Goal: Information Seeking & Learning: Understand process/instructions

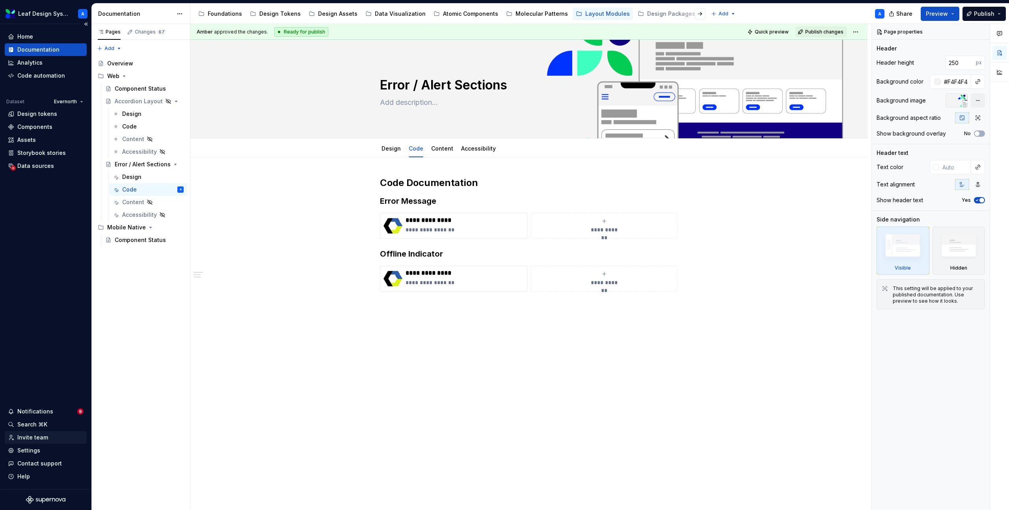
click at [34, 441] on div "Invite team" at bounding box center [32, 438] width 31 height 8
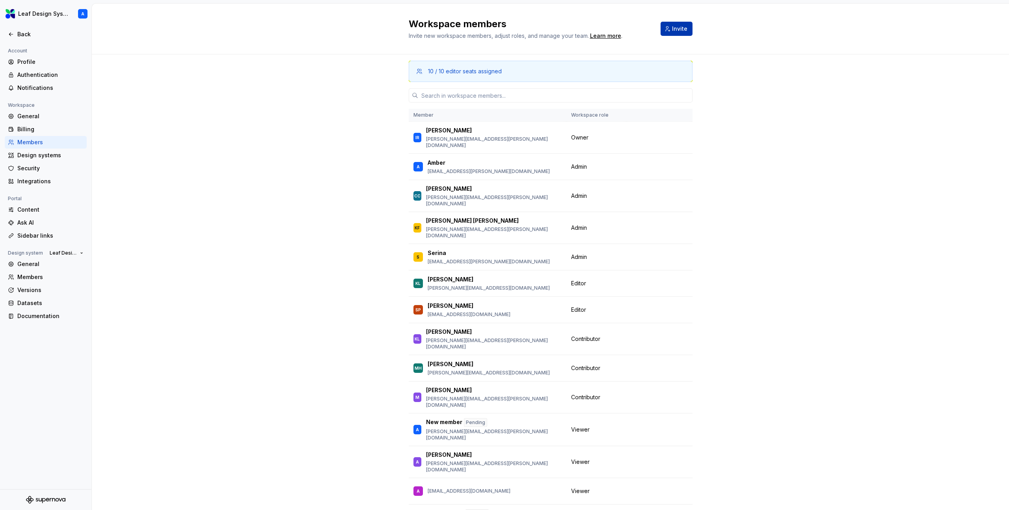
click at [679, 26] on span "Invite" at bounding box center [679, 29] width 15 height 8
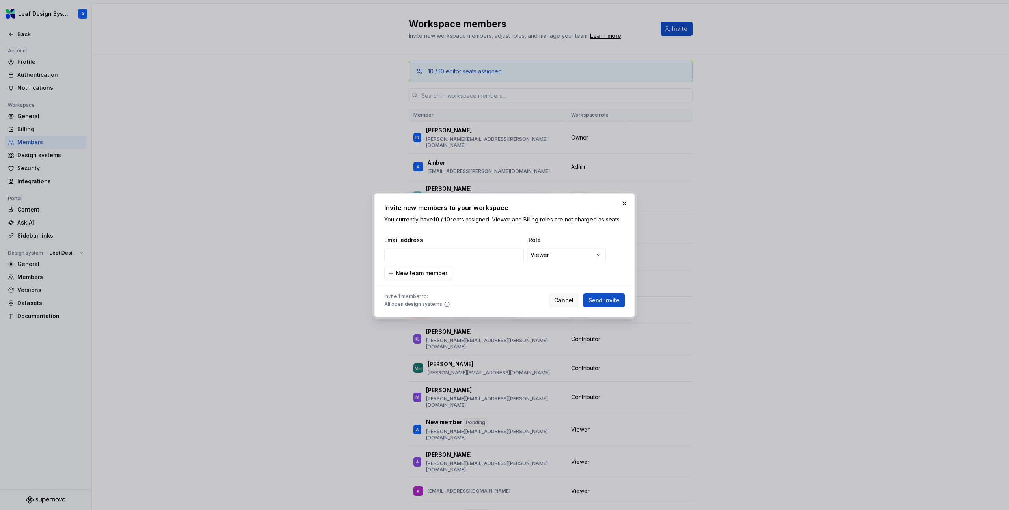
type input "[PERSON_NAME][EMAIL_ADDRESS][DOMAIN_NAME]"
click at [603, 299] on span "Send invite" at bounding box center [603, 300] width 31 height 8
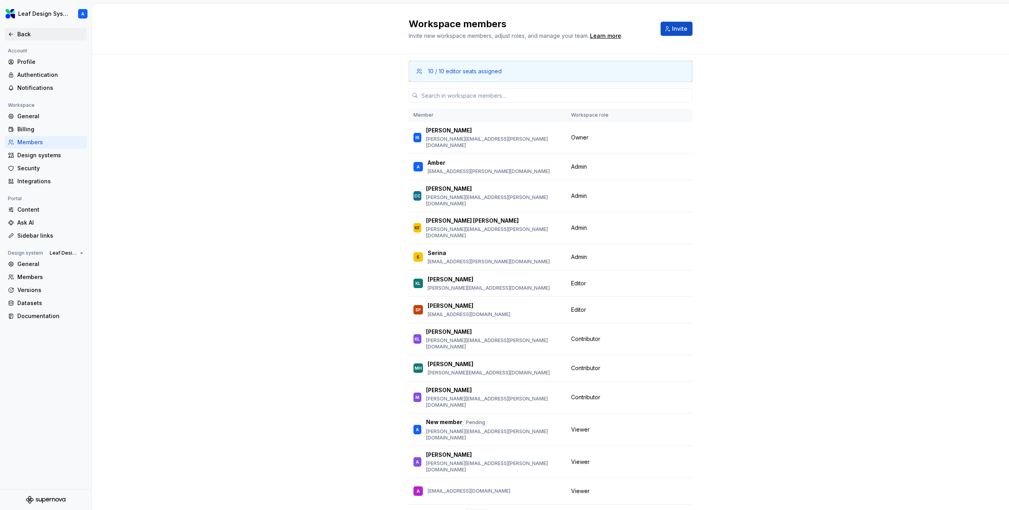
click at [17, 35] on div "Back" at bounding box center [50, 34] width 66 height 8
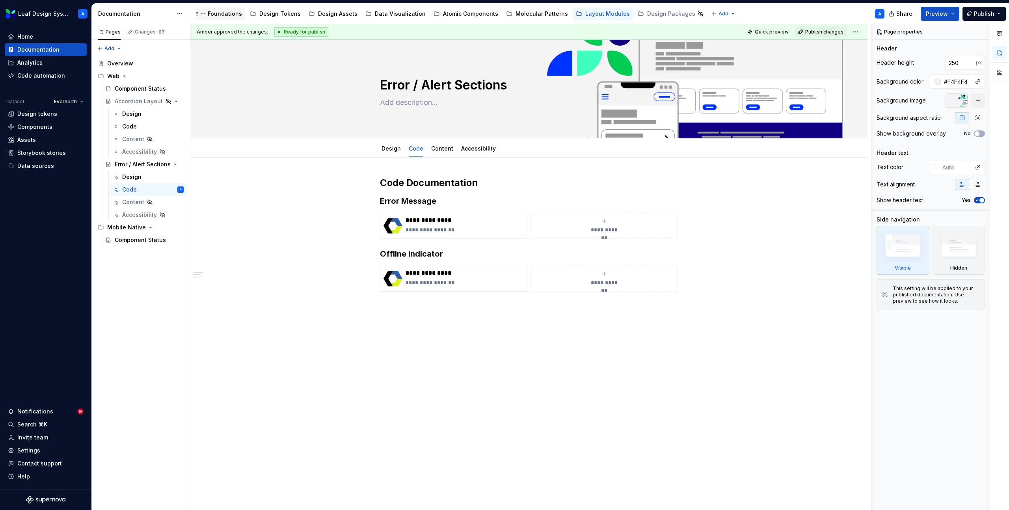
click at [219, 19] on div "Foundations" at bounding box center [220, 13] width 50 height 13
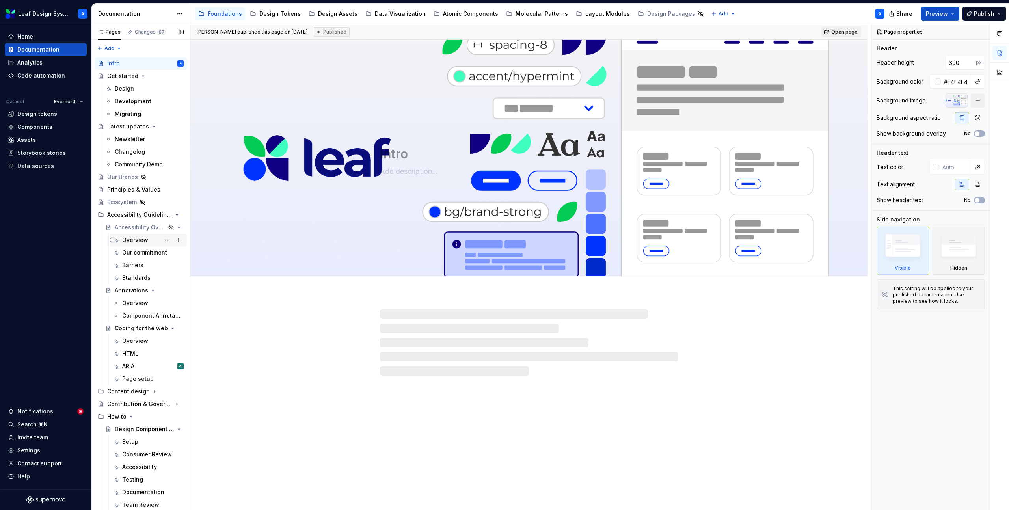
scroll to position [37, 0]
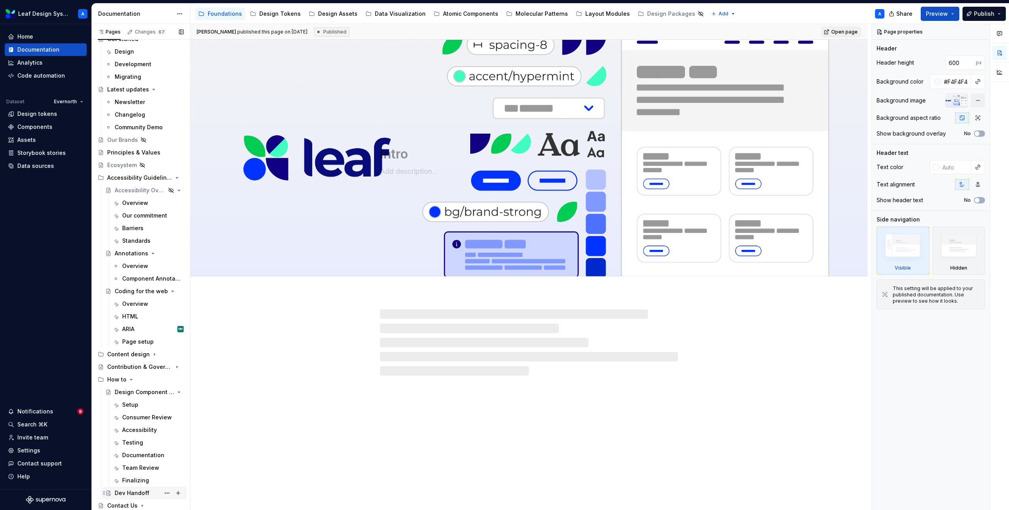
click at [117, 493] on div "Dev Handoff" at bounding box center [132, 493] width 35 height 8
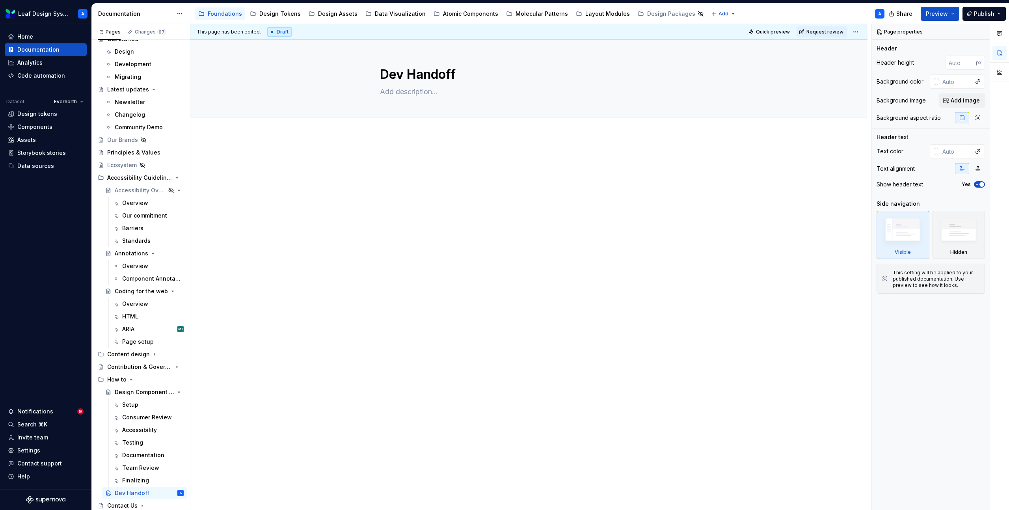
type textarea "*"
click at [389, 139] on div at bounding box center [528, 240] width 677 height 211
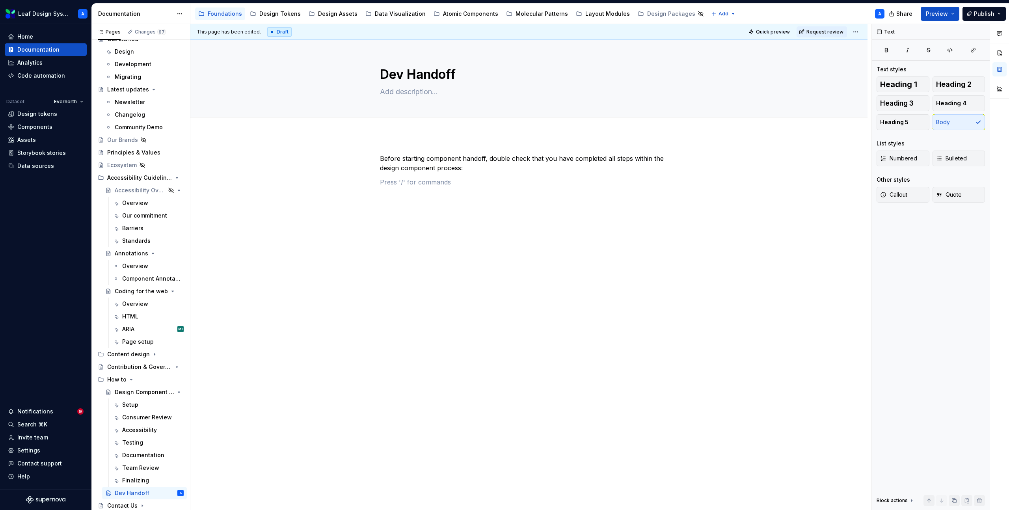
click at [412, 188] on div "Before starting component handoff, double check that you have completed all ste…" at bounding box center [529, 175] width 298 height 43
click at [409, 185] on p at bounding box center [529, 181] width 298 height 9
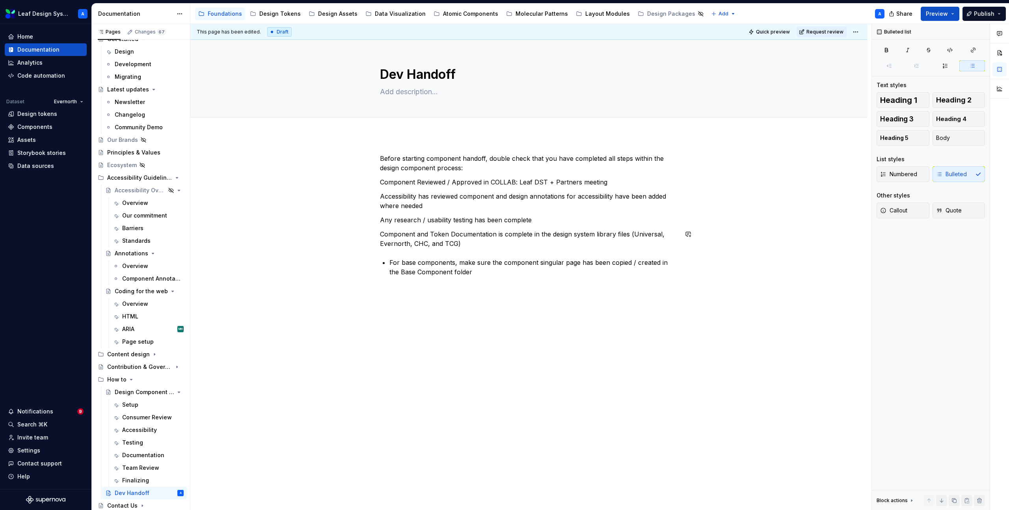
click at [342, 335] on div "Before starting component handoff, double check that you have completed all ste…" at bounding box center [528, 287] width 677 height 304
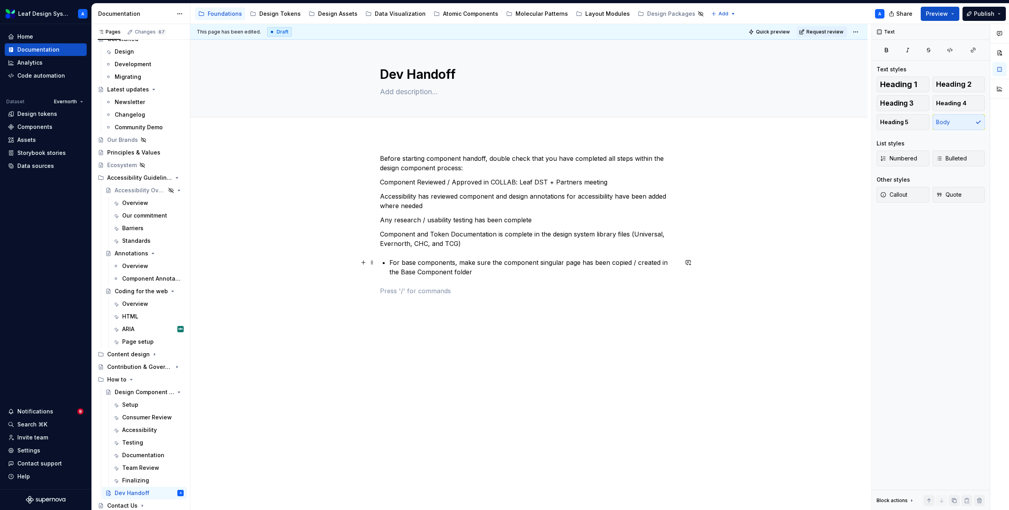
click at [400, 265] on p "For base components, make sure the component singular page has been copied / cr…" at bounding box center [533, 267] width 289 height 19
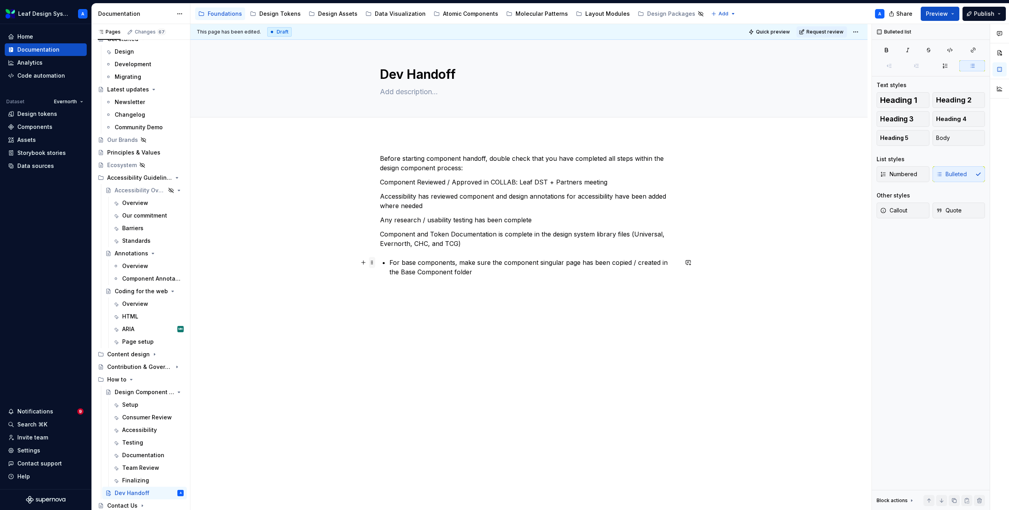
click at [375, 262] on span at bounding box center [372, 262] width 6 height 11
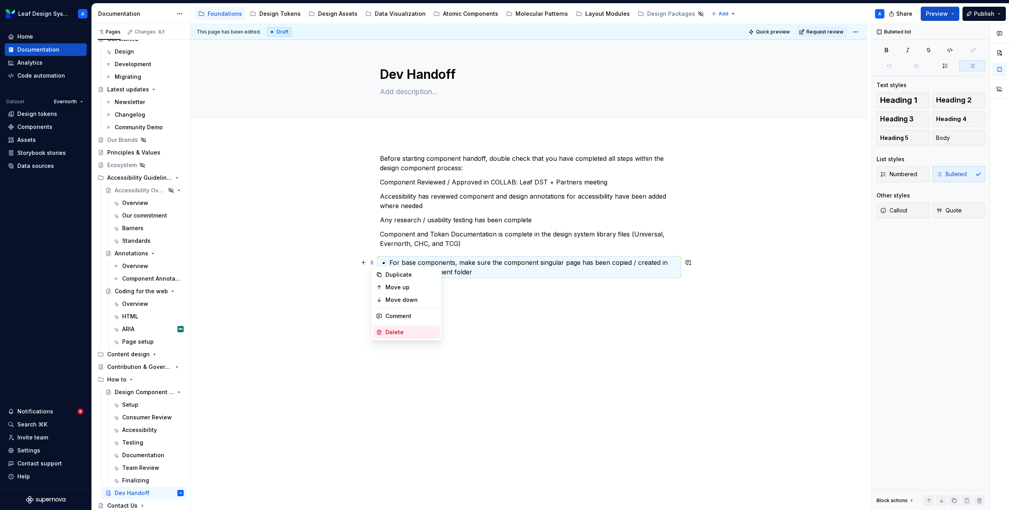
click at [394, 332] on div "Delete" at bounding box center [410, 332] width 51 height 8
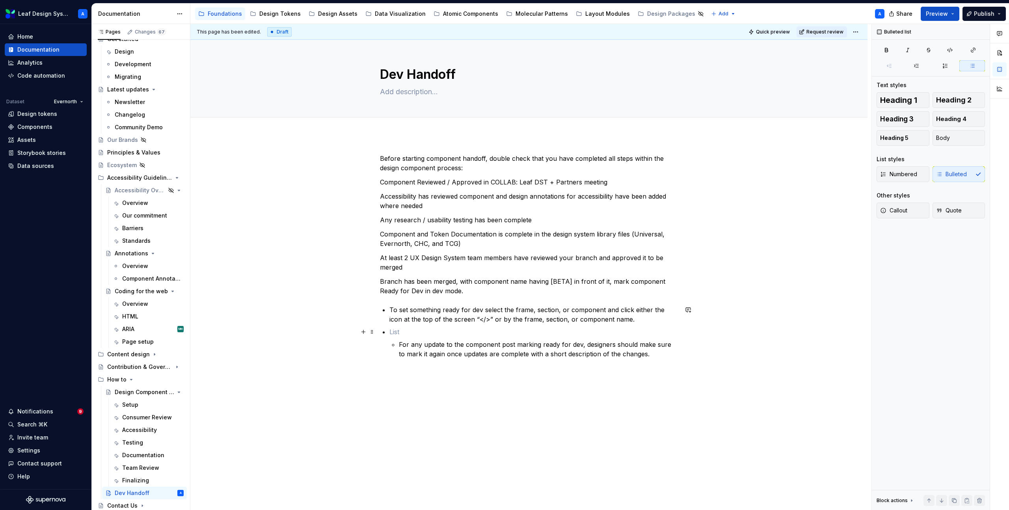
click at [395, 330] on p at bounding box center [533, 331] width 289 height 9
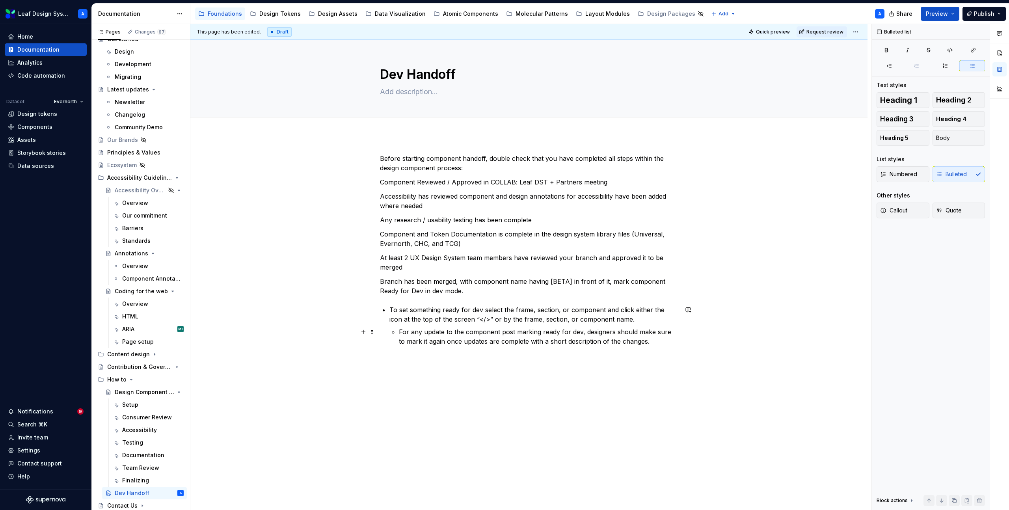
click at [396, 331] on li "To set something ready for dev select the frame, section, or component and clic…" at bounding box center [533, 325] width 289 height 41
click at [634, 342] on p "For any update to the component post marking ready for dev, designers should ma…" at bounding box center [533, 336] width 289 height 19
click at [595, 357] on p "For more information on getting a design ready for dev mode visit [GEOGRAPHIC_D…" at bounding box center [533, 353] width 289 height 9
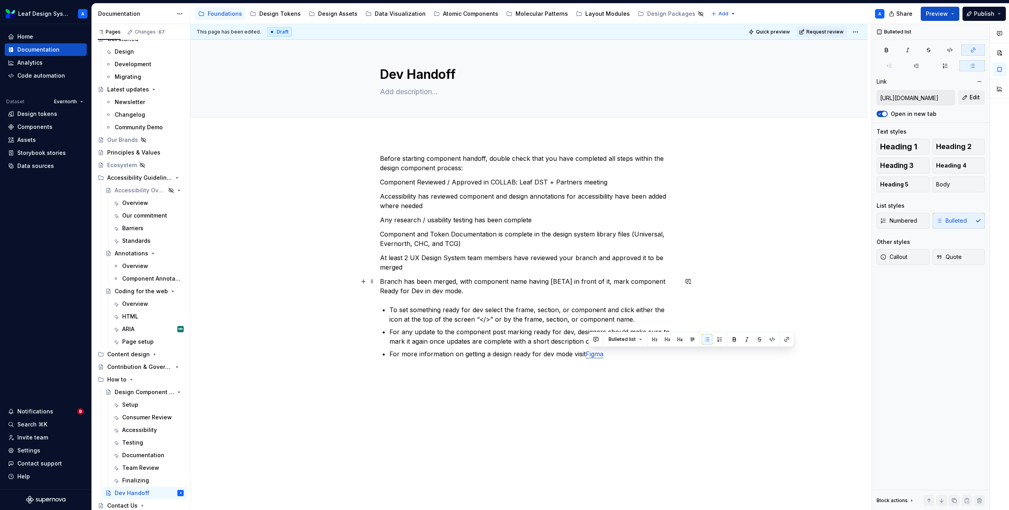
click at [597, 291] on p "Branch has been merged, with component name having [BETA] in front of it, mark …" at bounding box center [529, 286] width 298 height 19
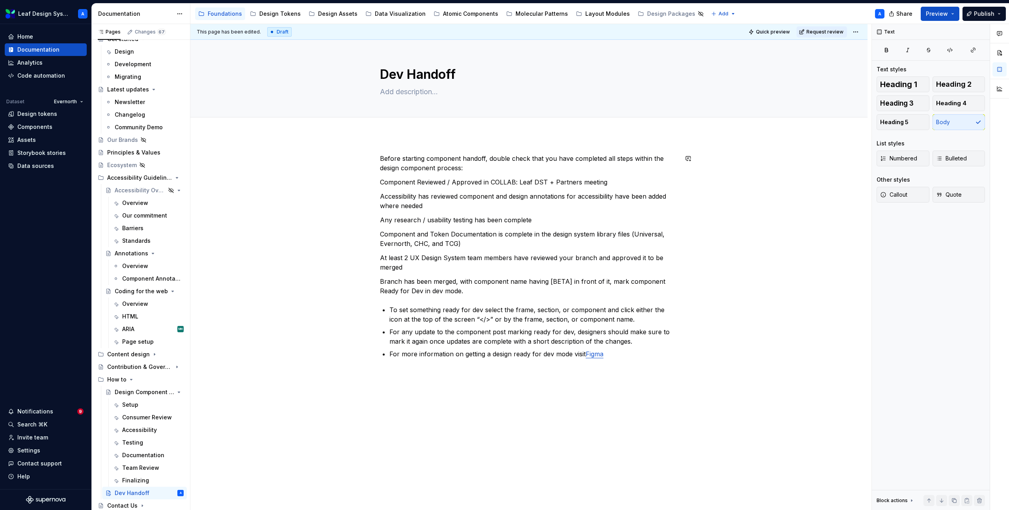
click at [395, 140] on div "Before starting component handoff, double check that you have completed all ste…" at bounding box center [528, 328] width 677 height 386
click at [402, 181] on p "Component Reviewed / Approved in COLLAB: Leaf DST + Partners meeting" at bounding box center [529, 181] width 298 height 9
click at [396, 125] on span "Add tab" at bounding box center [399, 126] width 19 height 6
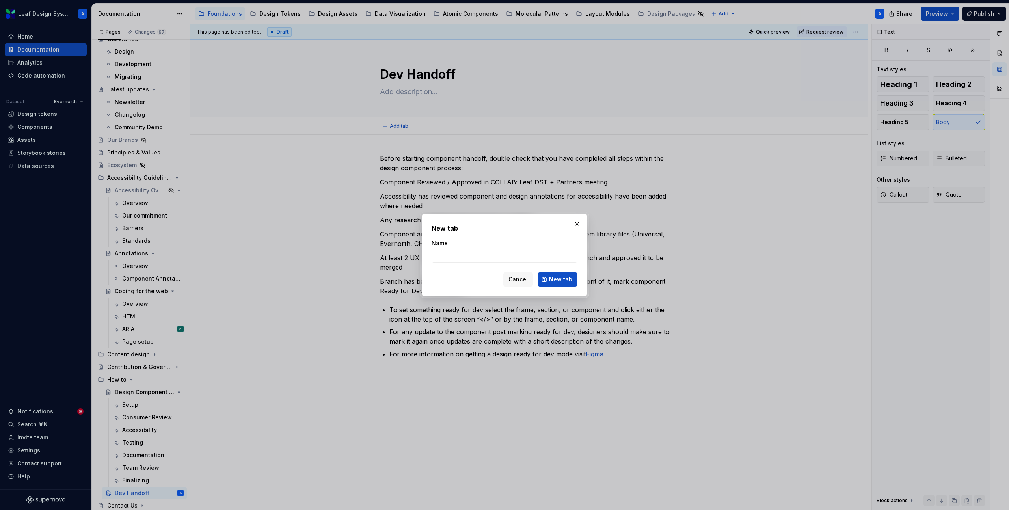
type textarea "*"
type input "Getting Started"
click button "New tab" at bounding box center [558, 279] width 40 height 14
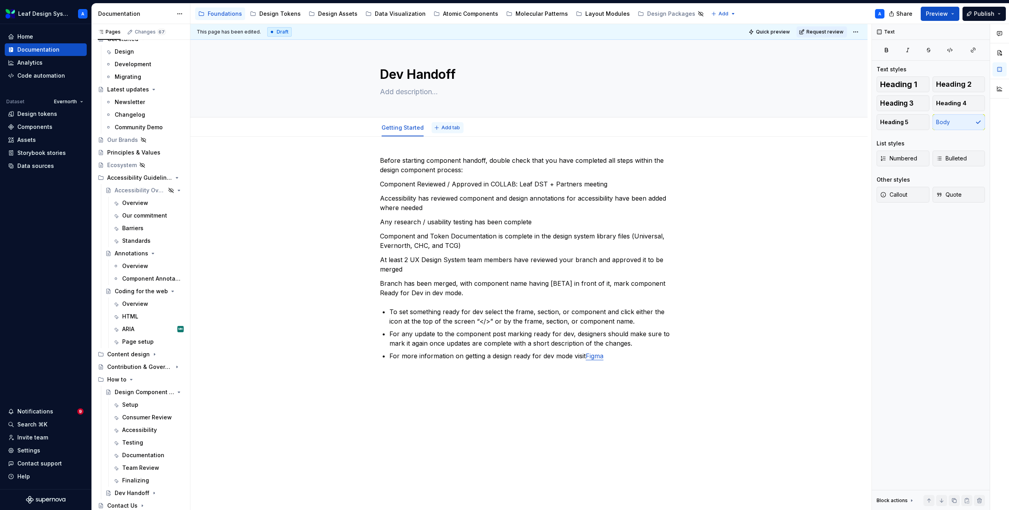
click at [445, 128] on span "Add tab" at bounding box center [450, 128] width 19 height 6
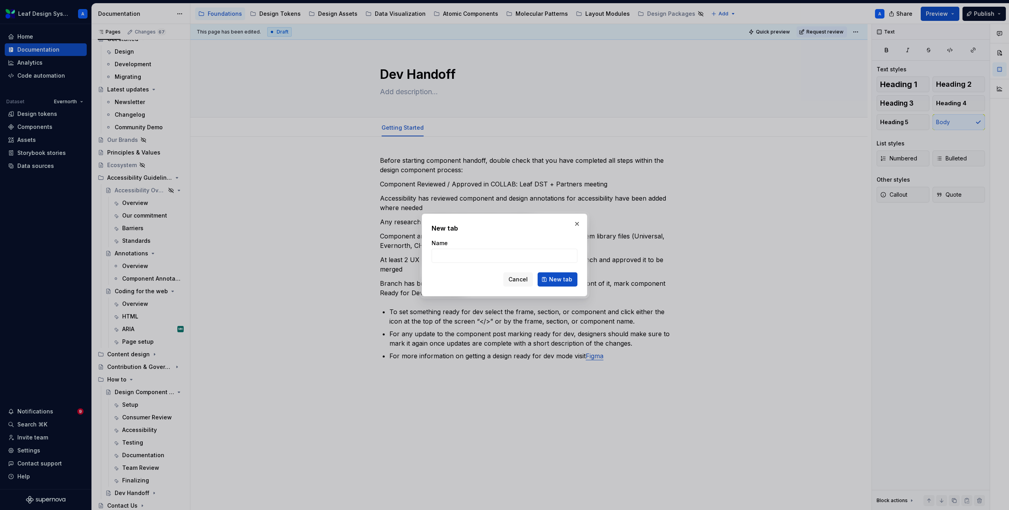
type textarea "*"
type input "Handoff Steps"
click button "New tab" at bounding box center [558, 279] width 40 height 14
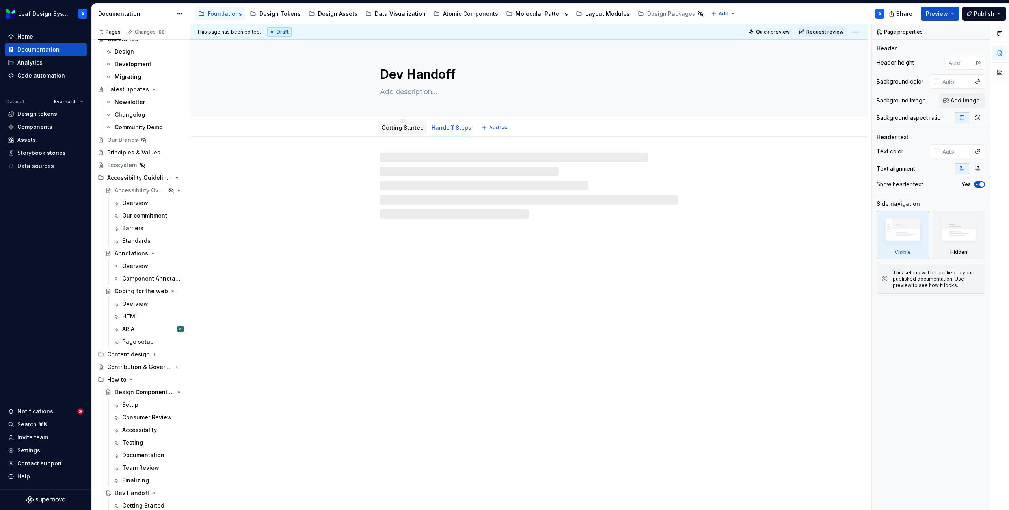
click at [405, 129] on link "Getting Started" at bounding box center [403, 127] width 42 height 7
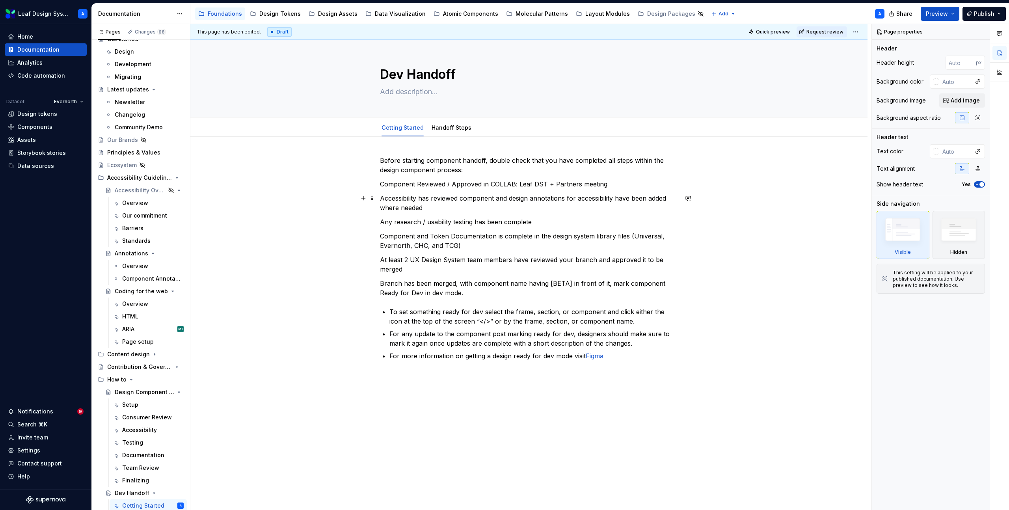
type textarea "*"
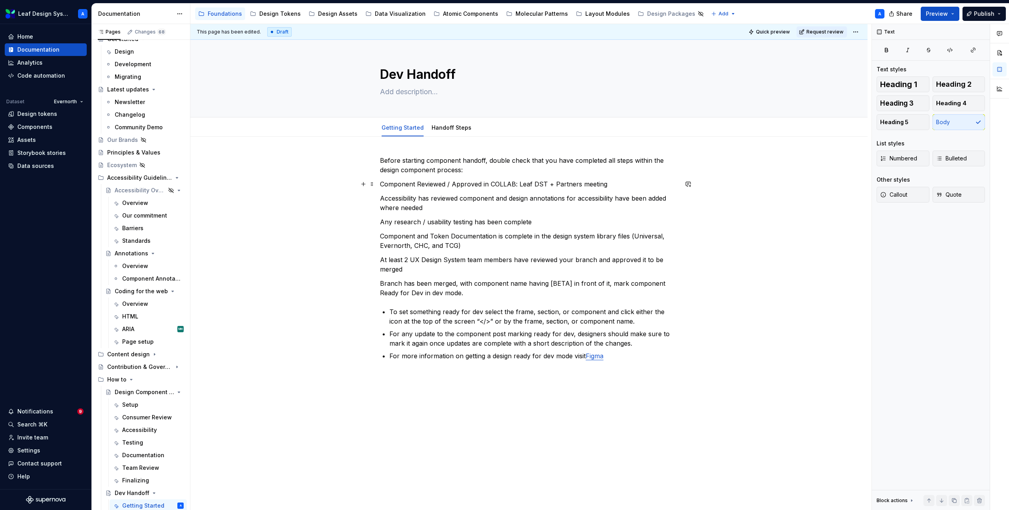
click at [383, 185] on p "Component Reviewed / Approved in COLLAB: Leaf DST + Partners meeting" at bounding box center [529, 183] width 298 height 9
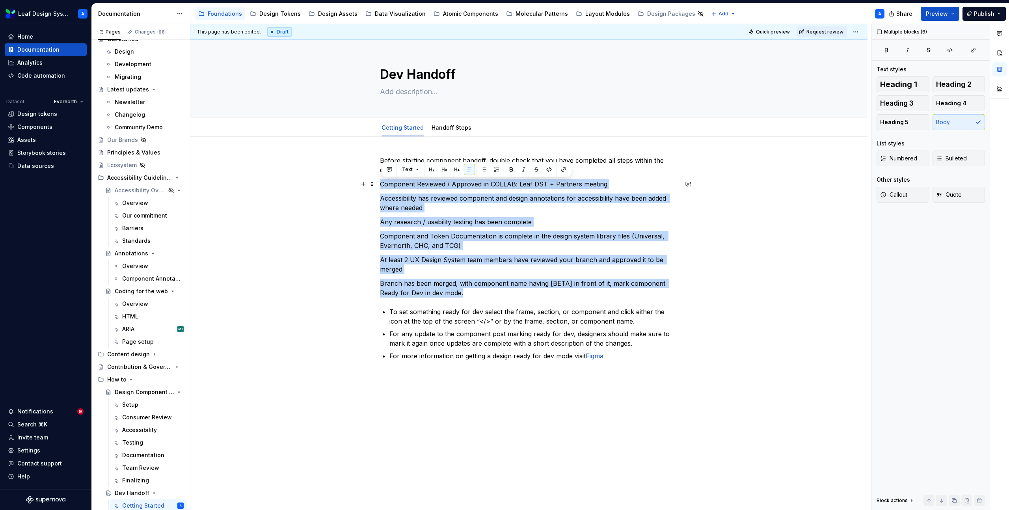
drag, startPoint x: 469, startPoint y: 292, endPoint x: 377, endPoint y: 184, distance: 141.5
click at [377, 184] on div "Before starting component handoff, double check that you have completed all ste…" at bounding box center [528, 330] width 677 height 386
click at [495, 171] on button "button" at bounding box center [496, 169] width 11 height 11
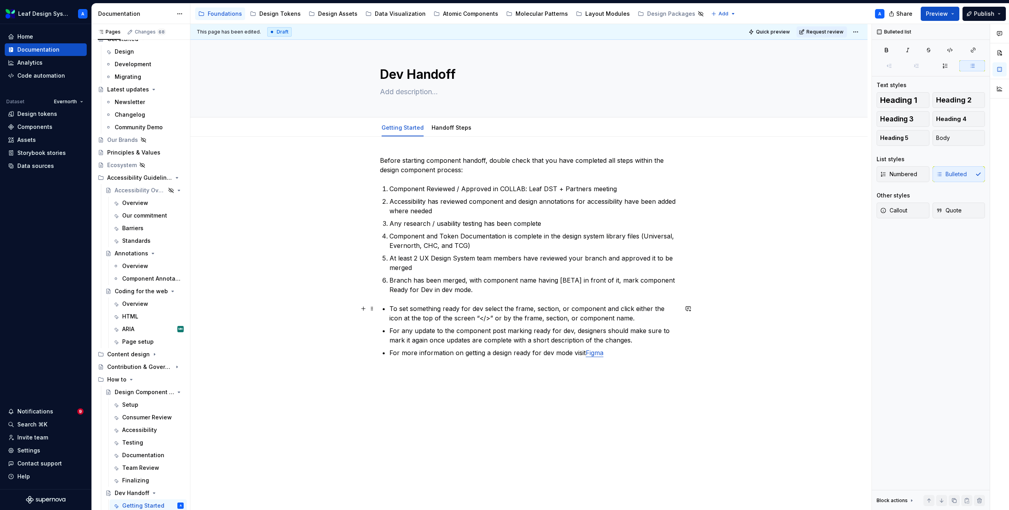
click at [392, 309] on p "To set something ready for dev select the frame, section, or component and clic…" at bounding box center [533, 313] width 289 height 19
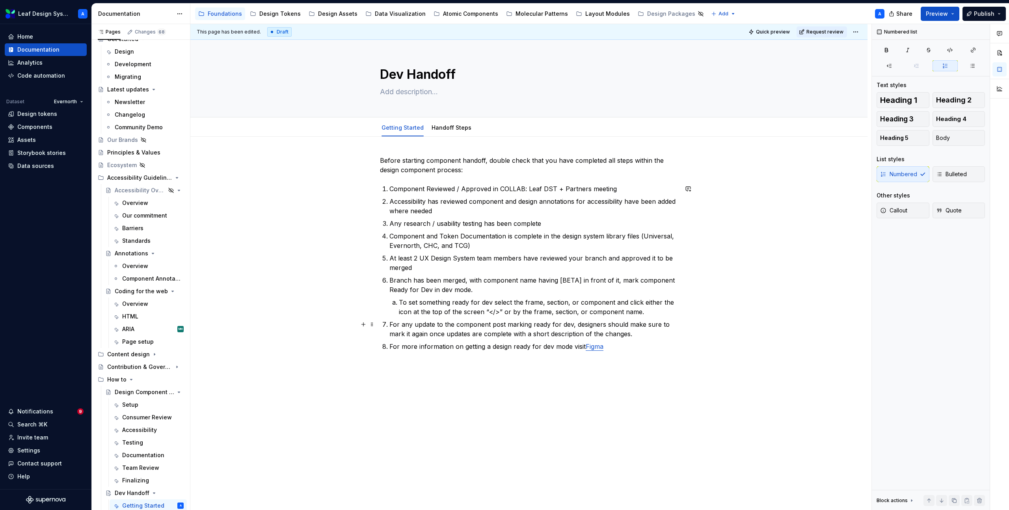
click at [393, 320] on p "For any update to the component post marking ready for dev, designers should ma…" at bounding box center [533, 329] width 289 height 19
click at [391, 346] on p "For more information on getting a design ready for dev mode visit [GEOGRAPHIC_D…" at bounding box center [533, 346] width 289 height 9
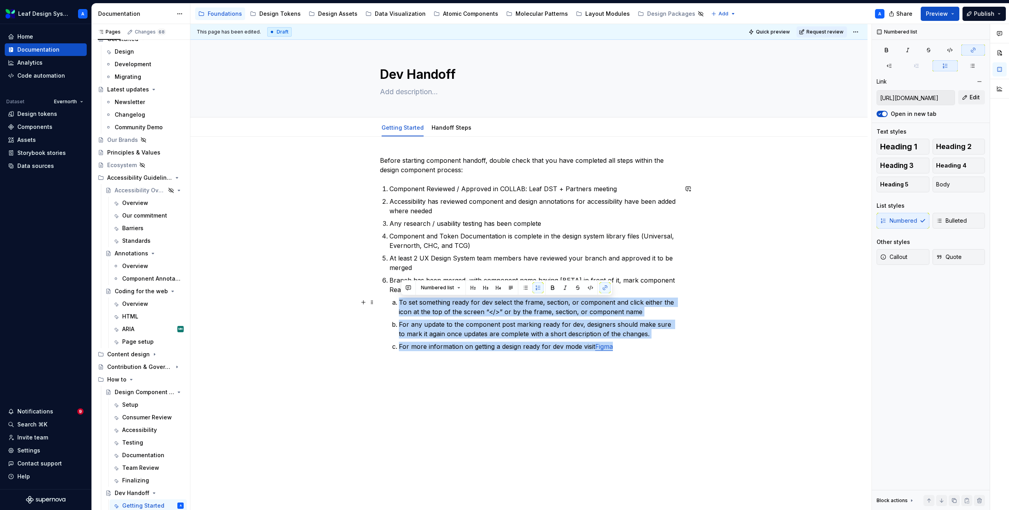
drag, startPoint x: 626, startPoint y: 345, endPoint x: 385, endPoint y: 303, distance: 244.8
click at [385, 303] on div "Before starting component handoff, double check that you have completed all ste…" at bounding box center [529, 253] width 298 height 195
click at [523, 288] on button "button" at bounding box center [525, 287] width 11 height 11
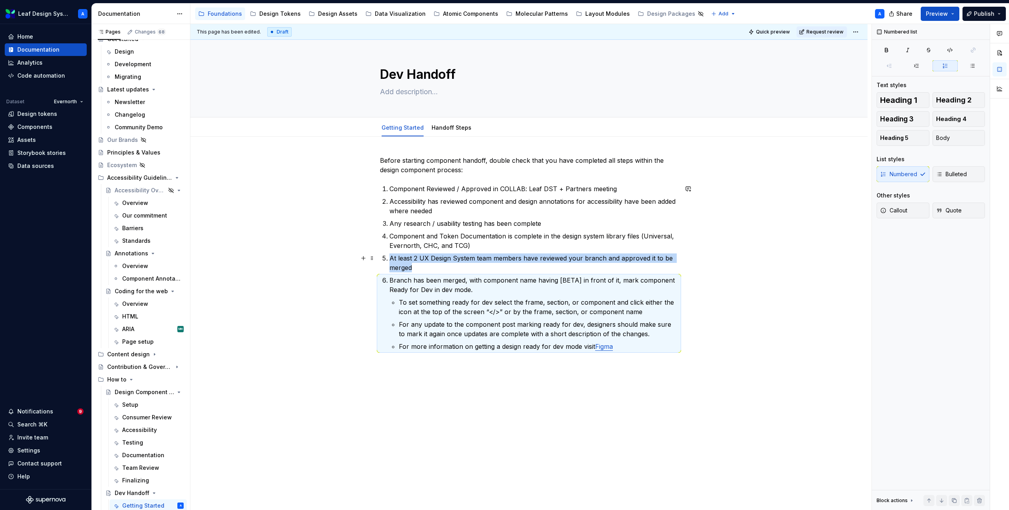
click at [699, 269] on div "This page has been edited. Draft Quick preview Request review Dev Handoff Edit …" at bounding box center [530, 267] width 681 height 486
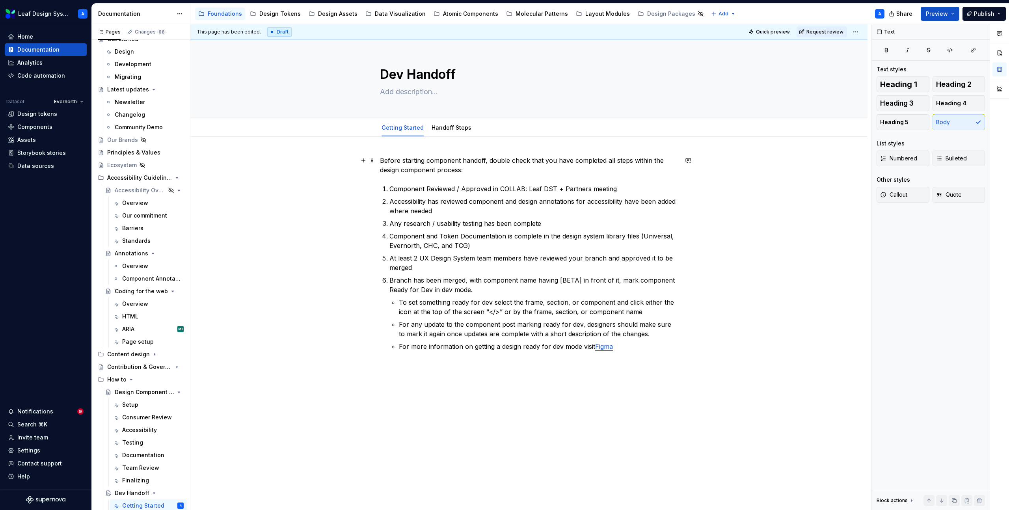
click at [383, 160] on p "Before starting component handoff, double check that you have completed all ste…" at bounding box center [529, 165] width 298 height 19
click at [773, 254] on div "Before starting component handoff, double check that you have completed all ste…" at bounding box center [528, 325] width 677 height 377
drag, startPoint x: 462, startPoint y: 170, endPoint x: 416, endPoint y: 170, distance: 45.7
click at [441, 170] on p "Before starting component handoff, double check that you have completed all ste…" at bounding box center [529, 165] width 298 height 19
click at [395, 170] on p "Before starting component handoff, double check that you have completed all ste…" at bounding box center [529, 165] width 298 height 19
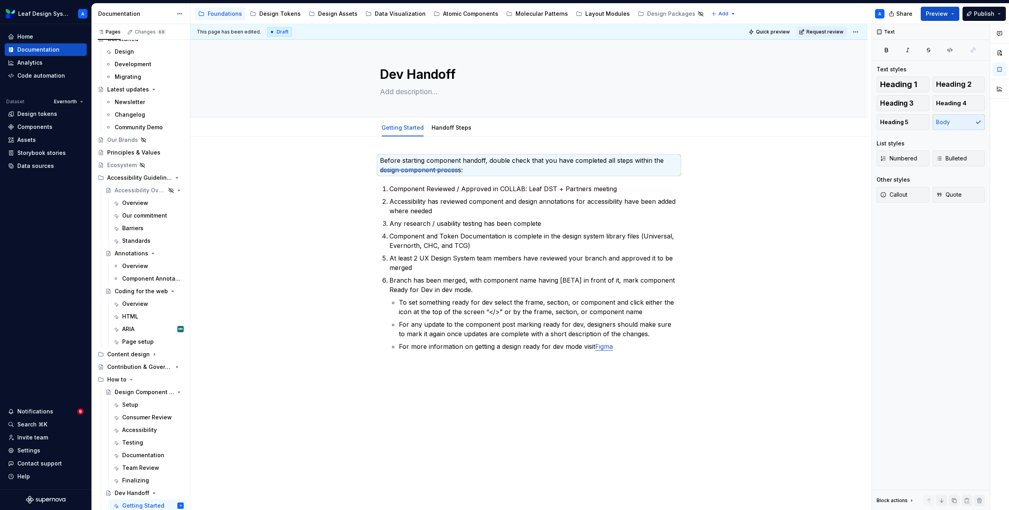
drag, startPoint x: 381, startPoint y: 171, endPoint x: 460, endPoint y: 168, distance: 78.5
click at [460, 168] on div "This page has been edited. Draft Quick preview Request review Dev Handoff Edit …" at bounding box center [530, 267] width 681 height 486
click at [464, 171] on p "Before starting component handoff, double check that you have completed all ste…" at bounding box center [529, 165] width 298 height 19
drag, startPoint x: 463, startPoint y: 169, endPoint x: 382, endPoint y: 168, distance: 80.8
click at [382, 168] on p "Before starting component handoff, double check that you have completed all ste…" at bounding box center [529, 165] width 298 height 19
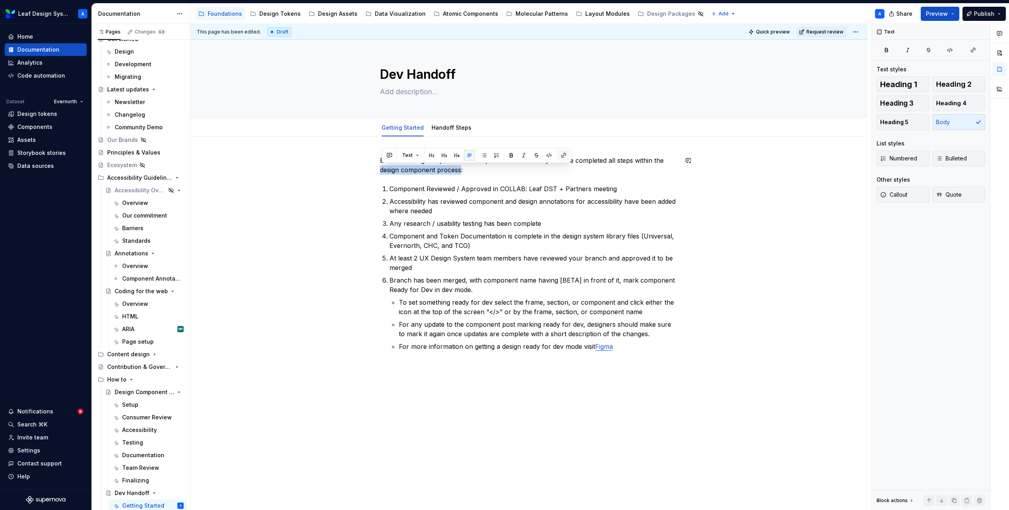
click at [564, 153] on button "button" at bounding box center [563, 155] width 11 height 11
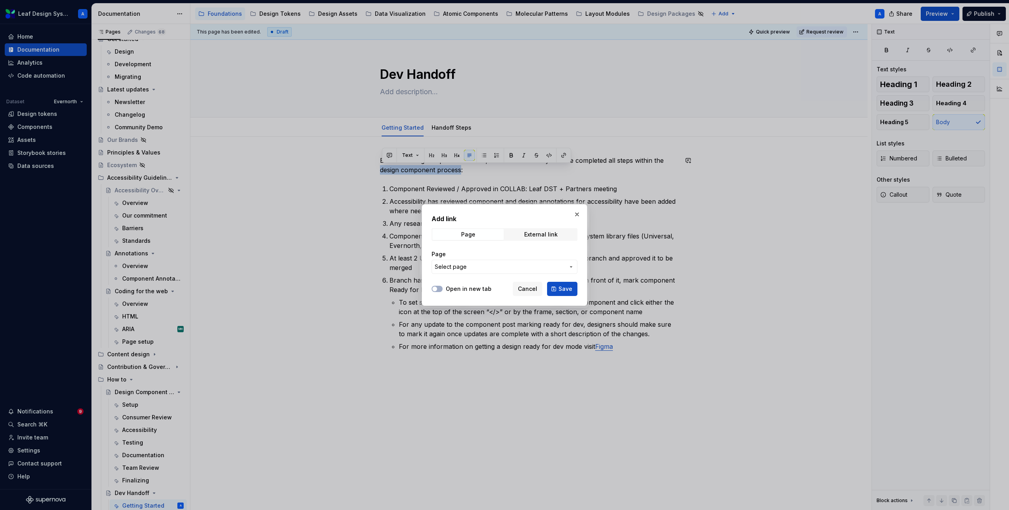
click at [474, 263] on span "Select page" at bounding box center [500, 267] width 130 height 8
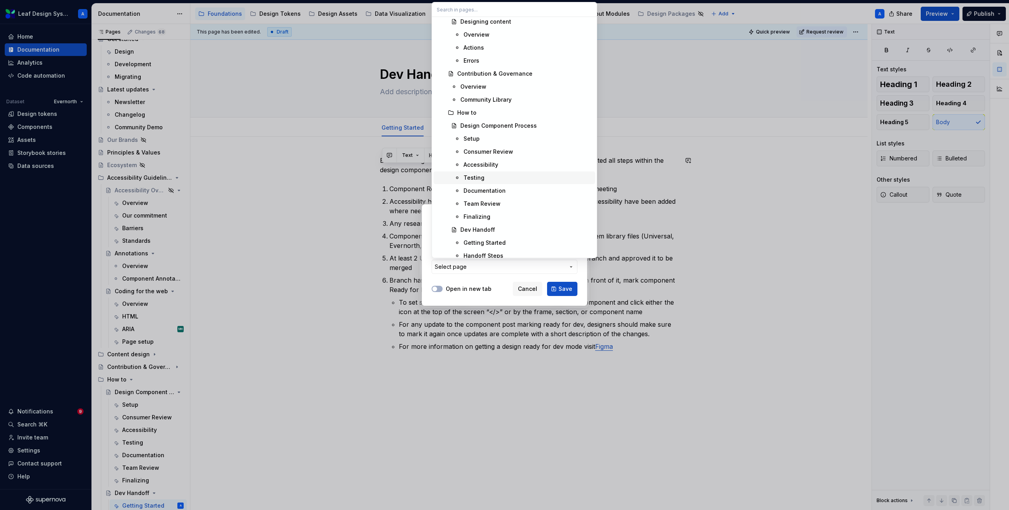
scroll to position [989, 0]
click at [492, 126] on div "Design Component Process" at bounding box center [498, 128] width 76 height 8
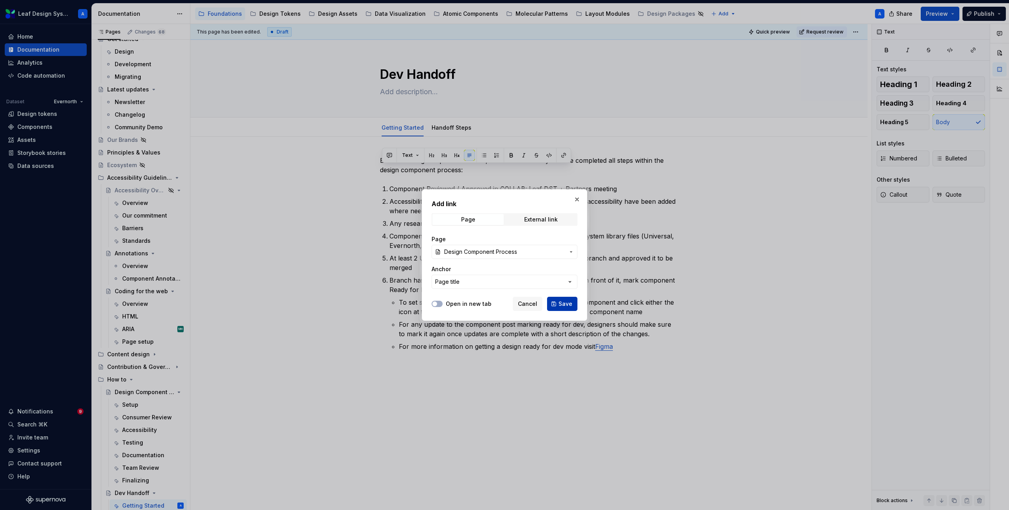
click at [564, 299] on button "Save" at bounding box center [562, 304] width 30 height 14
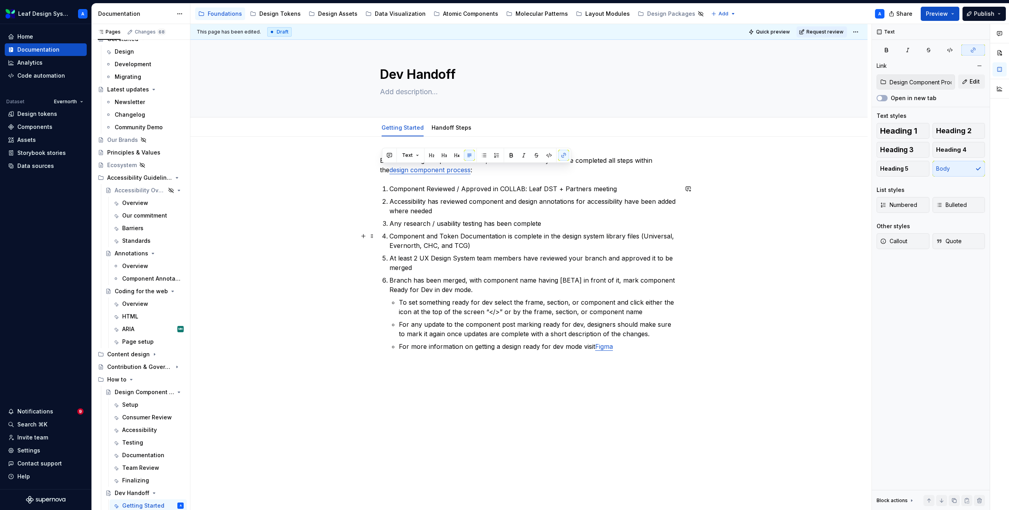
click at [640, 237] on p "Component and Token Documentation is complete in the design system library file…" at bounding box center [533, 240] width 289 height 19
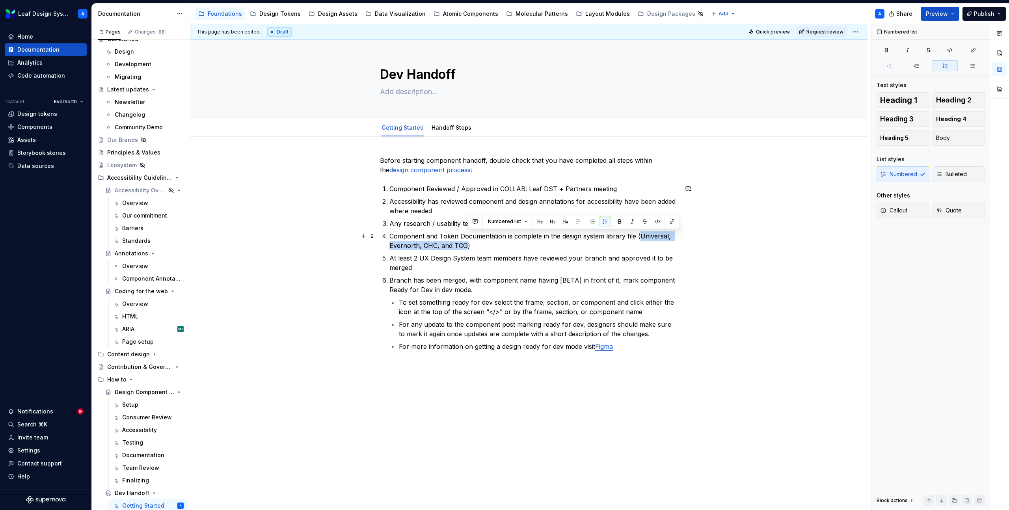
drag, startPoint x: 467, startPoint y: 244, endPoint x: 640, endPoint y: 234, distance: 173.3
click at [640, 234] on p "Component and Token Documentation is complete in the design system library file…" at bounding box center [533, 240] width 289 height 19
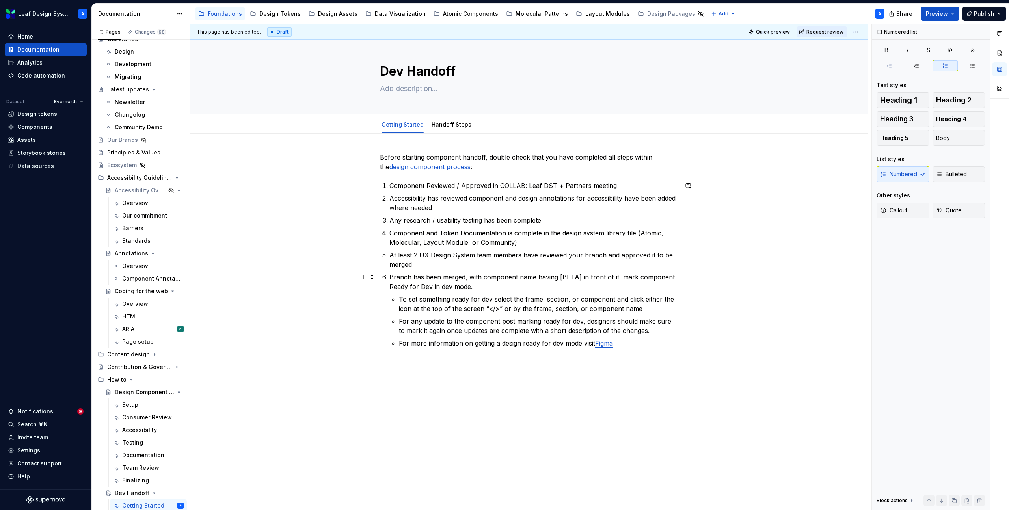
scroll to position [0, 0]
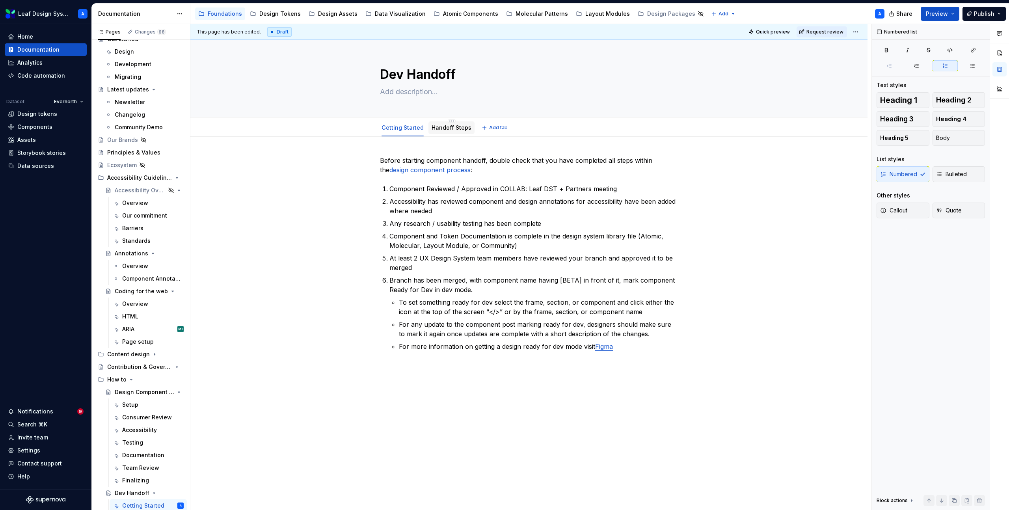
click at [443, 125] on link "Handoff Steps" at bounding box center [452, 127] width 40 height 7
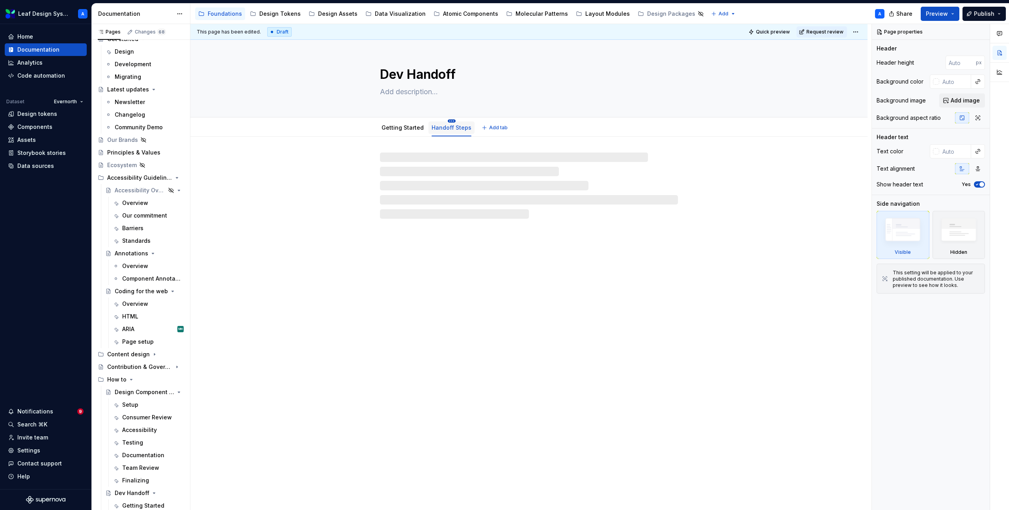
click at [450, 120] on html "Leaf Design System A Home Documentation Analytics Code automation Dataset Evern…" at bounding box center [504, 255] width 1009 height 510
click at [467, 130] on div "Rename tab" at bounding box center [486, 132] width 51 height 8
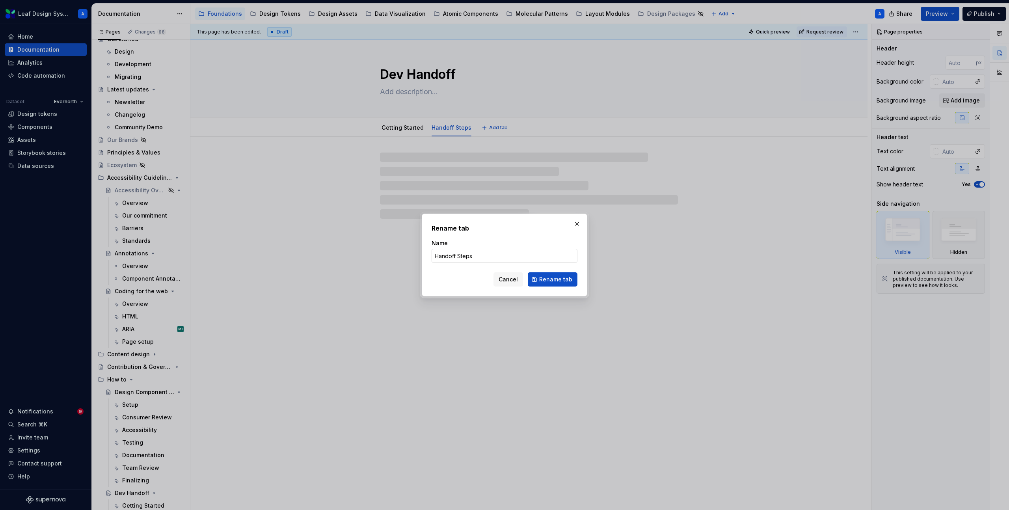
type textarea "*"
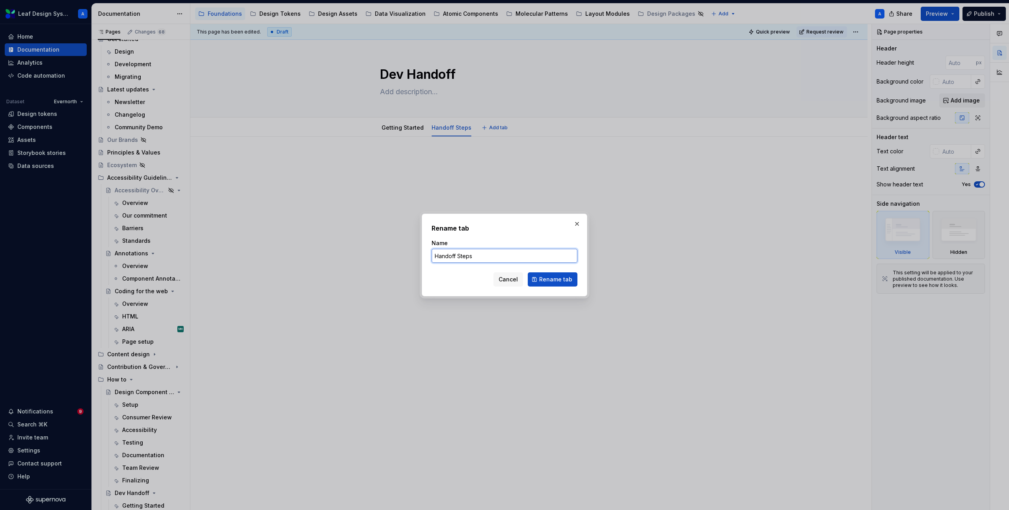
click at [476, 255] on input "Handoff Steps" at bounding box center [505, 256] width 146 height 14
type input "Handoff"
click at [537, 280] on button "Rename tab" at bounding box center [553, 279] width 50 height 14
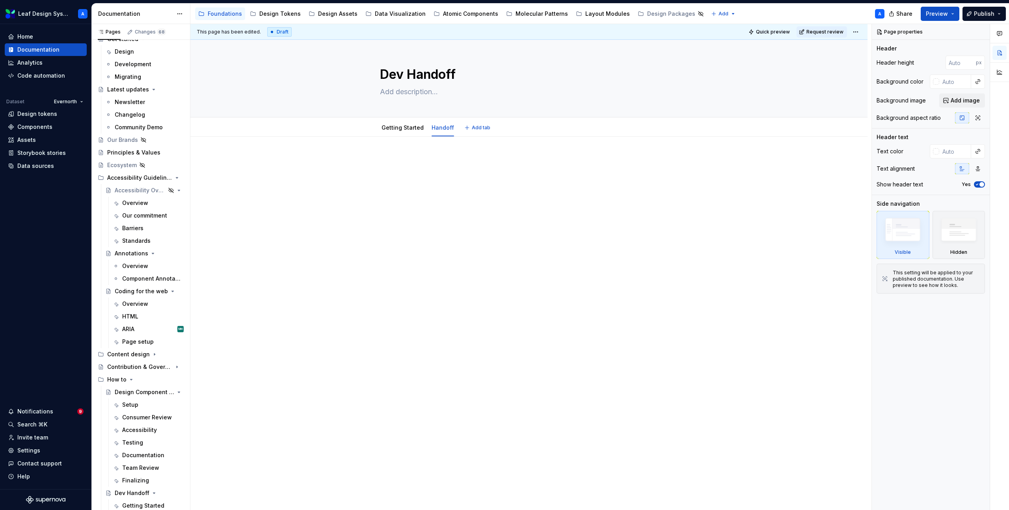
type textarea "*"
click at [421, 154] on div at bounding box center [528, 242] width 677 height 211
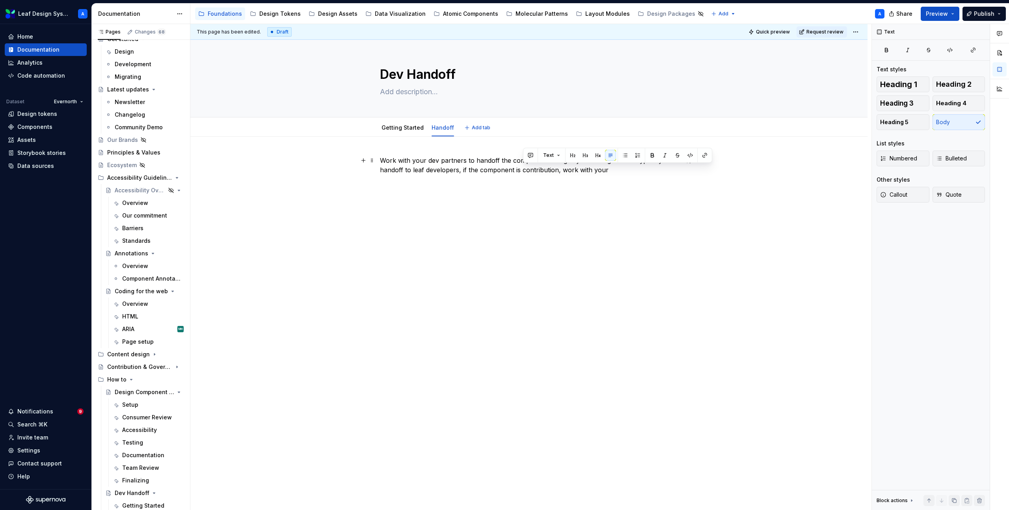
drag, startPoint x: 612, startPoint y: 171, endPoint x: 523, endPoint y: 171, distance: 89.5
click at [523, 171] on p "Work with your dev partners to handoff the component. Design system designers w…" at bounding box center [529, 165] width 298 height 19
click at [401, 205] on p at bounding box center [529, 207] width 298 height 9
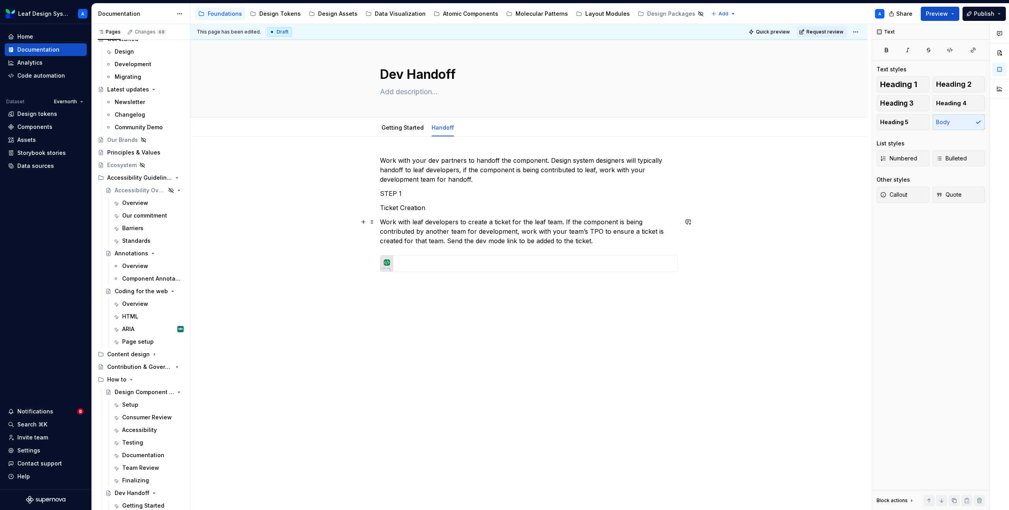
click at [545, 236] on p "Work with leaf developers to create a ticket for the leaf team. If the componen…" at bounding box center [529, 231] width 298 height 28
click at [557, 240] on p "Work with leaf developers to create a ticket for the leaf team. If the componen…" at bounding box center [529, 231] width 298 height 28
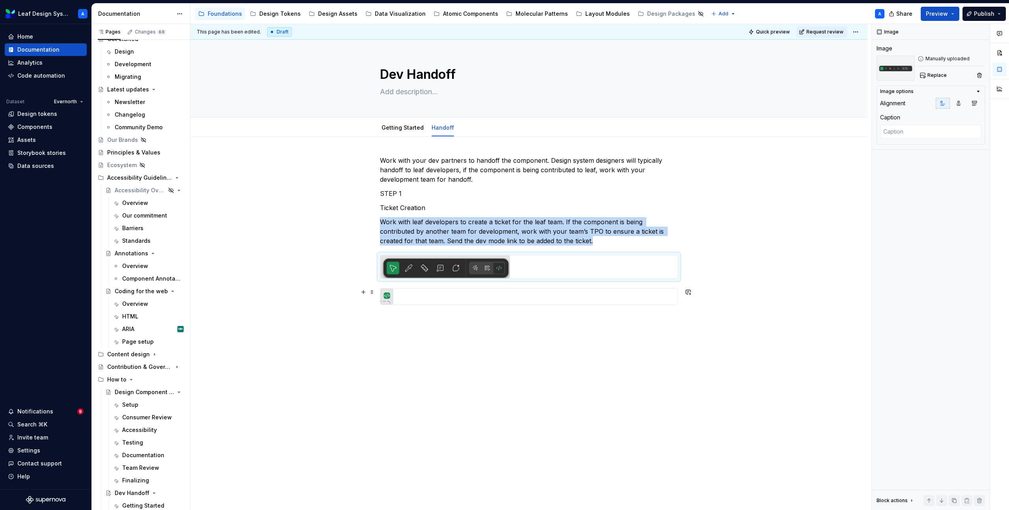
click at [702, 294] on div "Work with your dev partners to handoff the component. Design system designers w…" at bounding box center [528, 302] width 677 height 331
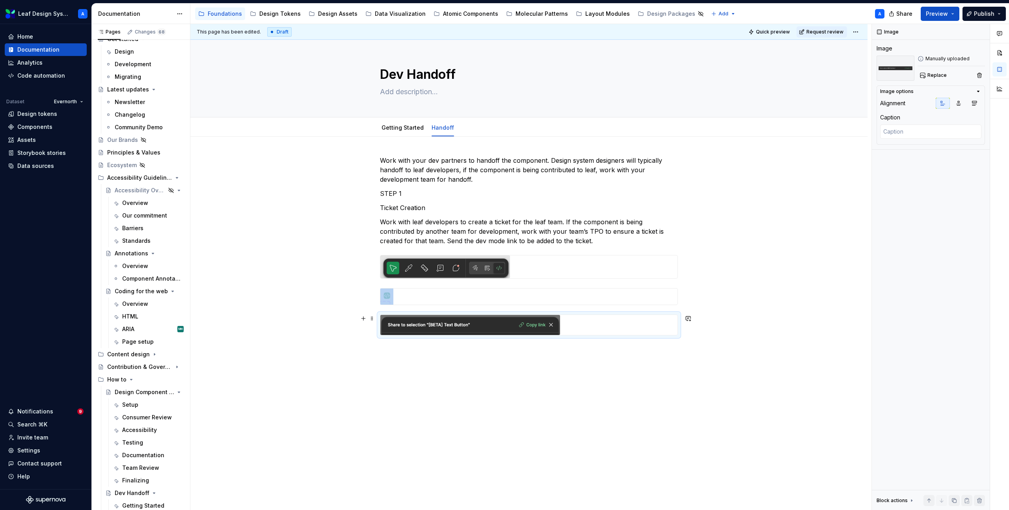
click at [704, 329] on div "Work with your dev partners to handoff the component. Design system designers w…" at bounding box center [528, 317] width 677 height 361
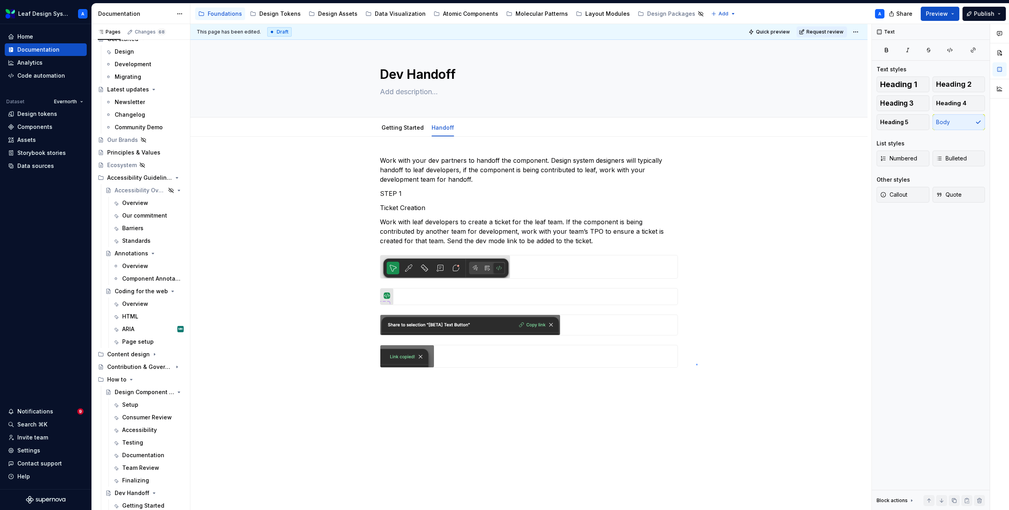
click at [696, 364] on div "This page has been edited. Draft Quick preview Request review Dev Handoff Edit …" at bounding box center [530, 267] width 681 height 486
click at [434, 382] on div "Work with your dev partners to handoff the component. Design system designers w…" at bounding box center [528, 333] width 677 height 393
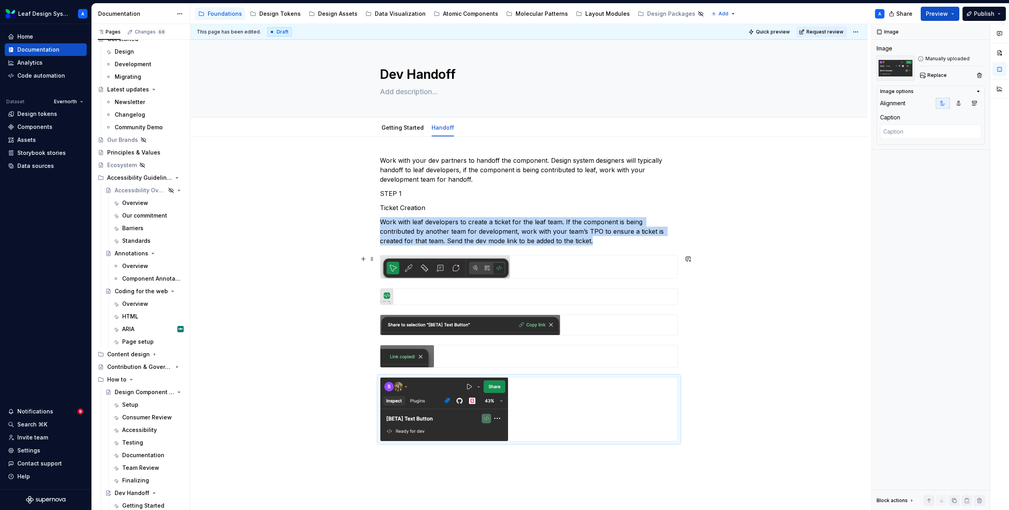
click at [412, 264] on img at bounding box center [445, 266] width 130 height 23
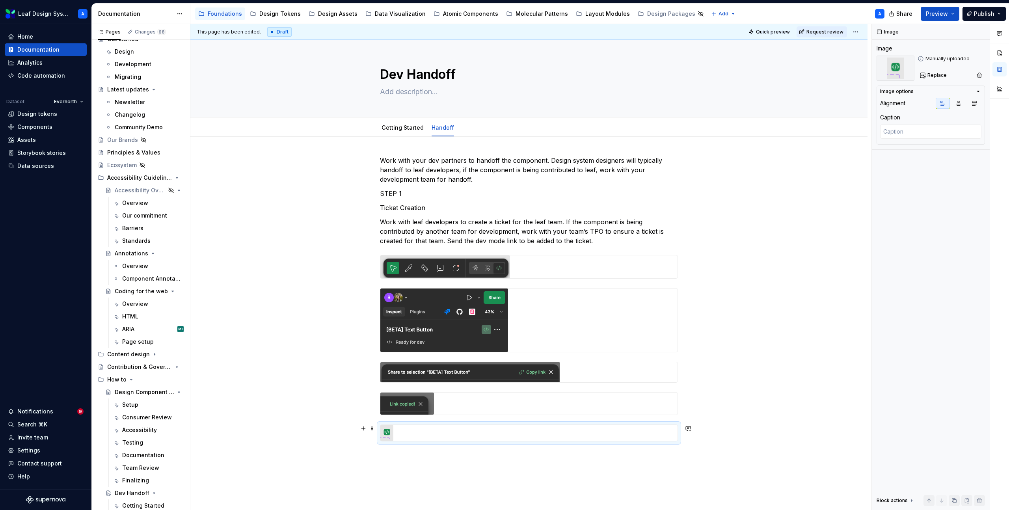
click at [408, 432] on div at bounding box center [528, 433] width 297 height 16
click at [416, 269] on img at bounding box center [445, 266] width 130 height 23
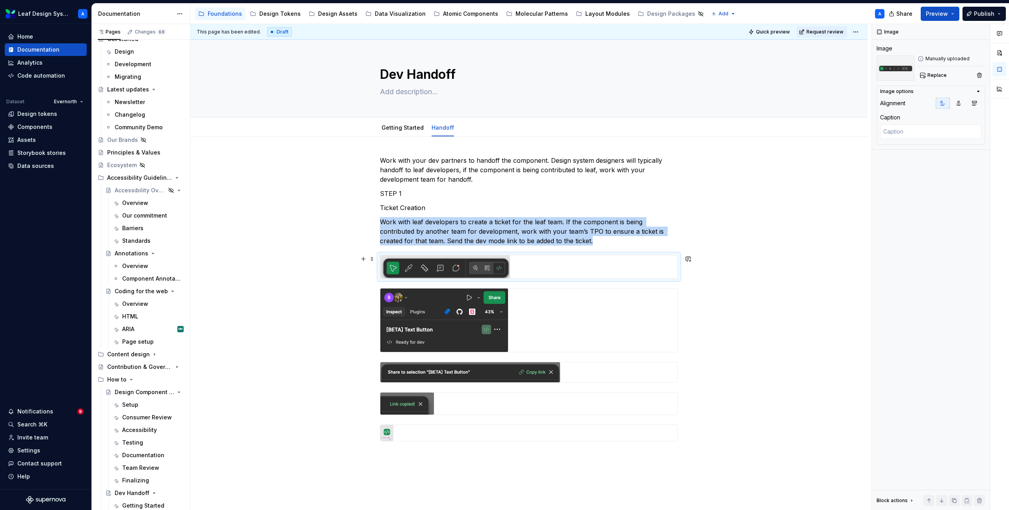
click at [416, 269] on img at bounding box center [445, 266] width 130 height 23
click at [431, 428] on div at bounding box center [528, 433] width 297 height 16
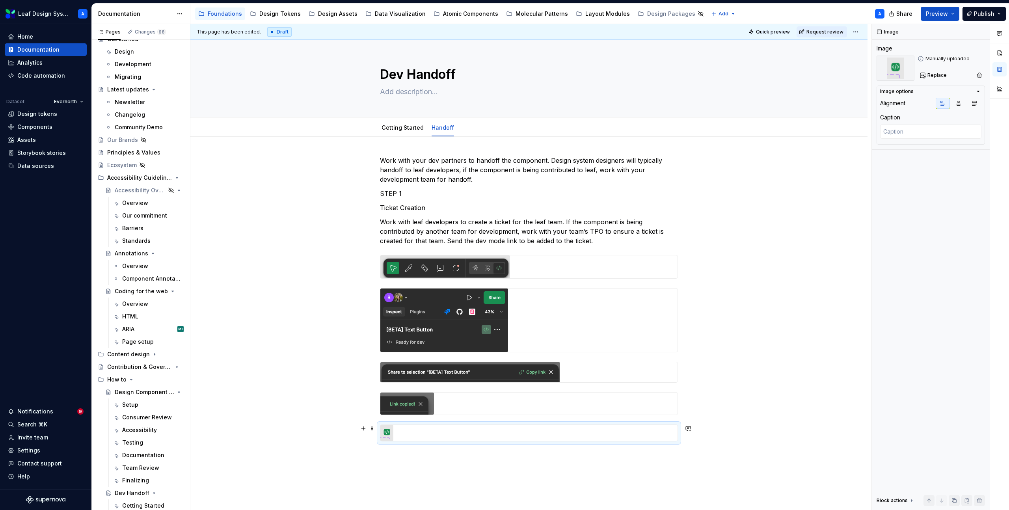
click at [430, 428] on div at bounding box center [528, 433] width 297 height 16
click at [428, 265] on img at bounding box center [445, 266] width 130 height 23
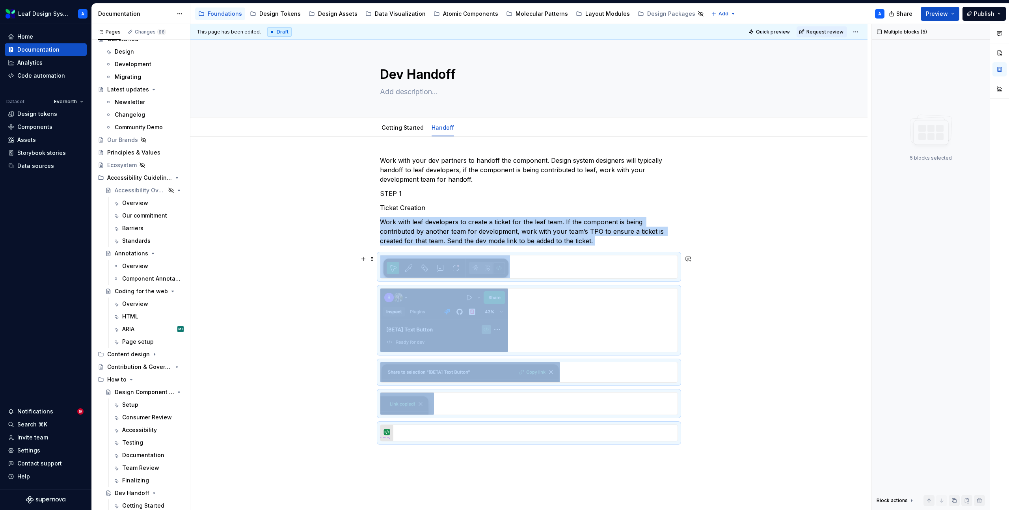
copy div "Work with leaf developers to create a ticket for the leaf team. If the componen…"
click at [399, 124] on link "Getting Started" at bounding box center [403, 127] width 42 height 7
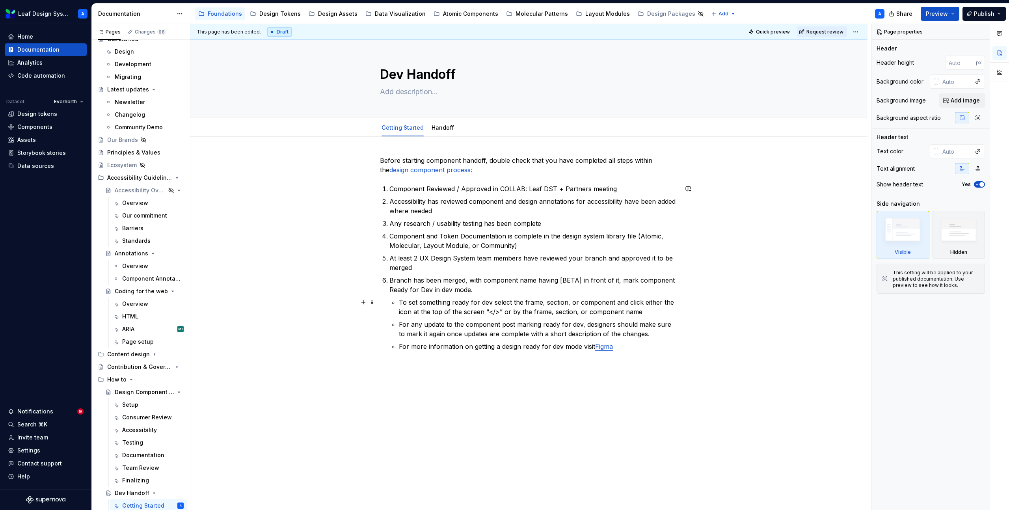
click at [643, 314] on p "To set something ready for dev select the frame, section, or component and clic…" at bounding box center [538, 307] width 279 height 19
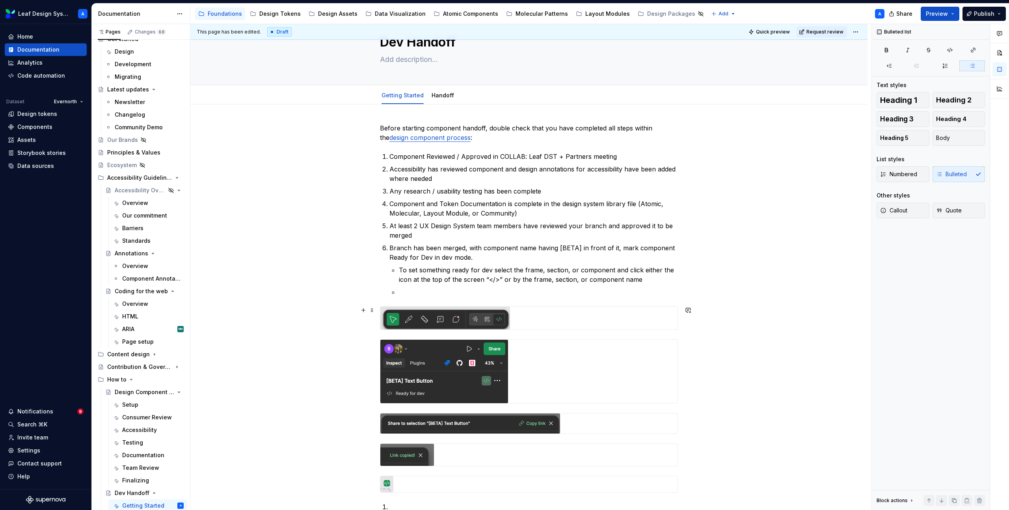
scroll to position [35, 0]
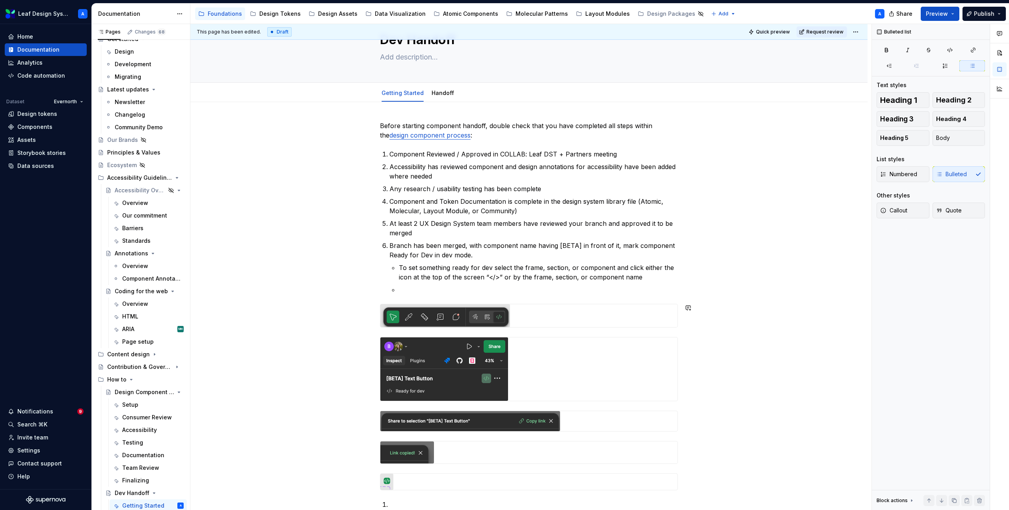
click at [447, 290] on p at bounding box center [538, 289] width 279 height 9
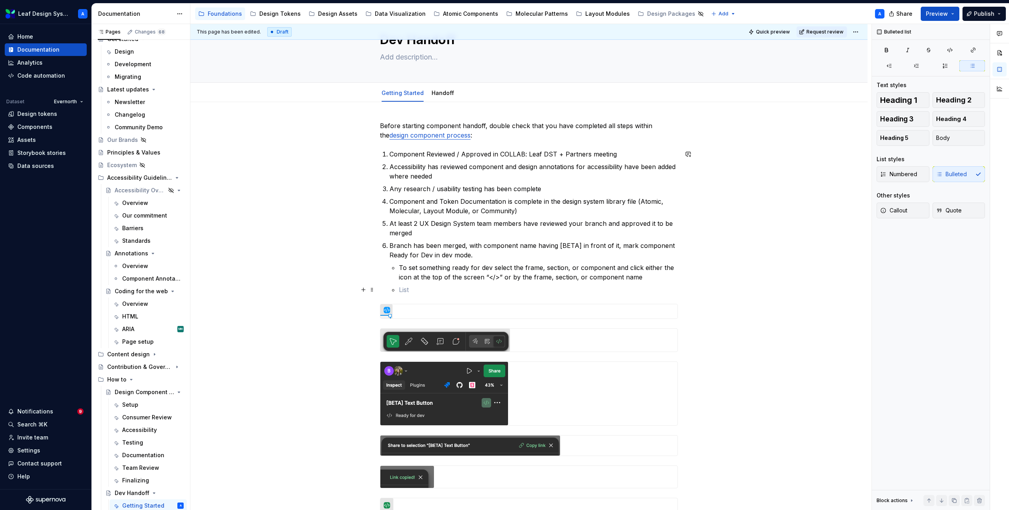
click at [420, 292] on p at bounding box center [538, 289] width 279 height 9
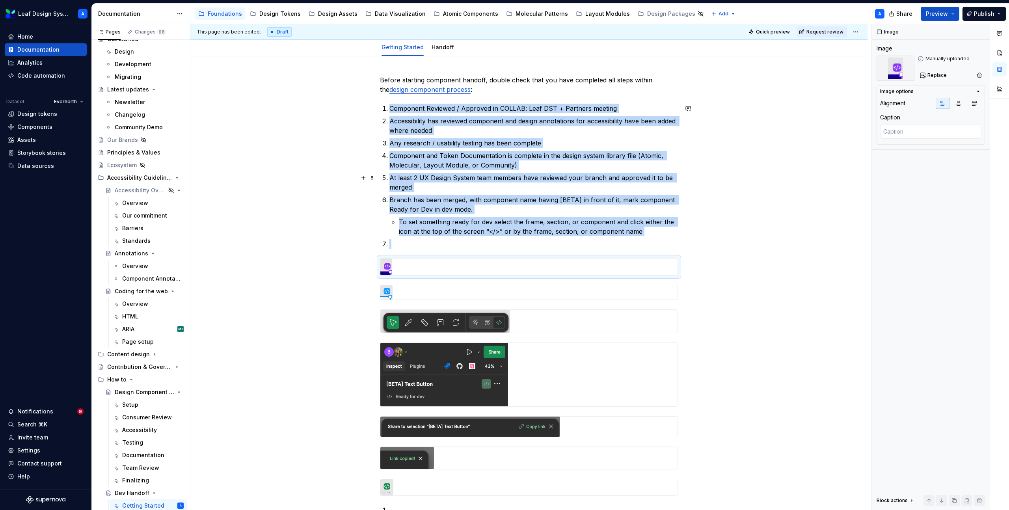
scroll to position [71, 0]
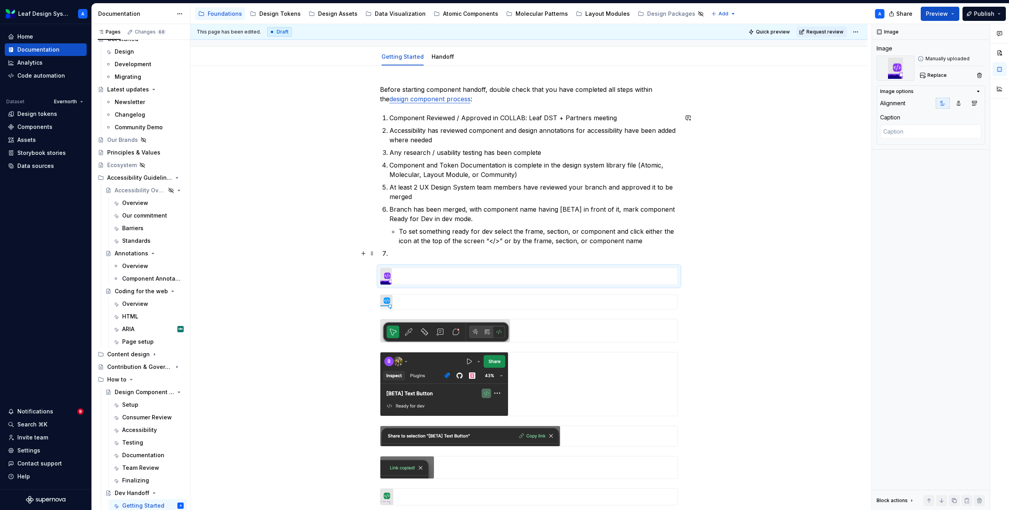
click at [473, 253] on p at bounding box center [533, 253] width 289 height 9
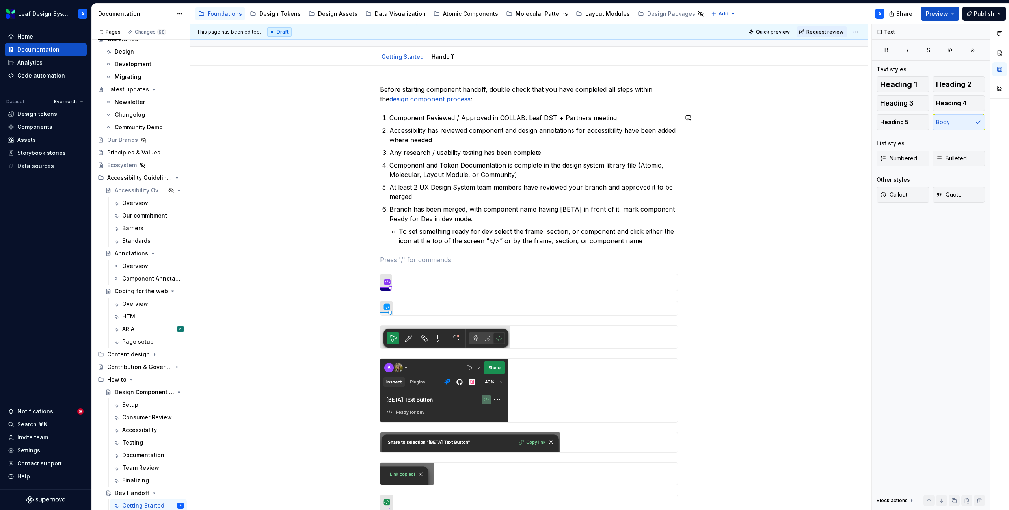
type textarea "*"
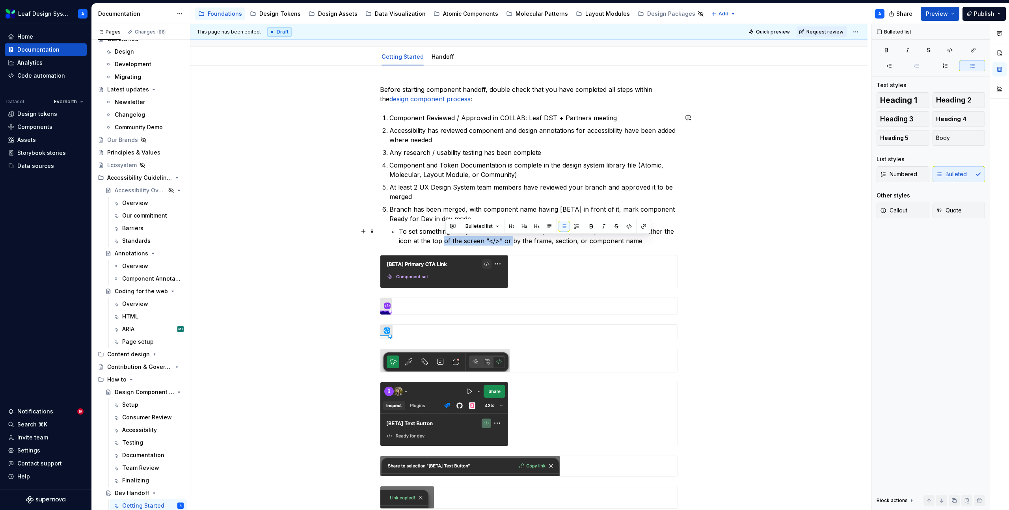
drag, startPoint x: 514, startPoint y: 241, endPoint x: 445, endPoint y: 241, distance: 69.0
click at [445, 241] on p "To set something ready for dev select the frame, section, or component and clic…" at bounding box center [538, 236] width 279 height 19
click at [446, 239] on p "To set something ready for dev select the frame, section, or component and clic…" at bounding box center [538, 236] width 279 height 19
click at [601, 242] on p "To set something ready for dev select the frame, section, or component and clic…" at bounding box center [538, 236] width 279 height 19
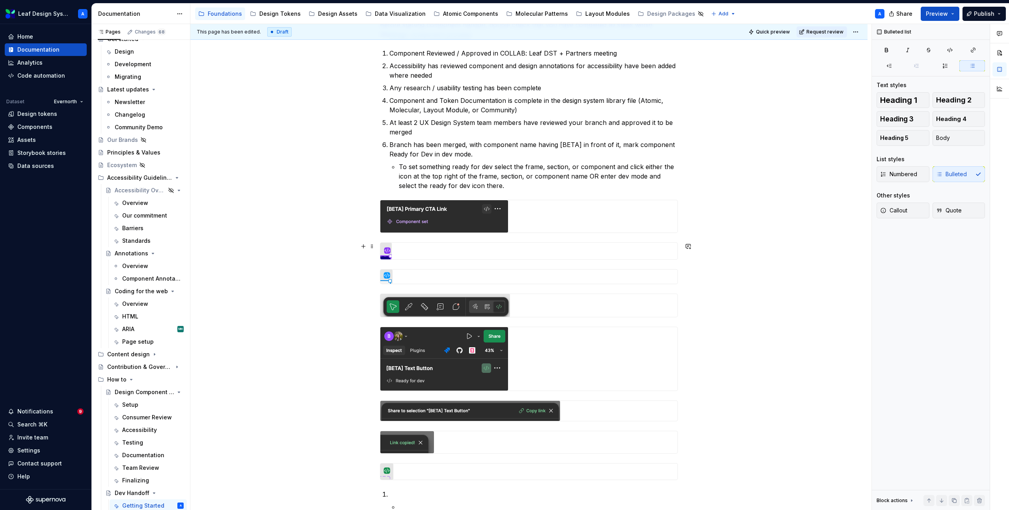
scroll to position [139, 0]
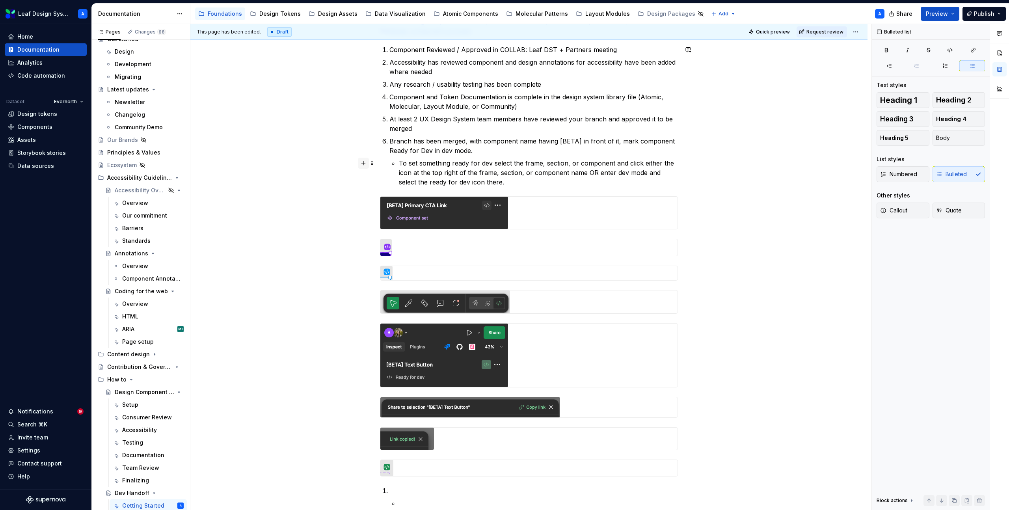
click at [366, 165] on button "button" at bounding box center [363, 163] width 11 height 11
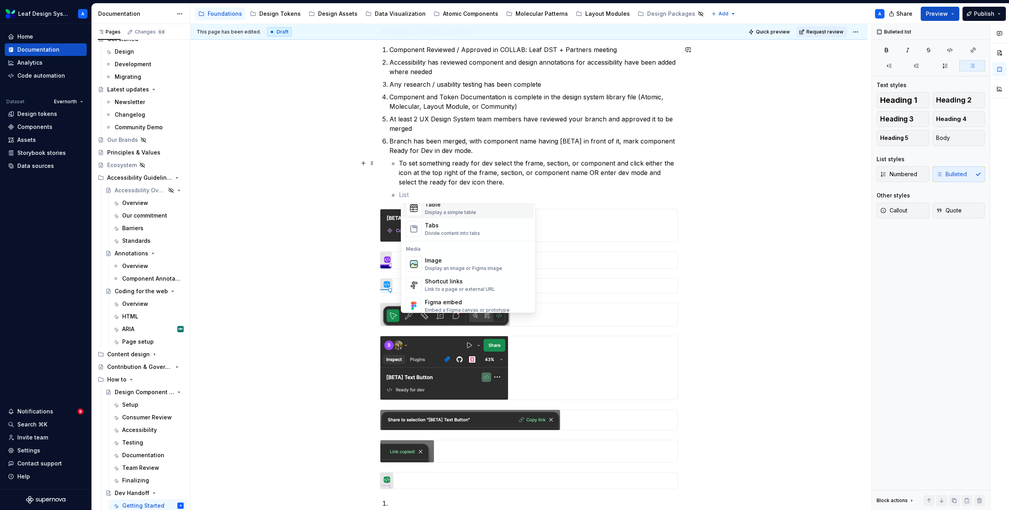
scroll to position [281, 0]
click at [438, 225] on div "Display a simple table" at bounding box center [450, 228] width 51 height 6
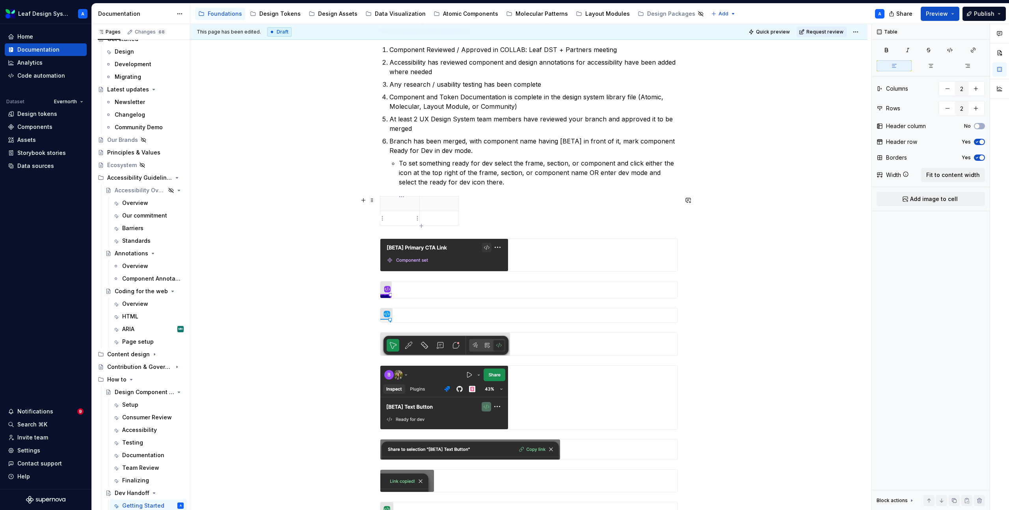
click at [408, 218] on p at bounding box center [400, 218] width 30 height 8
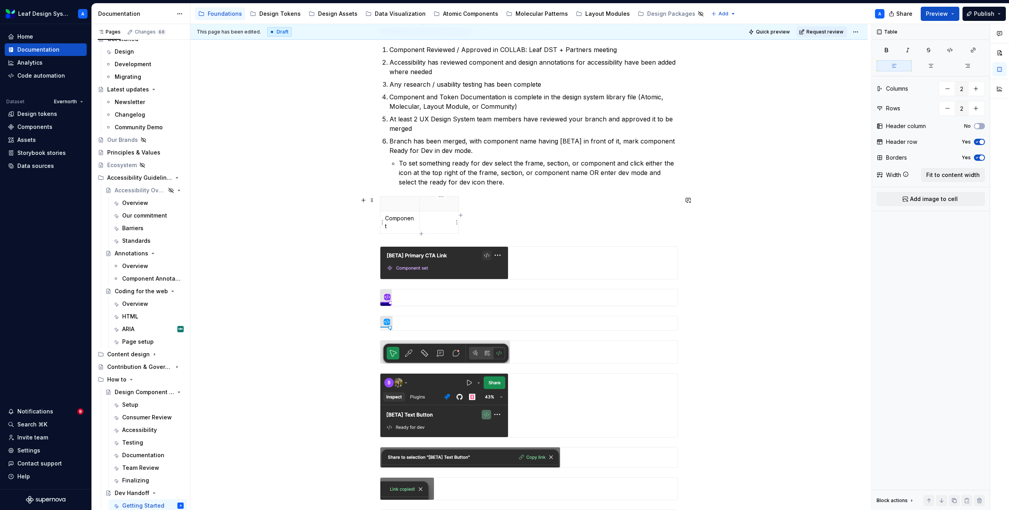
click at [436, 223] on td at bounding box center [438, 222] width 39 height 22
click at [486, 227] on div "Component Frame" at bounding box center [529, 216] width 298 height 41
click at [396, 241] on div "Before starting component handoff, double check that you have completed all ste…" at bounding box center [529, 305] width 298 height 576
click at [505, 229] on div "Component Frame" at bounding box center [529, 216] width 298 height 41
click at [496, 221] on div "Component Frame" at bounding box center [529, 216] width 298 height 41
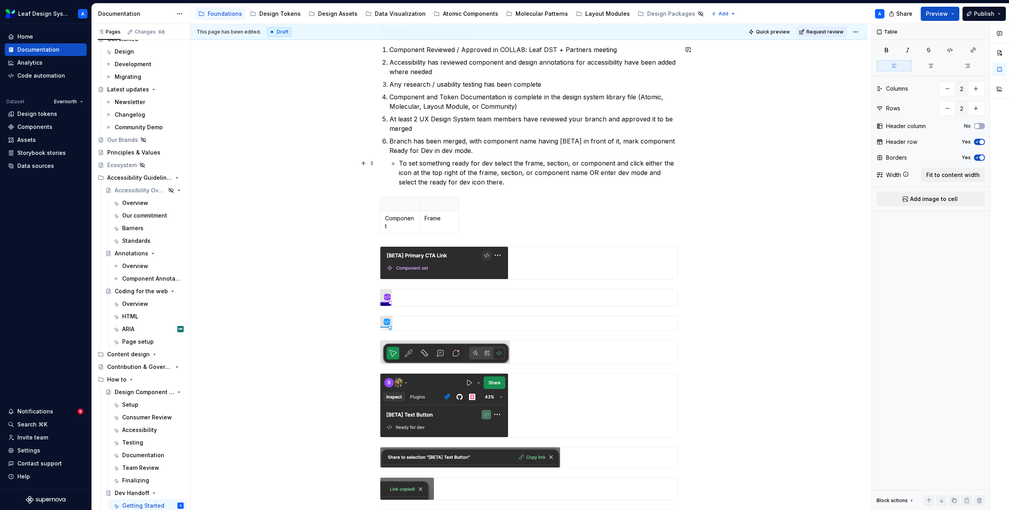
click at [489, 184] on p "To set something ready for dev select the frame, section, or component and clic…" at bounding box center [538, 172] width 279 height 28
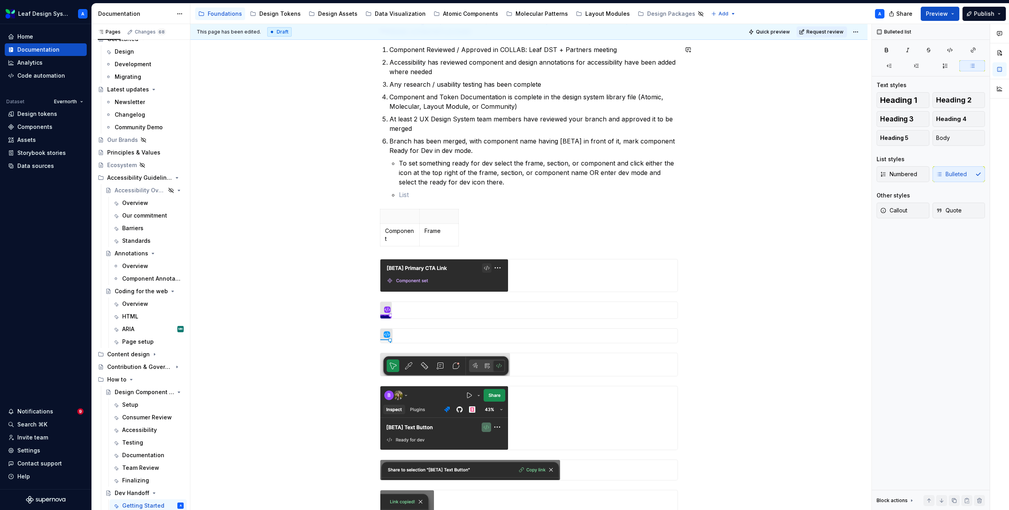
type textarea "*"
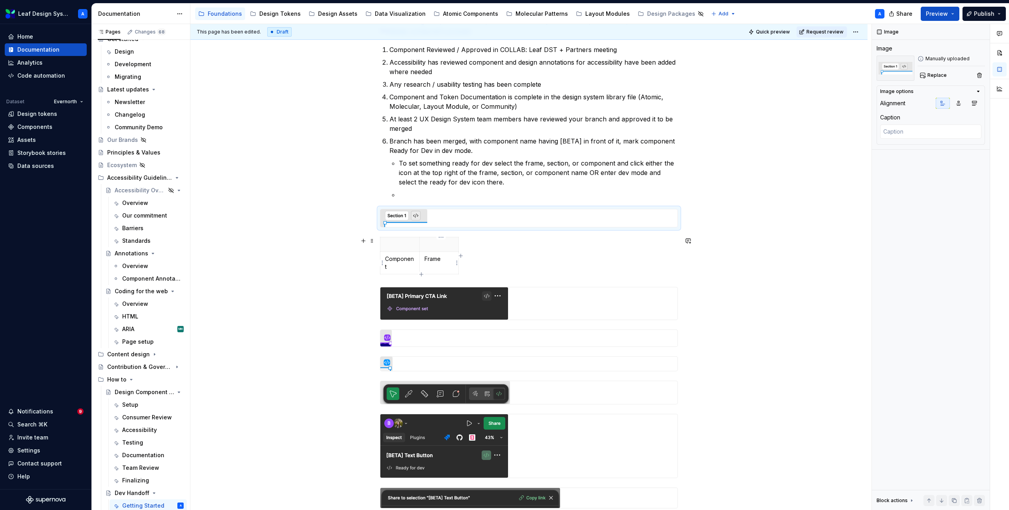
click at [432, 256] on p "Frame" at bounding box center [439, 259] width 30 height 8
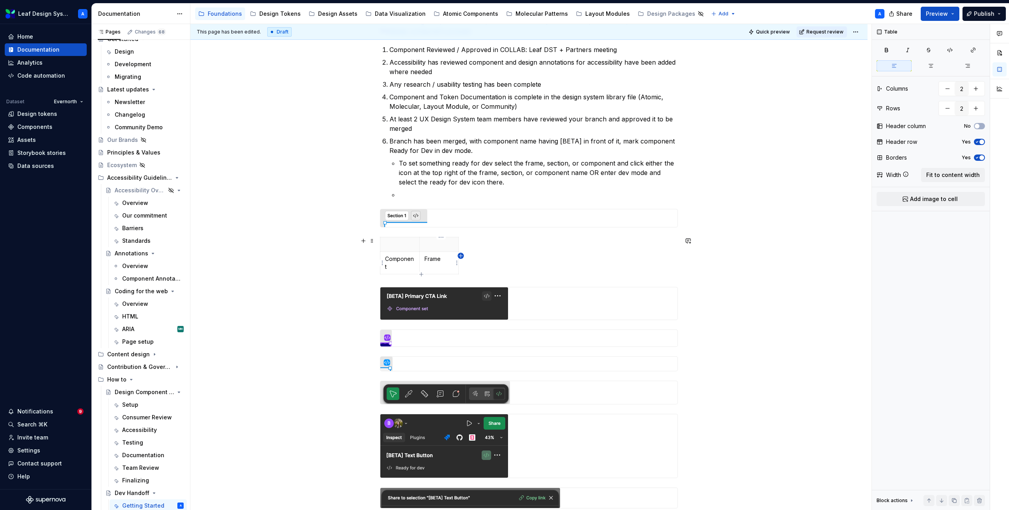
click at [463, 255] on icon "button" at bounding box center [461, 256] width 6 height 6
type input "3"
click at [466, 258] on p at bounding box center [466, 259] width 4 height 8
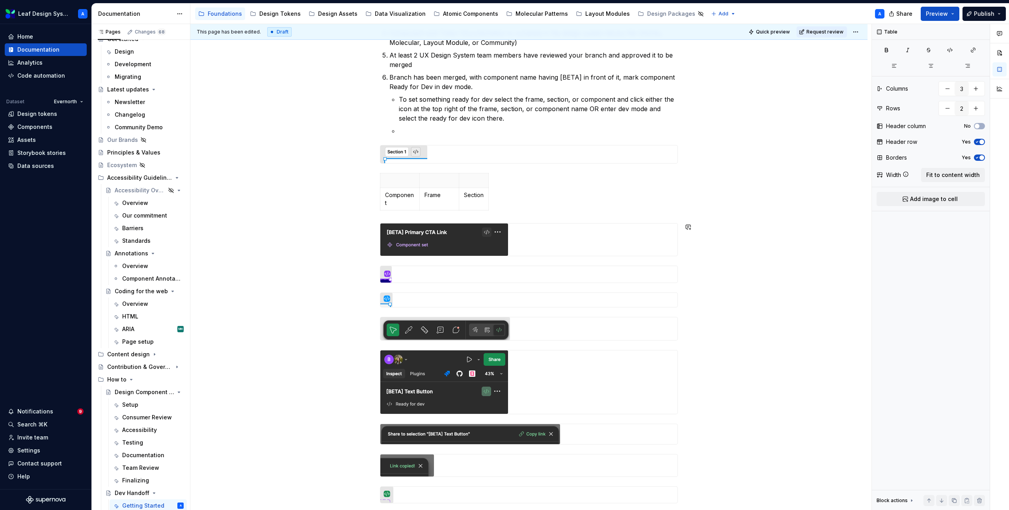
scroll to position [203, 0]
click at [979, 141] on icon "button" at bounding box center [977, 142] width 6 height 5
click at [929, 172] on span "Fit to content width" at bounding box center [953, 175] width 54 height 8
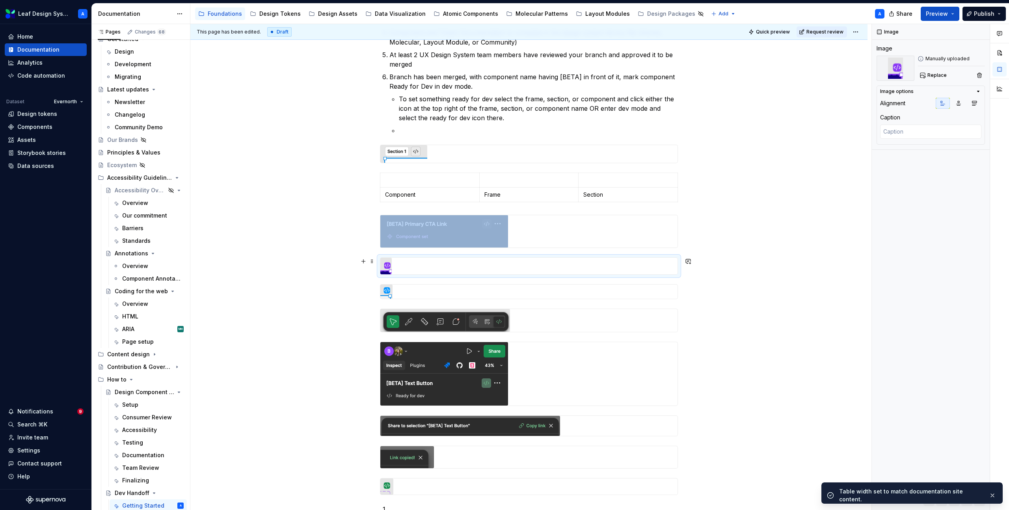
click at [390, 263] on img at bounding box center [385, 266] width 11 height 17
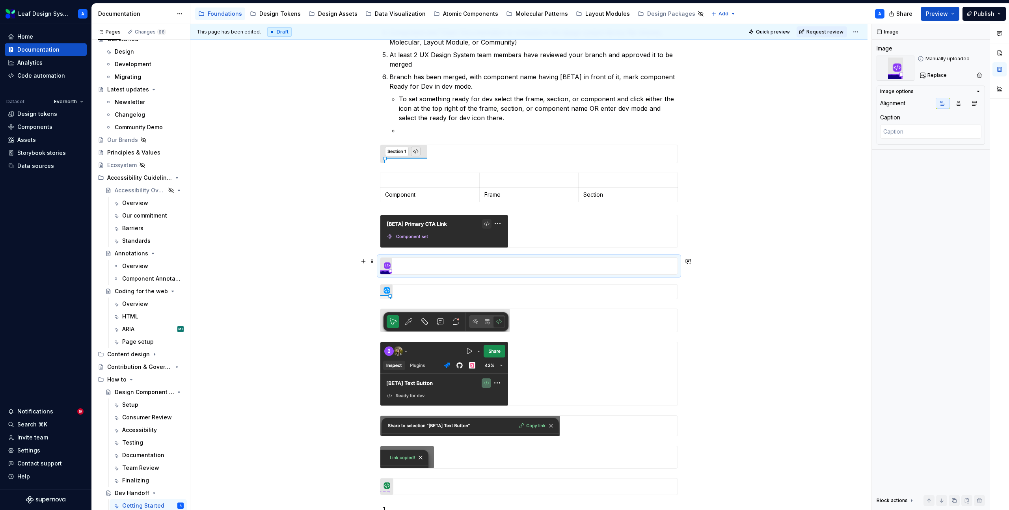
click at [404, 262] on div at bounding box center [528, 266] width 297 height 17
click at [413, 181] on p at bounding box center [429, 180] width 89 height 8
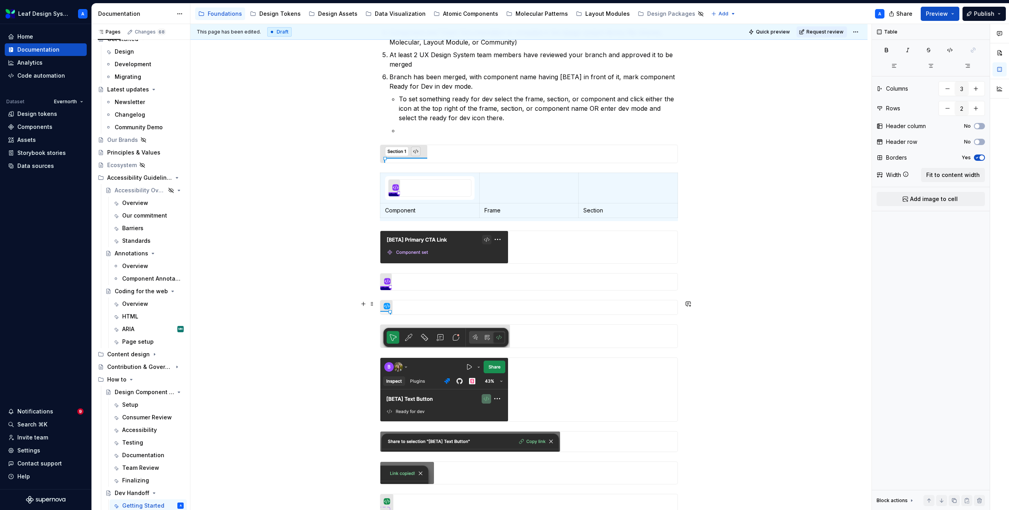
click at [401, 306] on div at bounding box center [528, 307] width 297 height 14
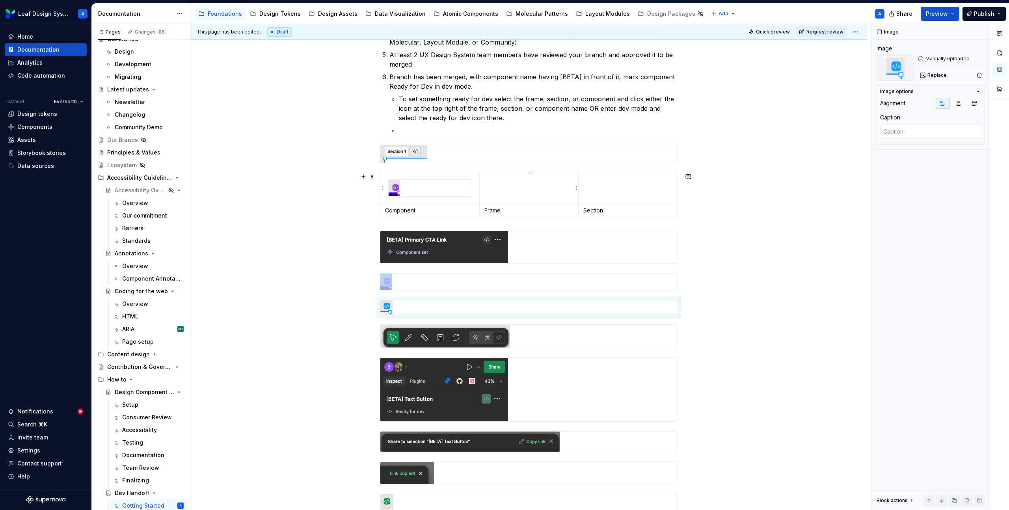
copy div
click at [530, 186] on td at bounding box center [528, 188] width 99 height 30
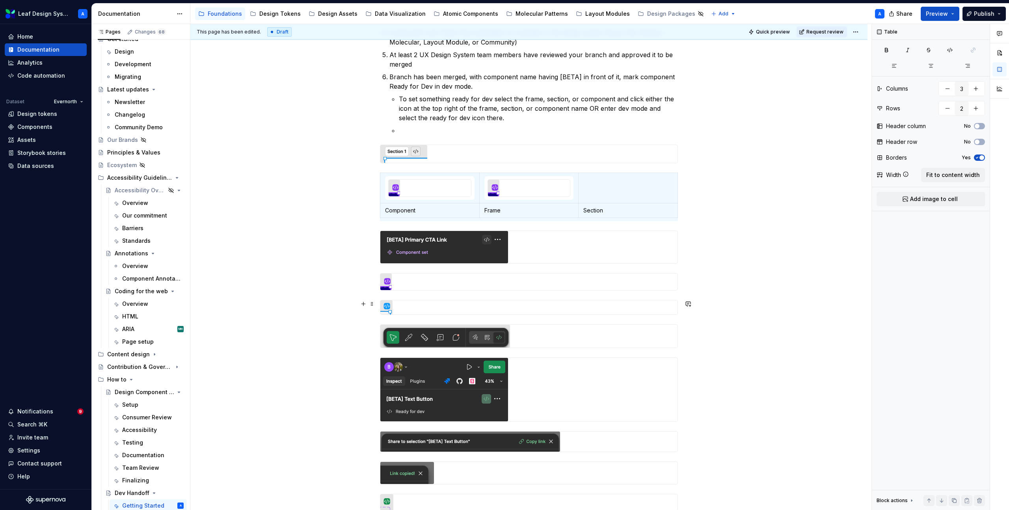
click at [453, 309] on div at bounding box center [528, 307] width 297 height 14
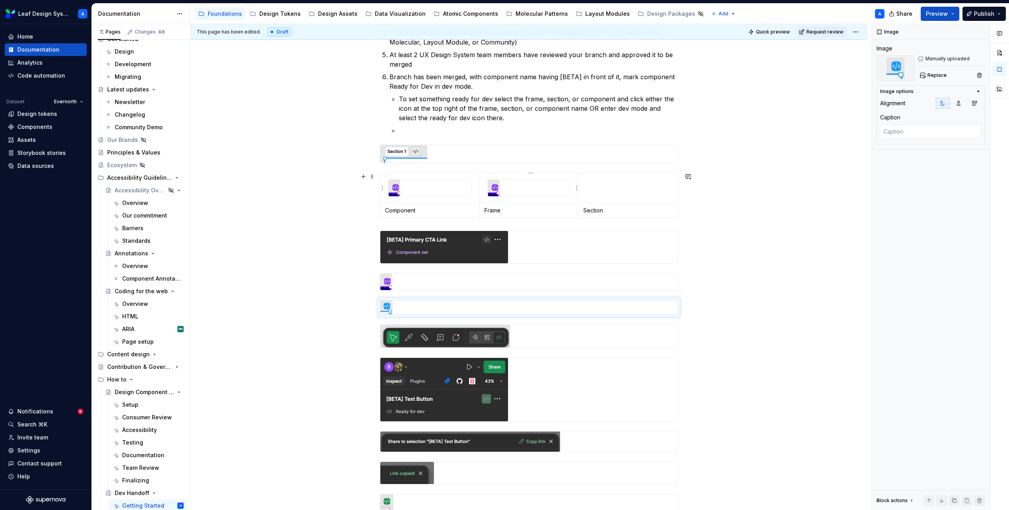
click at [536, 179] on div at bounding box center [529, 187] width 83 height 17
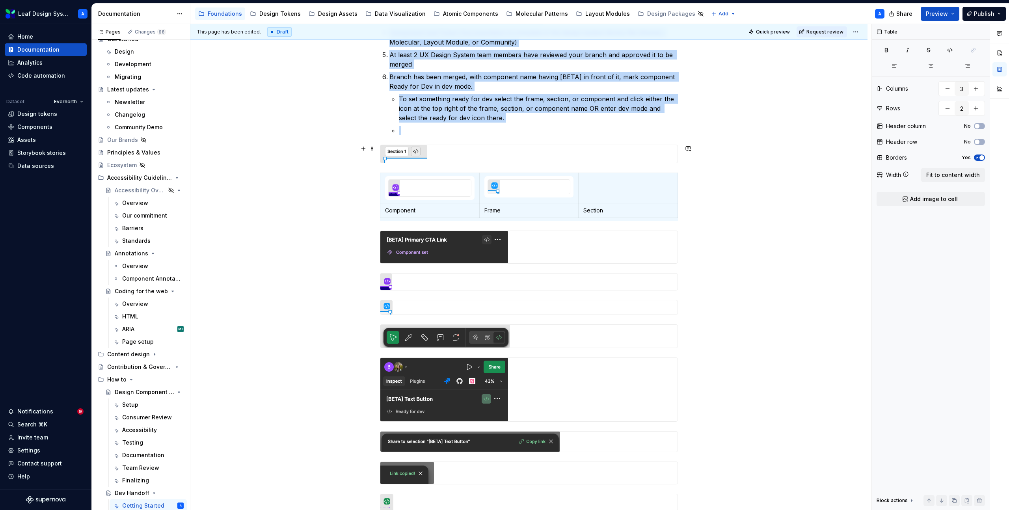
click at [411, 149] on img at bounding box center [403, 154] width 47 height 18
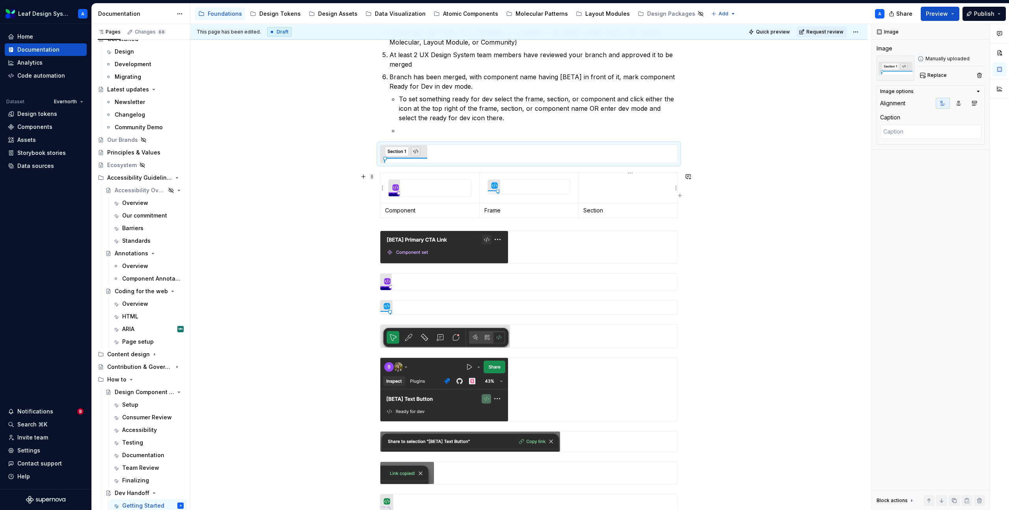
click at [604, 190] on td at bounding box center [628, 188] width 99 height 30
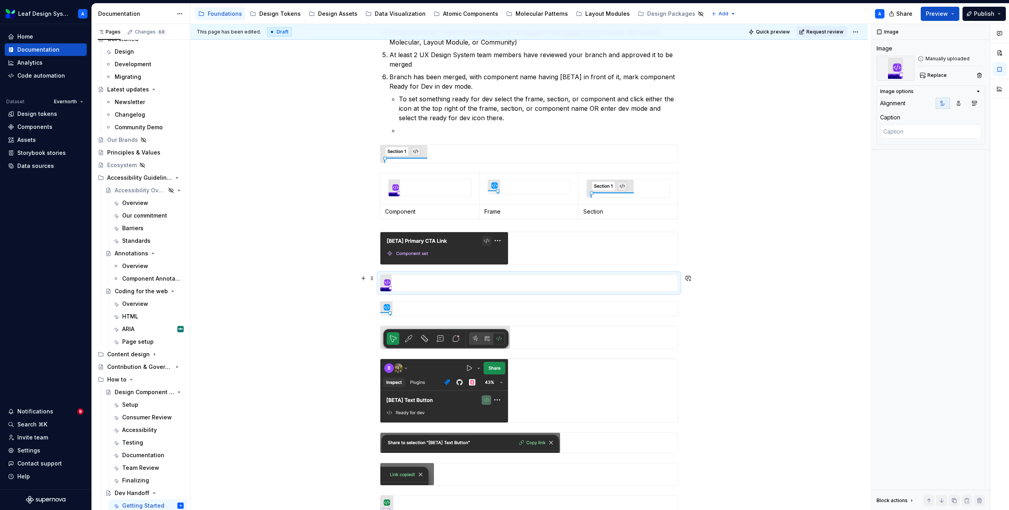
click at [407, 282] on div at bounding box center [528, 283] width 297 height 17
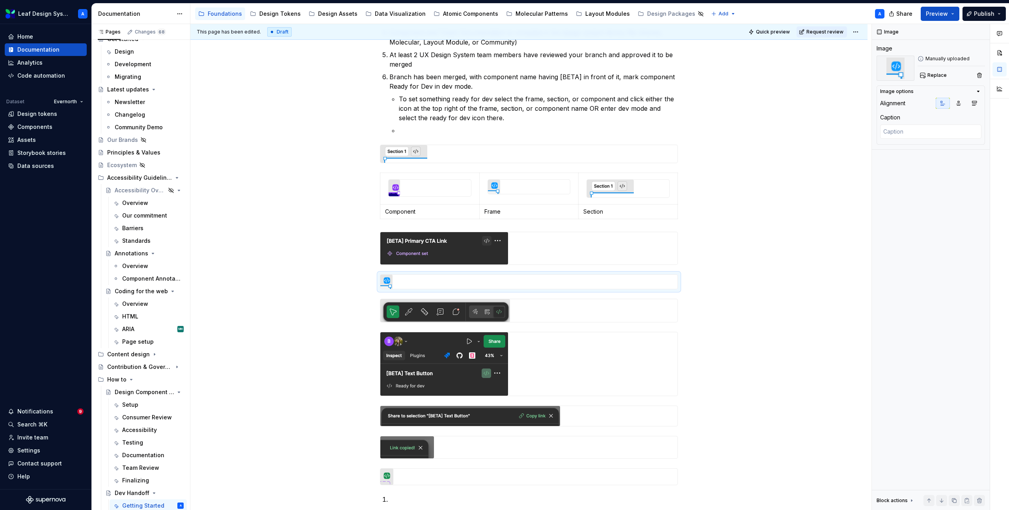
click at [407, 281] on div at bounding box center [528, 282] width 297 height 14
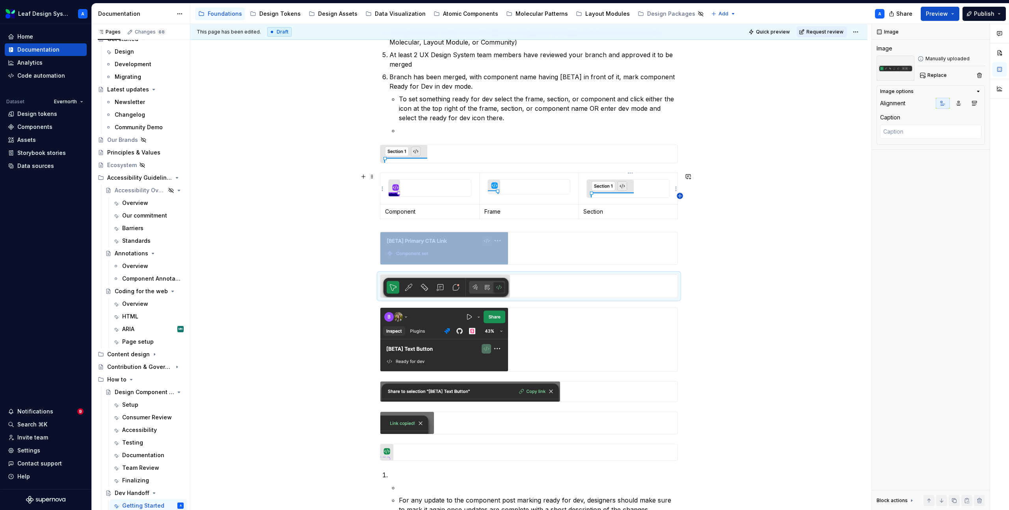
click at [680, 198] on icon "button" at bounding box center [680, 196] width 6 height 6
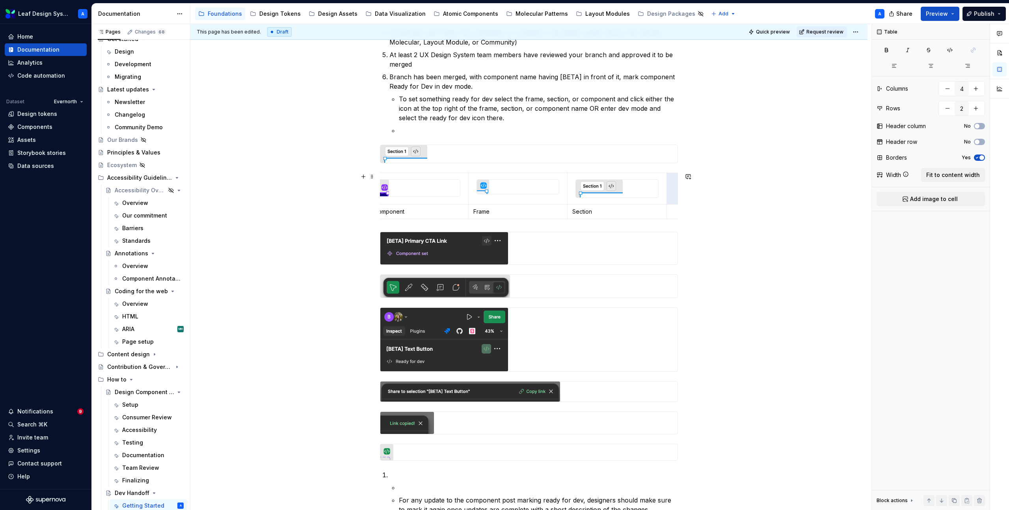
click at [676, 193] on td at bounding box center [674, 189] width 14 height 32
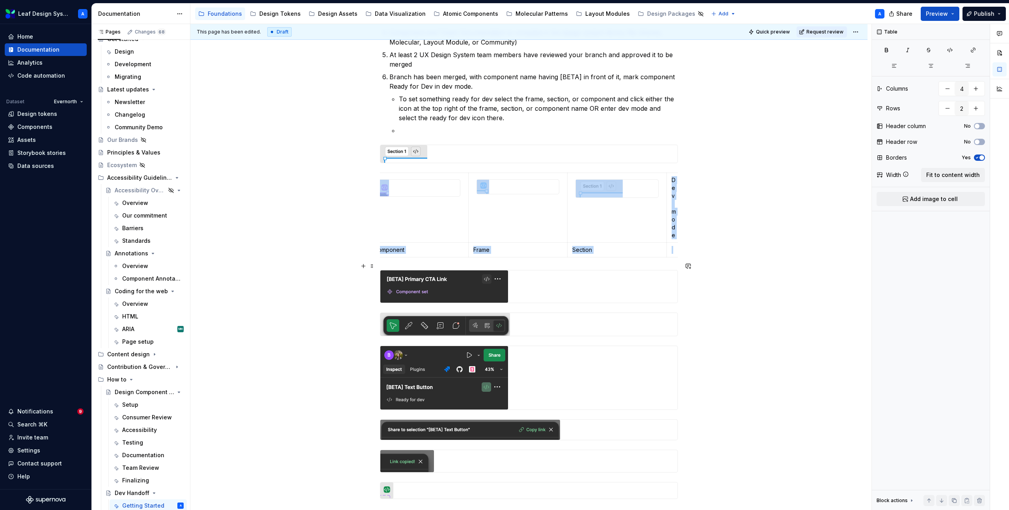
click at [403, 284] on img at bounding box center [444, 286] width 128 height 32
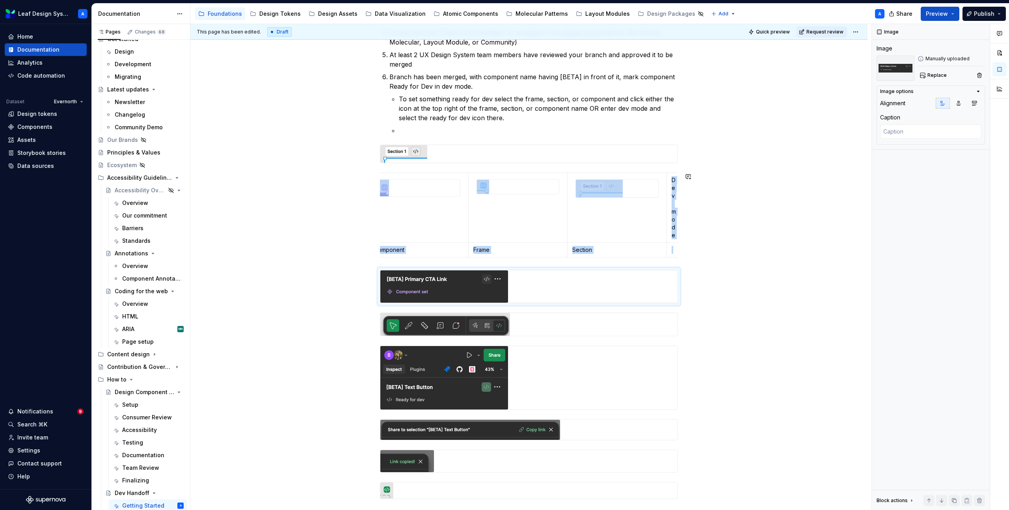
copy div "Dev mode Component Frame Section"
click at [675, 246] on p at bounding box center [674, 250] width 4 height 8
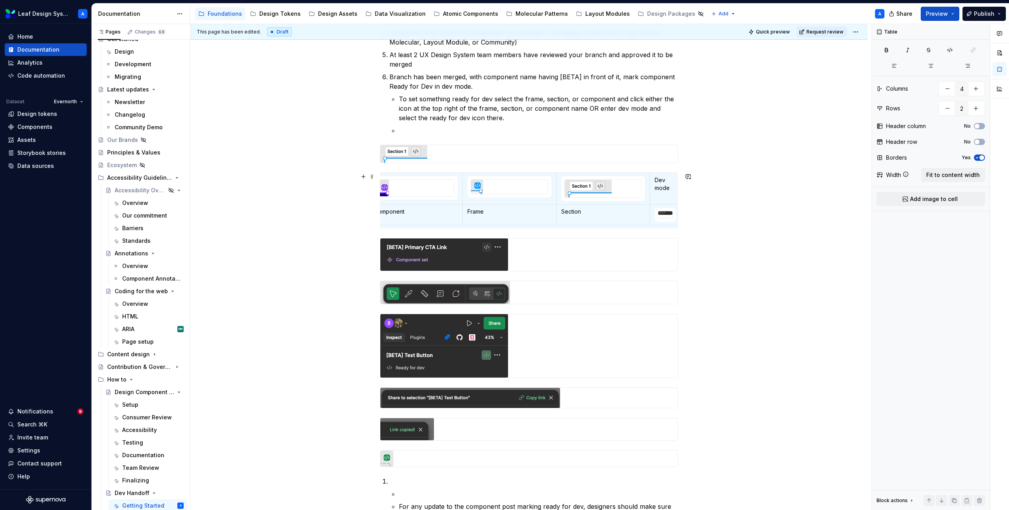
click at [724, 214] on div "Before starting component handoff, double check that you have completed all ste…" at bounding box center [528, 314] width 677 height 762
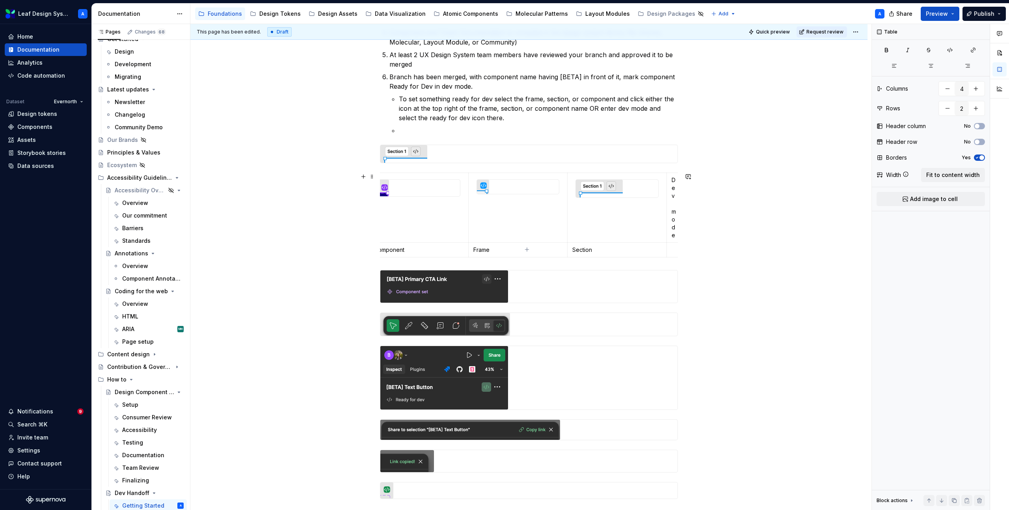
click at [674, 246] on p at bounding box center [674, 250] width 4 height 8
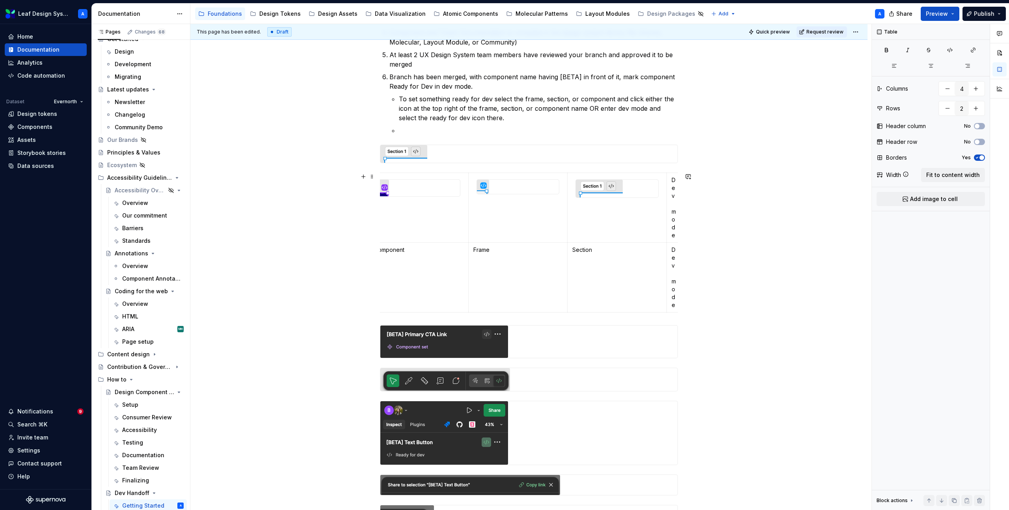
click at [673, 205] on p "Dev mode" at bounding box center [674, 207] width 4 height 63
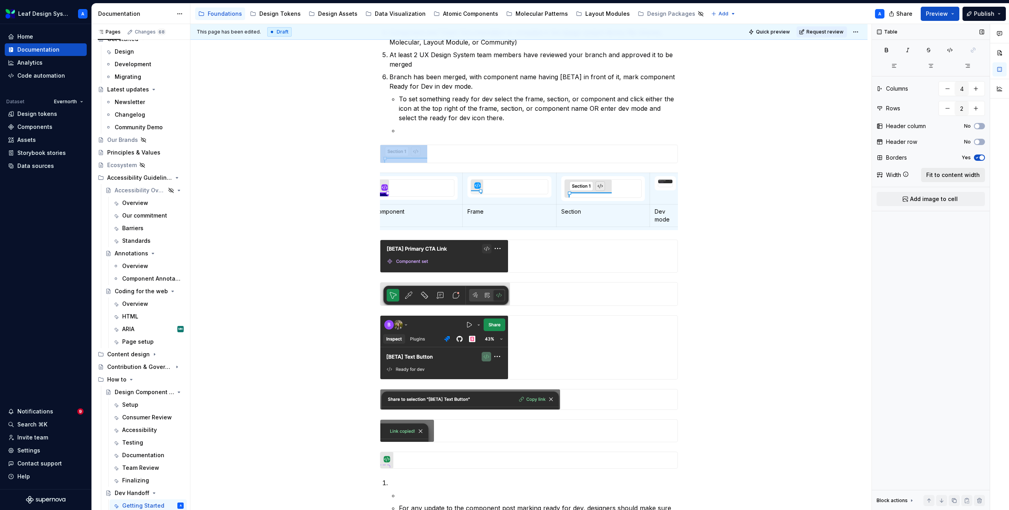
click at [954, 169] on button "Fit to content width" at bounding box center [953, 175] width 64 height 14
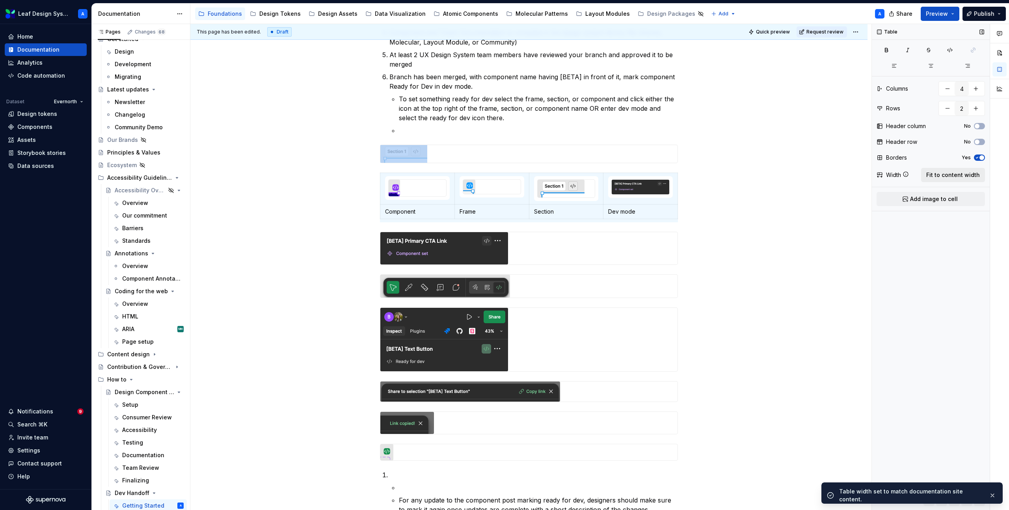
scroll to position [0, 0]
click at [779, 185] on div "Before starting component handoff, double check that you have completed all ste…" at bounding box center [528, 311] width 677 height 756
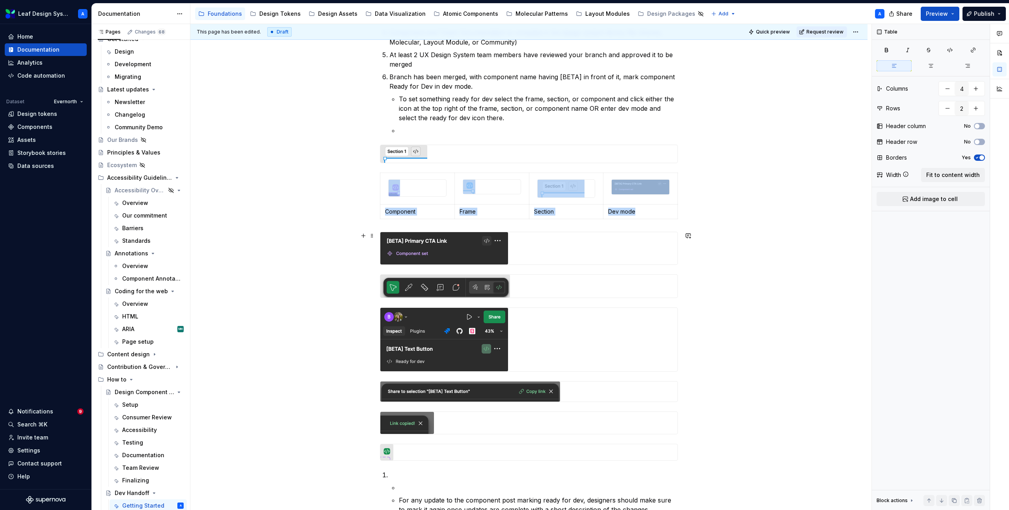
click at [462, 252] on img at bounding box center [444, 248] width 128 height 32
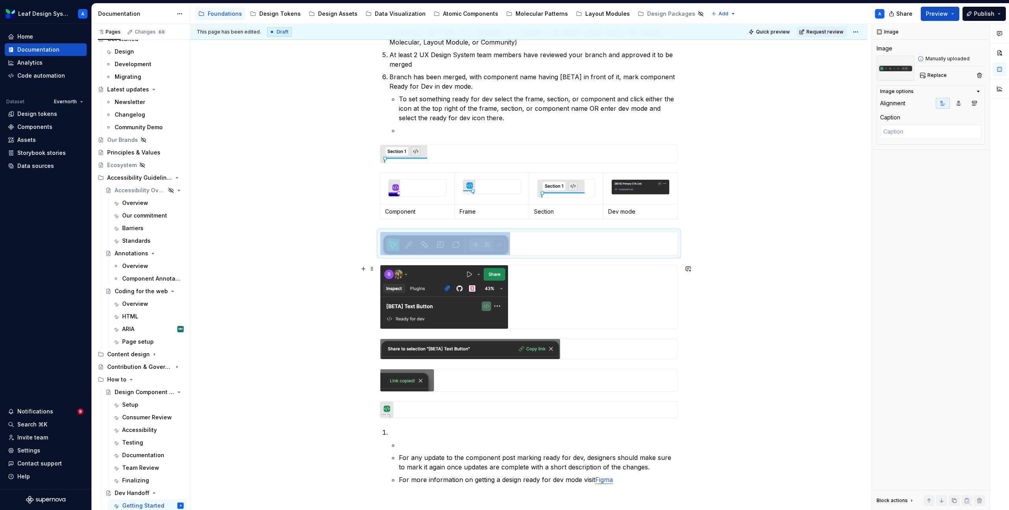
click at [457, 290] on img at bounding box center [444, 296] width 128 height 63
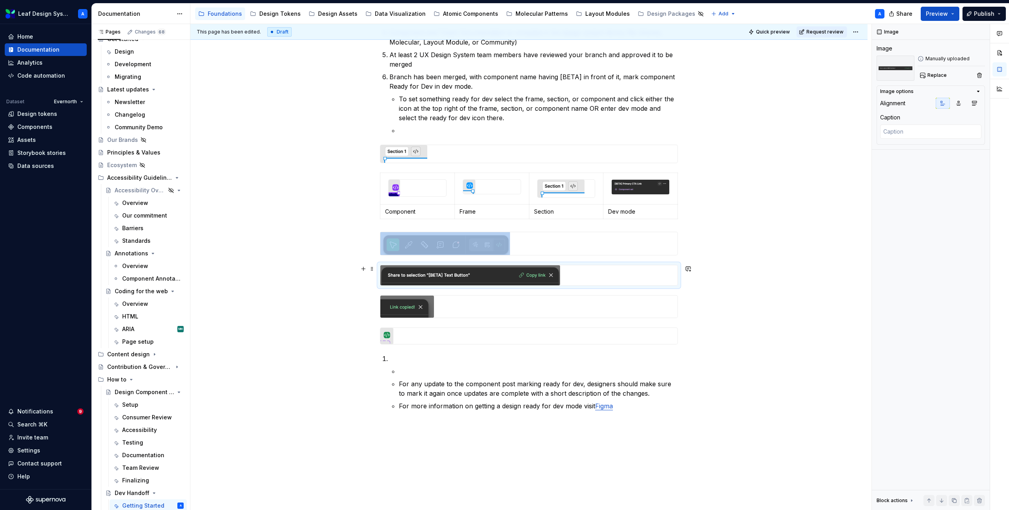
click at [462, 266] on img at bounding box center [470, 275] width 180 height 20
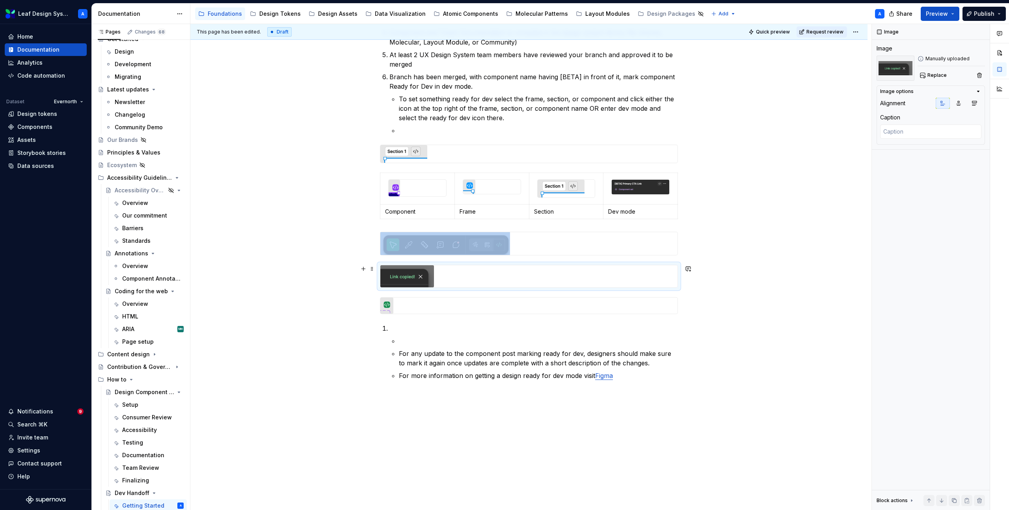
click at [417, 281] on img at bounding box center [407, 276] width 54 height 22
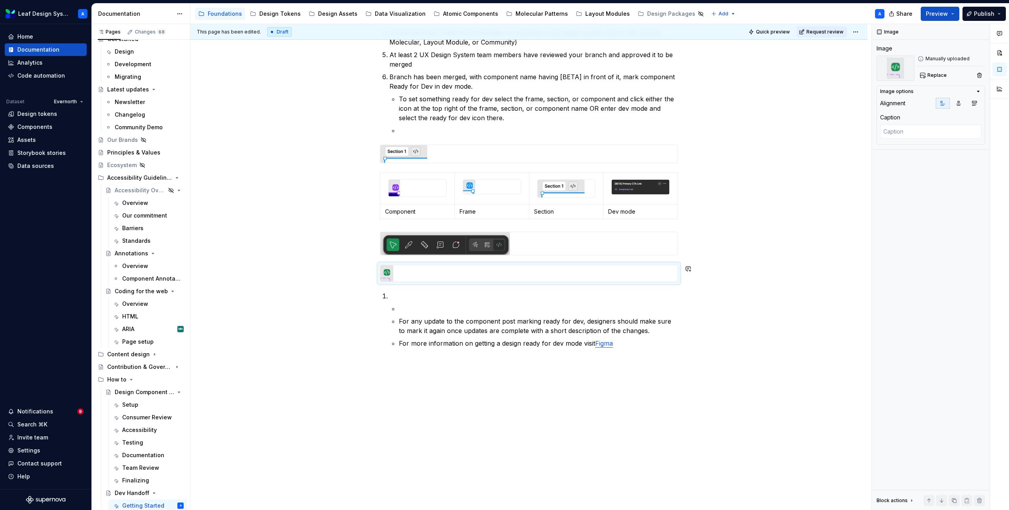
click at [415, 286] on div "Before starting component handoff, double check that you have completed all ste…" at bounding box center [529, 150] width 298 height 396
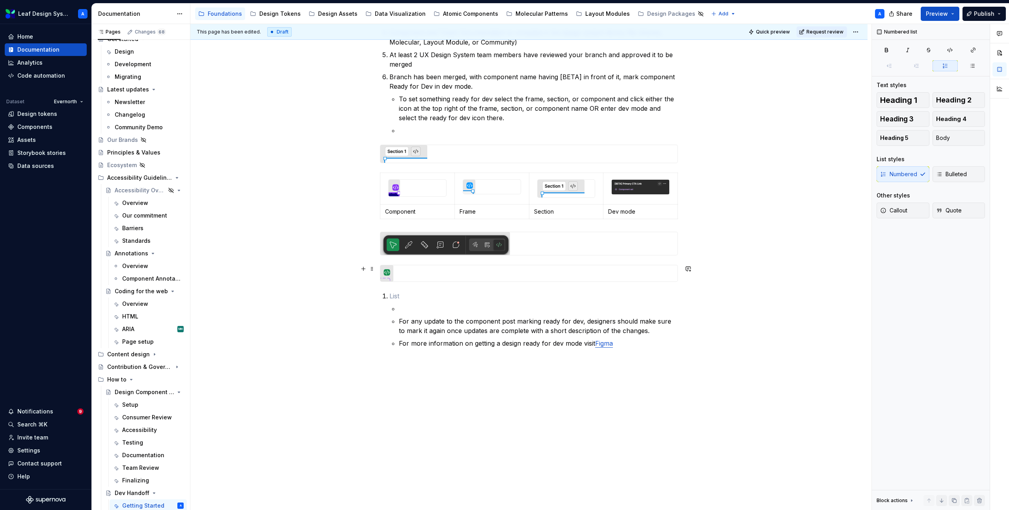
click at [420, 274] on div at bounding box center [528, 273] width 297 height 16
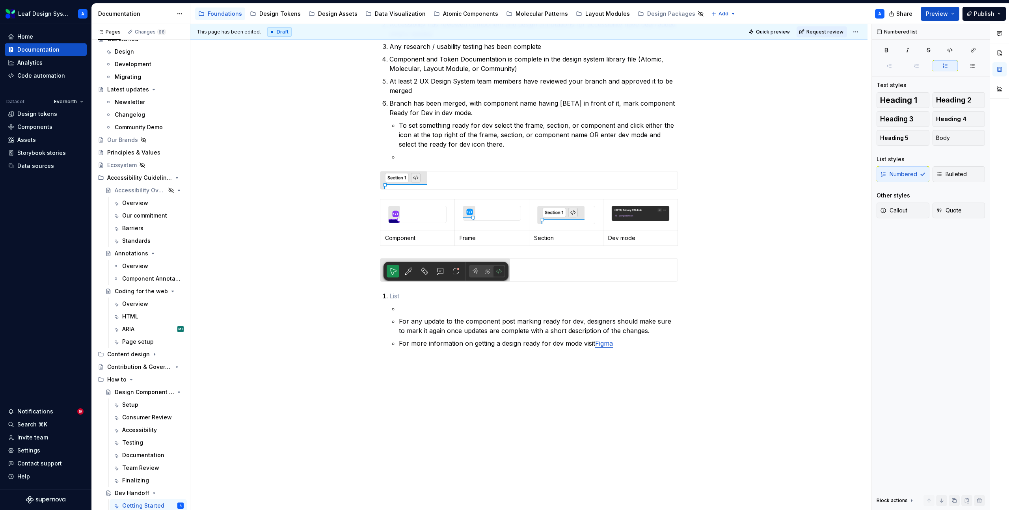
scroll to position [177, 0]
click at [448, 182] on div at bounding box center [528, 180] width 297 height 18
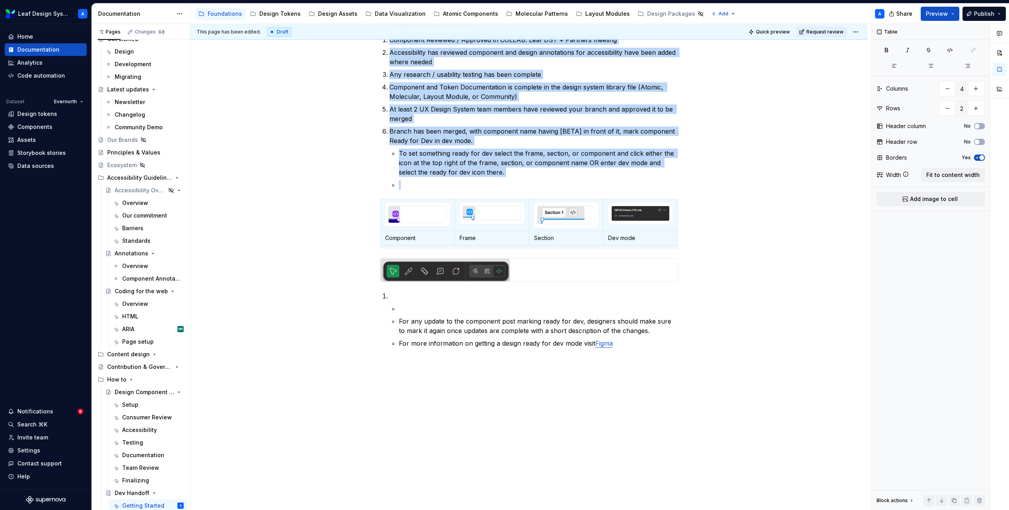
scroll to position [149, 0]
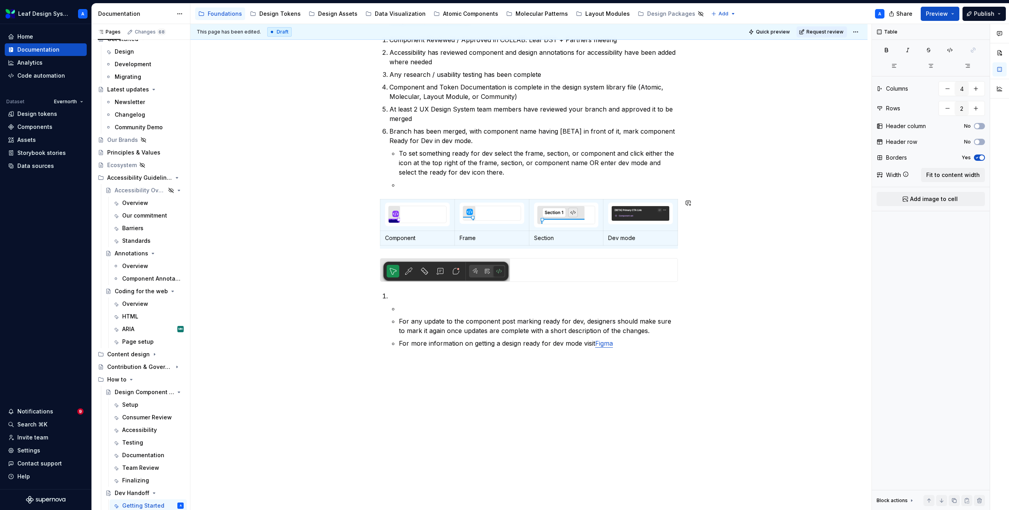
click at [394, 251] on div "Before starting component handoff, double check that you have completed all ste…" at bounding box center [529, 177] width 298 height 341
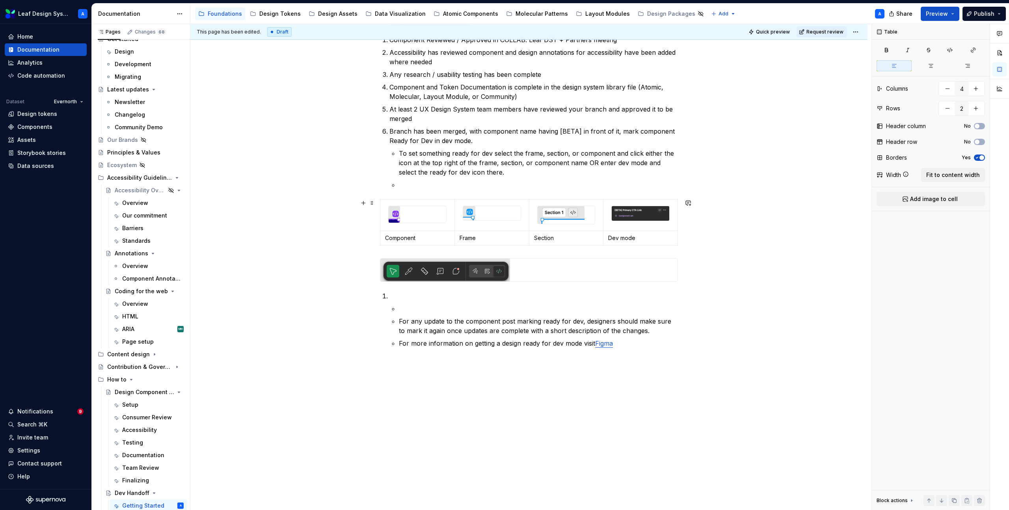
click at [712, 236] on div "Before starting component handoff, double check that you have completed all ste…" at bounding box center [528, 249] width 677 height 523
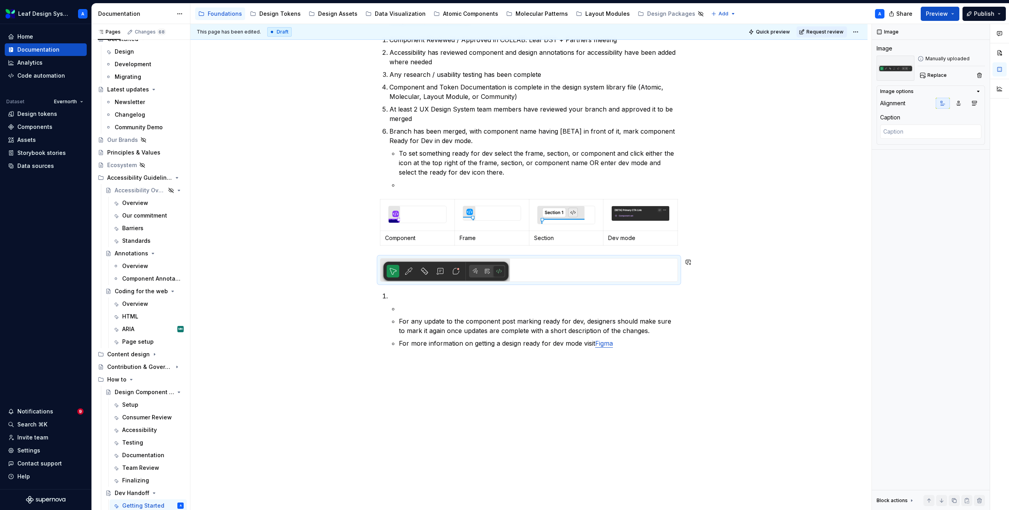
click at [398, 249] on div "Before starting component handoff, double check that you have completed all ste…" at bounding box center [529, 177] width 298 height 341
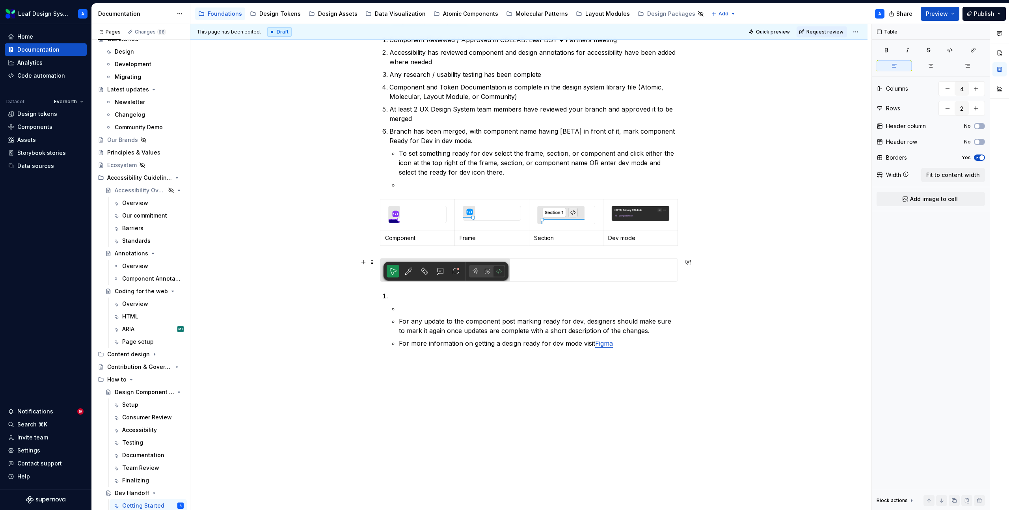
click at [380, 269] on div at bounding box center [529, 270] width 298 height 24
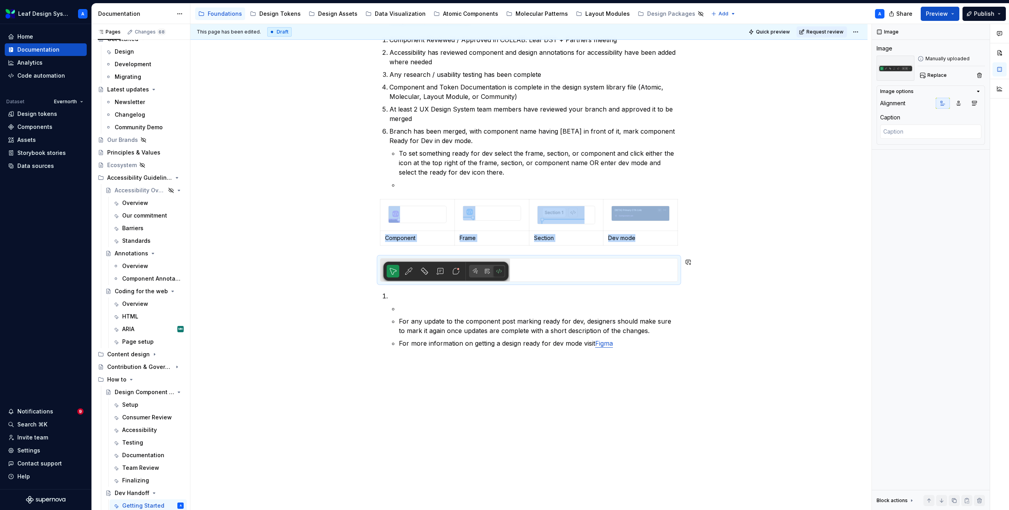
click at [399, 291] on p at bounding box center [533, 295] width 289 height 9
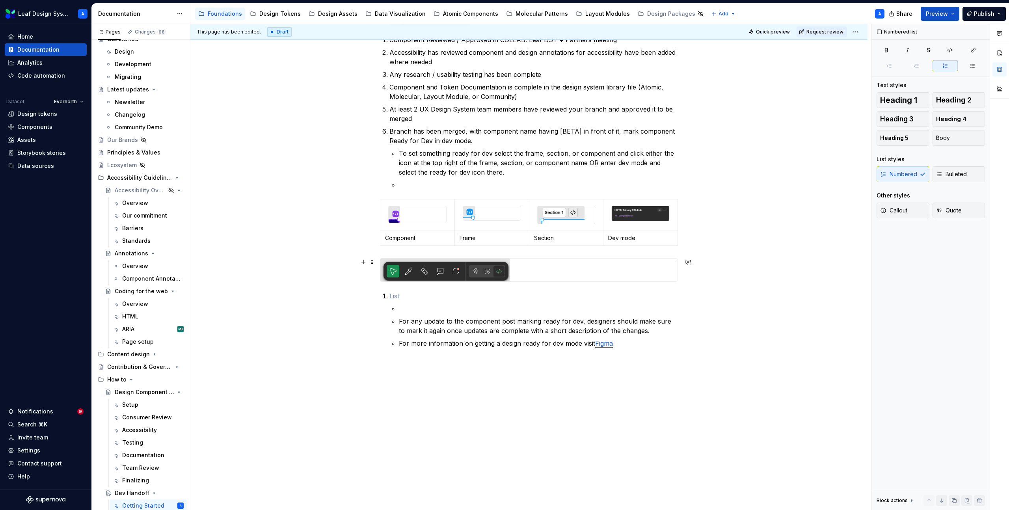
click at [377, 269] on div "Before starting component handoff, double check that you have completed all ste…" at bounding box center [528, 249] width 677 height 523
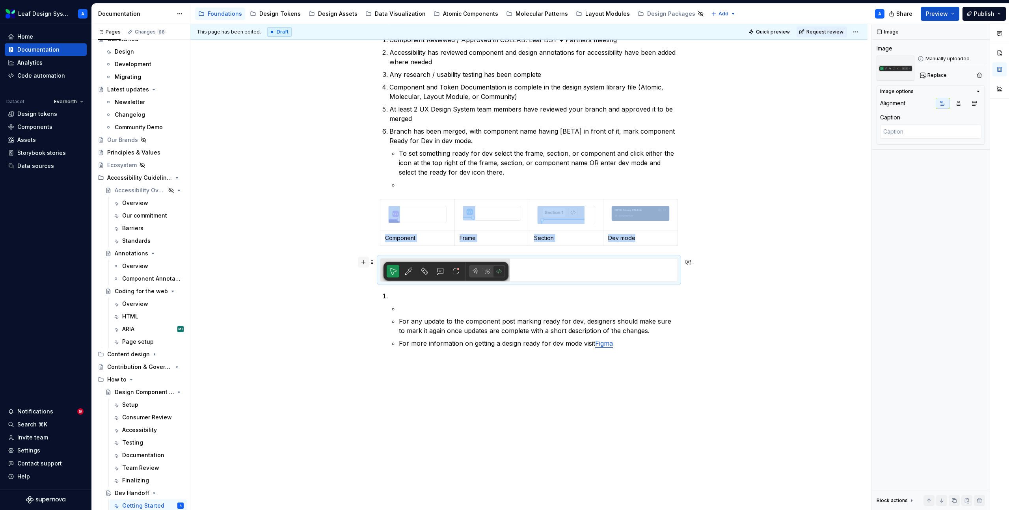
click at [365, 262] on button "button" at bounding box center [363, 262] width 11 height 11
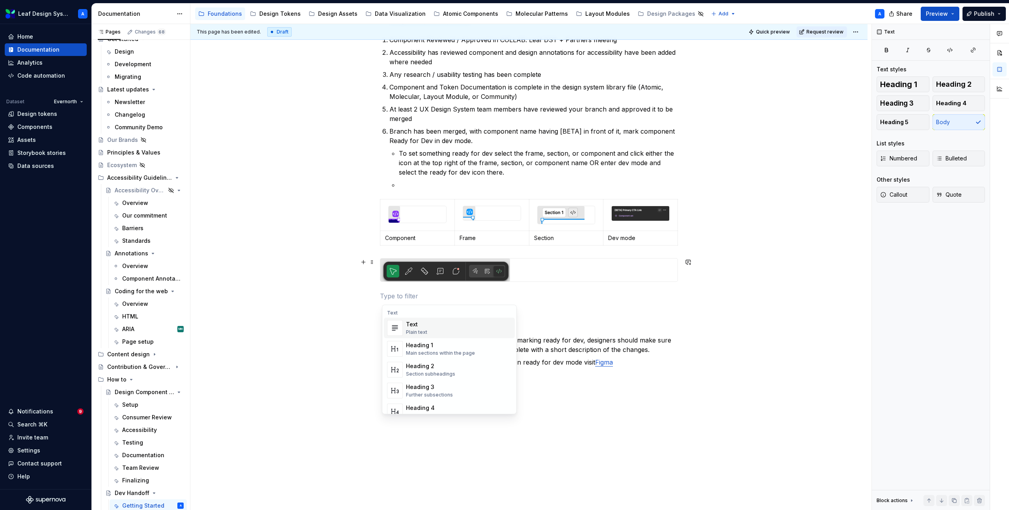
click at [414, 324] on div "Text" at bounding box center [416, 324] width 21 height 8
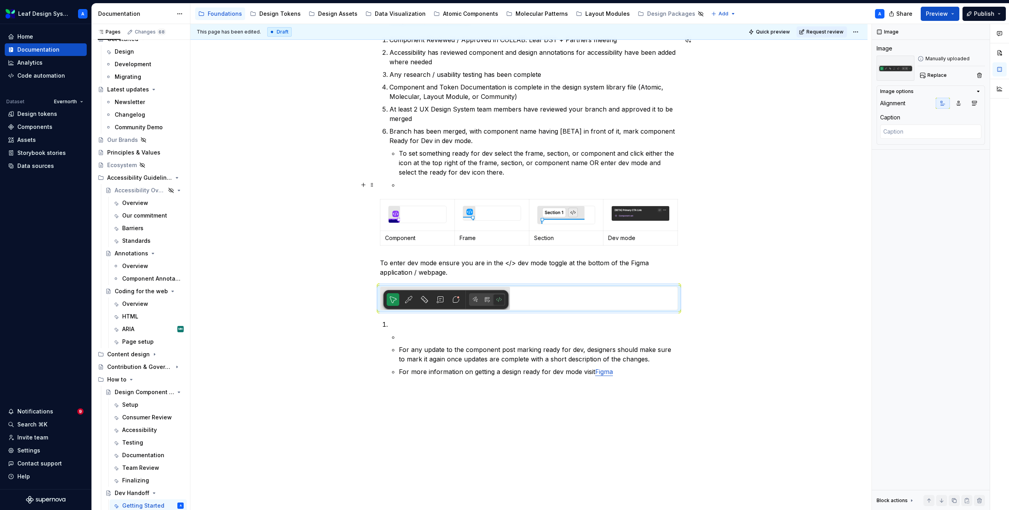
click at [423, 182] on p at bounding box center [538, 184] width 279 height 9
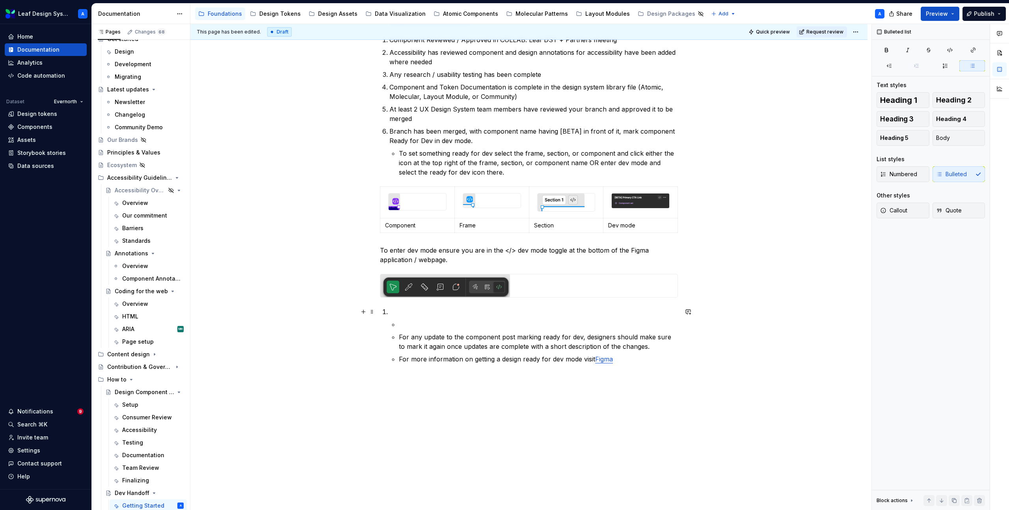
click at [407, 311] on p at bounding box center [533, 311] width 289 height 9
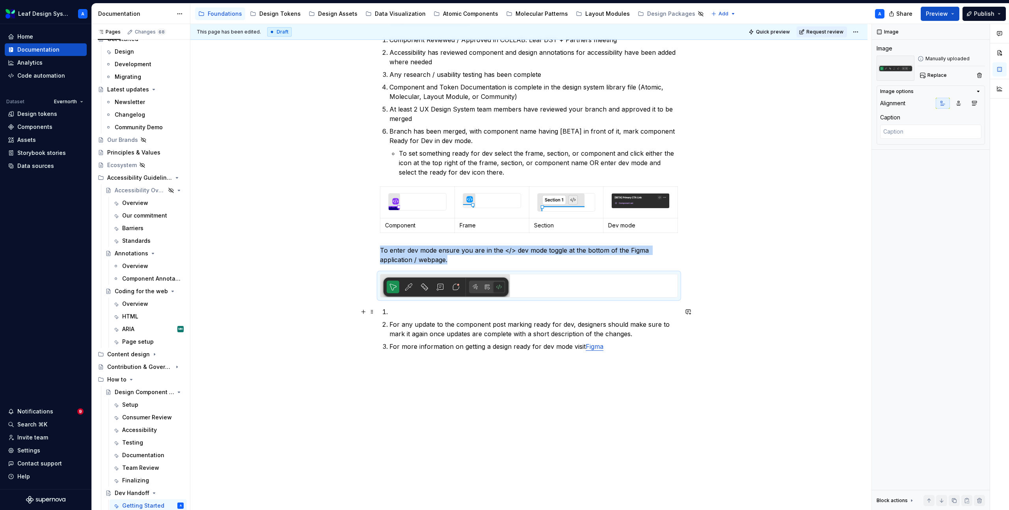
click at [410, 310] on p at bounding box center [533, 311] width 289 height 9
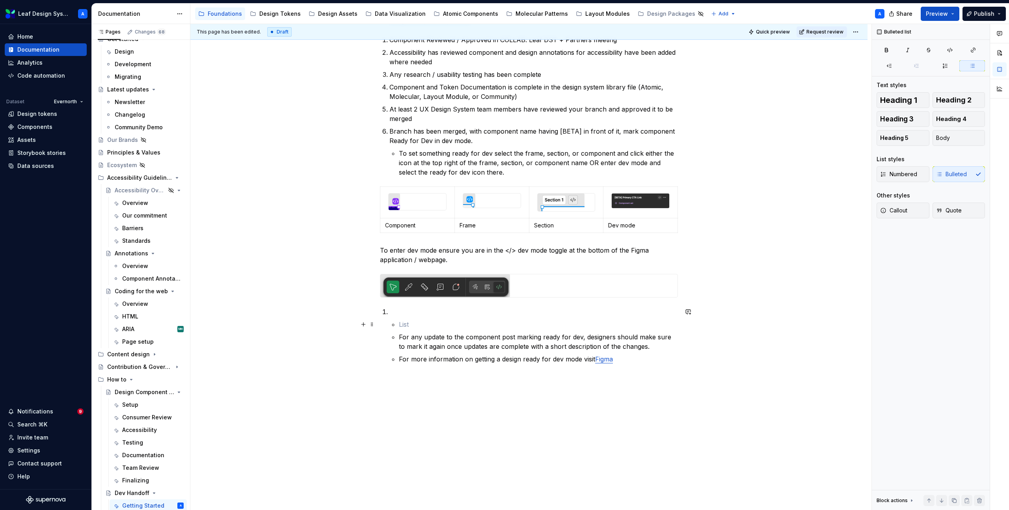
click at [408, 322] on p at bounding box center [538, 324] width 279 height 9
click at [398, 310] on p at bounding box center [533, 311] width 289 height 9
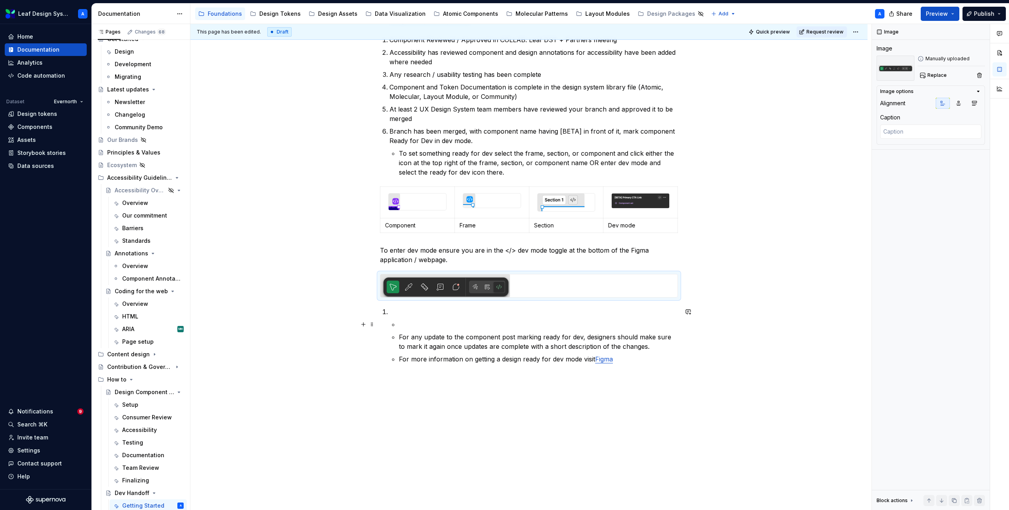
click at [406, 324] on p at bounding box center [538, 324] width 279 height 9
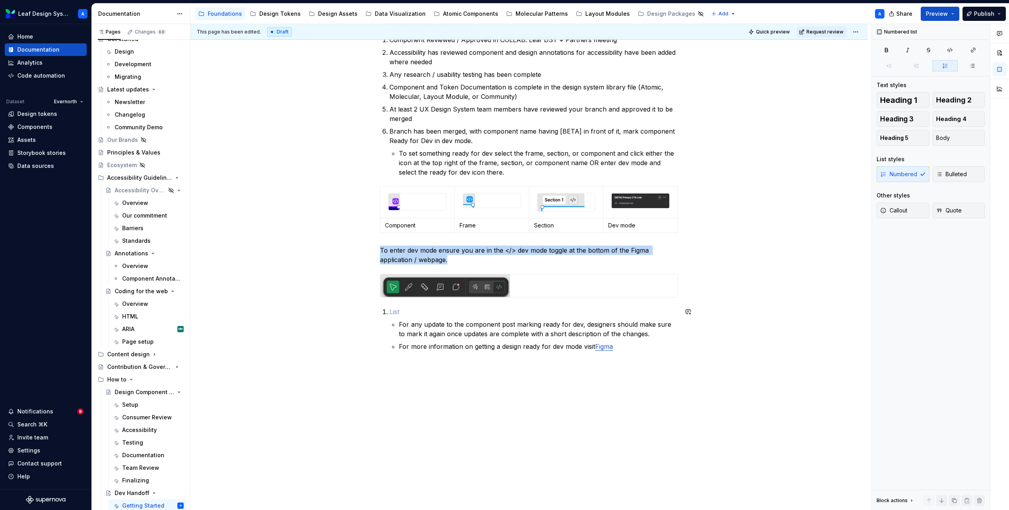
scroll to position [140, 0]
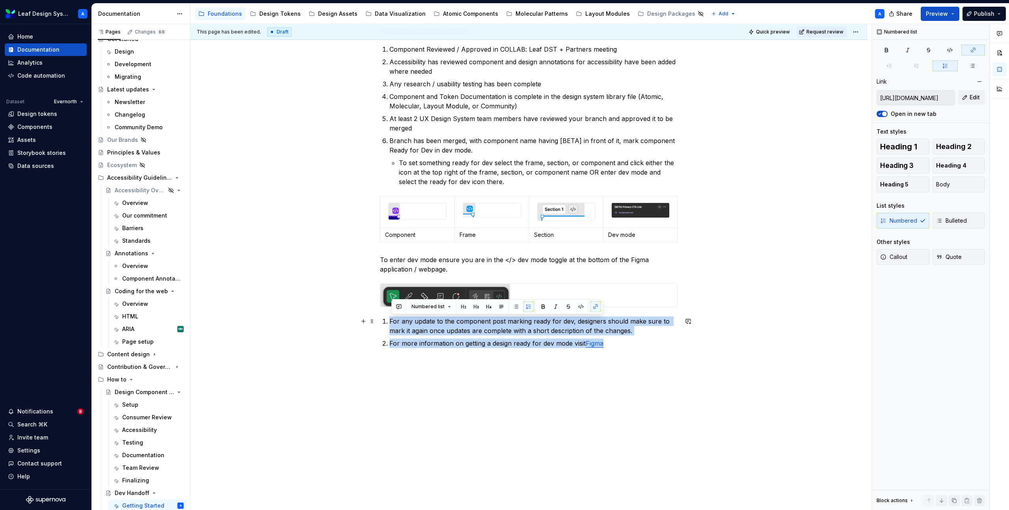
drag, startPoint x: 618, startPoint y: 345, endPoint x: 380, endPoint y: 321, distance: 240.1
click at [380, 321] on div "Before starting component handoff, double check that you have completed all ste…" at bounding box center [528, 253] width 677 height 513
click at [515, 306] on button "button" at bounding box center [515, 306] width 11 height 11
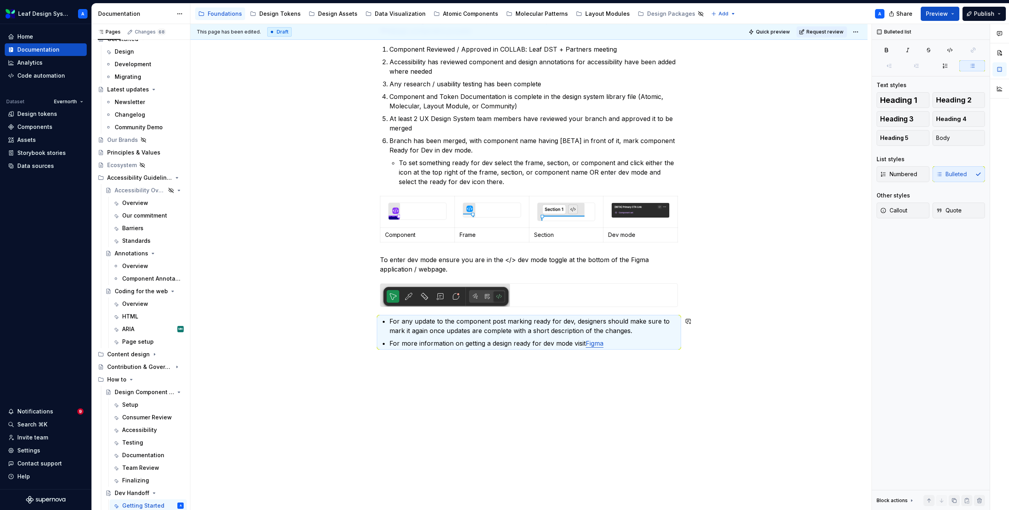
click at [510, 439] on div "Before starting component handoff, double check that you have completed all ste…" at bounding box center [528, 253] width 677 height 513
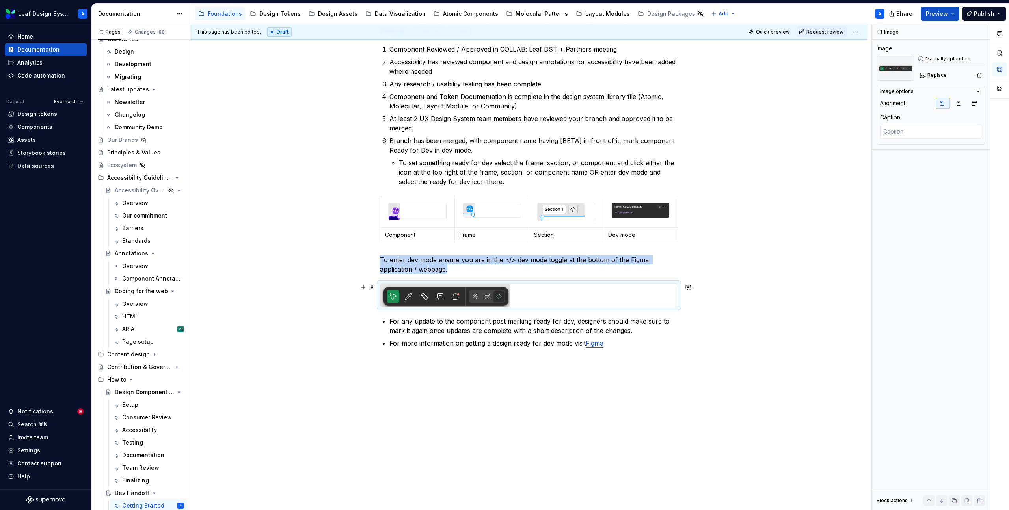
click at [442, 284] on img at bounding box center [445, 295] width 130 height 23
click at [955, 103] on icon "button" at bounding box center [958, 103] width 6 height 6
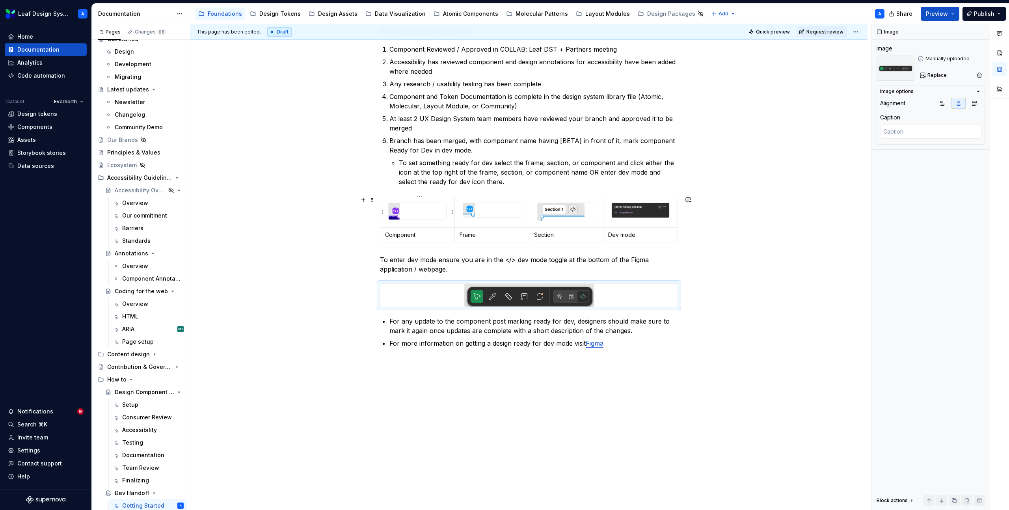
click at [427, 210] on div at bounding box center [418, 211] width 58 height 17
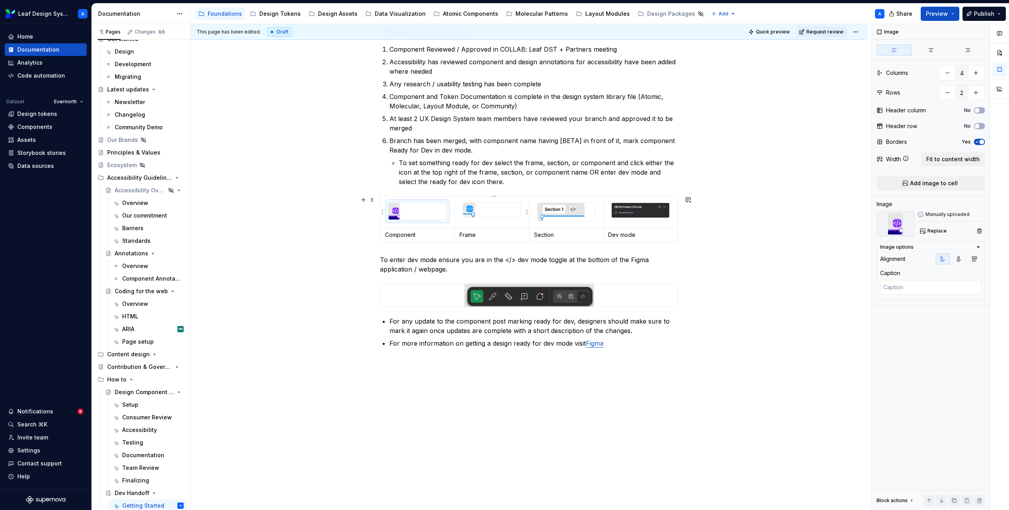
click at [471, 208] on img at bounding box center [469, 210] width 12 height 14
click at [428, 209] on div at bounding box center [418, 211] width 58 height 17
click at [956, 261] on icon "button" at bounding box center [958, 259] width 6 height 6
click at [498, 211] on div at bounding box center [492, 210] width 58 height 14
click at [955, 256] on icon "button" at bounding box center [958, 259] width 6 height 6
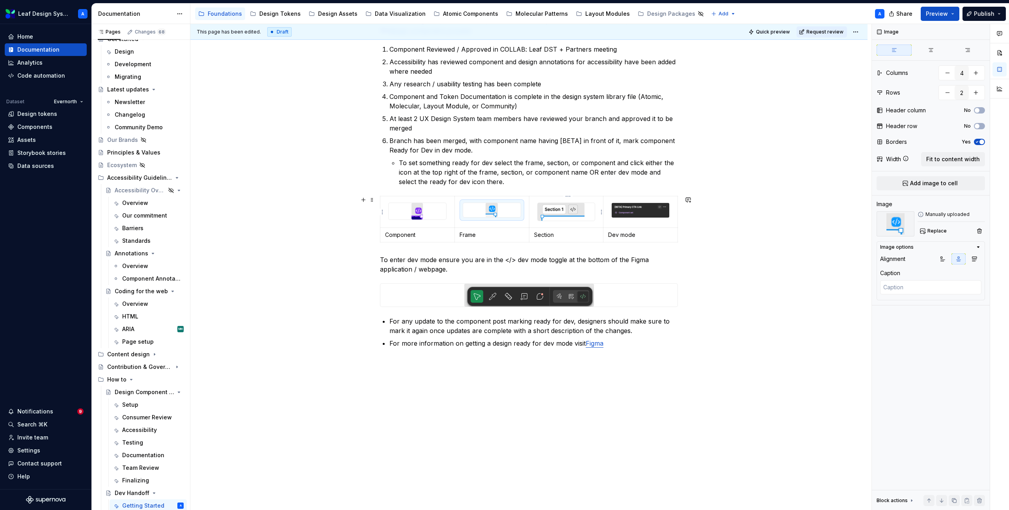
click at [580, 214] on img at bounding box center [561, 212] width 47 height 18
click at [961, 257] on icon "button" at bounding box center [958, 259] width 6 height 6
click at [644, 215] on img at bounding box center [641, 210] width 58 height 15
click at [959, 260] on icon "button" at bounding box center [958, 259] width 6 height 6
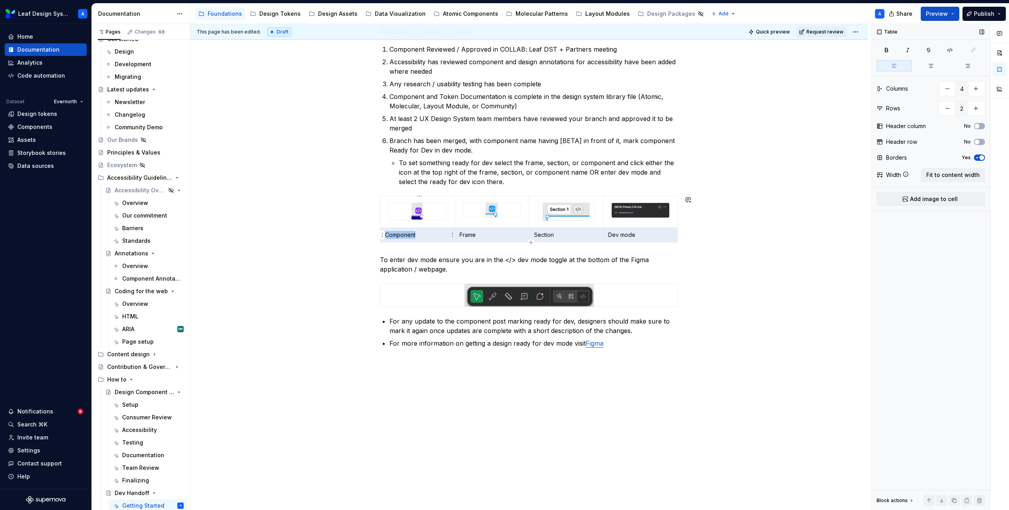
drag, startPoint x: 651, startPoint y: 234, endPoint x: 403, endPoint y: 239, distance: 248.0
click at [403, 239] on tr "Component Frame Section Dev mode" at bounding box center [529, 235] width 298 height 15
click at [932, 63] on icon "button" at bounding box center [931, 66] width 6 height 6
click at [778, 177] on div "This page has been edited. Draft Quick preview Request review Dev Handoff Edit …" at bounding box center [530, 267] width 681 height 486
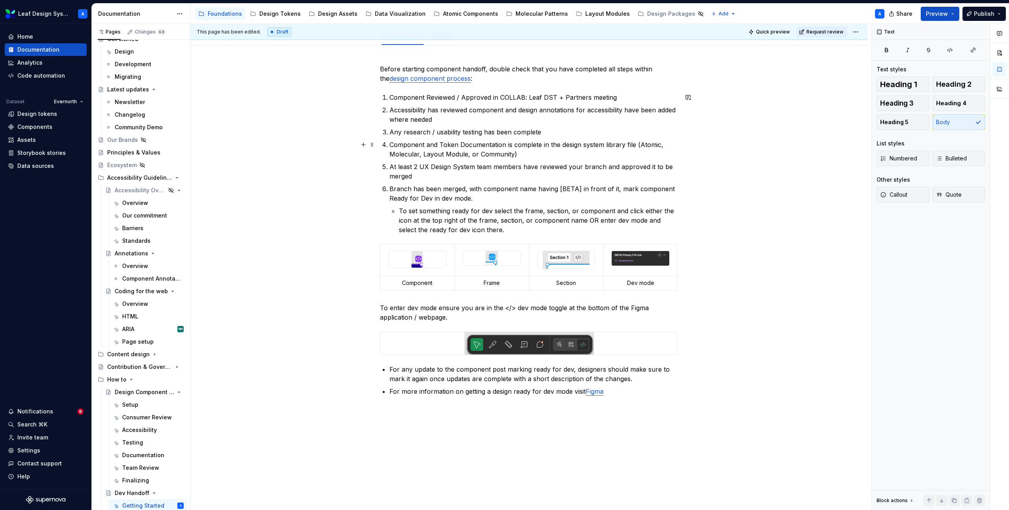
scroll to position [158, 0]
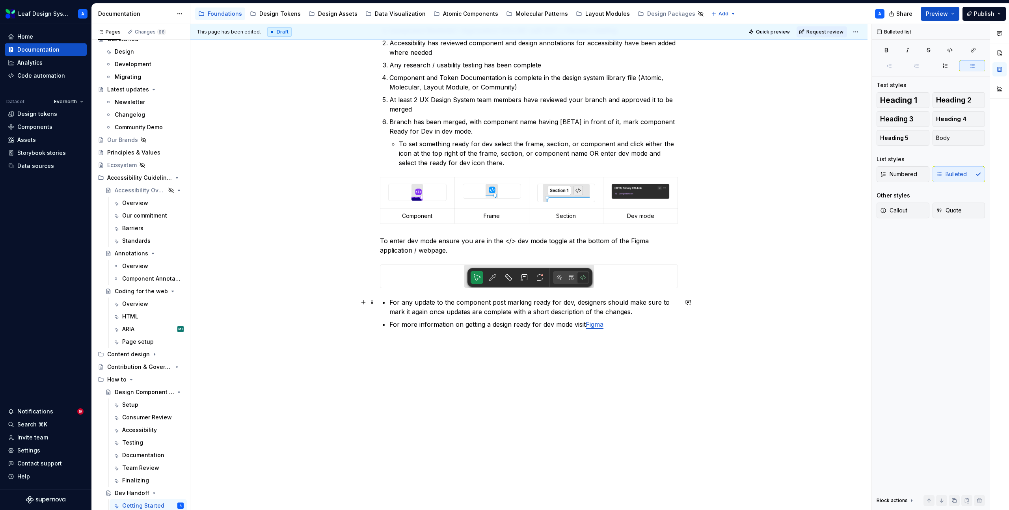
click at [642, 314] on p "For any update to the component post marking ready for dev, designers should ma…" at bounding box center [533, 307] width 289 height 19
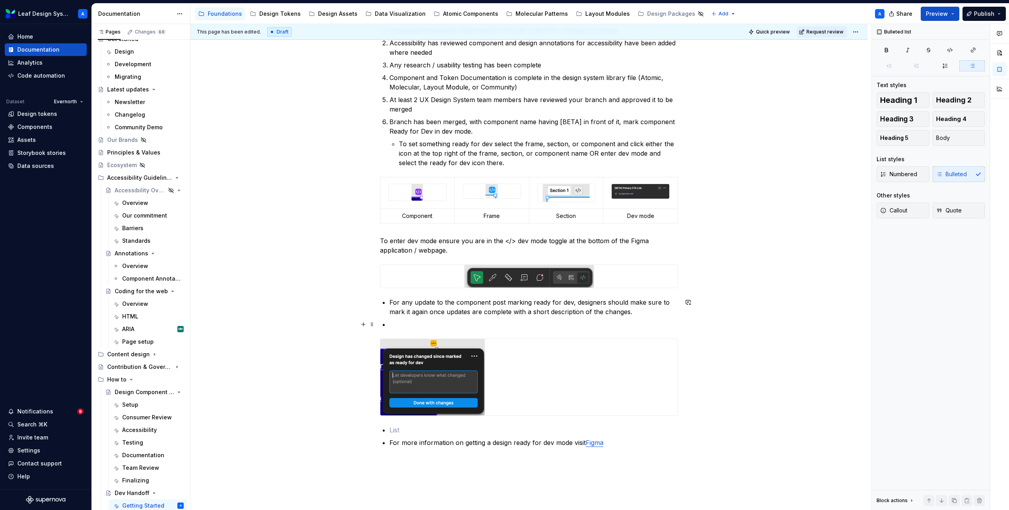
click at [402, 327] on p at bounding box center [533, 324] width 289 height 9
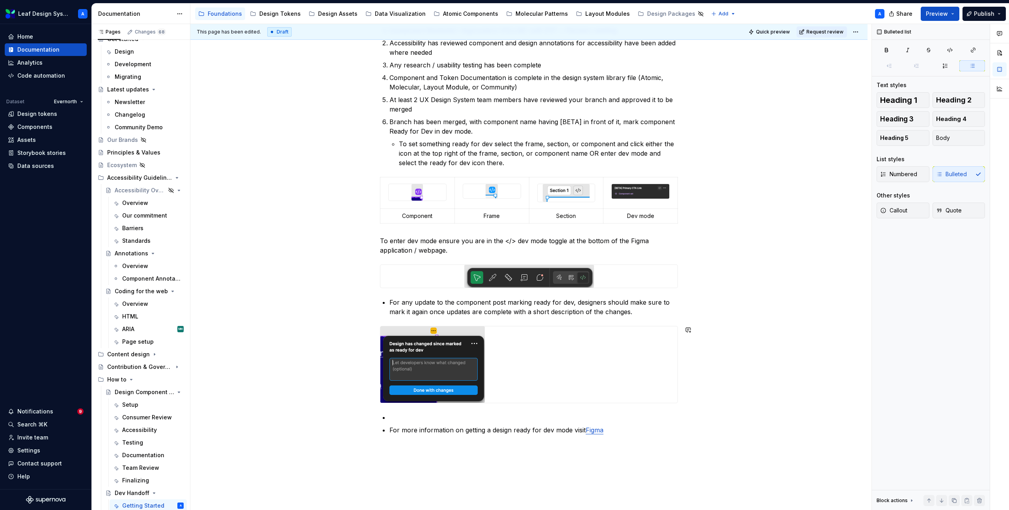
click at [405, 414] on p at bounding box center [533, 417] width 289 height 9
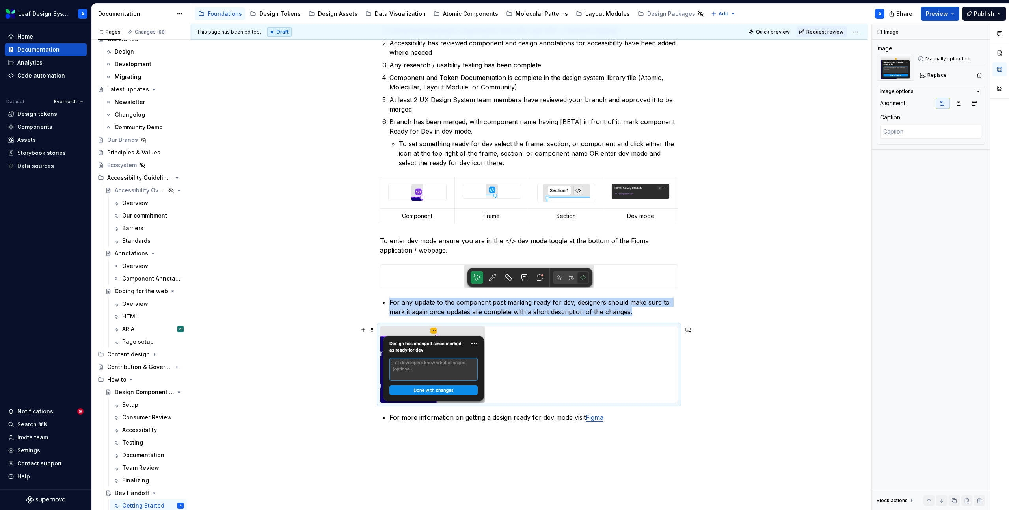
click at [418, 349] on img at bounding box center [432, 364] width 104 height 76
click at [958, 102] on icon "button" at bounding box center [958, 103] width 6 height 6
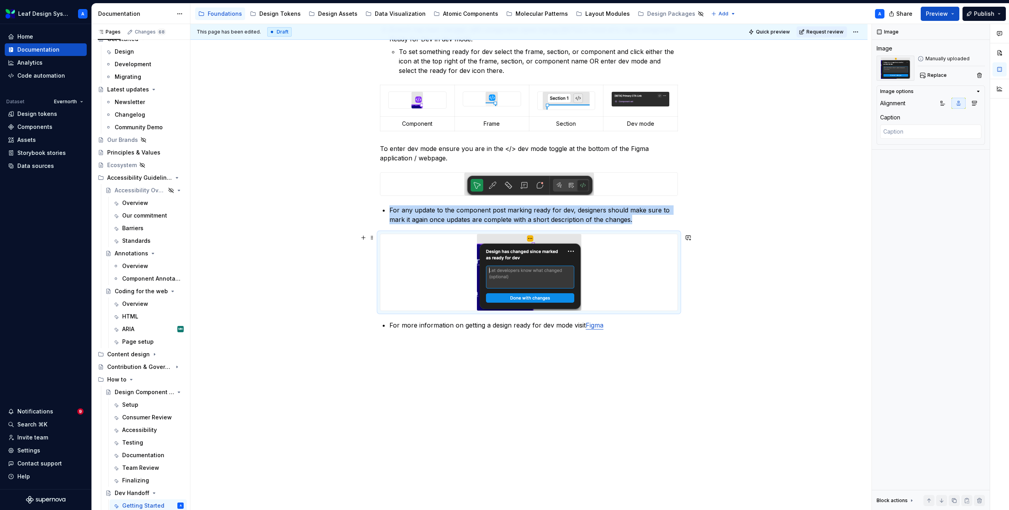
scroll to position [251, 0]
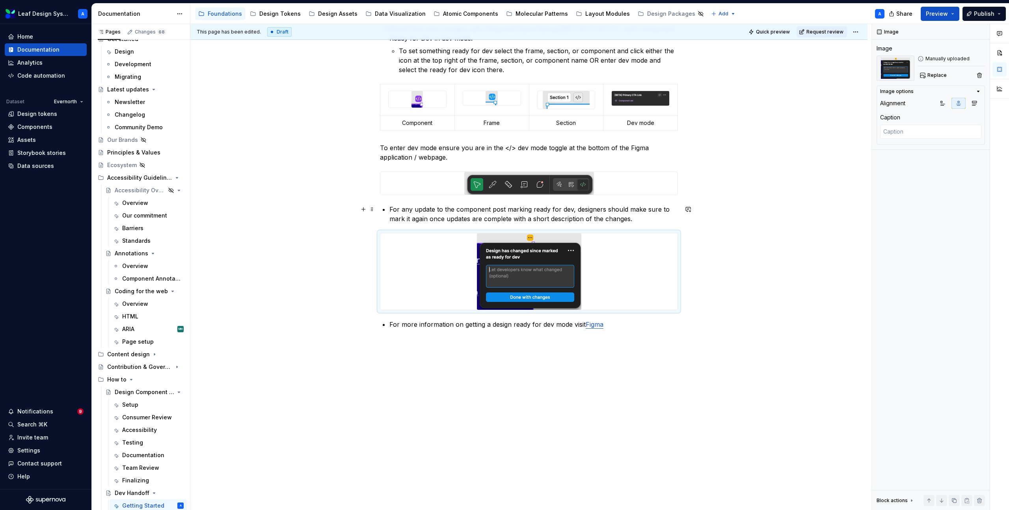
click at [394, 210] on p "For any update to the component post marking ready for dev, designers should ma…" at bounding box center [533, 214] width 289 height 19
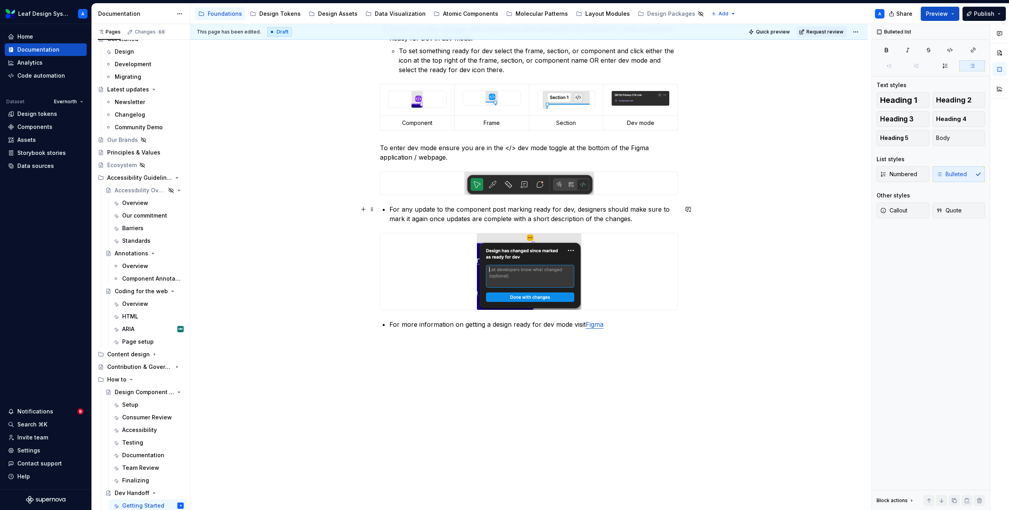
click at [408, 217] on p "For any update to the component post marking ready for dev, designers should ma…" at bounding box center [533, 214] width 289 height 19
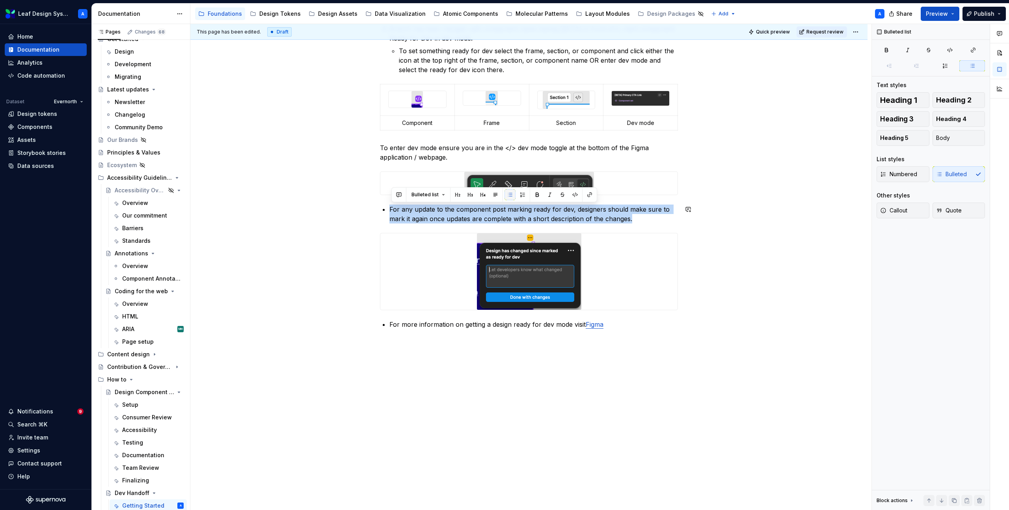
click at [509, 196] on button "button" at bounding box center [509, 194] width 11 height 11
click at [403, 217] on p "For any update to the component post marking ready for dev, designers should ma…" at bounding box center [533, 214] width 289 height 19
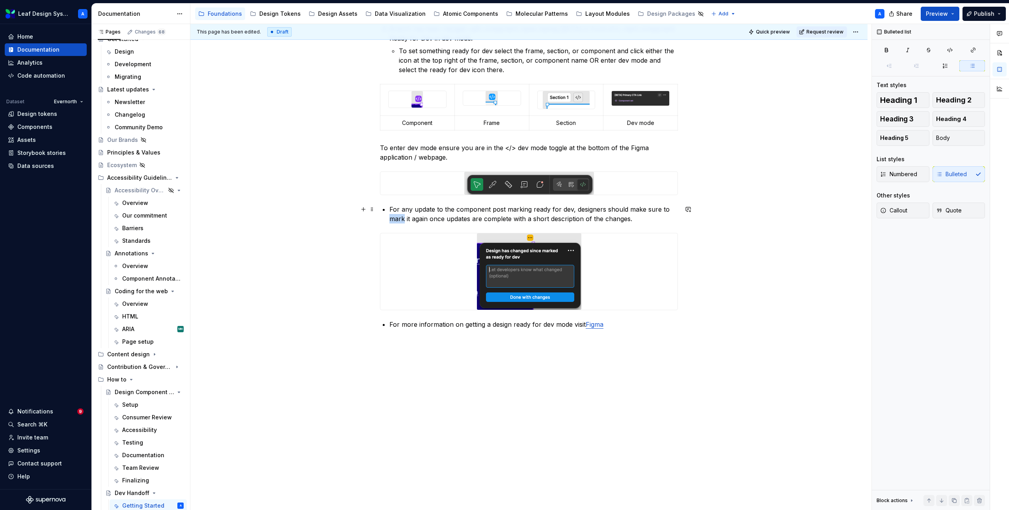
click at [403, 217] on p "For any update to the component post marking ready for dev, designers should ma…" at bounding box center [533, 214] width 289 height 19
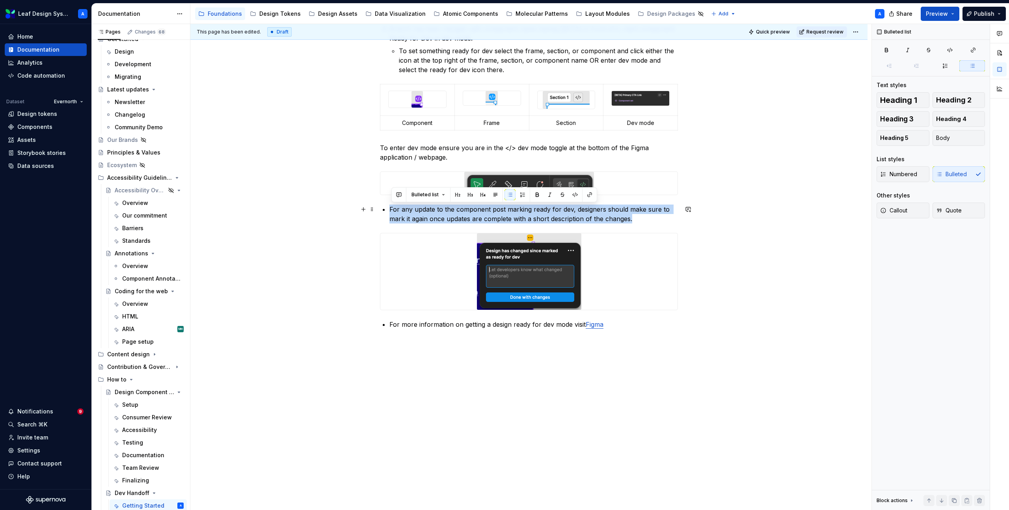
click at [403, 217] on p "For any update to the component post marking ready for dev, designers should ma…" at bounding box center [533, 214] width 289 height 19
click at [510, 194] on button "button" at bounding box center [509, 194] width 11 height 11
click at [470, 216] on p "For any update to the component post marking ready for dev, designers should ma…" at bounding box center [533, 214] width 289 height 19
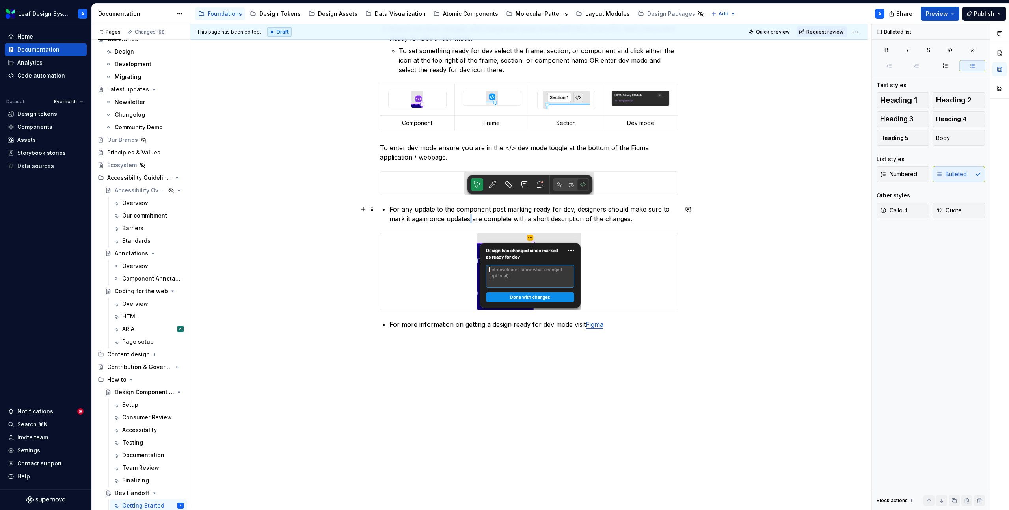
click at [470, 216] on p "For any update to the component post marking ready for dev, designers should ma…" at bounding box center [533, 214] width 289 height 19
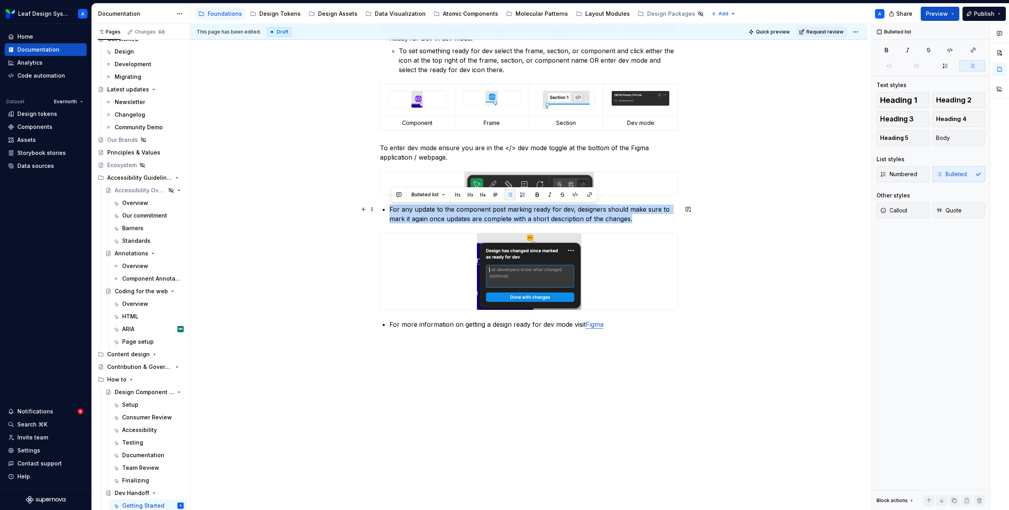
click at [470, 216] on p "For any update to the component post marking ready for dev, designers should ma…" at bounding box center [533, 214] width 289 height 19
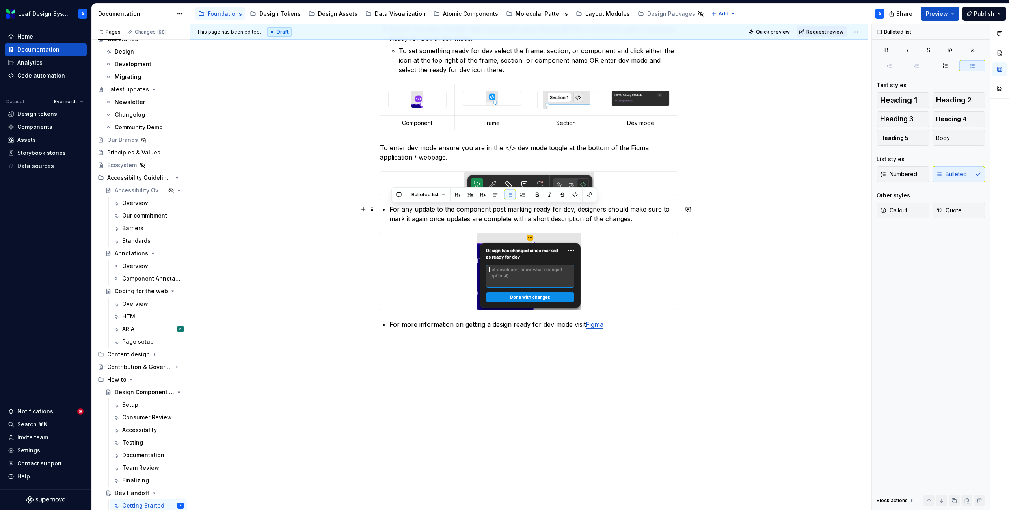
click at [389, 212] on div "Before starting component handoff, double check that you have completed all ste…" at bounding box center [529, 126] width 298 height 444
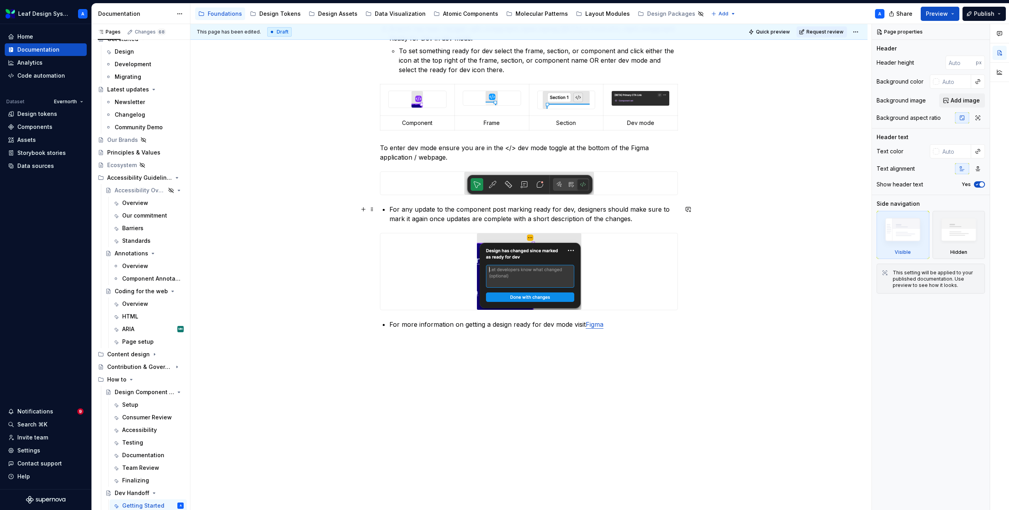
click at [392, 206] on p "For any update to the component post marking ready for dev, designers should ma…" at bounding box center [533, 214] width 289 height 19
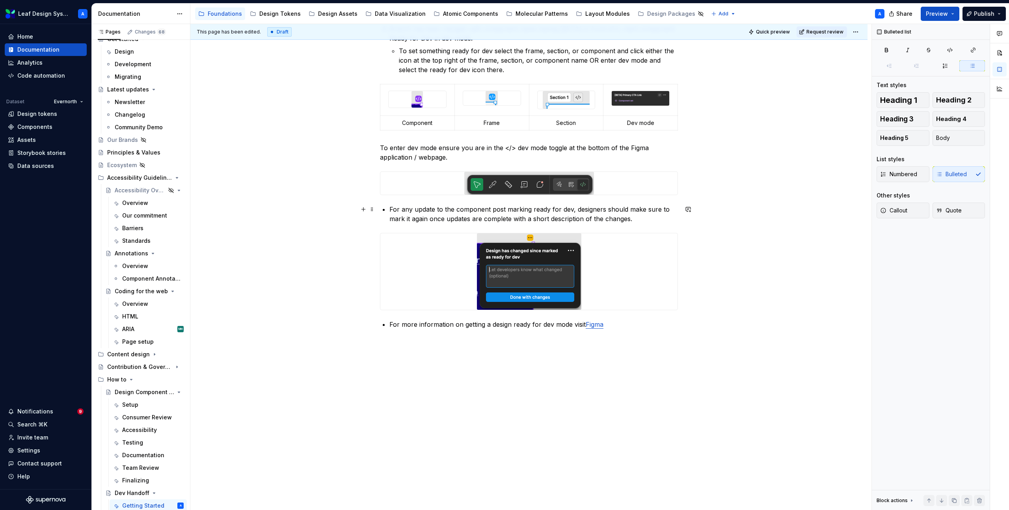
click at [397, 213] on p "For any update to the component post marking ready for dev, designers should ma…" at bounding box center [533, 214] width 289 height 19
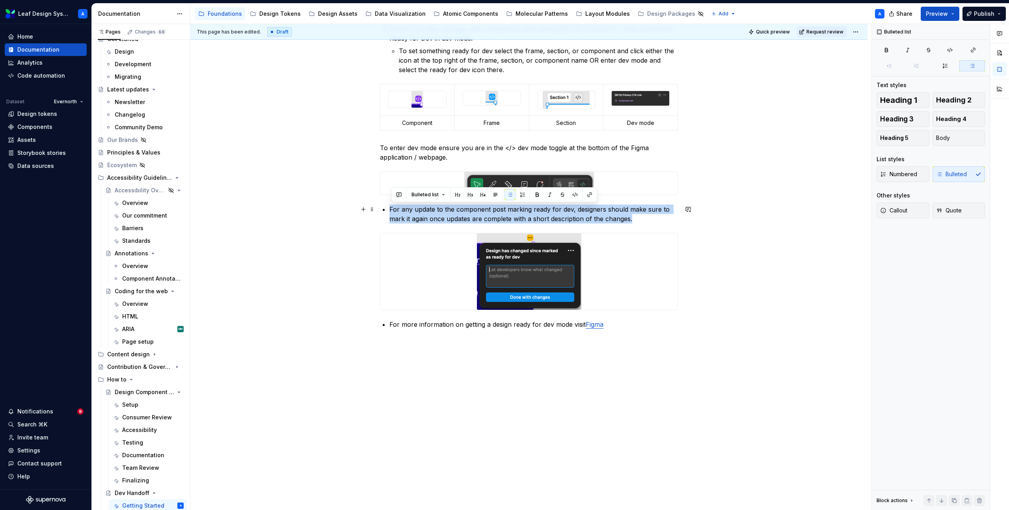
click at [397, 213] on p "For any update to the component post marking ready for dev, designers should ma…" at bounding box center [533, 214] width 289 height 19
click at [436, 197] on span "Bulleted list" at bounding box center [424, 195] width 27 height 6
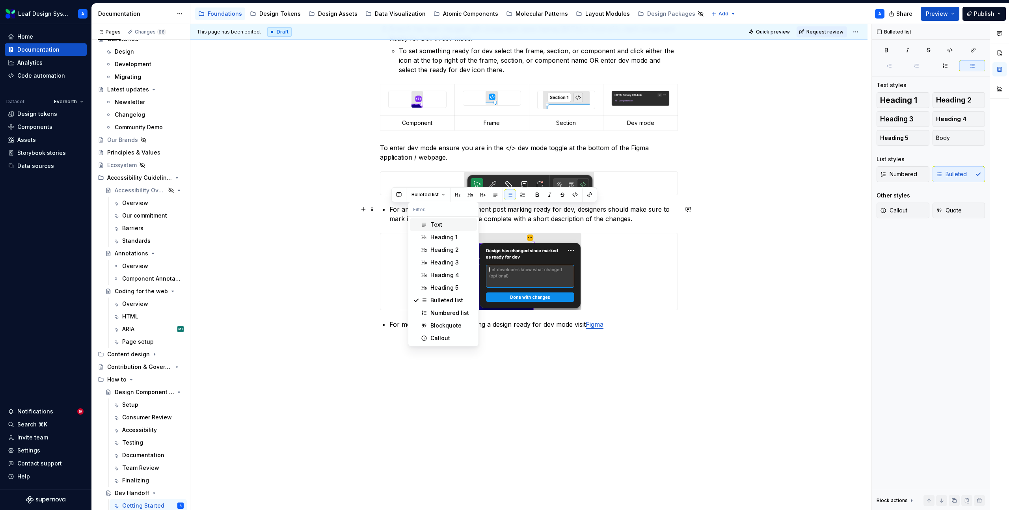
click at [440, 221] on div "Text" at bounding box center [436, 225] width 12 height 8
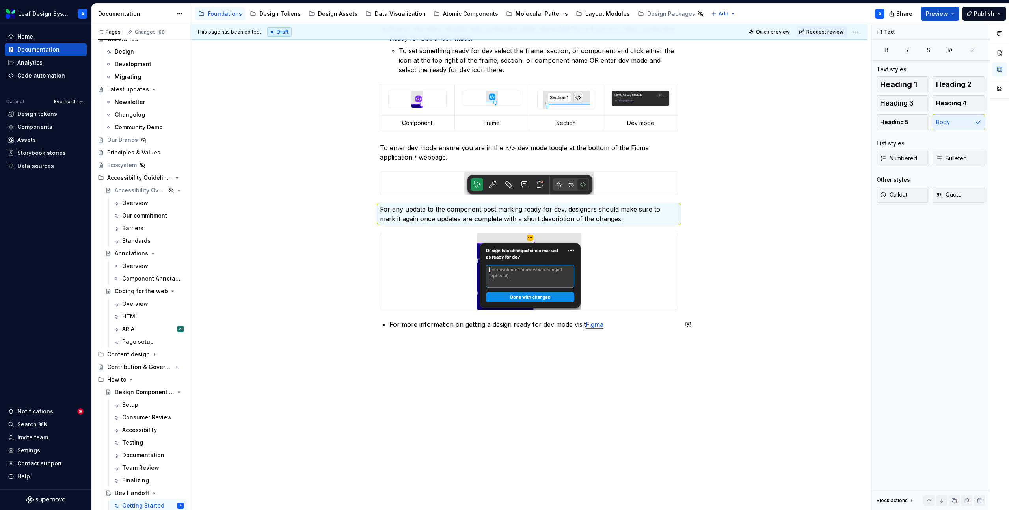
click at [434, 327] on p "For more information on getting a design ready for dev mode visit [GEOGRAPHIC_D…" at bounding box center [533, 324] width 289 height 9
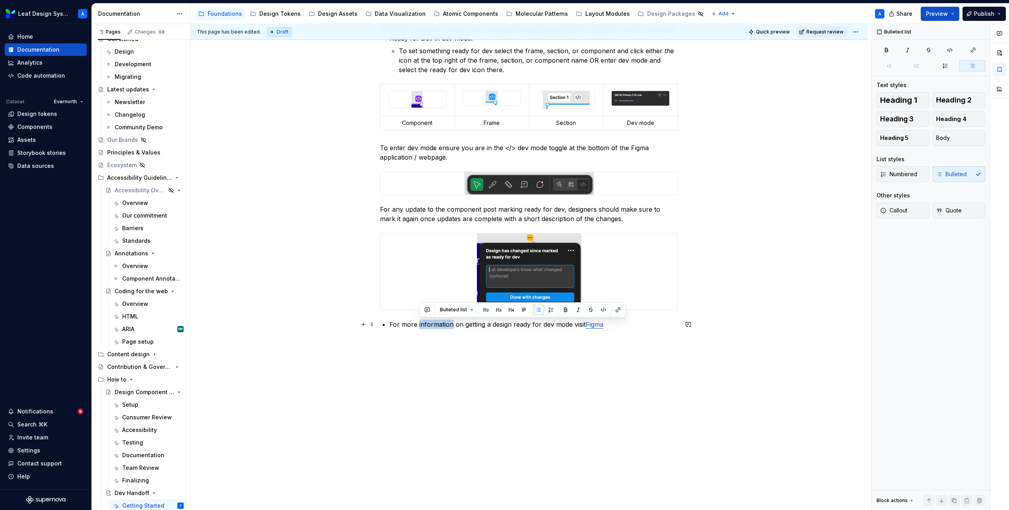
click at [434, 327] on p "For more information on getting a design ready for dev mode visit [GEOGRAPHIC_D…" at bounding box center [533, 324] width 289 height 9
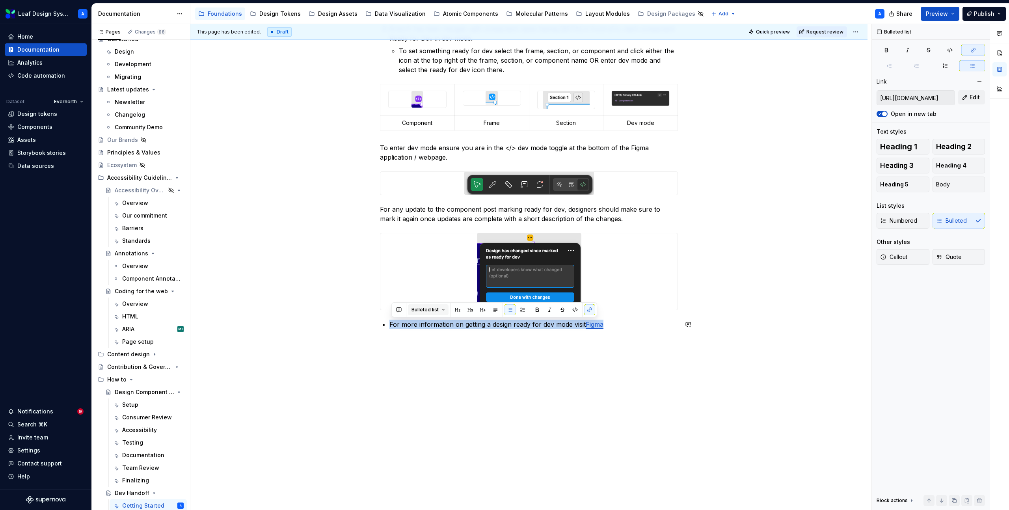
click at [422, 313] on button "Bulleted list" at bounding box center [428, 309] width 41 height 11
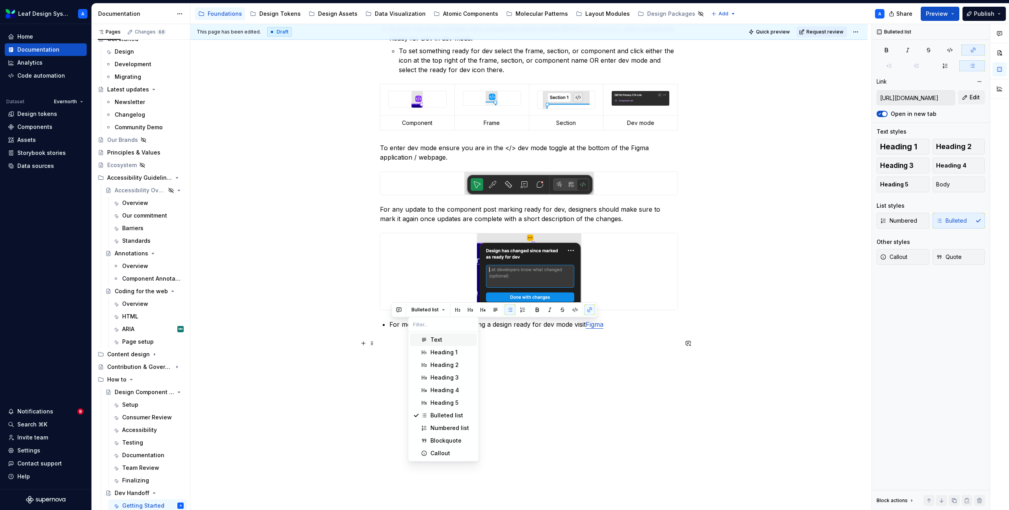
click at [437, 345] on span "Text" at bounding box center [443, 339] width 67 height 13
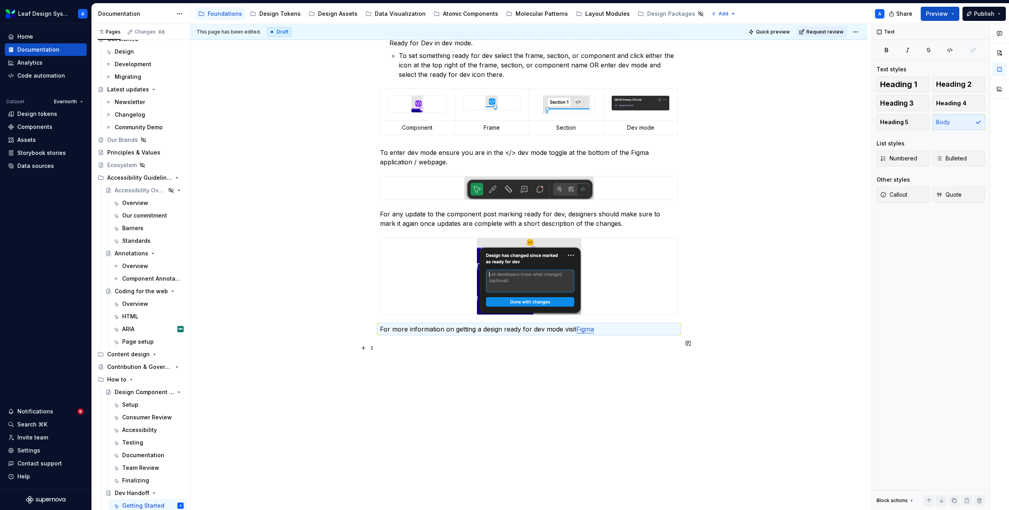
click at [450, 393] on div "Before starting component handoff, double check that you have completed all ste…" at bounding box center [528, 200] width 677 height 620
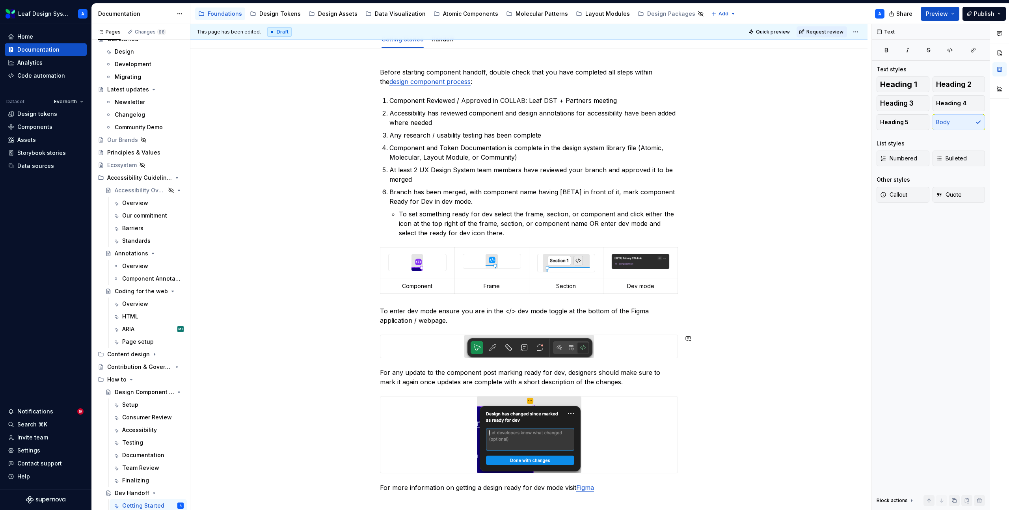
scroll to position [0, 0]
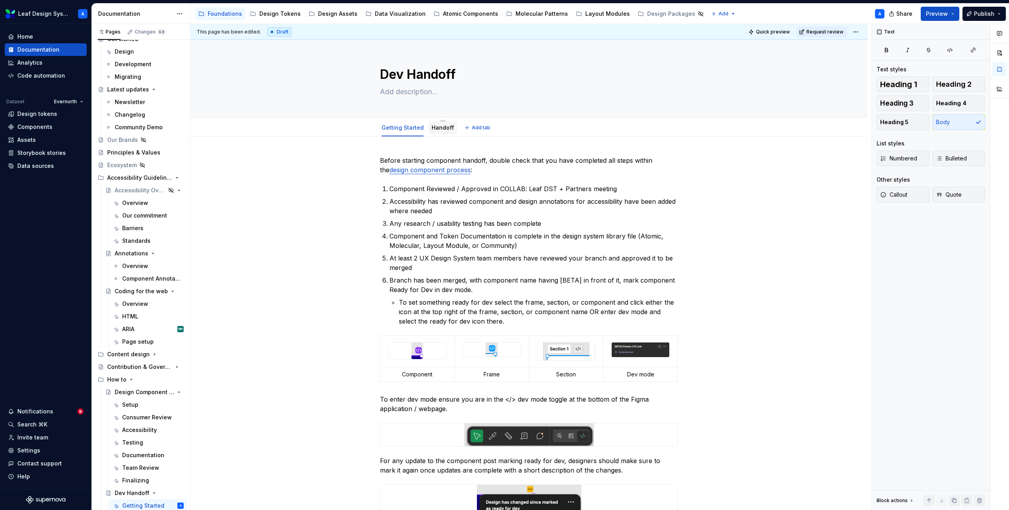
click at [437, 129] on link "Handoff" at bounding box center [443, 127] width 22 height 7
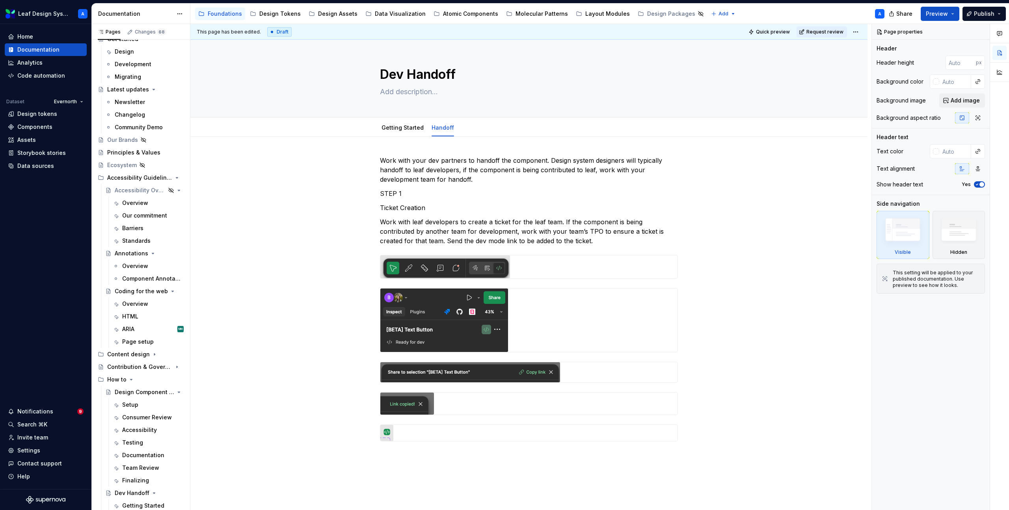
type textarea "*"
click at [564, 243] on p "Work with leaf developers to create a ticket for the leaf team. If the componen…" at bounding box center [529, 231] width 298 height 28
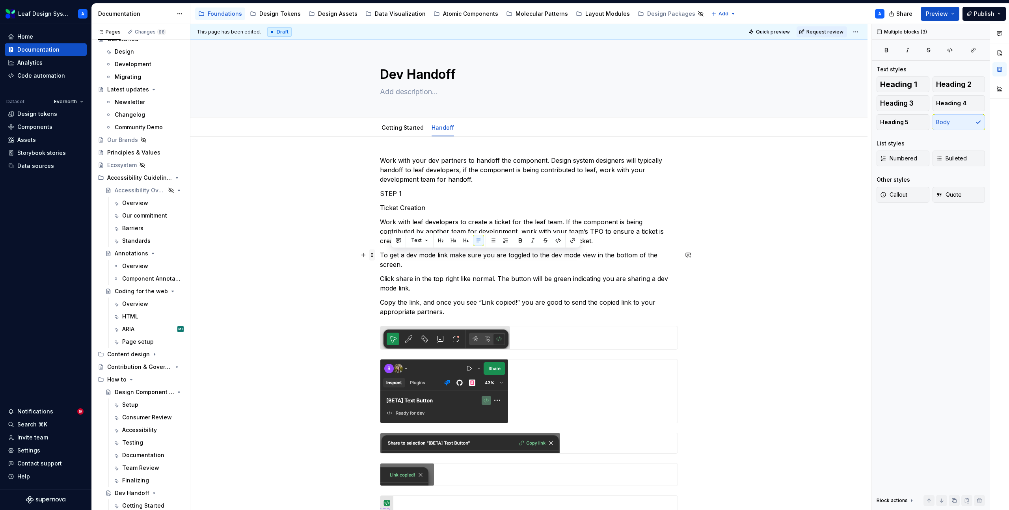
drag, startPoint x: 449, startPoint y: 312, endPoint x: 373, endPoint y: 257, distance: 93.7
click at [380, 257] on div "Work with your dev partners to handoff the component. Design system designers w…" at bounding box center [529, 339] width 298 height 366
click at [433, 303] on p "Copy the link, and once you see “Link copied!” you are good to send the copied …" at bounding box center [529, 307] width 298 height 19
drag, startPoint x: 454, startPoint y: 314, endPoint x: 382, endPoint y: 257, distance: 92.0
click at [382, 257] on div "Work with your dev partners to handoff the component. Design system designers w…" at bounding box center [529, 334] width 298 height 357
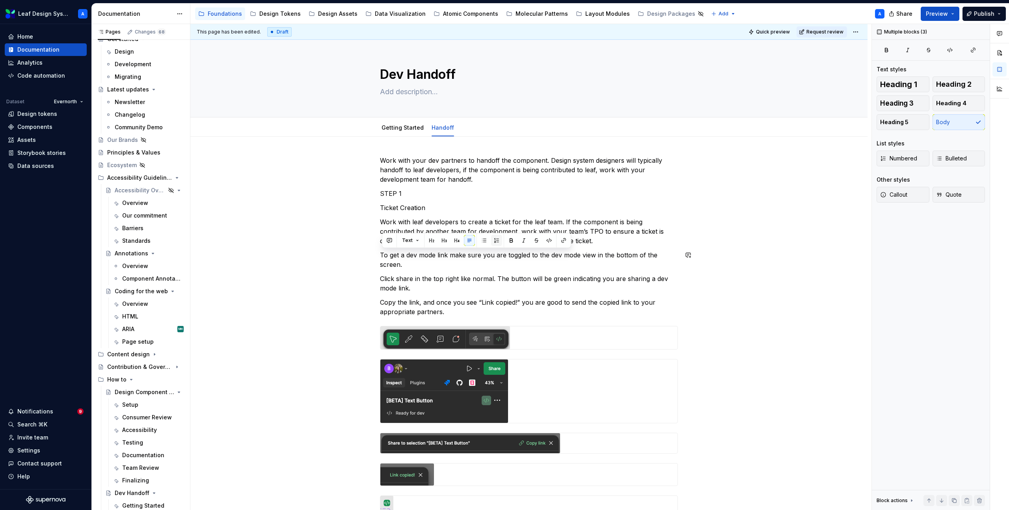
click at [495, 244] on button "button" at bounding box center [496, 240] width 11 height 11
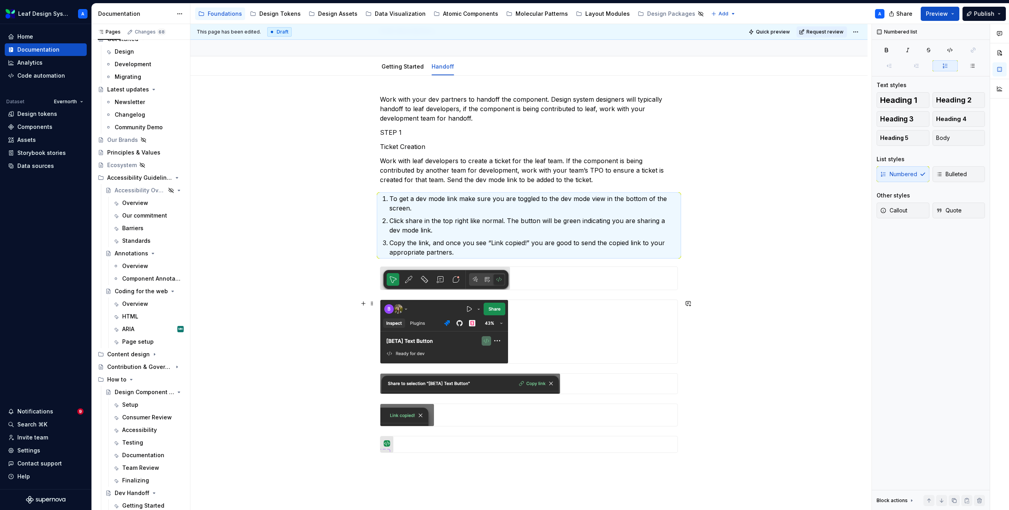
scroll to position [62, 0]
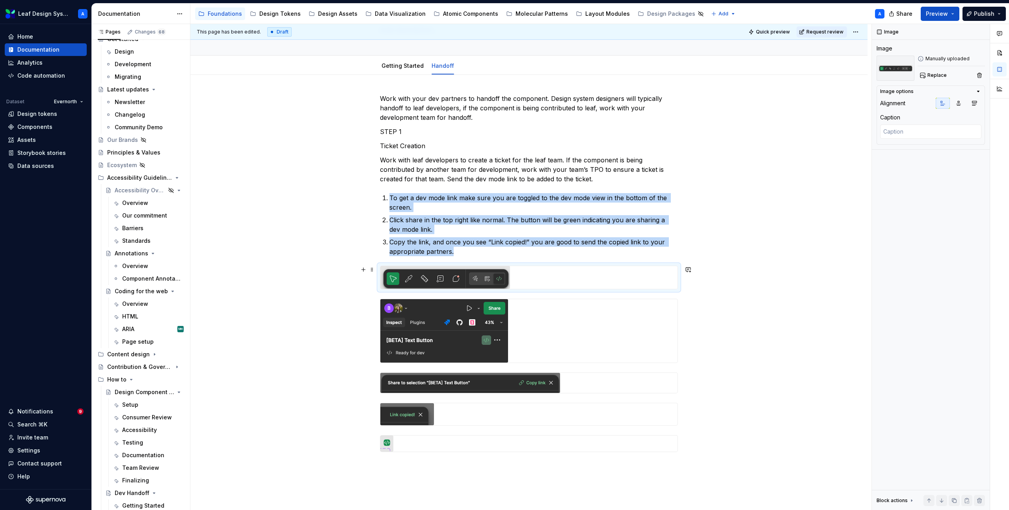
click at [440, 279] on img at bounding box center [445, 277] width 130 height 23
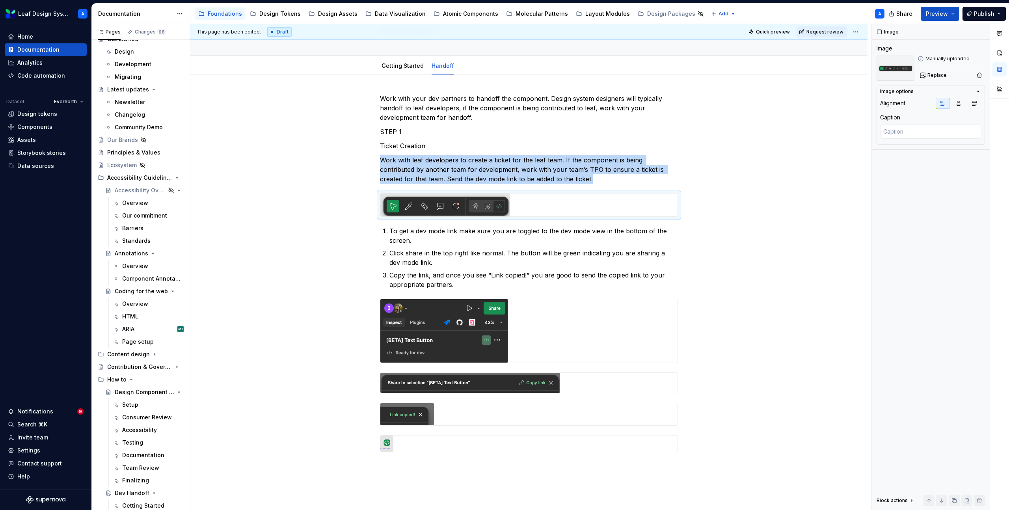
click at [397, 211] on img at bounding box center [445, 205] width 130 height 23
click at [956, 102] on icon "button" at bounding box center [958, 103] width 6 height 6
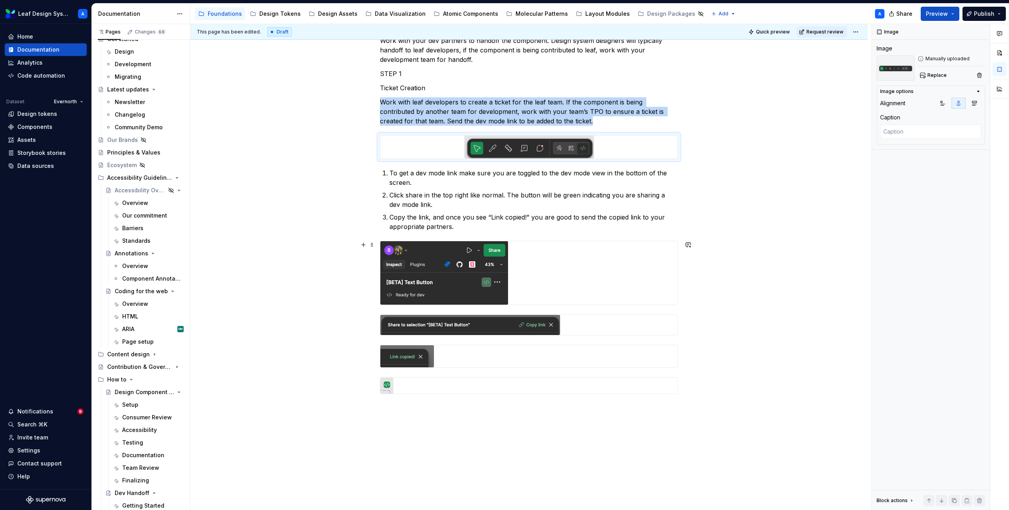
scroll to position [135, 0]
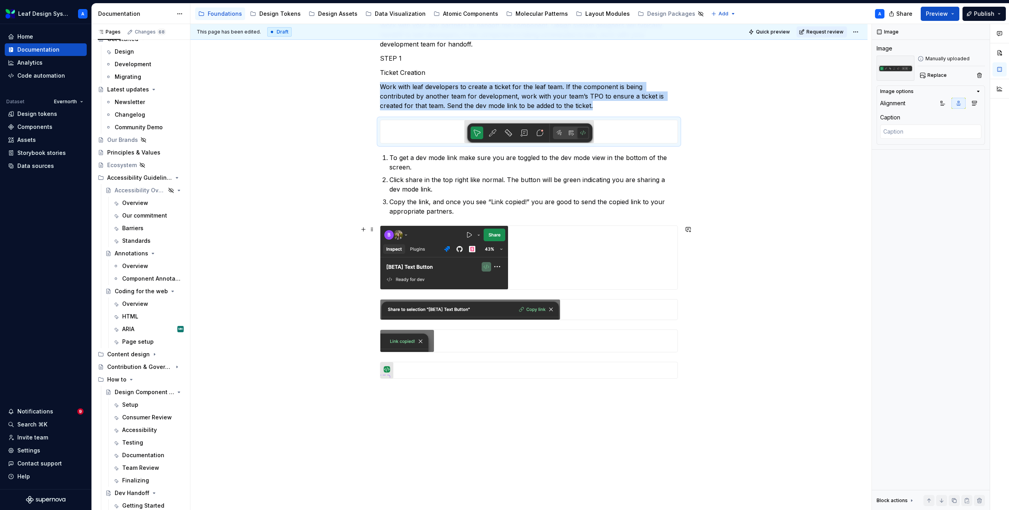
type textarea "*"
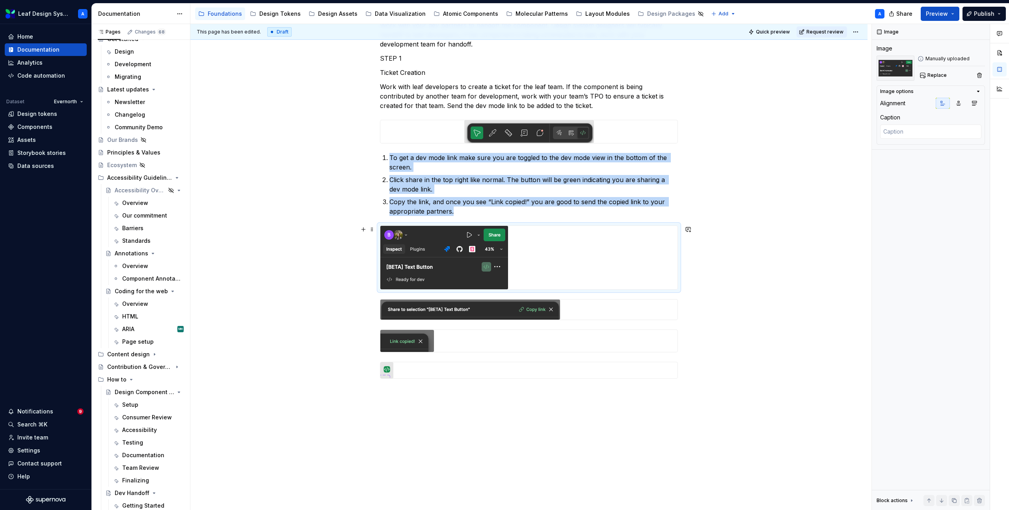
click at [471, 276] on img at bounding box center [444, 257] width 128 height 63
click at [460, 308] on img at bounding box center [470, 310] width 180 height 20
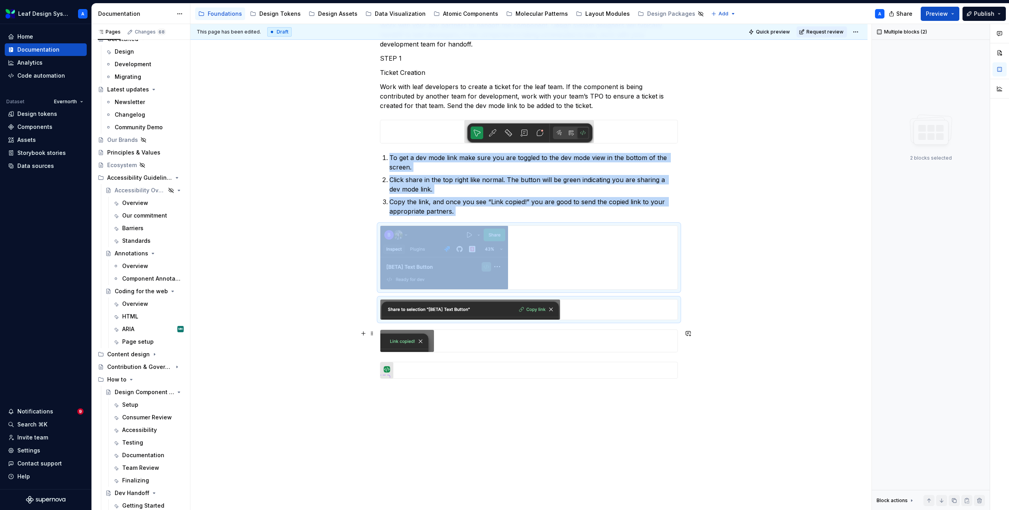
click at [410, 346] on img at bounding box center [407, 341] width 54 height 22
click at [364, 228] on button "button" at bounding box center [363, 229] width 11 height 11
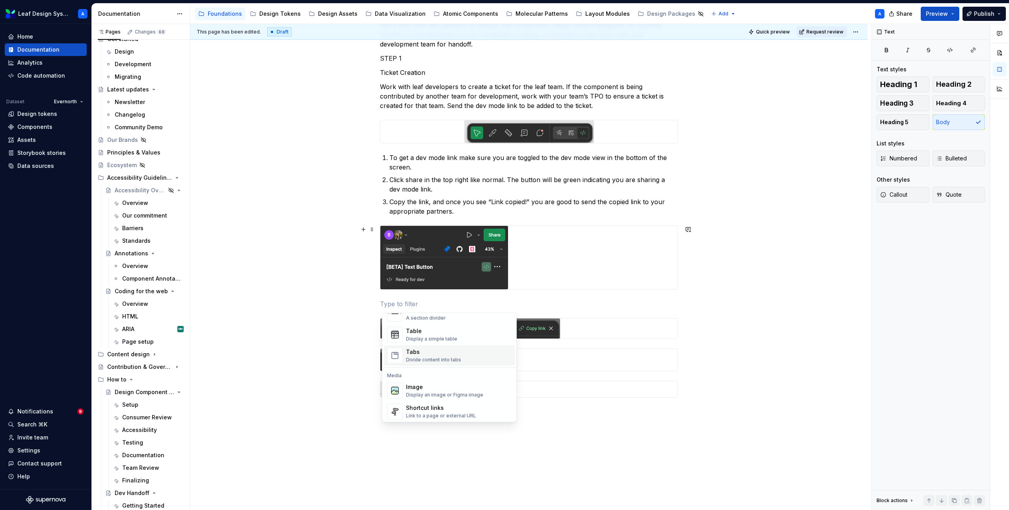
scroll to position [281, 0]
click at [424, 332] on div "Table" at bounding box center [431, 331] width 51 height 8
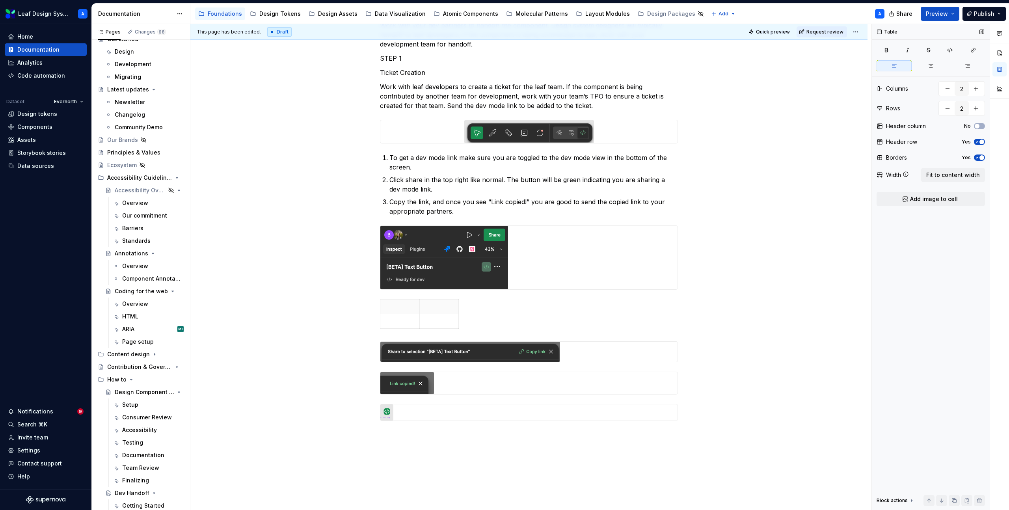
click at [979, 144] on icon "button" at bounding box center [977, 142] width 6 height 5
click at [977, 91] on button "button" at bounding box center [976, 89] width 14 height 14
type input "3"
click at [950, 175] on span "Fit to content width" at bounding box center [953, 175] width 54 height 8
click at [427, 258] on img at bounding box center [444, 257] width 128 height 63
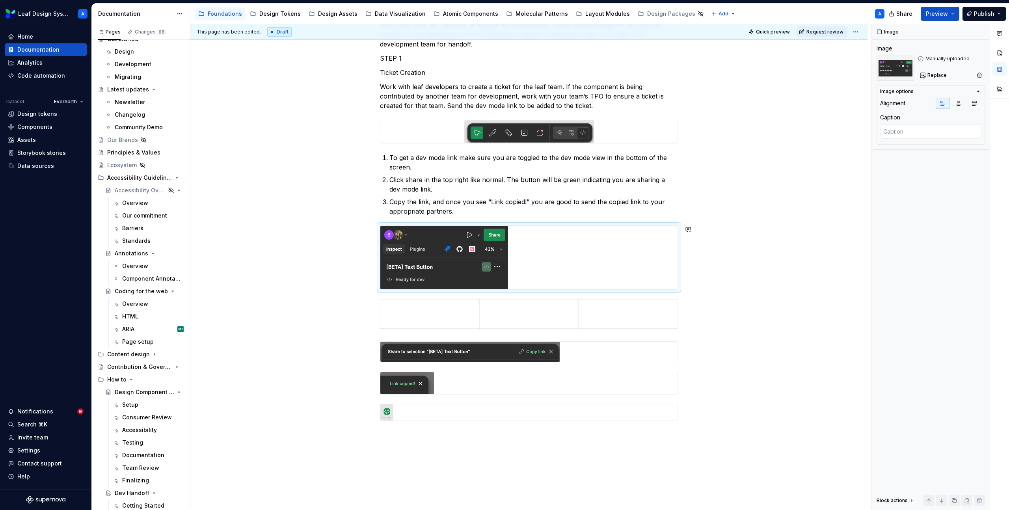
scroll to position [134, 0]
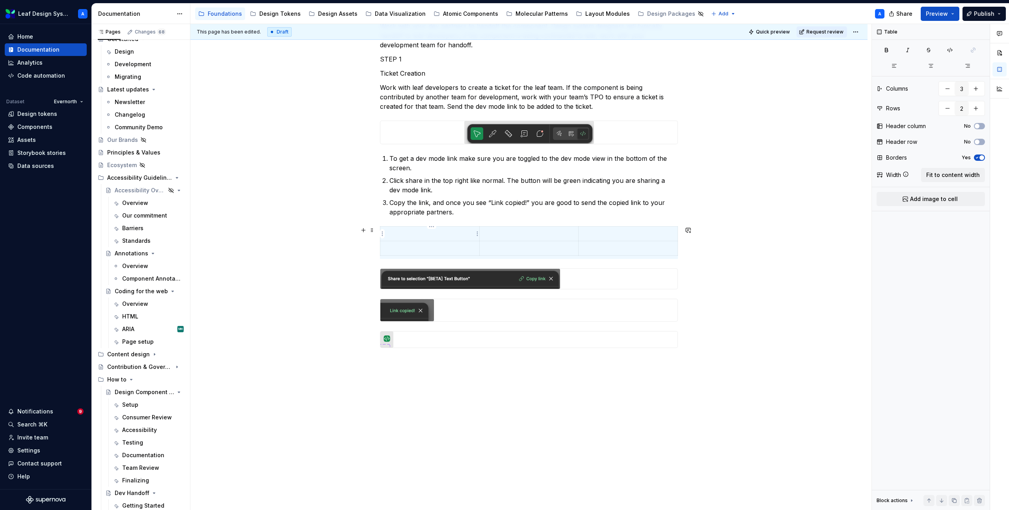
click at [415, 232] on p at bounding box center [429, 234] width 89 height 8
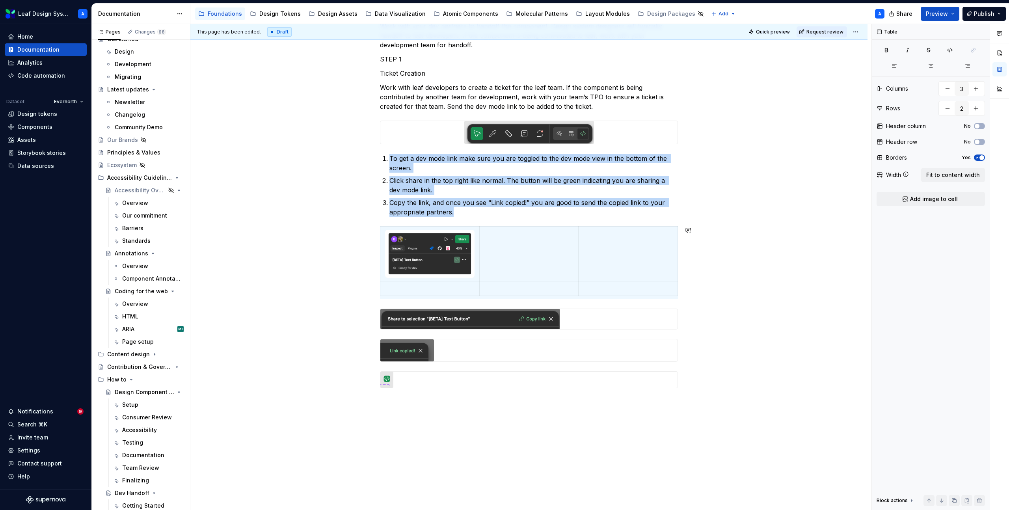
scroll to position [135, 0]
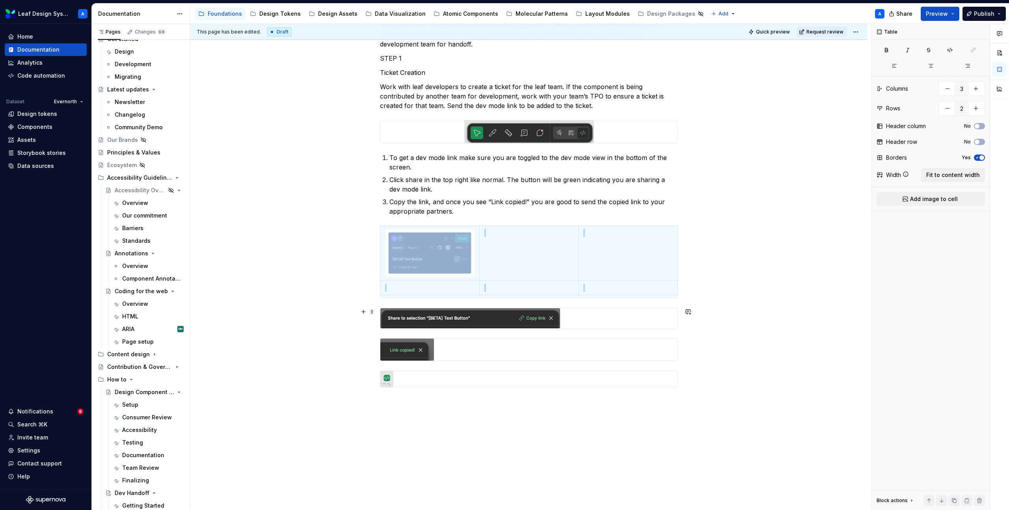
click at [427, 319] on img at bounding box center [470, 318] width 180 height 20
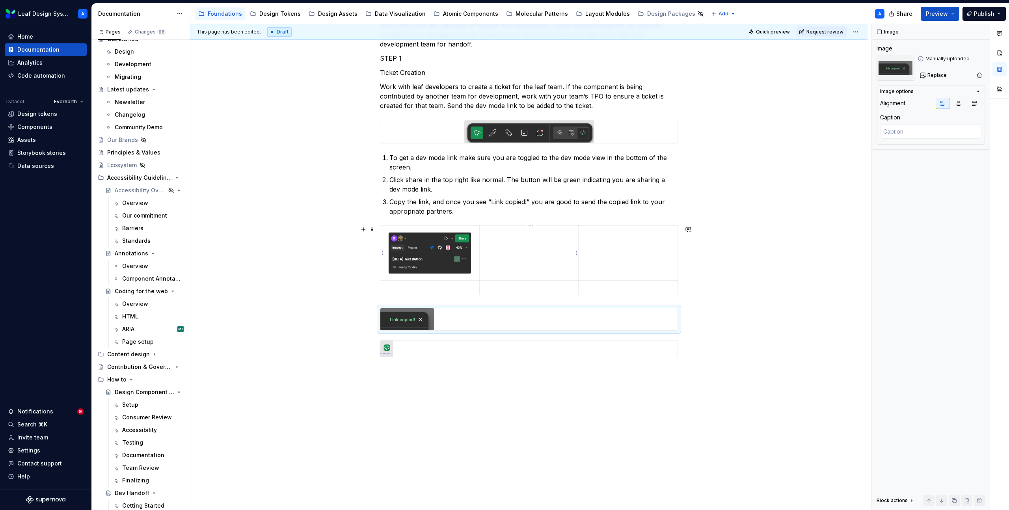
click at [511, 248] on td at bounding box center [528, 253] width 99 height 55
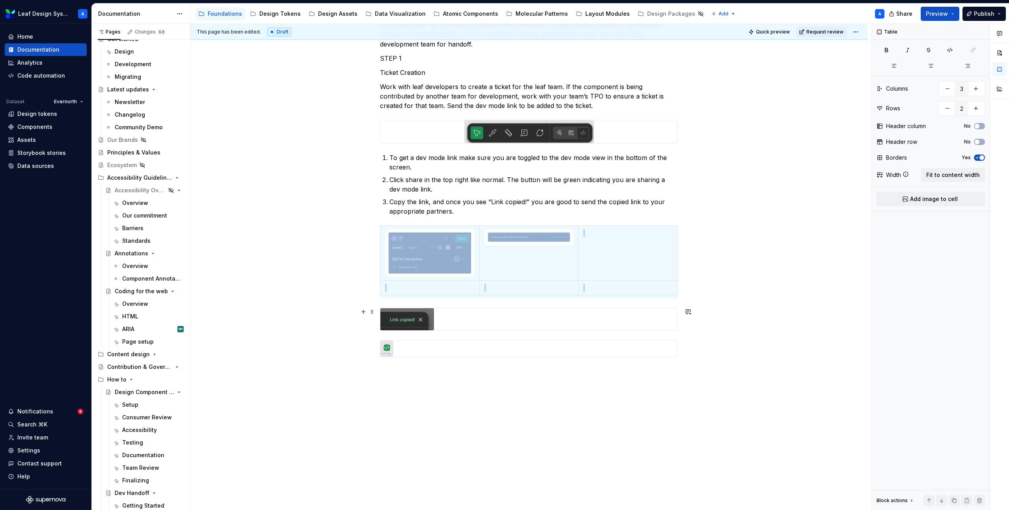
click at [422, 324] on img at bounding box center [407, 319] width 54 height 22
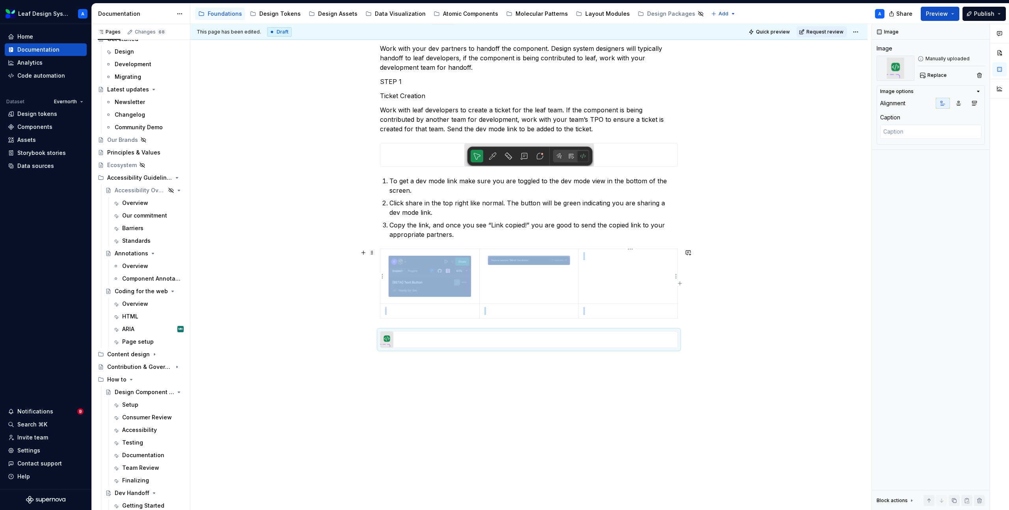
scroll to position [112, 0]
click at [629, 253] on p at bounding box center [627, 256] width 89 height 8
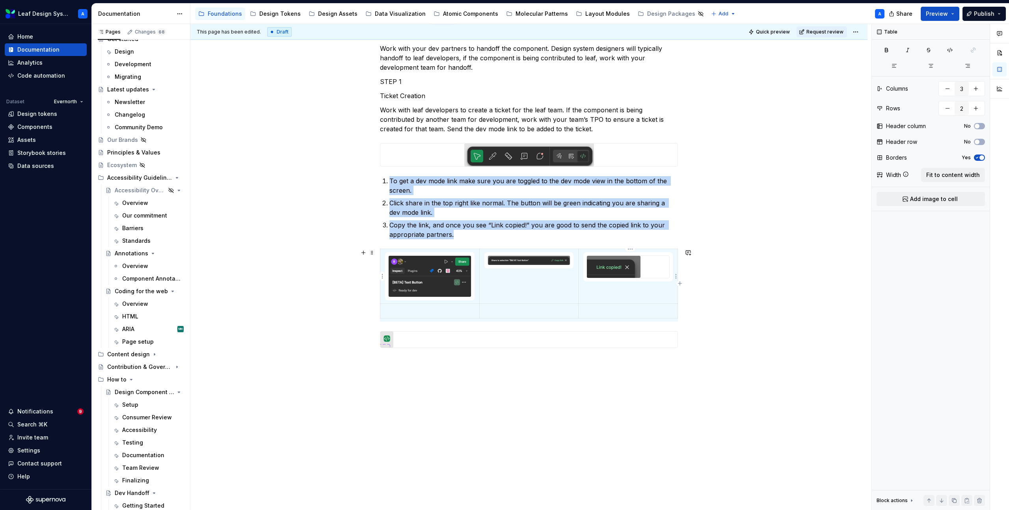
click at [627, 264] on img at bounding box center [614, 267] width 54 height 22
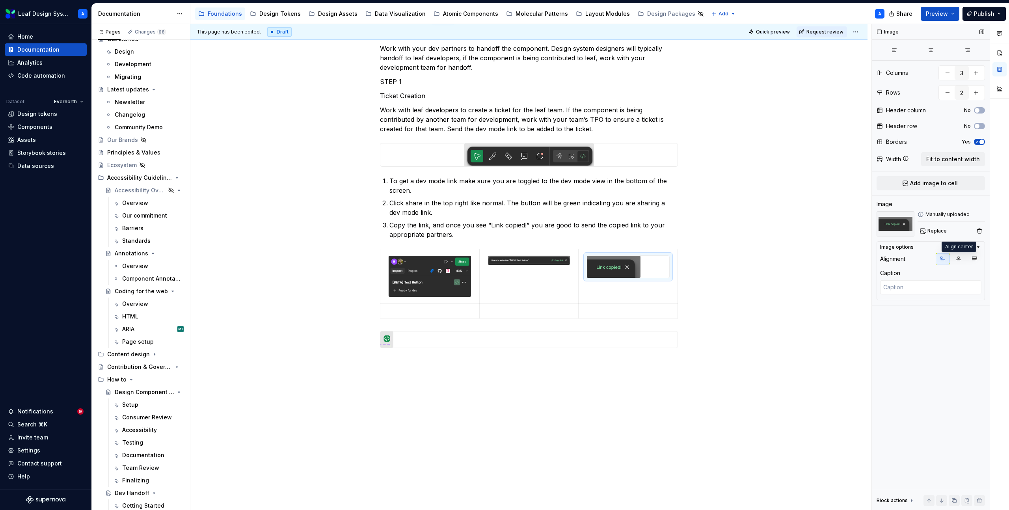
click at [954, 260] on button "button" at bounding box center [958, 258] width 14 height 11
click at [562, 264] on img at bounding box center [529, 260] width 82 height 9
click at [963, 257] on button "button" at bounding box center [958, 258] width 14 height 11
click at [427, 279] on img at bounding box center [430, 276] width 82 height 41
click at [955, 261] on icon "button" at bounding box center [958, 259] width 6 height 6
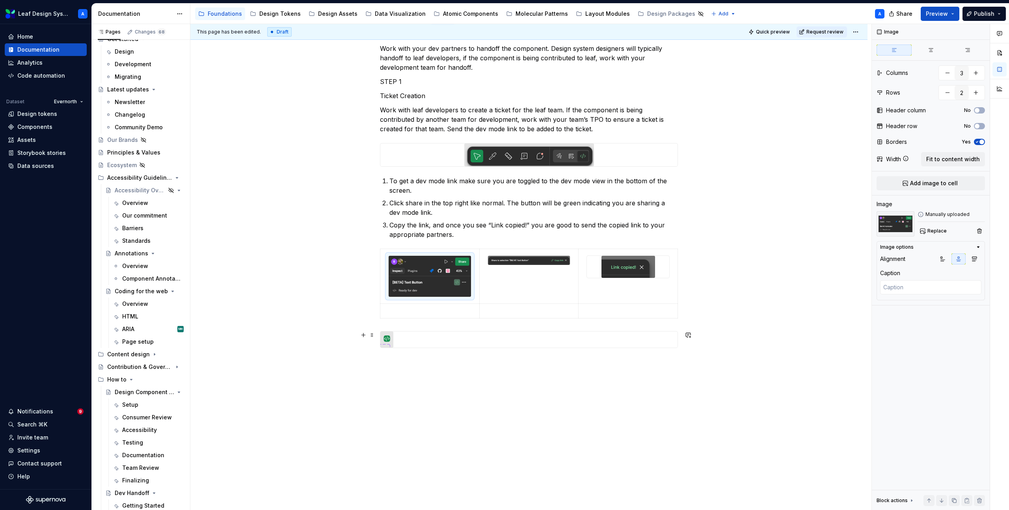
click at [403, 339] on div at bounding box center [528, 339] width 297 height 16
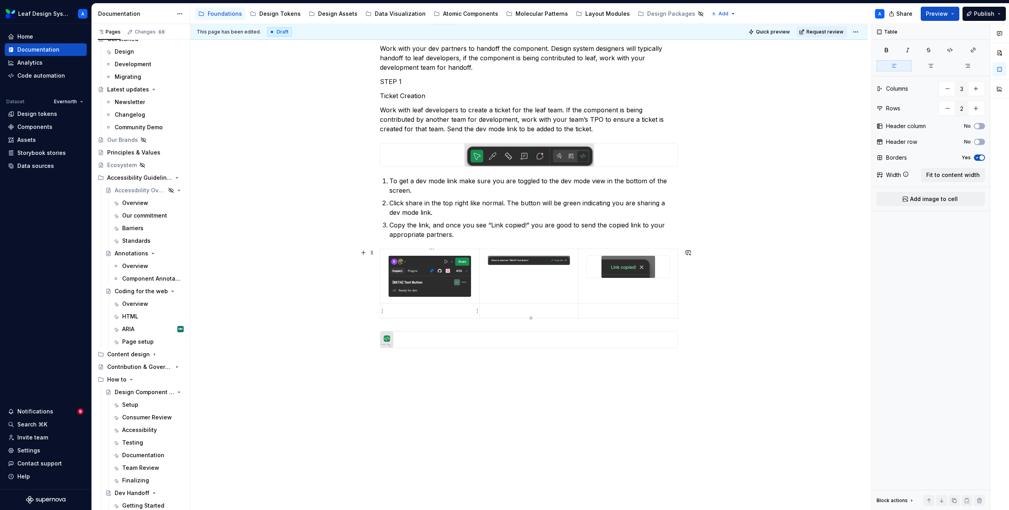
click at [413, 312] on p at bounding box center [429, 311] width 89 height 8
click at [383, 311] on html "Leaf Design System A Home Documentation Analytics Code automation Dataset Evern…" at bounding box center [504, 255] width 1009 height 510
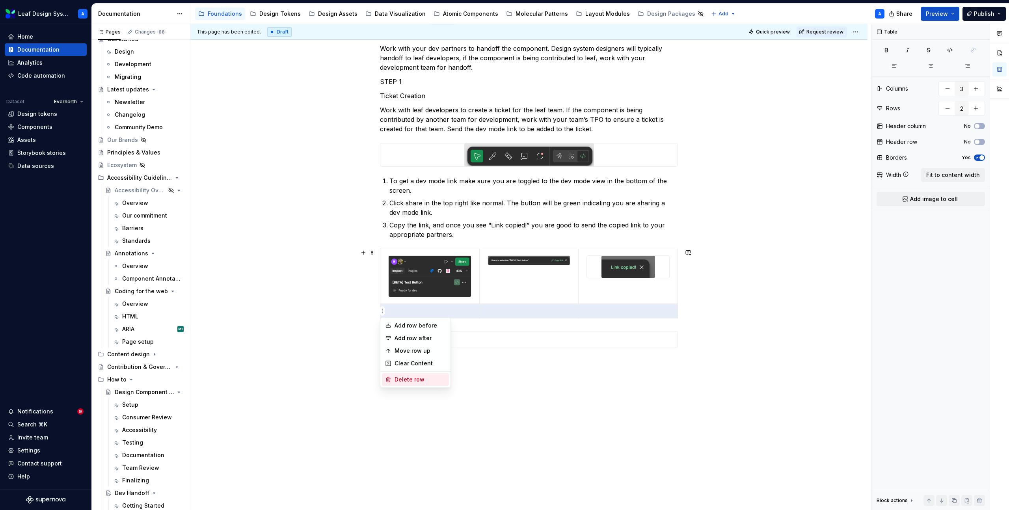
click at [406, 376] on div "Delete row" at bounding box center [420, 380] width 51 height 8
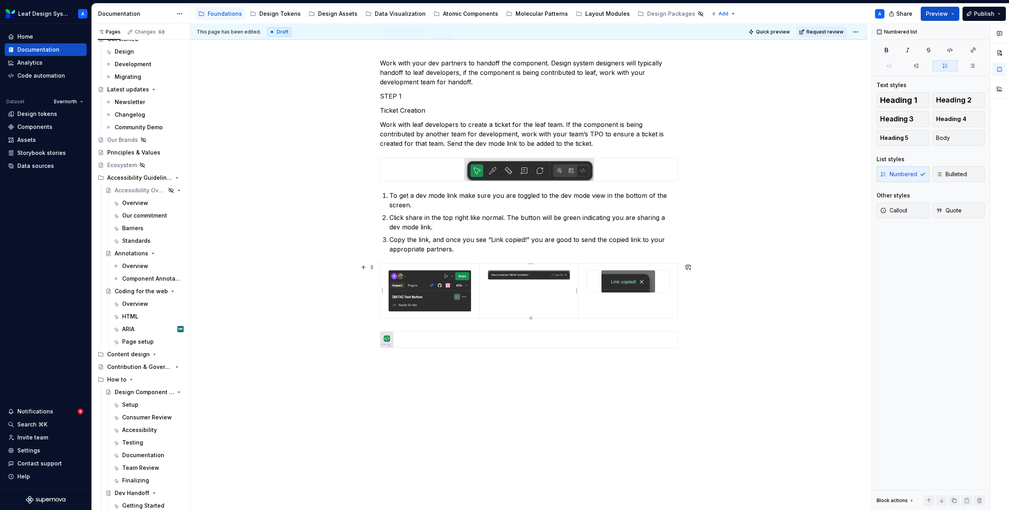
click at [502, 297] on td at bounding box center [528, 291] width 99 height 55
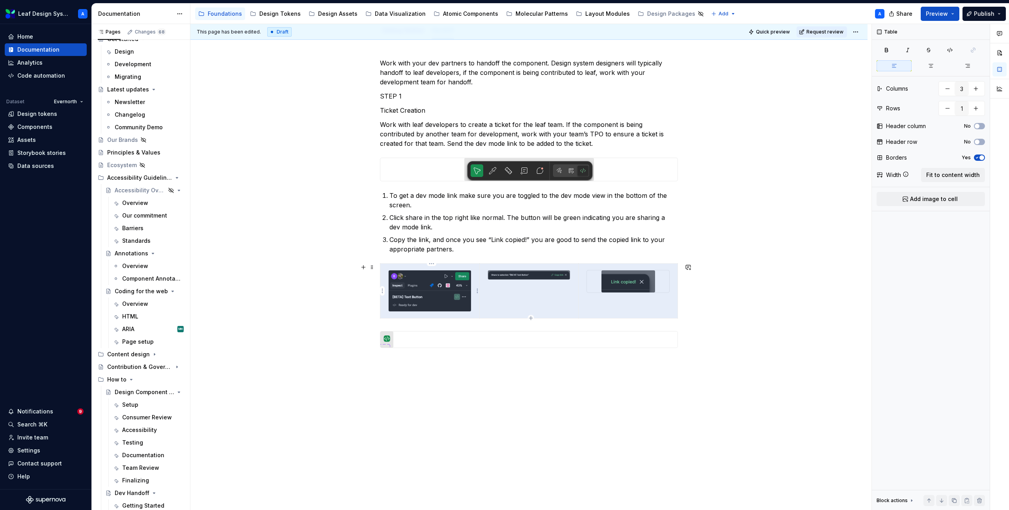
drag, startPoint x: 616, startPoint y: 309, endPoint x: 443, endPoint y: 296, distance: 173.9
click at [443, 296] on tr at bounding box center [529, 291] width 298 height 55
click at [930, 71] on button "button" at bounding box center [930, 65] width 35 height 11
click at [597, 375] on div "Work with your dev partners to handoff the component. Design system designers w…" at bounding box center [528, 274] width 677 height 471
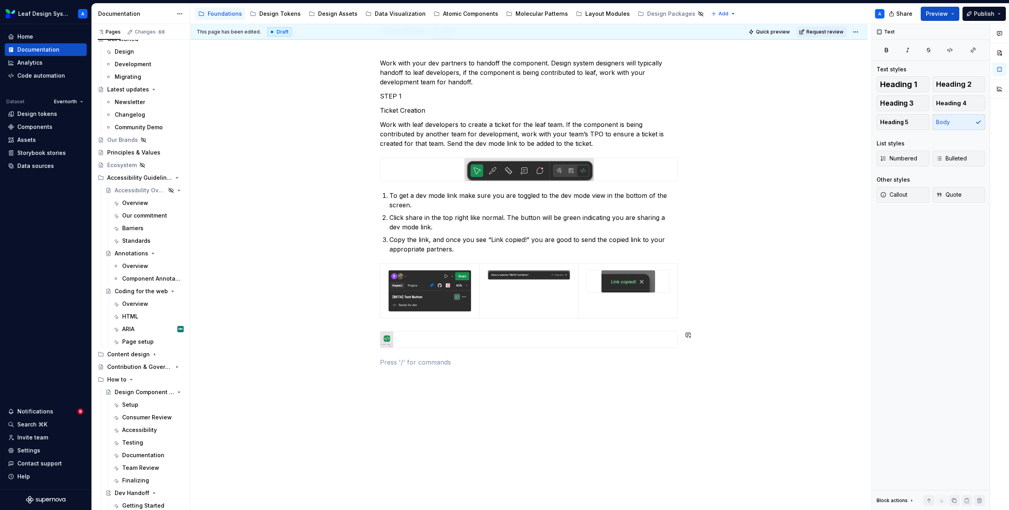
click at [425, 322] on div "Work with your dev partners to handoff the component. Design system designers w…" at bounding box center [529, 212] width 298 height 309
click at [700, 308] on div "Work with your dev partners to handoff the component. Design system designers w…" at bounding box center [528, 284] width 677 height 490
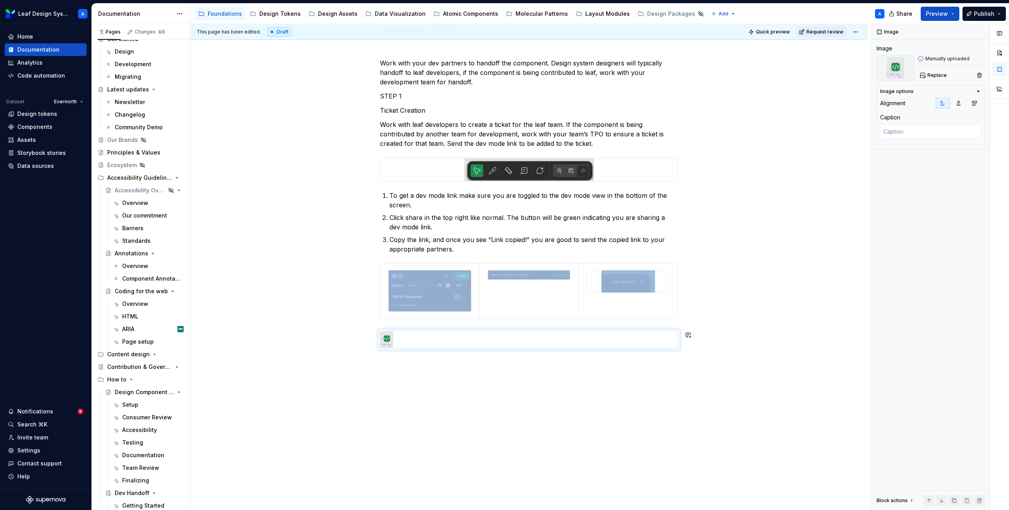
click at [399, 324] on div "Work with your dev partners to handoff the component. Design system designers w…" at bounding box center [529, 212] width 298 height 309
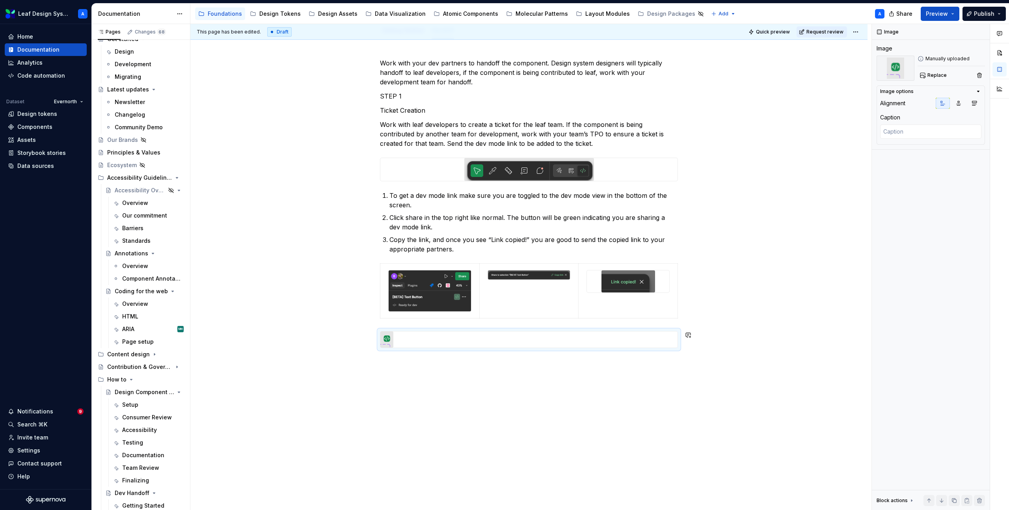
click at [374, 354] on div "Work with your dev partners to handoff the component. Design system designers w…" at bounding box center [528, 284] width 677 height 490
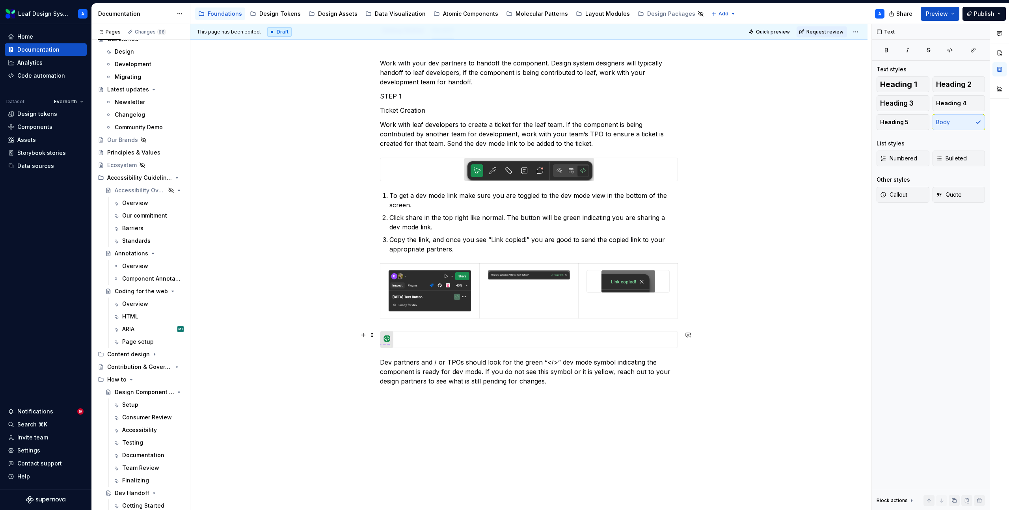
click at [402, 343] on div at bounding box center [528, 339] width 297 height 16
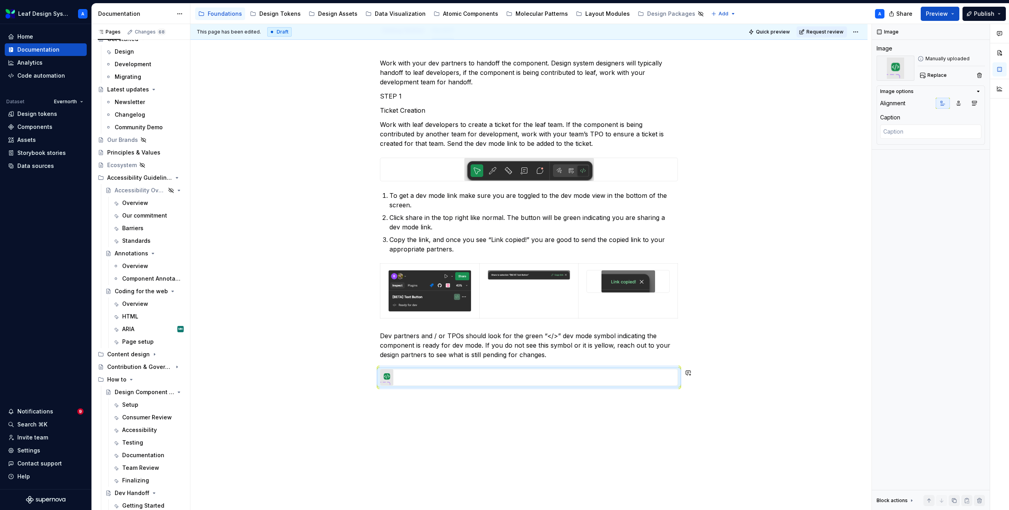
click at [396, 413] on div "Work with your dev partners to handoff the component. Design system designers w…" at bounding box center [528, 293] width 677 height 509
click at [394, 354] on p "Dev partners and / or TPOs should look for the green “</>” dev mode symbol indi…" at bounding box center [529, 345] width 298 height 28
click at [614, 383] on div at bounding box center [528, 377] width 297 height 16
click at [961, 103] on icon "button" at bounding box center [958, 103] width 6 height 6
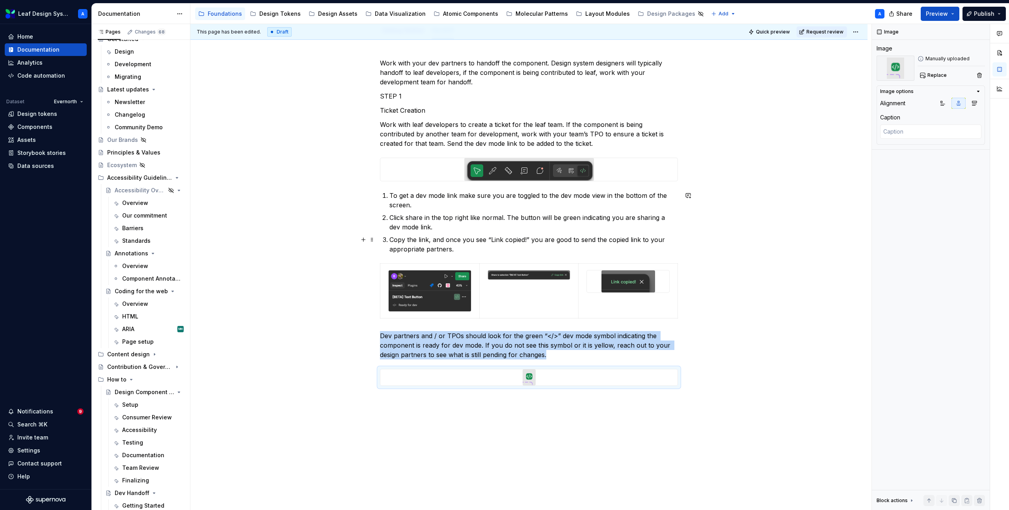
click at [812, 244] on div "Work with your dev partners to handoff the component. Design system designers w…" at bounding box center [528, 293] width 677 height 509
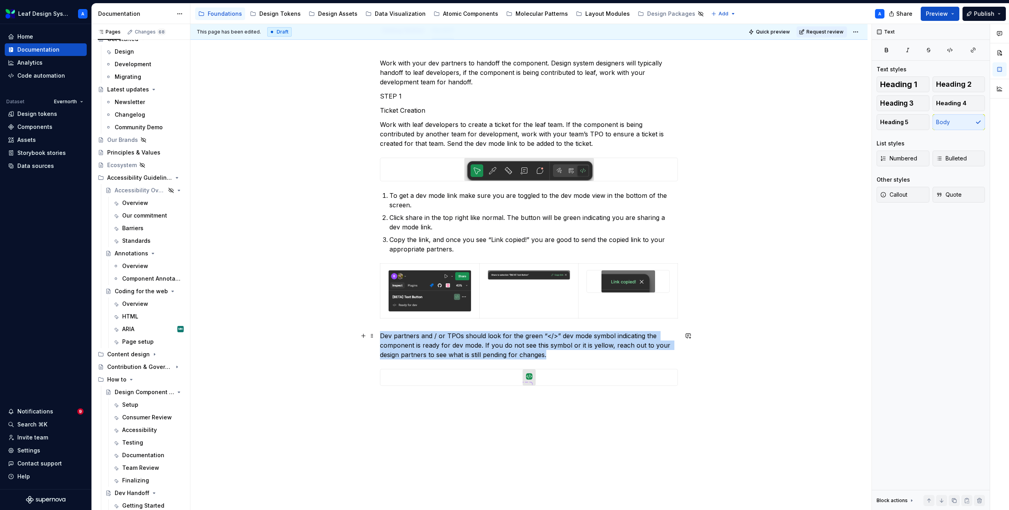
click at [662, 356] on p "Dev partners and / or TPOs should look for the green “</>” dev mode symbol indi…" at bounding box center [529, 345] width 298 height 28
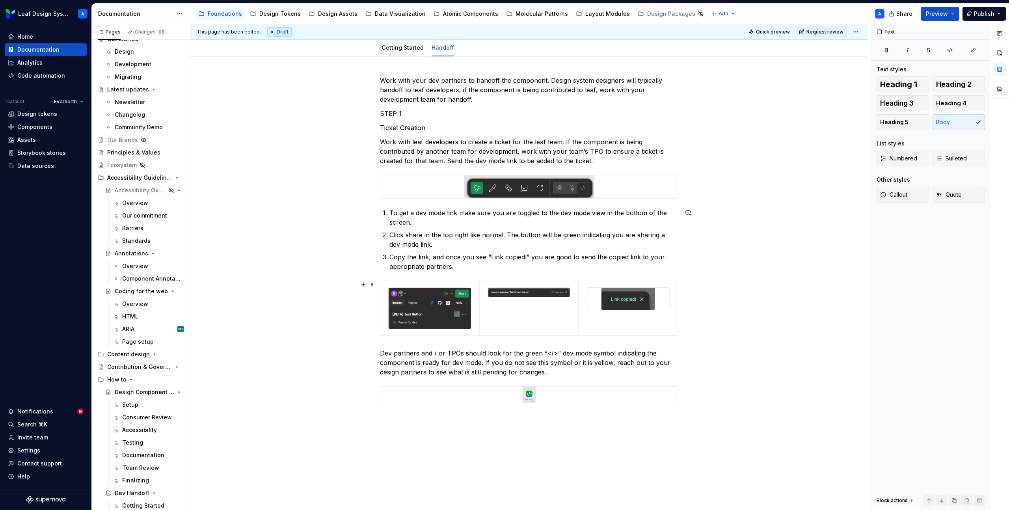
scroll to position [135, 0]
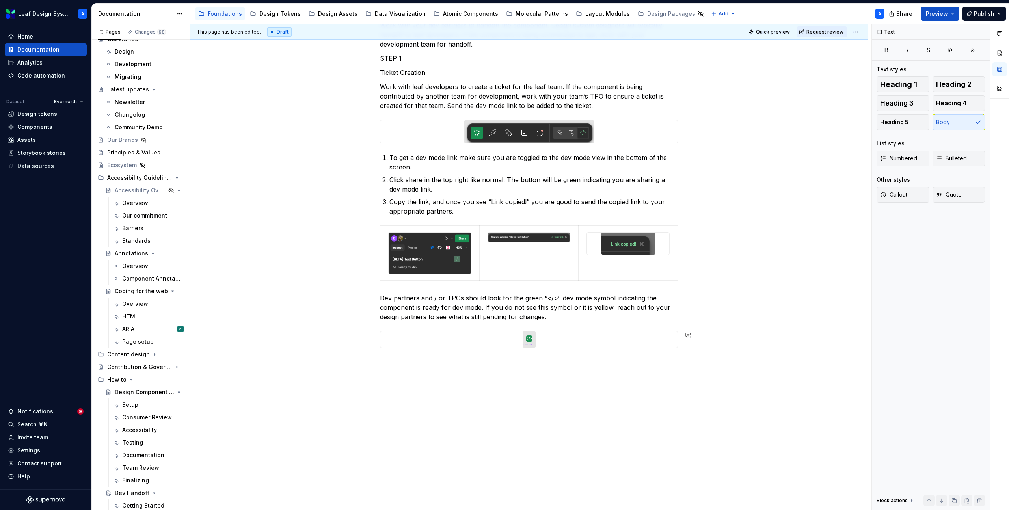
click at [441, 362] on div "Work with your dev partners to handoff the component. Design system designers w…" at bounding box center [528, 256] width 677 height 509
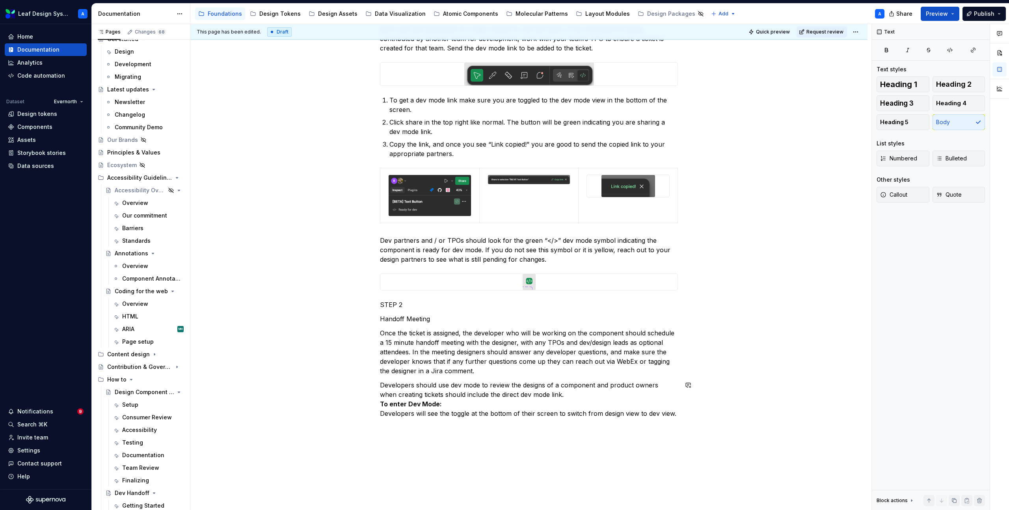
scroll to position [232, 0]
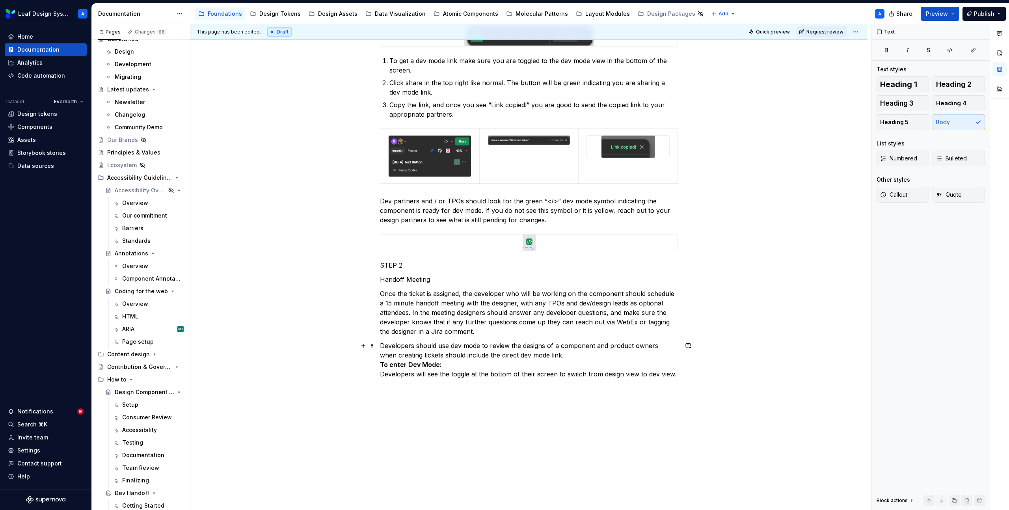
click at [570, 354] on p "Developers should use dev mode to review the designs of a component and product…" at bounding box center [529, 360] width 298 height 38
click at [381, 363] on div "This page has been edited. Draft Quick preview Request review Dev Handoff Edit …" at bounding box center [530, 267] width 681 height 486
click at [380, 363] on div "Work with your dev partners to handoff the component. Design system designers w…" at bounding box center [528, 223] width 677 height 637
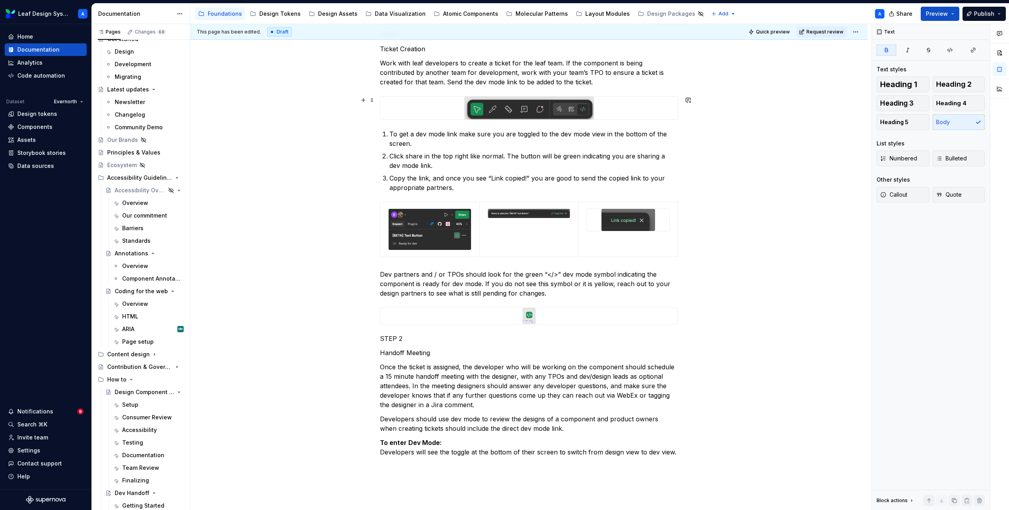
click at [497, 114] on img at bounding box center [529, 108] width 130 height 23
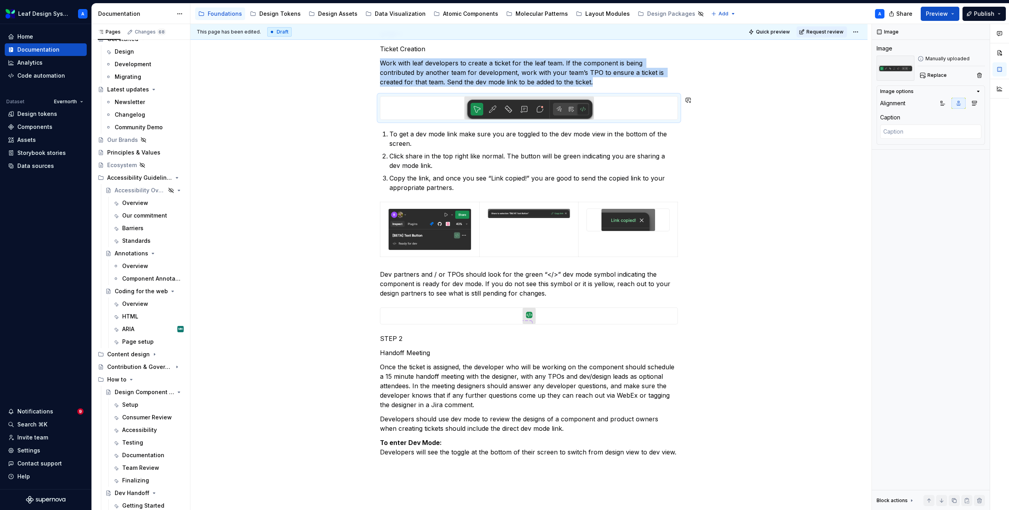
copy p "Work with leaf developers to create a ticket for the leaf team. If the componen…"
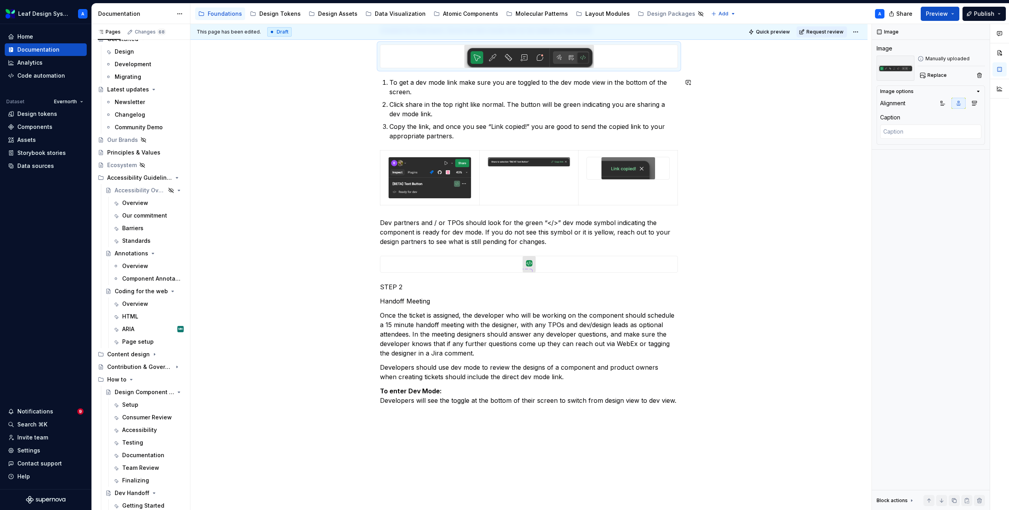
scroll to position [268, 0]
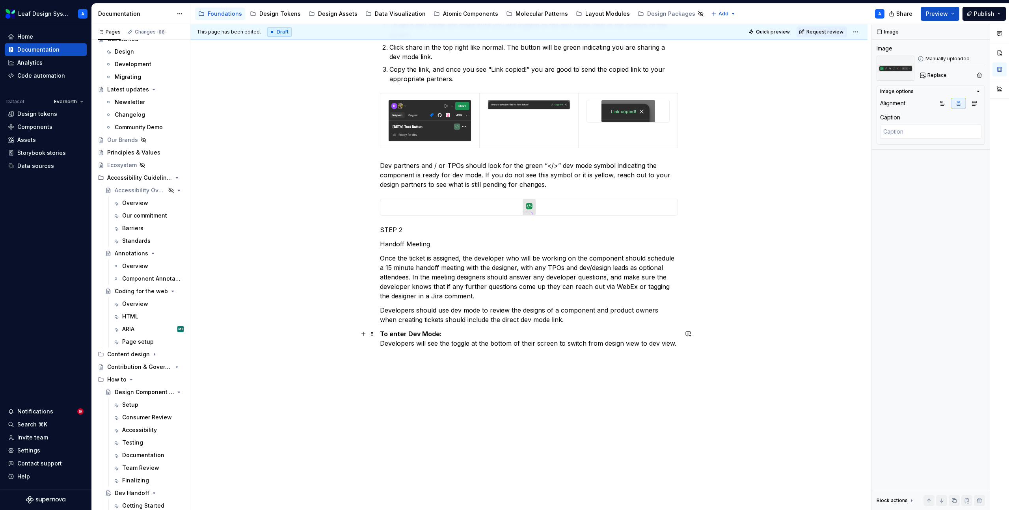
click at [687, 344] on div "Work with your dev partners to handoff the component. Design system designers w…" at bounding box center [528, 189] width 677 height 641
click at [675, 344] on p "To enter Dev Mode: Developers will see the toggle at the bottom of their screen…" at bounding box center [529, 338] width 298 height 19
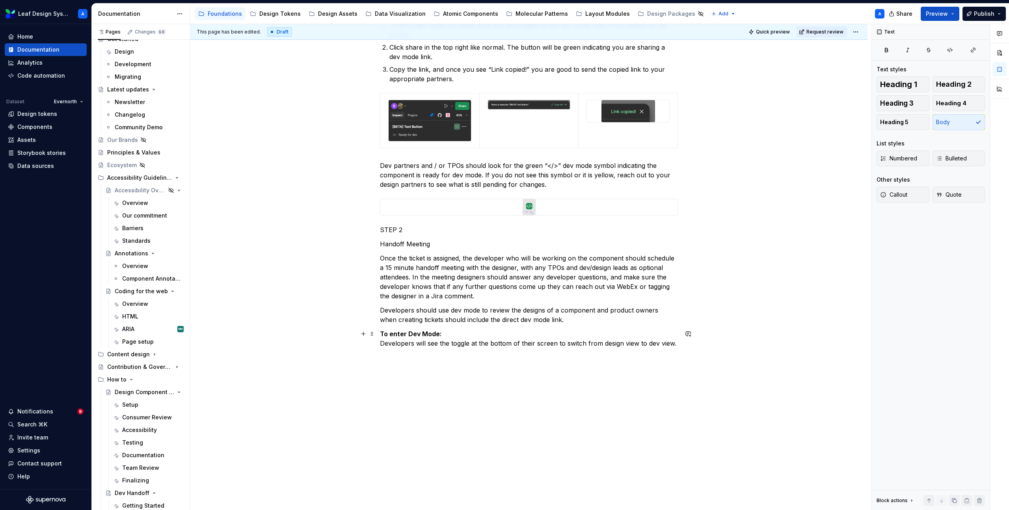
click at [678, 344] on p "To enter Dev Mode: Developers will see the toggle at the bottom of their screen…" at bounding box center [529, 338] width 298 height 19
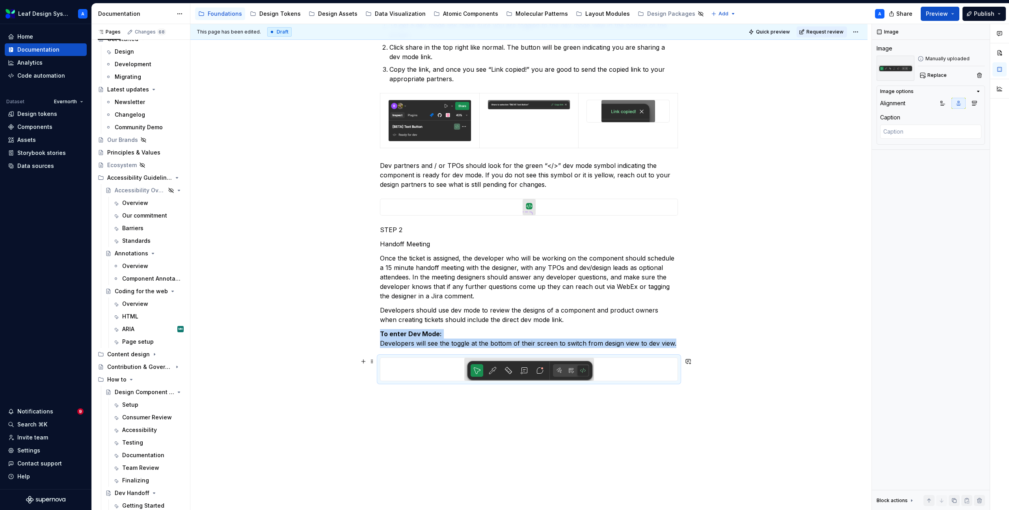
click at [706, 369] on div "Work with your dev partners to handoff the component. Design system designers w…" at bounding box center [528, 206] width 677 height 674
click at [681, 391] on div "This page has been edited. Draft Quick preview Request review Dev Handoff Edit …" at bounding box center [530, 267] width 681 height 486
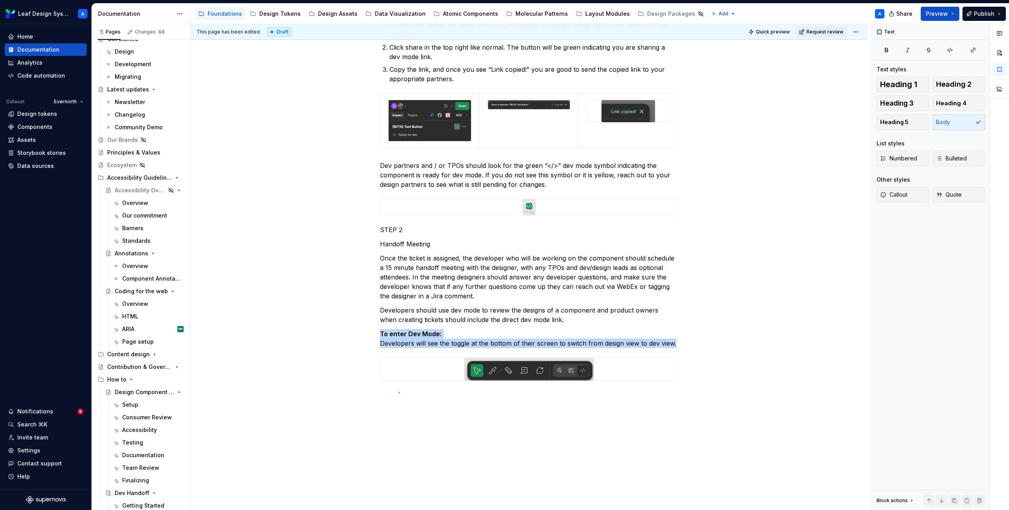
click at [398, 392] on div "This page has been edited. Draft Quick preview Request review Dev Handoff Edit …" at bounding box center [530, 267] width 681 height 486
click at [393, 387] on div "Work with your dev partners to handoff the component. Design system designers w…" at bounding box center [529, 139] width 298 height 503
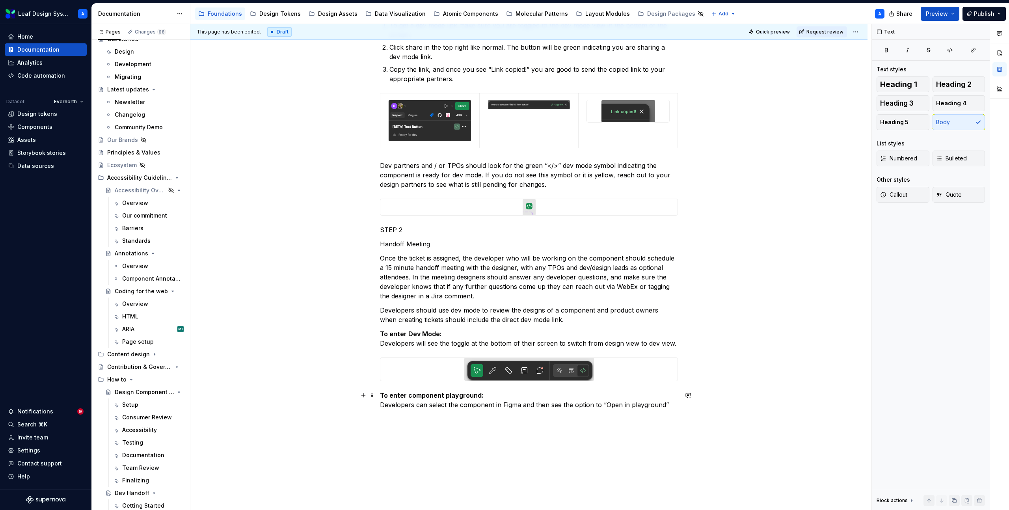
click at [463, 394] on strong "To enter component playground:" at bounding box center [432, 395] width 104 height 8
click at [480, 396] on strong "To enter component playground:" at bounding box center [432, 395] width 104 height 8
drag, startPoint x: 479, startPoint y: 396, endPoint x: 392, endPoint y: 396, distance: 87.1
click at [392, 396] on strong "To enter component playground:" at bounding box center [432, 395] width 104 height 8
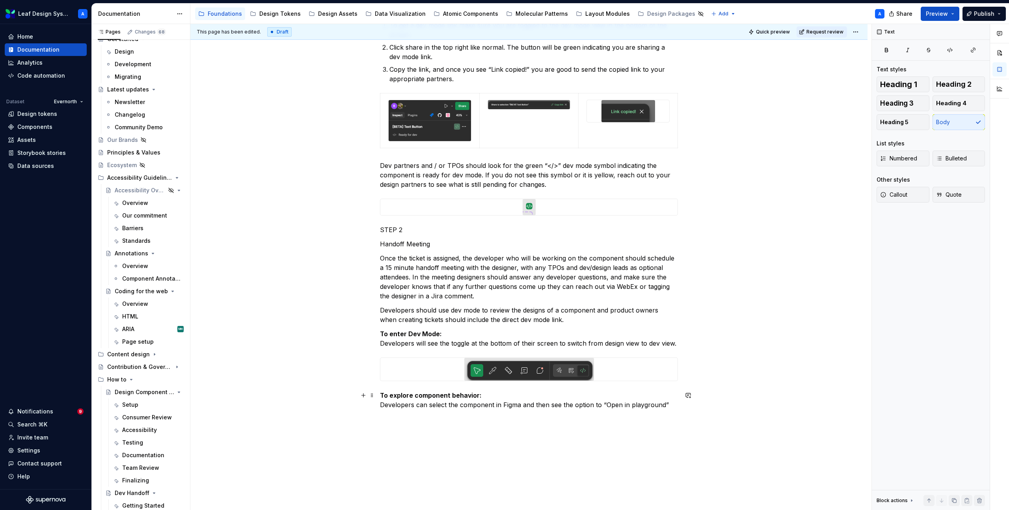
click at [678, 406] on p "To explore component behavior: Developers can select the component in Figma and…" at bounding box center [529, 400] width 298 height 19
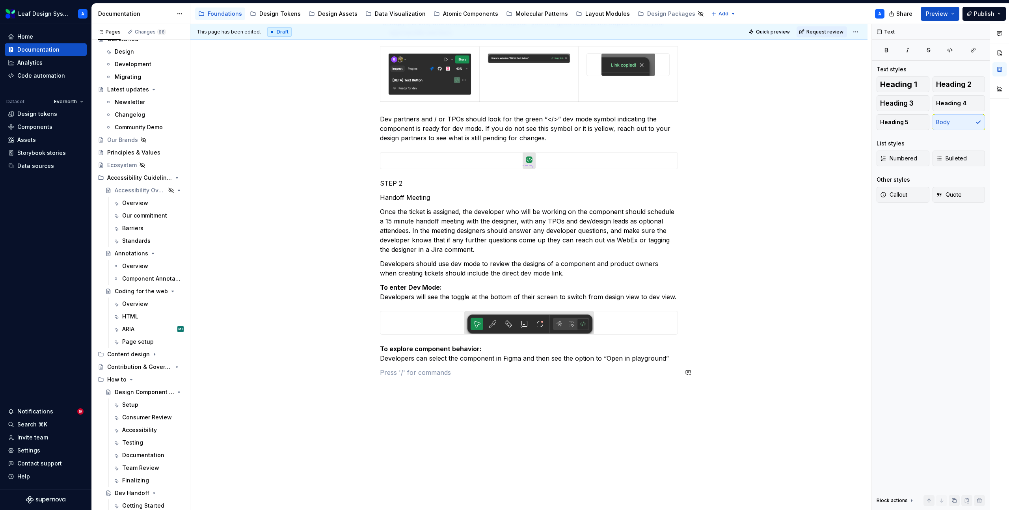
scroll to position [343, 0]
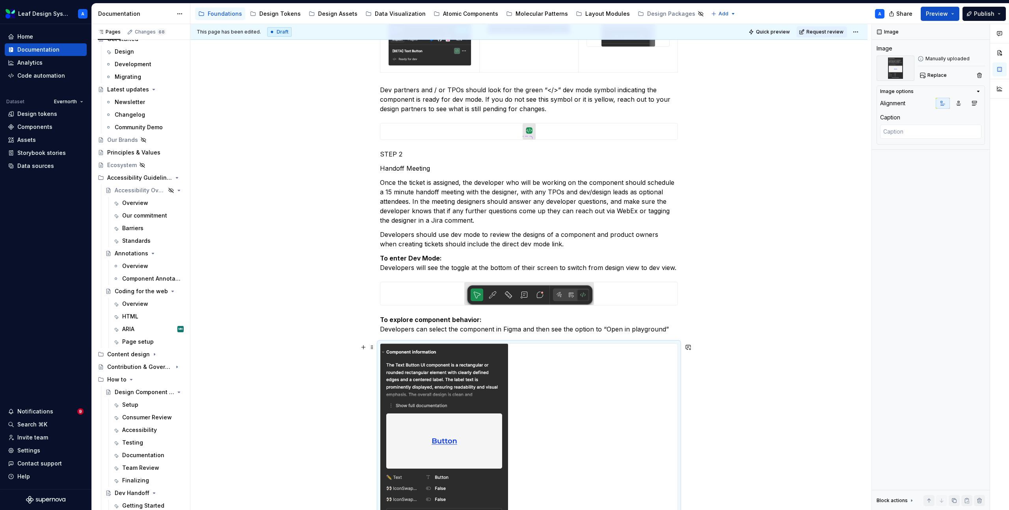
click at [442, 348] on div at bounding box center [529, 434] width 298 height 182
click at [402, 169] on p "Handoff Meeting" at bounding box center [529, 168] width 298 height 9
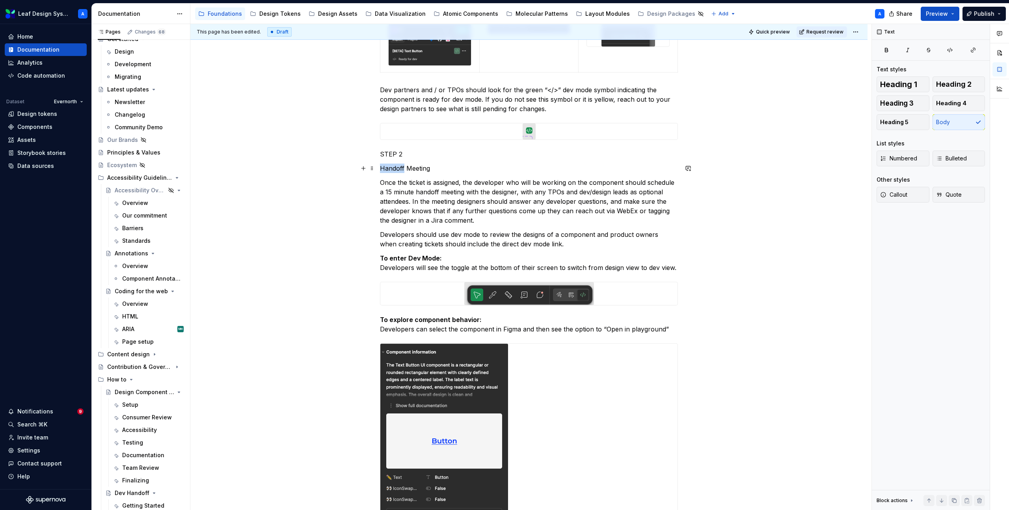
click at [402, 169] on p "Handoff Meeting" at bounding box center [529, 168] width 298 height 9
click at [412, 169] on p "Handoff Meeting" at bounding box center [529, 168] width 298 height 9
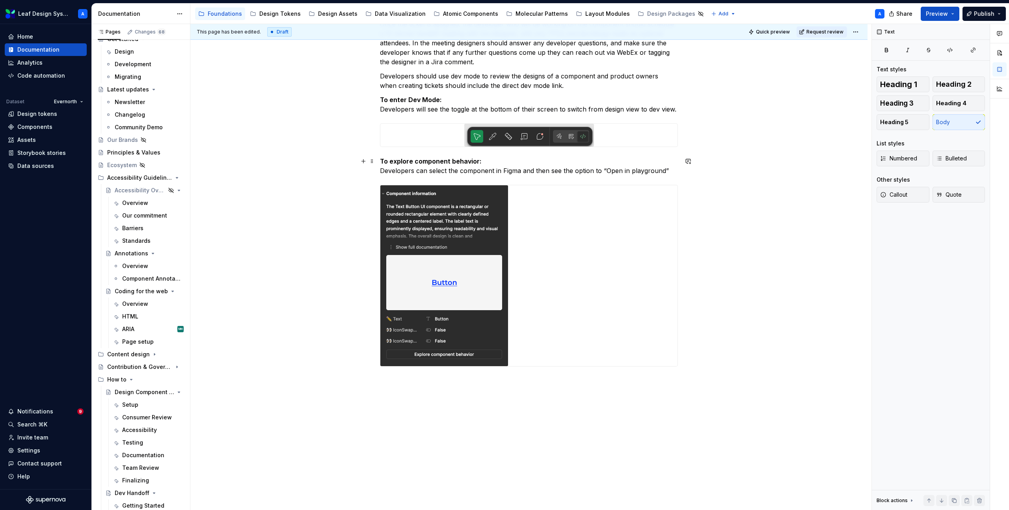
scroll to position [511, 0]
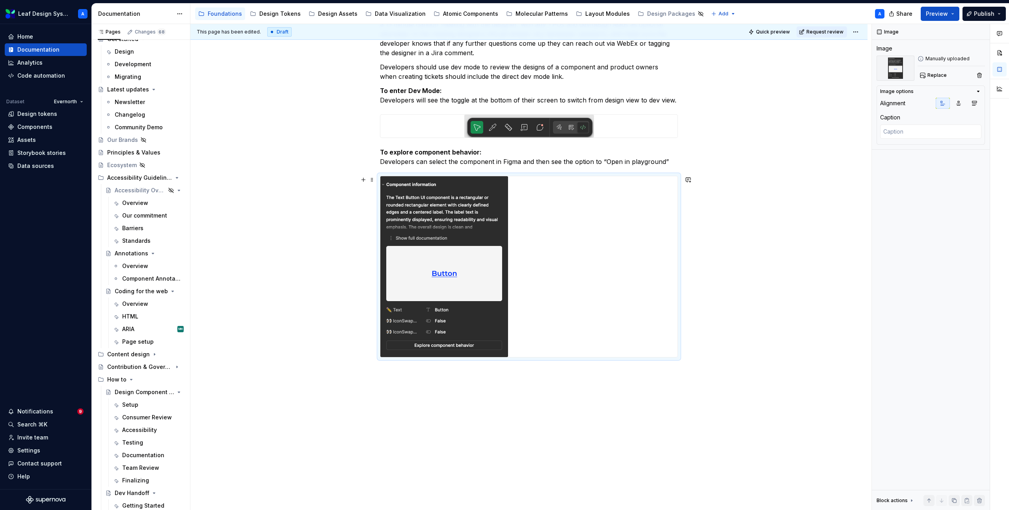
click at [533, 271] on div at bounding box center [528, 266] width 297 height 181
click at [959, 104] on icon "button" at bounding box center [958, 103] width 6 height 6
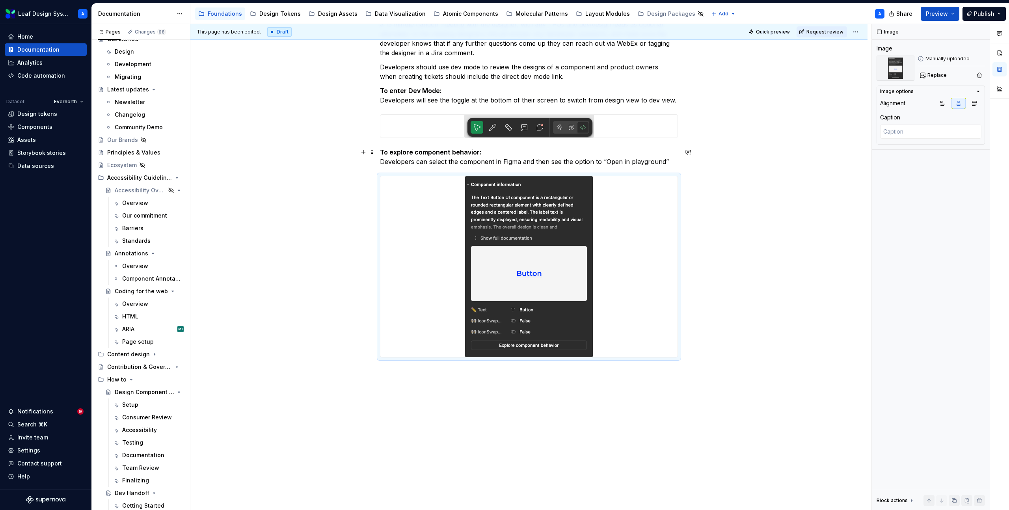
click at [653, 162] on p "To explore component behavior: Developers can select the component in Figma and…" at bounding box center [529, 156] width 298 height 19
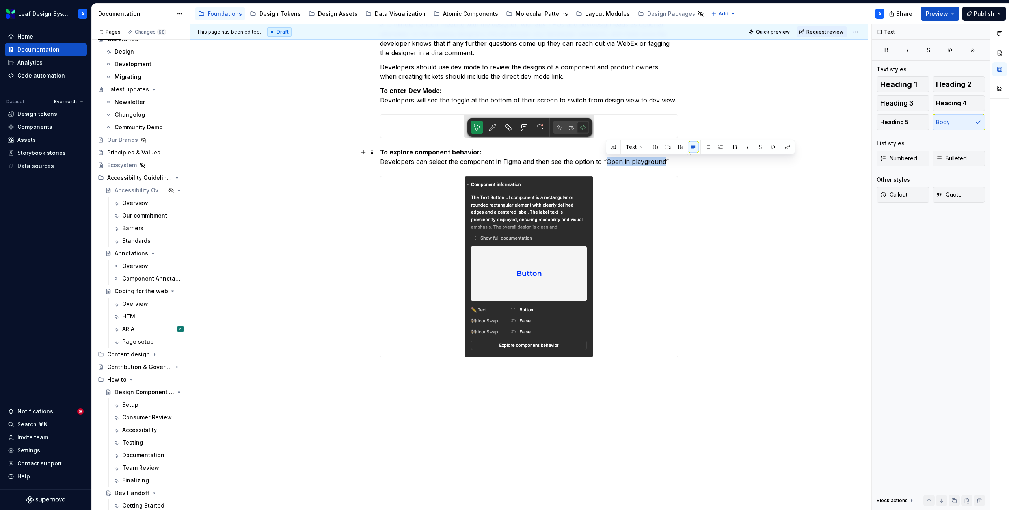
drag, startPoint x: 665, startPoint y: 162, endPoint x: 608, endPoint y: 162, distance: 56.8
click at [608, 162] on p "To explore component behavior: Developers can select the component in Figma and…" at bounding box center [529, 156] width 298 height 19
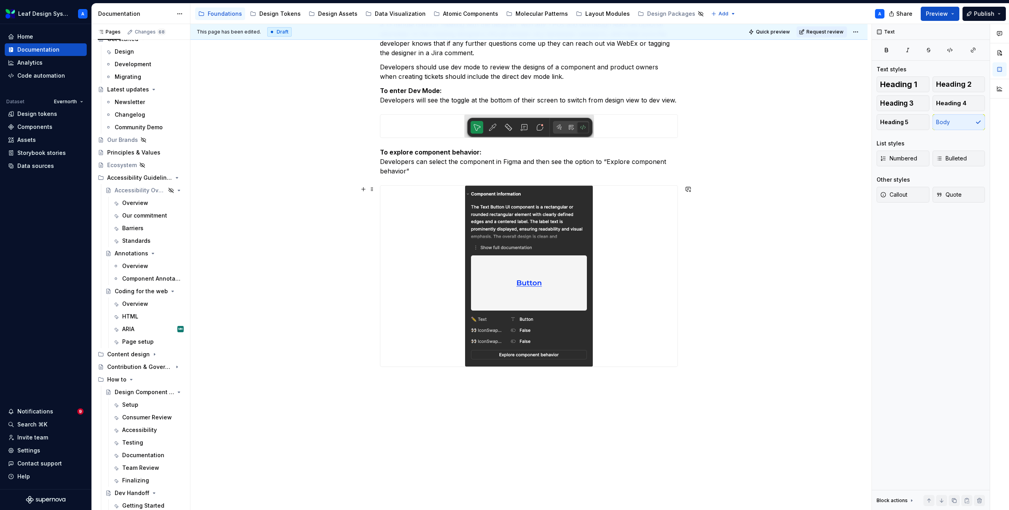
click at [706, 358] on div "Work with your dev partners to handoff the component. Design system designers w…" at bounding box center [528, 77] width 677 height 903
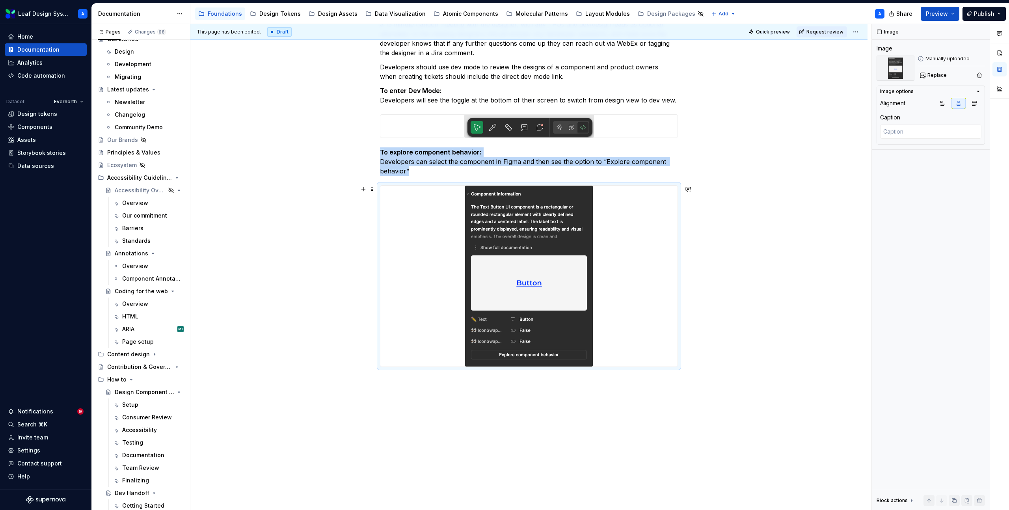
click at [704, 358] on div "Work with your dev partners to handoff the component. Design system designers w…" at bounding box center [528, 77] width 677 height 903
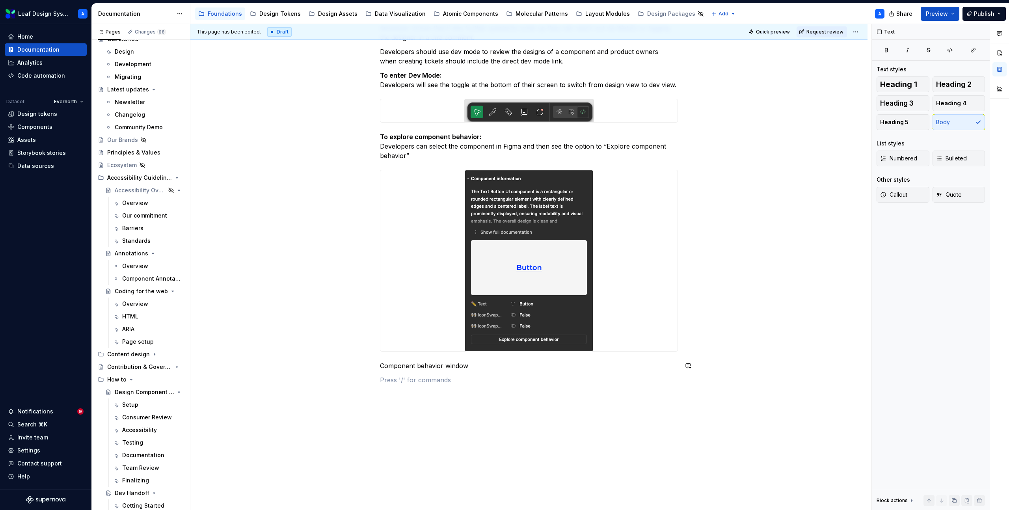
scroll to position [566, 0]
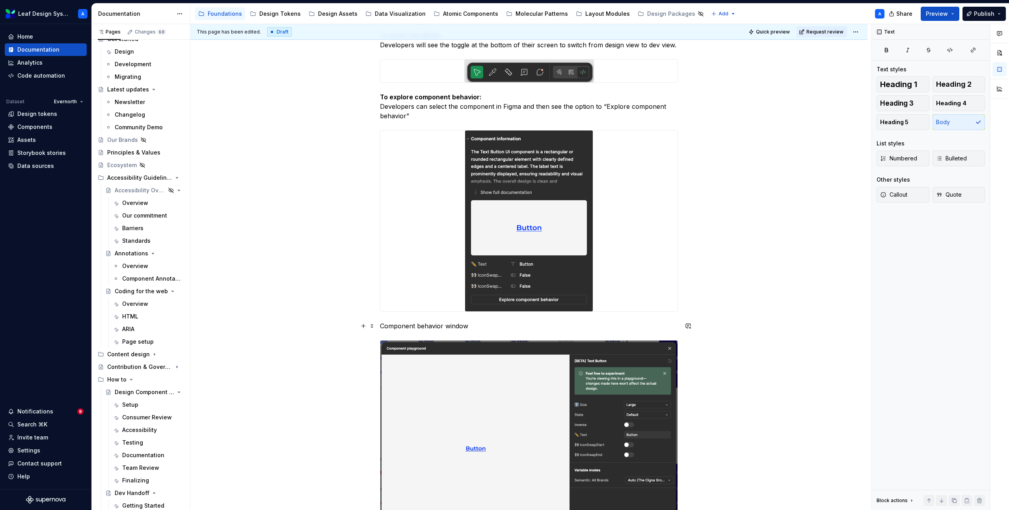
click at [428, 329] on p "Component behavior window" at bounding box center [529, 325] width 298 height 9
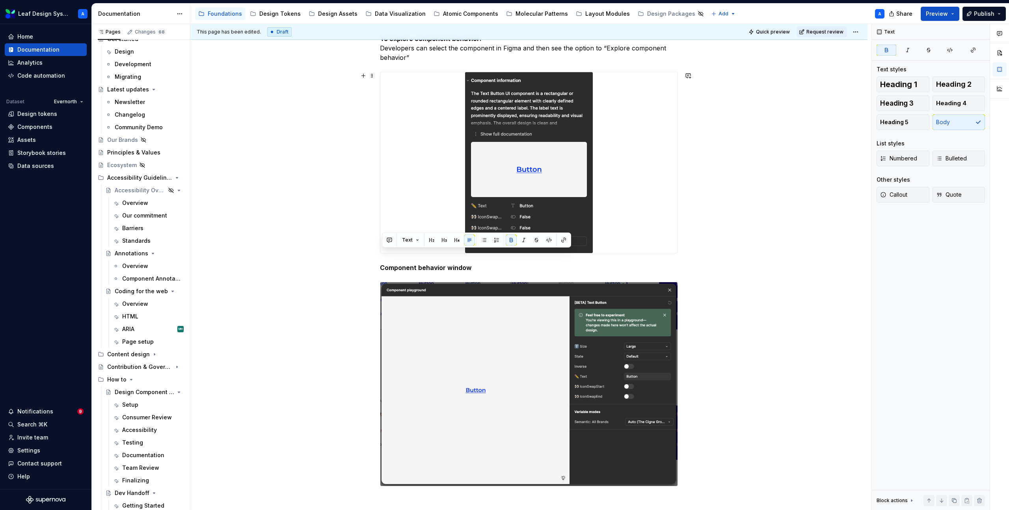
scroll to position [560, 0]
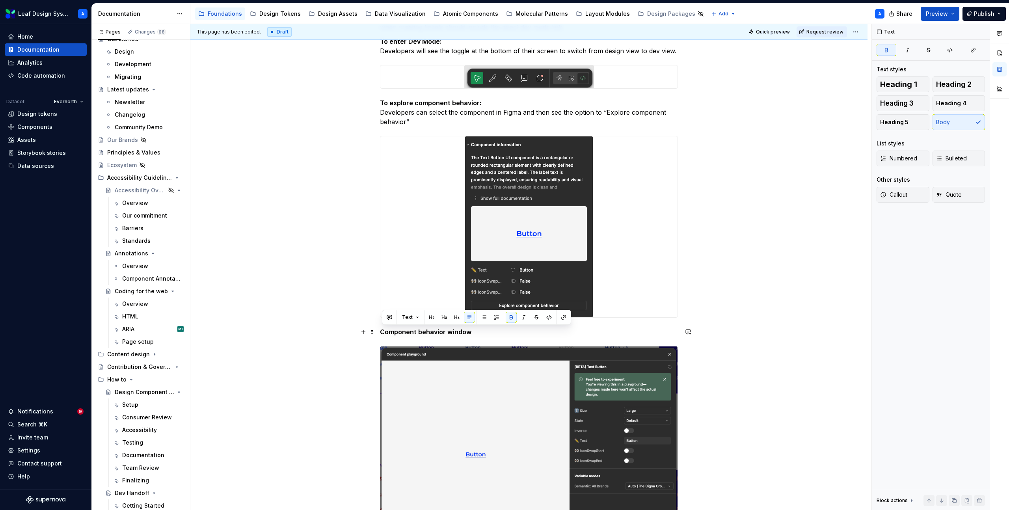
click at [477, 329] on p "Component behavior window" at bounding box center [529, 331] width 298 height 9
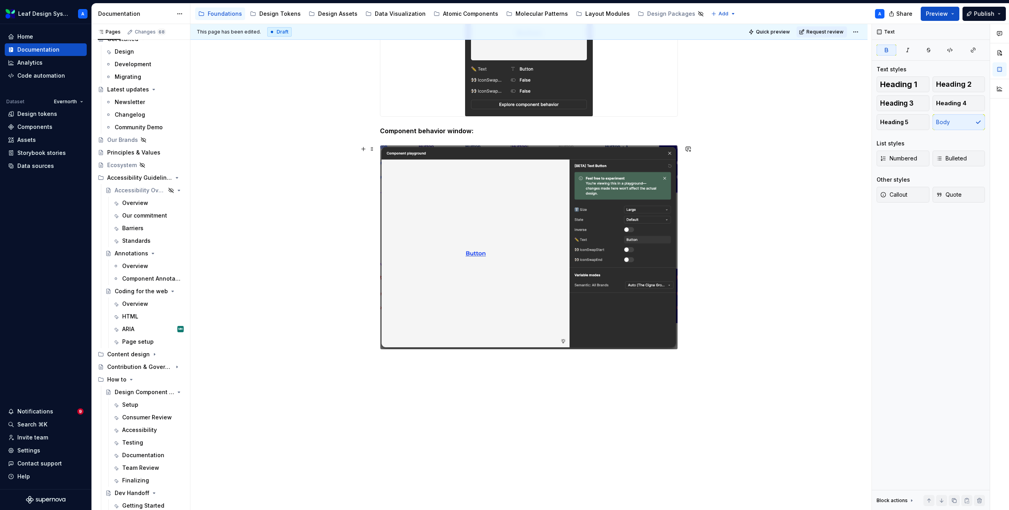
scroll to position [763, 0]
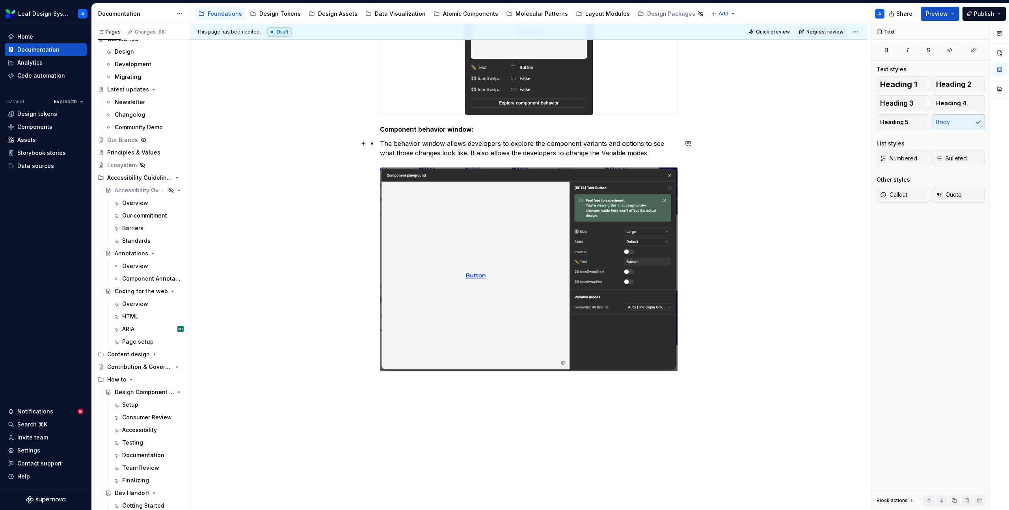
click at [637, 154] on p "The behavior window allows developers to explore the component variants and opt…" at bounding box center [529, 148] width 298 height 19
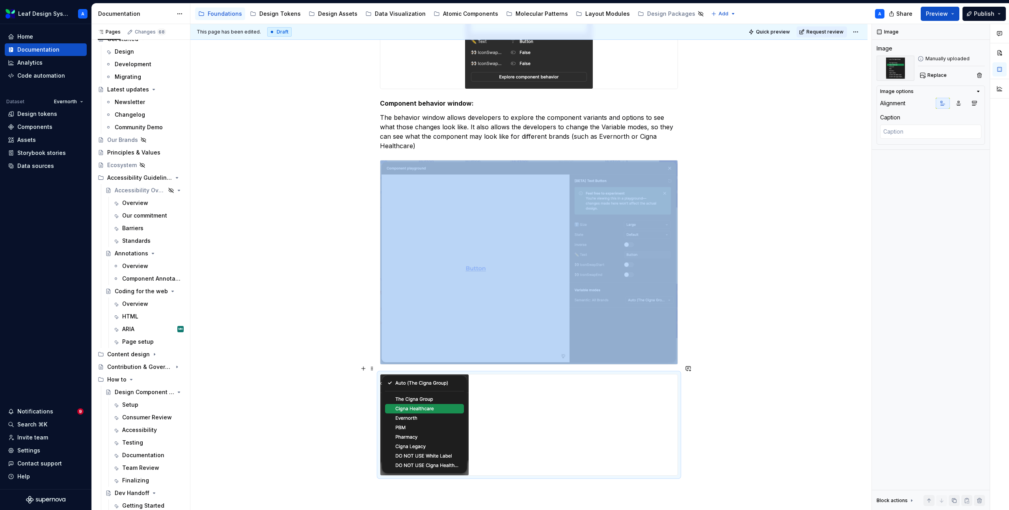
scroll to position [838, 0]
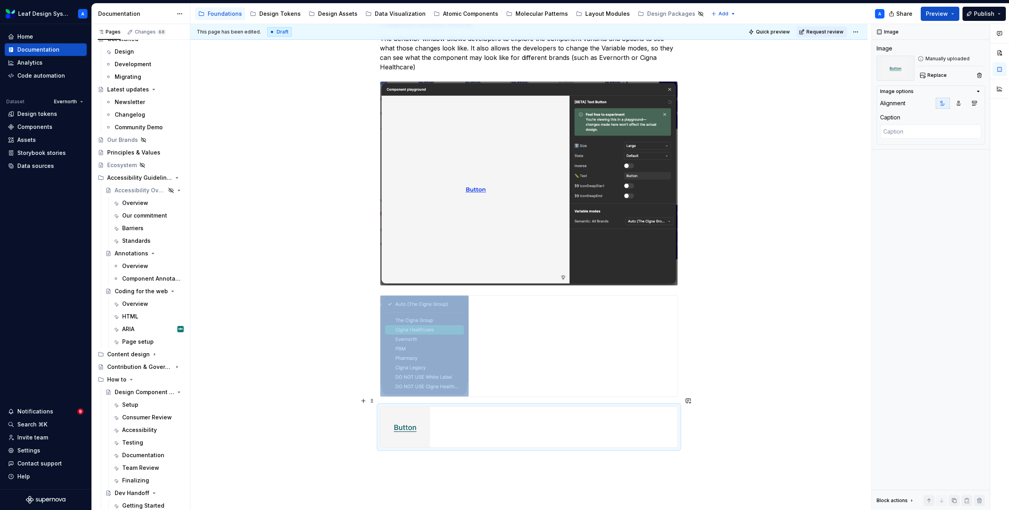
scroll to position [883, 0]
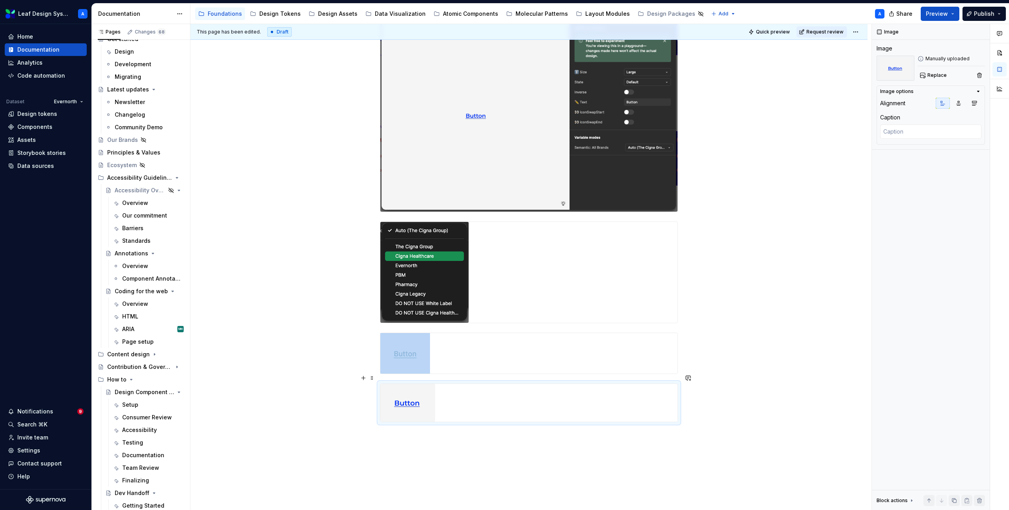
scroll to position [1006, 0]
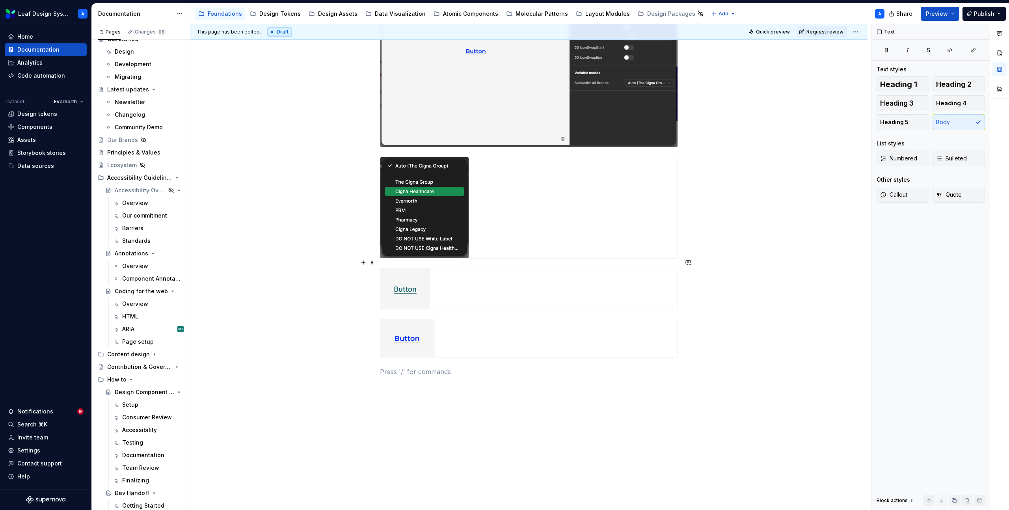
click at [449, 286] on div at bounding box center [528, 288] width 297 height 41
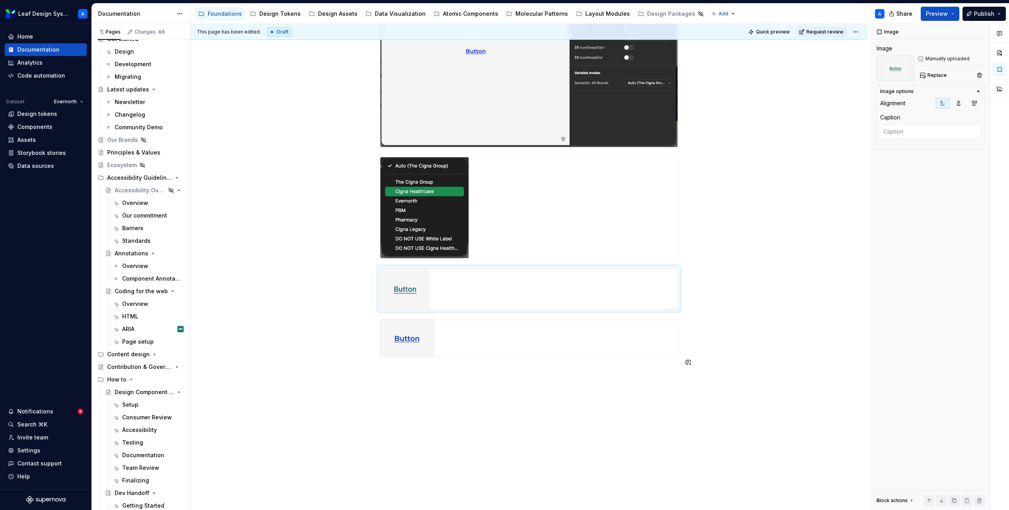
click at [440, 334] on div at bounding box center [528, 338] width 297 height 38
click at [481, 233] on div at bounding box center [528, 207] width 297 height 101
click at [430, 324] on img at bounding box center [407, 338] width 55 height 38
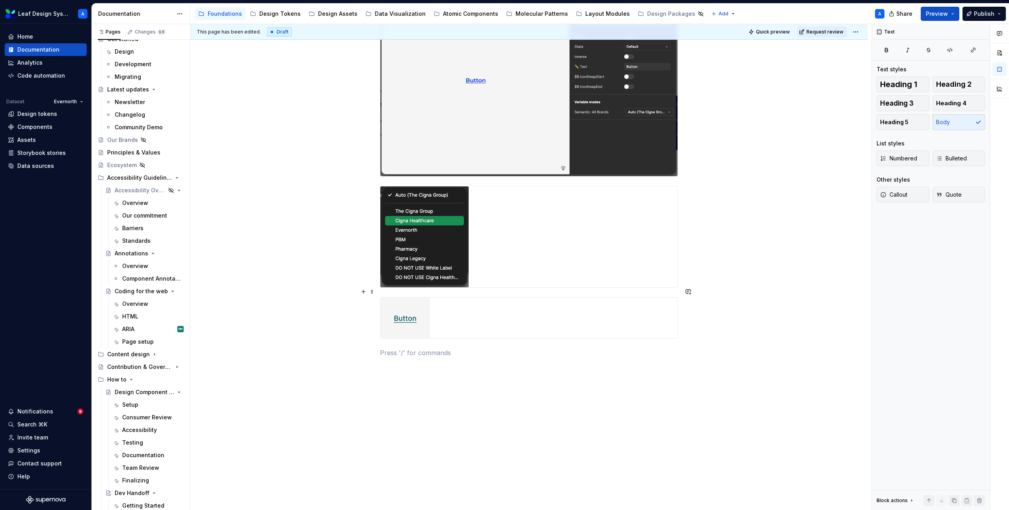
click at [450, 298] on div at bounding box center [528, 318] width 297 height 41
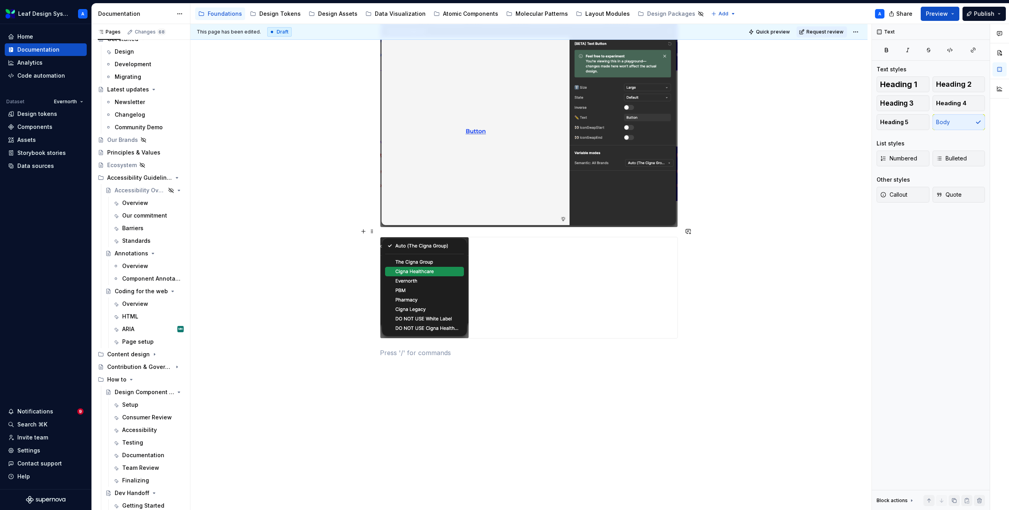
scroll to position [857, 0]
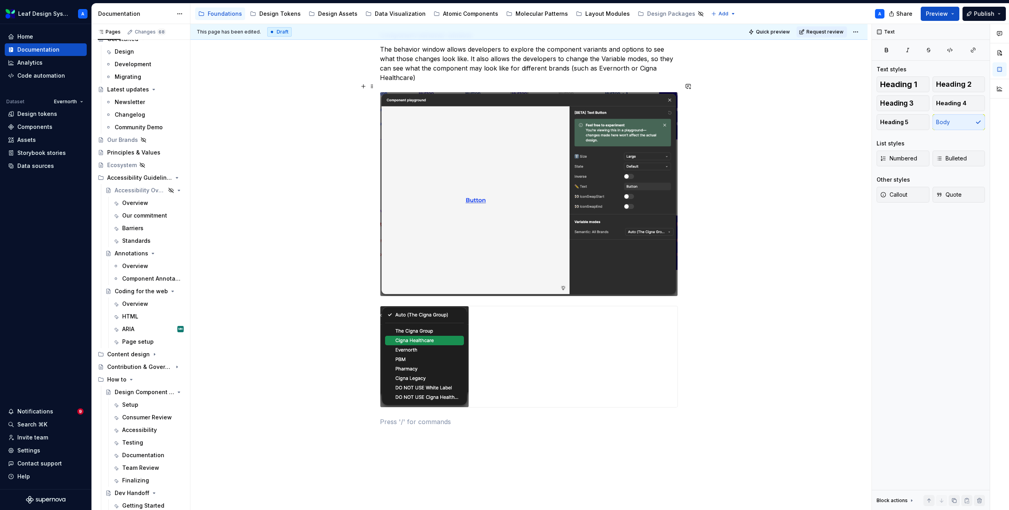
click at [450, 290] on div at bounding box center [529, 194] width 298 height 205
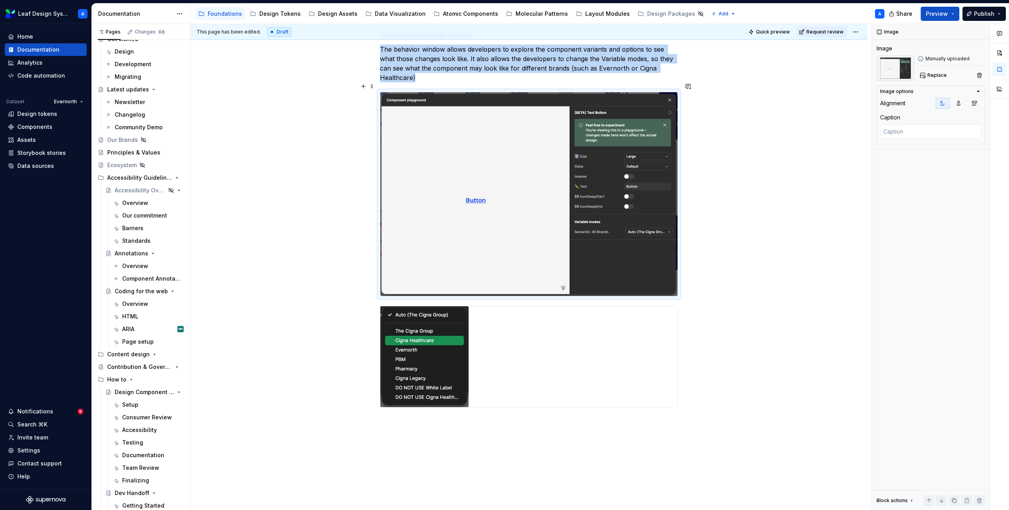
type textarea "*"
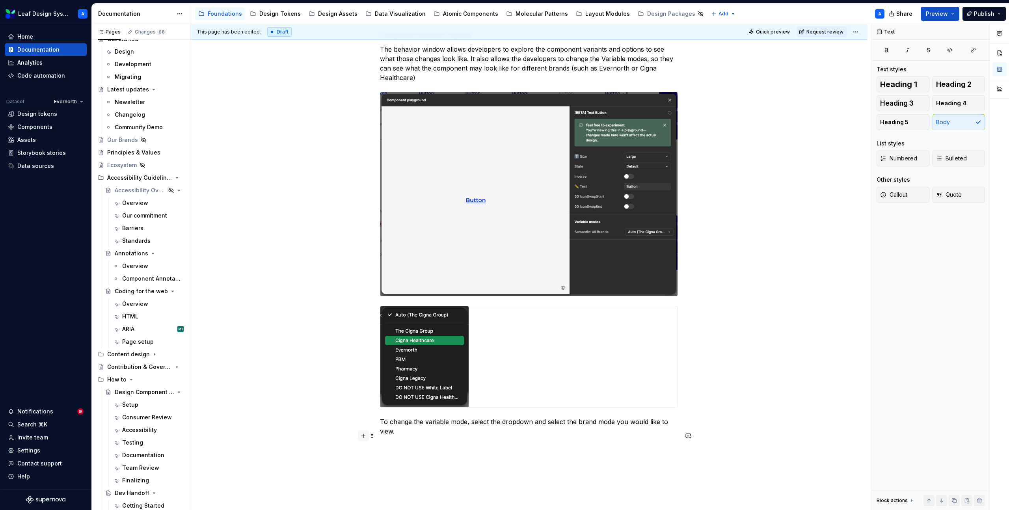
click at [363, 436] on button "button" at bounding box center [363, 435] width 11 height 11
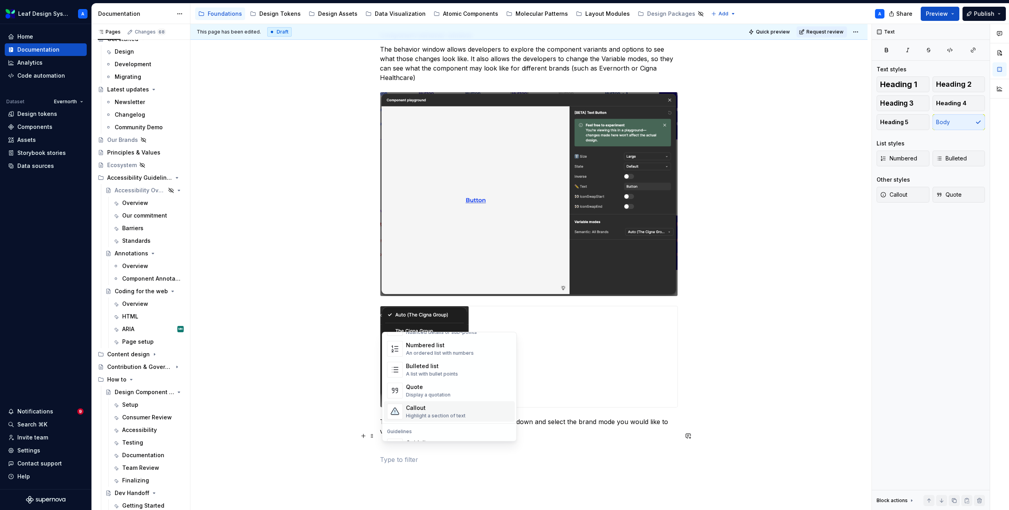
scroll to position [131, 0]
click at [433, 411] on div "Callout" at bounding box center [436, 409] width 60 height 8
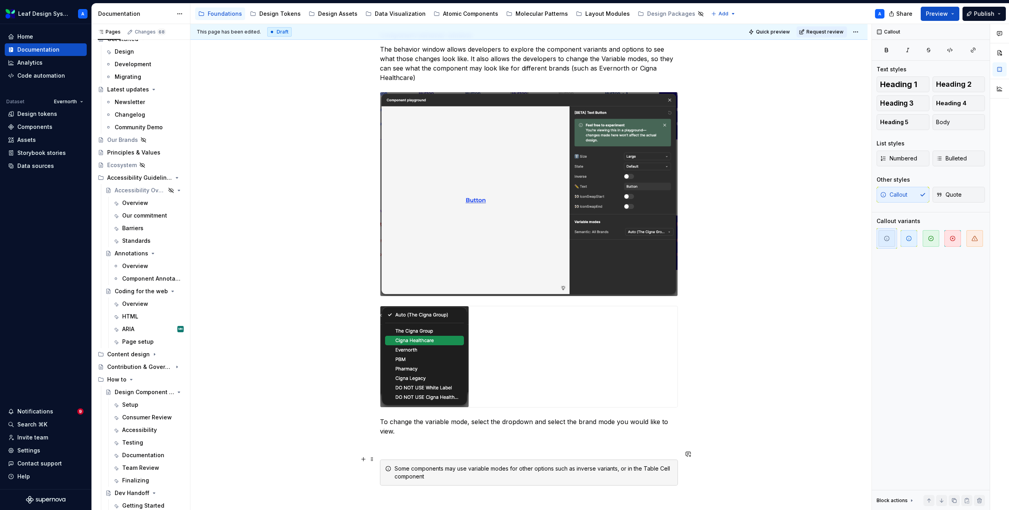
click at [619, 465] on div "Some components may use variable modes for other options such as inverse varian…" at bounding box center [534, 473] width 278 height 16
click at [469, 467] on div "Some components may use variable modes for other options such as inverse varian…" at bounding box center [534, 473] width 278 height 16
click at [437, 478] on div "Some components may use variable modes for other options such as inverse varian…" at bounding box center [534, 477] width 278 height 24
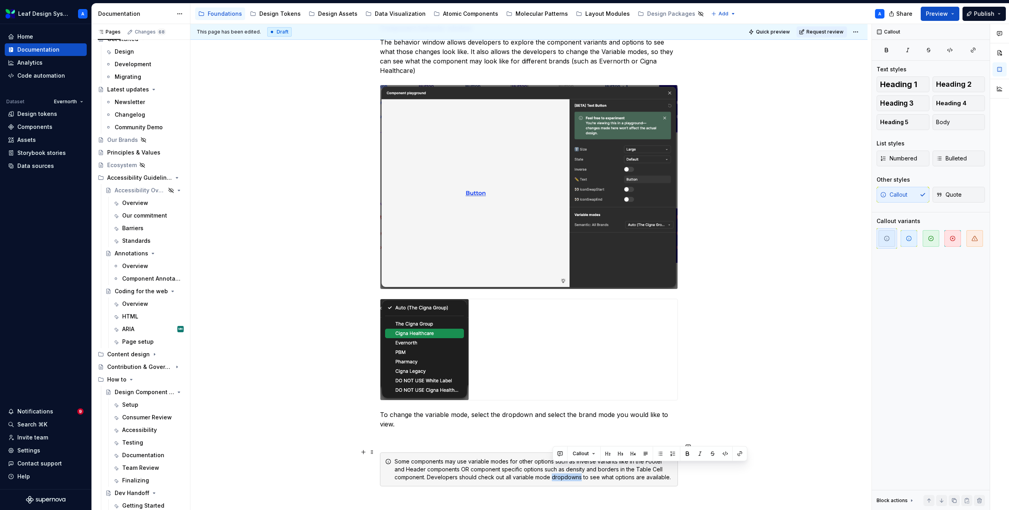
drag, startPoint x: 568, startPoint y: 469, endPoint x: 510, endPoint y: 462, distance: 58.4
click at [510, 462] on div "Some components may use variable modes for other options such as inverse varian…" at bounding box center [534, 470] width 278 height 24
drag, startPoint x: 570, startPoint y: 471, endPoint x: 489, endPoint y: 463, distance: 81.6
click at [489, 463] on div "Some components may use variable modes for other options such as inverse varian…" at bounding box center [534, 470] width 278 height 24
click at [490, 458] on div "Some components may use variable modes for other options such as inverse varian…" at bounding box center [534, 470] width 278 height 24
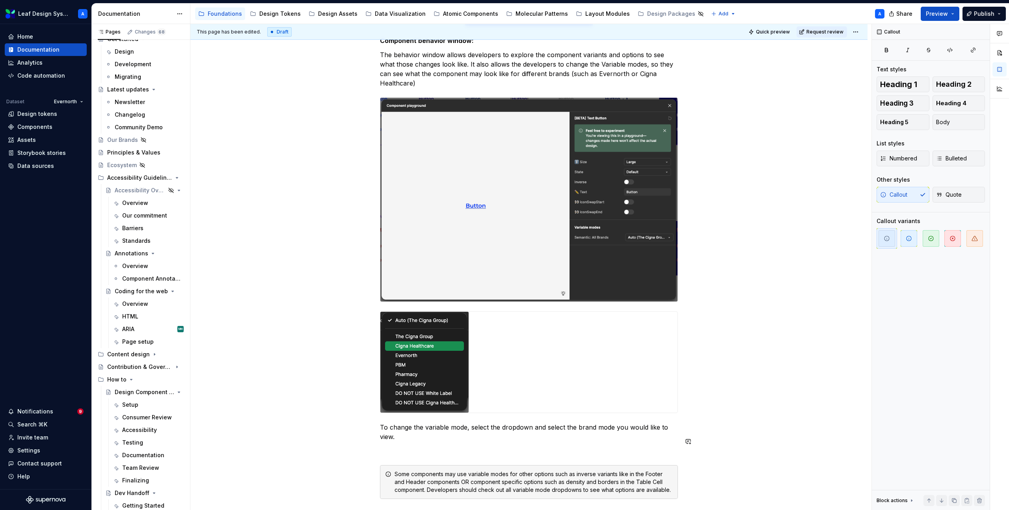
scroll to position [863, 0]
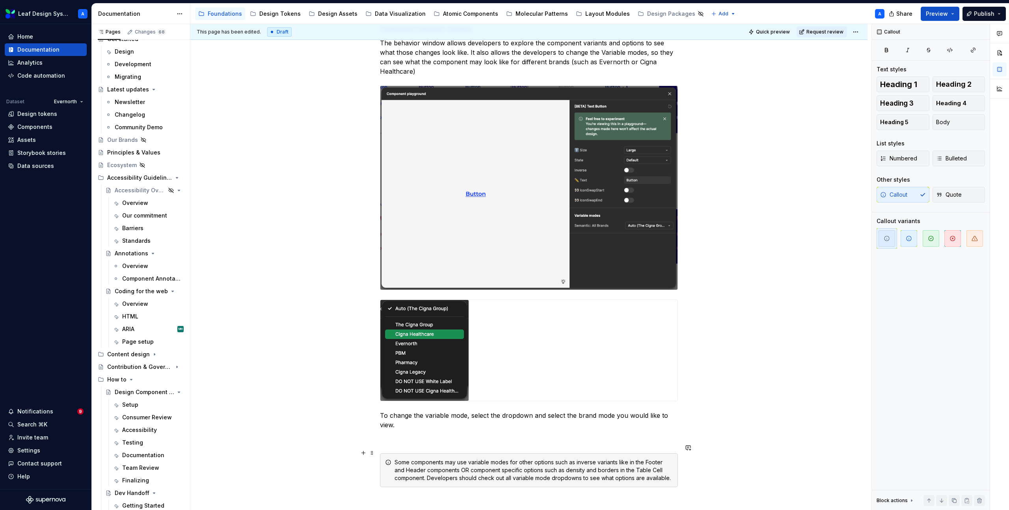
click at [655, 458] on div "Some components may use variable modes for other options such as inverse varian…" at bounding box center [534, 470] width 278 height 24
click at [833, 438] on button "button" at bounding box center [834, 438] width 11 height 11
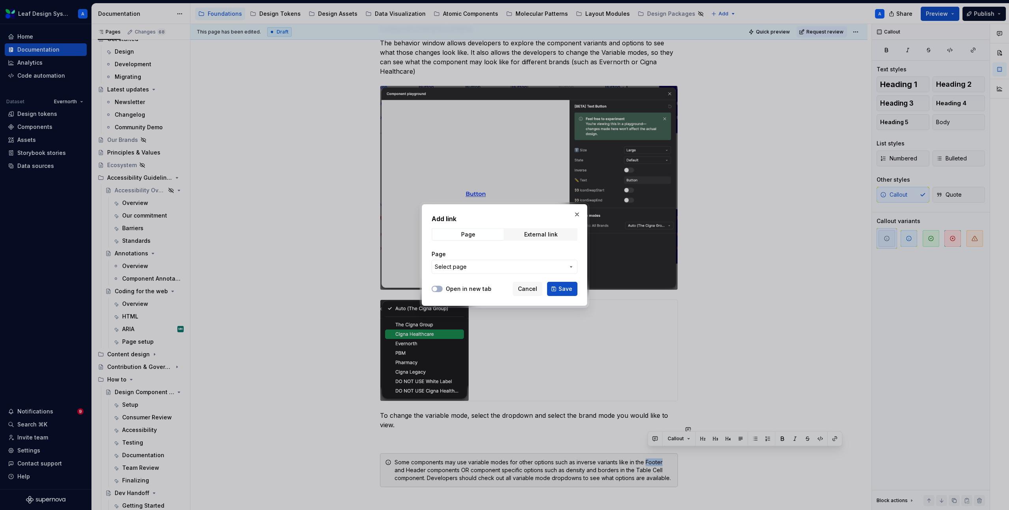
click at [499, 270] on span "Select page" at bounding box center [500, 267] width 130 height 8
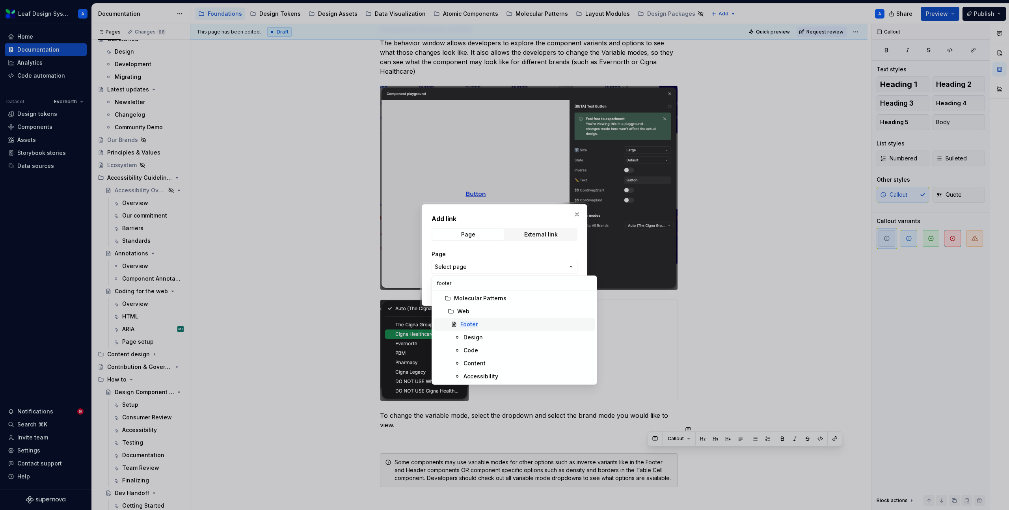
type input "footer"
click at [470, 323] on mark "Footer" at bounding box center [468, 324] width 17 height 7
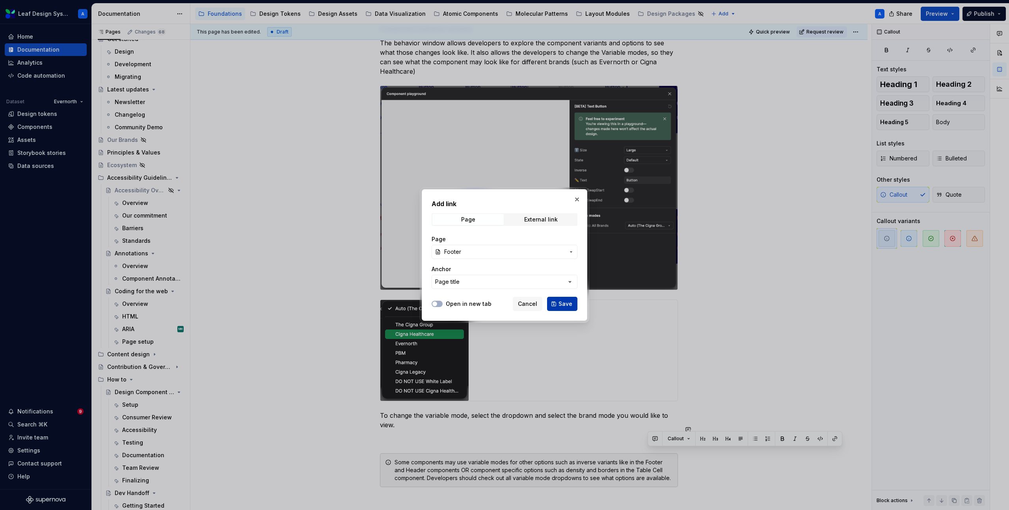
click at [564, 303] on span "Save" at bounding box center [565, 304] width 14 height 8
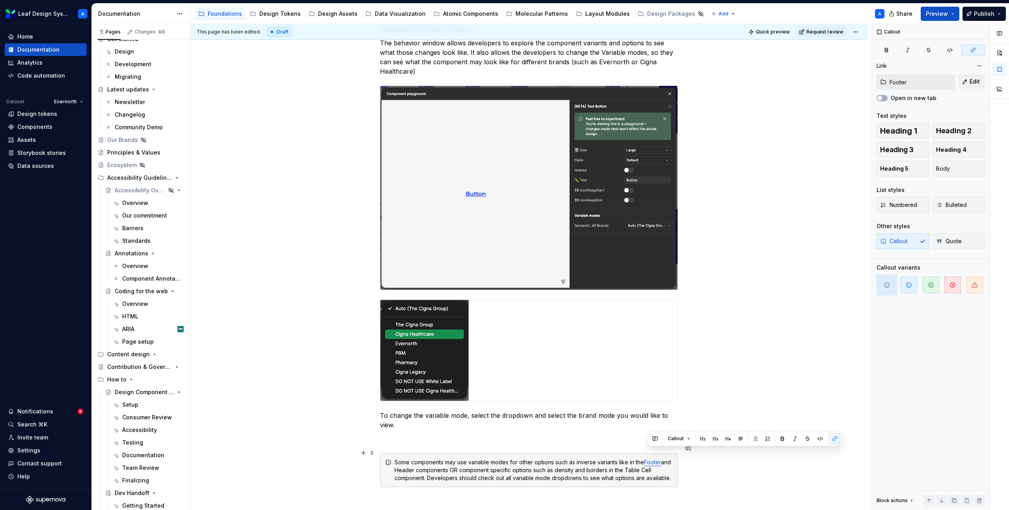
click at [412, 460] on div "Some components may use variable modes for other options such as inverse varian…" at bounding box center [534, 470] width 278 height 24
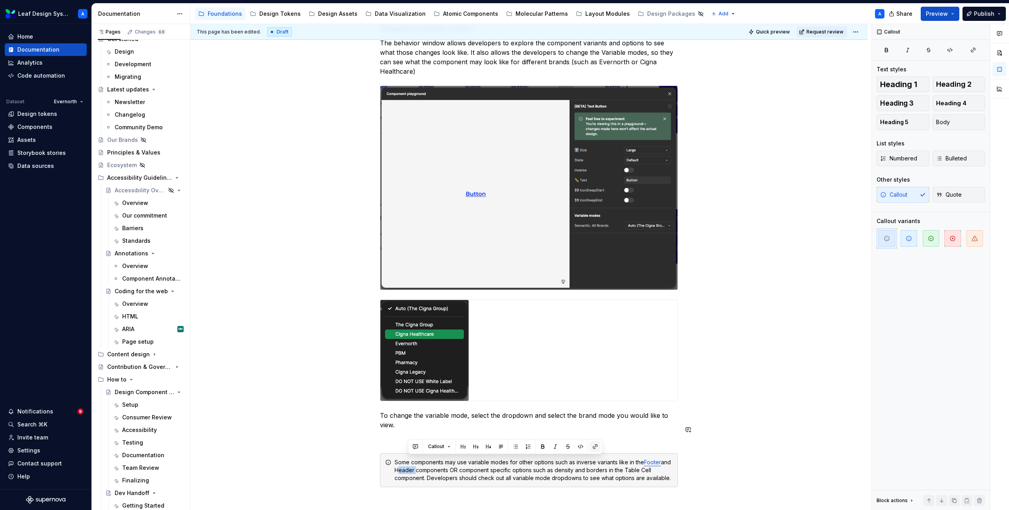
click at [594, 447] on button "button" at bounding box center [595, 446] width 11 height 11
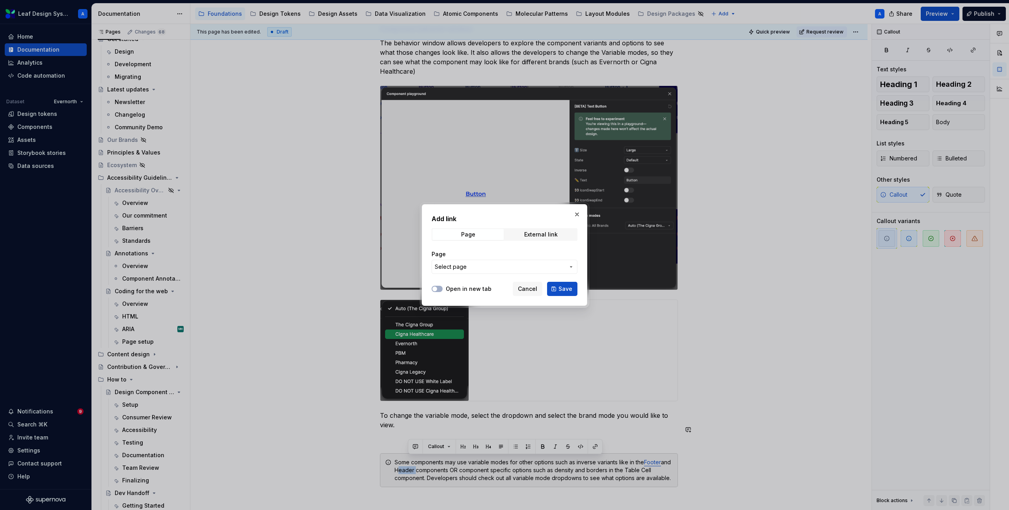
click at [469, 263] on span "Select page" at bounding box center [500, 267] width 130 height 8
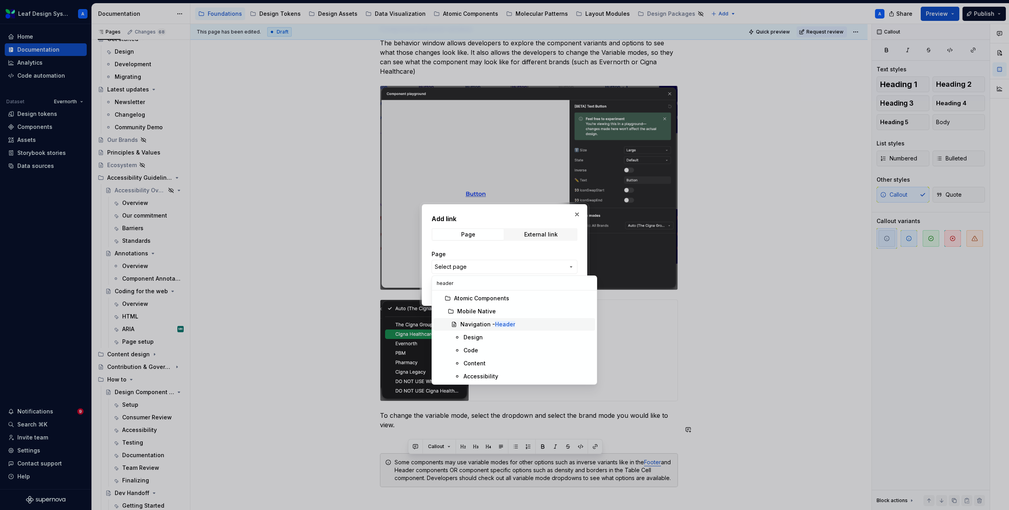
type input "header"
click at [469, 326] on div "Navigation - Header" at bounding box center [487, 324] width 55 height 8
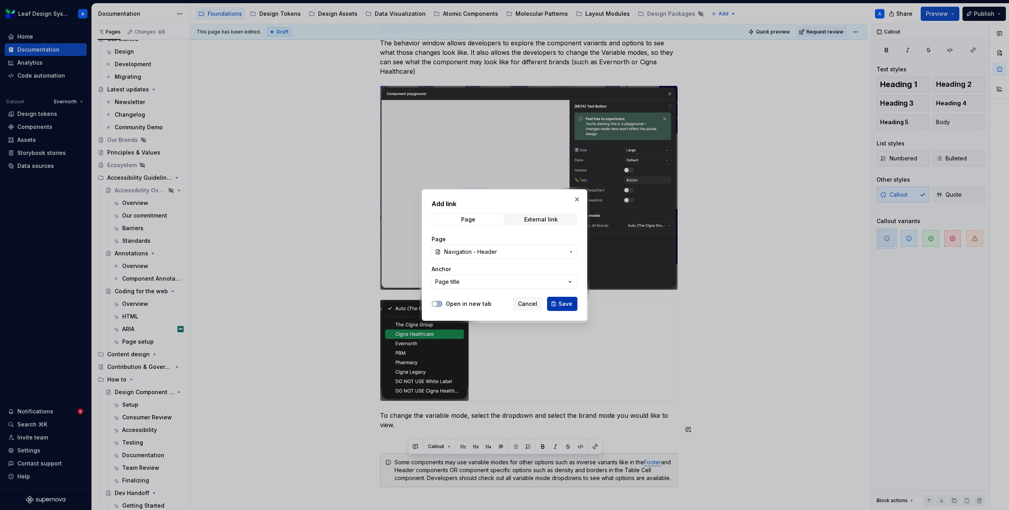
click at [569, 302] on span "Save" at bounding box center [565, 304] width 14 height 8
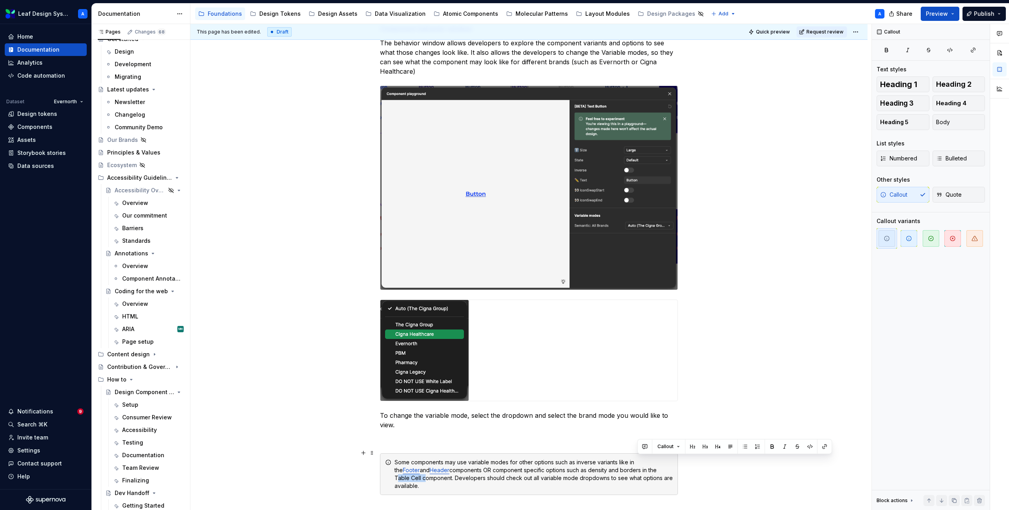
drag, startPoint x: 637, startPoint y: 461, endPoint x: 665, endPoint y: 461, distance: 28.0
click at [665, 461] on div "Some components may use variable modes for other options such as inverse varian…" at bounding box center [534, 474] width 278 height 32
click at [824, 446] on button "button" at bounding box center [824, 446] width 11 height 11
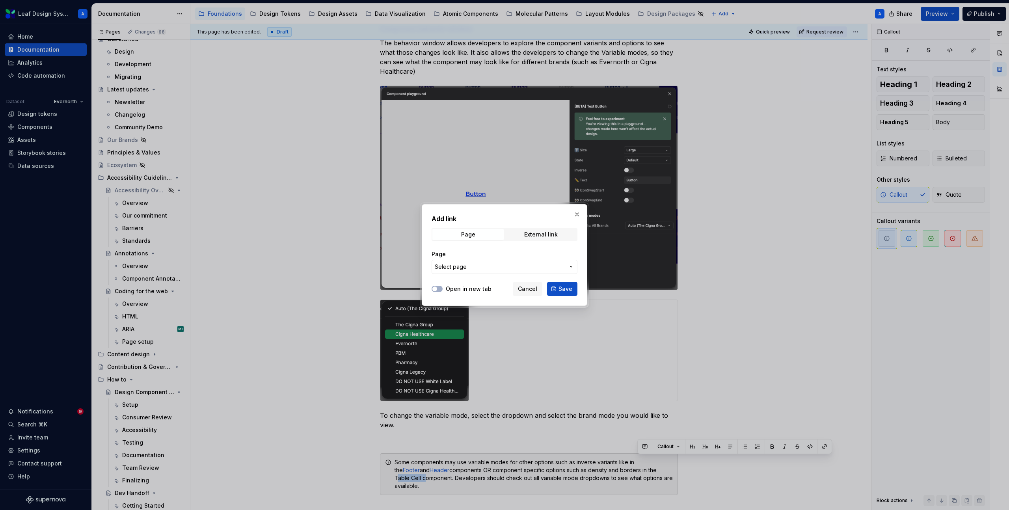
click at [511, 268] on span "Select page" at bounding box center [500, 267] width 130 height 8
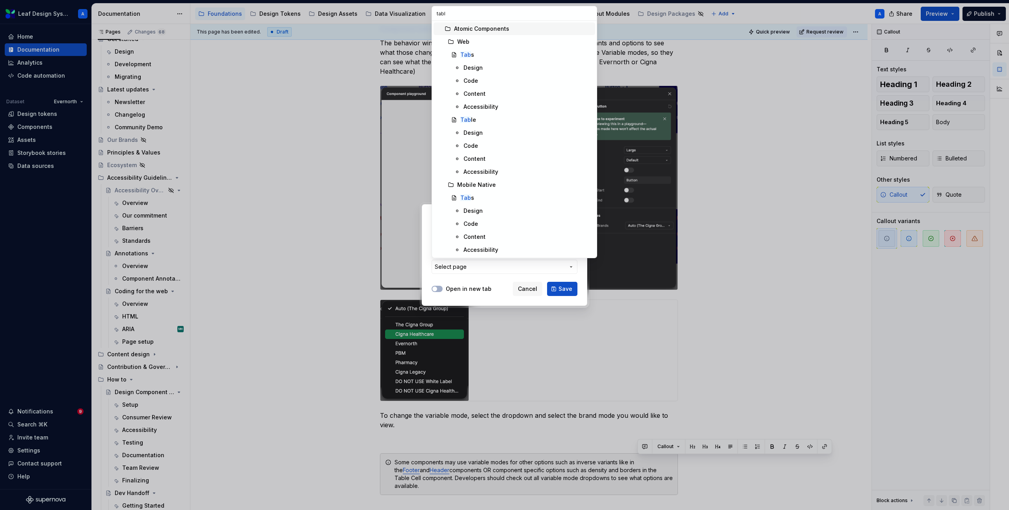
type input "table"
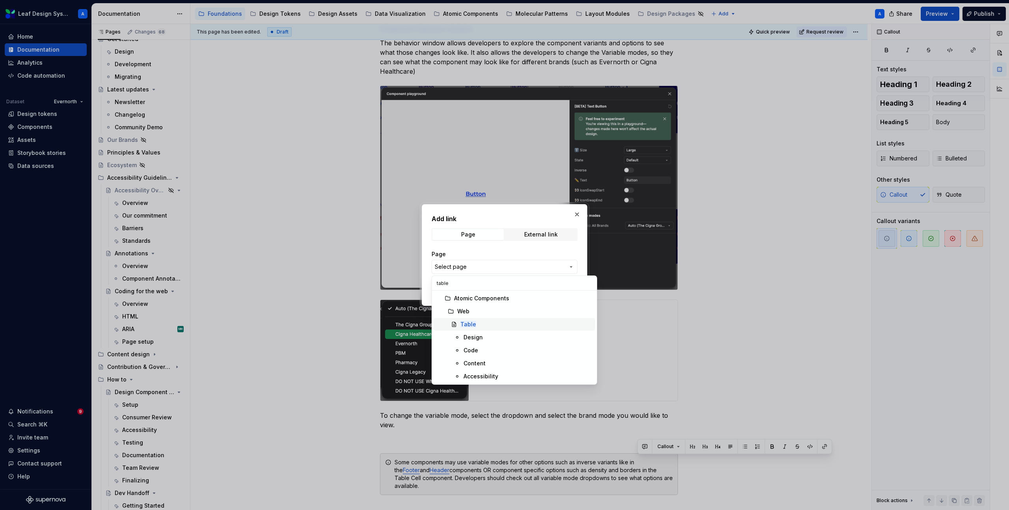
click at [473, 328] on div "Table" at bounding box center [468, 324] width 16 height 8
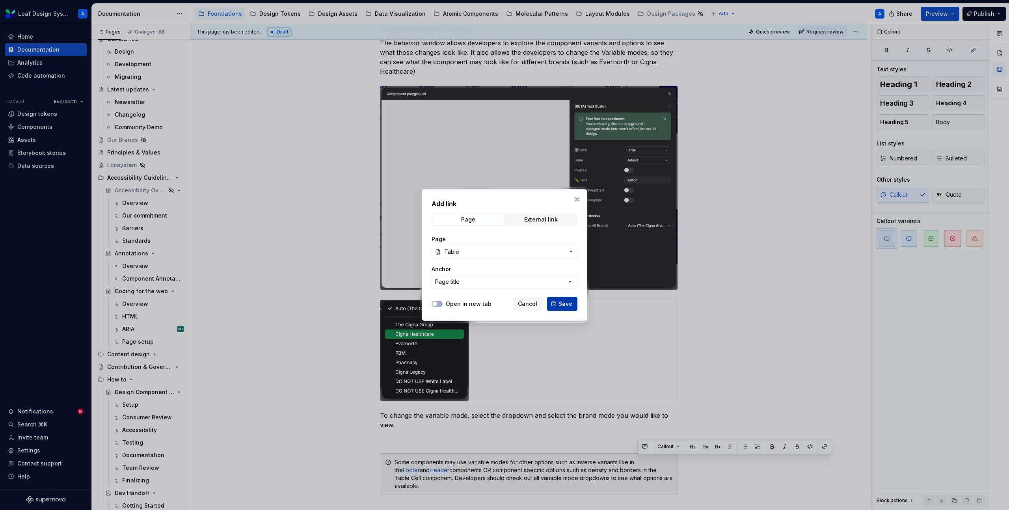
click at [566, 304] on span "Save" at bounding box center [565, 304] width 14 height 8
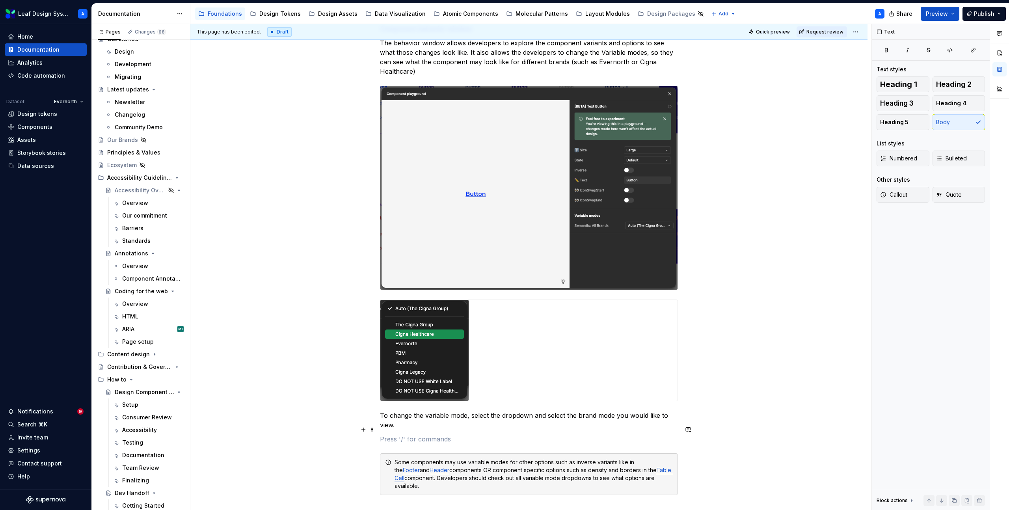
click at [384, 434] on p at bounding box center [529, 438] width 298 height 9
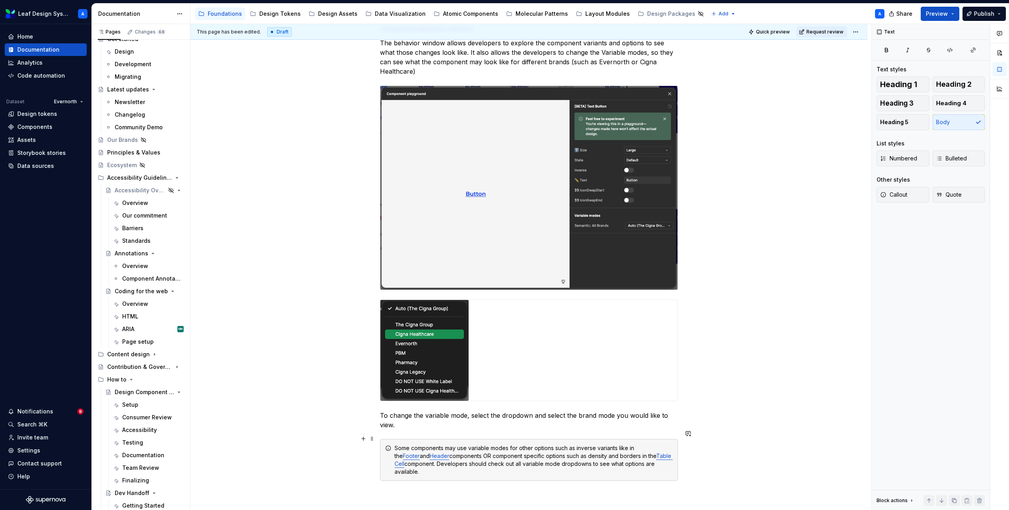
scroll to position [845, 0]
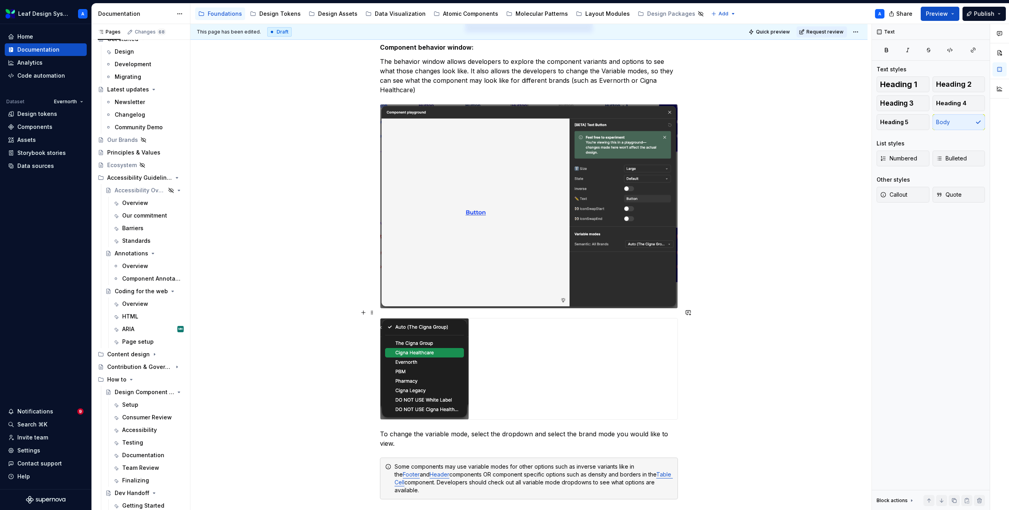
click at [548, 396] on div at bounding box center [528, 368] width 297 height 101
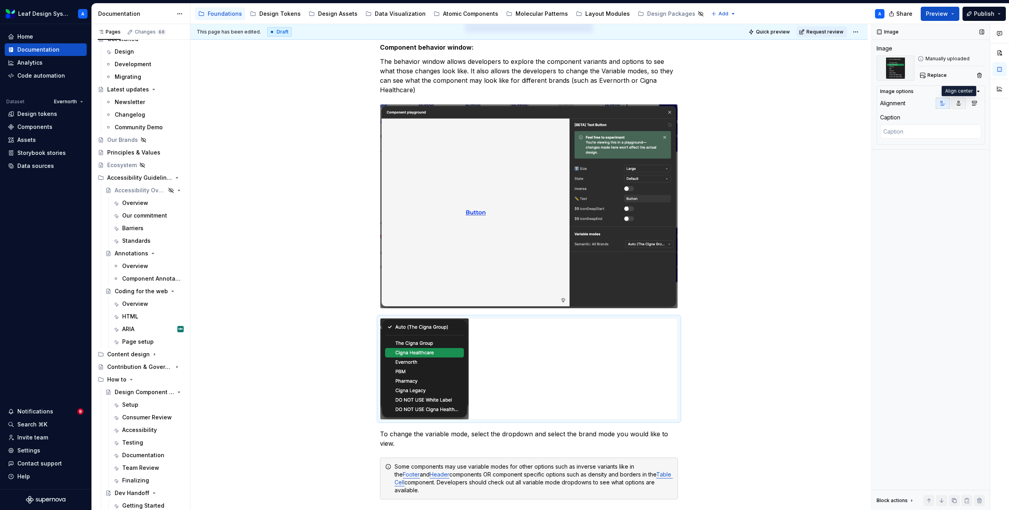
click at [960, 102] on icon "button" at bounding box center [958, 103] width 6 height 6
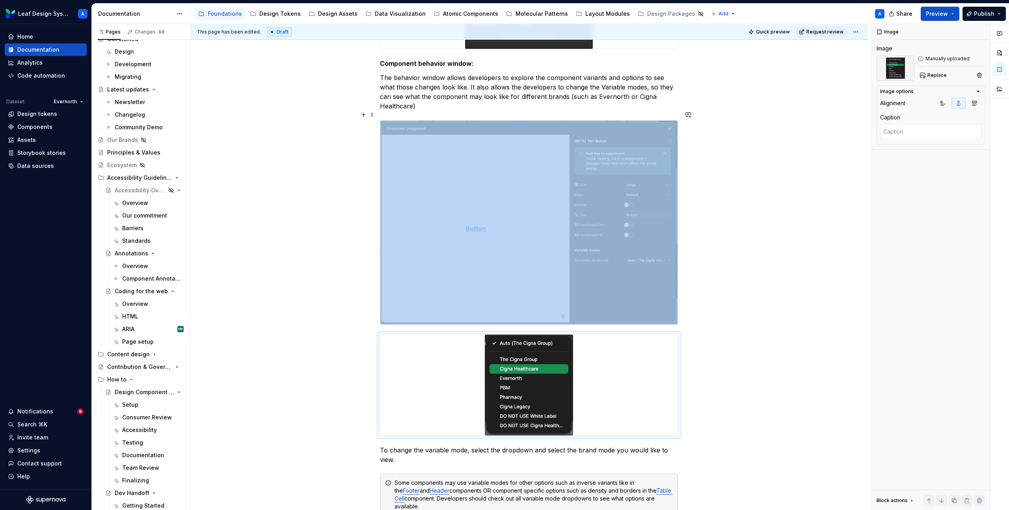
scroll to position [777, 0]
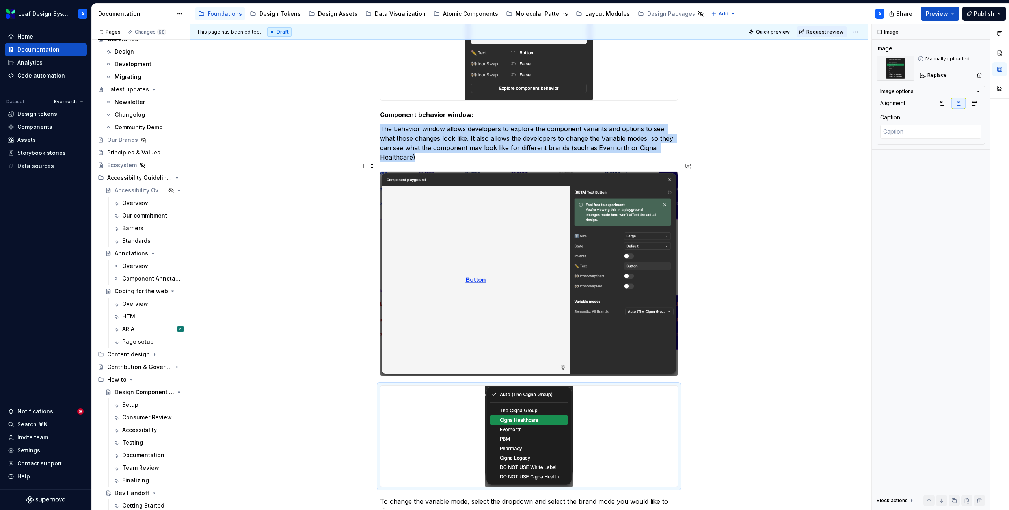
click at [641, 231] on img at bounding box center [528, 274] width 297 height 204
click at [959, 104] on icon "button" at bounding box center [958, 103] width 6 height 6
click at [793, 197] on div "Work with your dev partners to handoff the component. Design system designers w…" at bounding box center [528, 54] width 677 height 1389
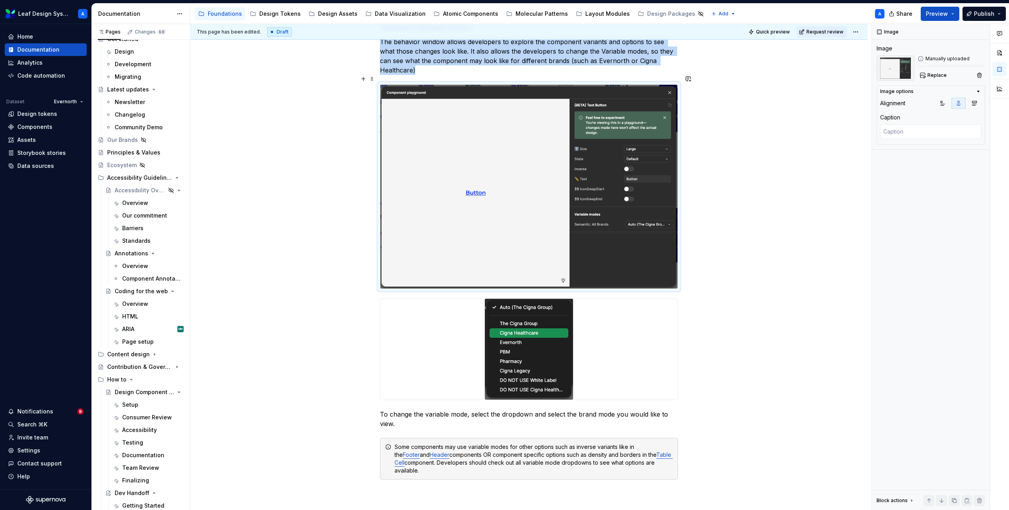
scroll to position [998, 0]
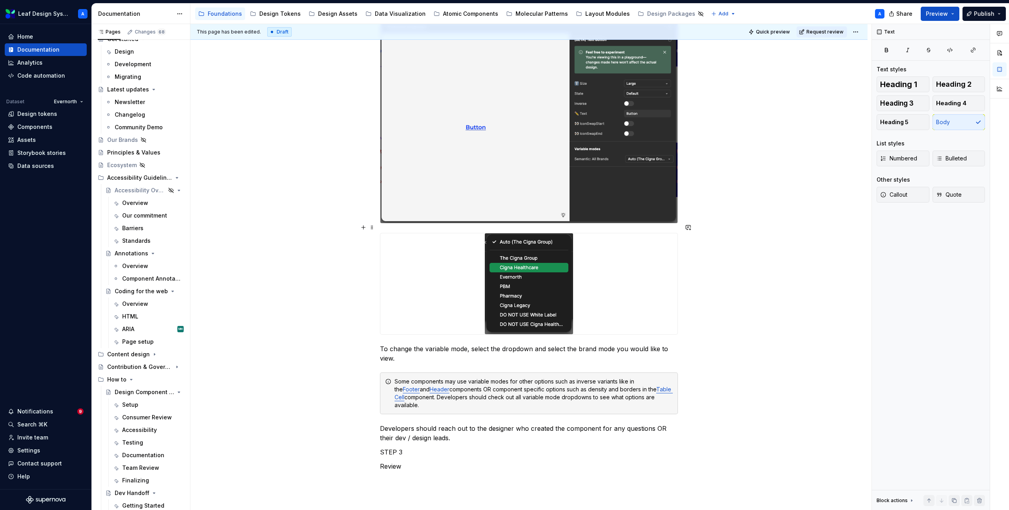
scroll to position [1035, 0]
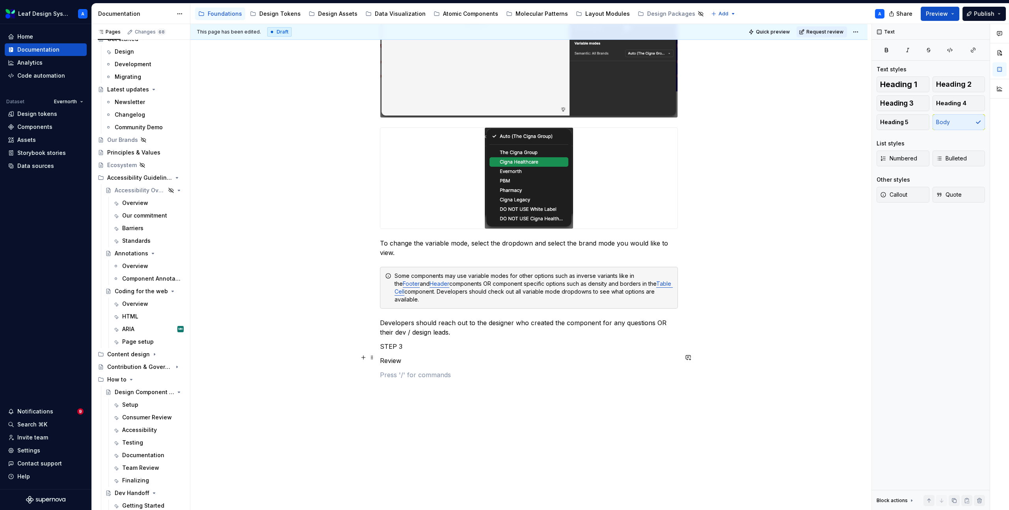
click at [397, 370] on p at bounding box center [529, 374] width 298 height 9
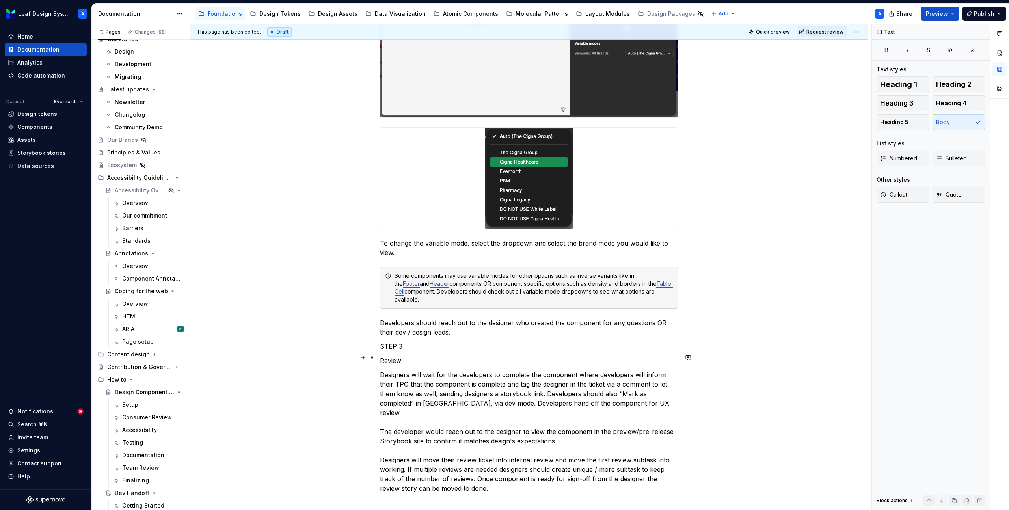
click at [588, 370] on p "Designers will wait for the developers to complete the component where develope…" at bounding box center [529, 431] width 298 height 123
click at [396, 370] on p "Designers will wait for the developers to complete the component then developer…" at bounding box center [529, 431] width 298 height 123
click at [545, 377] on p "Designers will wait for the developers to complete the component then developer…" at bounding box center [529, 431] width 298 height 123
click at [469, 396] on p "Designers will wait for the developers to complete the component then developer…" at bounding box center [529, 431] width 298 height 123
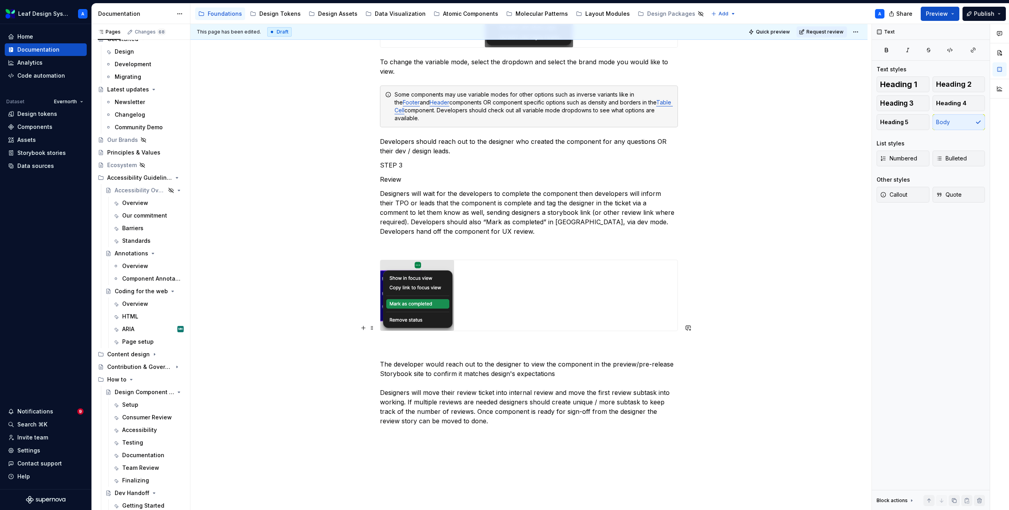
scroll to position [1221, 0]
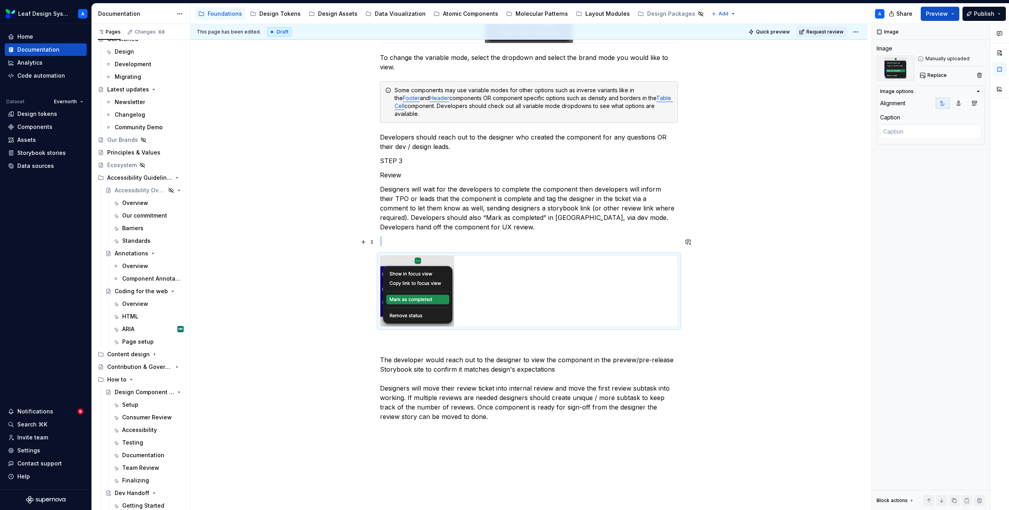
click at [432, 287] on img at bounding box center [417, 291] width 74 height 71
click at [959, 103] on icon "button" at bounding box center [958, 103] width 6 height 6
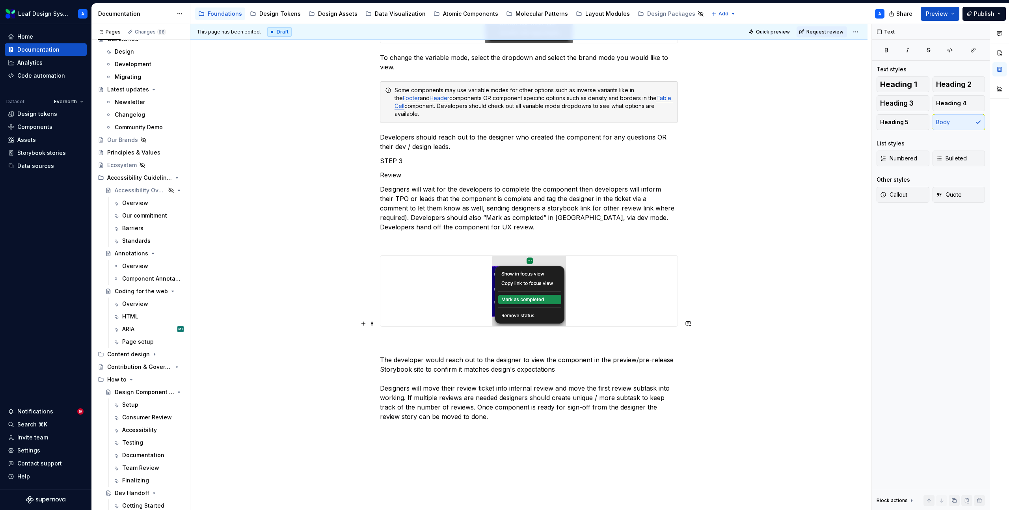
click at [435, 341] on p "The developer would reach out to the designer to view the component in the prev…" at bounding box center [529, 378] width 298 height 85
click at [401, 336] on p "The developer should reach out to the designer to view the component in the pre…" at bounding box center [529, 378] width 298 height 85
click at [373, 325] on span at bounding box center [372, 323] width 6 height 11
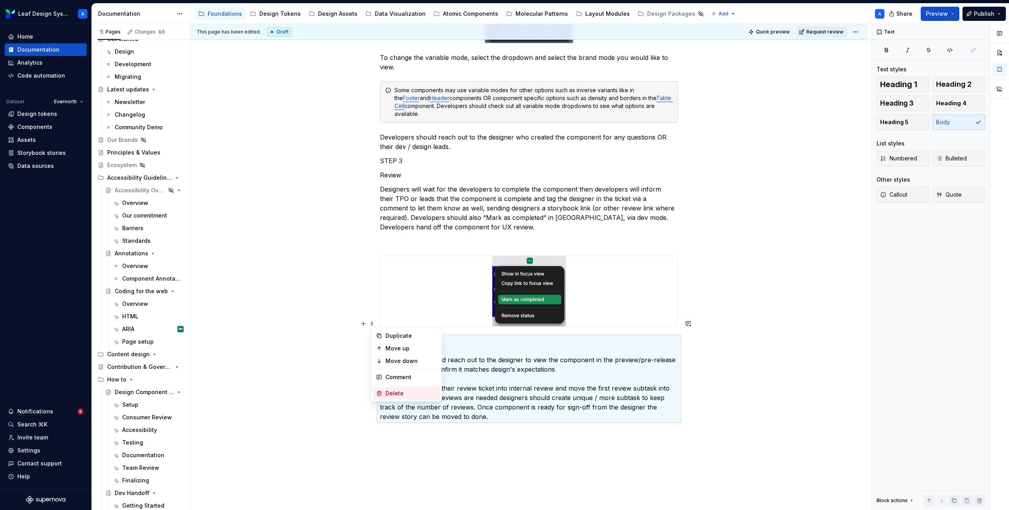
click at [392, 391] on div "Delete" at bounding box center [410, 393] width 51 height 8
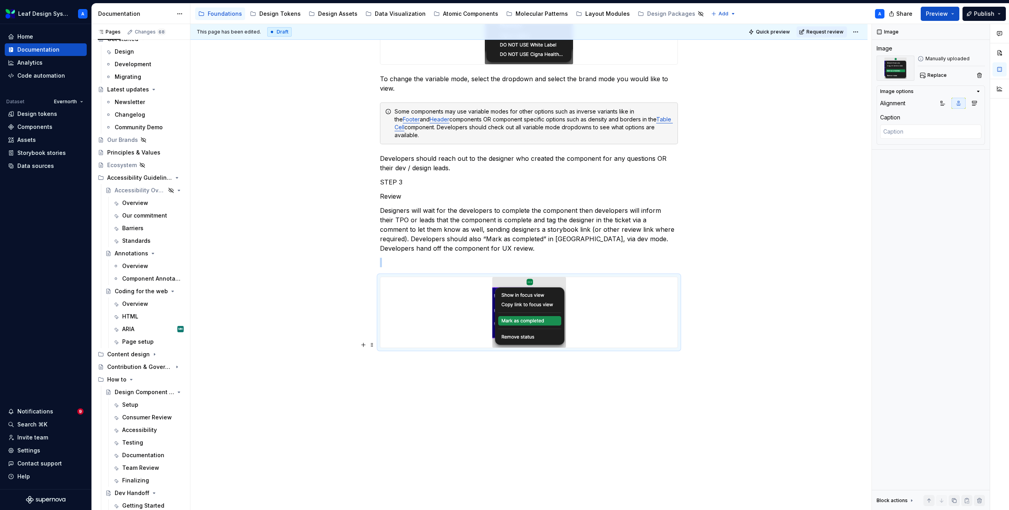
scroll to position [1182, 0]
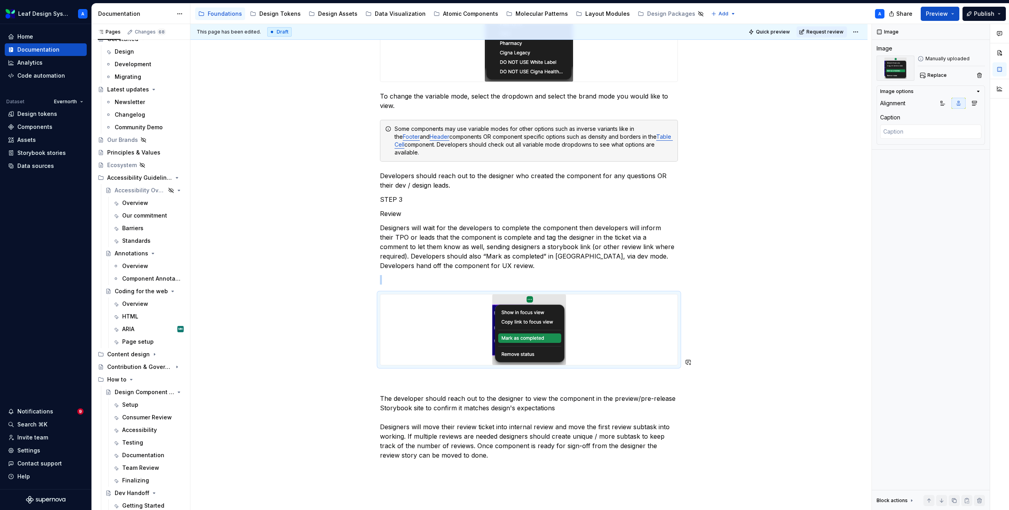
click at [396, 375] on p "The developer should reach out to the designer to view the component in the pre…" at bounding box center [529, 417] width 298 height 85
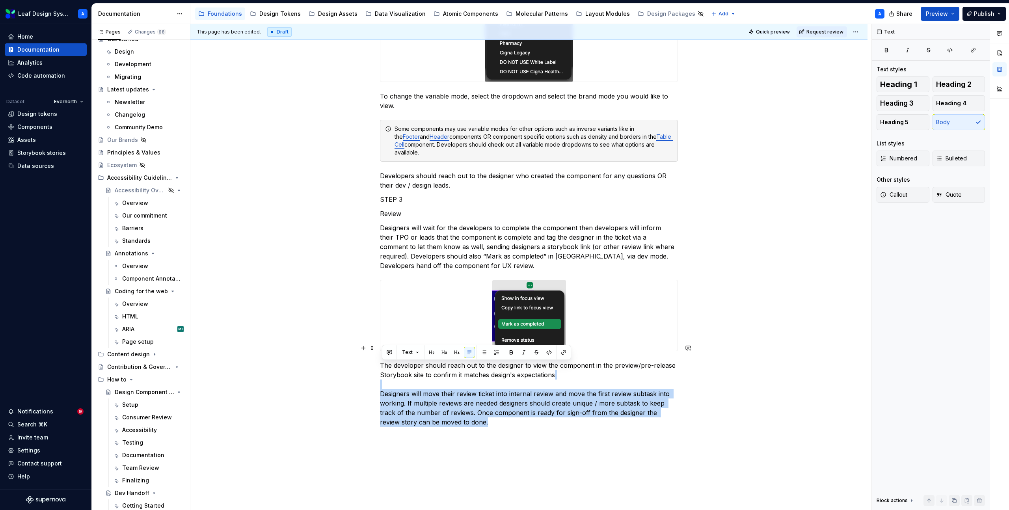
drag, startPoint x: 484, startPoint y: 402, endPoint x: 376, endPoint y: 367, distance: 113.3
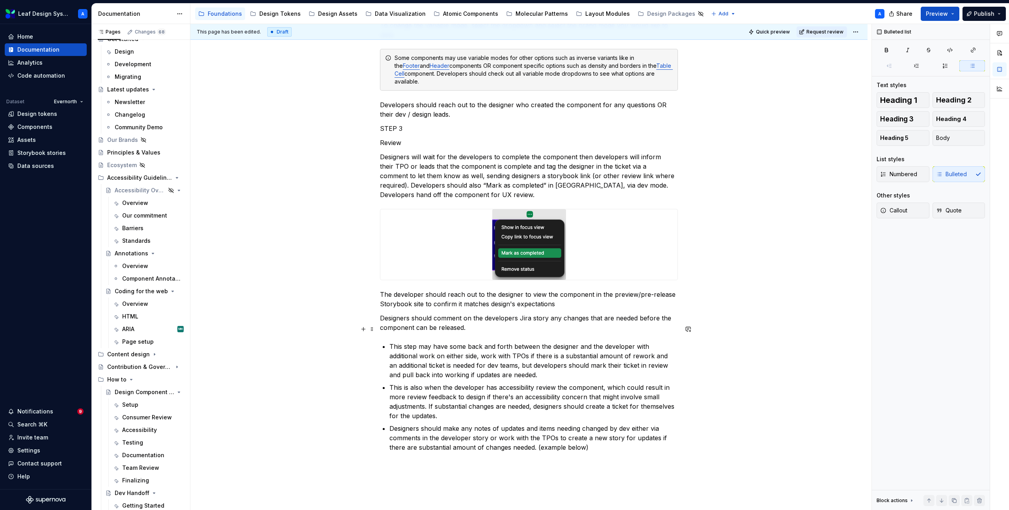
scroll to position [1303, 0]
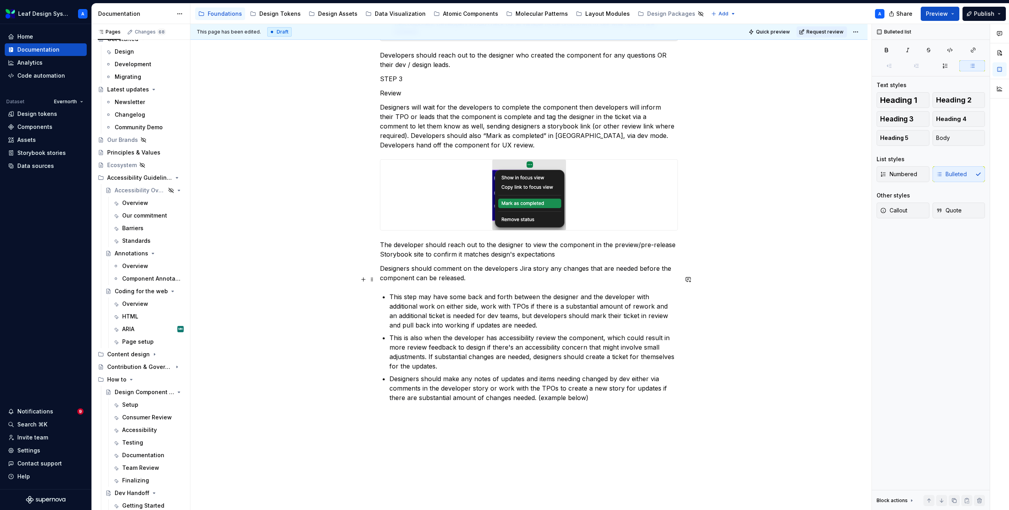
click at [529, 292] on p "This step may have some back and forth between the designer and the developer w…" at bounding box center [533, 311] width 289 height 38
click at [499, 333] on p "This is also when the developer has accessibility review the component, which c…" at bounding box center [533, 352] width 289 height 38
click at [551, 333] on p "This is also when the developer has the accessibility review the component, whi…" at bounding box center [533, 352] width 289 height 38
drag, startPoint x: 538, startPoint y: 382, endPoint x: 408, endPoint y: 382, distance: 130.5
click at [408, 382] on p "Designers should make any notes of updates and items needing changed by dev eit…" at bounding box center [533, 388] width 289 height 28
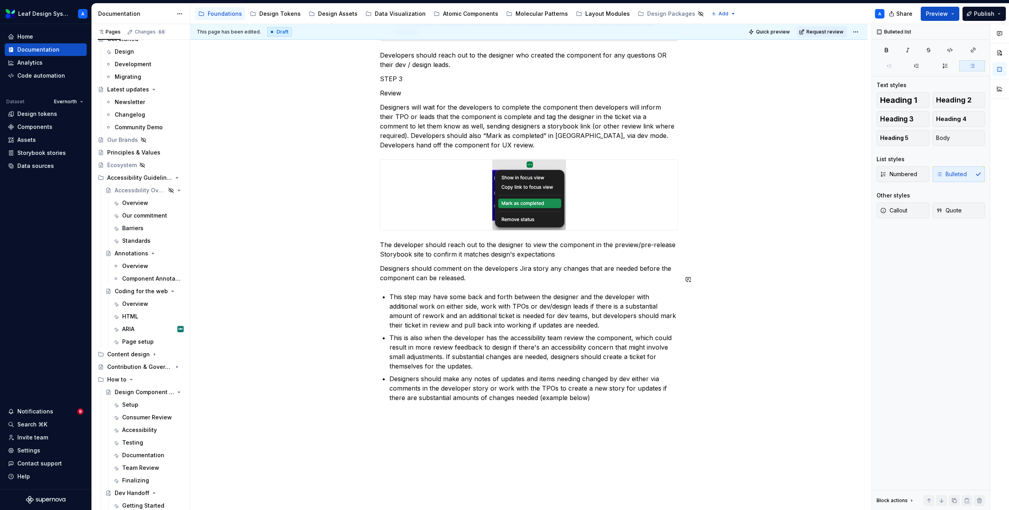
click at [594, 381] on p "Designers should make any notes of updates and items needing changed by dev eit…" at bounding box center [533, 388] width 289 height 28
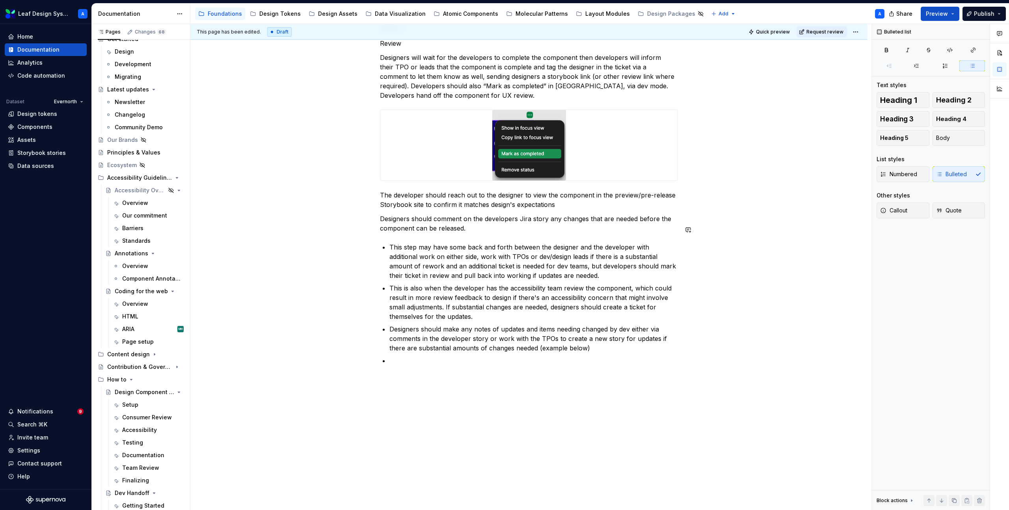
click at [405, 356] on p at bounding box center [533, 360] width 289 height 9
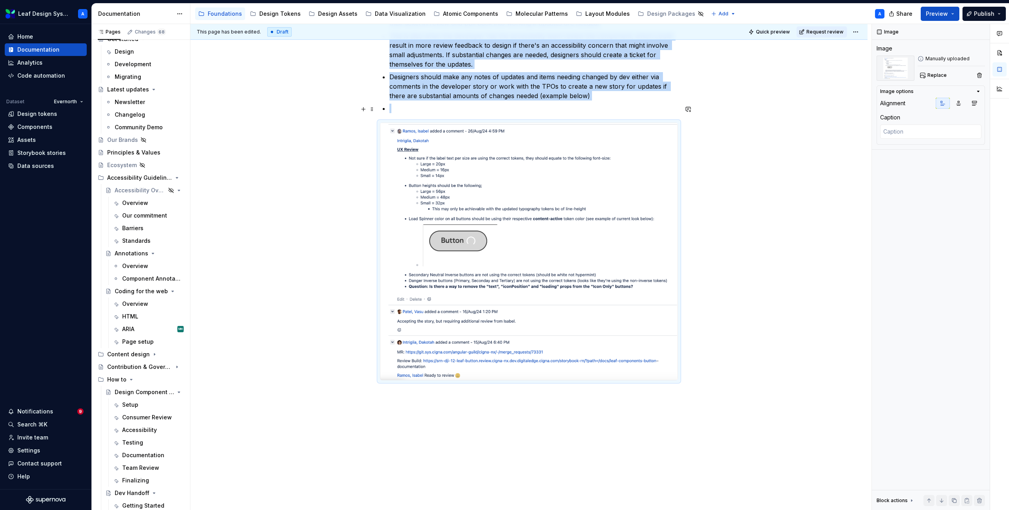
scroll to position [1607, 0]
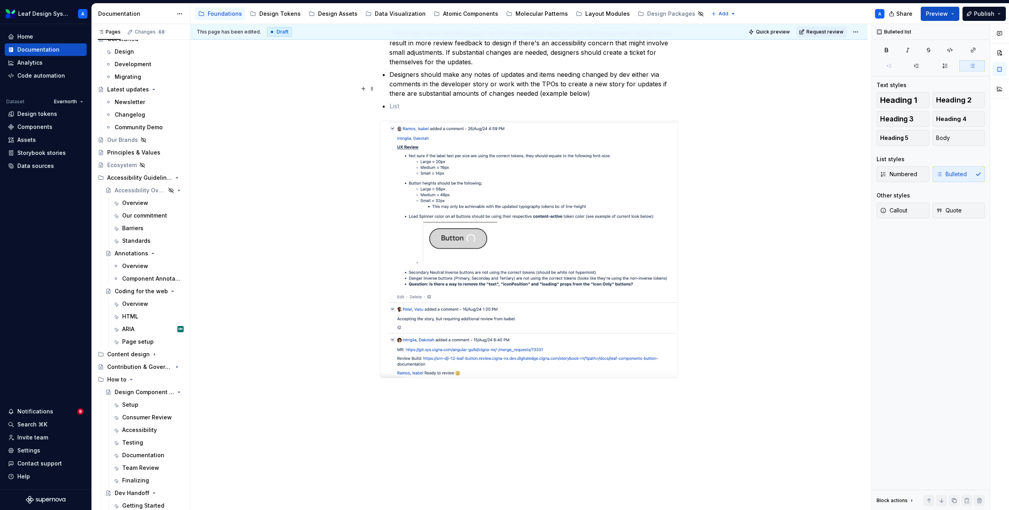
click at [403, 101] on p at bounding box center [533, 105] width 289 height 9
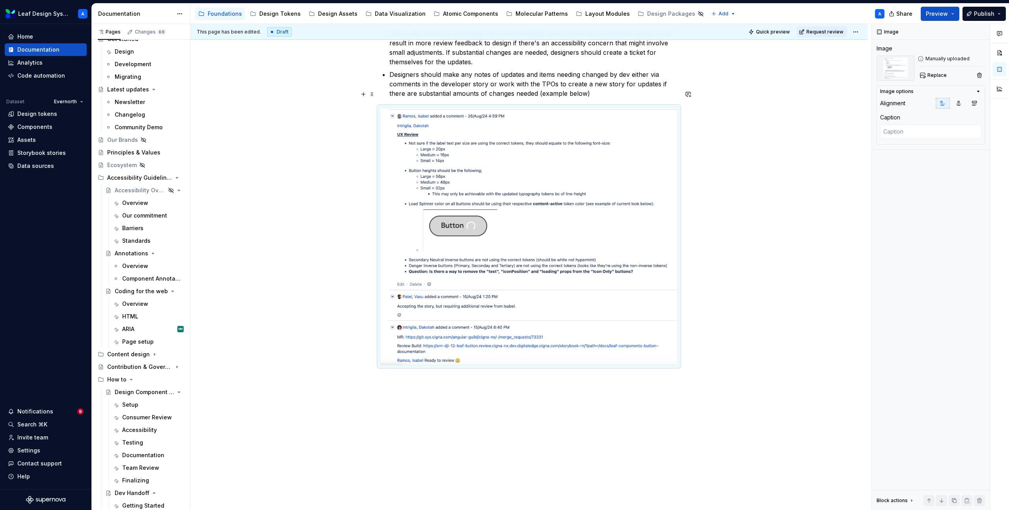
click at [504, 150] on img at bounding box center [528, 236] width 297 height 257
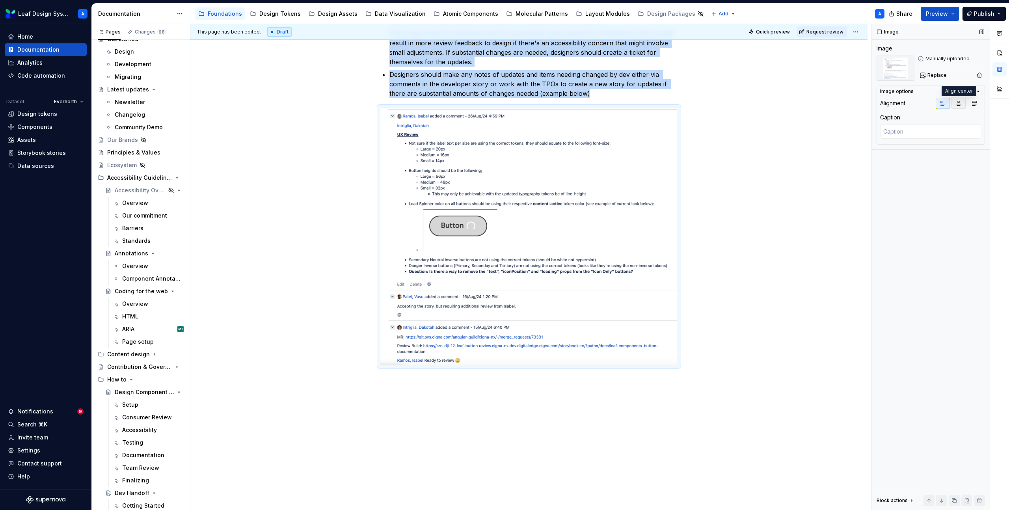
click at [955, 106] on button "button" at bounding box center [958, 103] width 14 height 11
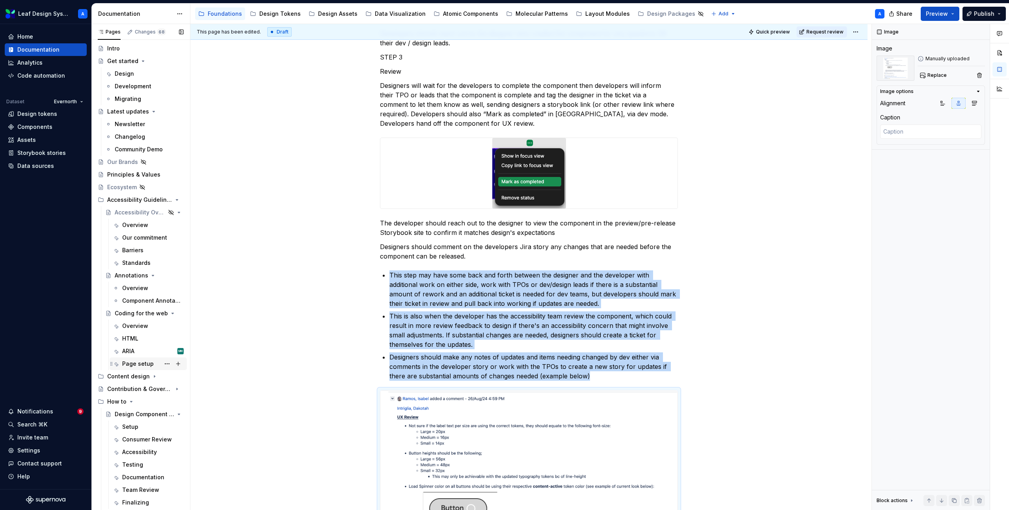
scroll to position [62, 0]
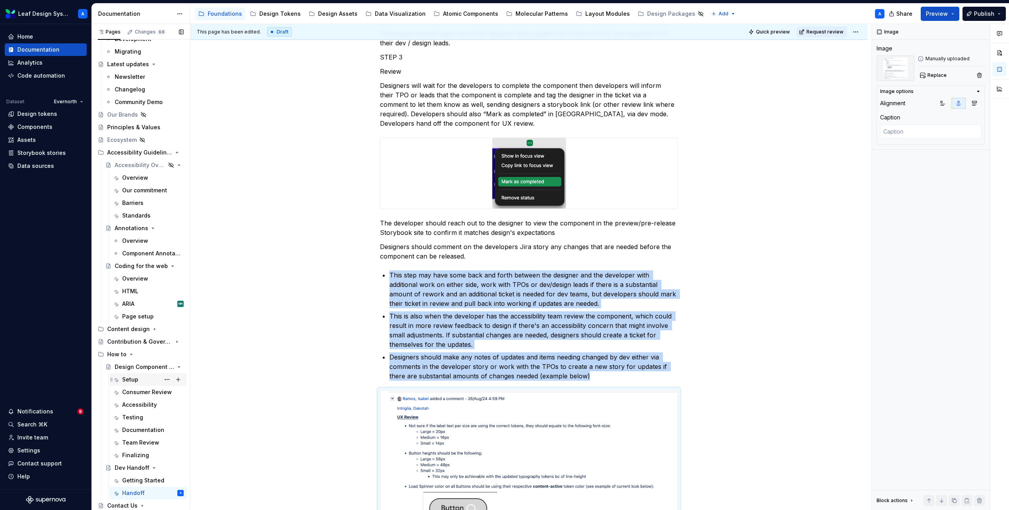
click at [130, 378] on div "Setup" at bounding box center [130, 380] width 16 height 8
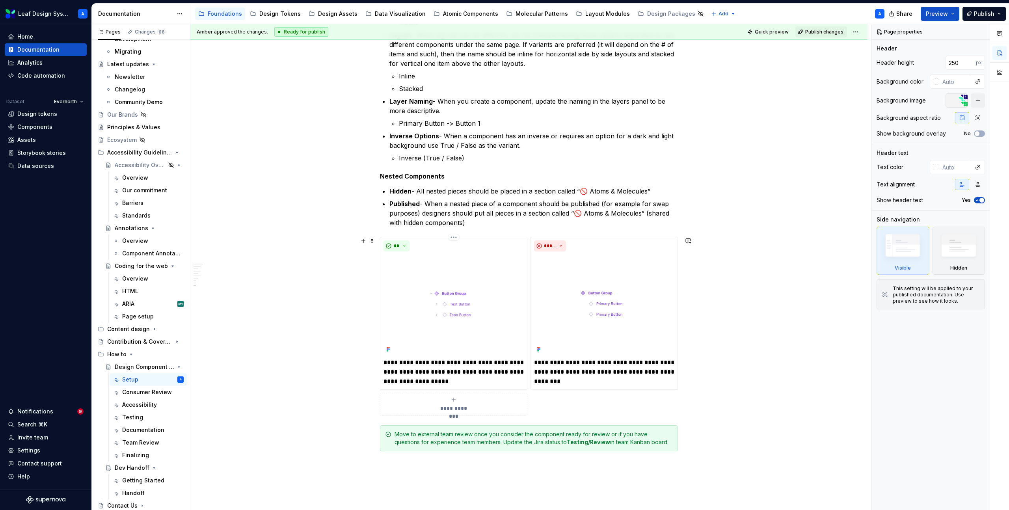
scroll to position [1364, 0]
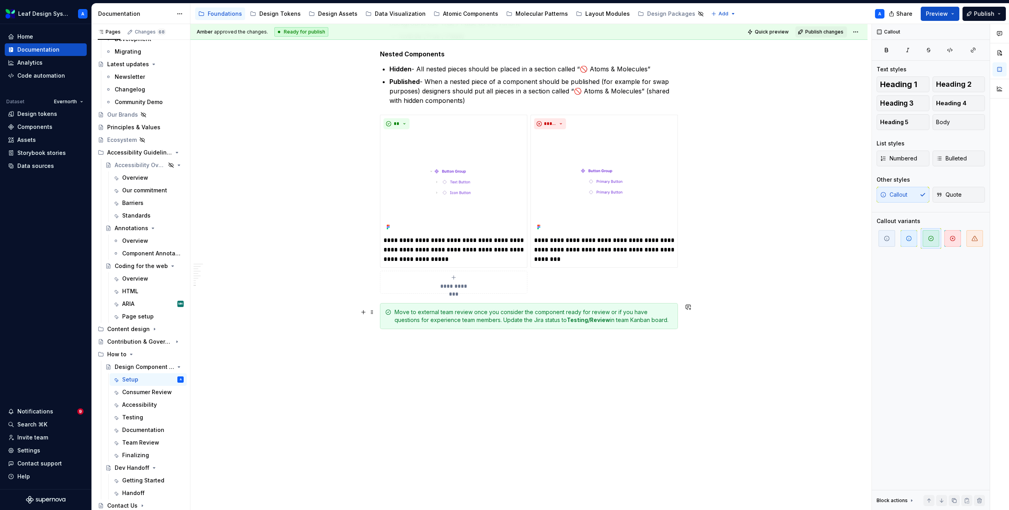
click at [403, 320] on div "Move to external team review once you consider the component ready for review o…" at bounding box center [534, 316] width 278 height 16
click at [374, 312] on span at bounding box center [372, 312] width 6 height 11
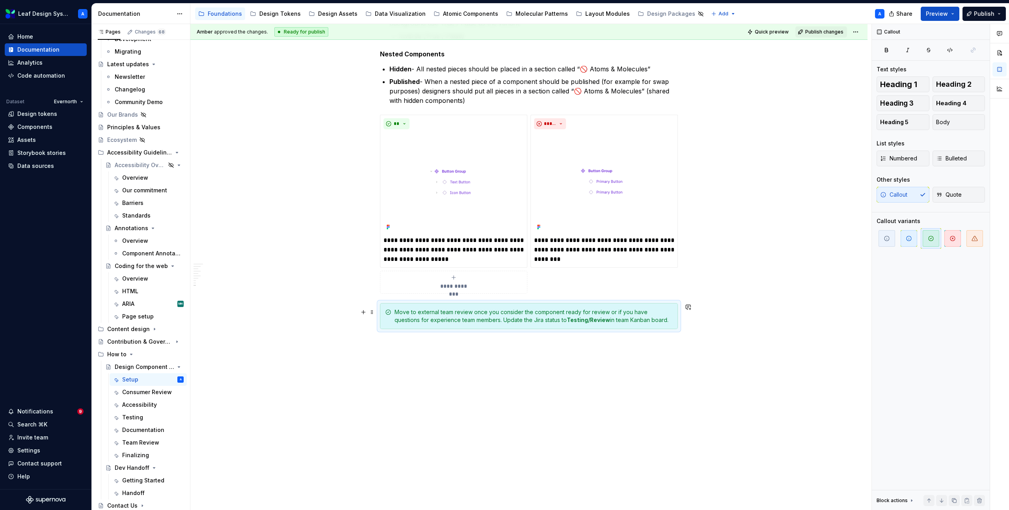
drag, startPoint x: 330, startPoint y: 299, endPoint x: 509, endPoint y: 322, distance: 180.4
click at [509, 322] on div "**********" at bounding box center [530, 267] width 681 height 486
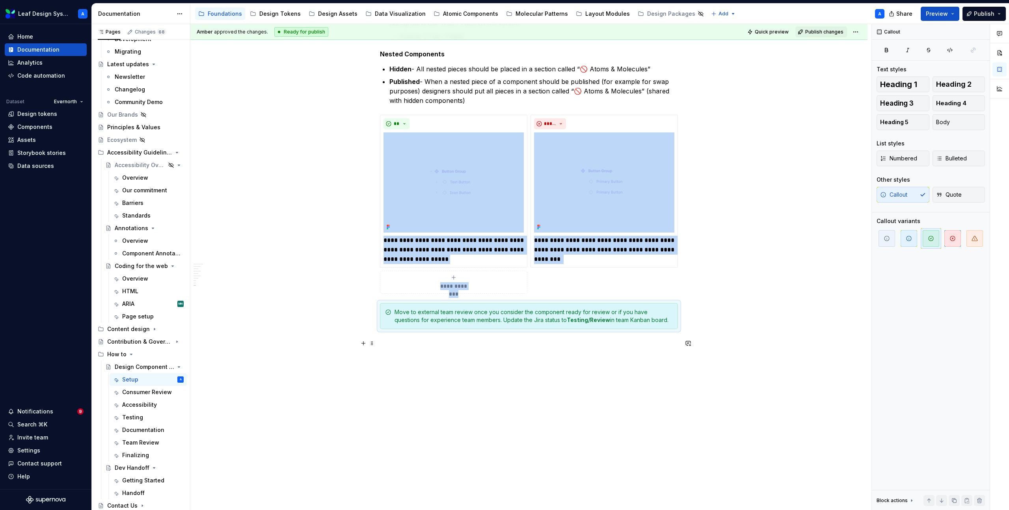
copy div "**********"
click at [137, 489] on div "Handoff" at bounding box center [133, 493] width 22 height 8
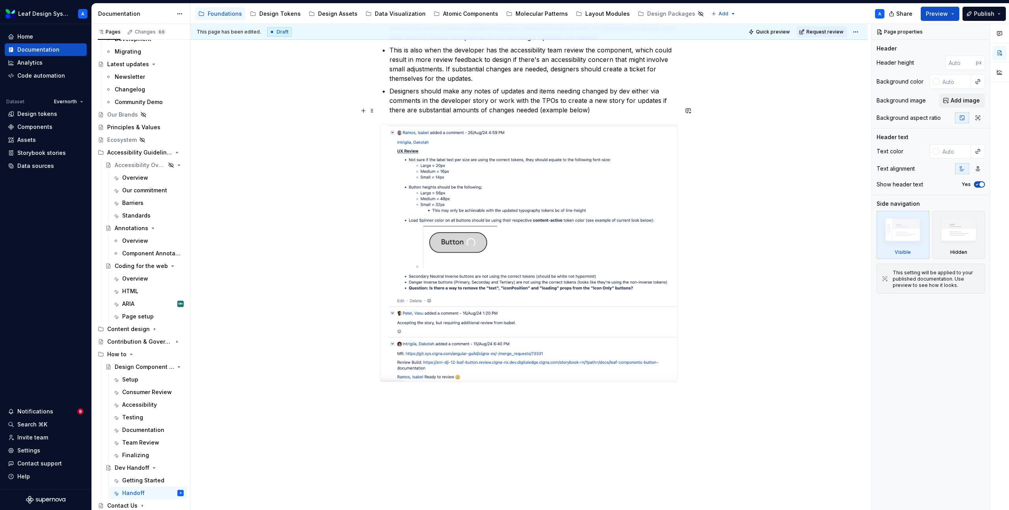
scroll to position [1626, 0]
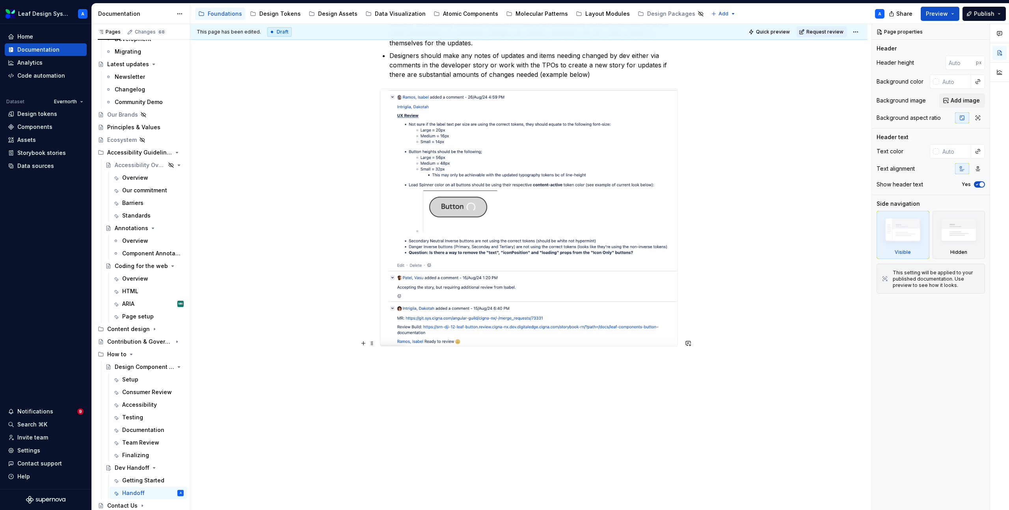
click at [400, 356] on p at bounding box center [529, 360] width 298 height 9
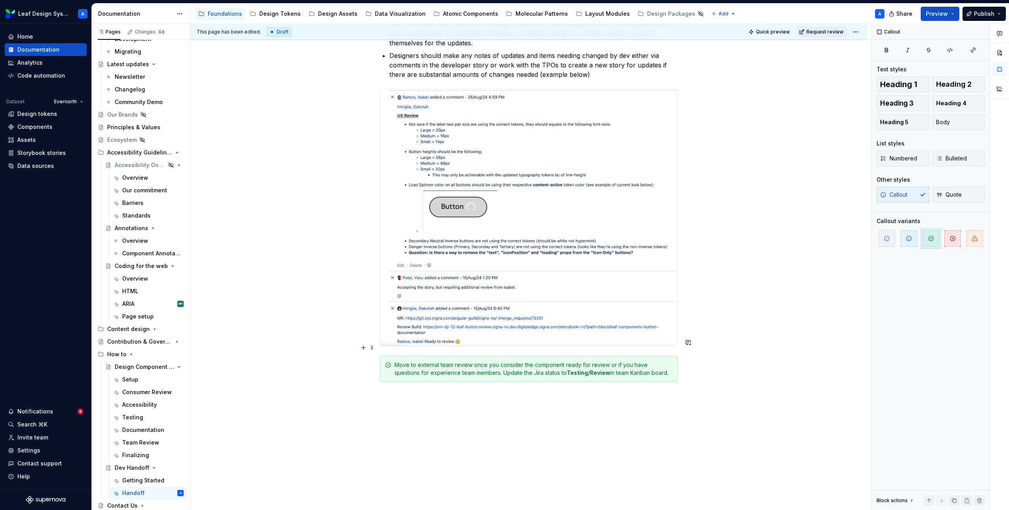
type textarea "*"
click at [417, 361] on div "Move to external team review once you consider the component ready for review o…" at bounding box center [534, 369] width 278 height 16
click at [596, 361] on div "Once the designer has reviewed the component and approved, it is complete. Go t…" at bounding box center [534, 369] width 278 height 16
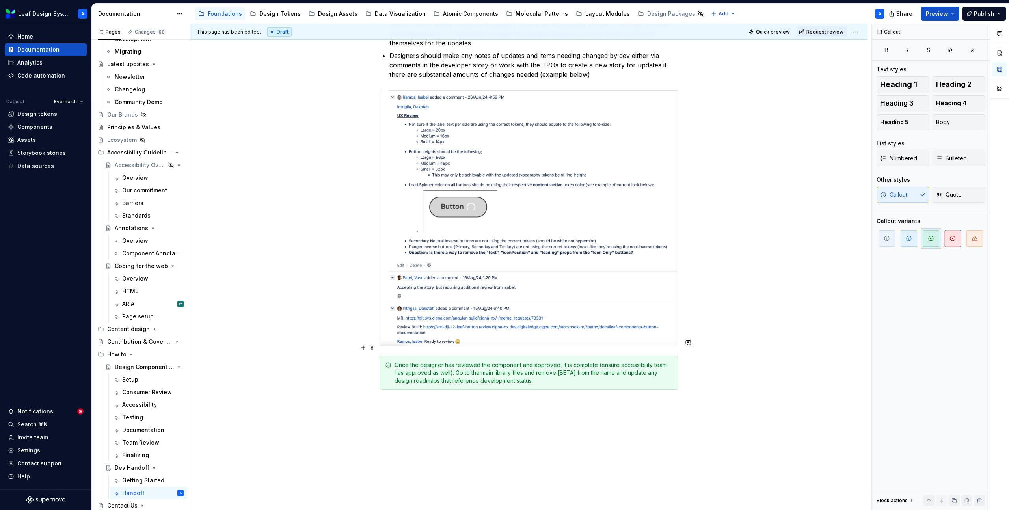
click at [456, 361] on div "Once the designer has reviewed the component and approved, it is complete (ensu…" at bounding box center [534, 373] width 278 height 24
click at [557, 361] on div "Once the designer has reviewed the component and approved, it is complete (ensu…" at bounding box center [534, 373] width 278 height 24
drag, startPoint x: 575, startPoint y: 363, endPoint x: 645, endPoint y: 356, distance: 70.2
click at [645, 361] on div "Once the designer has reviewed the component and approved, it is complete (ensu…" at bounding box center [534, 373] width 278 height 24
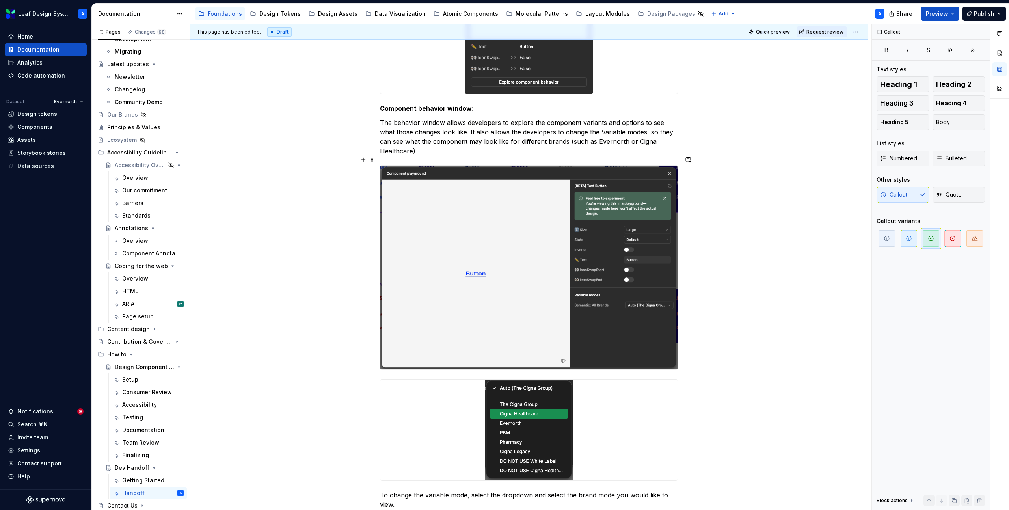
scroll to position [729, 0]
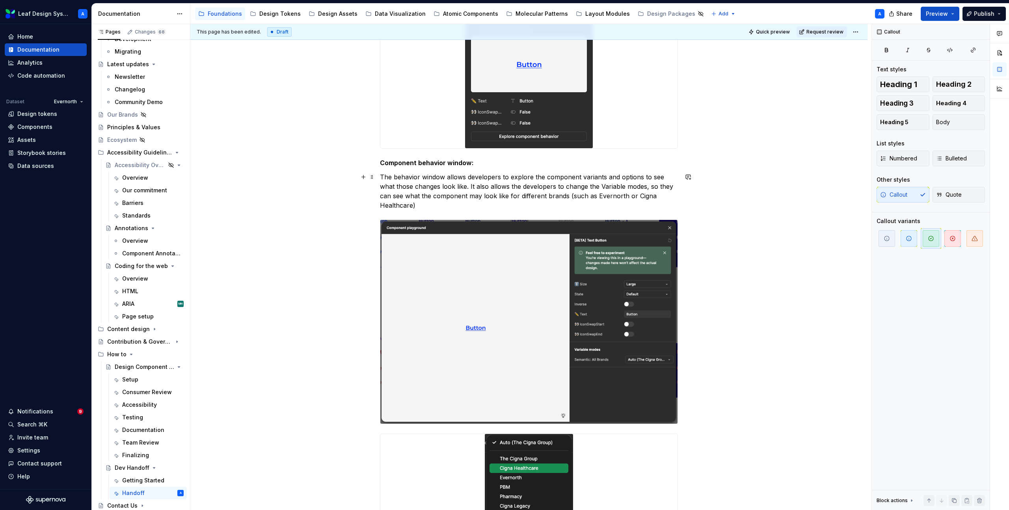
click at [678, 198] on p "The behavior window allows developers to explore the component variants and opt…" at bounding box center [529, 191] width 298 height 38
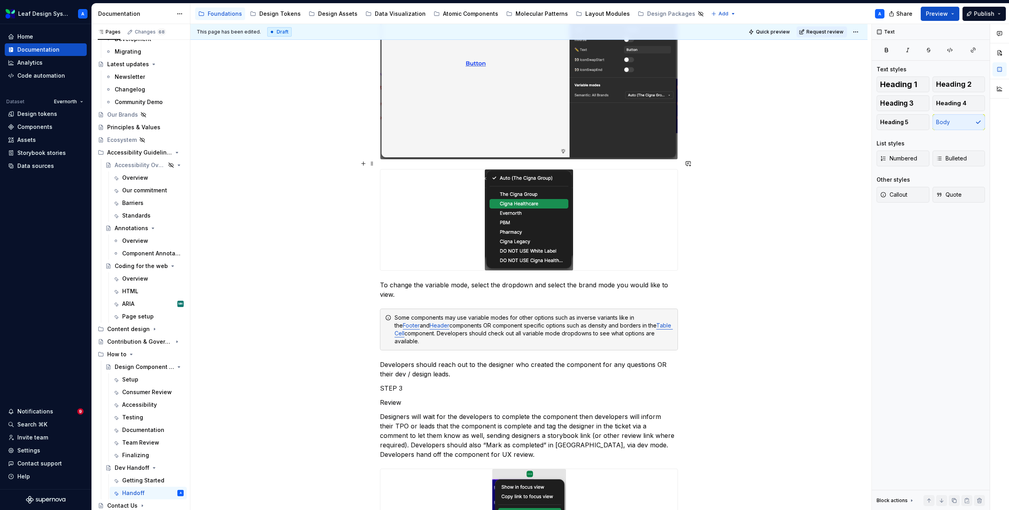
scroll to position [1018, 0]
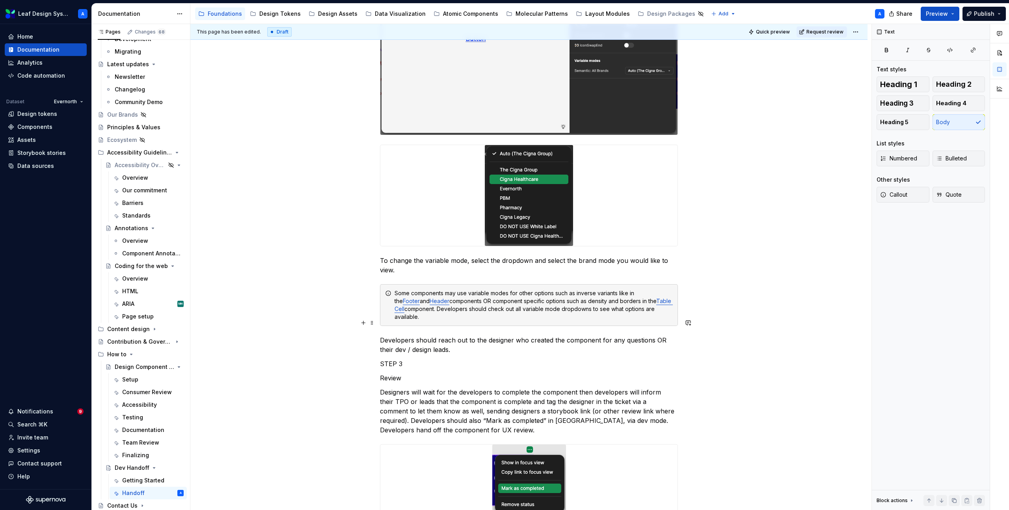
click at [465, 335] on p "Developers should reach out to the designer who created the component for any q…" at bounding box center [529, 344] width 298 height 19
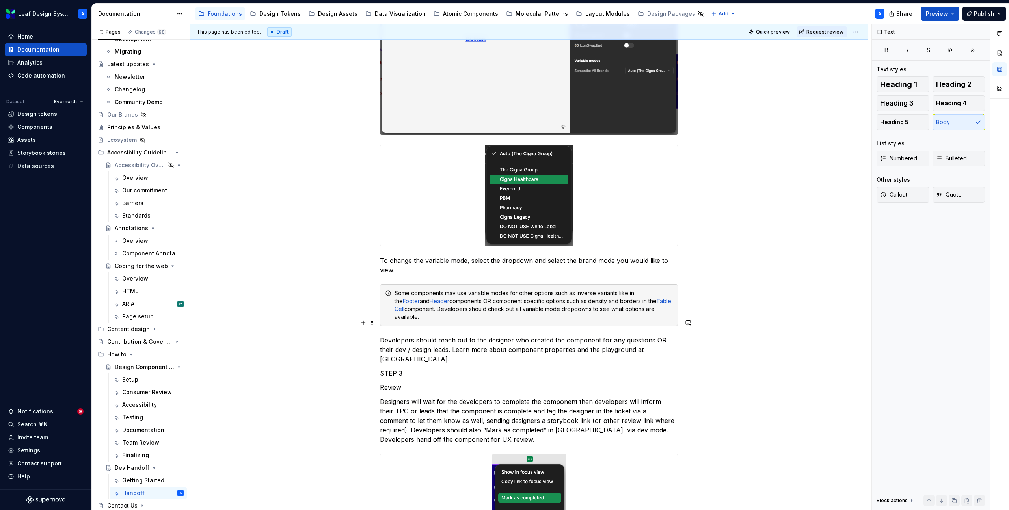
click at [651, 335] on p "Developers should reach out to the designer who created the component for any q…" at bounding box center [529, 349] width 298 height 28
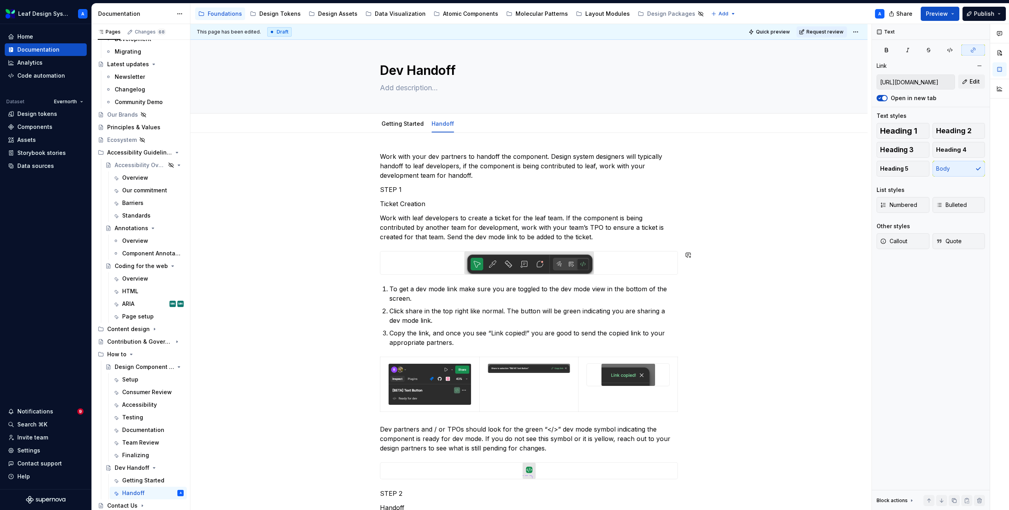
scroll to position [2, 0]
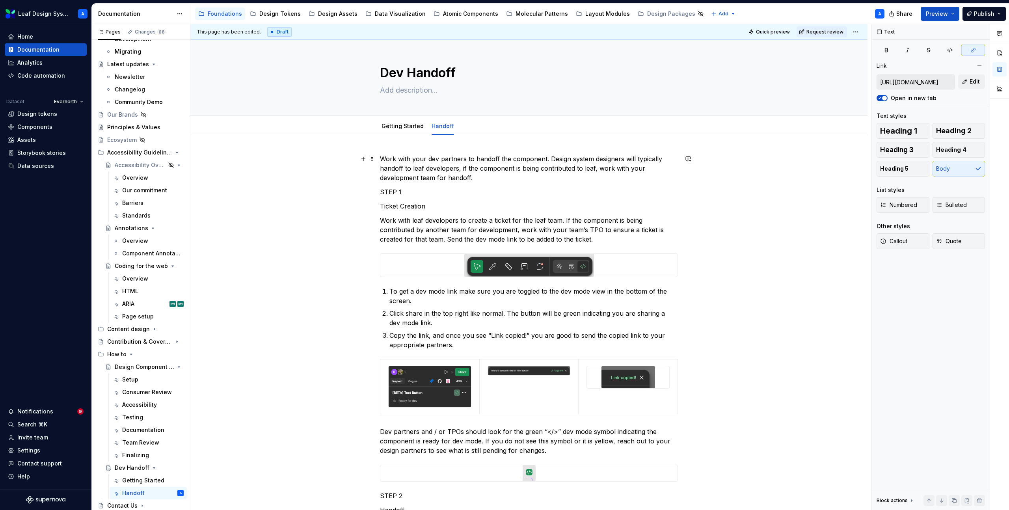
click at [483, 181] on p "Work with your dev partners to handoff the component. Design system designers w…" at bounding box center [529, 168] width 298 height 28
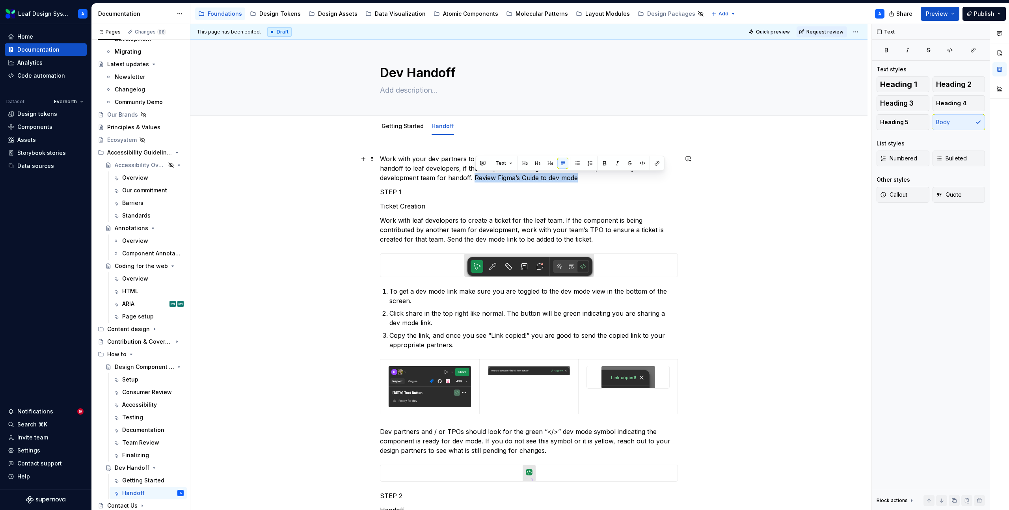
drag, startPoint x: 476, startPoint y: 178, endPoint x: 583, endPoint y: 177, distance: 107.2
click at [584, 177] on p "Work with your dev partners to handoff the component. Design system designers w…" at bounding box center [529, 168] width 298 height 28
click at [469, 176] on p "Work with your dev partners to handoff the component. Design system designers w…" at bounding box center [529, 168] width 298 height 28
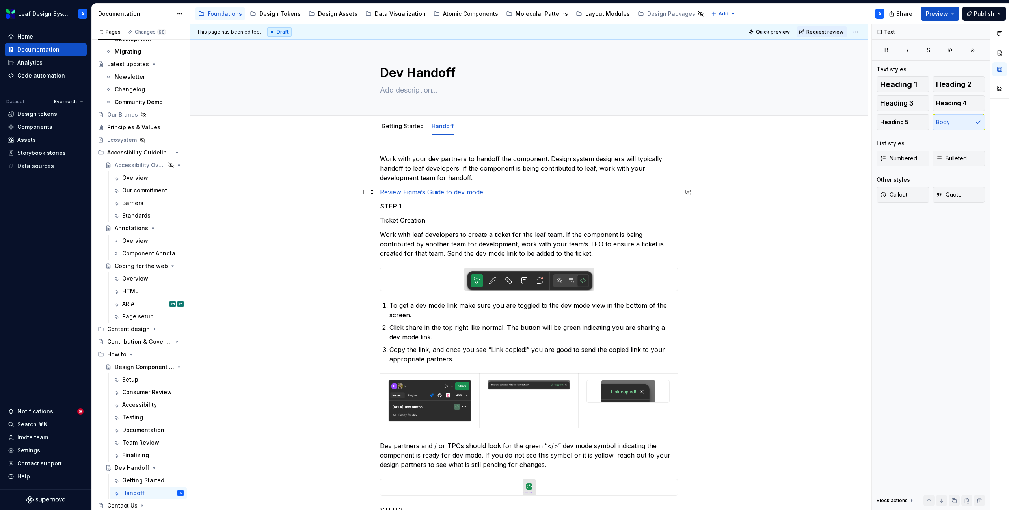
click at [505, 194] on p "Review Figma’s Guide to dev mode" at bounding box center [529, 191] width 298 height 9
drag, startPoint x: 631, startPoint y: 192, endPoint x: 528, endPoint y: 190, distance: 103.3
click at [528, 190] on p "Review Figma’s Guide to dev mode or watch this YouTube video for a quick review" at bounding box center [529, 191] width 298 height 9
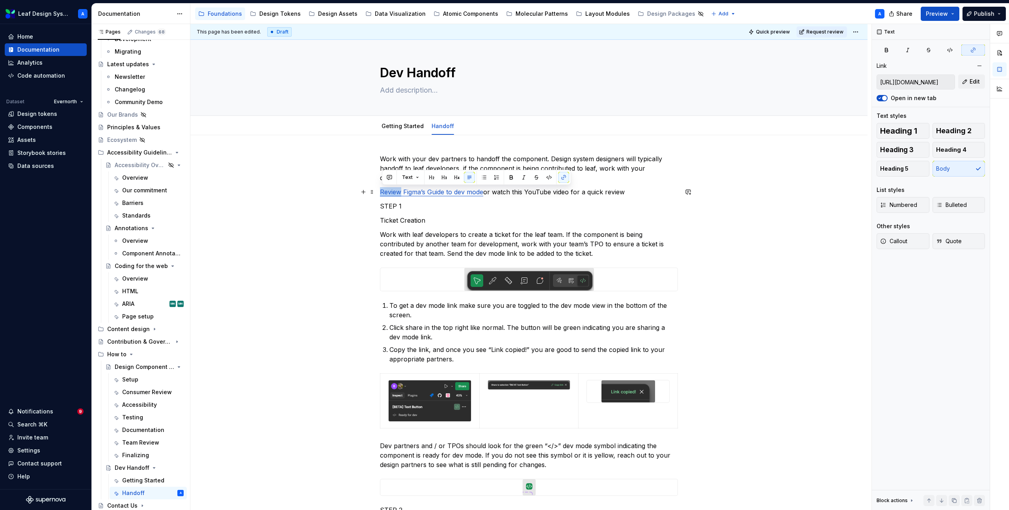
drag, startPoint x: 403, startPoint y: 193, endPoint x: 378, endPoint y: 192, distance: 25.2
click at [500, 177] on p "Work with your dev partners to handoff the component. Design system designers w…" at bounding box center [529, 168] width 298 height 28
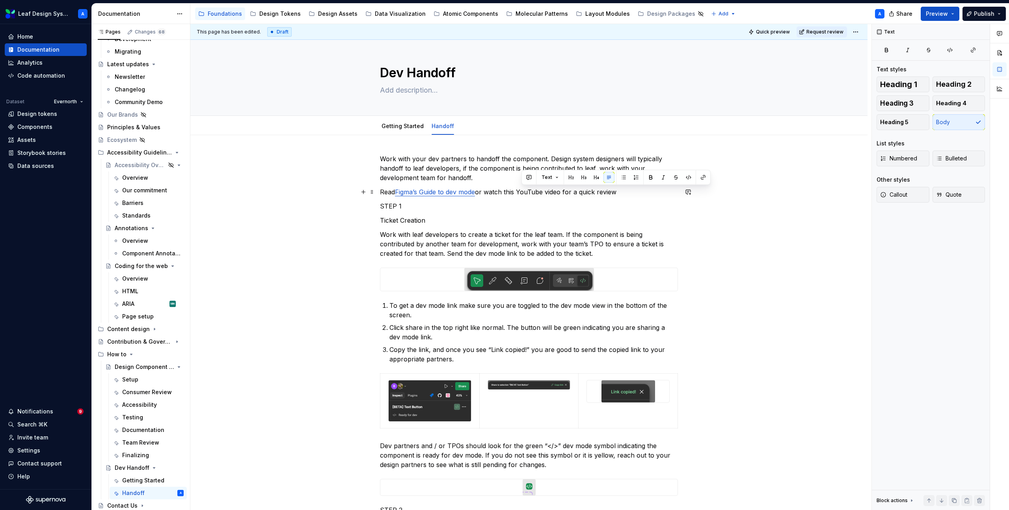
drag, startPoint x: 522, startPoint y: 192, endPoint x: 623, endPoint y: 192, distance: 100.9
click at [624, 192] on p "Read Figma’s Guide to dev mode or watch this YouTube video for a quick review" at bounding box center [529, 191] width 298 height 9
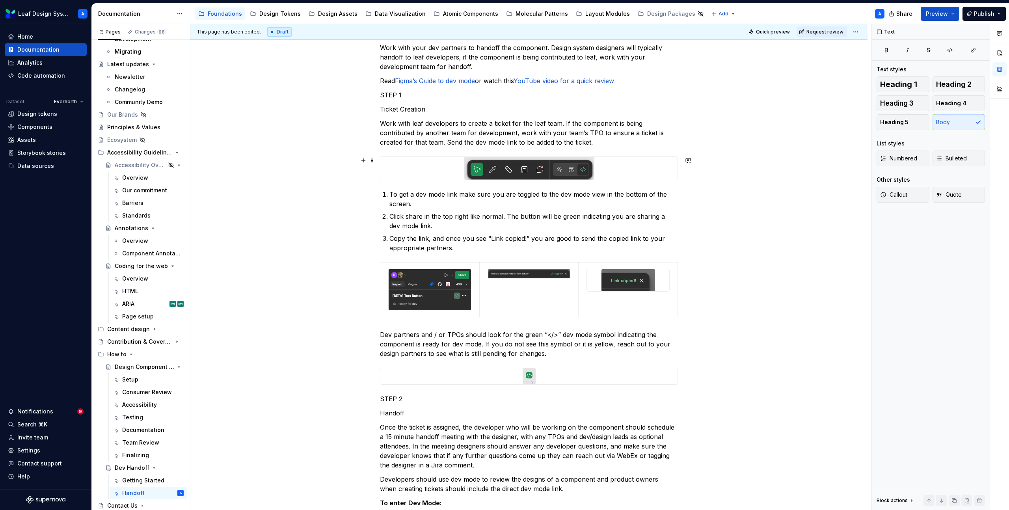
scroll to position [94, 0]
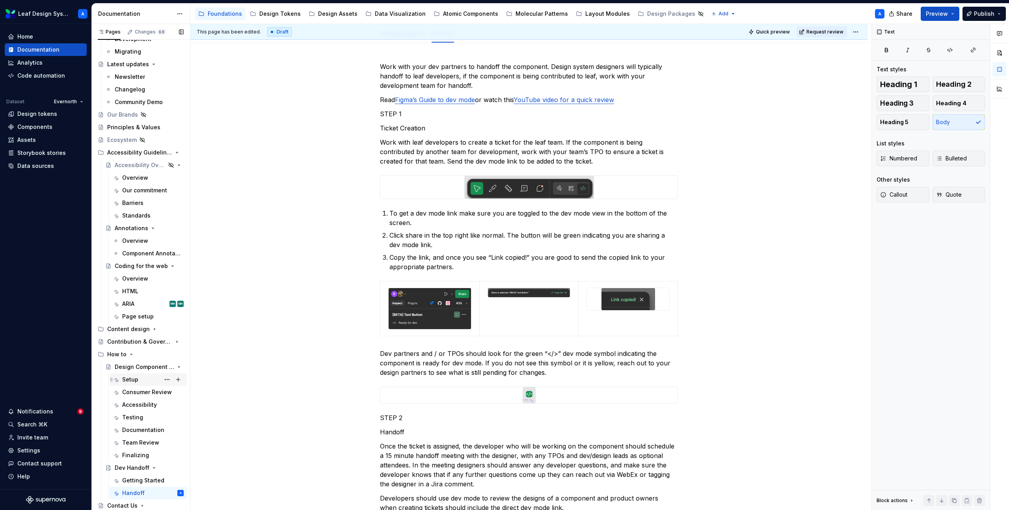
click at [130, 383] on div "Setup" at bounding box center [130, 380] width 16 height 8
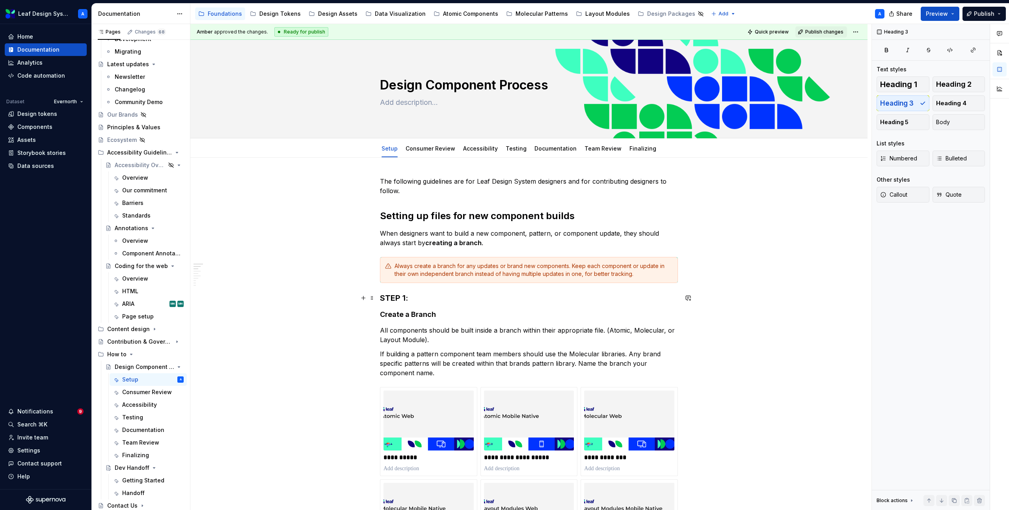
click at [387, 301] on h3 "STEP 1:" at bounding box center [529, 297] width 298 height 11
click at [390, 315] on h4 "Create a Branch" at bounding box center [529, 314] width 298 height 9
click at [133, 489] on div "Handoff" at bounding box center [133, 493] width 22 height 8
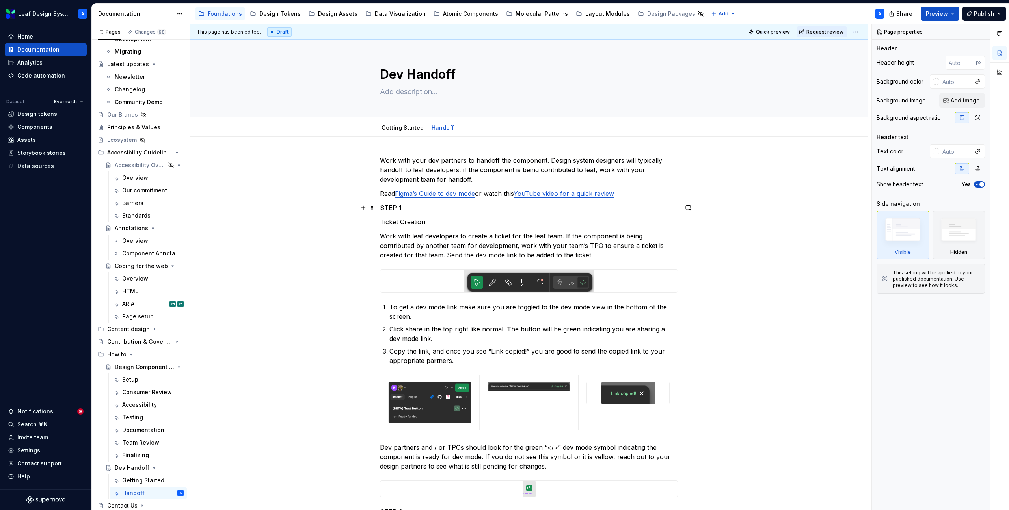
click at [391, 207] on p "STEP 1" at bounding box center [529, 207] width 298 height 9
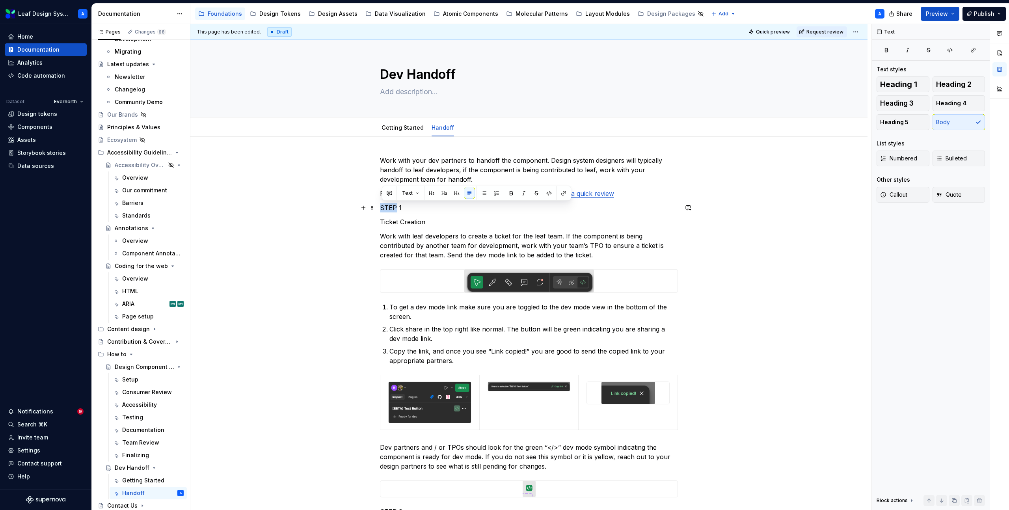
click at [391, 207] on p "STEP 1" at bounding box center [529, 207] width 298 height 9
click at [442, 194] on button "button" at bounding box center [444, 193] width 11 height 11
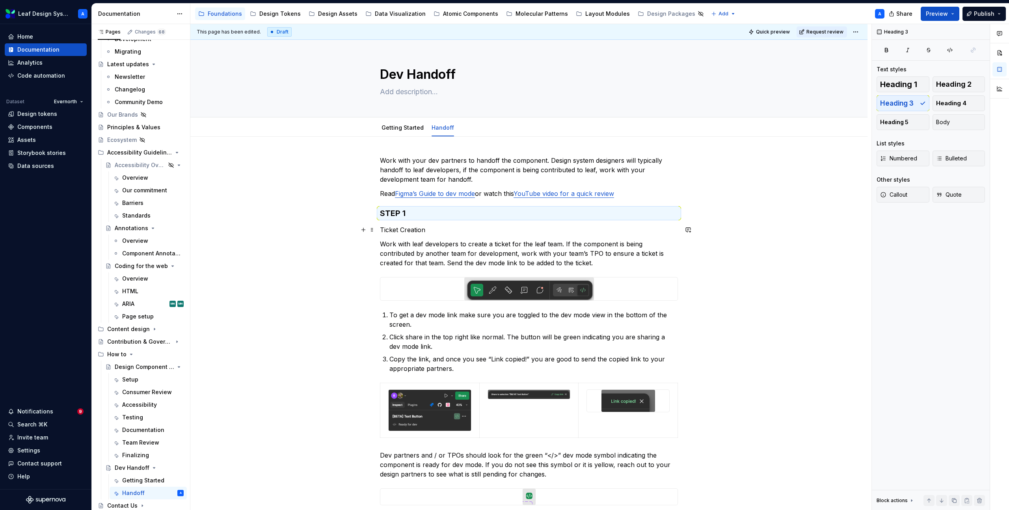
click at [400, 230] on p "Ticket Creation" at bounding box center [529, 229] width 298 height 9
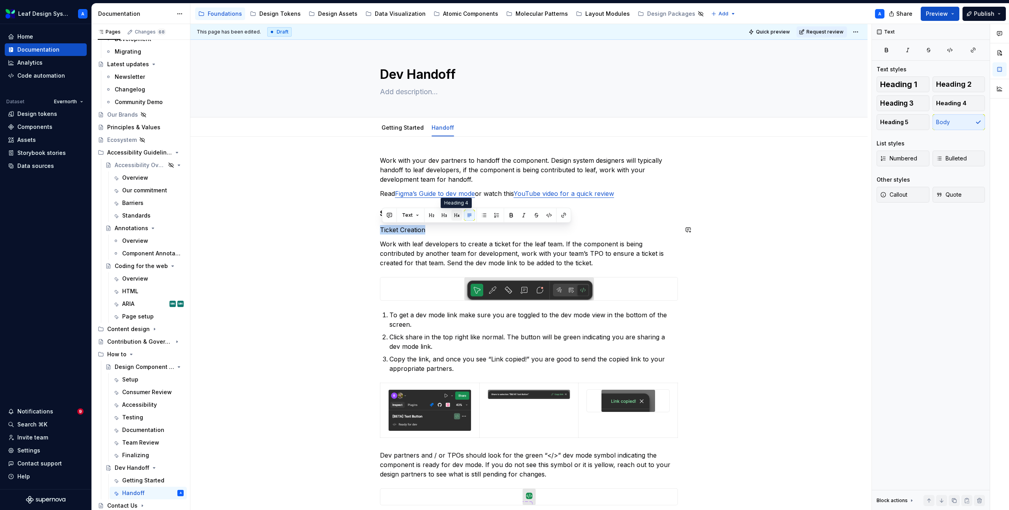
click at [454, 214] on button "button" at bounding box center [456, 215] width 11 height 11
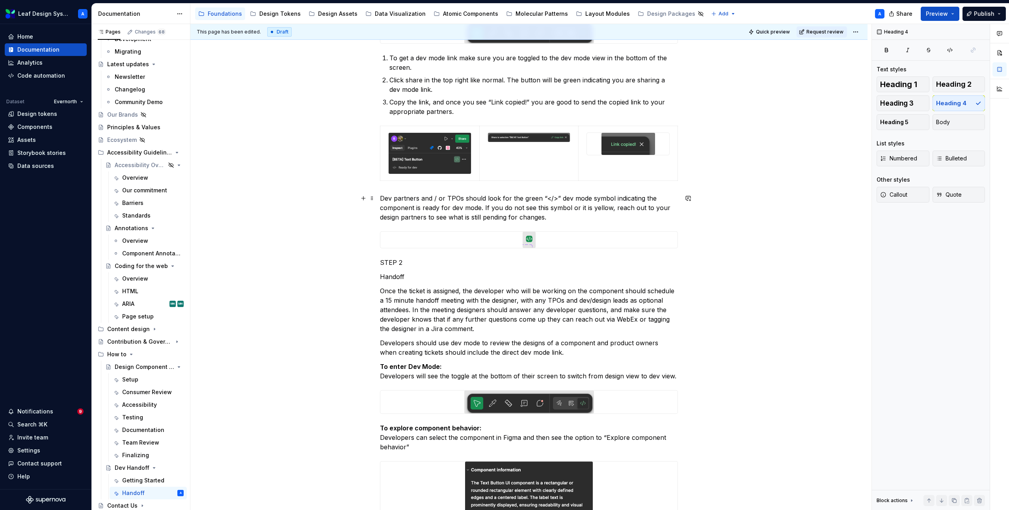
scroll to position [289, 0]
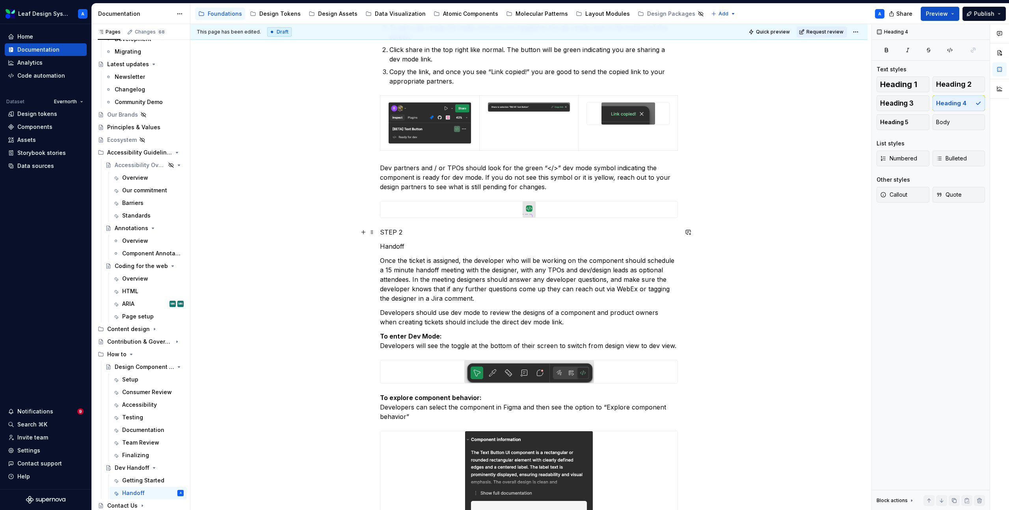
click at [391, 235] on p "STEP 2" at bounding box center [529, 231] width 298 height 9
click at [441, 218] on button "button" at bounding box center [444, 217] width 11 height 11
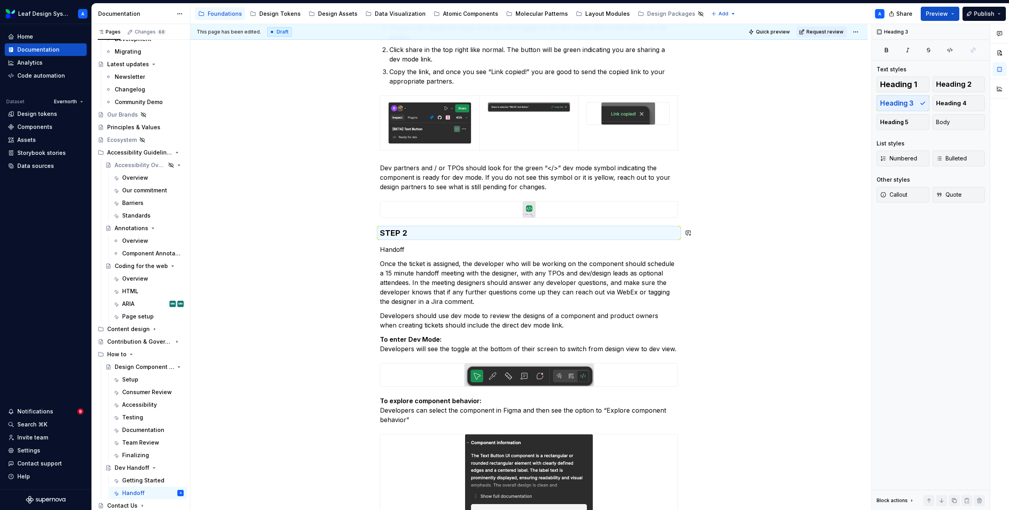
click at [404, 245] on p "Handoff" at bounding box center [529, 249] width 298 height 9
click at [458, 239] on button "button" at bounding box center [456, 234] width 11 height 11
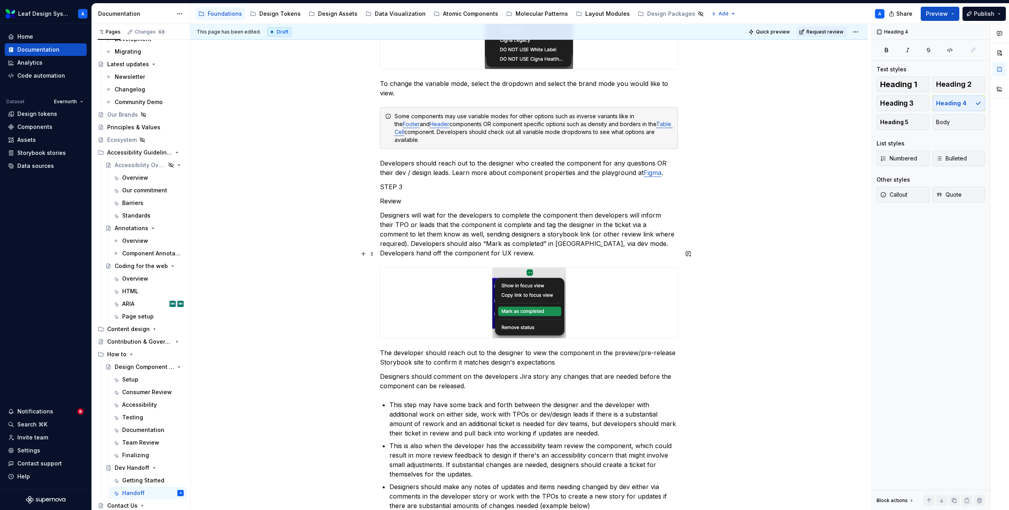
scroll to position [1244, 0]
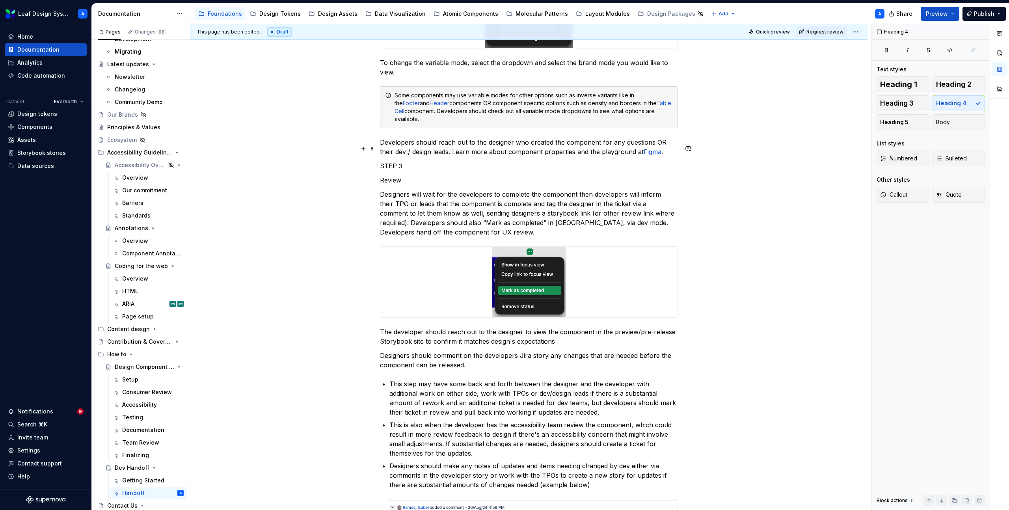
click at [395, 161] on p "STEP 3" at bounding box center [529, 165] width 298 height 9
click at [443, 134] on button "button" at bounding box center [444, 133] width 11 height 11
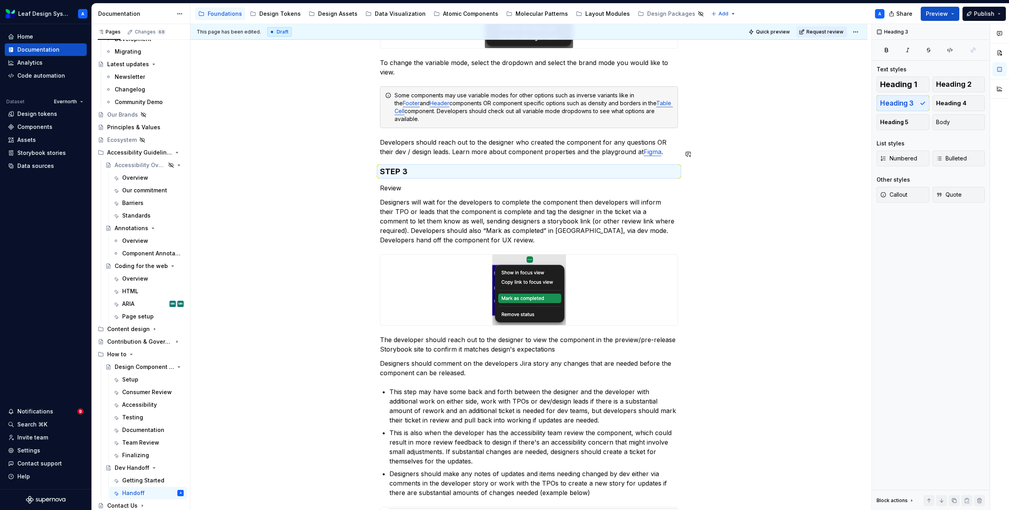
click at [399, 183] on p "Review" at bounding box center [529, 187] width 298 height 9
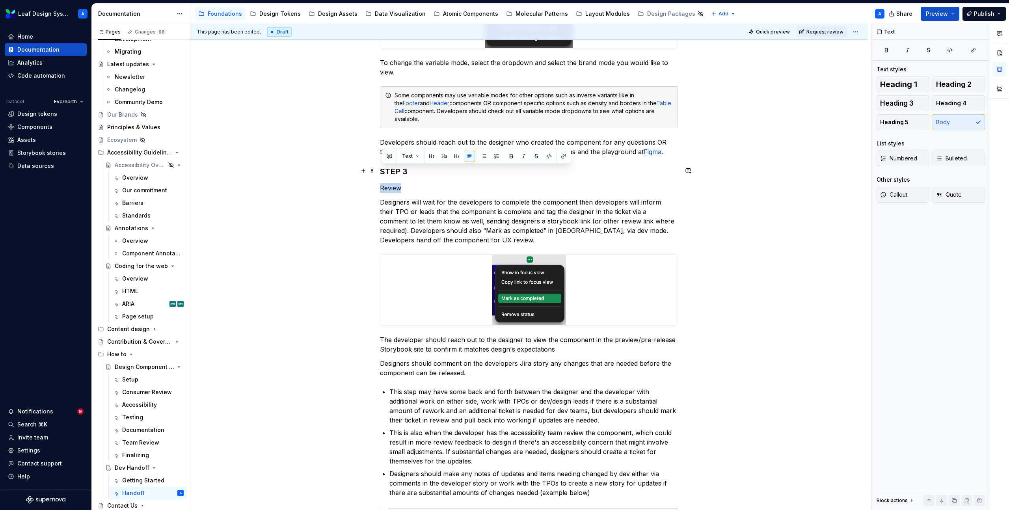
click at [399, 183] on p "Review" at bounding box center [529, 187] width 298 height 9
click at [458, 158] on button "button" at bounding box center [456, 156] width 11 height 11
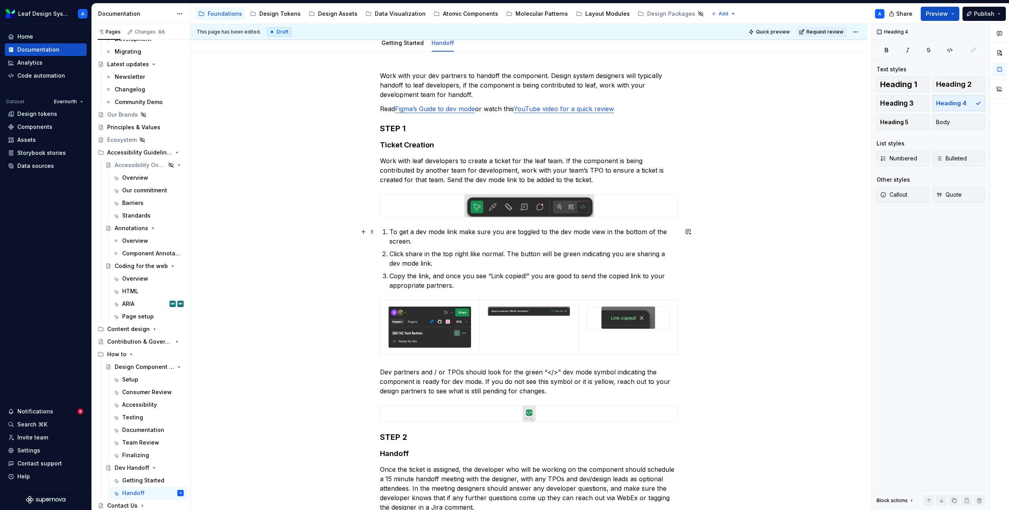
scroll to position [0, 0]
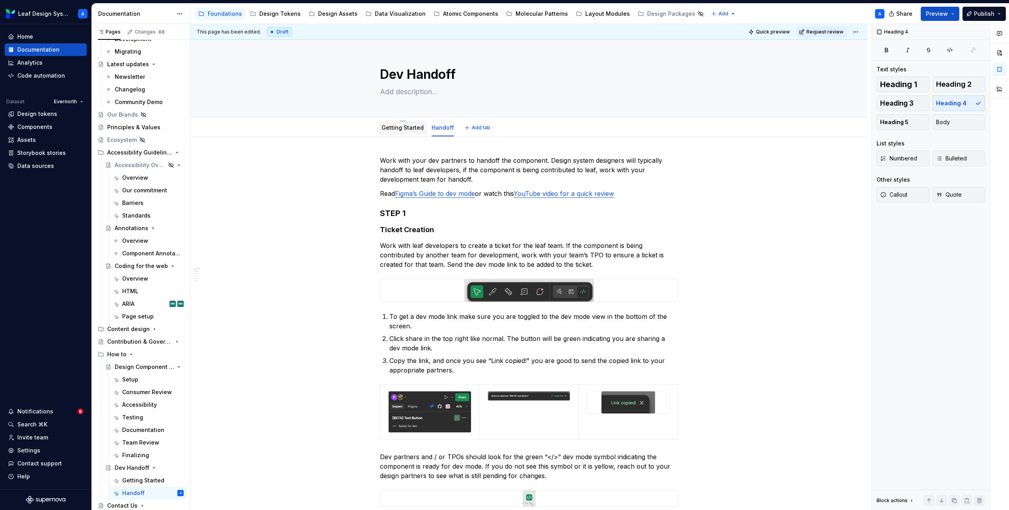
click at [405, 128] on link "Getting Started" at bounding box center [403, 127] width 42 height 7
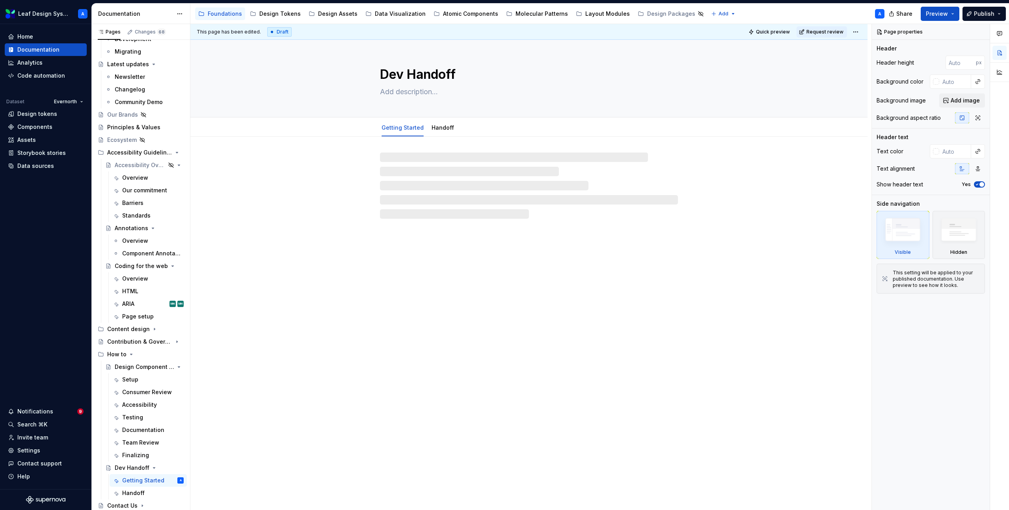
type textarea "*"
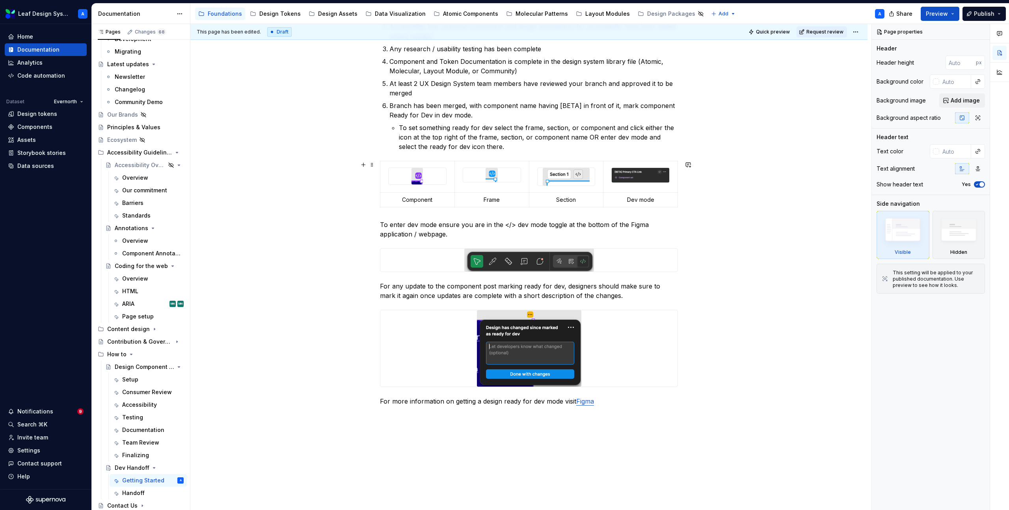
scroll to position [175, 0]
click at [426, 286] on p "For any update to the component post marking ready for dev, designers should ma…" at bounding box center [529, 290] width 298 height 19
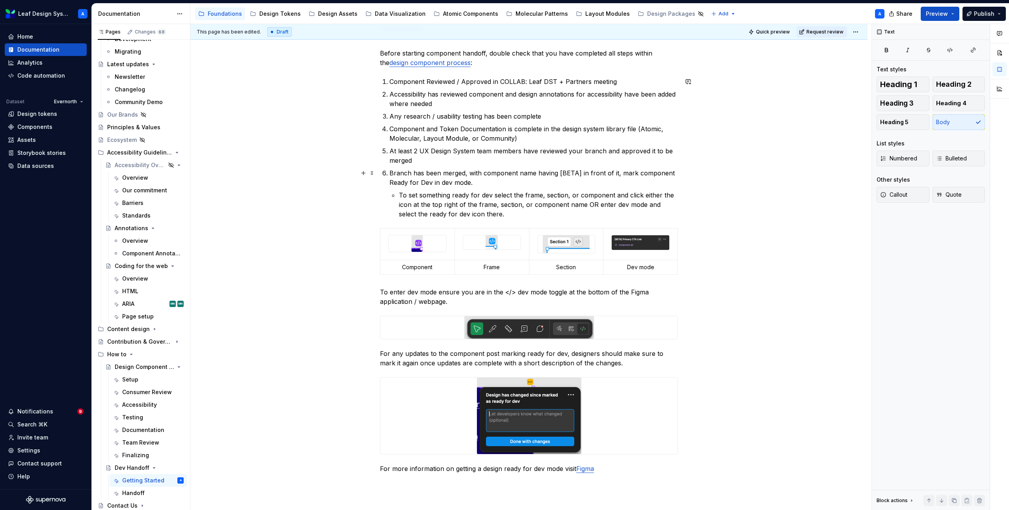
scroll to position [0, 0]
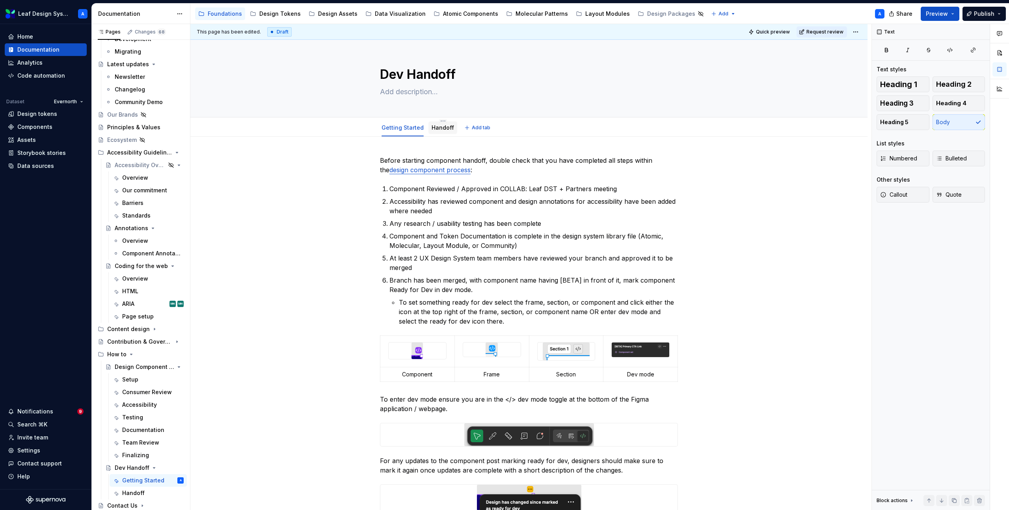
click at [443, 128] on link "Handoff" at bounding box center [443, 127] width 22 height 7
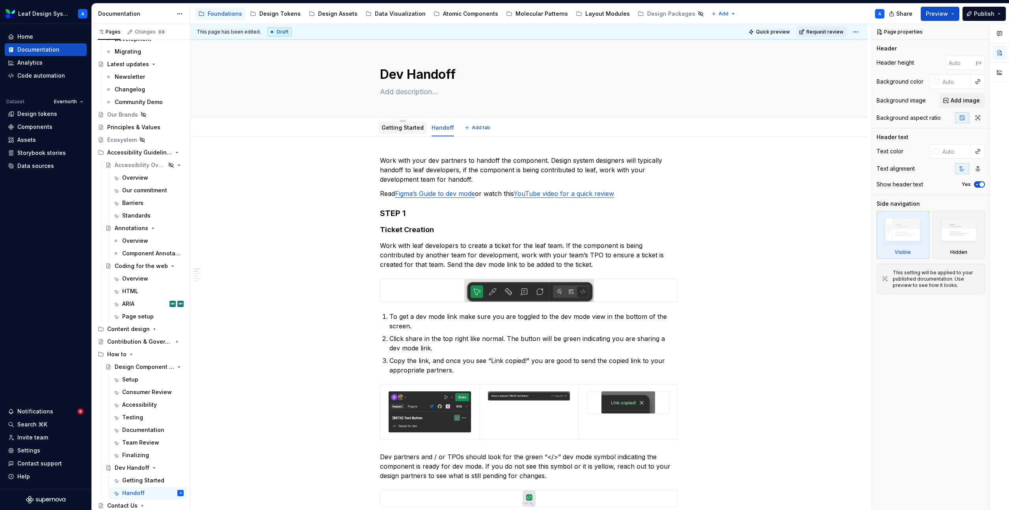
click at [398, 130] on link "Getting Started" at bounding box center [403, 127] width 42 height 7
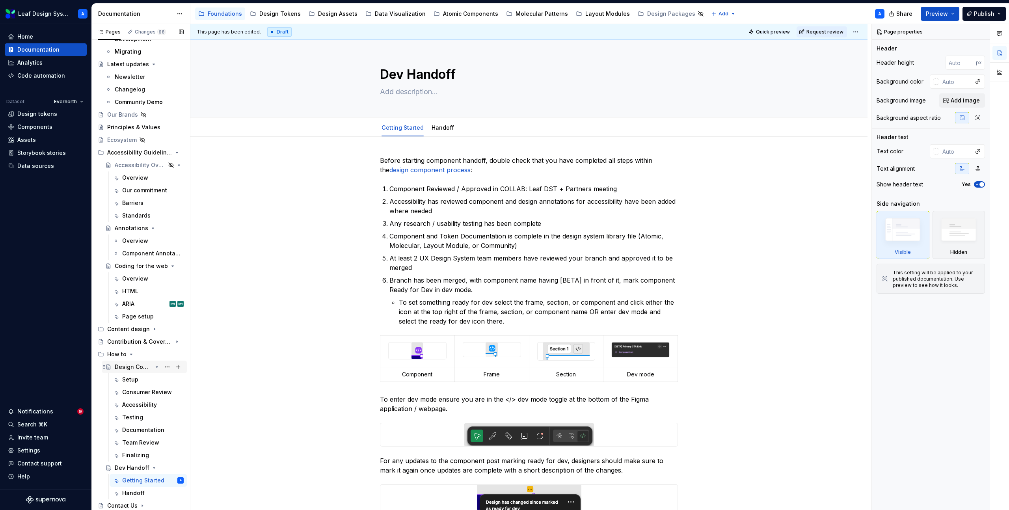
click at [132, 368] on div "Design Component Process" at bounding box center [133, 367] width 37 height 8
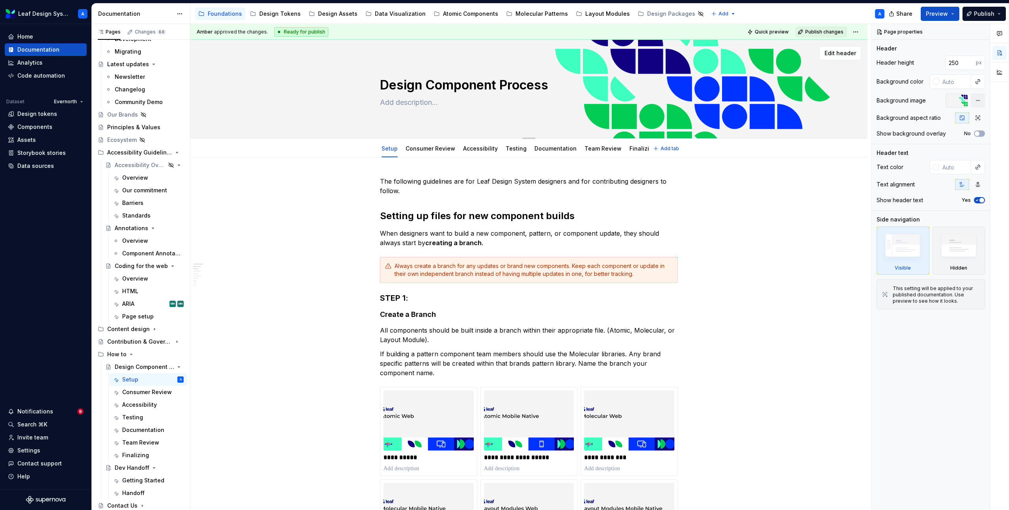
click at [668, 91] on textarea "Design Component Process" at bounding box center [527, 85] width 298 height 19
click at [959, 100] on div at bounding box center [957, 100] width 22 height 14
click at [953, 99] on div at bounding box center [957, 100] width 22 height 14
click at [132, 475] on div "Getting Started" at bounding box center [152, 480] width 61 height 11
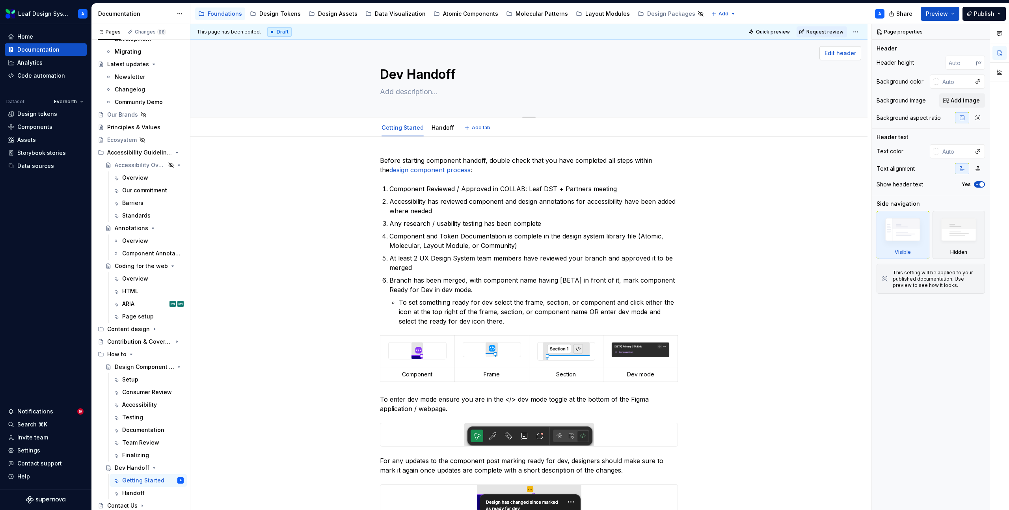
click at [839, 53] on span "Edit header" at bounding box center [841, 53] width 32 height 8
type textarea "*"
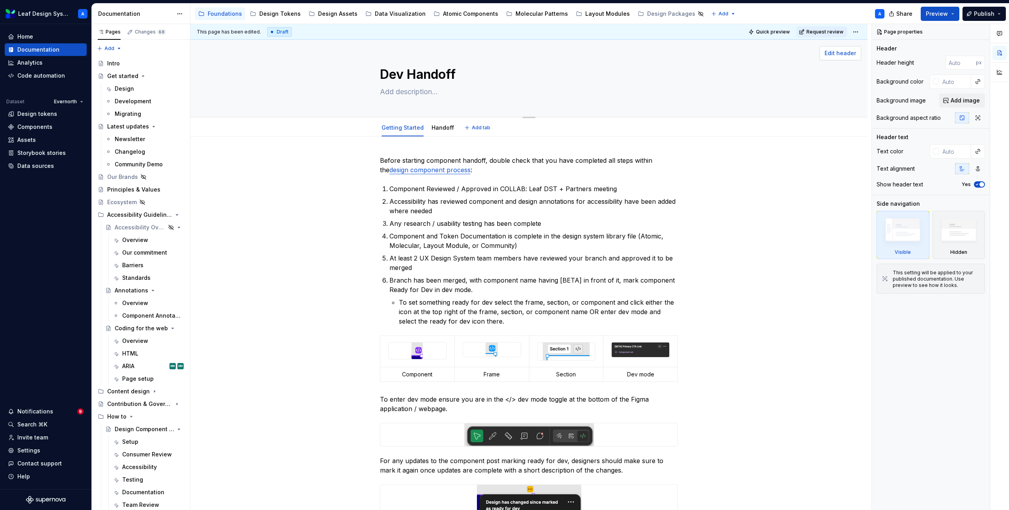
scroll to position [62, 0]
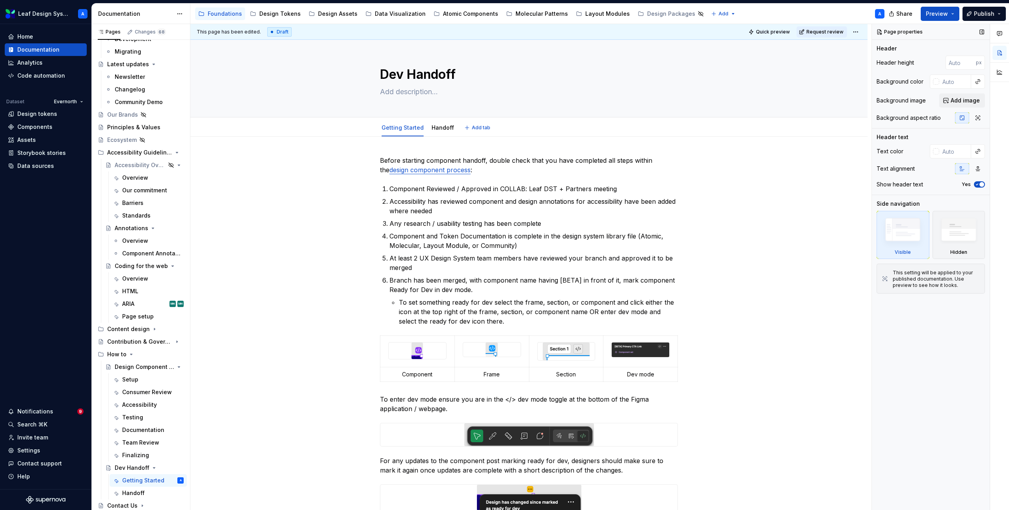
type textarea "*"
click at [964, 97] on span "Add image" at bounding box center [965, 101] width 29 height 8
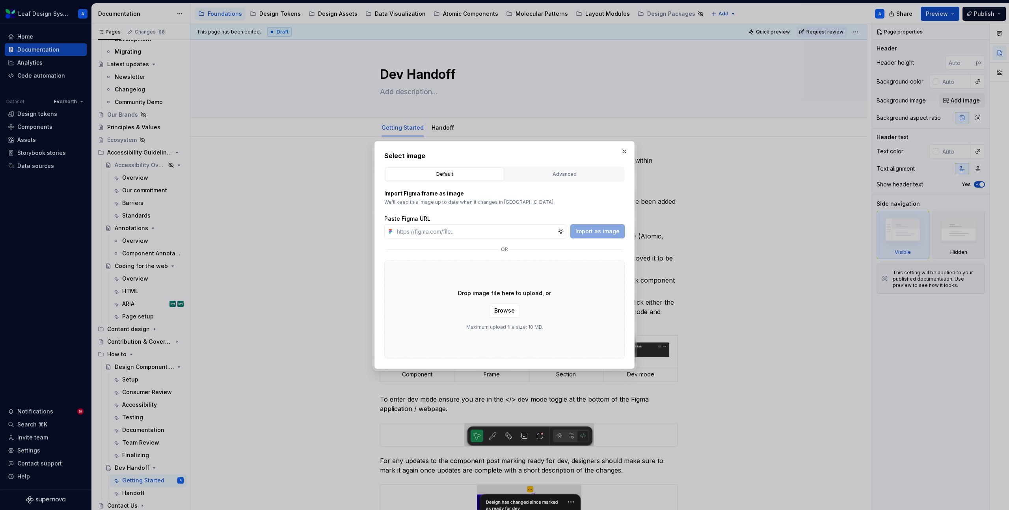
type input "[URL][DOMAIN_NAME][DATE]"
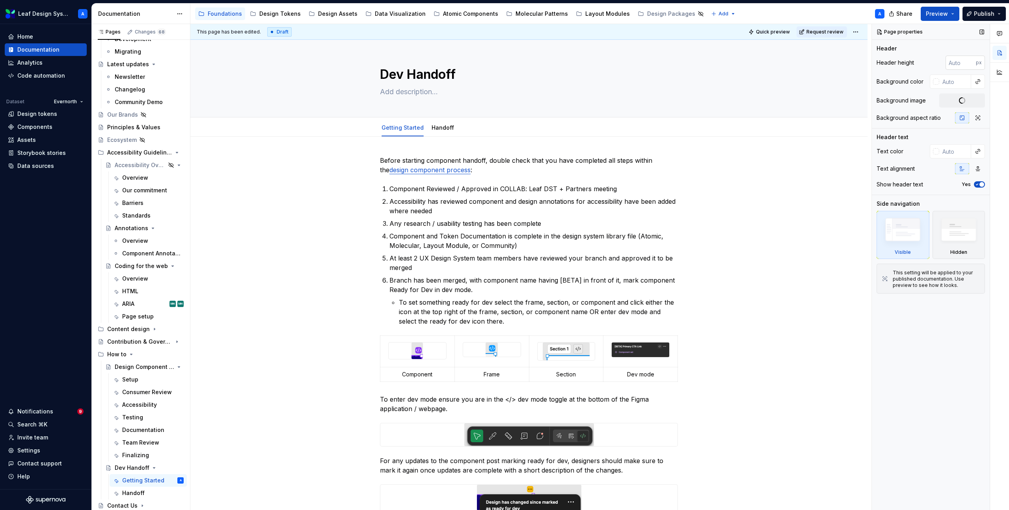
click at [960, 62] on input "number" at bounding box center [961, 63] width 30 height 14
type textarea "*"
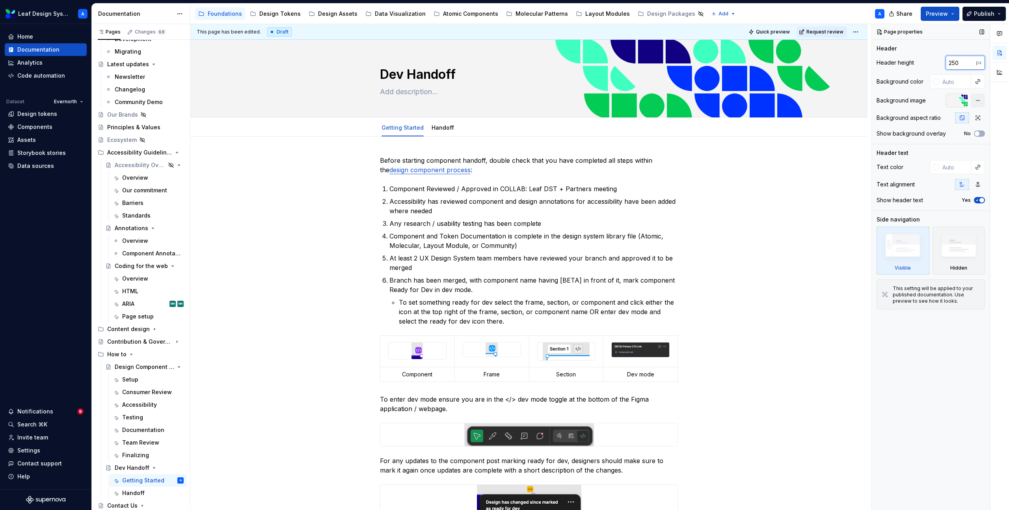
type input "250"
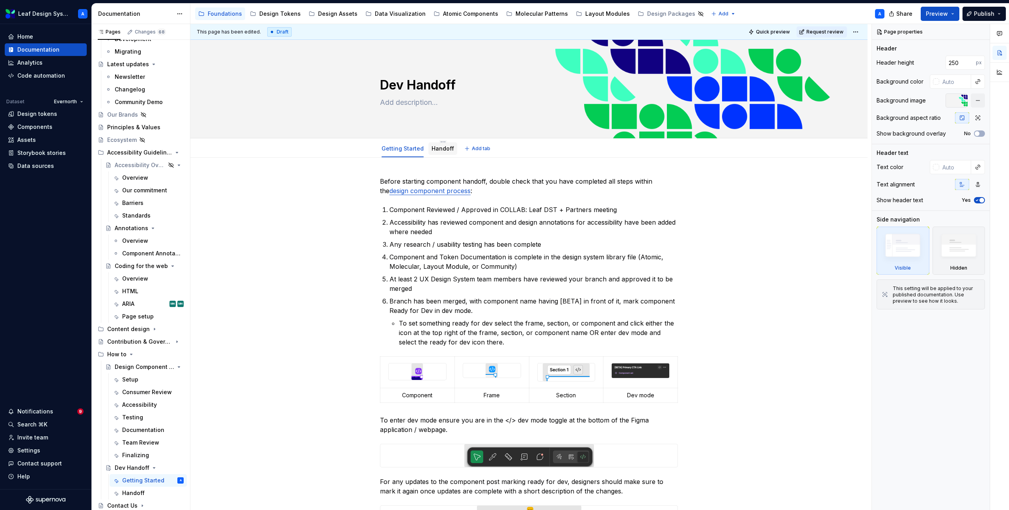
click at [443, 147] on link "Handoff" at bounding box center [443, 148] width 22 height 7
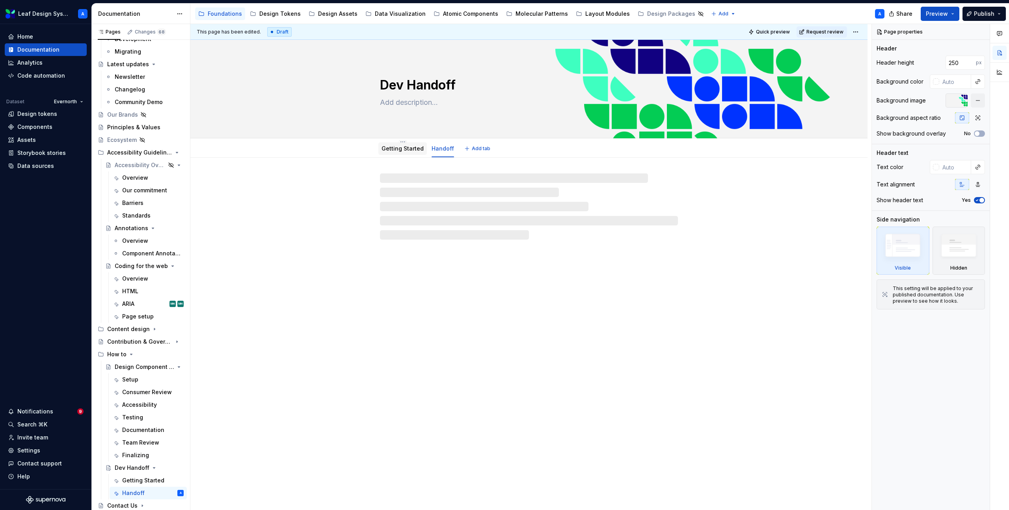
click at [402, 147] on link "Getting Started" at bounding box center [403, 148] width 42 height 7
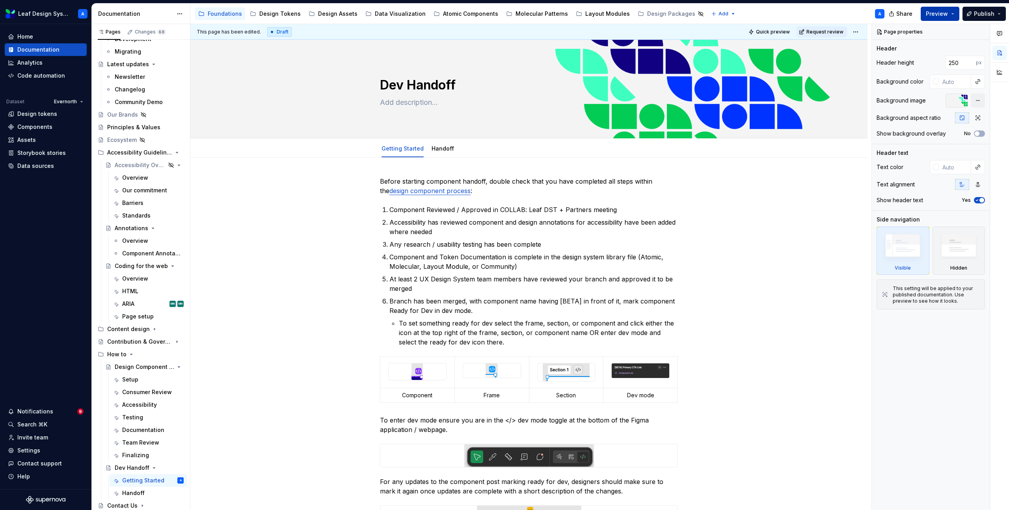
click at [953, 17] on button "Preview" at bounding box center [940, 14] width 39 height 14
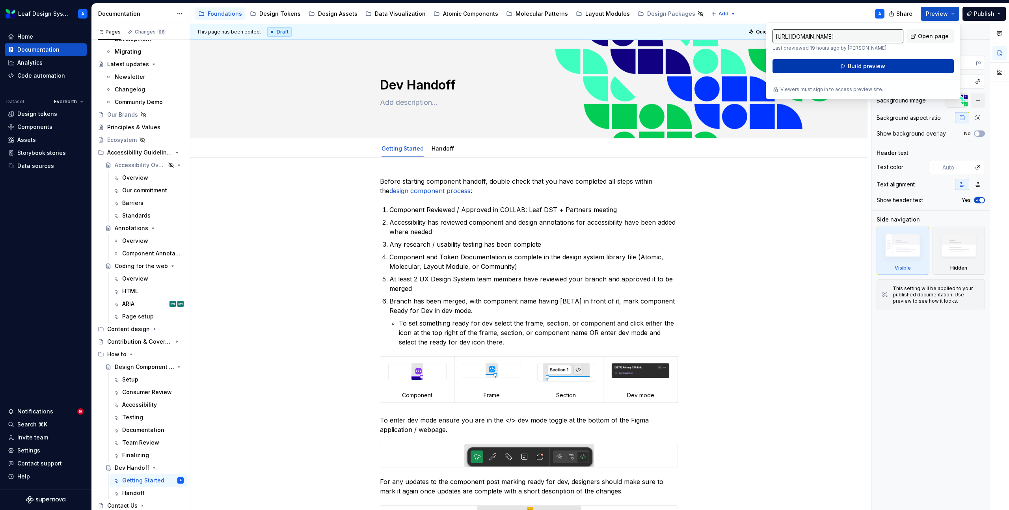
click at [904, 68] on button "Build preview" at bounding box center [862, 66] width 181 height 14
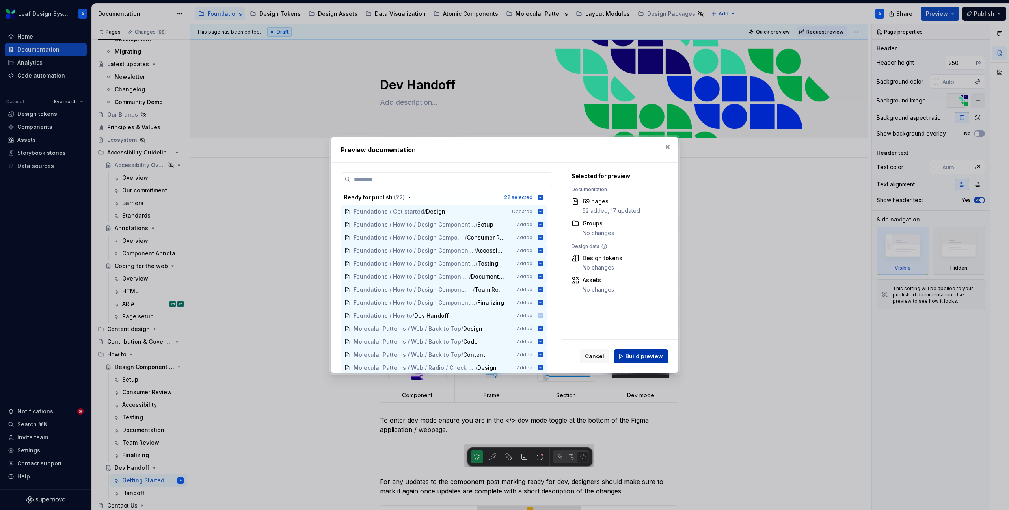
click at [643, 355] on span "Build preview" at bounding box center [643, 356] width 37 height 8
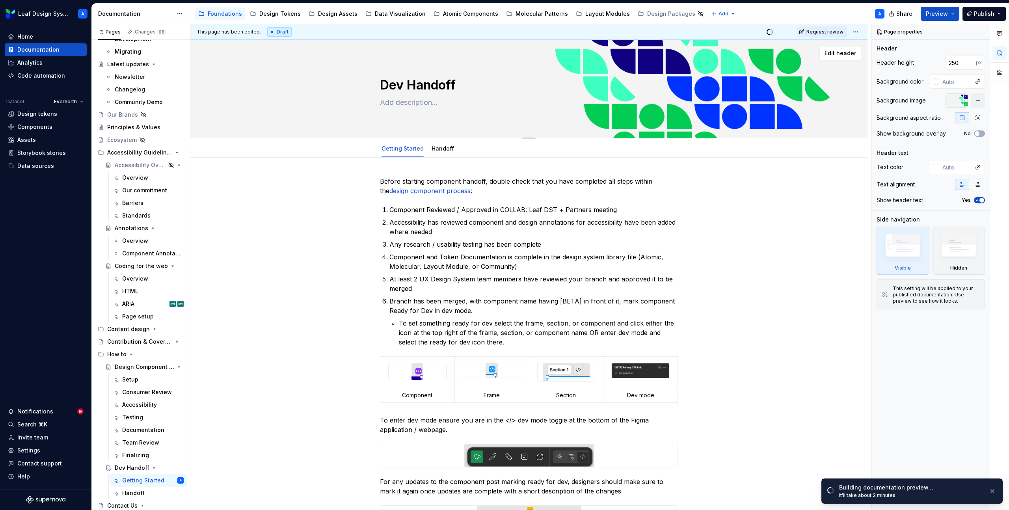
type textarea "*"
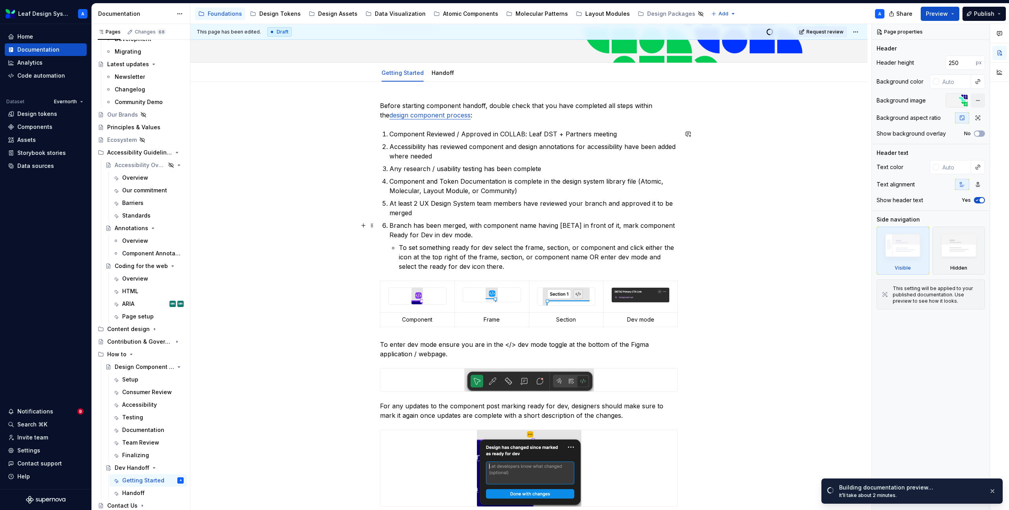
scroll to position [75, 0]
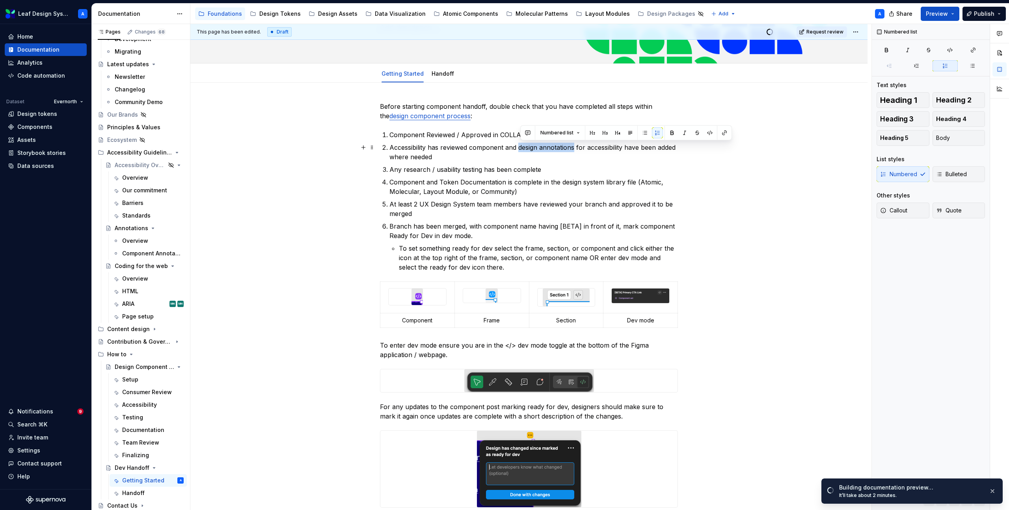
drag, startPoint x: 521, startPoint y: 149, endPoint x: 576, endPoint y: 149, distance: 54.8
click at [576, 149] on p "Accessibility has reviewed component and design annotations for accessibility h…" at bounding box center [533, 152] width 289 height 19
click at [724, 134] on button "button" at bounding box center [724, 132] width 11 height 11
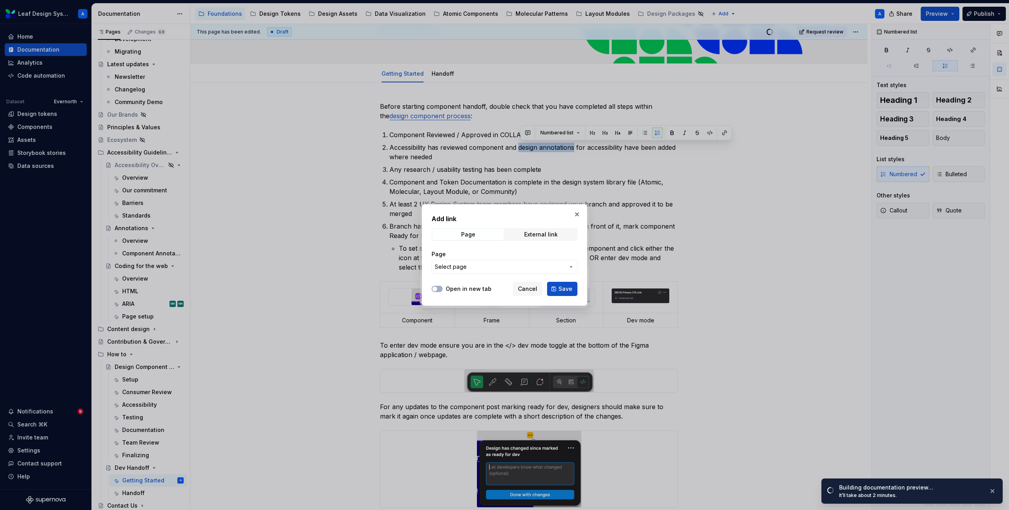
click at [477, 270] on span "Select page" at bounding box center [500, 267] width 130 height 8
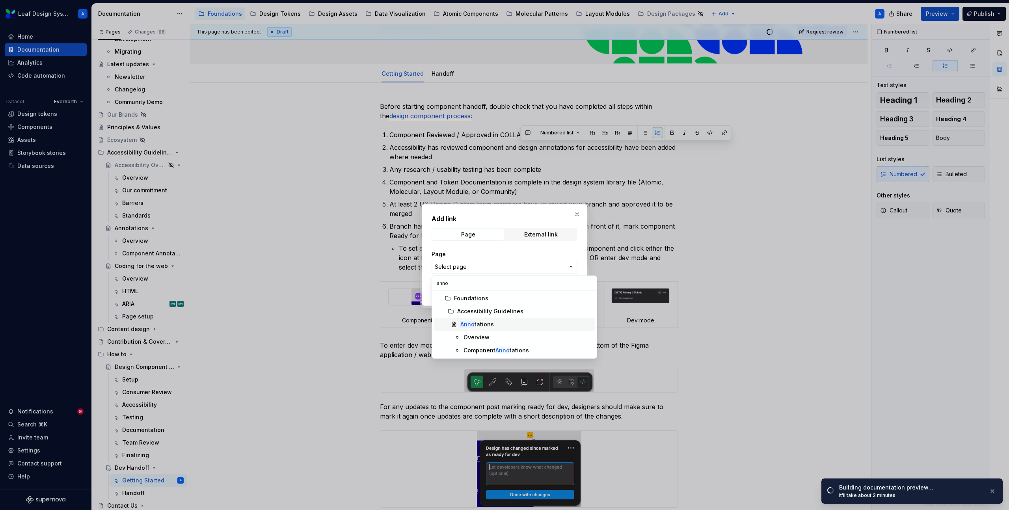
type input "anno"
click at [484, 324] on div "Anno tations" at bounding box center [477, 324] width 34 height 8
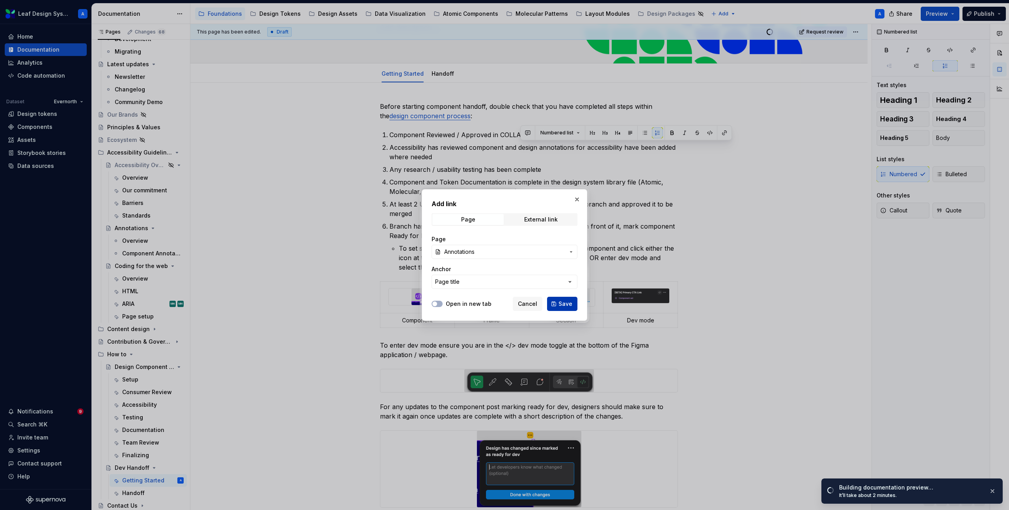
click at [555, 305] on button "Save" at bounding box center [562, 304] width 30 height 14
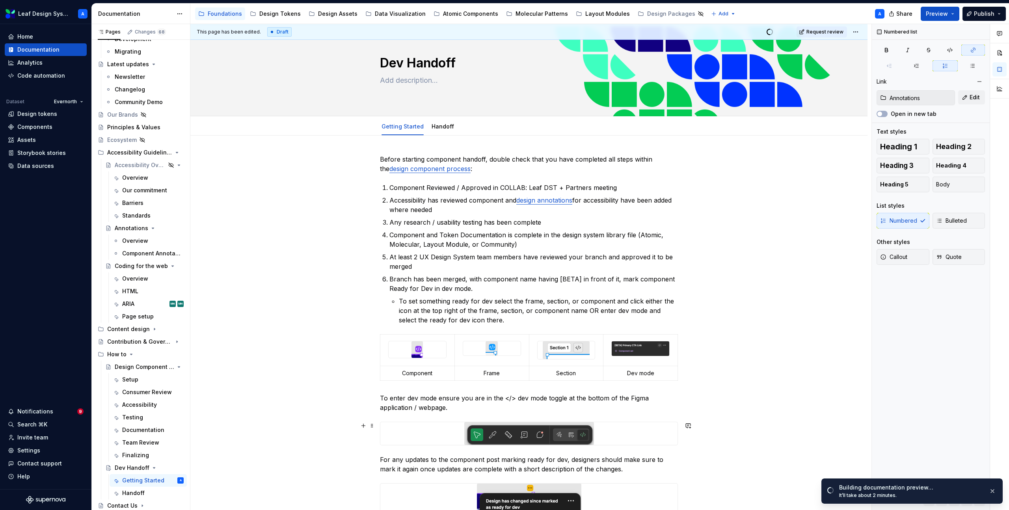
scroll to position [0, 0]
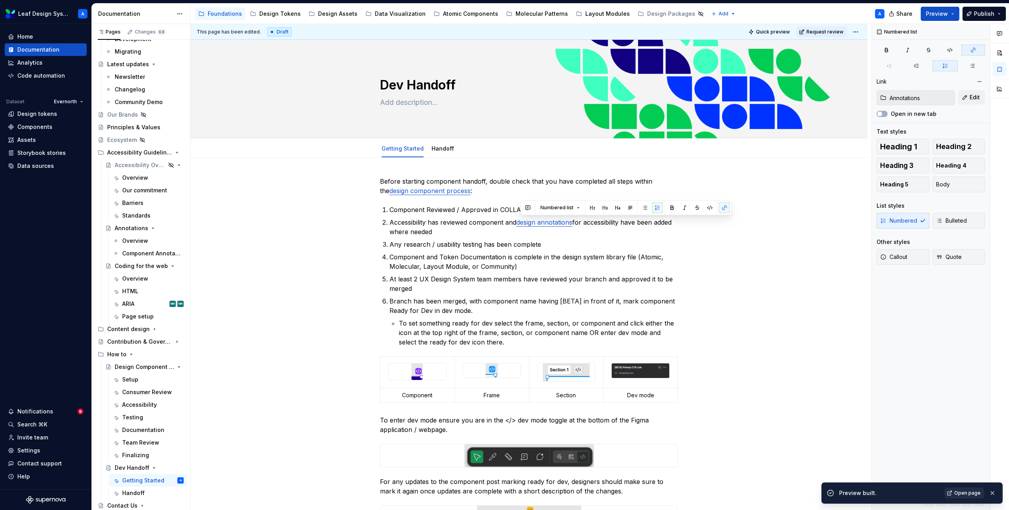
click at [961, 492] on span "Open page" at bounding box center [967, 493] width 26 height 6
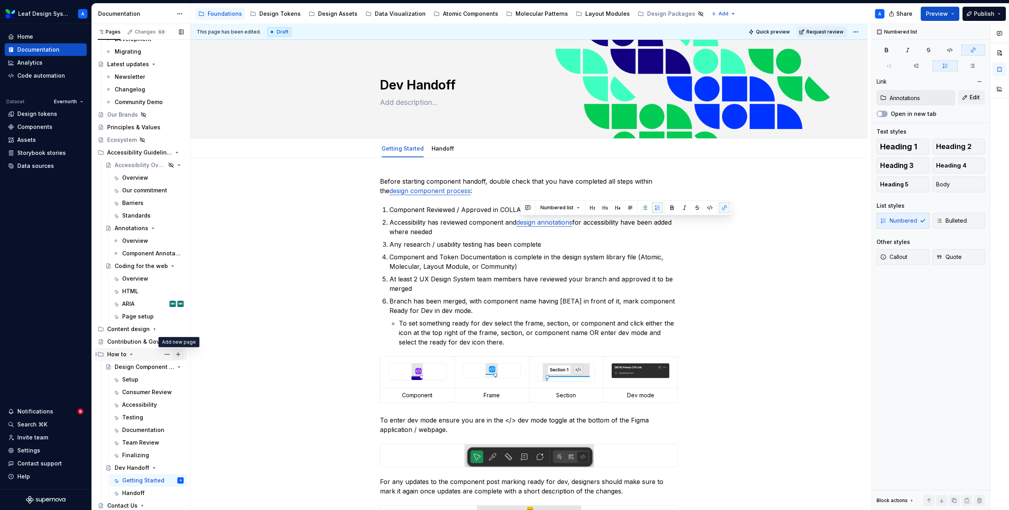
click at [181, 354] on button "Page tree" at bounding box center [178, 354] width 11 height 11
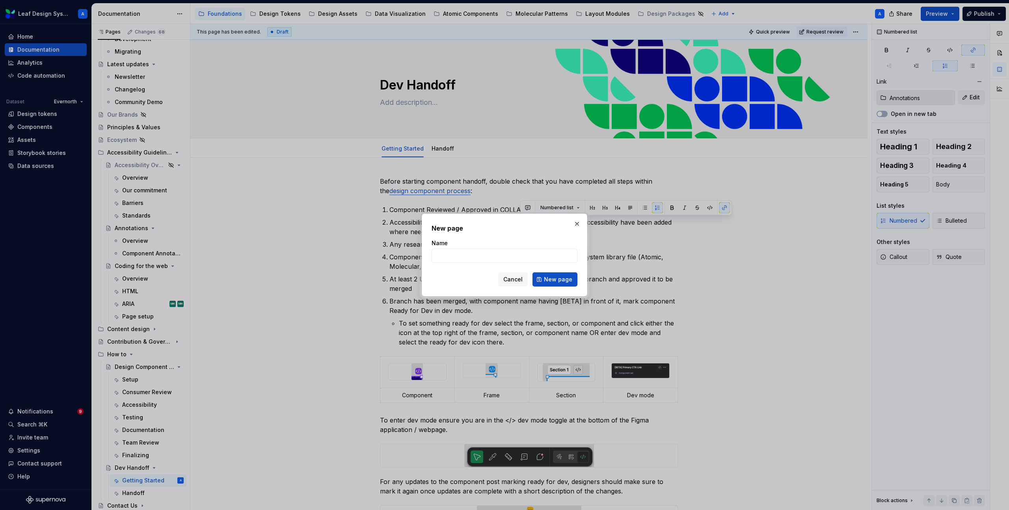
type textarea "*"
click at [466, 256] on input "Name" at bounding box center [505, 256] width 146 height 14
type input "Local Library"
click at [553, 278] on span "New page" at bounding box center [558, 279] width 28 height 8
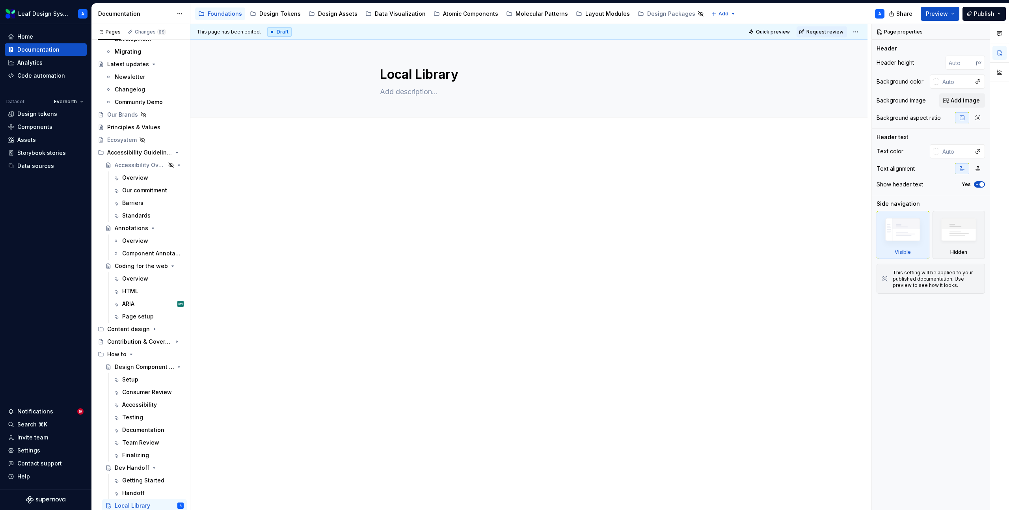
click at [415, 136] on div at bounding box center [528, 240] width 677 height 211
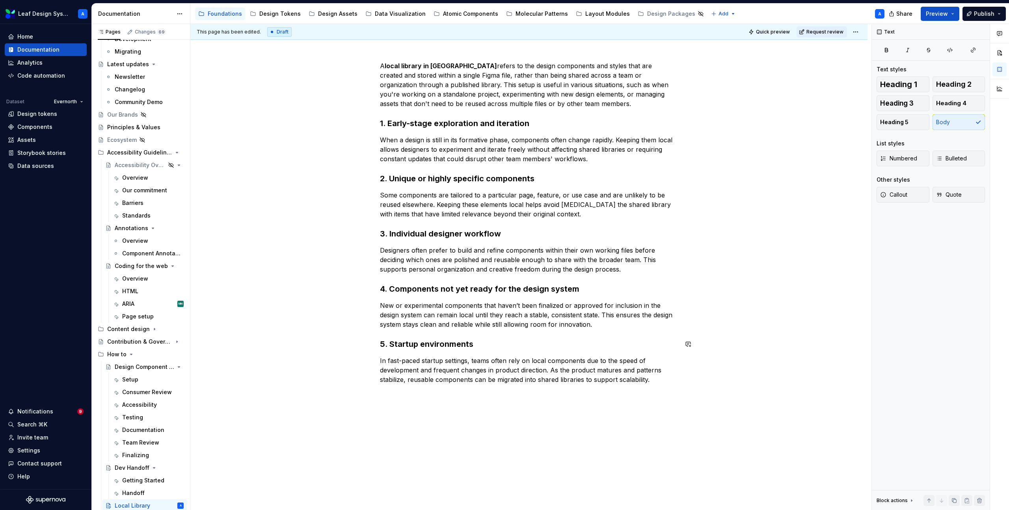
scroll to position [94, 0]
drag, startPoint x: 662, startPoint y: 384, endPoint x: 381, endPoint y: 340, distance: 284.9
click at [381, 340] on div "A local library in Figma refers to the design components and styles that are cr…" at bounding box center [528, 293] width 677 height 504
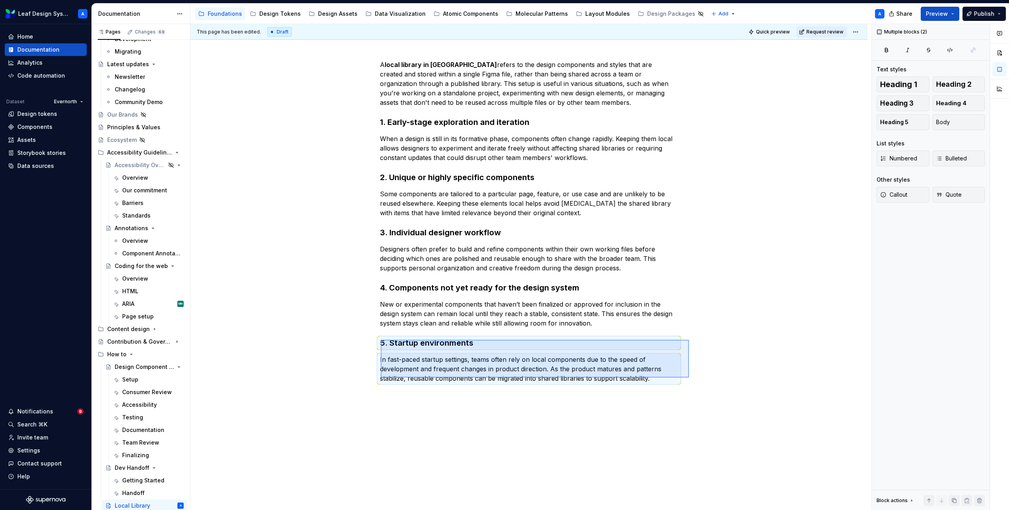
drag, startPoint x: 381, startPoint y: 340, endPoint x: 688, endPoint y: 380, distance: 309.6
click at [688, 380] on div "This page has been edited. Draft Quick preview Request review Local Library Edi…" at bounding box center [530, 267] width 681 height 486
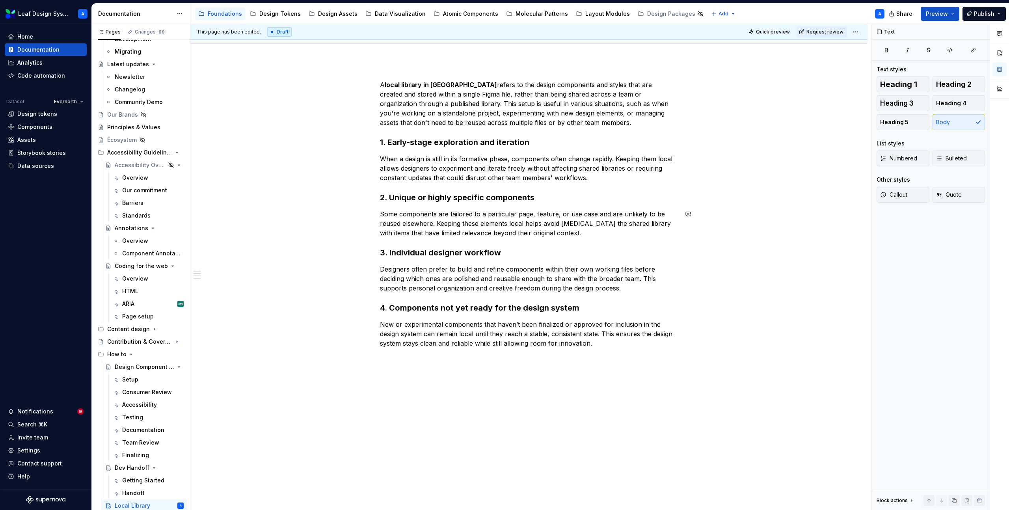
scroll to position [0, 0]
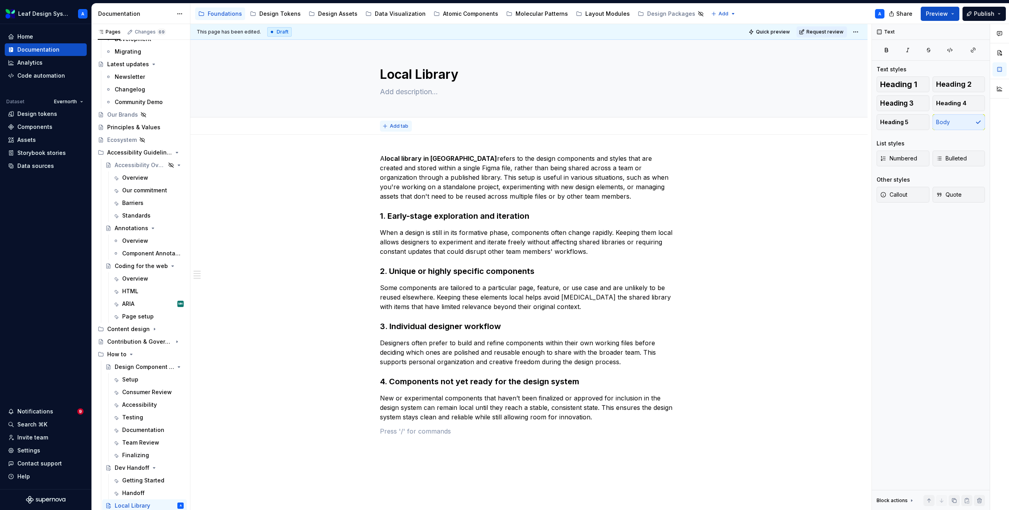
click at [398, 123] on span "Add tab" at bounding box center [399, 126] width 19 height 6
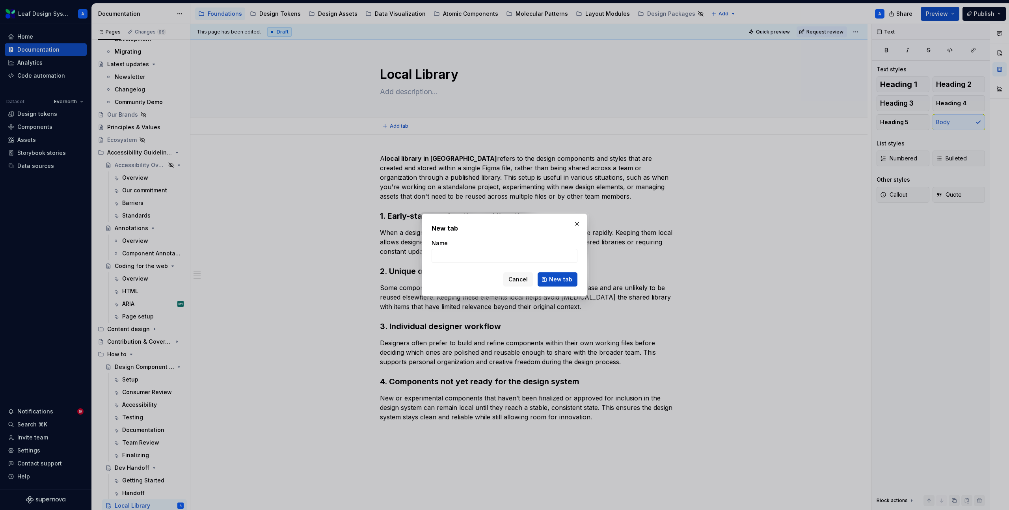
type textarea "*"
type input "Overview"
click button "New tab" at bounding box center [558, 279] width 40 height 14
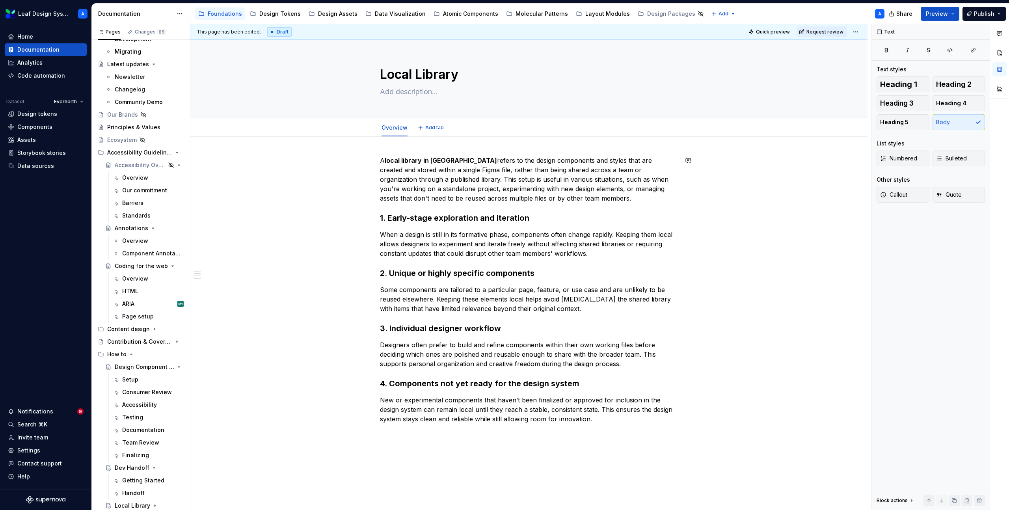
click at [410, 148] on div "A local library in Figma refers to the design components and styles that are cr…" at bounding box center [528, 368] width 677 height 463
type textarea "*"
click at [439, 125] on span "Add tab" at bounding box center [434, 128] width 19 height 6
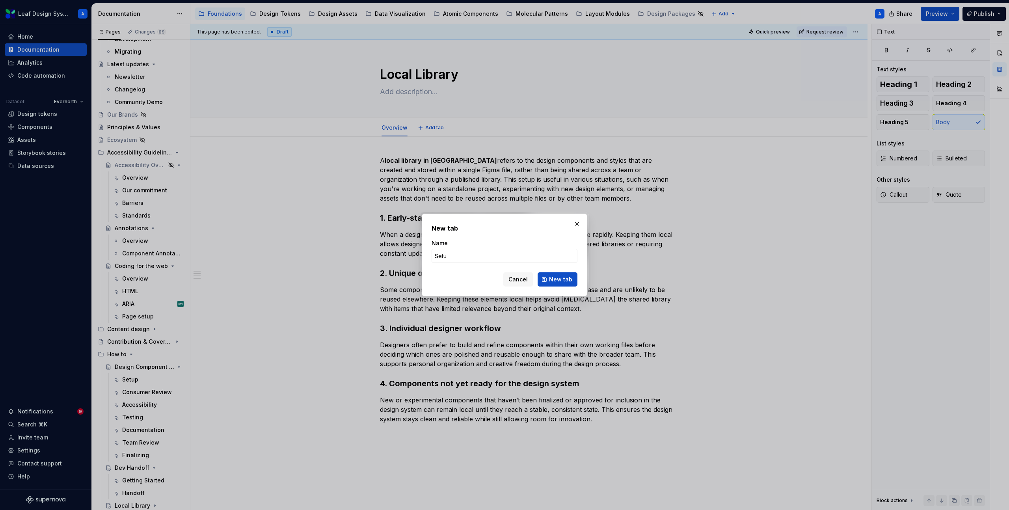
type input "Setup"
click button "New tab" at bounding box center [558, 279] width 40 height 14
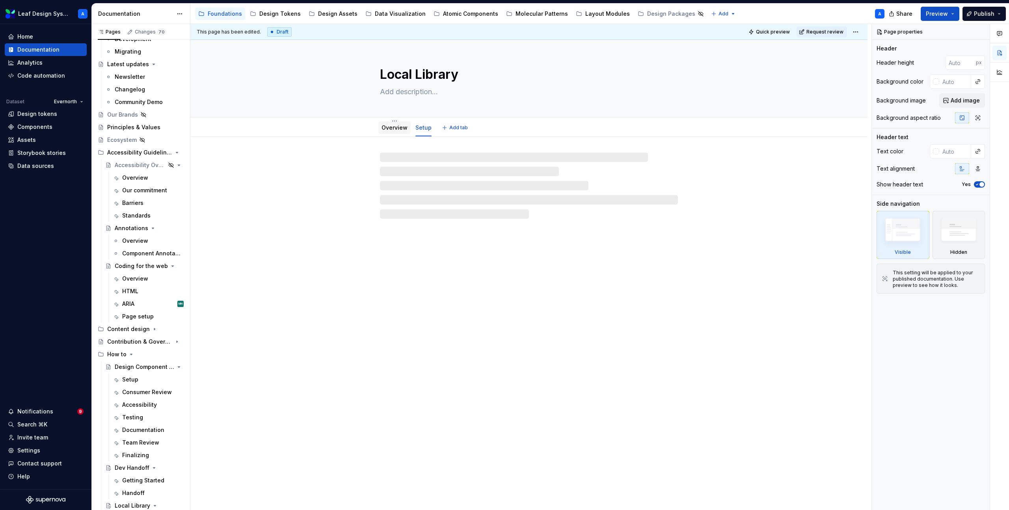
click at [397, 133] on div "Overview" at bounding box center [394, 127] width 32 height 13
click at [389, 130] on link "Overview" at bounding box center [395, 127] width 26 height 7
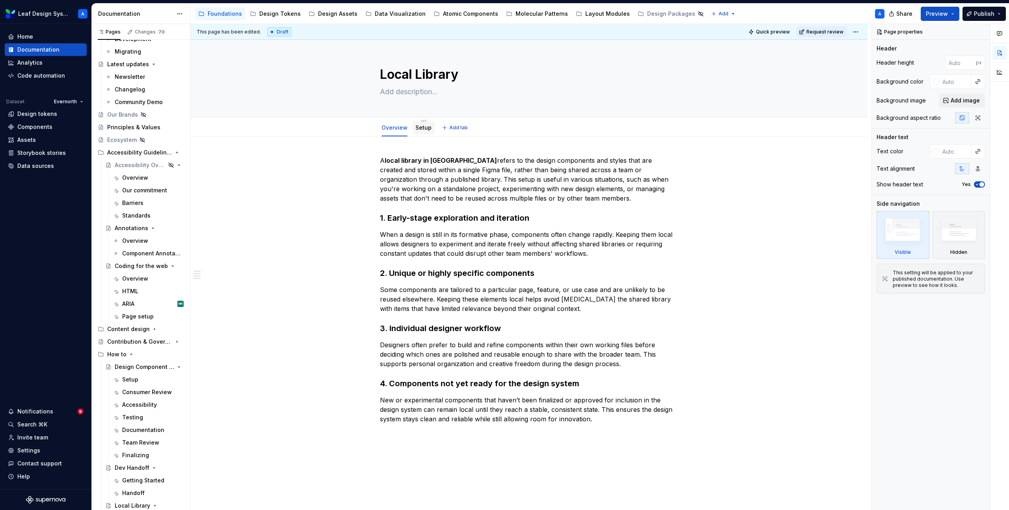
click at [424, 131] on div "Setup" at bounding box center [423, 128] width 16 height 8
click at [421, 126] on link "Setup" at bounding box center [423, 127] width 16 height 7
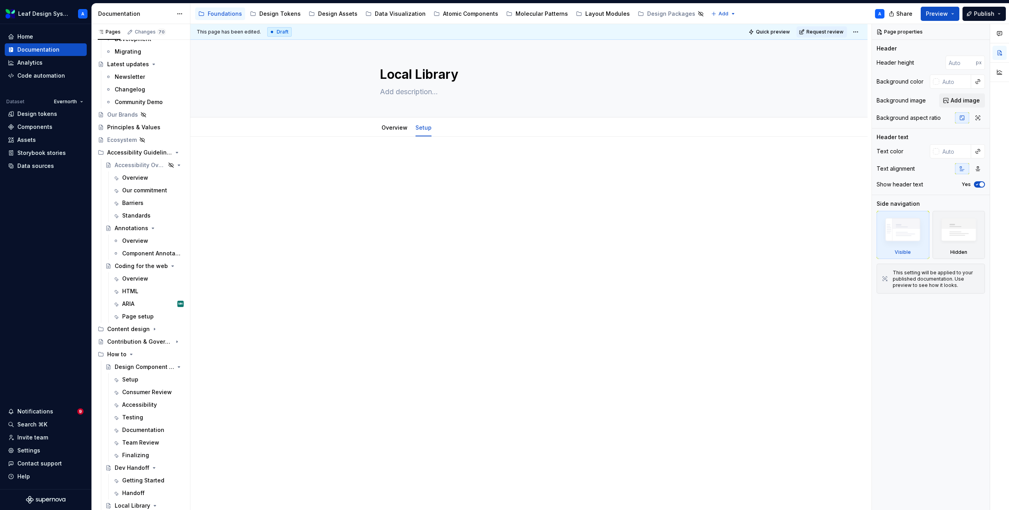
click at [409, 163] on p at bounding box center [529, 160] width 298 height 9
type textarea "*"
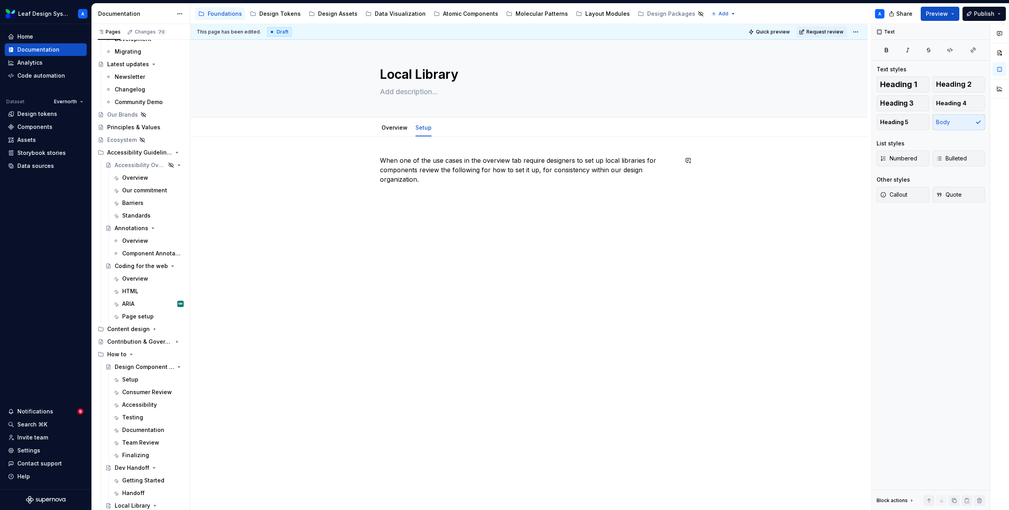
click at [445, 185] on div "When one of the use cases in the overview tab require designers to set up local…" at bounding box center [529, 171] width 298 height 30
click at [535, 208] on p "Typically design files will be set up as following:" at bounding box center [529, 207] width 298 height 9
click at [397, 267] on p at bounding box center [529, 269] width 298 height 9
click at [389, 270] on p at bounding box center [529, 269] width 298 height 9
click at [404, 271] on p "Experience Section Name" at bounding box center [529, 269] width 298 height 9
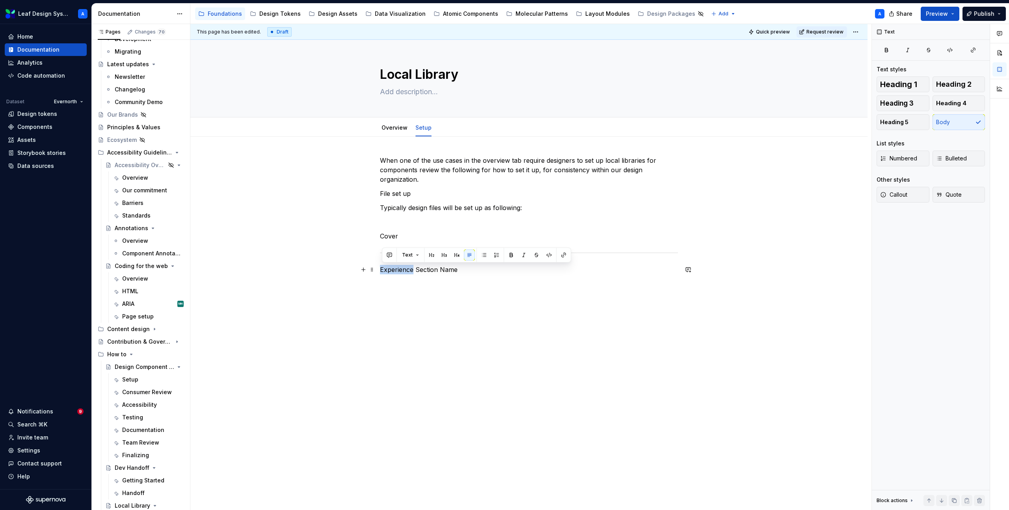
click at [404, 271] on p "Experience Section Name" at bounding box center [529, 269] width 298 height 9
copy p "Experience Section Name"
click at [411, 282] on p at bounding box center [529, 283] width 298 height 9
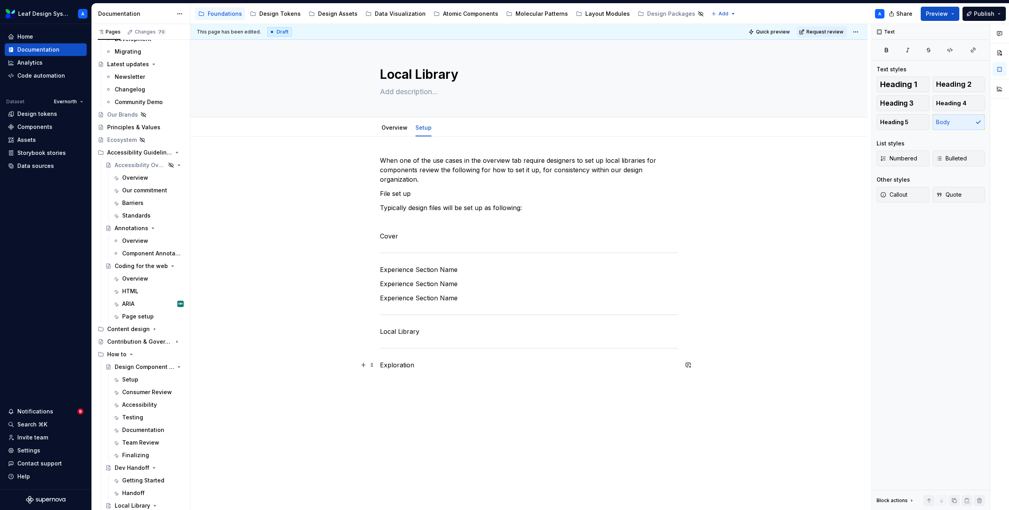
click at [409, 369] on p "Exploration" at bounding box center [529, 364] width 298 height 9
click at [419, 368] on p "Exploration" at bounding box center [529, 364] width 298 height 9
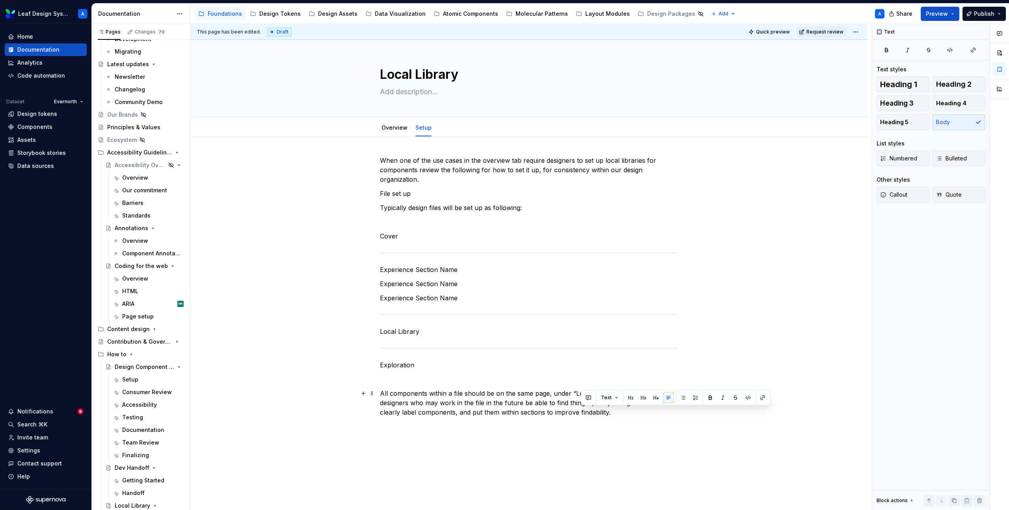
click at [589, 411] on p "All components within a file should be on the same page, under “Local Library”.…" at bounding box center [529, 403] width 298 height 28
click at [396, 219] on p at bounding box center [529, 221] width 298 height 9
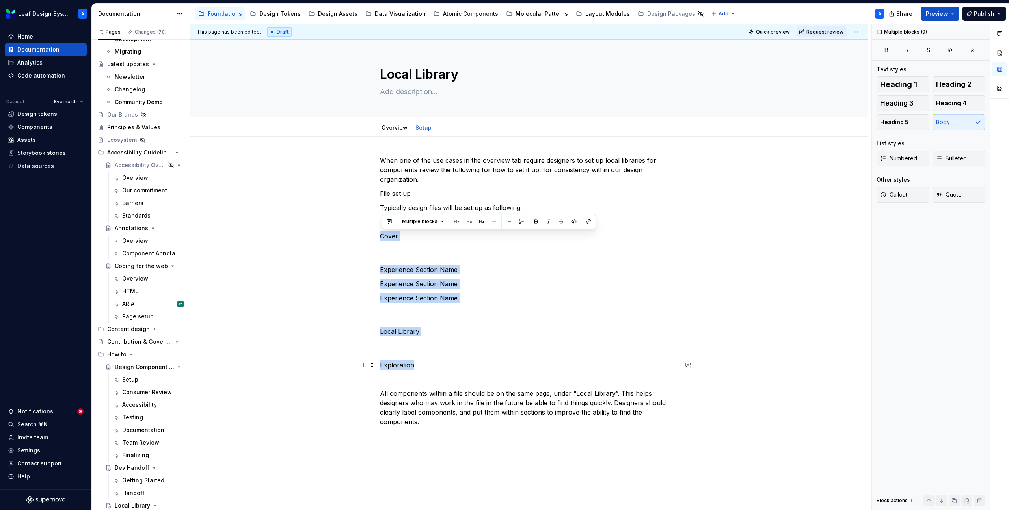
drag, startPoint x: 383, startPoint y: 235, endPoint x: 481, endPoint y: 362, distance: 160.4
click at [481, 362] on div "When one of the use cases in the overview tab require designers to set up local…" at bounding box center [529, 291] width 298 height 271
click at [418, 238] on p "Cover" at bounding box center [529, 235] width 298 height 9
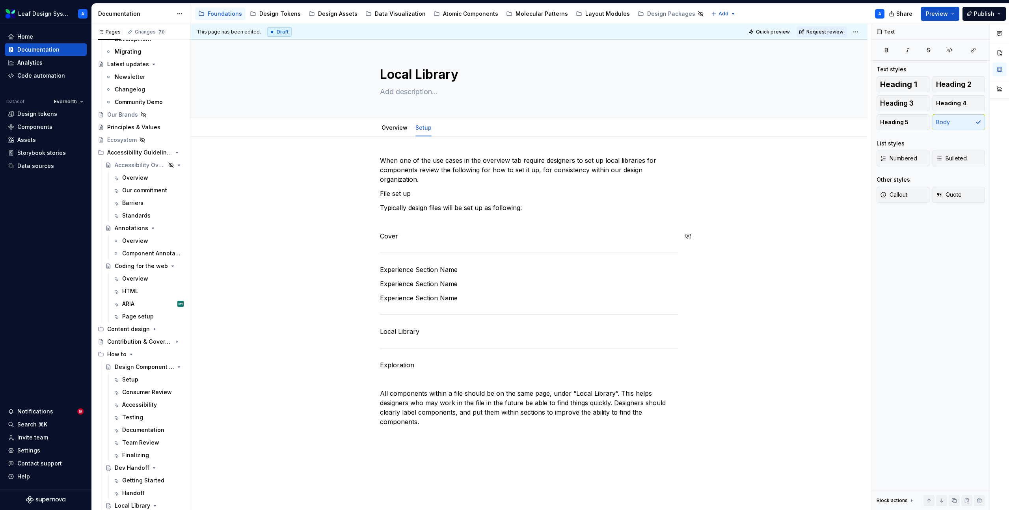
click at [391, 227] on div "When one of the use cases in the overview tab require designers to set up local…" at bounding box center [529, 291] width 298 height 271
click at [384, 222] on p at bounding box center [529, 221] width 298 height 9
click at [365, 223] on button "button" at bounding box center [363, 221] width 11 height 11
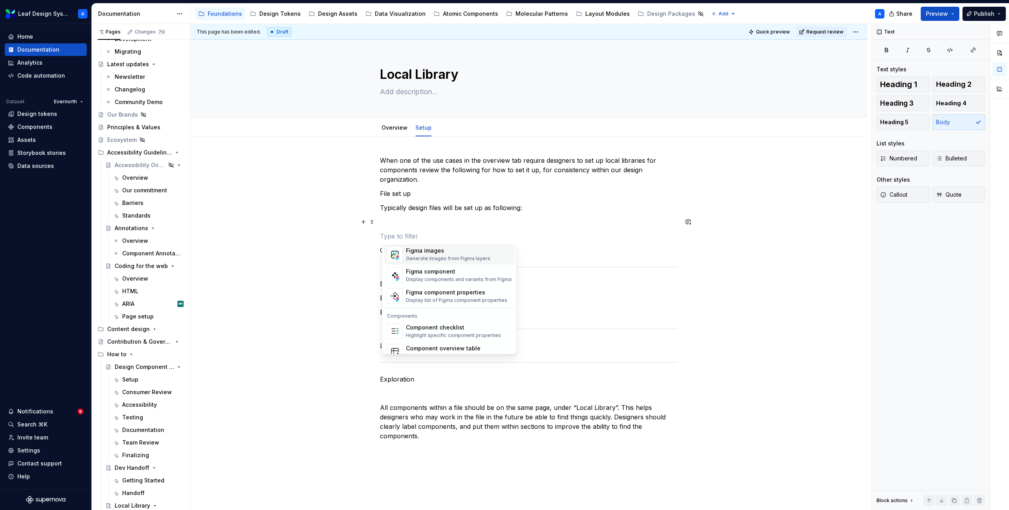
scroll to position [785, 0]
click at [428, 321] on div "Component overview table" at bounding box center [449, 318] width 86 height 8
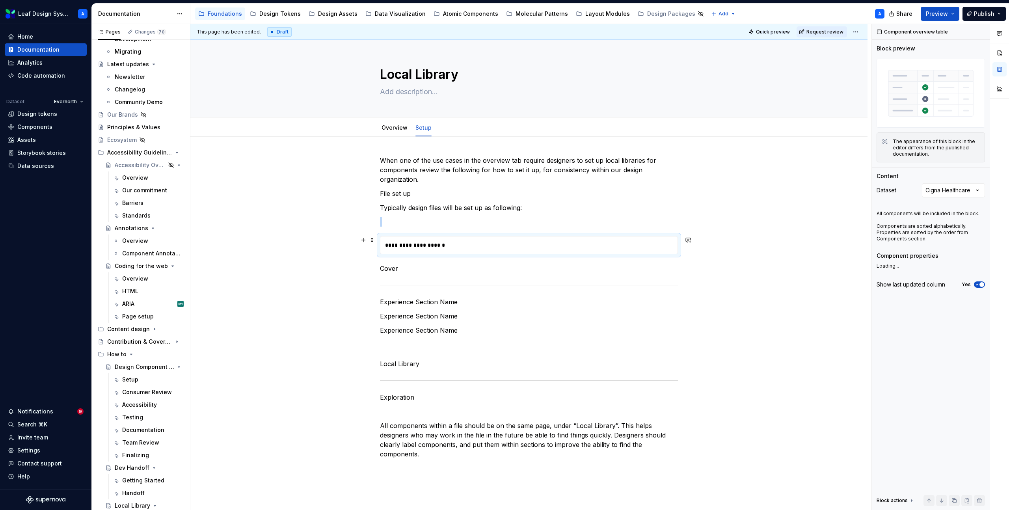
type textarea "*"
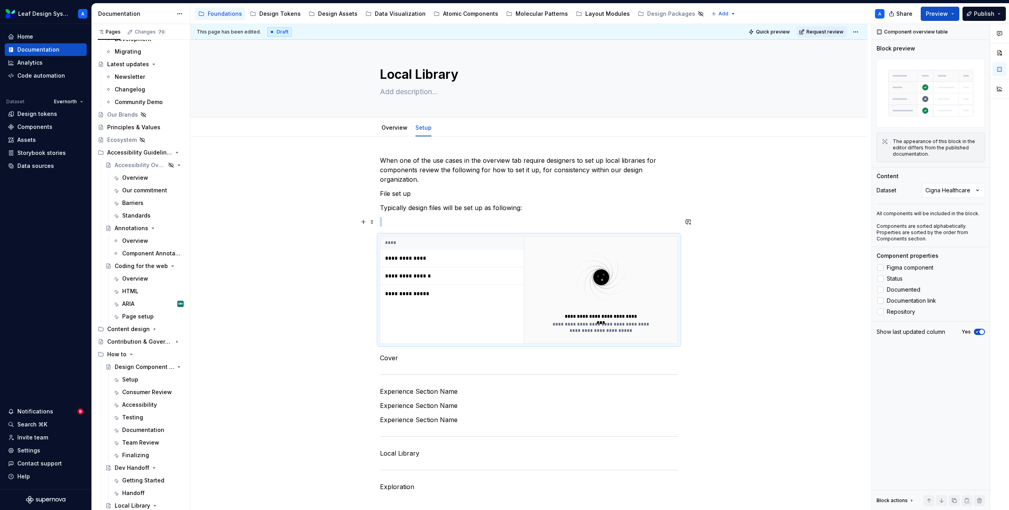
click at [400, 219] on p at bounding box center [529, 221] width 298 height 9
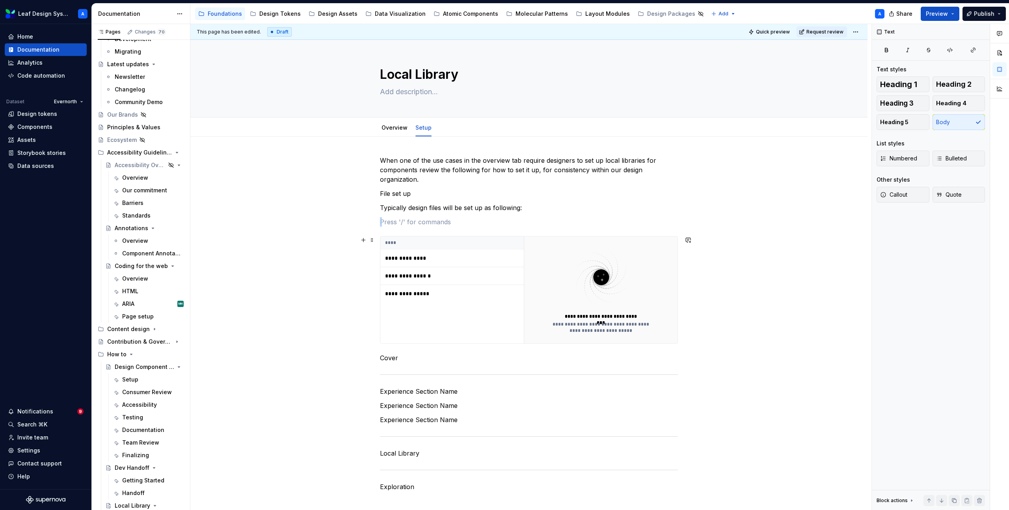
click at [404, 246] on th "****" at bounding box center [451, 242] width 143 height 13
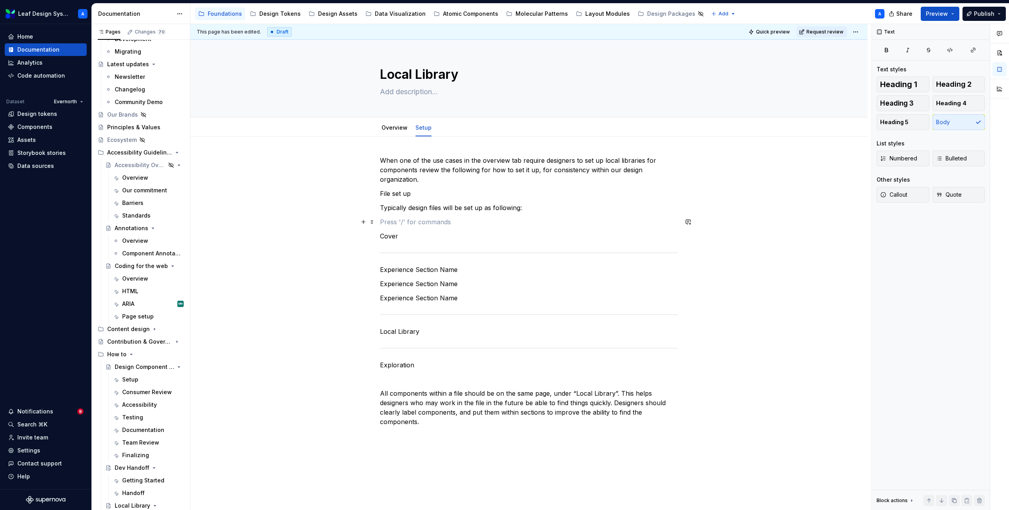
click at [395, 222] on p at bounding box center [529, 221] width 298 height 9
click at [361, 222] on button "button" at bounding box center [363, 221] width 11 height 11
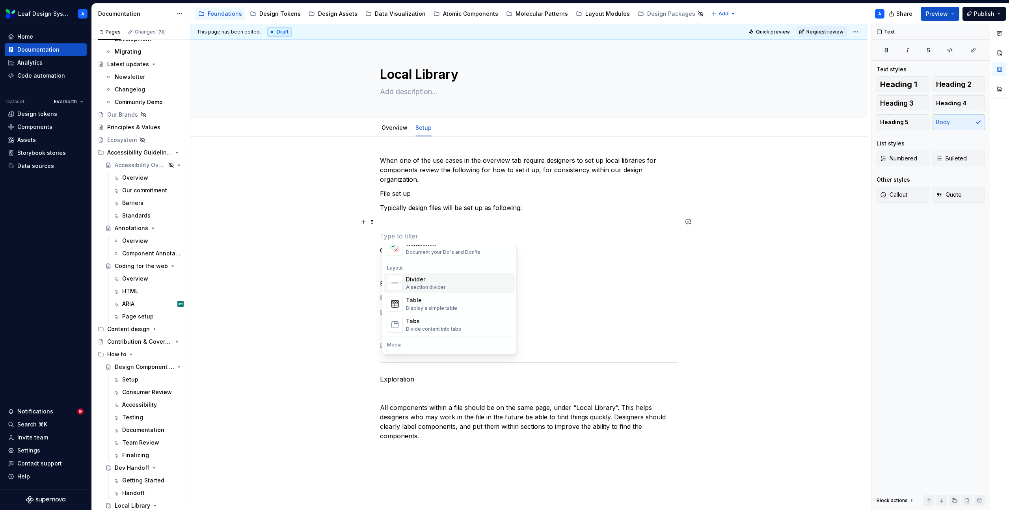
scroll to position [252, 0]
click at [420, 296] on div "Display a simple table" at bounding box center [431, 299] width 51 height 6
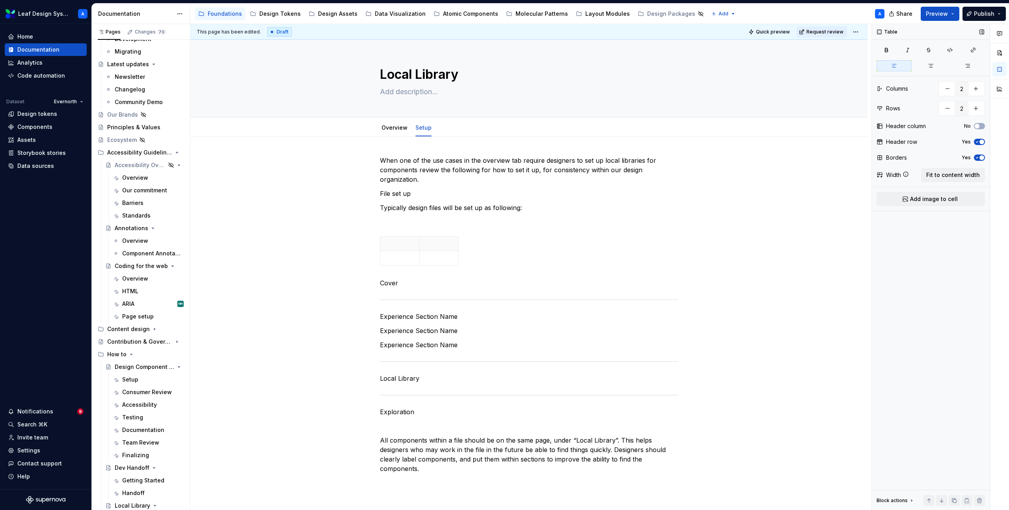
click at [980, 143] on span "button" at bounding box center [981, 142] width 5 height 5
click at [950, 108] on button "button" at bounding box center [947, 108] width 14 height 14
type input "1"
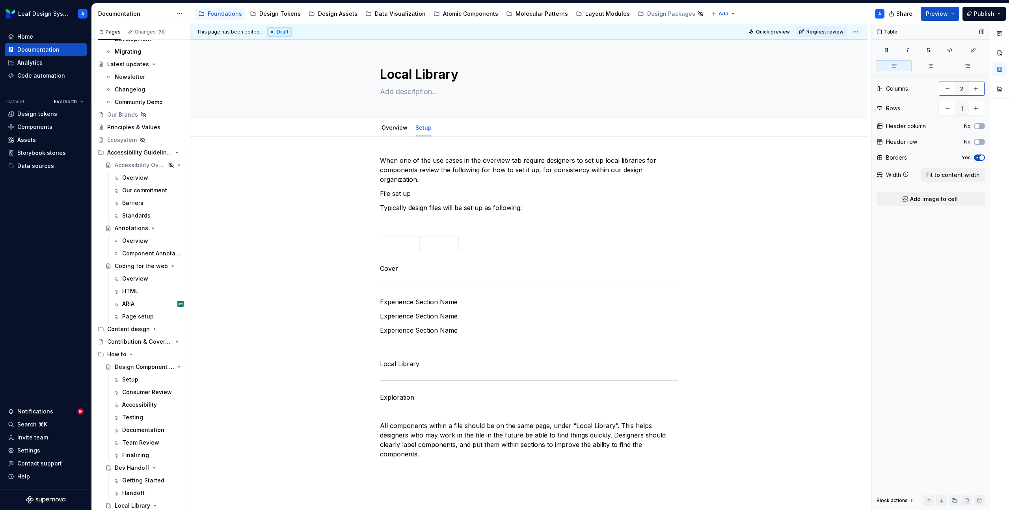
click at [948, 89] on button "button" at bounding box center [947, 89] width 14 height 14
type input "1"
click at [945, 180] on button "Fit to content width" at bounding box center [953, 175] width 64 height 14
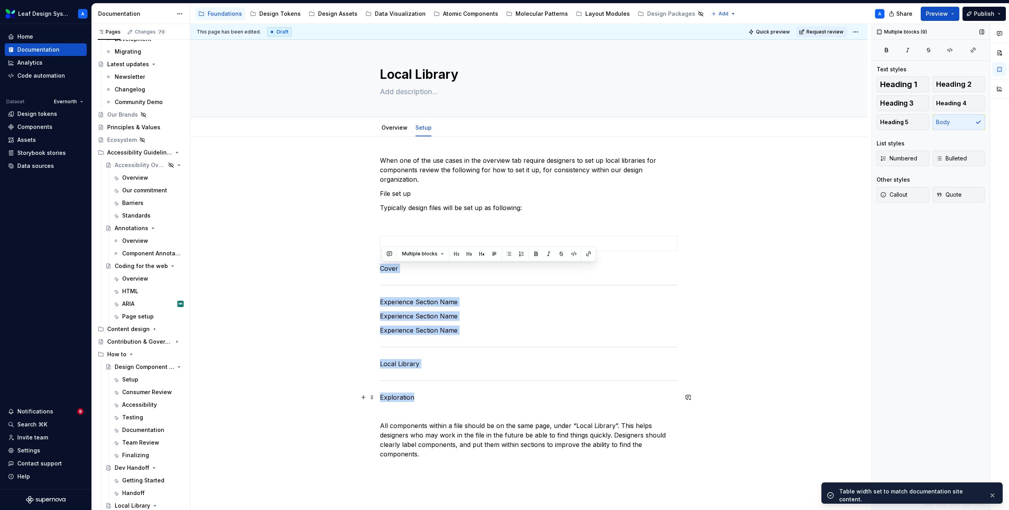
drag, startPoint x: 383, startPoint y: 268, endPoint x: 457, endPoint y: 399, distance: 150.7
click at [457, 399] on div "When one of the use cases in the overview tab require designers to set up local…" at bounding box center [529, 307] width 298 height 303
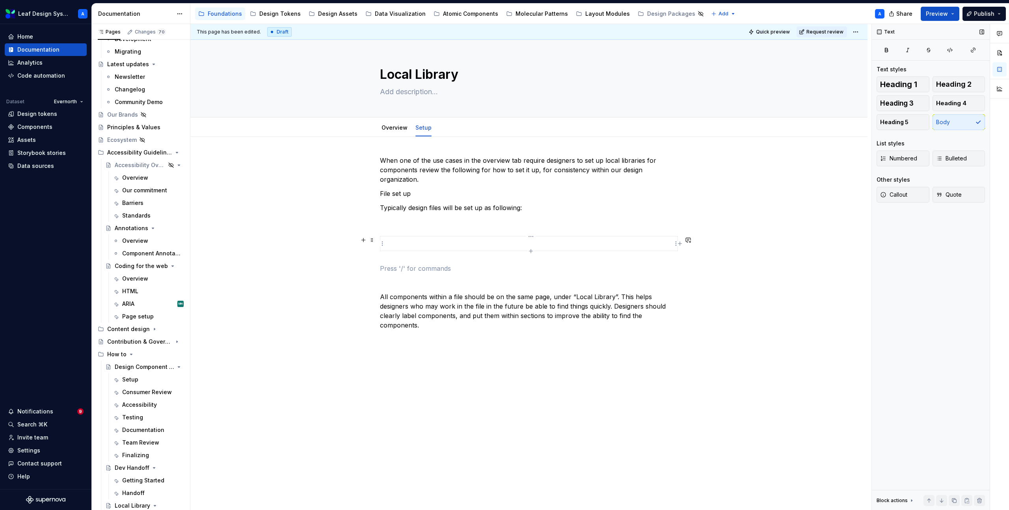
click at [406, 243] on p at bounding box center [529, 244] width 288 height 8
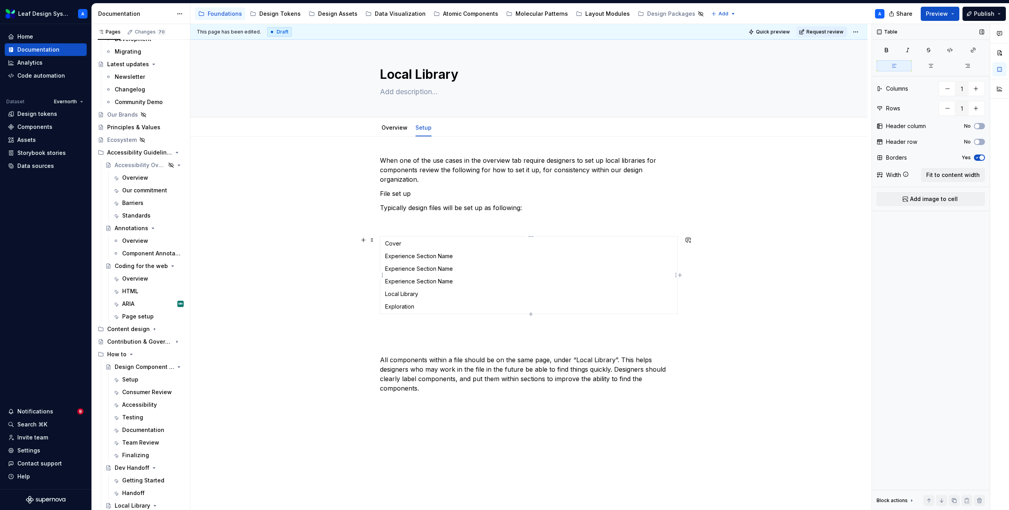
click at [418, 245] on p "Cover" at bounding box center [529, 244] width 288 height 8
click at [411, 246] on p "Cover" at bounding box center [529, 244] width 288 height 8
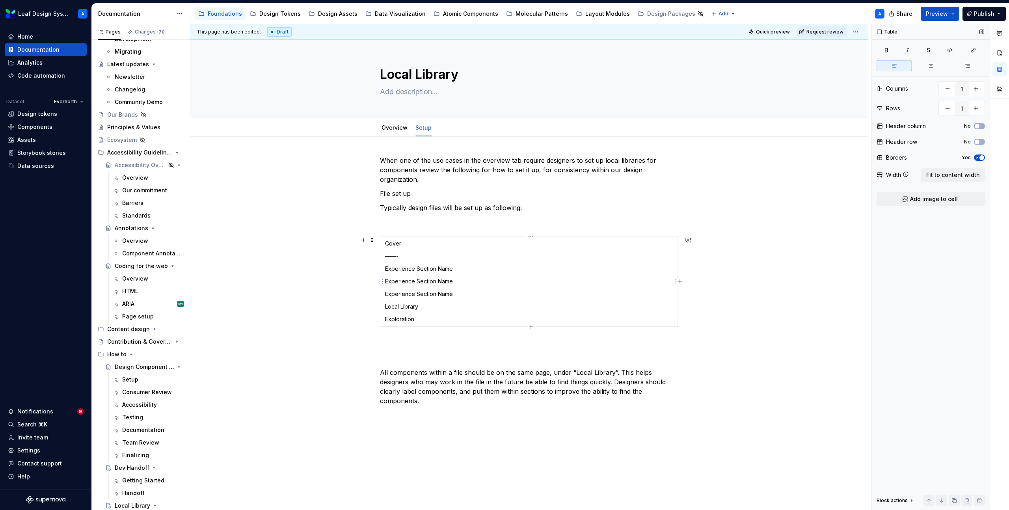
click at [393, 256] on p "——-" at bounding box center [529, 256] width 288 height 8
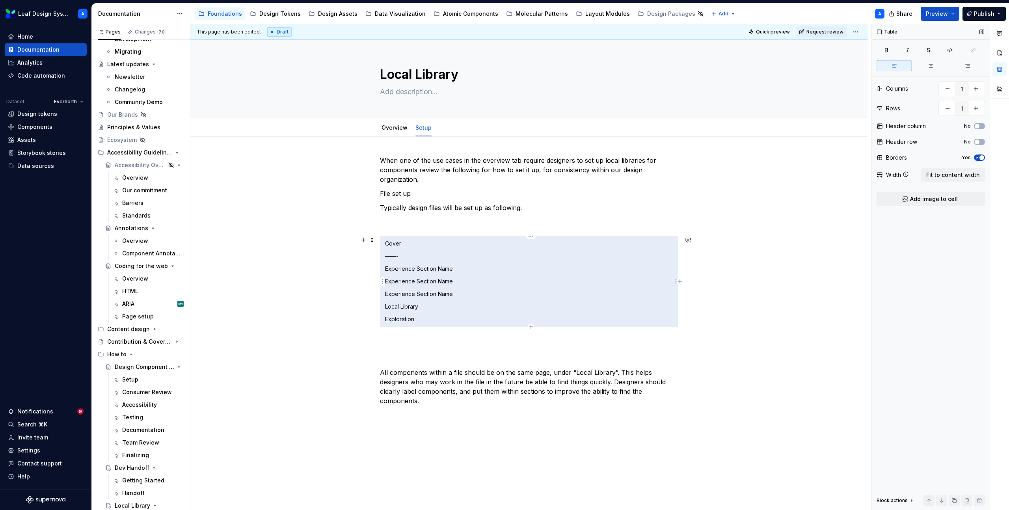
click at [401, 256] on p "——-" at bounding box center [529, 256] width 288 height 8
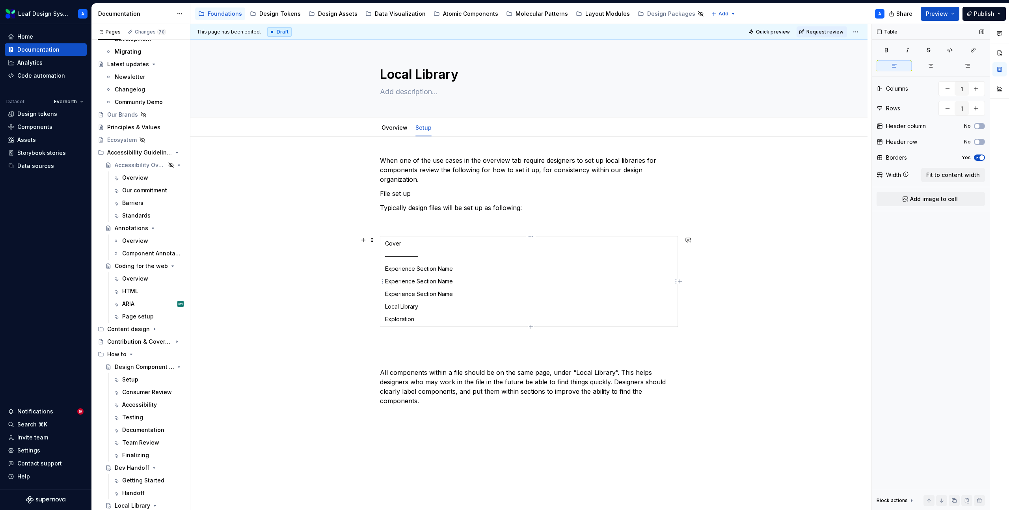
click at [405, 246] on p "Cover" at bounding box center [529, 244] width 288 height 8
click at [366, 240] on button "button" at bounding box center [363, 240] width 11 height 11
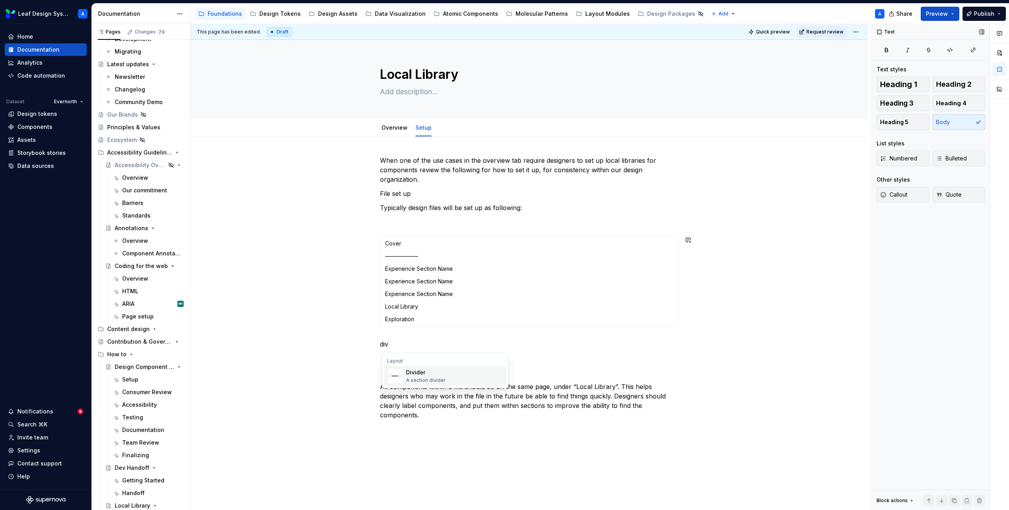
click at [451, 378] on div "Divider A section divider" at bounding box center [454, 376] width 97 height 16
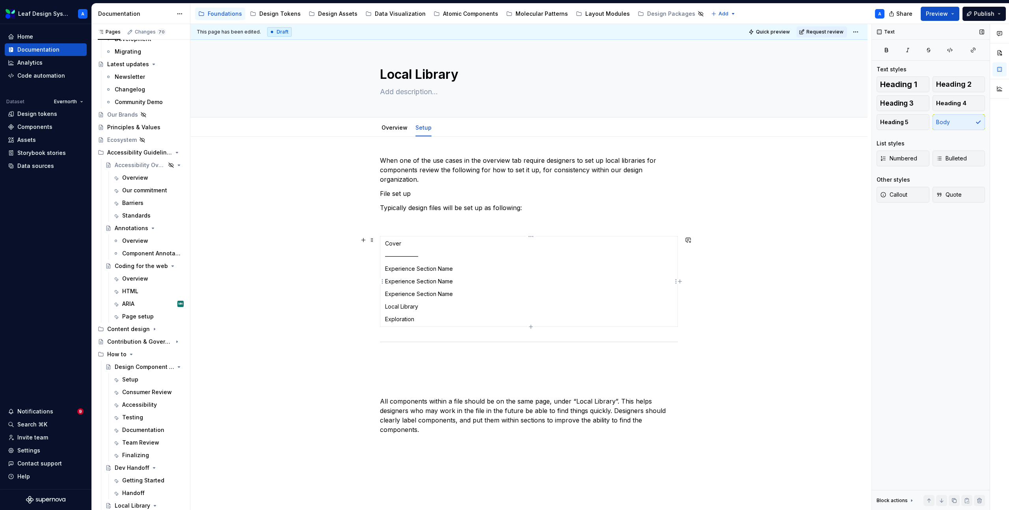
drag, startPoint x: 374, startPoint y: 343, endPoint x: 410, endPoint y: 251, distance: 98.7
click at [388, 218] on p at bounding box center [529, 221] width 298 height 9
click at [395, 271] on p "——————" at bounding box center [529, 271] width 288 height 8
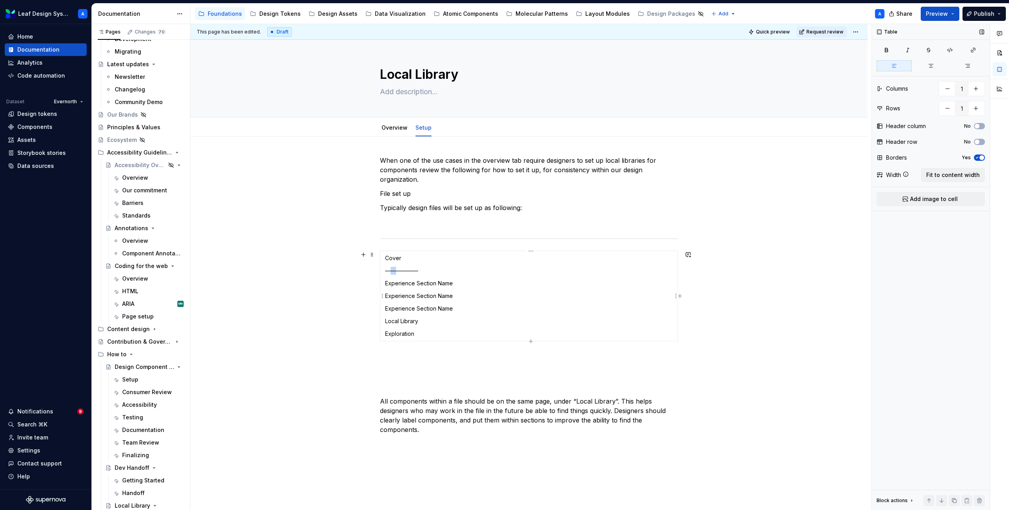
click at [395, 271] on p "——————" at bounding box center [529, 271] width 288 height 8
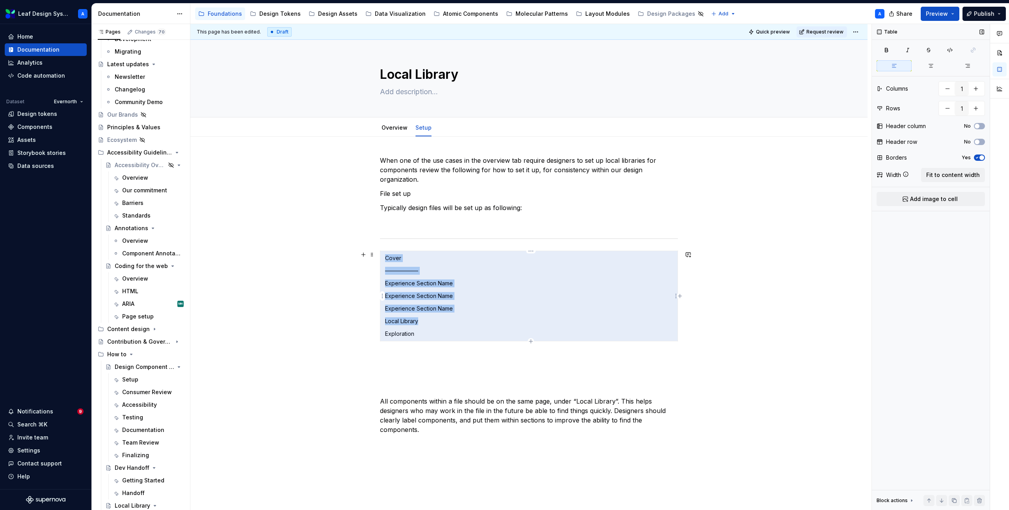
click at [395, 271] on p "——————" at bounding box center [529, 271] width 288 height 8
click at [405, 272] on p "——————" at bounding box center [529, 271] width 288 height 8
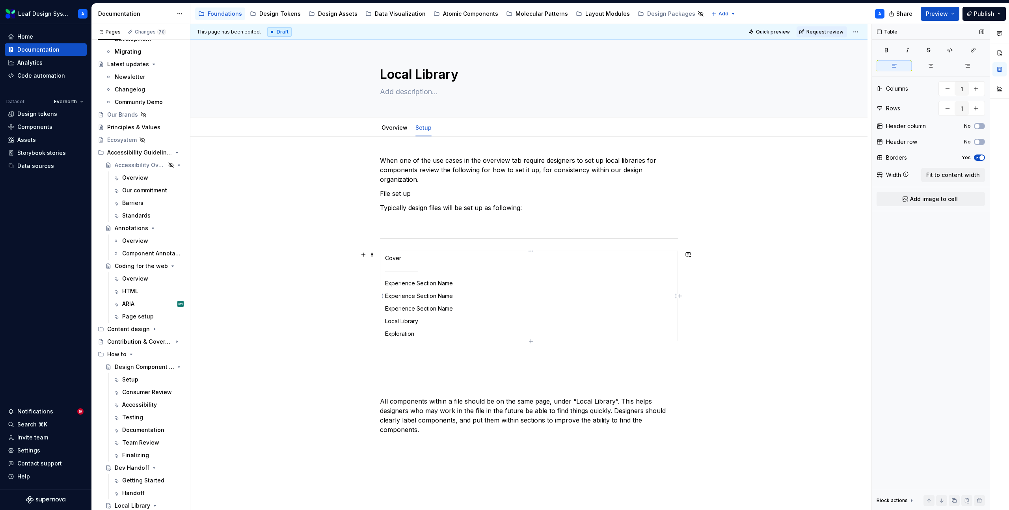
click at [421, 272] on p "——————" at bounding box center [529, 271] width 288 height 8
drag, startPoint x: 421, startPoint y: 272, endPoint x: 382, endPoint y: 272, distance: 38.6
click at [382, 272] on td "Cover —————— Experience Section Name Experience Section Name Experience Section…" at bounding box center [529, 296] width 298 height 90
copy p "——————"
click at [426, 271] on p "——————" at bounding box center [529, 271] width 288 height 8
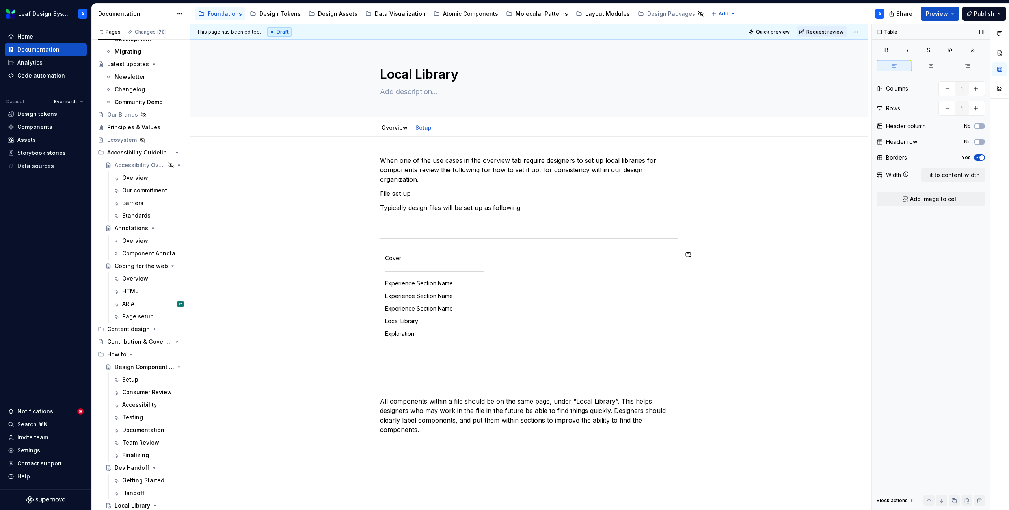
click at [435, 271] on p "——————————————————" at bounding box center [529, 271] width 288 height 8
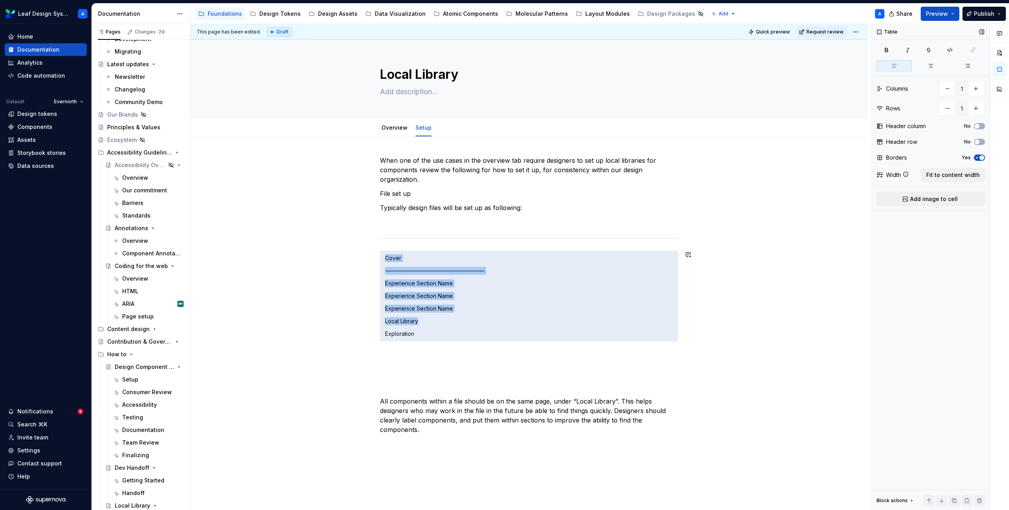
click at [435, 271] on p "——————————————————" at bounding box center [529, 271] width 288 height 8
drag, startPoint x: 495, startPoint y: 271, endPoint x: 397, endPoint y: 272, distance: 97.4
click at [397, 272] on p "——————————————————" at bounding box center [529, 271] width 288 height 8
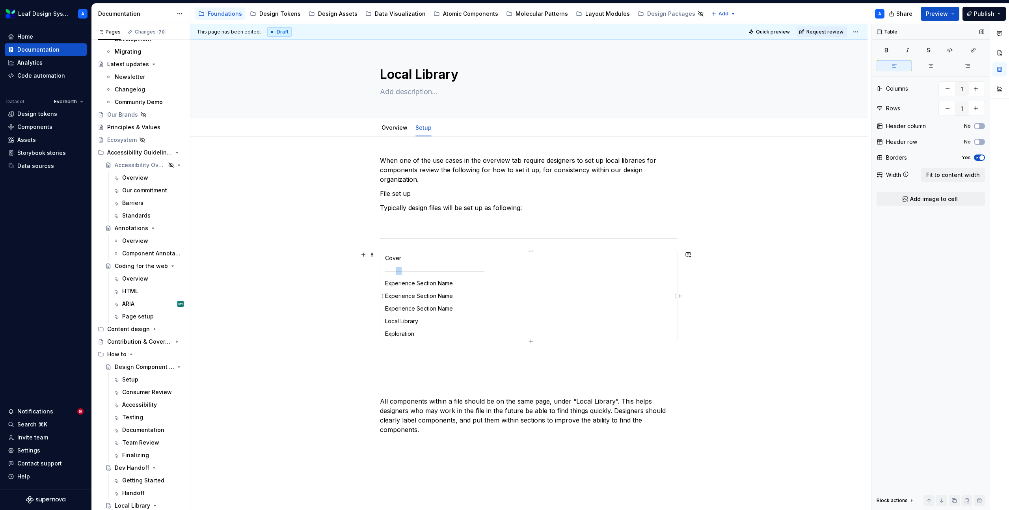
click at [397, 272] on p "——————————————————" at bounding box center [529, 271] width 288 height 8
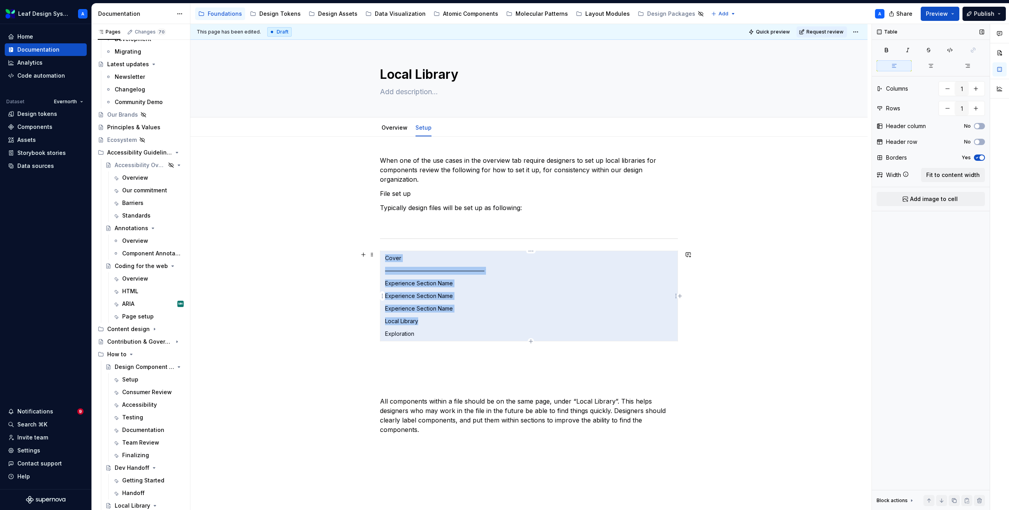
click at [397, 272] on p "——————————————————" at bounding box center [529, 271] width 288 height 8
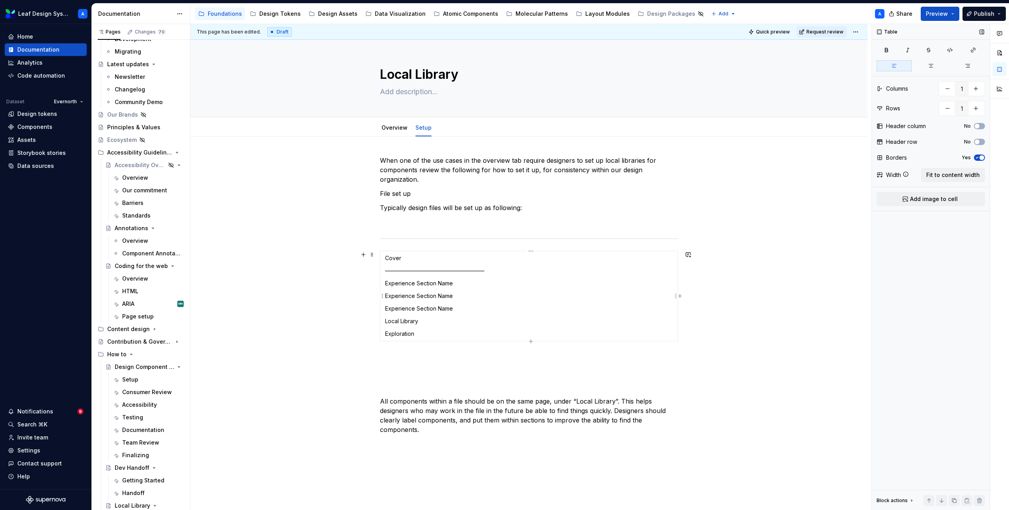
click at [399, 271] on p "——————————————————" at bounding box center [529, 271] width 288 height 8
drag, startPoint x: 488, startPoint y: 271, endPoint x: 387, endPoint y: 272, distance: 100.1
click at [387, 272] on p "——————————————————" at bounding box center [529, 271] width 288 height 8
copy p "——————————————————"
click at [472, 311] on p "Experience Section Name" at bounding box center [529, 309] width 288 height 8
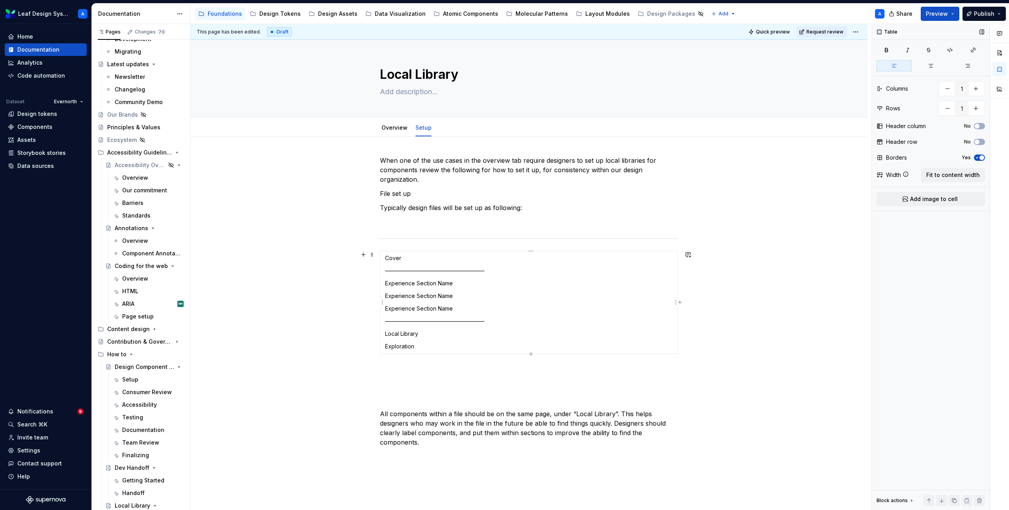
click at [446, 328] on td "Cover —————————————————— Experience Section Name Experience Section Name Experi…" at bounding box center [529, 302] width 298 height 103
click at [440, 335] on p "Local Library" at bounding box center [529, 334] width 288 height 8
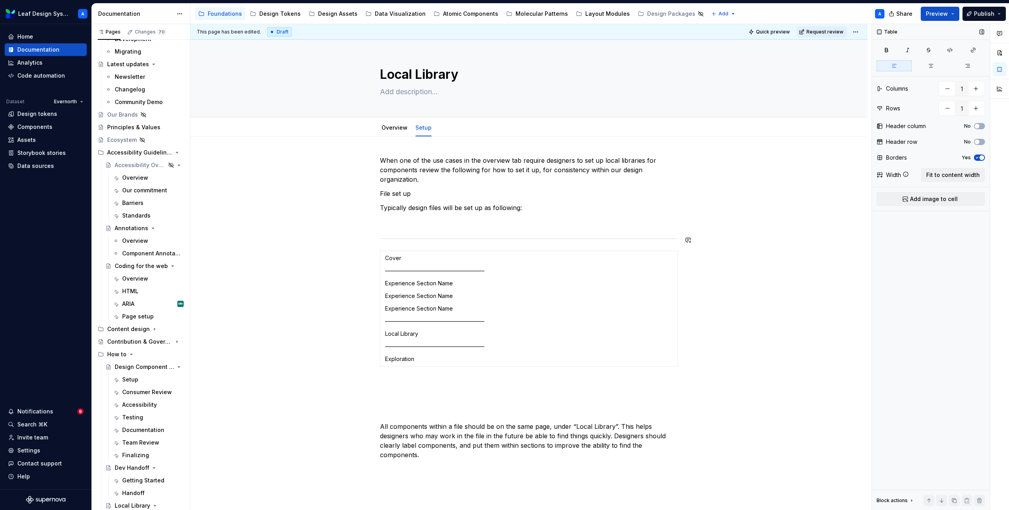
click at [394, 233] on div "When one of the use cases in the overview tab require designers to set up local…" at bounding box center [529, 308] width 298 height 304
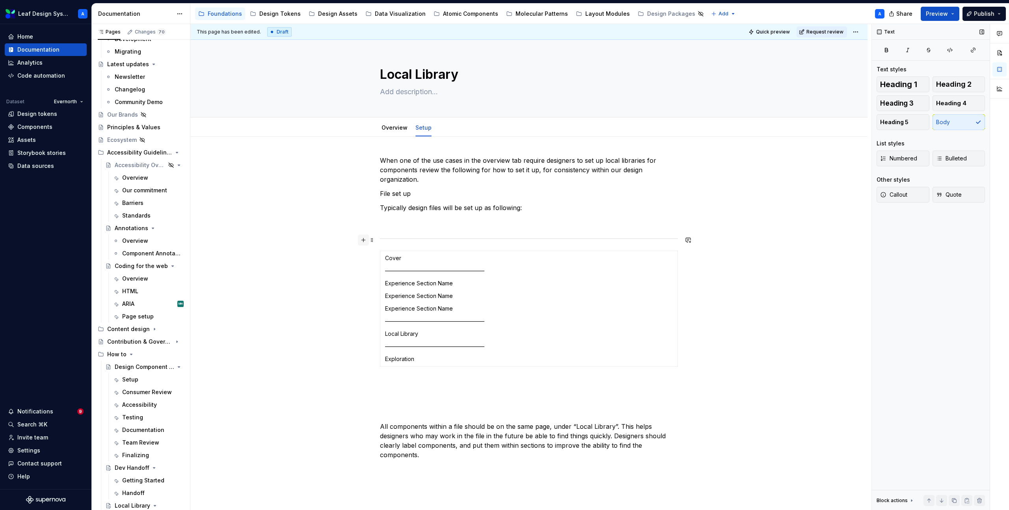
click at [369, 240] on button "button" at bounding box center [363, 240] width 11 height 11
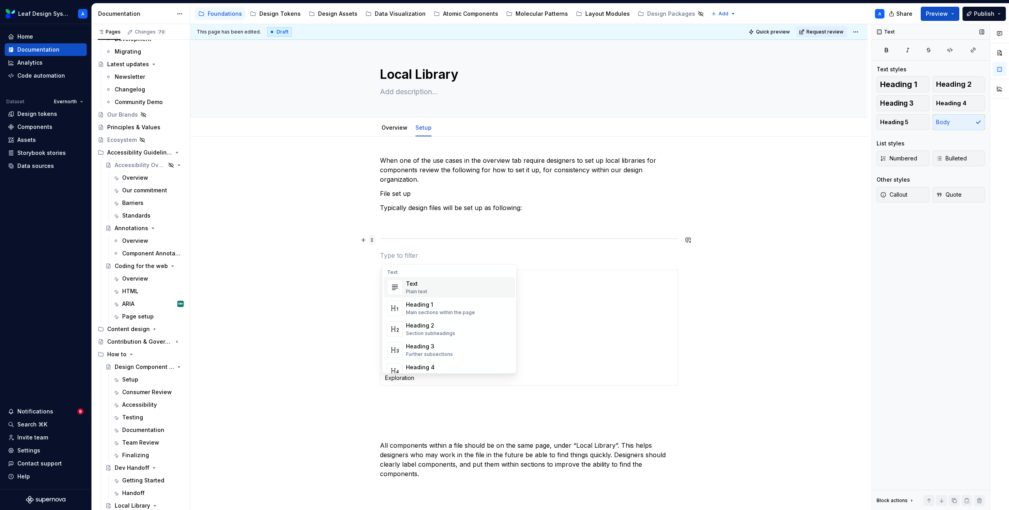
click at [374, 240] on span at bounding box center [372, 240] width 6 height 11
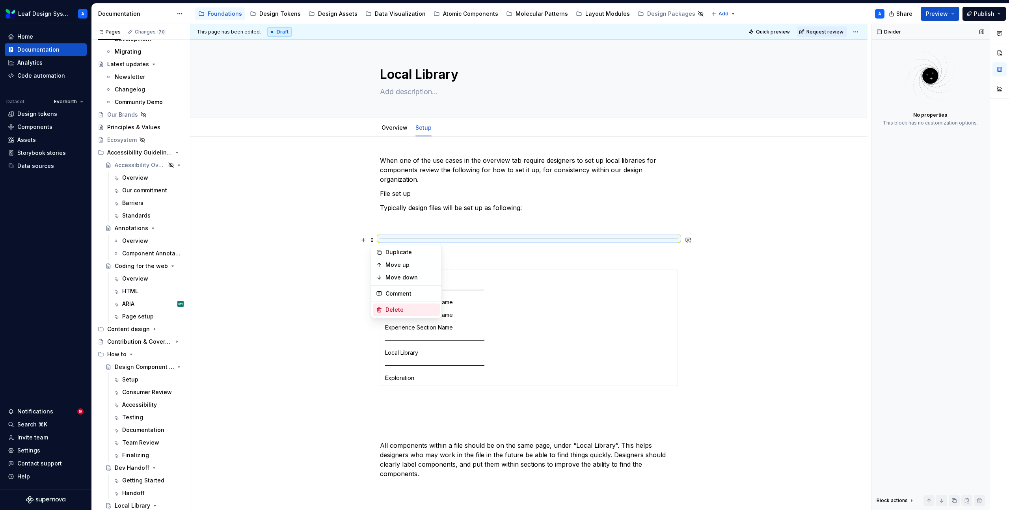
click at [397, 310] on div "Delete" at bounding box center [410, 310] width 51 height 8
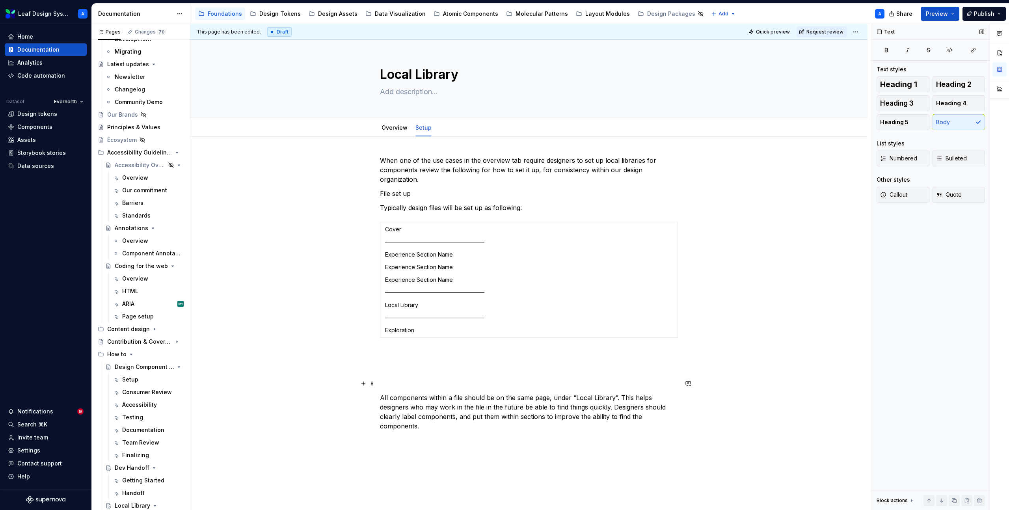
click at [390, 380] on p at bounding box center [529, 383] width 298 height 9
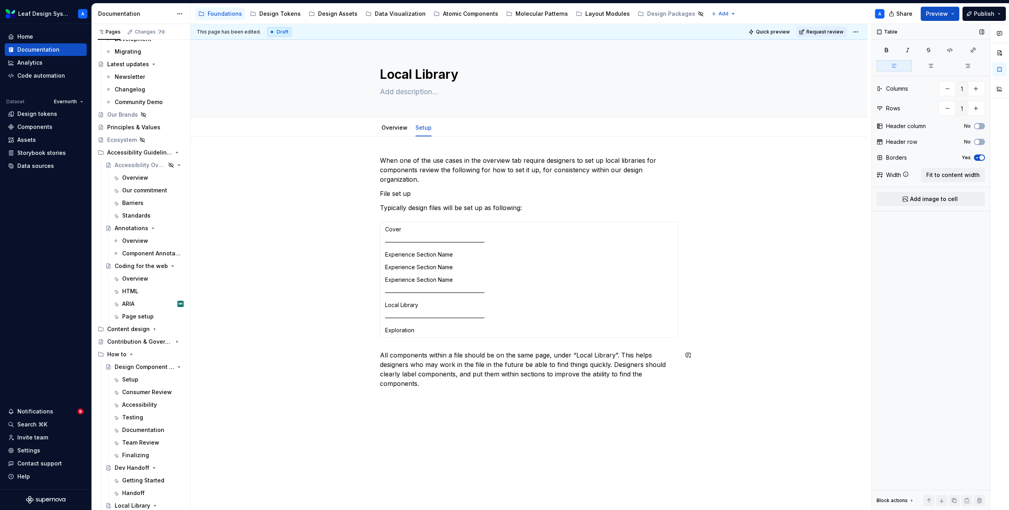
click at [440, 391] on div "When one of the use cases in the overview tab require designers to set up local…" at bounding box center [529, 277] width 298 height 242
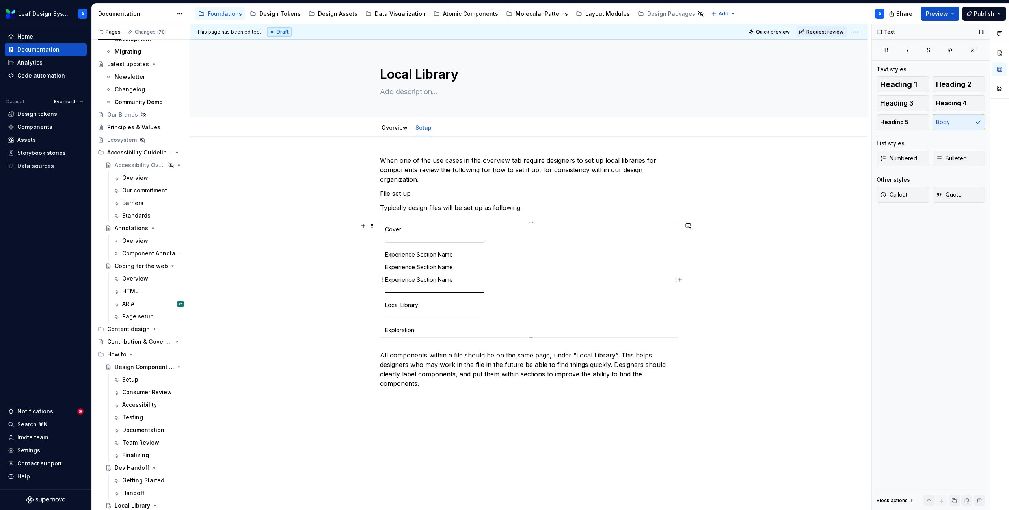
click at [386, 257] on td "Cover —————————————————— Experience Section Name Experience Section Name Experi…" at bounding box center [529, 279] width 298 height 115
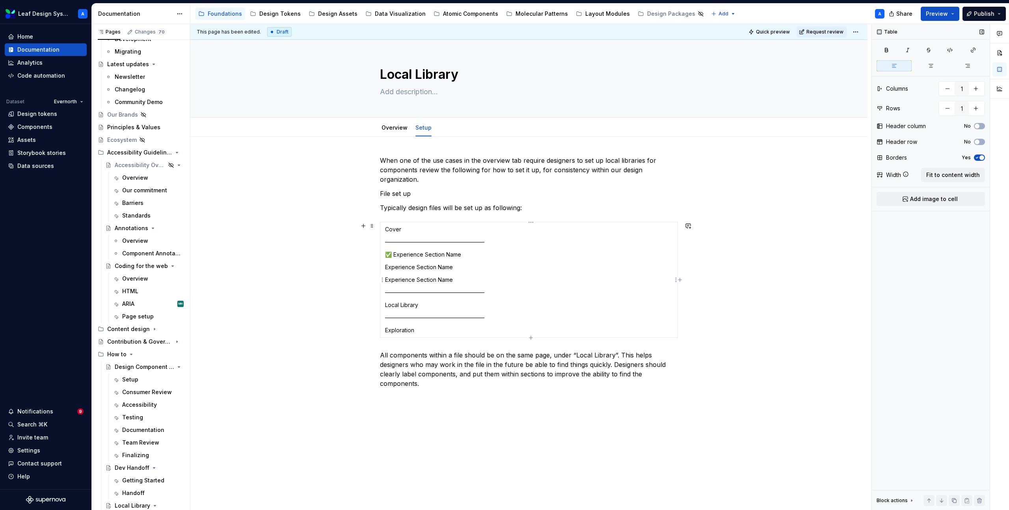
click at [388, 268] on p "Experience Section Name" at bounding box center [529, 267] width 288 height 8
click at [388, 280] on p "Experience Section Name" at bounding box center [529, 280] width 288 height 8
drag, startPoint x: 464, startPoint y: 255, endPoint x: 396, endPoint y: 255, distance: 67.8
click at [396, 255] on p "✅ Experience Section Name" at bounding box center [529, 255] width 288 height 8
drag, startPoint x: 478, startPoint y: 256, endPoint x: 426, endPoint y: 255, distance: 52.8
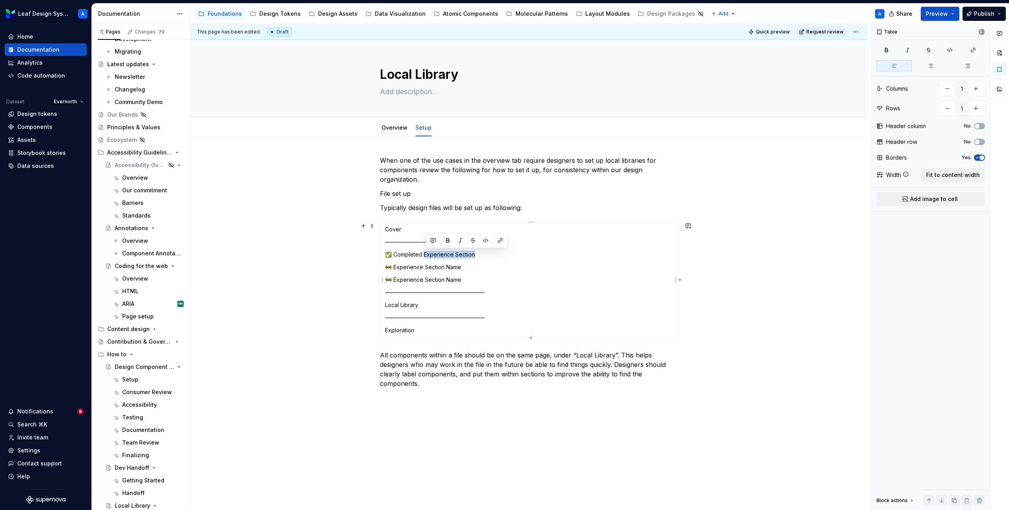
click at [426, 255] on p "✅ Completed Experience Section" at bounding box center [529, 255] width 288 height 8
copy p "Experience Section"
drag, startPoint x: 471, startPoint y: 268, endPoint x: 396, endPoint y: 268, distance: 75.3
click at [396, 268] on p "🚧 Experience Section Name" at bounding box center [529, 267] width 288 height 8
drag, startPoint x: 479, startPoint y: 267, endPoint x: 382, endPoint y: 267, distance: 97.4
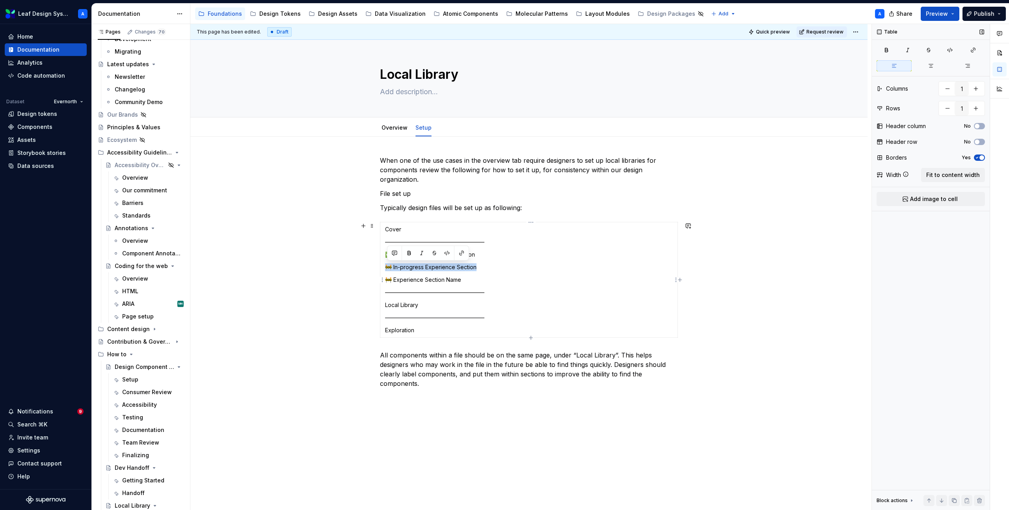
click at [382, 267] on td "Cover —————————————————— ✅ Completed Experience Section 🚧 In-progress Experienc…" at bounding box center [529, 279] width 298 height 115
copy p "🚧 In-progress Experience Section"
click at [413, 276] on p "🚧 Experience Section Name" at bounding box center [529, 280] width 288 height 8
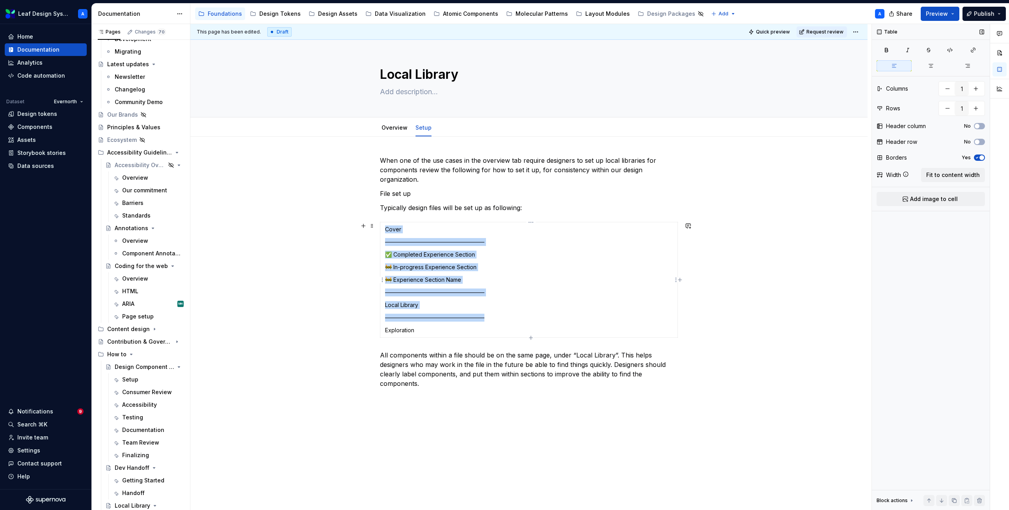
click at [413, 276] on p "🚧 Experience Section Name" at bounding box center [529, 280] width 288 height 8
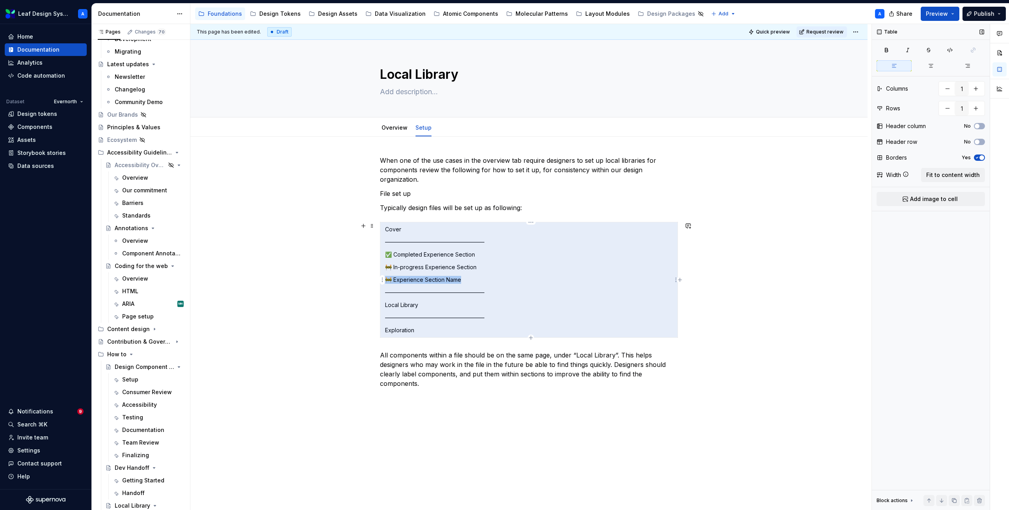
drag, startPoint x: 467, startPoint y: 278, endPoint x: 390, endPoint y: 281, distance: 77.3
click at [390, 281] on p "🚧 Experience Section Name" at bounding box center [529, 280] width 288 height 8
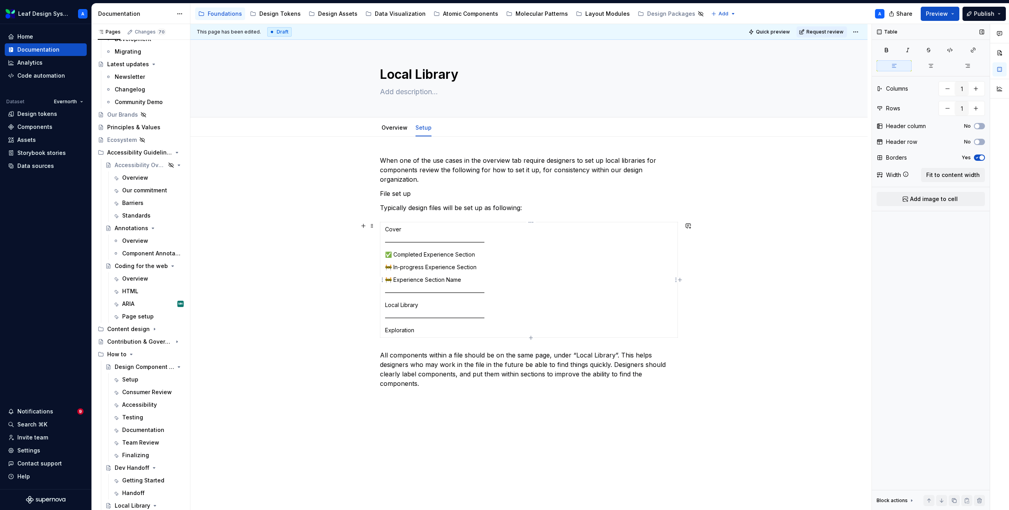
click at [463, 281] on p "🚧 Experience Section Name" at bounding box center [529, 280] width 288 height 8
drag, startPoint x: 466, startPoint y: 281, endPoint x: 391, endPoint y: 283, distance: 75.3
click at [391, 283] on p "🚧 Experience Section Name" at bounding box center [529, 280] width 288 height 8
click at [324, 303] on div "When one of the use cases in the overview tab require designers to set up local…" at bounding box center [528, 344] width 677 height 414
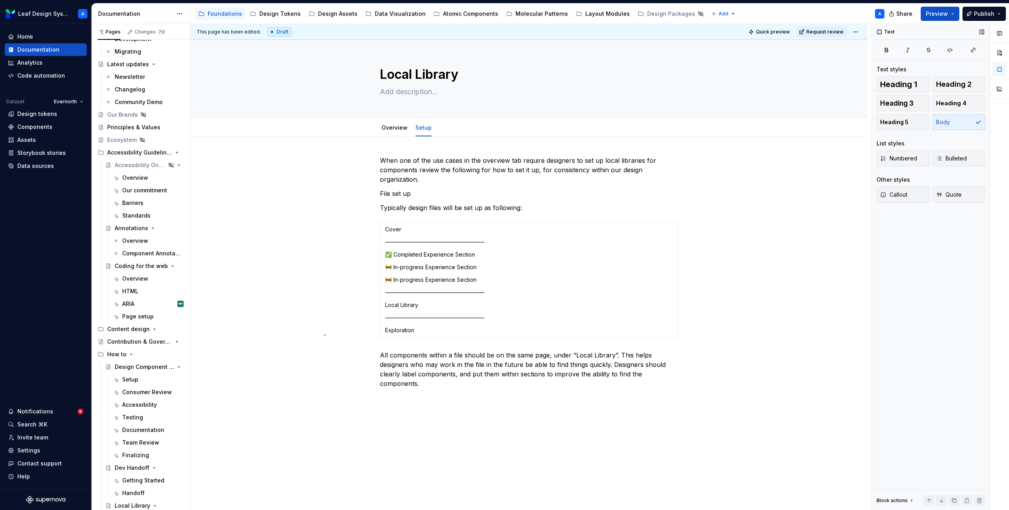
click at [324, 335] on div "This page has been edited. Draft Quick preview Request review Local Library Edi…" at bounding box center [530, 267] width 681 height 486
click at [387, 229] on p "Cover" at bounding box center [529, 229] width 288 height 8
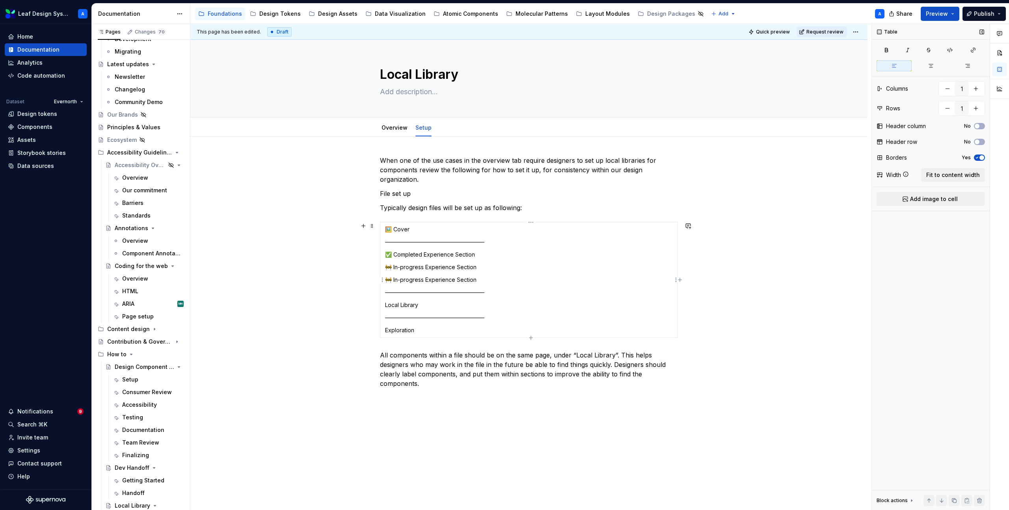
click at [387, 306] on p "Local Library" at bounding box center [529, 305] width 288 height 8
click at [387, 330] on p "Exploration" at bounding box center [529, 330] width 288 height 8
click at [396, 307] on p "Local Library" at bounding box center [529, 305] width 288 height 8
click at [385, 307] on td "🖼️ Cover —————————————————— ✅ Completed Experience Section 🚧 In-progress Experi…" at bounding box center [529, 279] width 298 height 115
click at [385, 331] on td "🖼️ Cover —————————————————— ✅ Completed Experience Section 🚧 In-progress Experi…" at bounding box center [529, 279] width 298 height 115
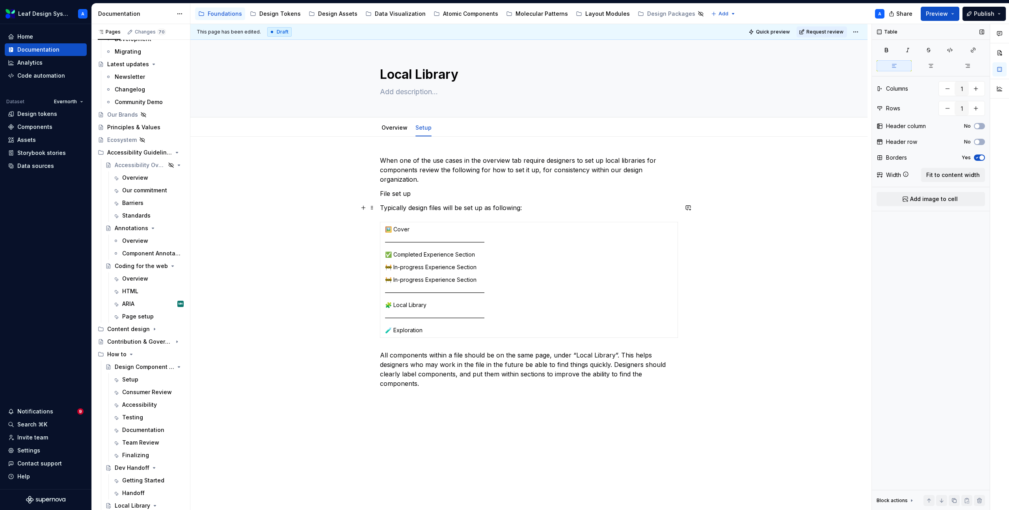
click at [445, 207] on p "Typically design files will be set up as following:" at bounding box center [529, 207] width 298 height 9
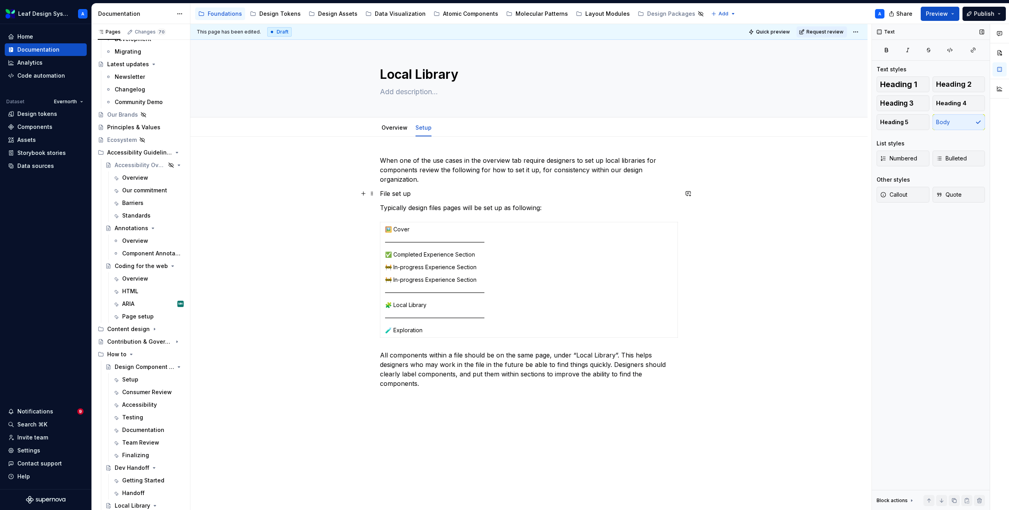
click at [398, 191] on p "File set up" at bounding box center [529, 193] width 298 height 9
click at [444, 180] on button "button" at bounding box center [444, 178] width 11 height 11
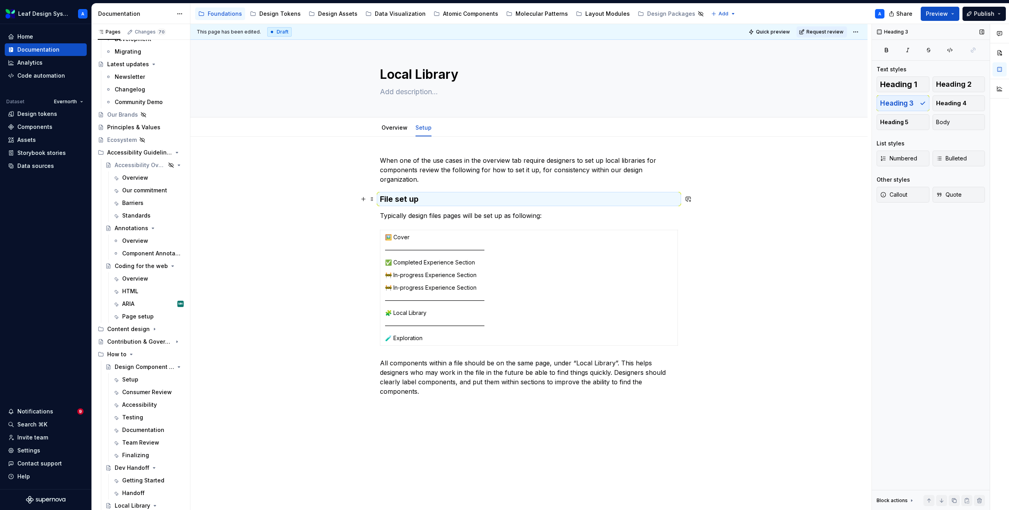
click at [427, 197] on h3 "File set up" at bounding box center [529, 199] width 298 height 11
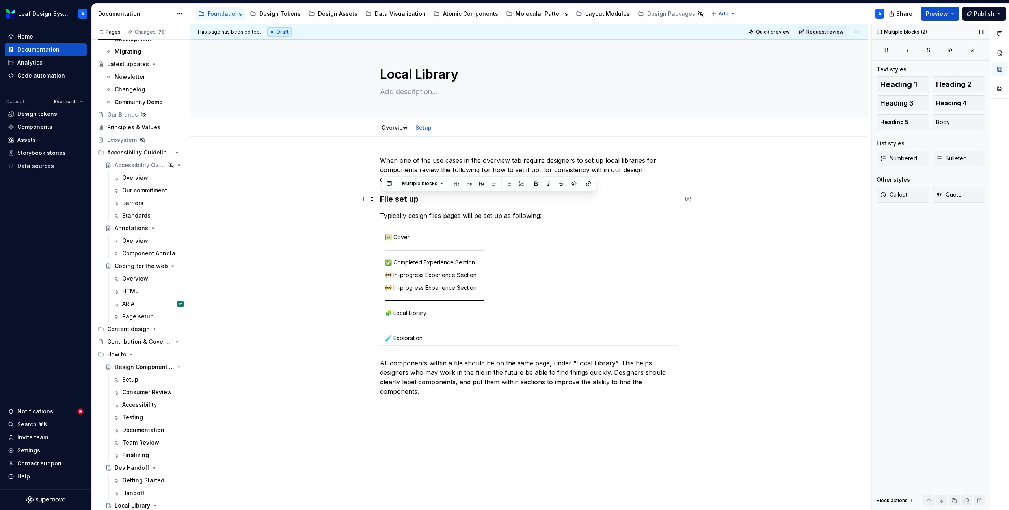
click at [427, 197] on h3 "File set up" at bounding box center [529, 199] width 298 height 11
click at [445, 186] on button "button" at bounding box center [444, 183] width 11 height 11
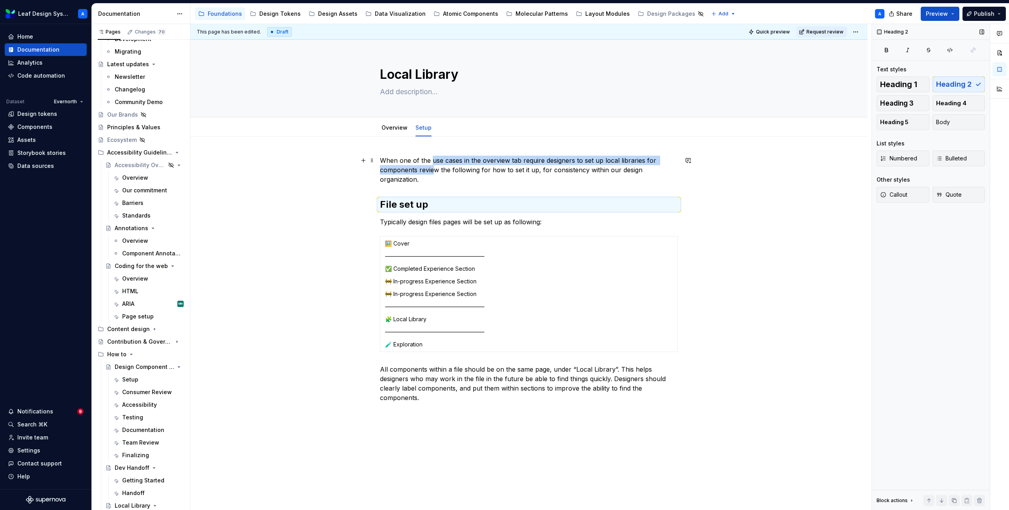
click at [434, 165] on p "When one of the use cases in the overview tab require designers to set up local…" at bounding box center [529, 170] width 298 height 28
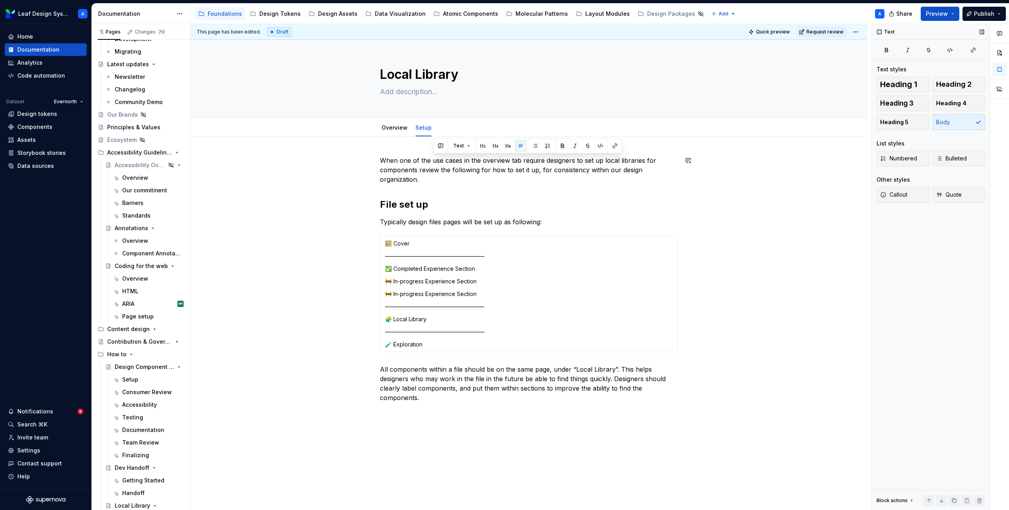
click at [437, 189] on div "When one of the use cases in the overview tab require designers to set up local…" at bounding box center [529, 279] width 298 height 247
click at [436, 179] on p "When one of the use cases in the overview tab require designers to set up local…" at bounding box center [529, 170] width 298 height 28
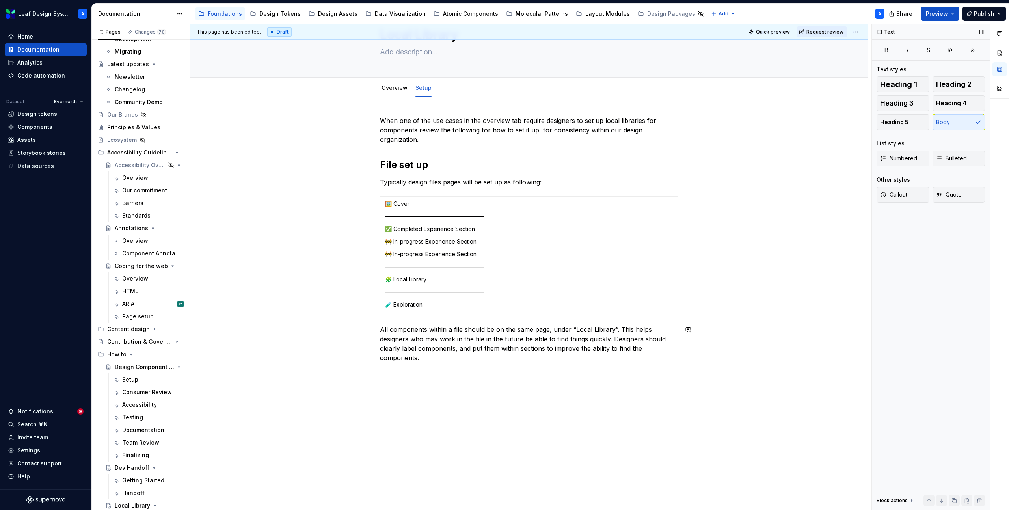
scroll to position [54, 0]
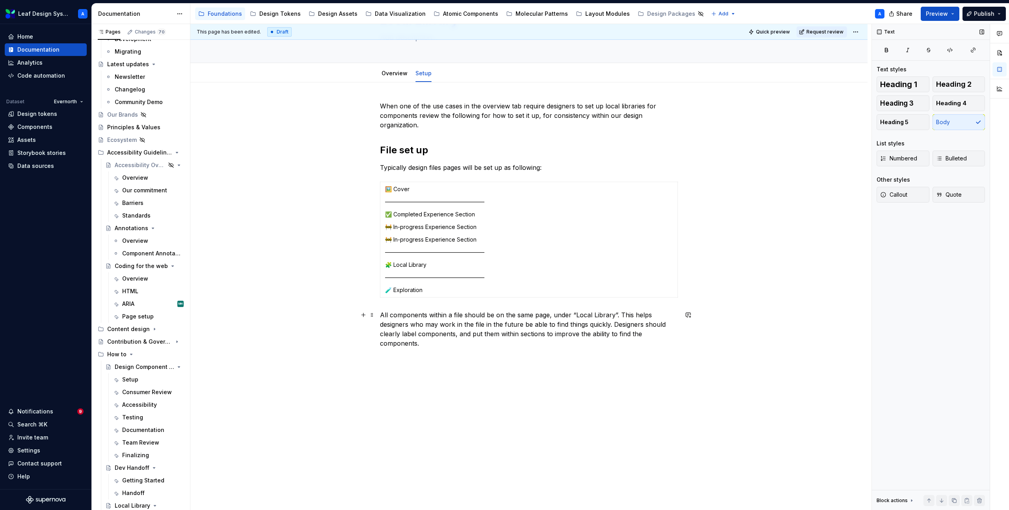
click at [426, 344] on p "All components within a file should be on the same page, under “Local Library”.…" at bounding box center [529, 329] width 298 height 38
drag, startPoint x: 431, startPoint y: 344, endPoint x: 615, endPoint y: 324, distance: 185.2
click at [615, 324] on p "All components within a file should be on the same page, under “Local Library”.…" at bounding box center [529, 329] width 298 height 38
click at [416, 353] on p at bounding box center [529, 352] width 298 height 9
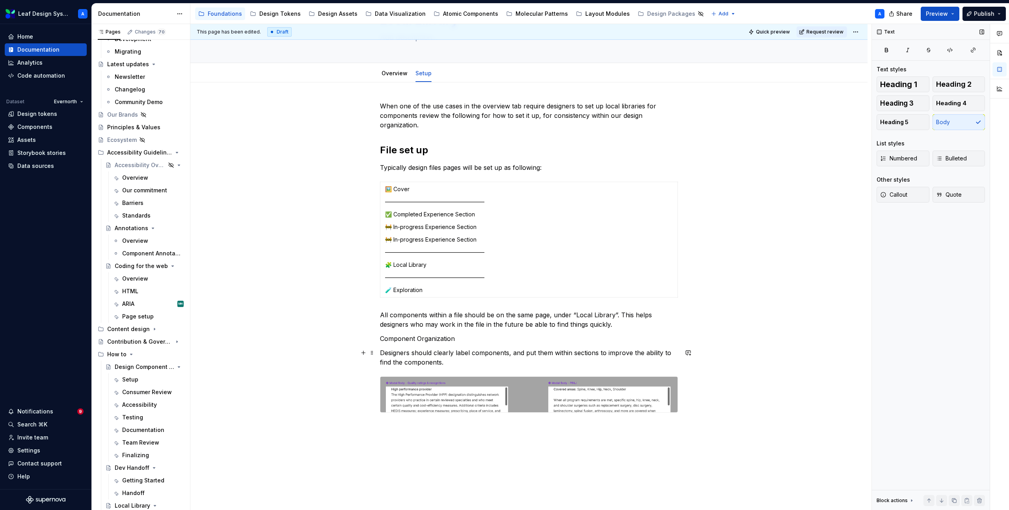
click at [454, 362] on p "Designers should clearly label components, and put them within sections to impr…" at bounding box center [529, 357] width 298 height 19
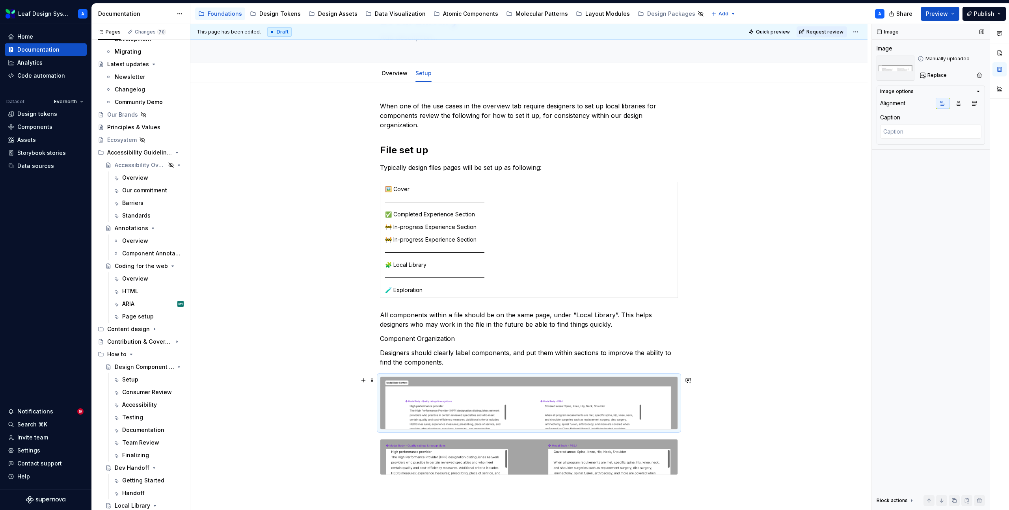
click at [401, 414] on img at bounding box center [528, 403] width 297 height 52
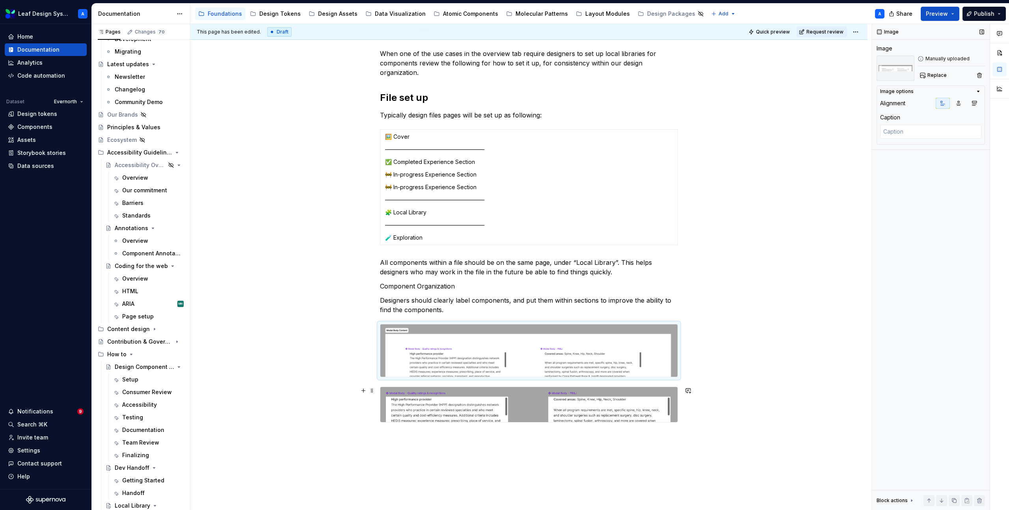
scroll to position [131, 0]
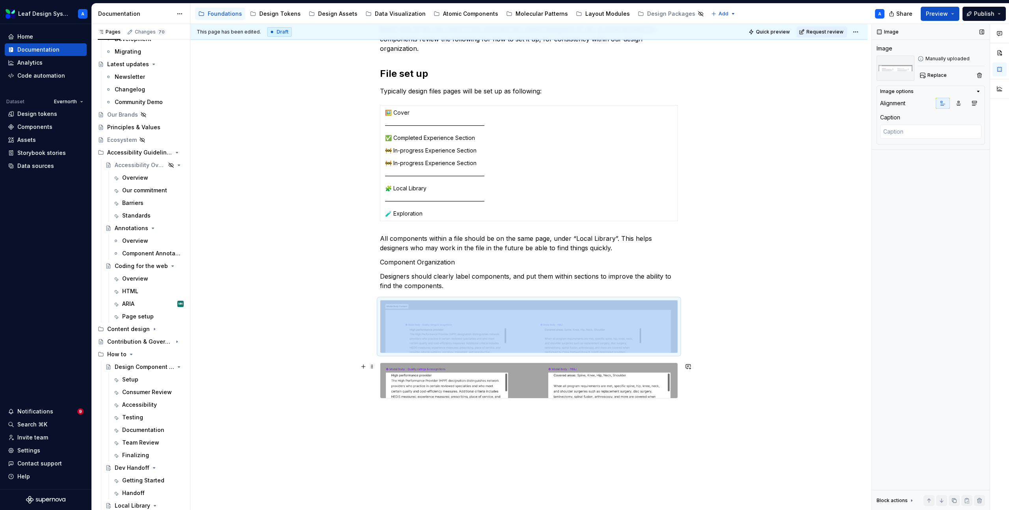
click at [411, 385] on img at bounding box center [528, 380] width 297 height 35
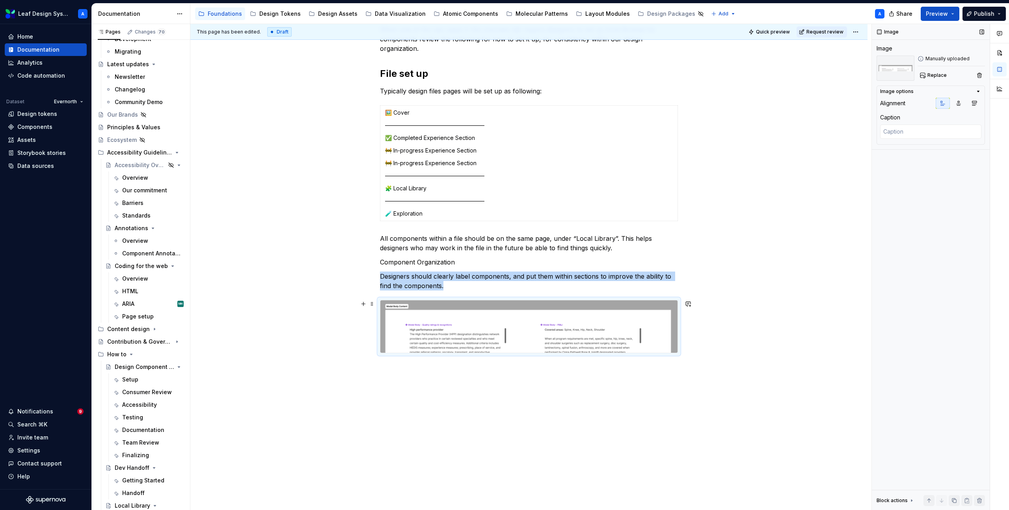
click at [453, 315] on img at bounding box center [528, 326] width 297 height 52
click at [439, 289] on p "Designers should clearly label components, and put them within sections to impr…" at bounding box center [529, 281] width 298 height 19
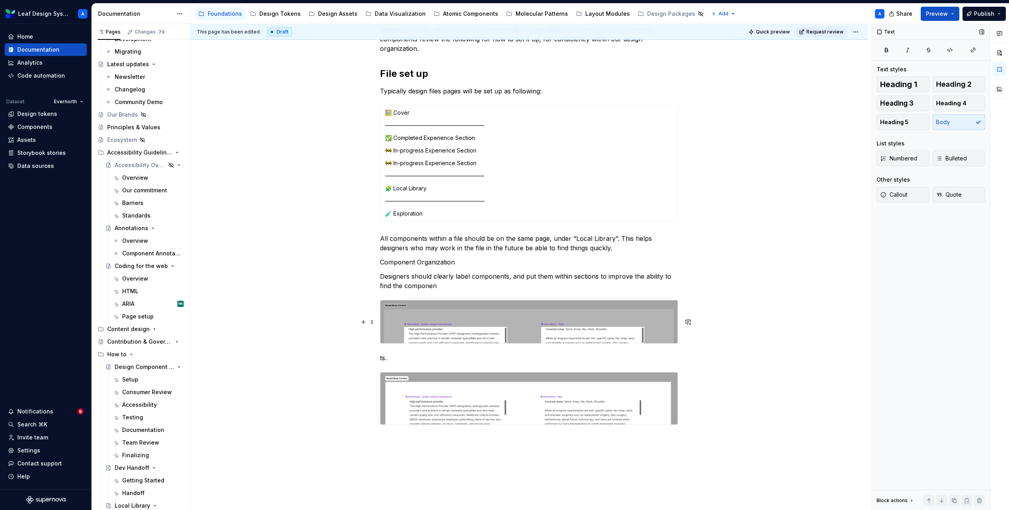
click at [449, 353] on p "ts." at bounding box center [529, 357] width 298 height 9
click at [453, 393] on img at bounding box center [528, 398] width 297 height 52
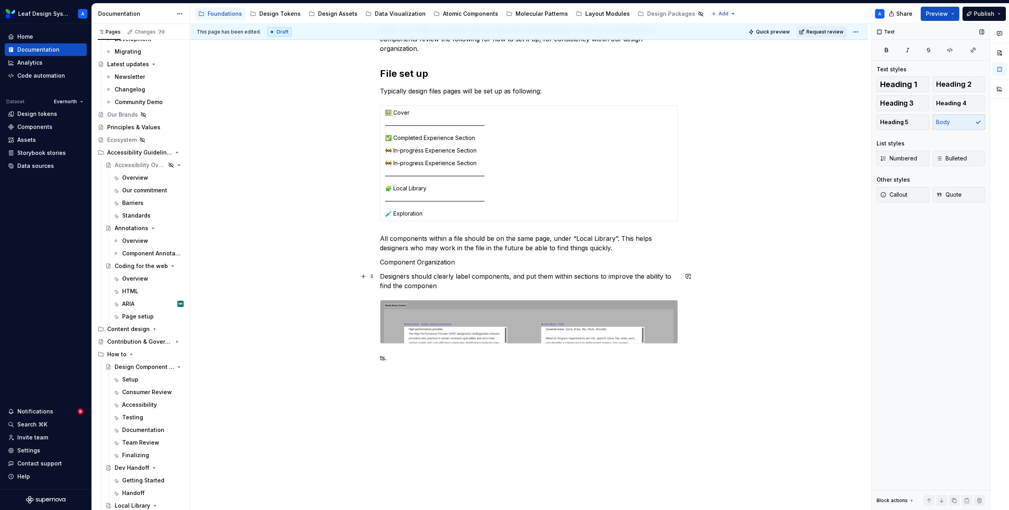
click at [447, 281] on p "Designers should clearly label components, and put them within sections to impr…" at bounding box center [529, 281] width 298 height 19
click at [434, 363] on div "When one of the use cases in the overview tab require designers to set up local…" at bounding box center [529, 198] width 298 height 347
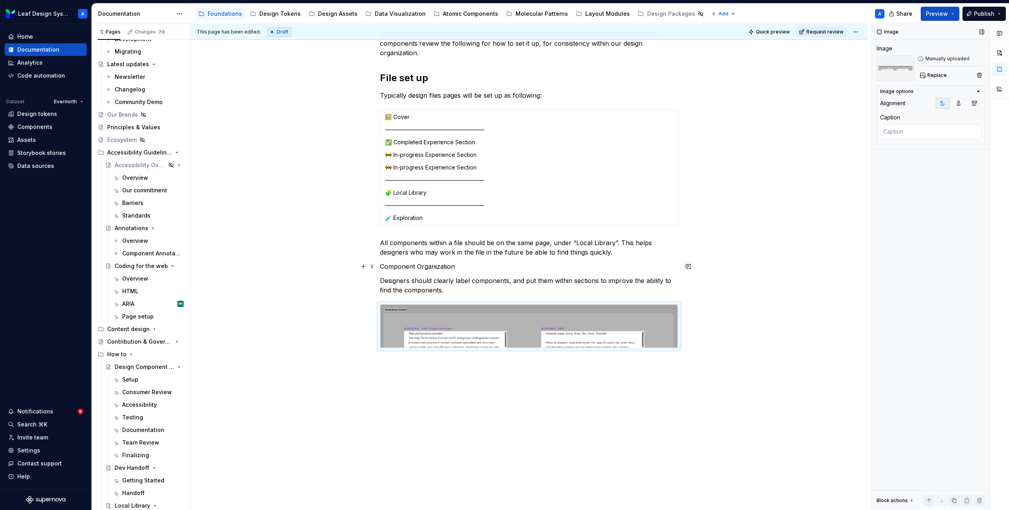
click at [441, 264] on p "Component Organization" at bounding box center [529, 266] width 298 height 9
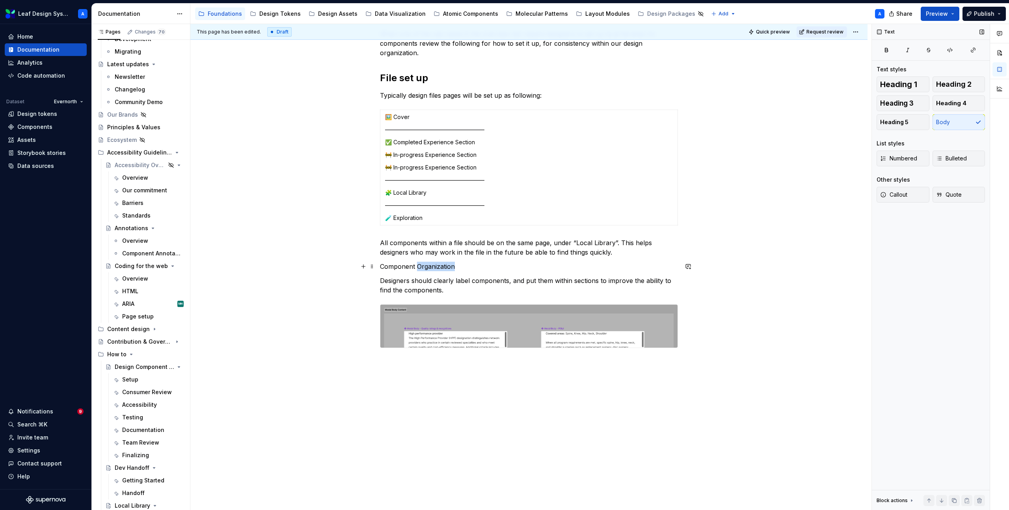
click at [441, 264] on p "Component Organization" at bounding box center [529, 266] width 298 height 9
click at [441, 254] on button "button" at bounding box center [444, 251] width 11 height 11
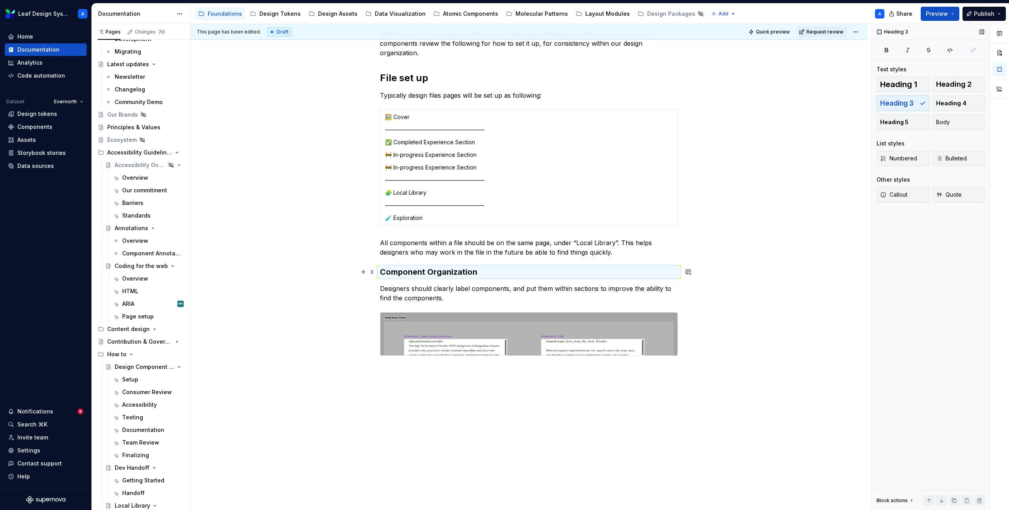
click at [437, 272] on h3 "Component Organization" at bounding box center [529, 271] width 298 height 11
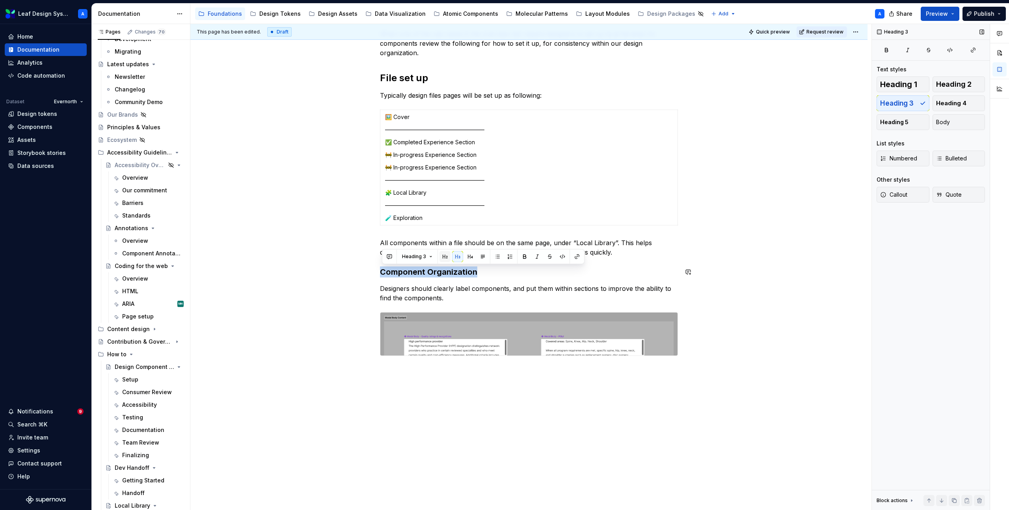
click at [444, 257] on button "button" at bounding box center [444, 256] width 11 height 11
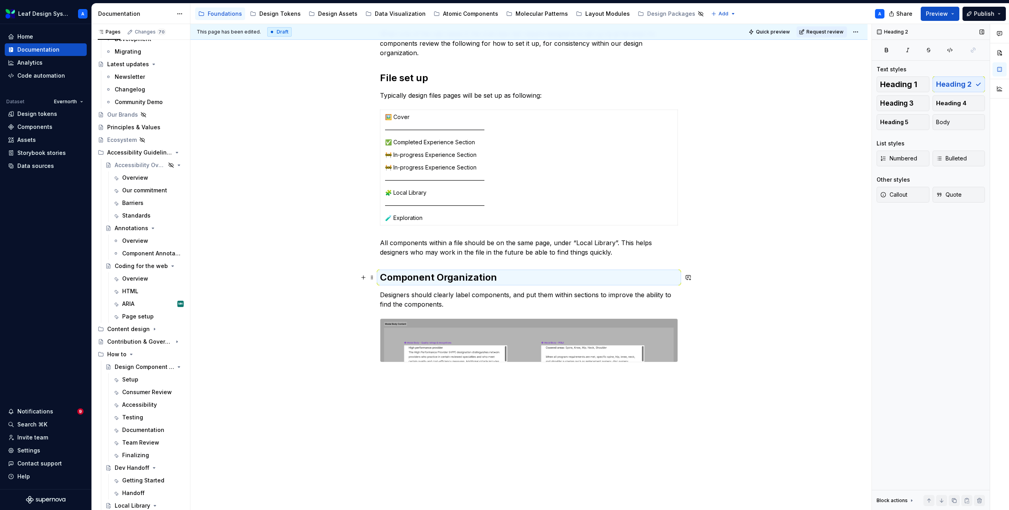
click at [497, 277] on h2 "Component Organization" at bounding box center [529, 277] width 298 height 13
click at [753, 303] on div "When one of the use cases in the overview tab require designers to set up local…" at bounding box center [528, 267] width 677 height 514
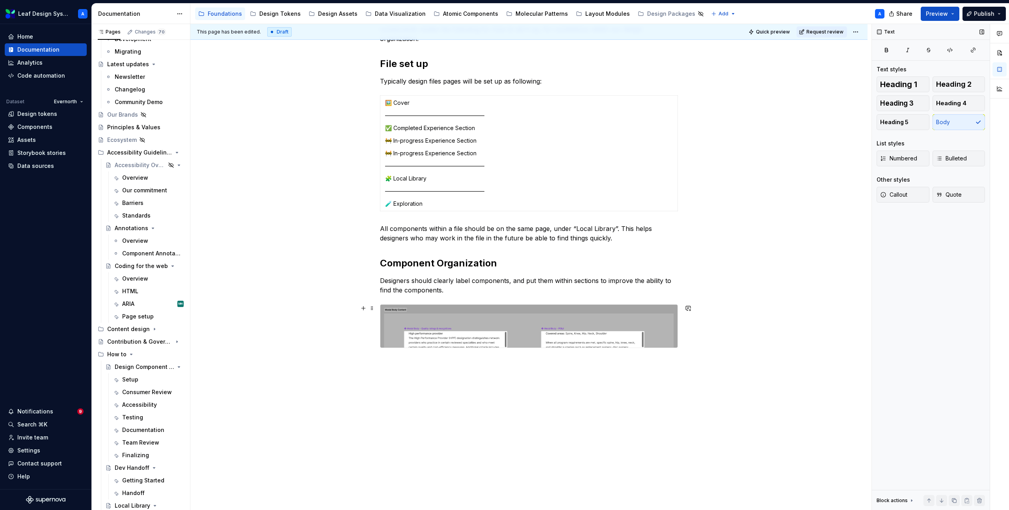
click at [694, 338] on div "When one of the use cases in the overview tab require designers to set up local…" at bounding box center [528, 253] width 677 height 514
click at [500, 370] on div "This page has been edited. Draft Quick preview Request review Local Library Edi…" at bounding box center [530, 267] width 681 height 486
click at [694, 331] on div "When one of the use cases in the overview tab require designers to set up local…" at bounding box center [528, 253] width 677 height 514
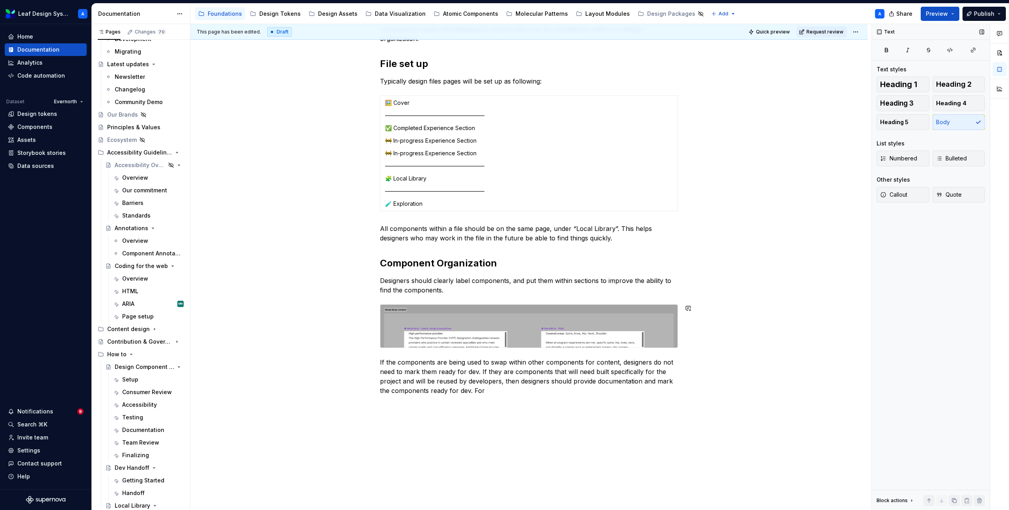
type textarea "*"
click at [441, 396] on p "If the components are being used to swap within other components for content, d…" at bounding box center [529, 385] width 298 height 57
click at [456, 411] on p "If the components are being used to swap within other components for content, d…" at bounding box center [529, 385] width 298 height 57
click at [366, 424] on button "button" at bounding box center [363, 423] width 11 height 11
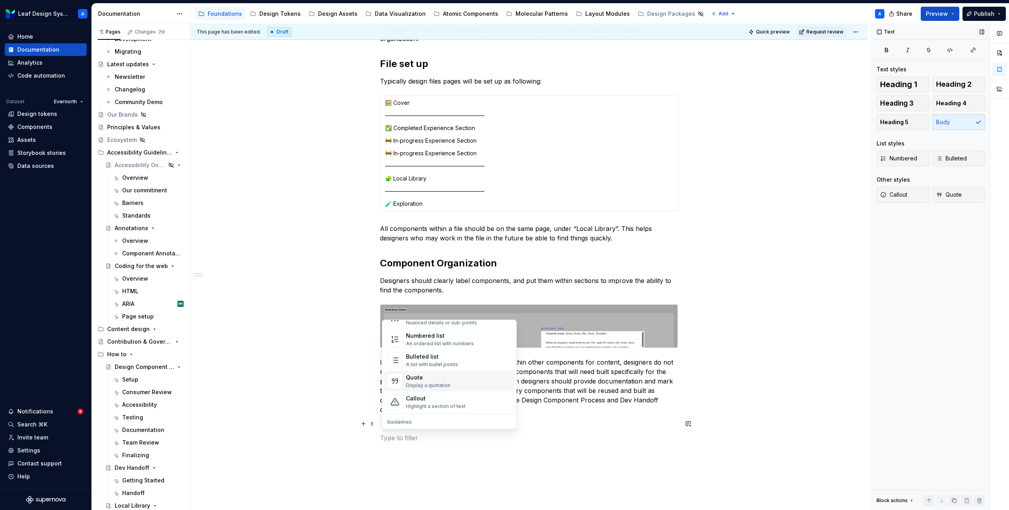
scroll to position [133, 0]
click at [419, 394] on div "Callout" at bounding box center [436, 394] width 60 height 8
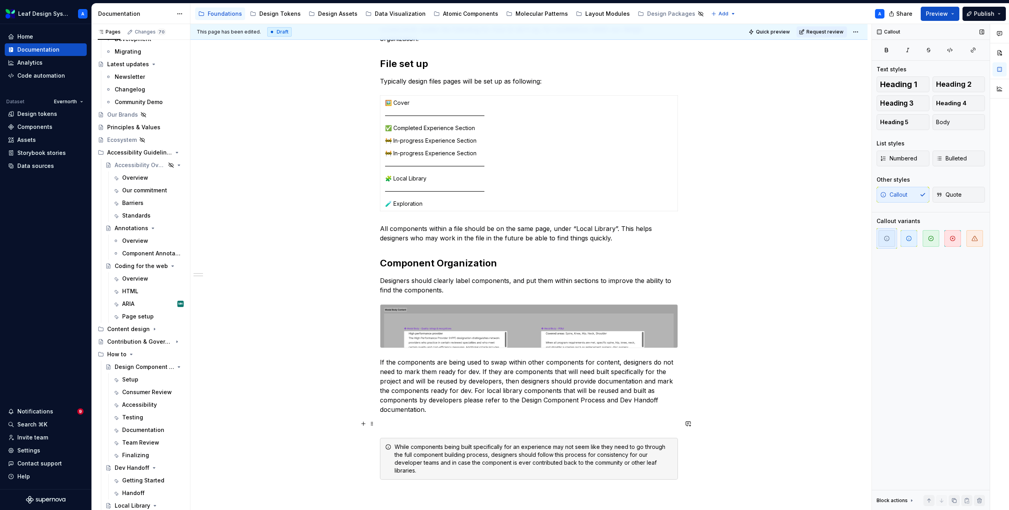
click at [411, 418] on div "When one of the use cases in the overview tab require designers to set up local…" at bounding box center [529, 247] width 298 height 465
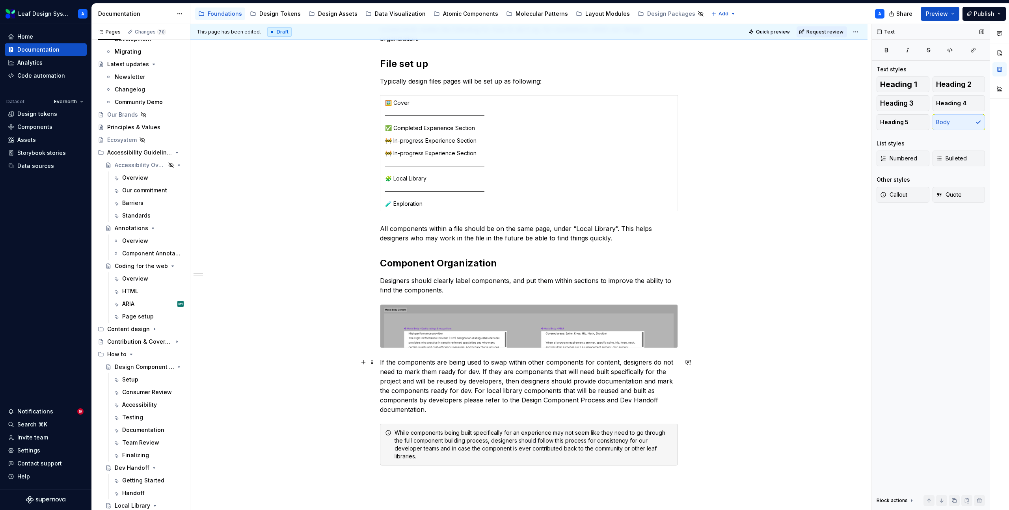
click at [413, 388] on p "If the components are being used to swap within other components for content, d…" at bounding box center [529, 385] width 298 height 57
click at [573, 450] on div "While components being built specifically for an experience may not seem like t…" at bounding box center [534, 445] width 278 height 32
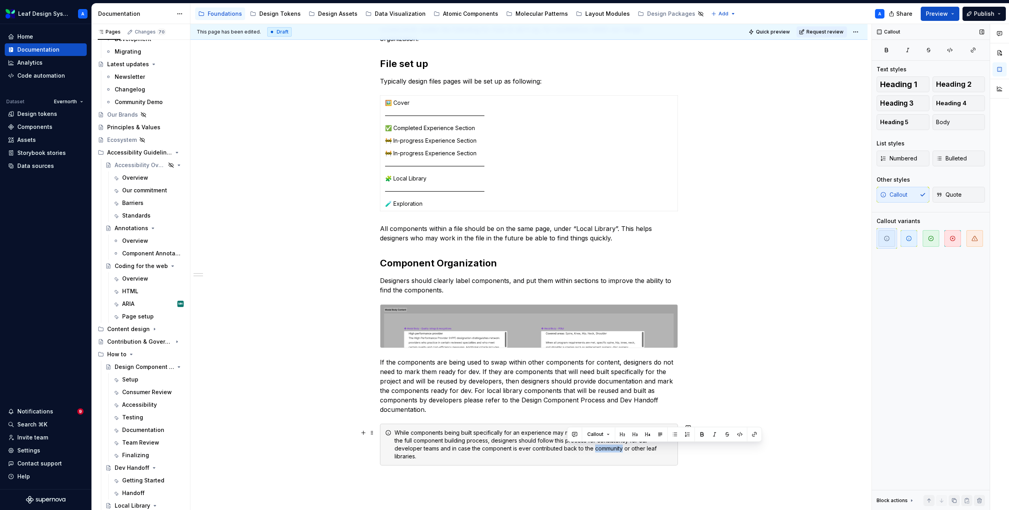
click at [573, 450] on div "While components being built specifically for an experience may not seem like t…" at bounding box center [534, 445] width 278 height 32
click at [754, 435] on button "button" at bounding box center [754, 434] width 11 height 11
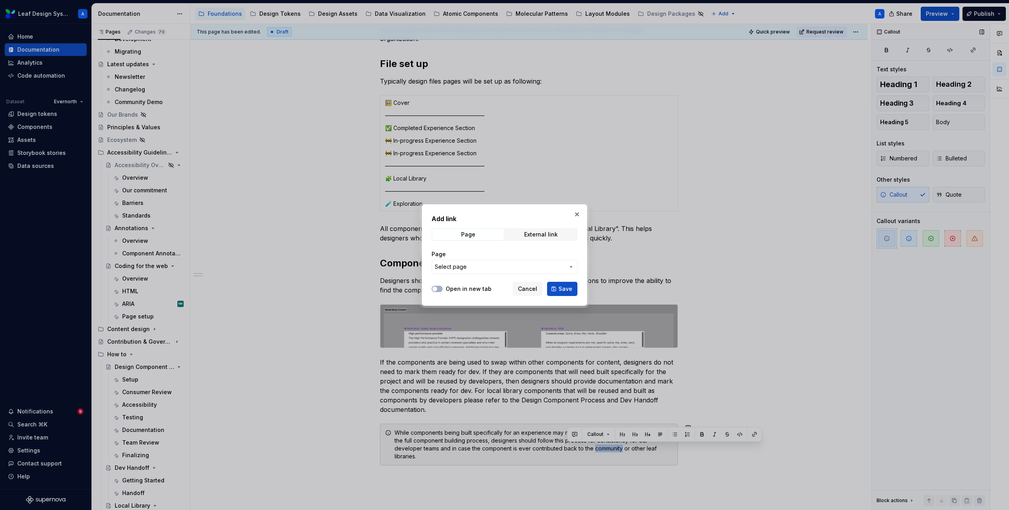
click at [523, 263] on span "Select page" at bounding box center [500, 267] width 130 height 8
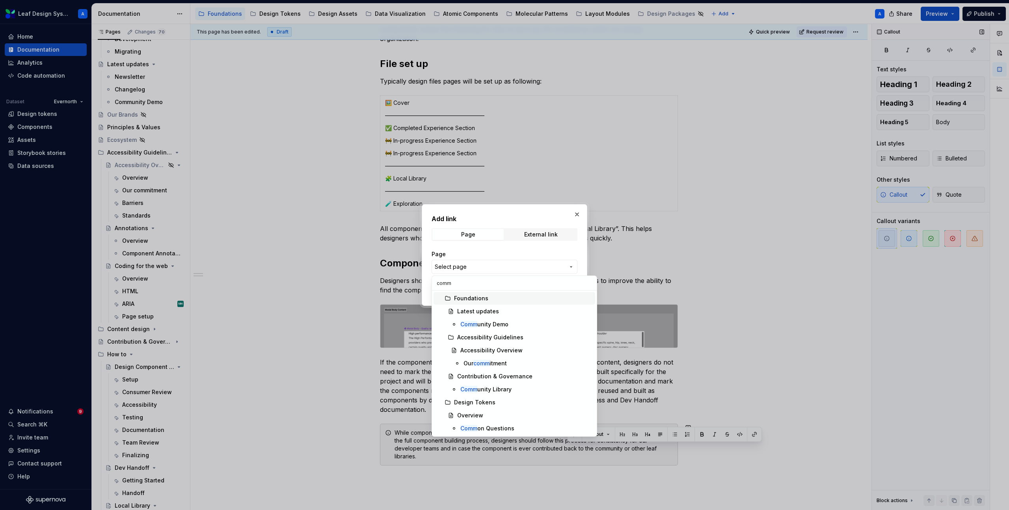
type input "commu"
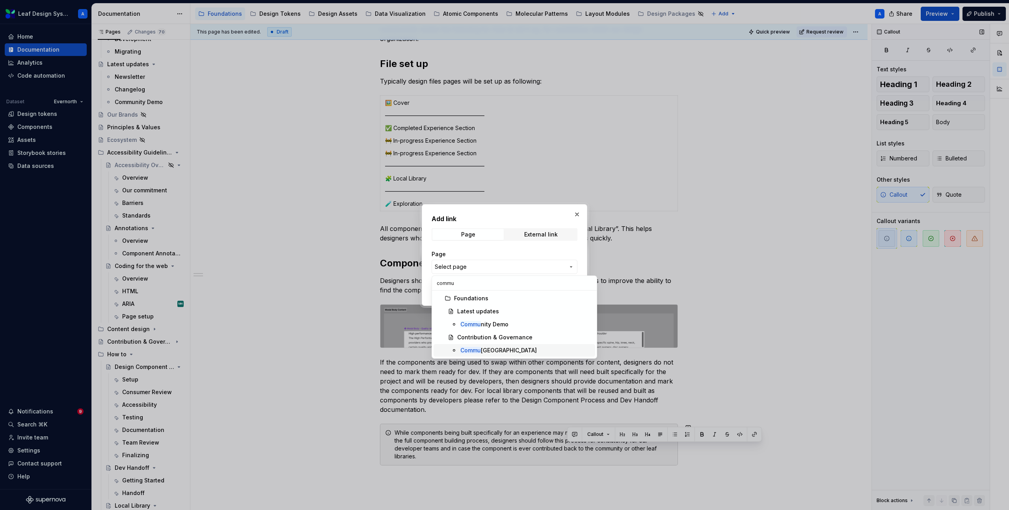
click at [480, 350] on mark "Commu" at bounding box center [470, 350] width 20 height 7
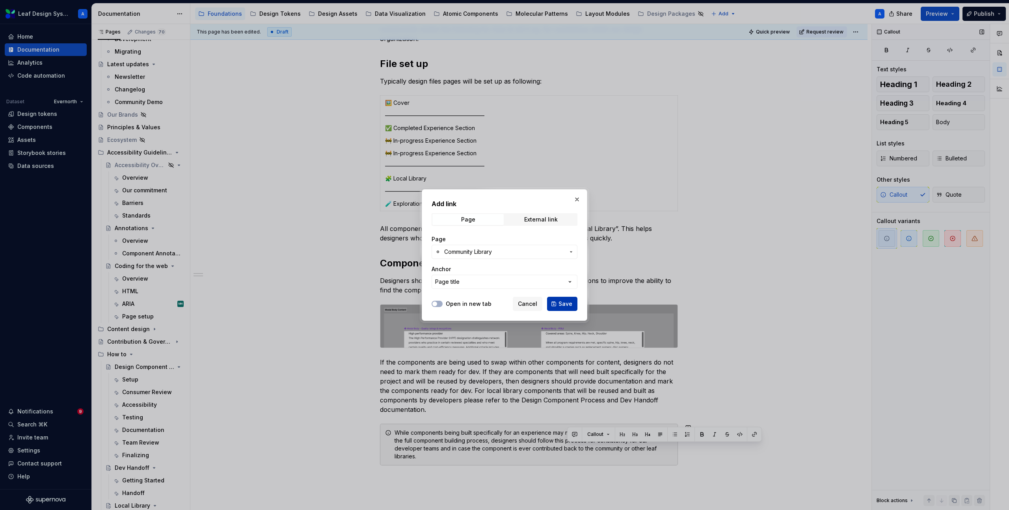
click at [563, 301] on span "Save" at bounding box center [565, 304] width 14 height 8
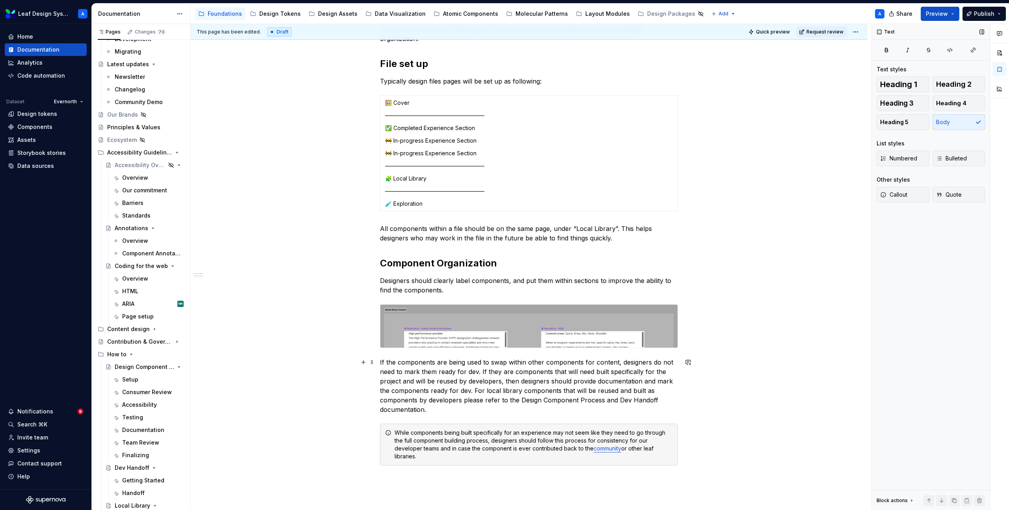
click at [487, 376] on p "If the components are being used to swap within other components for content, d…" at bounding box center [529, 385] width 298 height 57
drag, startPoint x: 521, startPoint y: 401, endPoint x: 604, endPoint y: 397, distance: 82.4
click at [604, 397] on p "If the components are being used to swap within other components for content, d…" at bounding box center [529, 385] width 298 height 57
click at [698, 385] on button "button" at bounding box center [702, 385] width 11 height 11
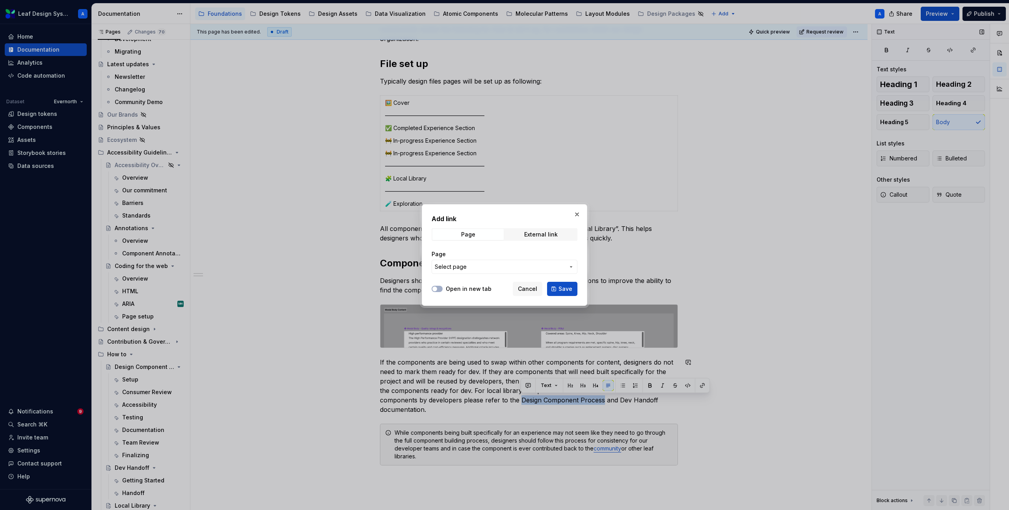
click at [475, 266] on span "Select page" at bounding box center [500, 267] width 130 height 8
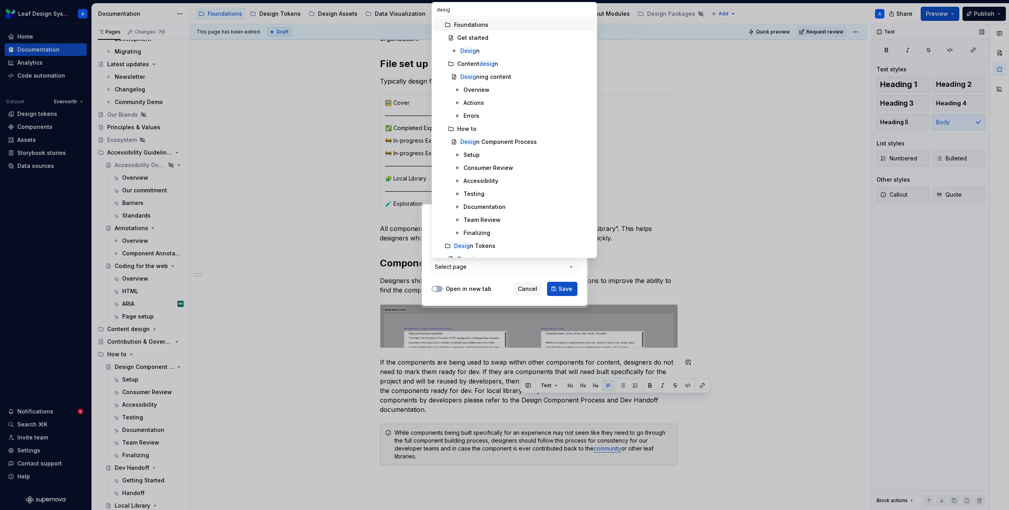
type input "design"
click at [508, 140] on div "Design Component Process" at bounding box center [497, 142] width 75 height 8
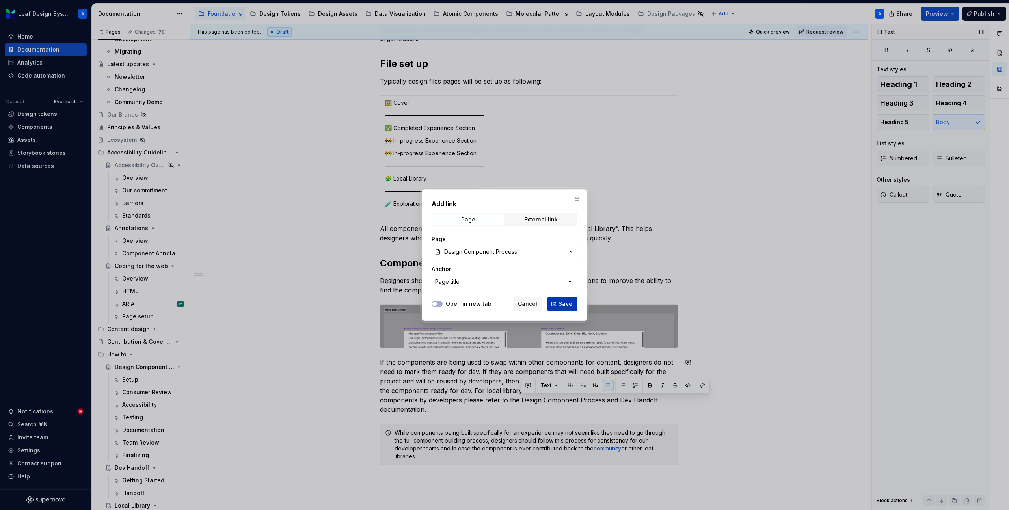
click at [563, 302] on span "Save" at bounding box center [565, 304] width 14 height 8
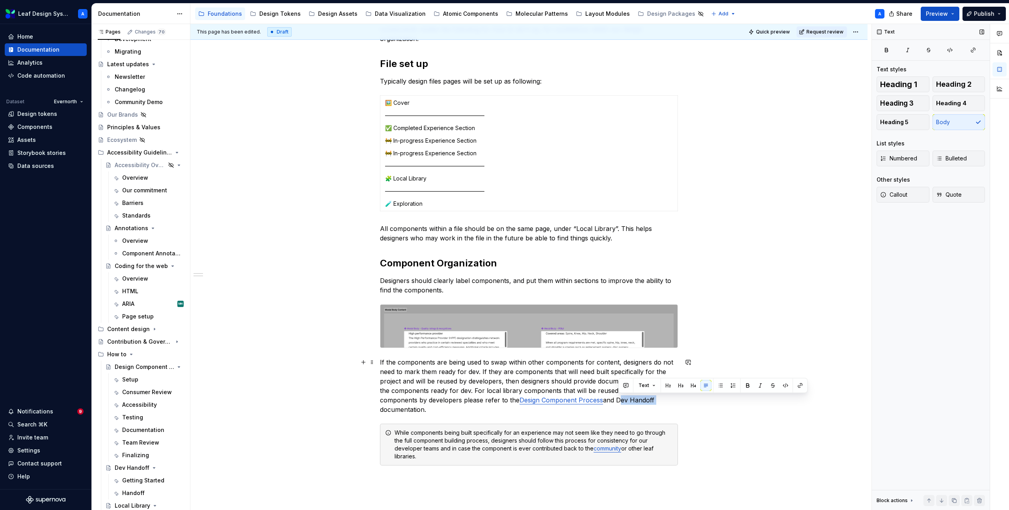
drag, startPoint x: 619, startPoint y: 400, endPoint x: 657, endPoint y: 401, distance: 37.8
click at [657, 401] on p "If the components are being used to swap within other components for content, d…" at bounding box center [529, 385] width 298 height 57
click at [800, 384] on button "button" at bounding box center [800, 385] width 11 height 11
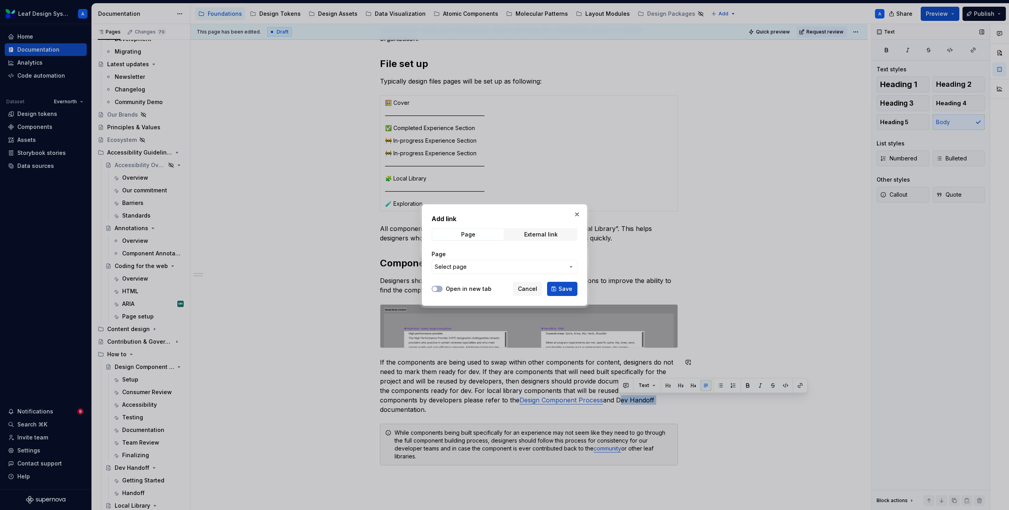
click at [477, 268] on span "Select page" at bounding box center [500, 267] width 130 height 8
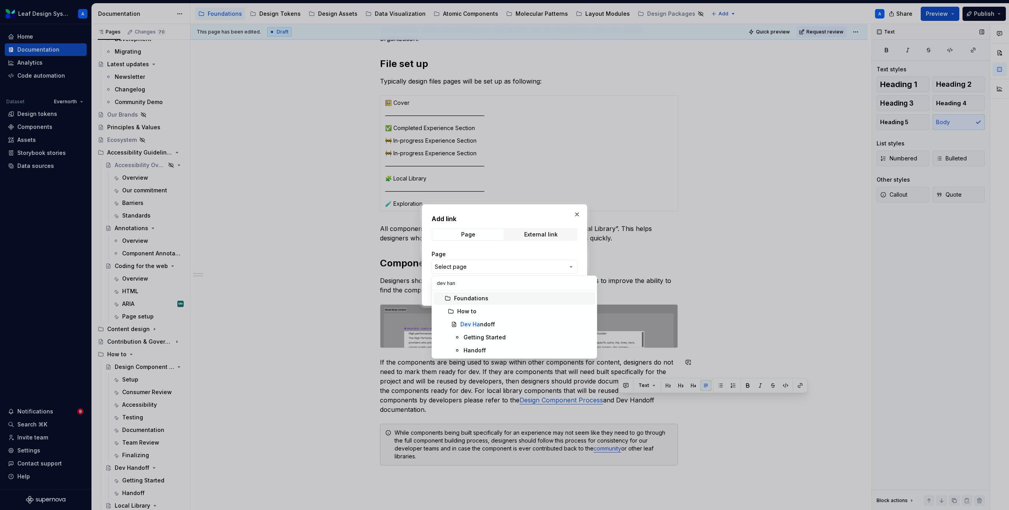
type input "dev hand"
click at [477, 324] on mark "Dev Hand" at bounding box center [473, 324] width 27 height 7
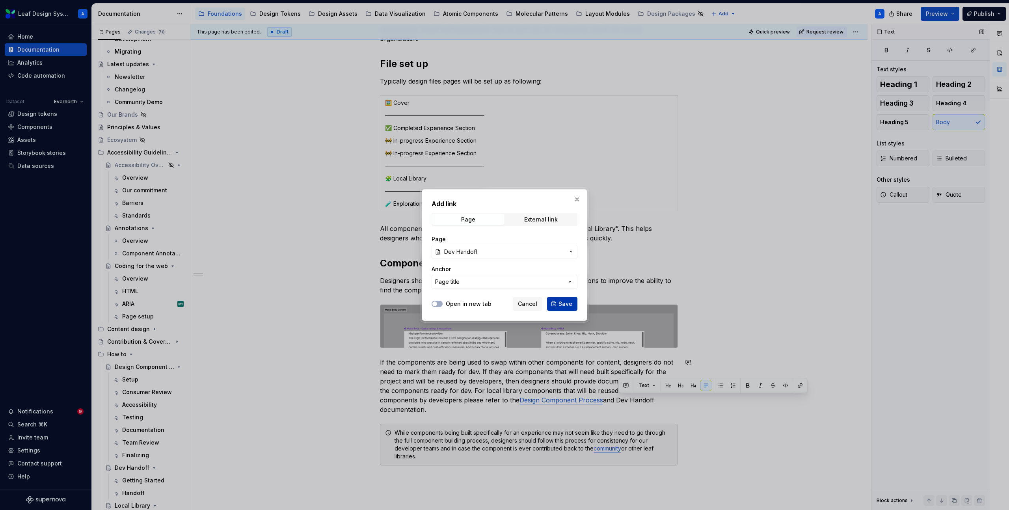
click at [561, 303] on span "Save" at bounding box center [565, 304] width 14 height 8
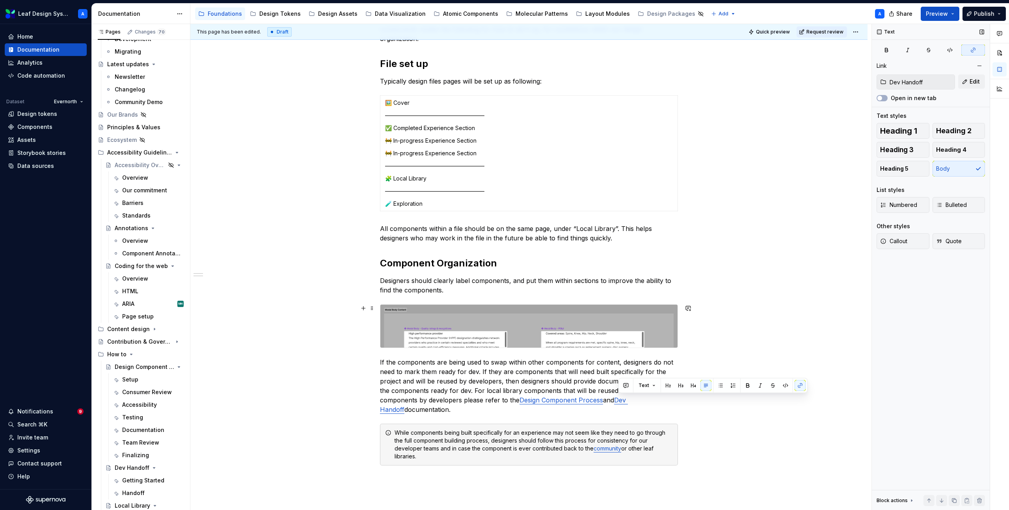
click at [779, 307] on div "When one of the use cases in the overview tab require designers to set up local…" at bounding box center [528, 312] width 677 height 632
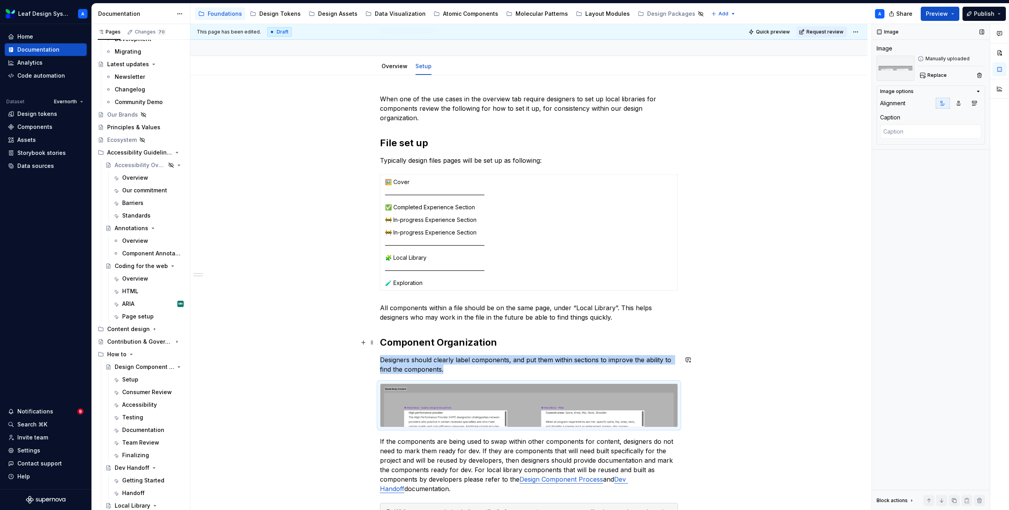
scroll to position [0, 0]
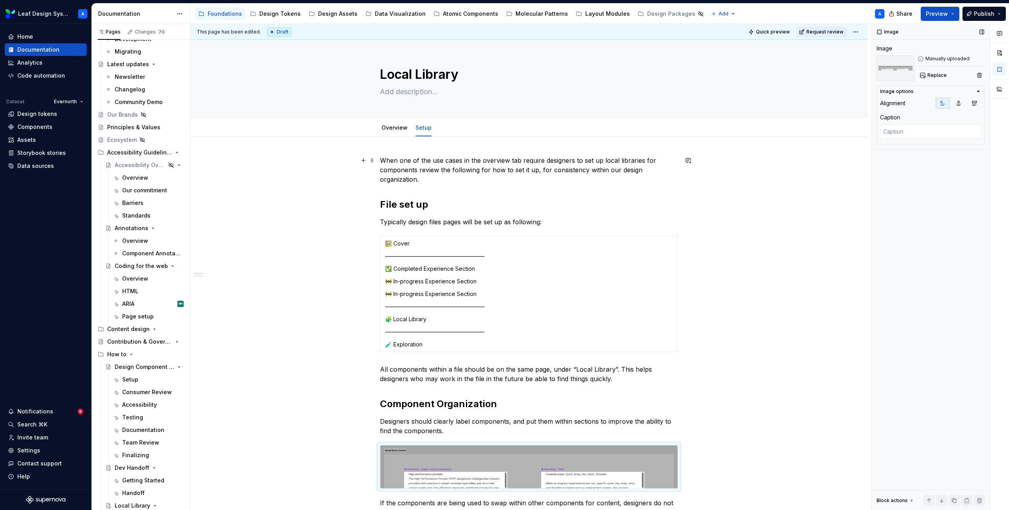
click at [417, 171] on p "When one of the use cases in the overview tab require designers to set up local…" at bounding box center [529, 170] width 298 height 28
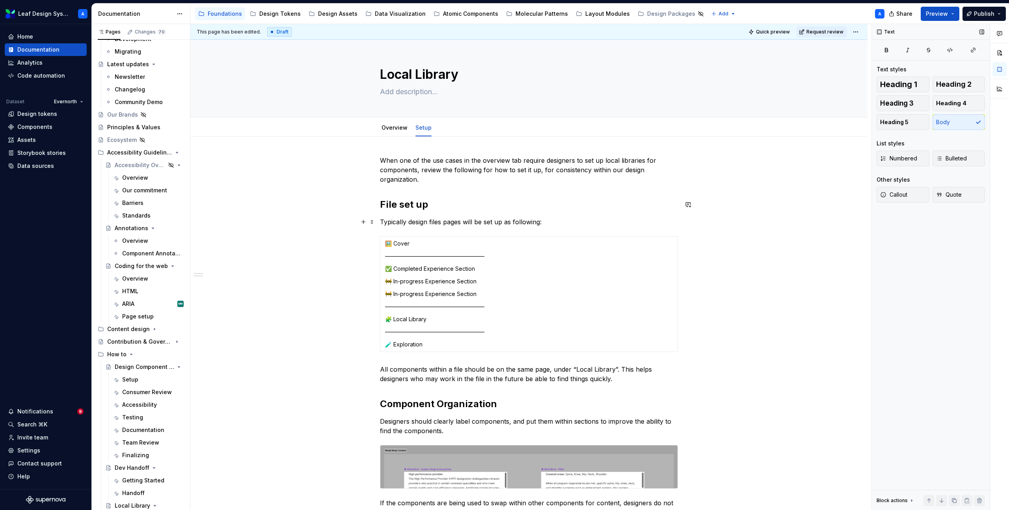
click at [287, 218] on div "When one of the use cases in the overview tab require designers to set up local…" at bounding box center [528, 453] width 677 height 632
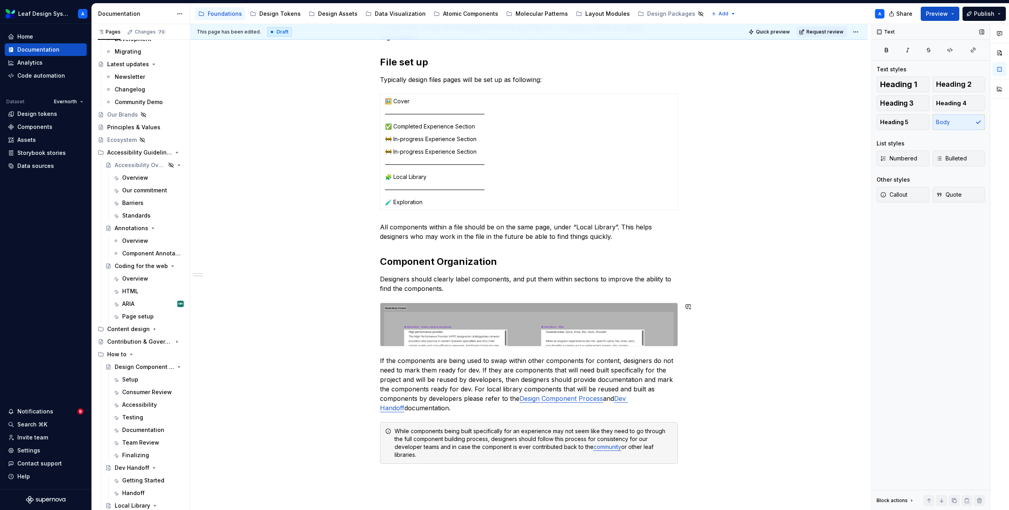
scroll to position [163, 0]
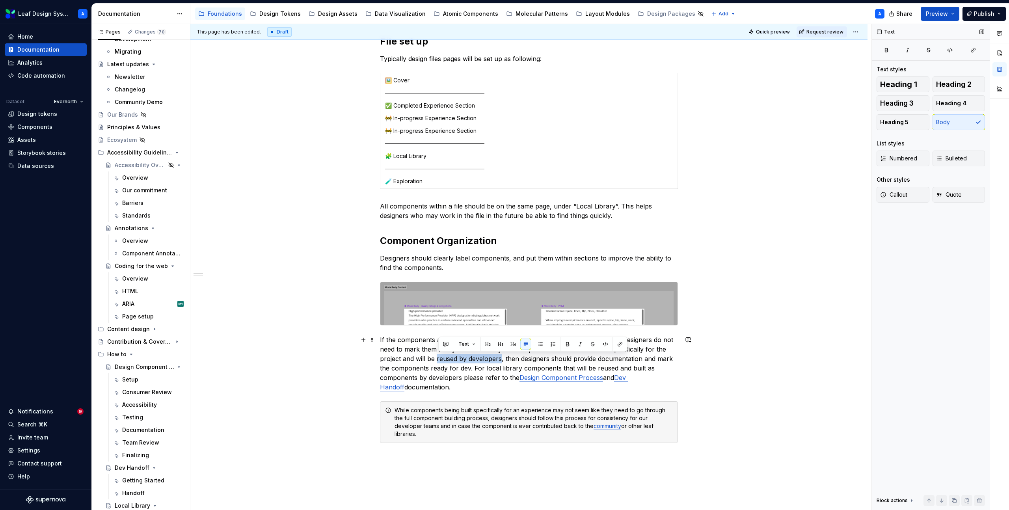
drag, startPoint x: 438, startPoint y: 358, endPoint x: 503, endPoint y: 359, distance: 64.6
click at [503, 359] on p "If the components are being used to swap within other components for content, d…" at bounding box center [529, 363] width 298 height 57
click at [503, 367] on p "If the components are being used to swap within other components for content, d…" at bounding box center [529, 363] width 298 height 57
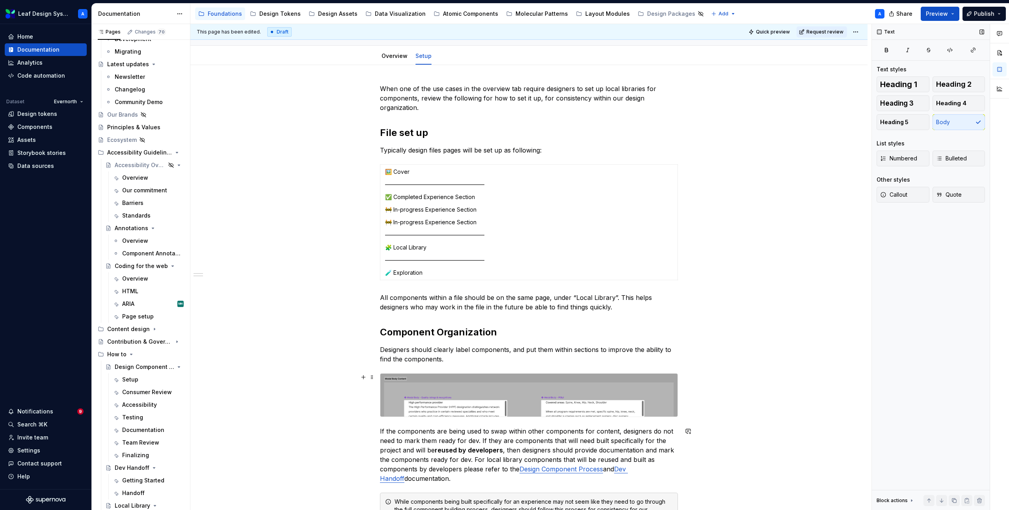
scroll to position [0, 0]
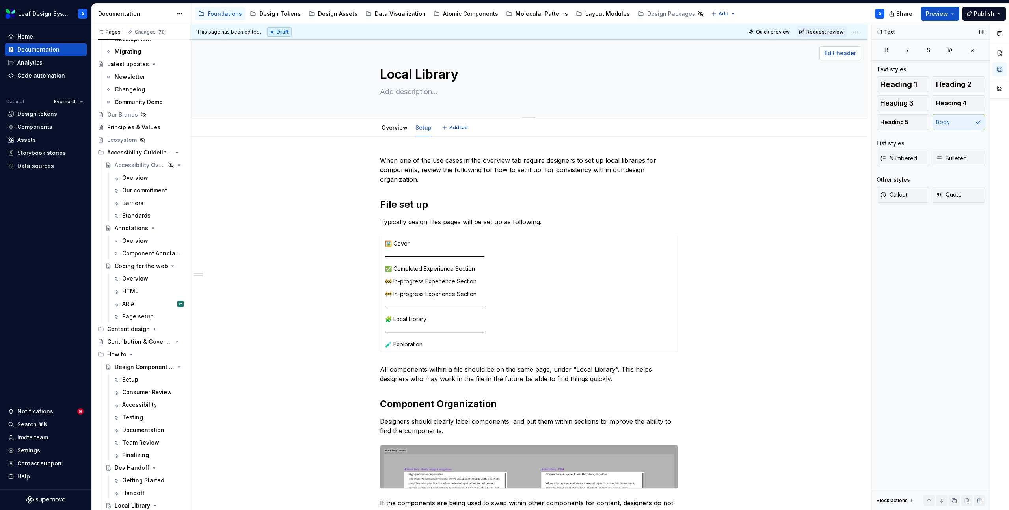
click at [841, 47] on button "Edit header" at bounding box center [840, 53] width 42 height 14
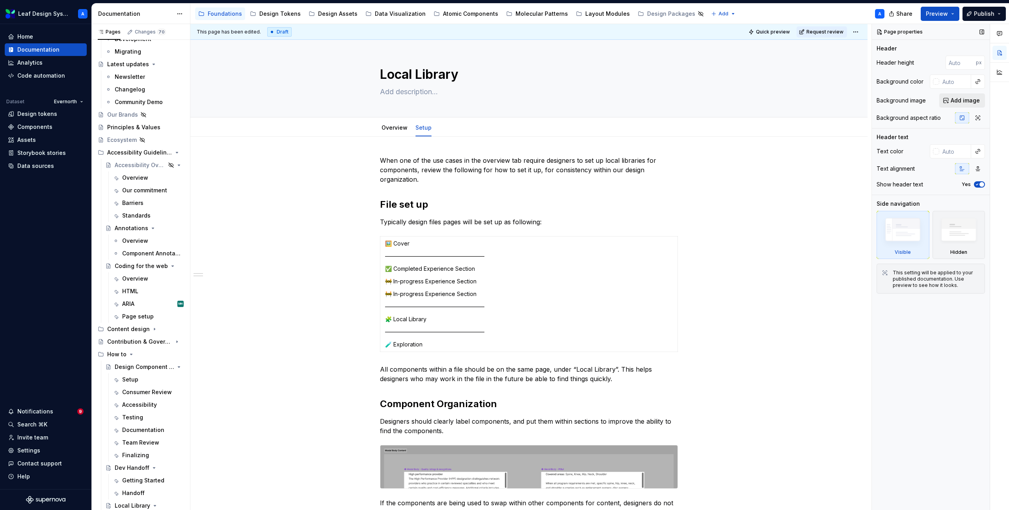
click at [942, 100] on button "Add image" at bounding box center [962, 100] width 46 height 14
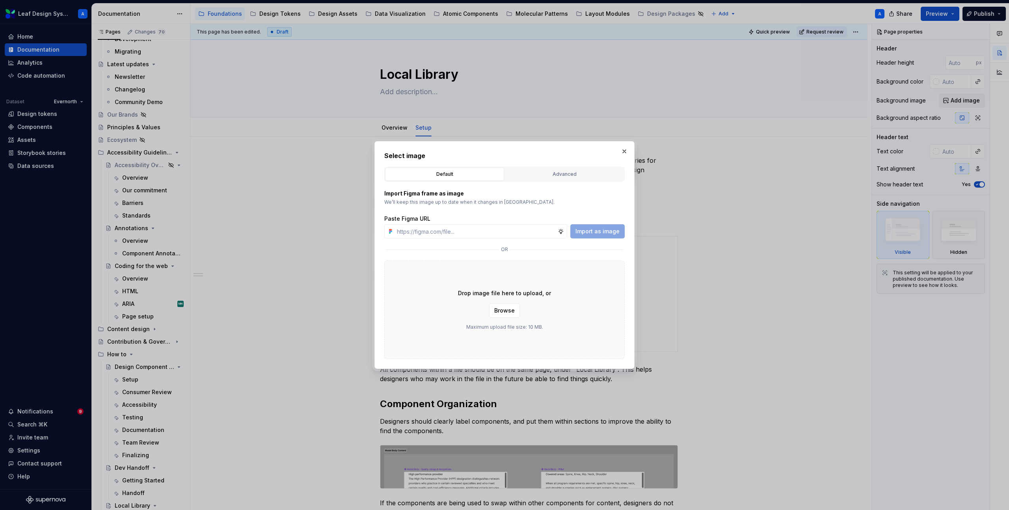
type textarea "*"
type input "https://www.figma.com/design/R5FNMiBYdBSXRtfBEXZGMx/Design-Documentation-Assets…"
click at [602, 229] on span "Import as image" at bounding box center [597, 231] width 44 height 8
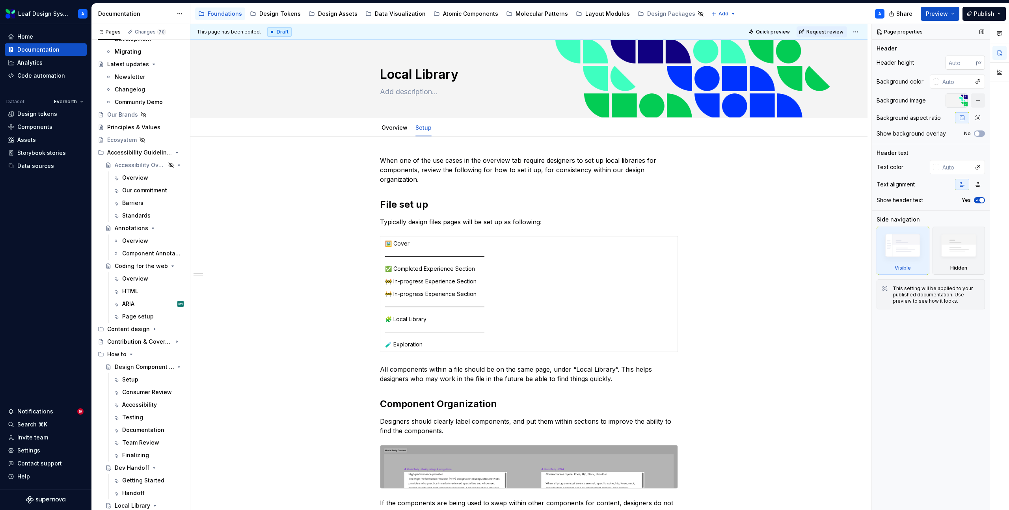
type textarea "*"
click at [957, 65] on input "number" at bounding box center [961, 63] width 30 height 14
type input "250"
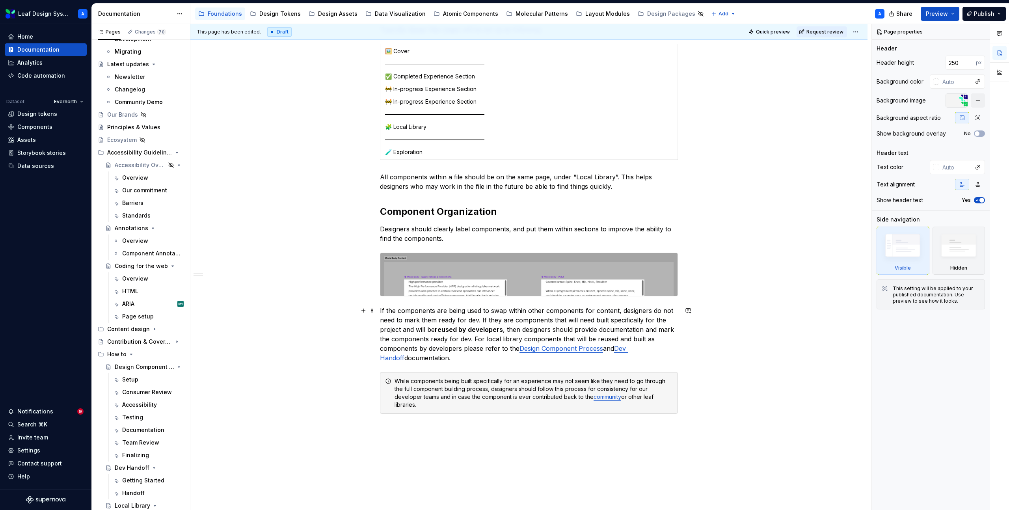
scroll to position [214, 0]
click at [703, 396] on div "This page has been edited. Draft Quick preview Request review Local Library Edi…" at bounding box center [530, 267] width 681 height 486
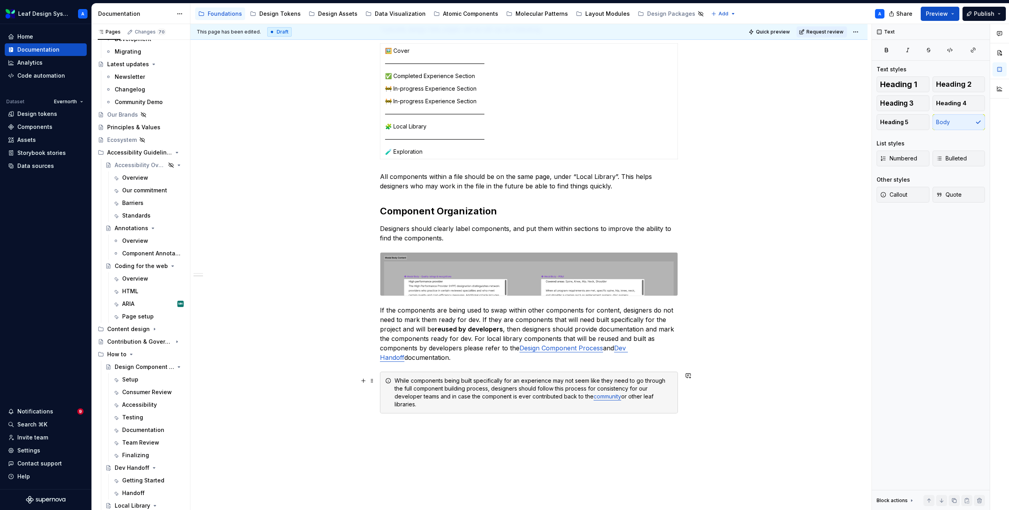
click at [696, 392] on div "When one of the use cases in the overview tab require designers to set up local…" at bounding box center [528, 260] width 677 height 632
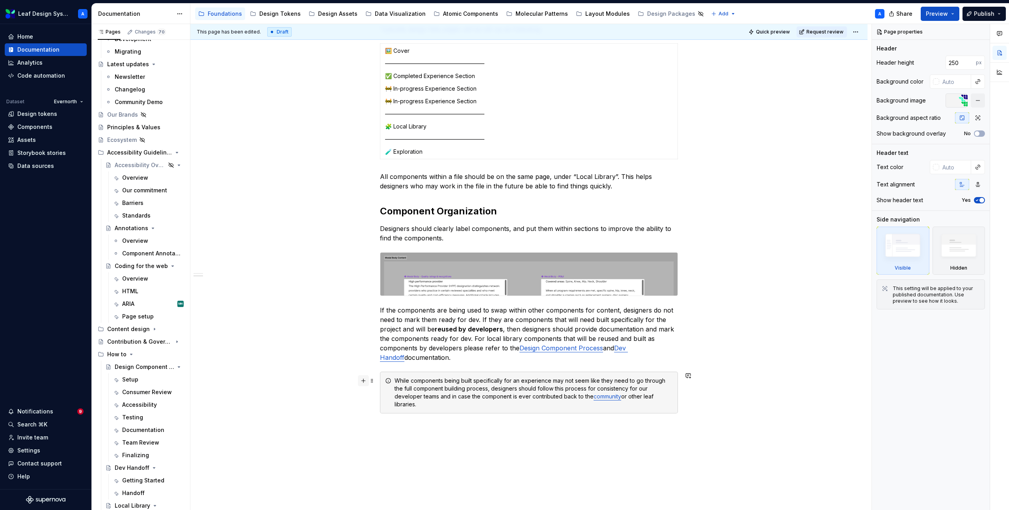
click at [364, 382] on button "button" at bounding box center [363, 380] width 11 height 11
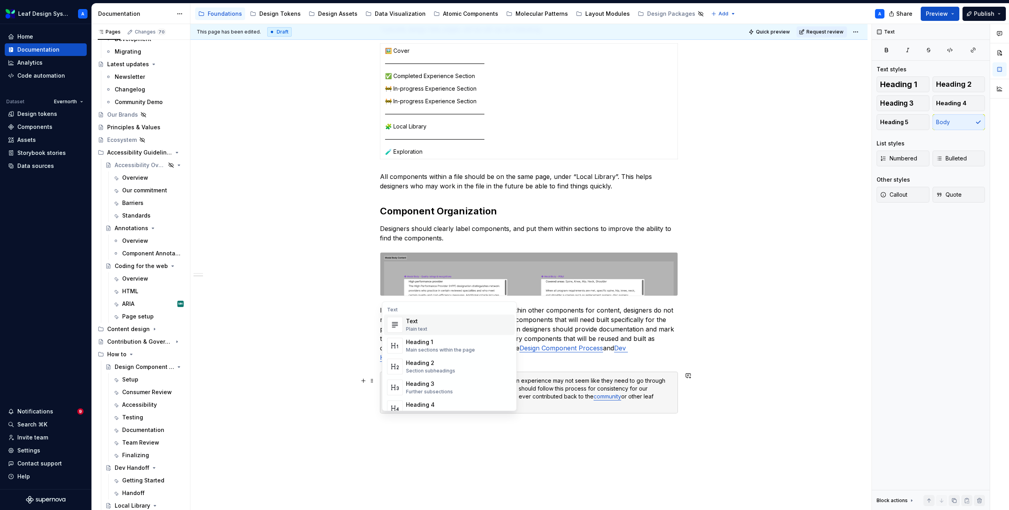
click at [414, 318] on div "Text" at bounding box center [416, 321] width 21 height 8
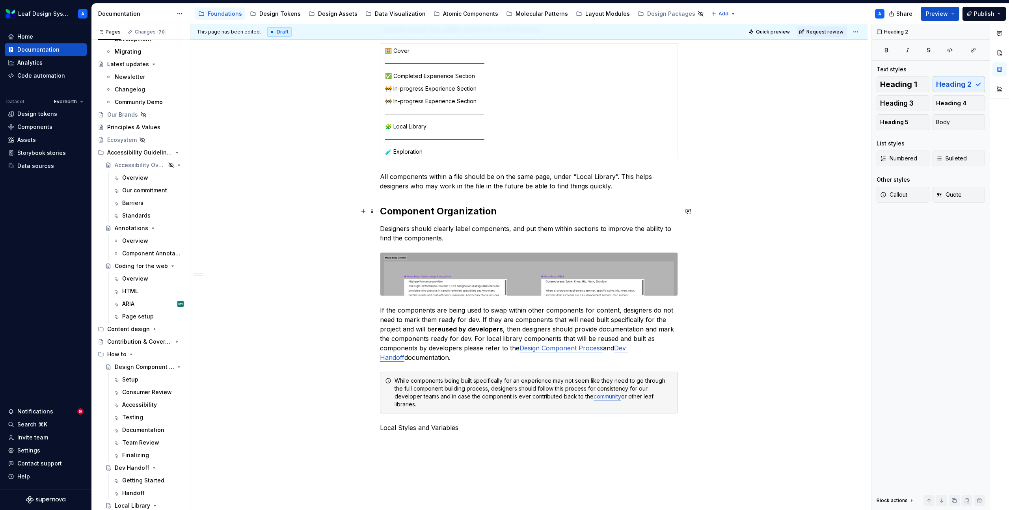
click at [385, 212] on h2 "Component Organization" at bounding box center [529, 211] width 298 height 13
click at [482, 214] on h2 "Local Component Organization" at bounding box center [529, 211] width 298 height 13
click at [472, 234] on p "Designers should clearly label components, and put them within sections to impr…" at bounding box center [529, 233] width 298 height 19
click at [699, 399] on div "When one of the use cases in the overview tab require designers to set up local…" at bounding box center [528, 269] width 677 height 651
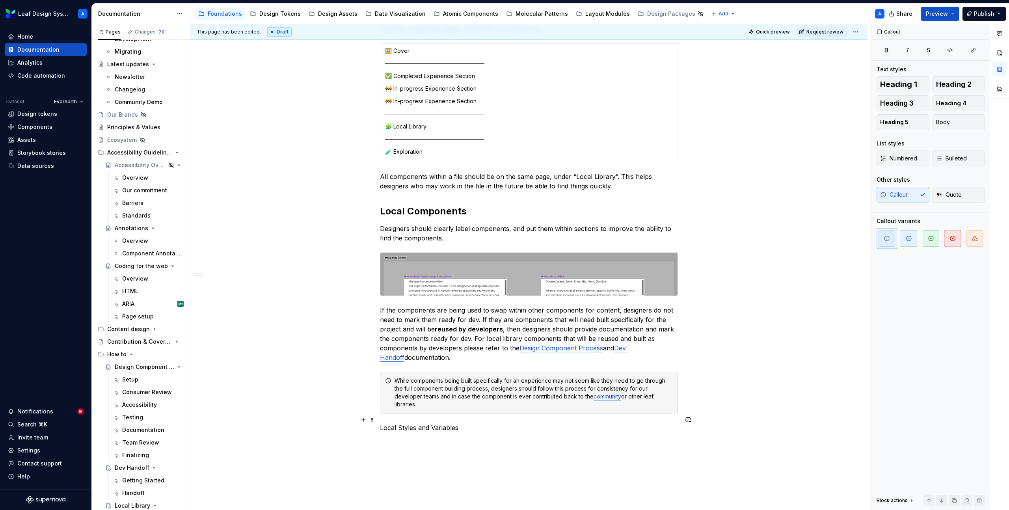
click at [382, 423] on p "Local Styles and Variables" at bounding box center [529, 427] width 298 height 9
click at [397, 423] on p at bounding box center [529, 427] width 298 height 9
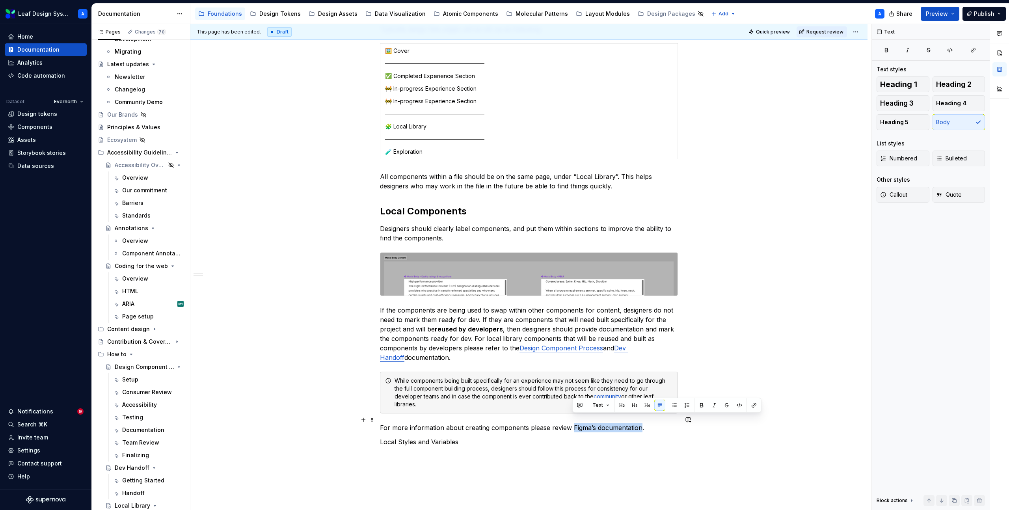
drag, startPoint x: 573, startPoint y: 421, endPoint x: 641, endPoint y: 421, distance: 68.2
click at [641, 423] on p "For more information about creating components please review Figma’s documentat…" at bounding box center [529, 427] width 298 height 9
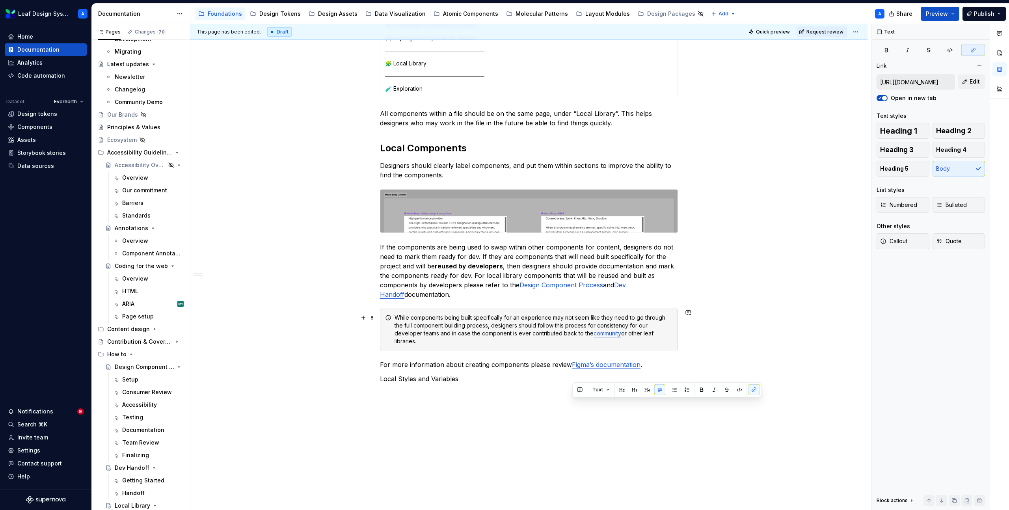
scroll to position [304, 0]
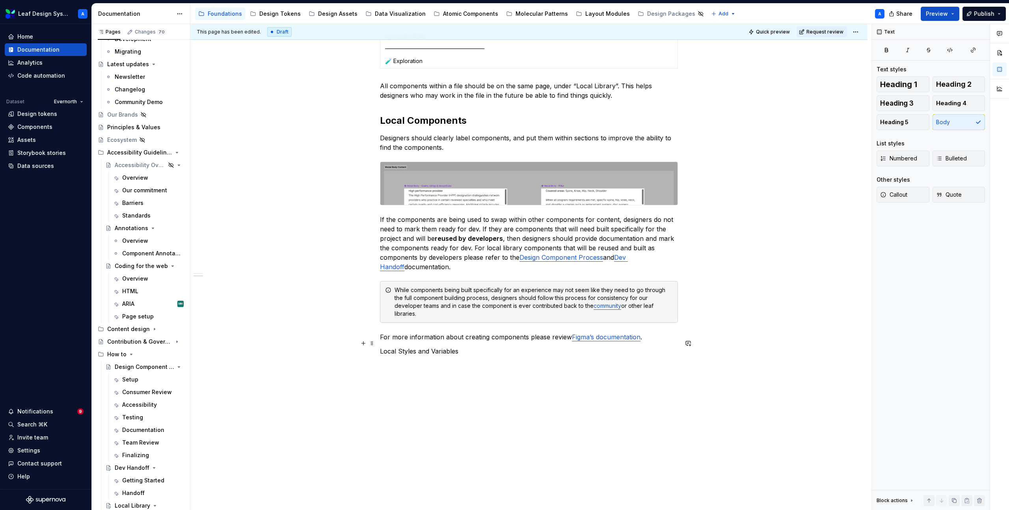
click at [469, 348] on p "Local Styles and Variables" at bounding box center [529, 350] width 298 height 9
click at [364, 383] on button "button" at bounding box center [363, 381] width 11 height 11
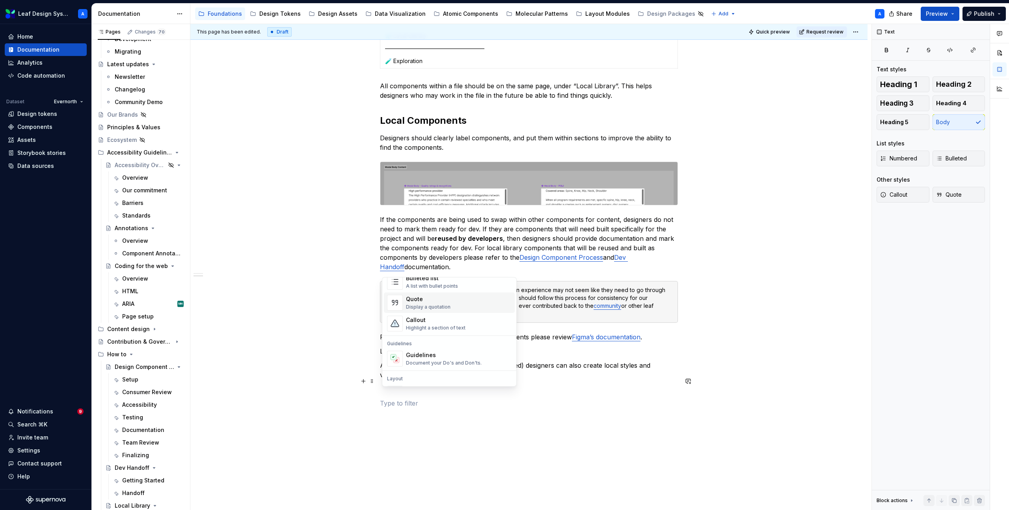
scroll to position [164, 0]
click at [427, 326] on div "Highlight a section of text" at bounding box center [436, 329] width 60 height 6
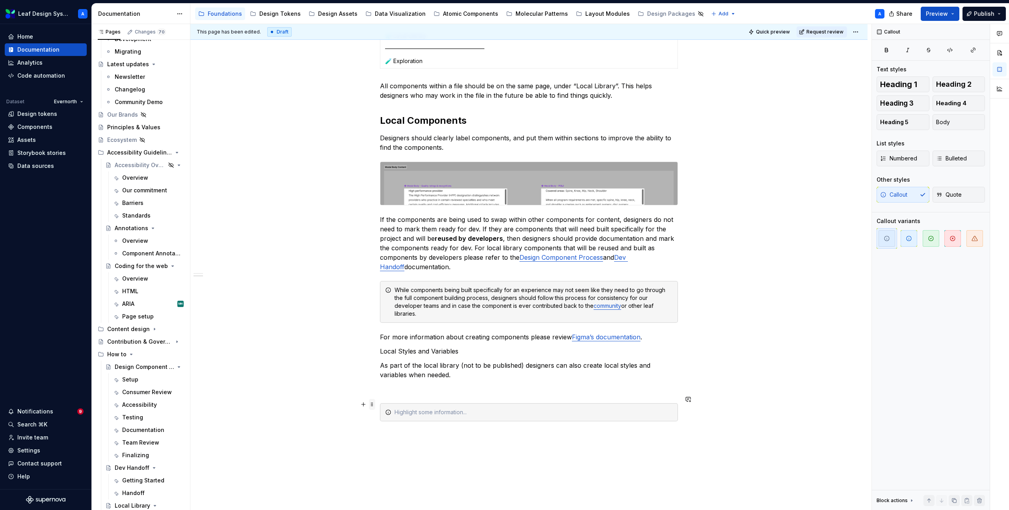
click at [374, 404] on span at bounding box center [372, 404] width 6 height 11
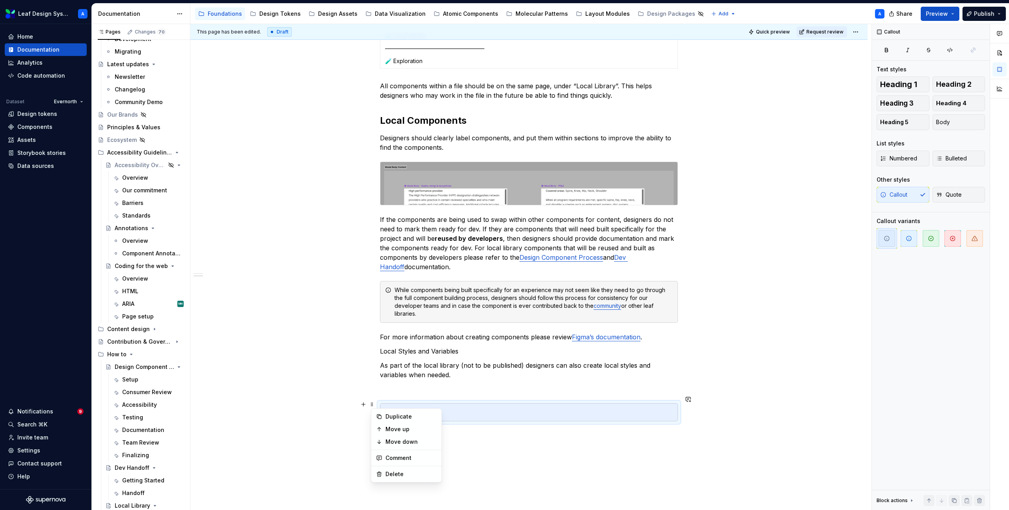
click at [398, 408] on div at bounding box center [534, 412] width 278 height 8
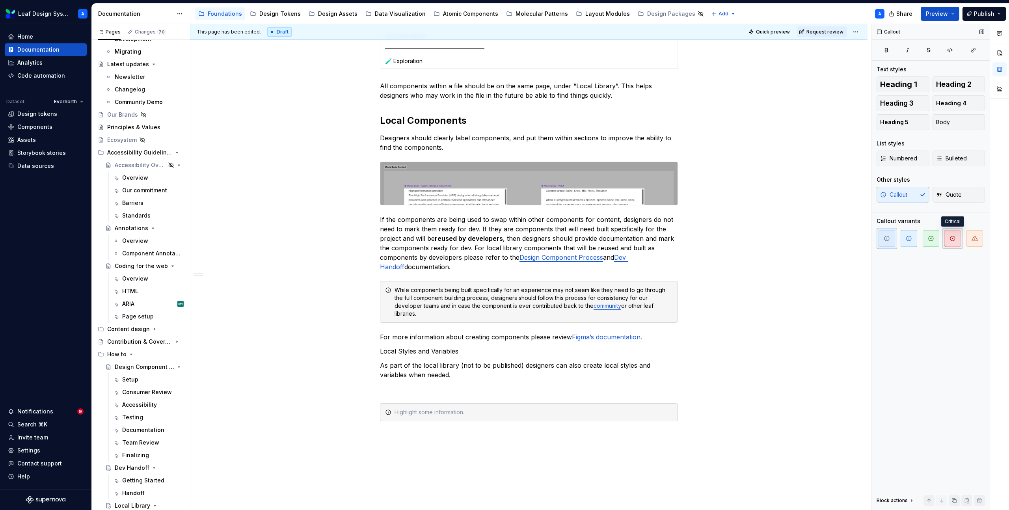
click at [958, 238] on span "button" at bounding box center [952, 238] width 17 height 17
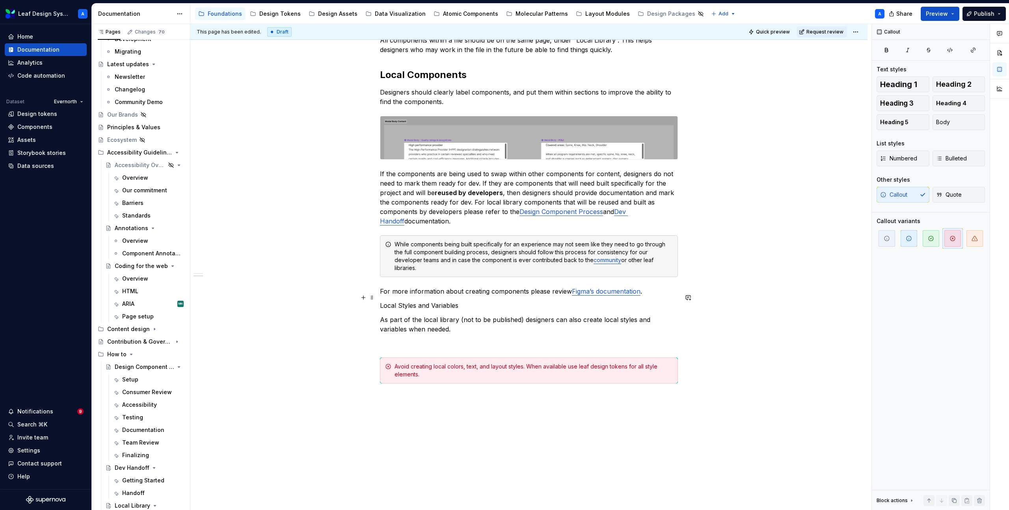
scroll to position [366, 0]
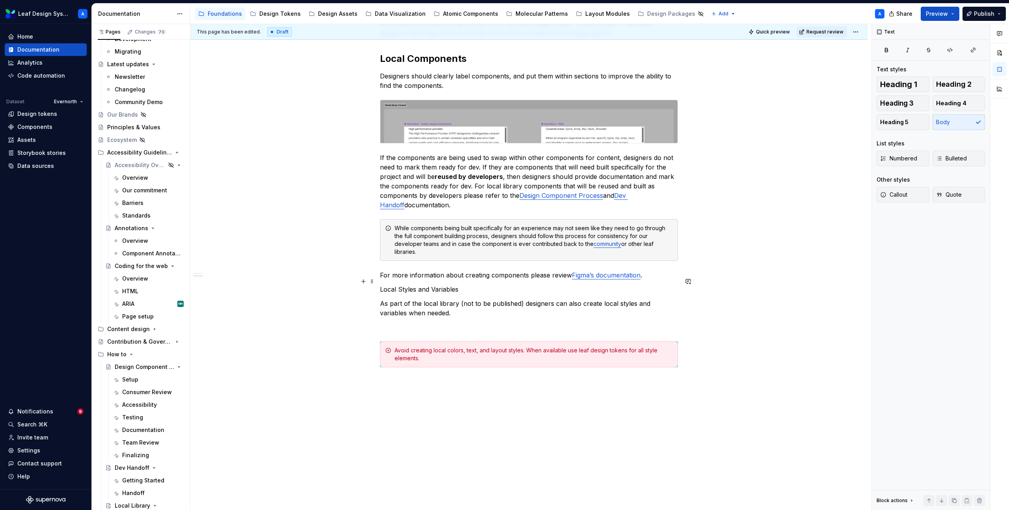
click at [441, 285] on p "Local Styles and Variables" at bounding box center [529, 289] width 298 height 9
click at [446, 267] on button "button" at bounding box center [444, 266] width 11 height 11
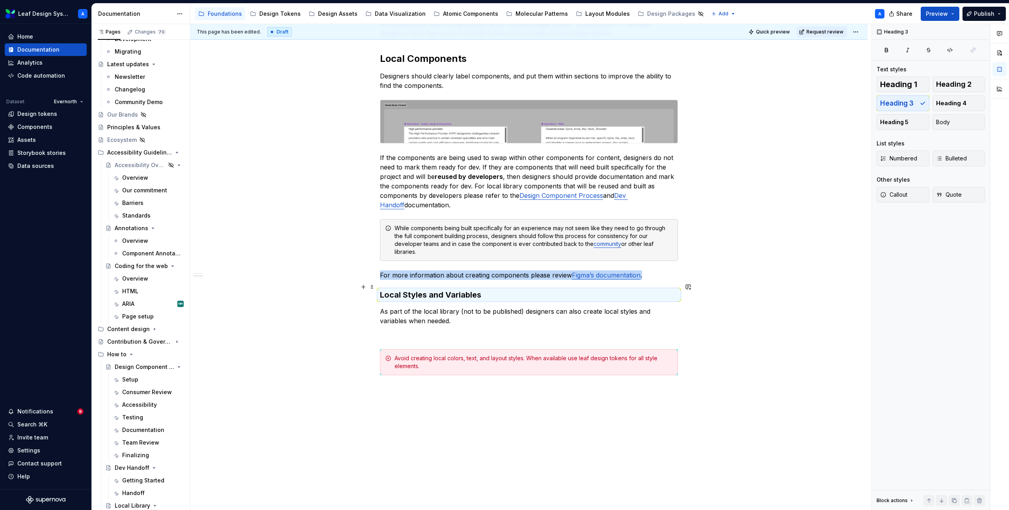
click at [442, 289] on h3 "Local Styles and Variables" at bounding box center [529, 294] width 298 height 11
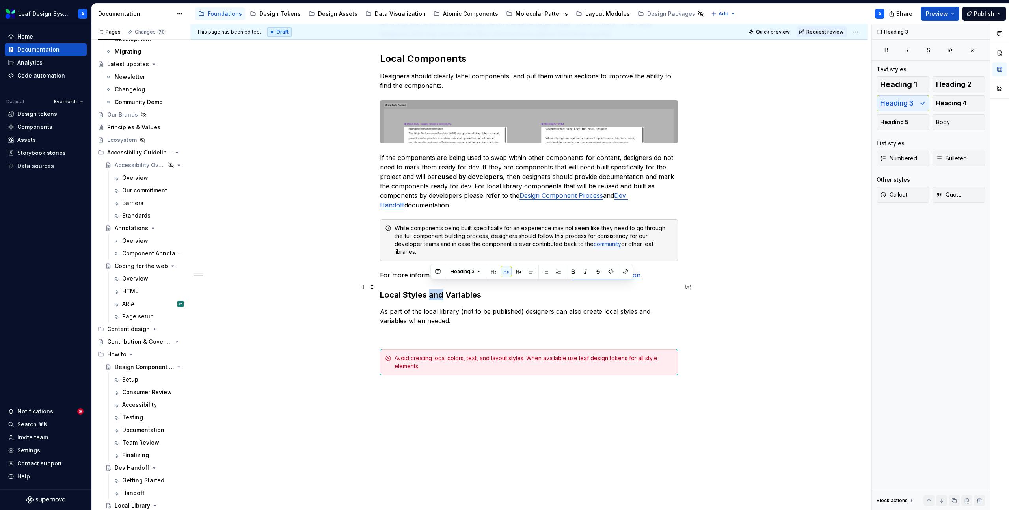
click at [442, 289] on h3 "Local Styles and Variables" at bounding box center [529, 294] width 298 height 11
click at [444, 273] on button "button" at bounding box center [444, 271] width 11 height 11
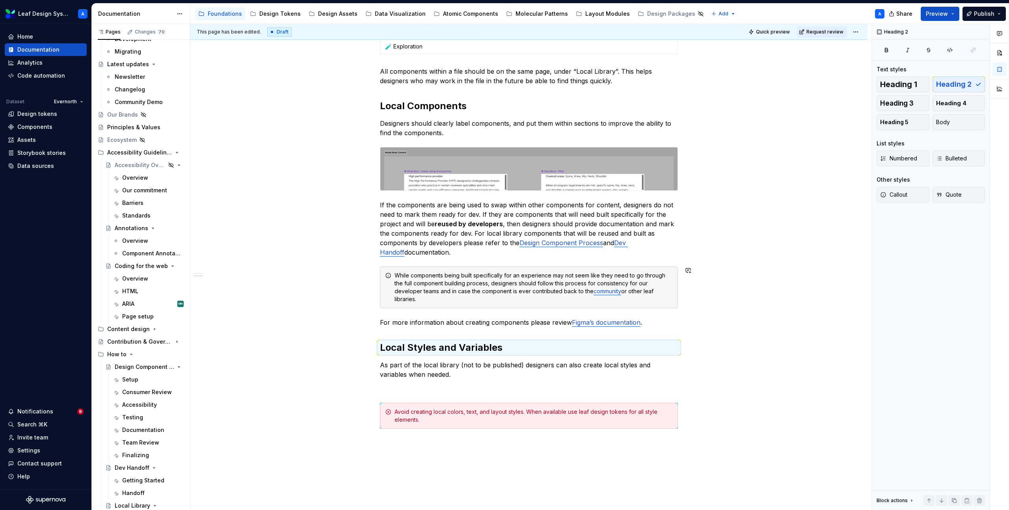
scroll to position [281, 0]
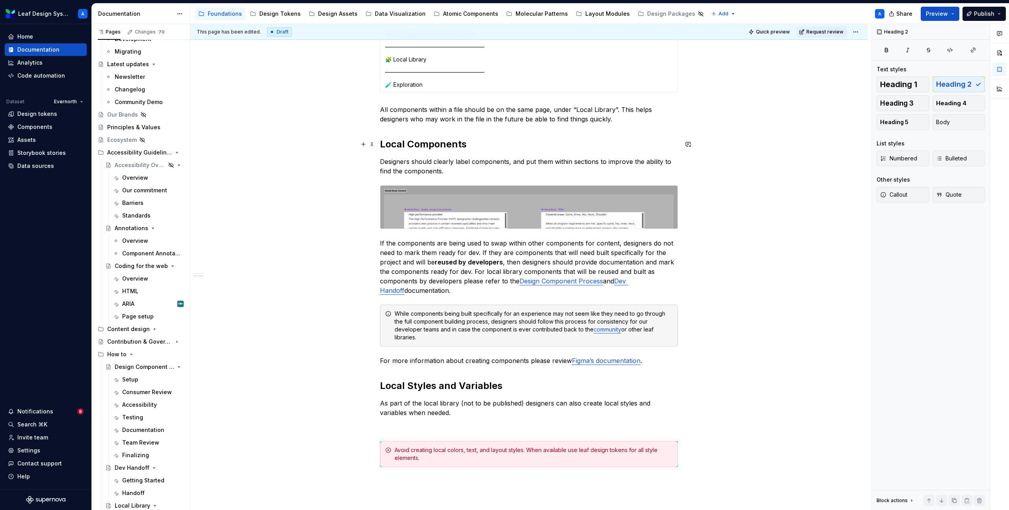
click at [426, 147] on h2 "Local Components" at bounding box center [529, 144] width 298 height 13
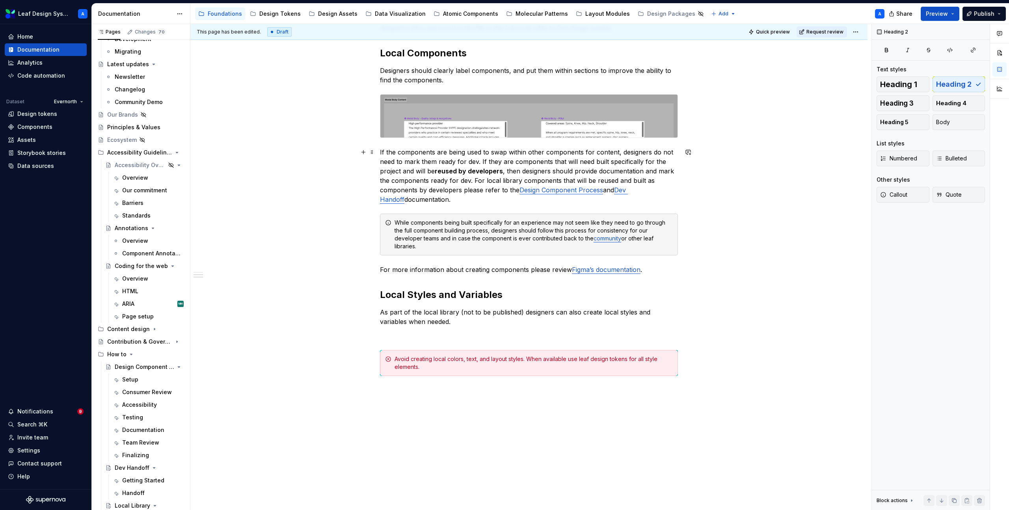
scroll to position [392, 0]
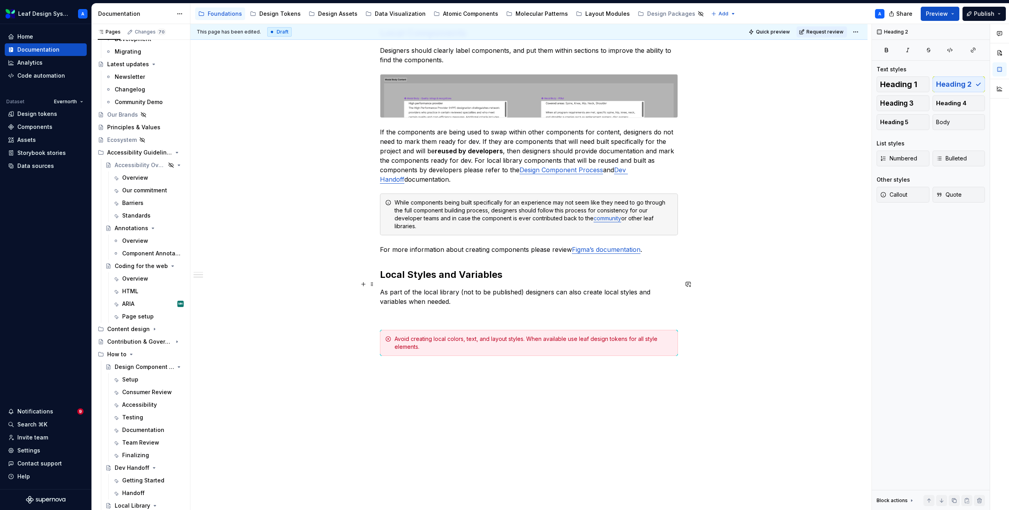
click at [440, 295] on p "As part of the local library (not to be published) designers can also create lo…" at bounding box center [529, 296] width 298 height 19
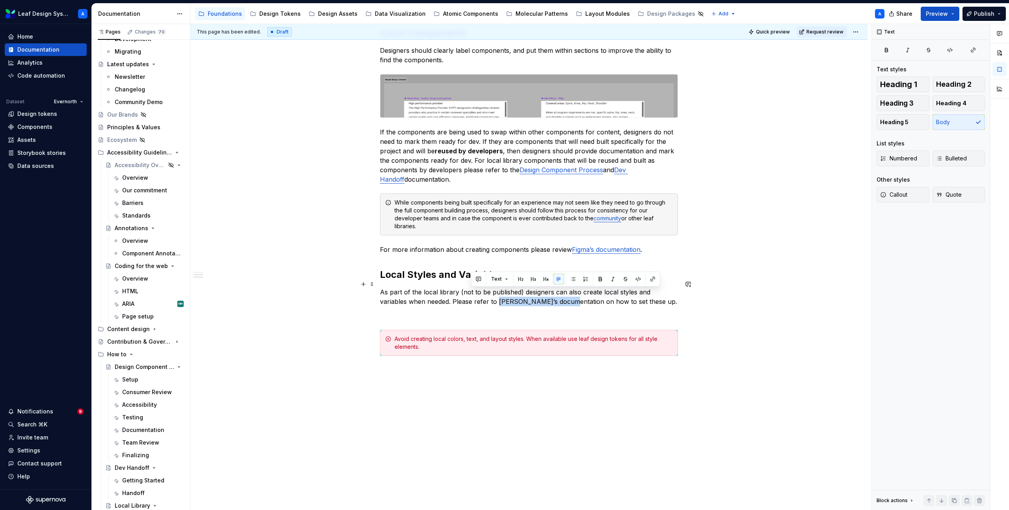
drag, startPoint x: 471, startPoint y: 294, endPoint x: 540, endPoint y: 294, distance: 68.6
click at [540, 294] on p "As part of the local library (not to be published) designers can also create lo…" at bounding box center [529, 296] width 298 height 19
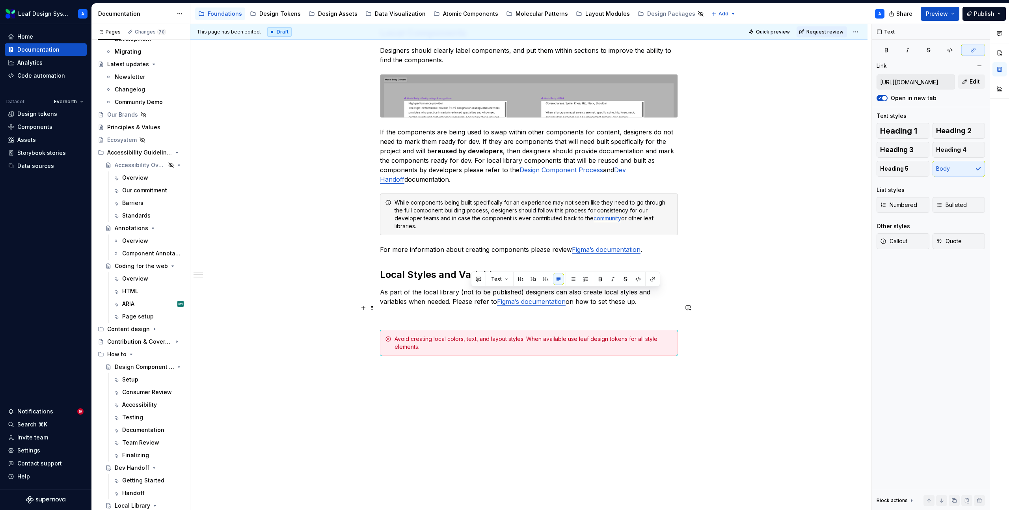
click at [519, 311] on p at bounding box center [529, 315] width 298 height 9
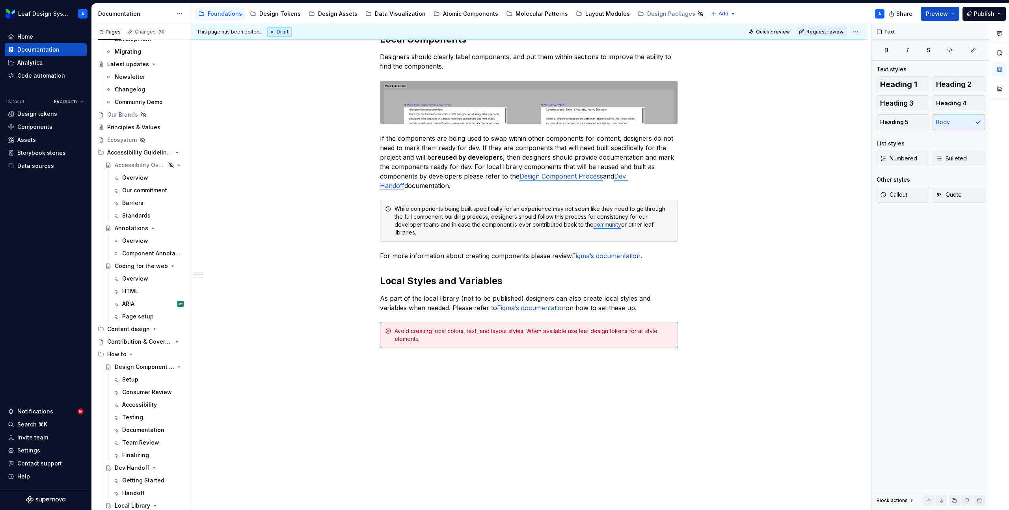
scroll to position [378, 0]
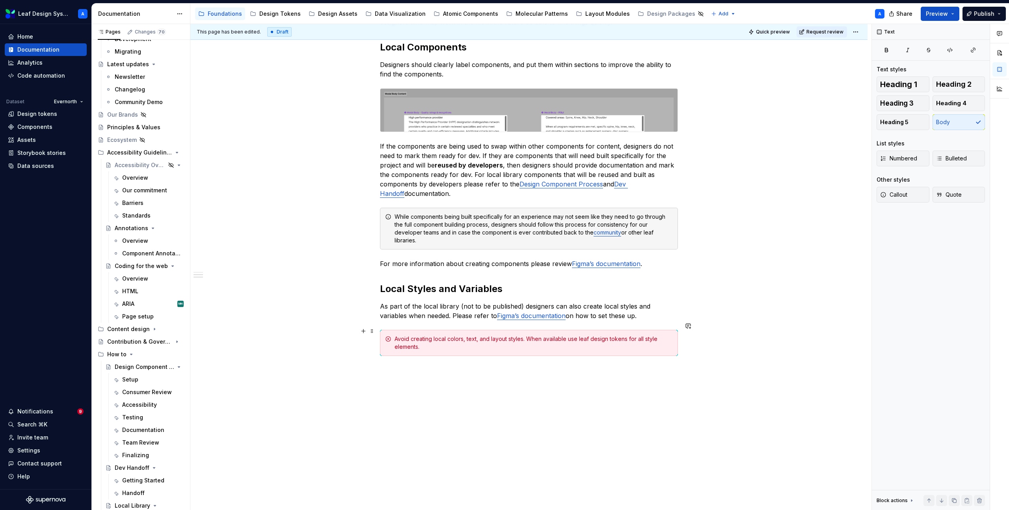
click at [701, 331] on div "This page has been edited. Draft Quick preview Request review Local Library Edi…" at bounding box center [530, 267] width 681 height 486
click at [365, 330] on button "button" at bounding box center [363, 331] width 11 height 11
click at [414, 395] on div "Plain text" at bounding box center [416, 398] width 21 height 6
click at [427, 307] on p "As part of the local library (not to be published) designers can also create lo…" at bounding box center [529, 311] width 298 height 19
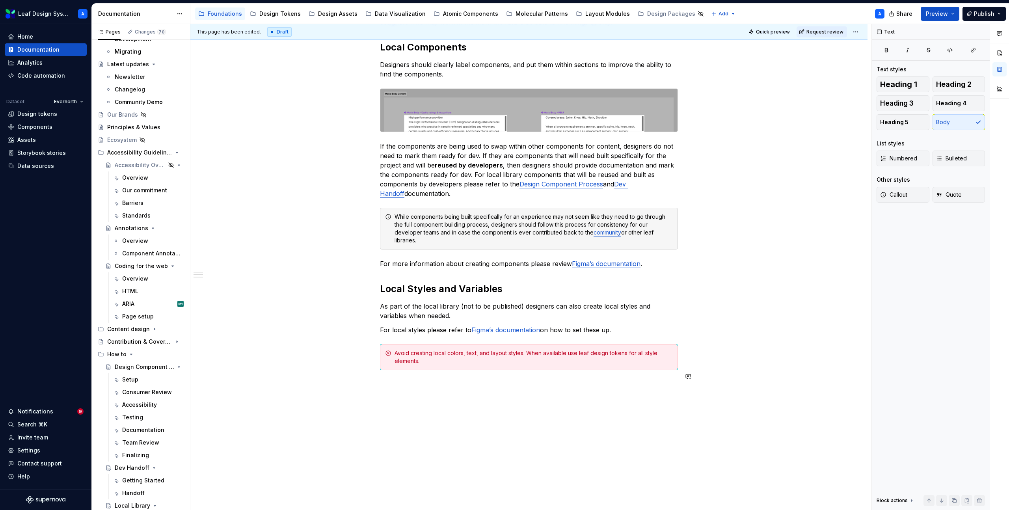
click at [411, 381] on div "When one of the use cases in the overview tab require designers to set up local…" at bounding box center [529, 98] width 298 height 599
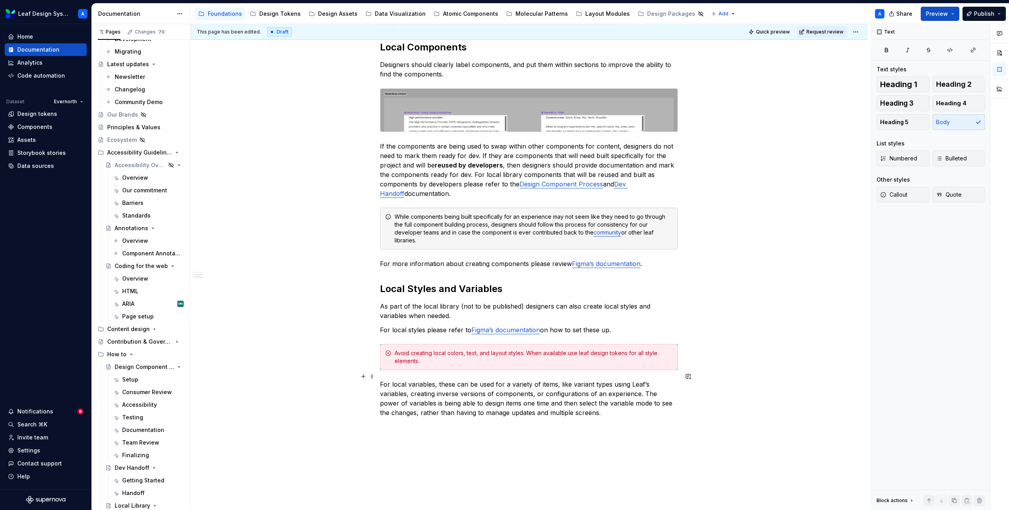
click at [598, 409] on p "For local variables, these can be used for a variety of items, like variant typ…" at bounding box center [529, 399] width 298 height 38
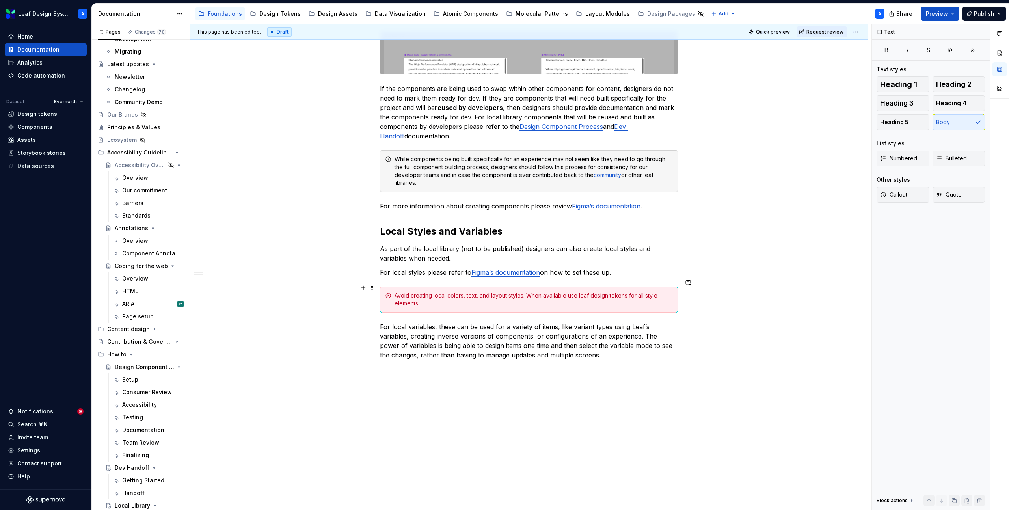
scroll to position [439, 0]
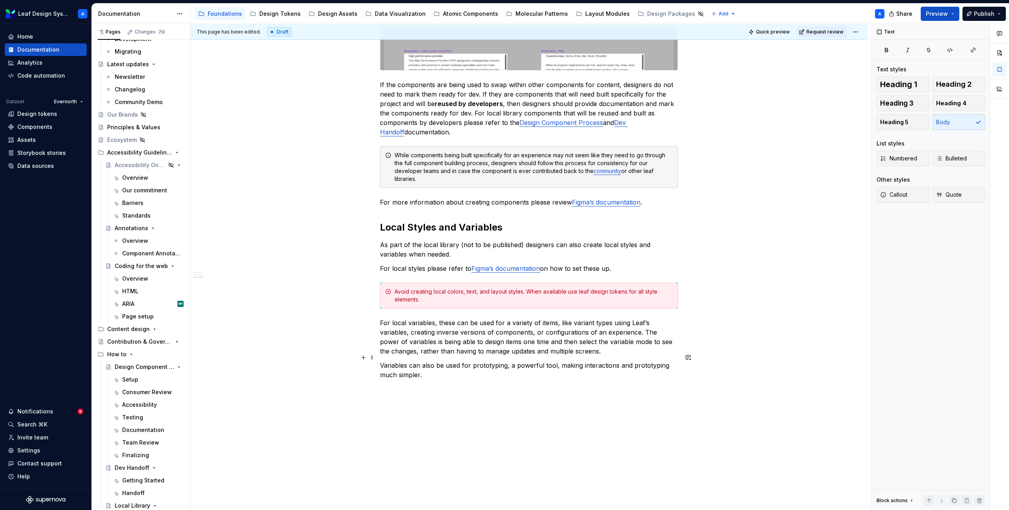
click at [425, 367] on p "Variables can also be used for prototyping, a powerful tool, making interaction…" at bounding box center [529, 370] width 298 height 19
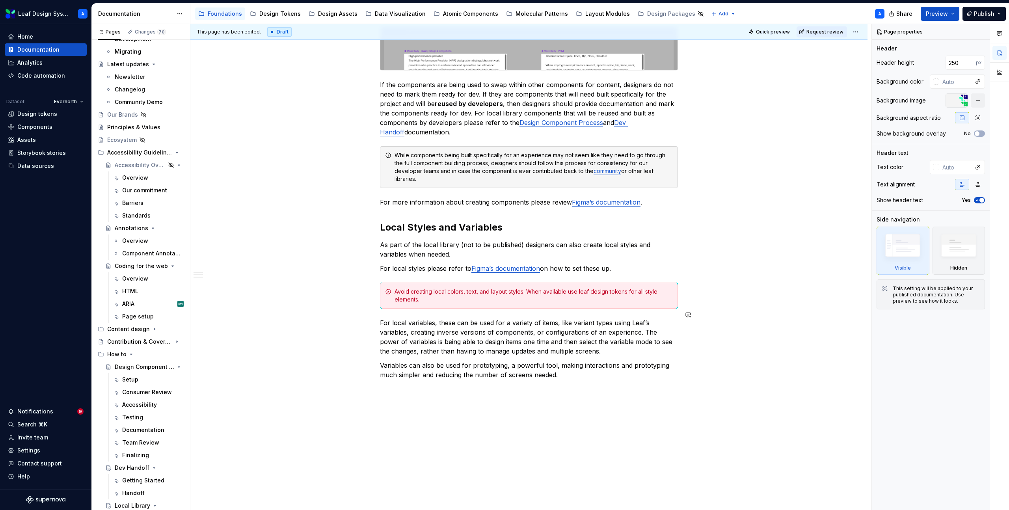
click at [414, 378] on div "When one of the use cases in the overview tab require designers to set up local…" at bounding box center [529, 63] width 298 height 651
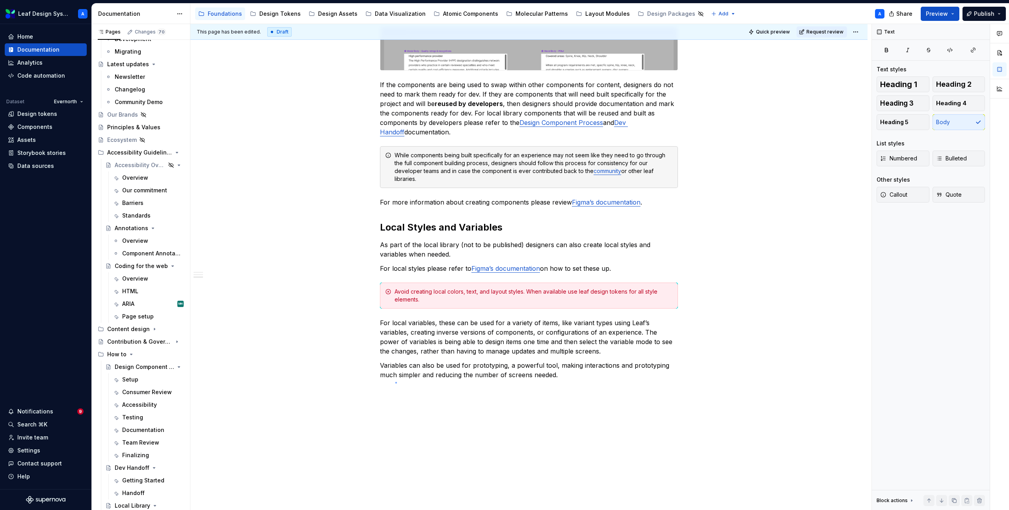
click at [395, 382] on div "This page has been edited. Draft Quick preview Request review Local Library Edi…" at bounding box center [530, 267] width 681 height 486
click at [578, 370] on p "Variables can also be used for prototyping, a powerful tool, making interaction…" at bounding box center [529, 370] width 298 height 19
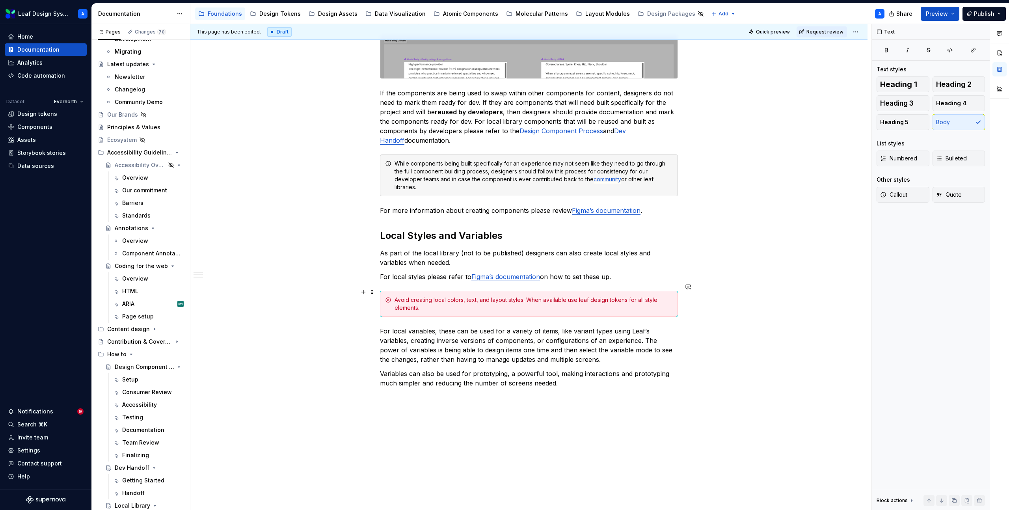
scroll to position [477, 0]
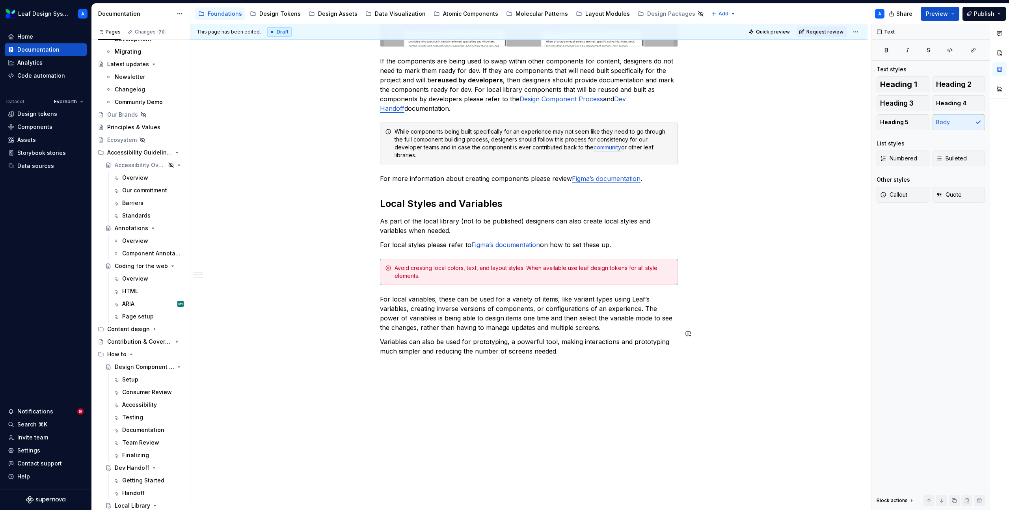
click at [565, 348] on div "When one of the use cases in the overview tab require designers to set up local…" at bounding box center [529, 33] width 298 height 666
click at [417, 361] on p "Guide to variables in Figma" at bounding box center [529, 365] width 298 height 9
click at [488, 361] on p "Guide to variables in Figma" at bounding box center [529, 365] width 298 height 9
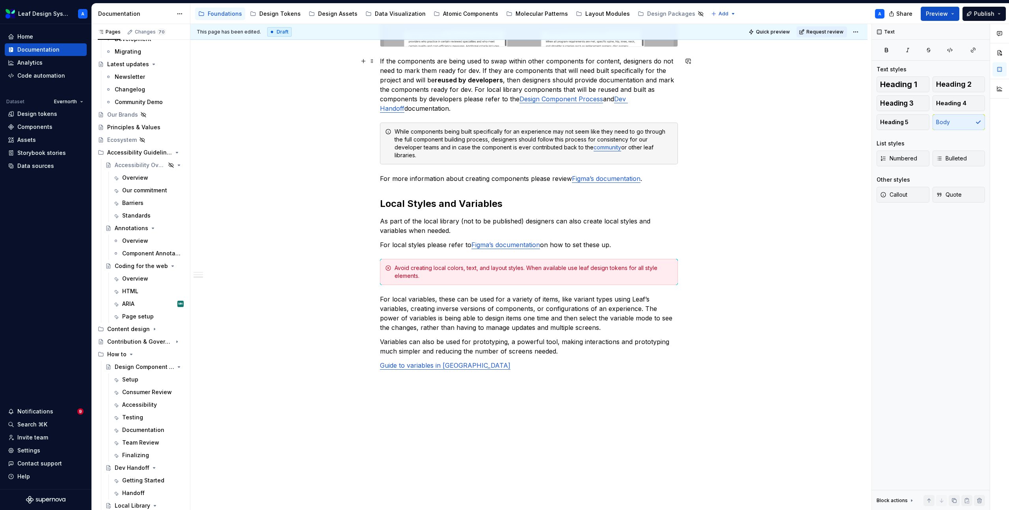
type textarea "*"
click at [638, 375] on p "Examples of variables being used for component configurations can be found in t…" at bounding box center [529, 384] width 298 height 19
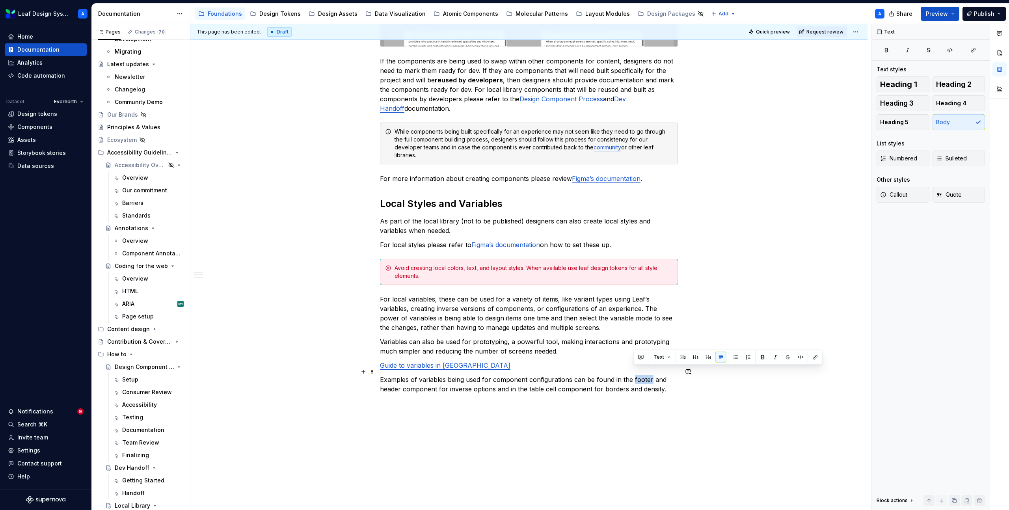
click at [638, 375] on p "Examples of variables being used for component configurations can be found in t…" at bounding box center [529, 384] width 298 height 19
click at [813, 359] on button "button" at bounding box center [815, 357] width 11 height 11
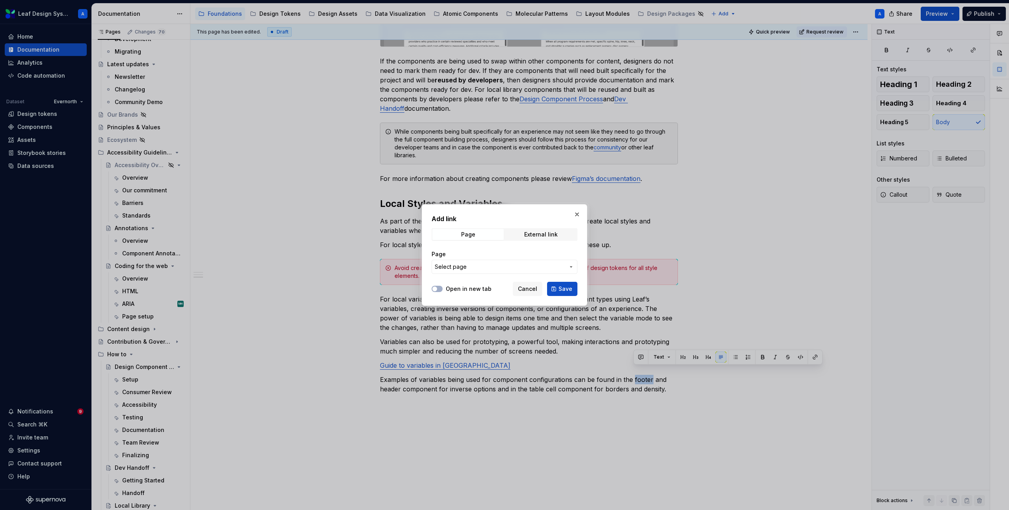
click at [469, 265] on span "Select page" at bounding box center [500, 267] width 130 height 8
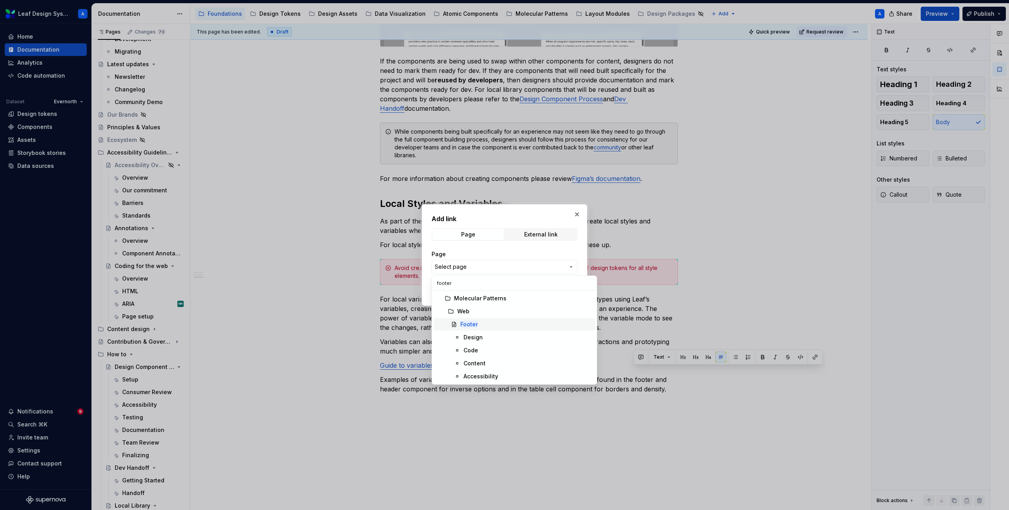
type input "footer"
click at [467, 319] on span "Footer" at bounding box center [515, 324] width 162 height 13
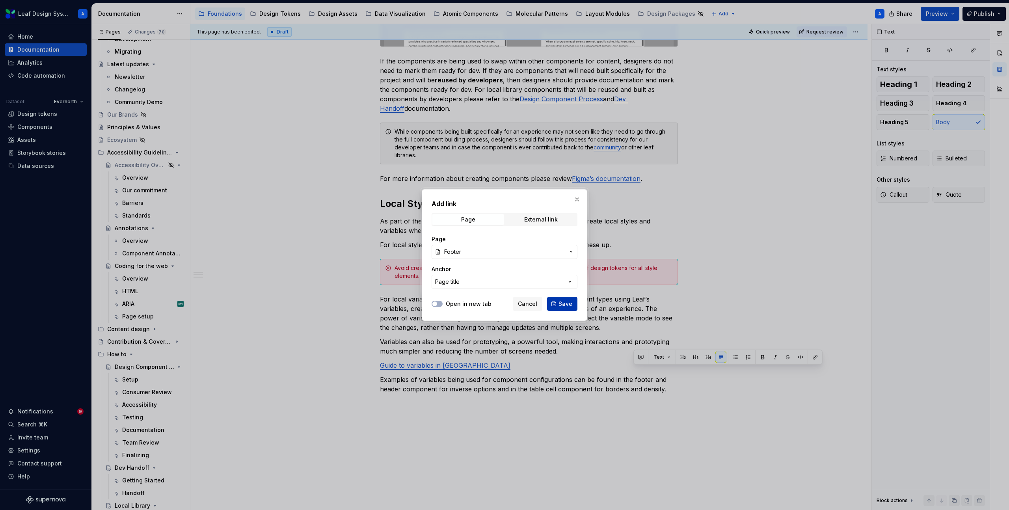
click at [559, 303] on button "Save" at bounding box center [562, 304] width 30 height 14
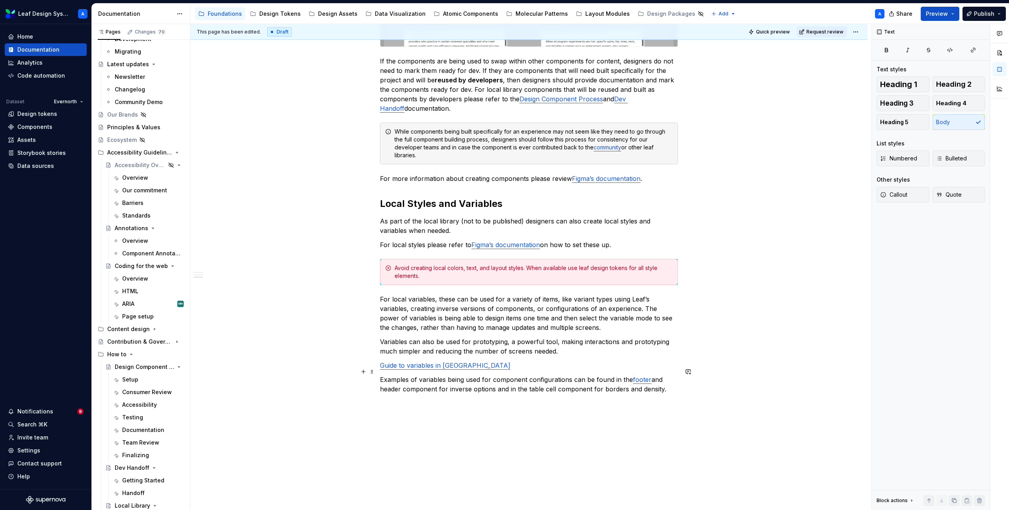
click at [394, 384] on p "Examples of variables being used for component configurations can be found in t…" at bounding box center [529, 384] width 298 height 19
click at [560, 367] on button "button" at bounding box center [563, 366] width 11 height 11
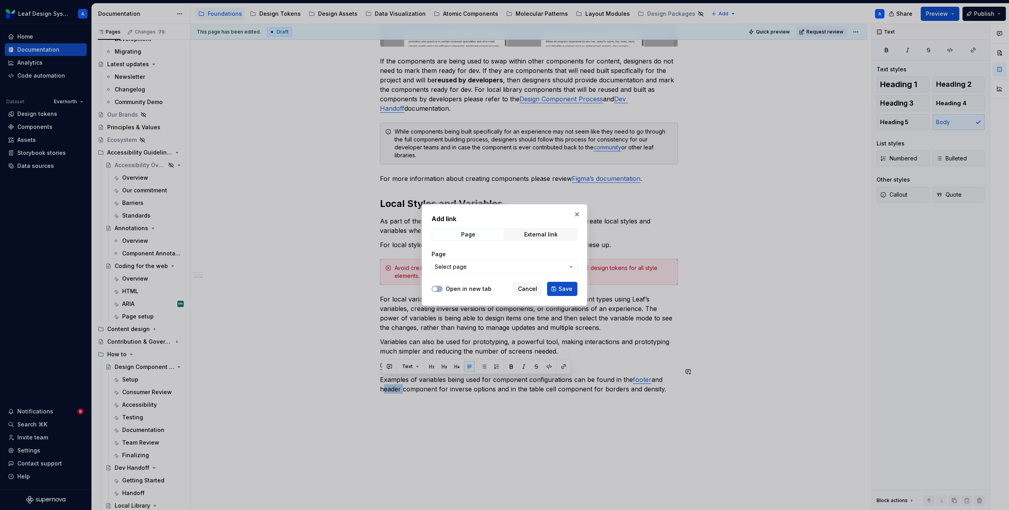
click at [493, 271] on button "Select page" at bounding box center [505, 267] width 146 height 14
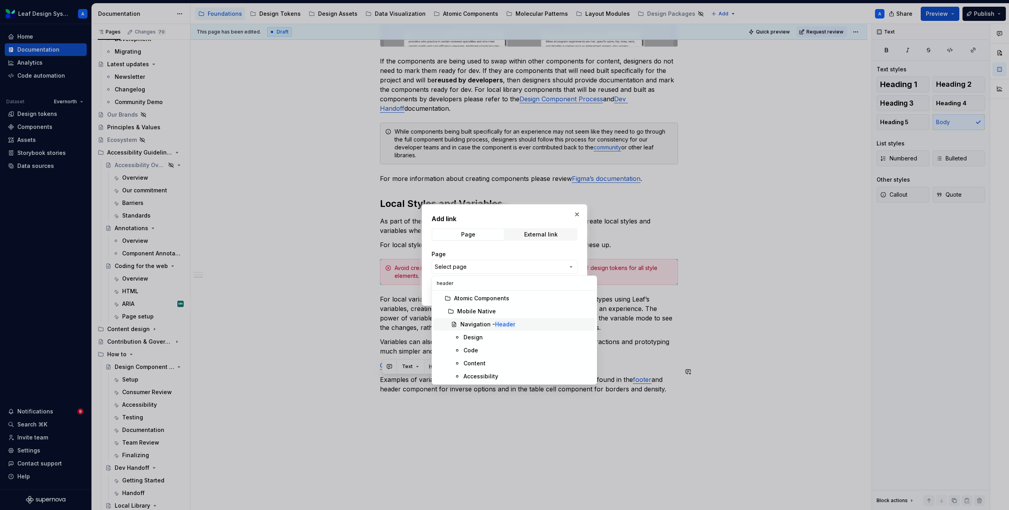
type input "header"
click at [472, 326] on div "Navigation - Header" at bounding box center [487, 324] width 55 height 8
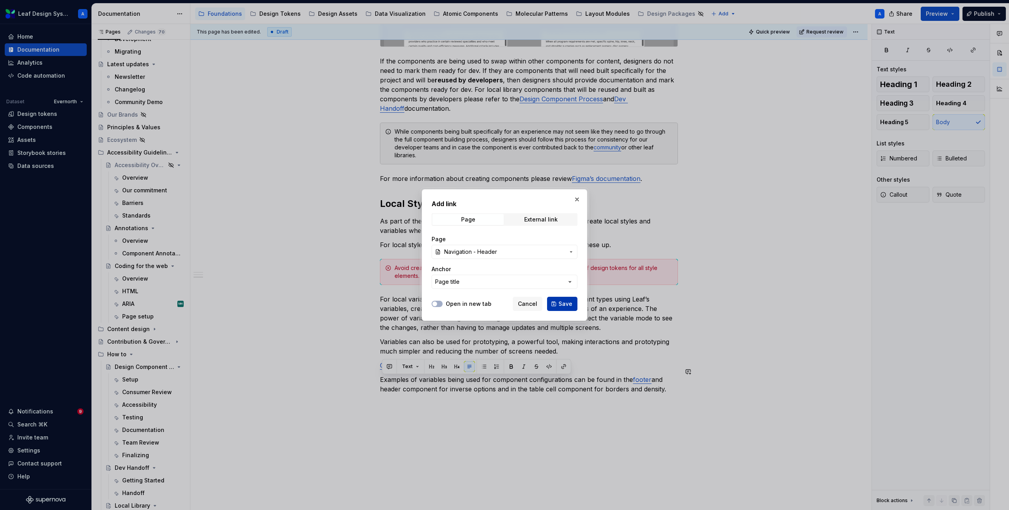
click at [561, 299] on button "Save" at bounding box center [562, 304] width 30 height 14
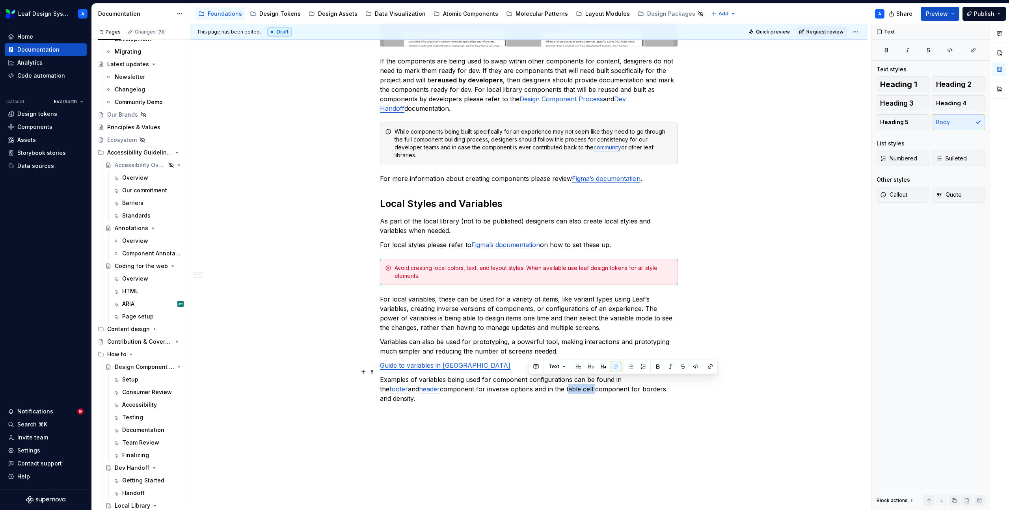
drag, startPoint x: 529, startPoint y: 380, endPoint x: 556, endPoint y: 379, distance: 27.2
click at [556, 379] on p "Examples of variables being used for component configurations can be found in t…" at bounding box center [529, 389] width 298 height 28
click at [706, 368] on button "button" at bounding box center [710, 366] width 11 height 11
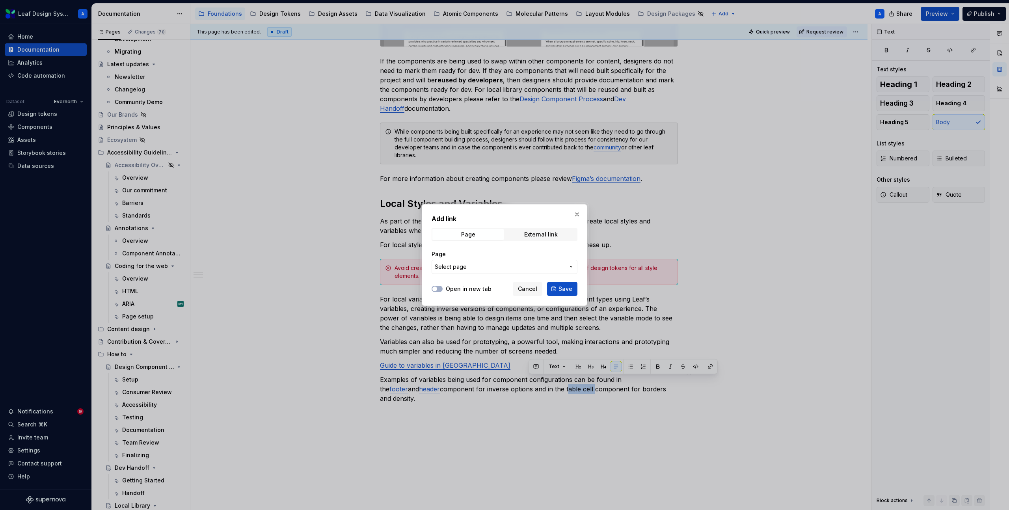
click at [480, 266] on span "Select page" at bounding box center [500, 267] width 130 height 8
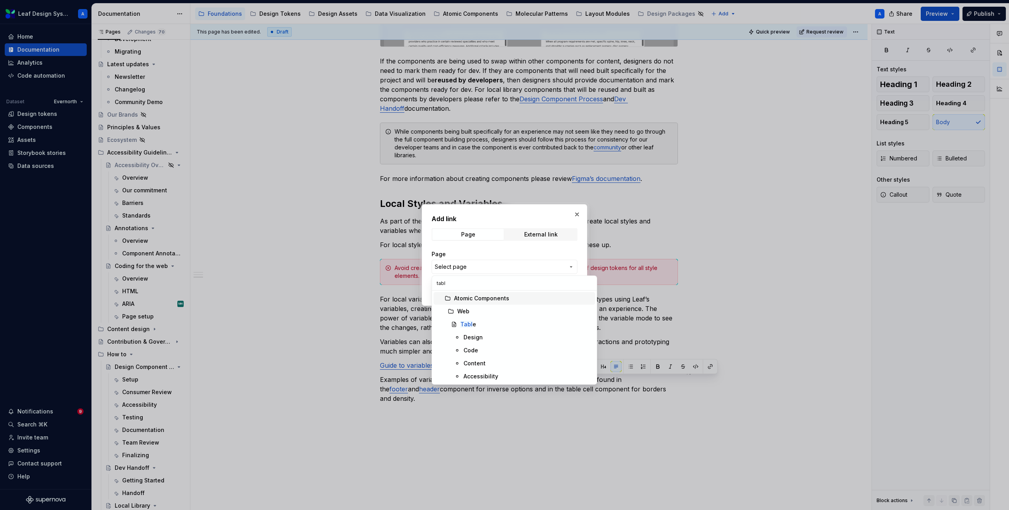
type input "table"
click at [471, 321] on mark "Table" at bounding box center [468, 324] width 16 height 7
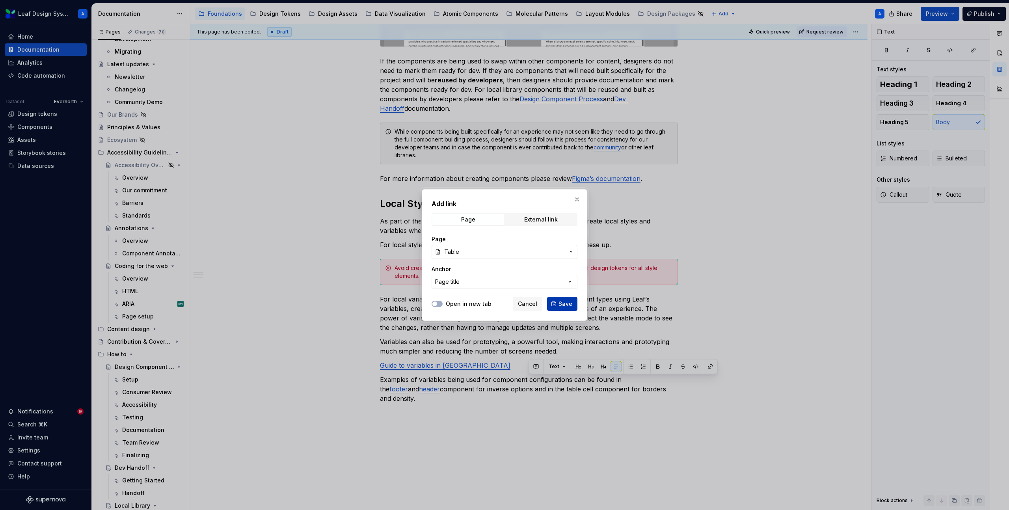
click at [556, 309] on button "Save" at bounding box center [562, 304] width 30 height 14
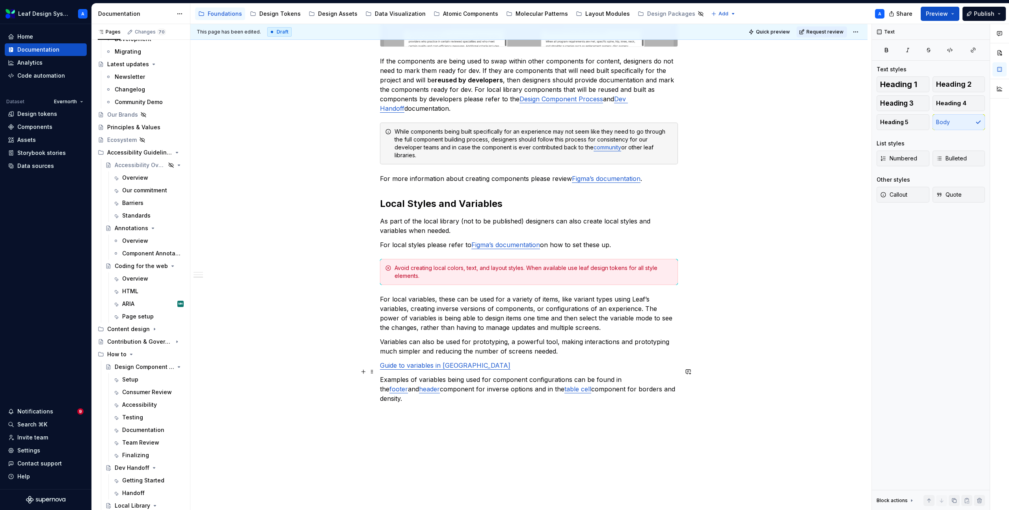
click at [670, 383] on p "Examples of variables being used for component configurations can be found in t…" at bounding box center [529, 389] width 298 height 28
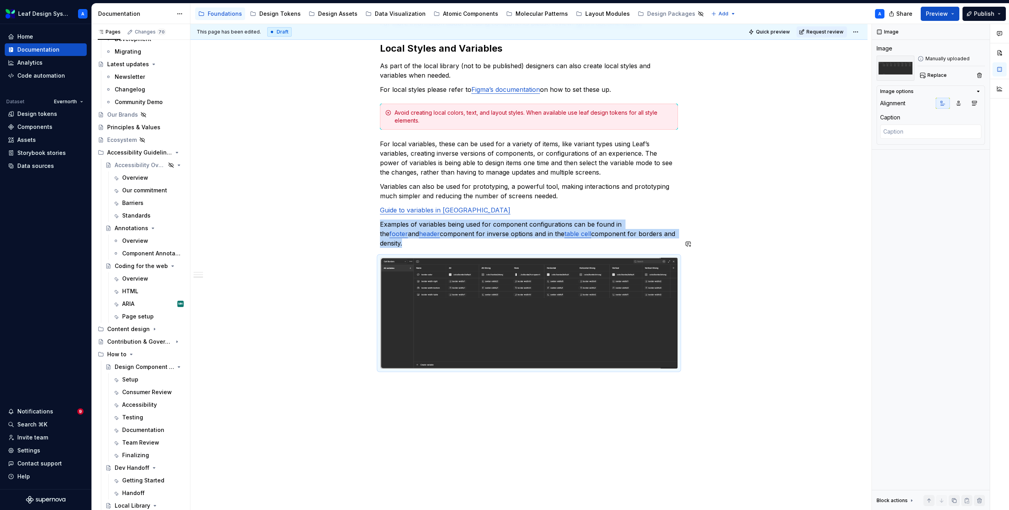
scroll to position [636, 0]
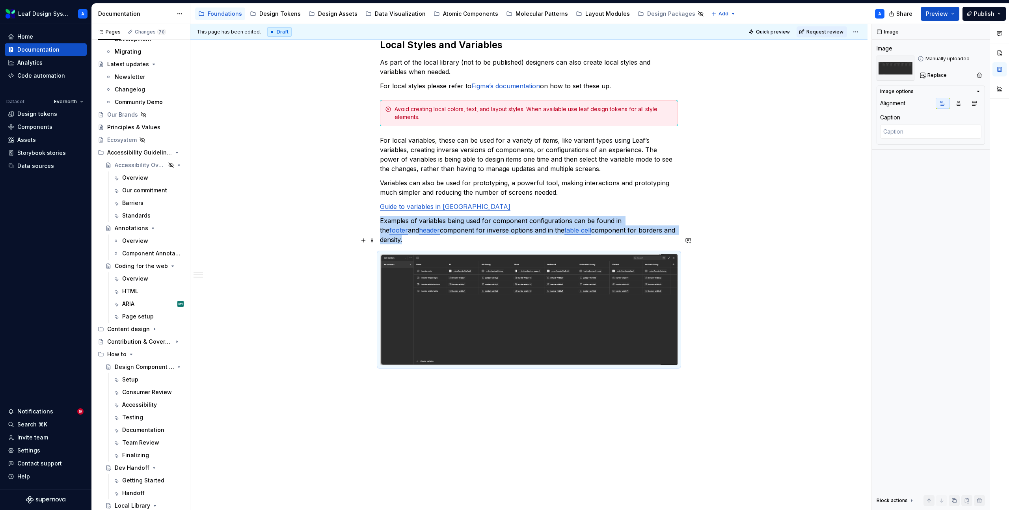
click at [705, 334] on div "When one of the use cases in the overview tab require designers to set up local…" at bounding box center [528, 25] width 677 height 1006
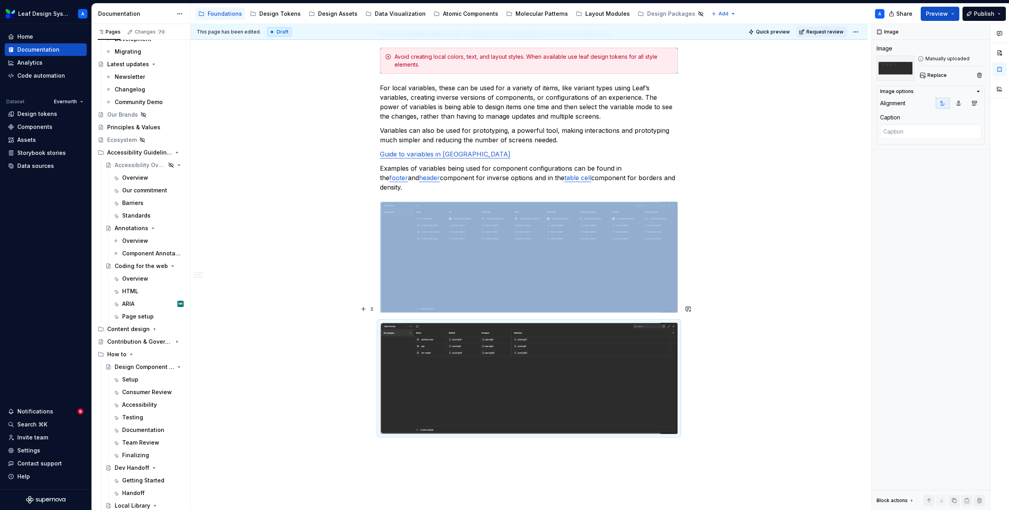
scroll to position [702, 0]
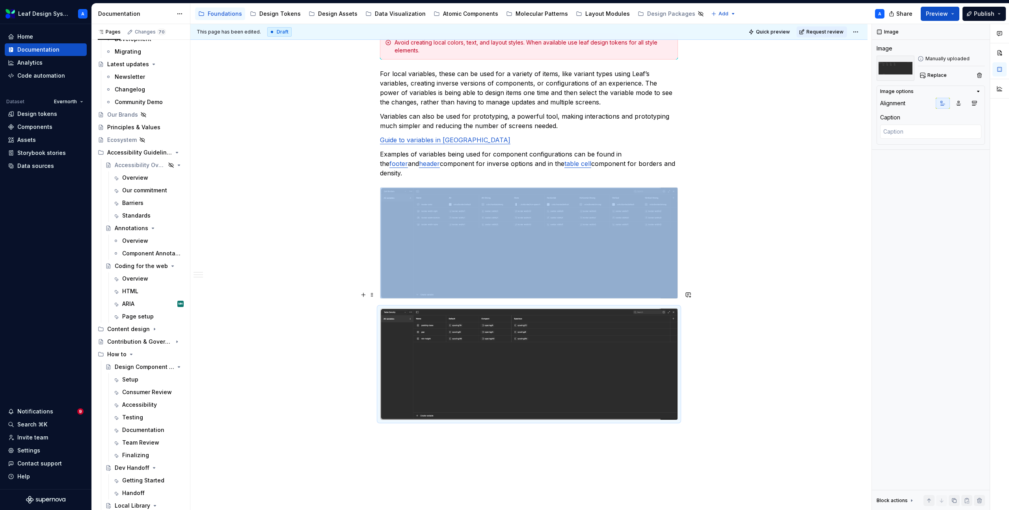
click at [707, 383] on div "When one of the use cases in the overview tab require designers to set up local…" at bounding box center [528, 18] width 677 height 1127
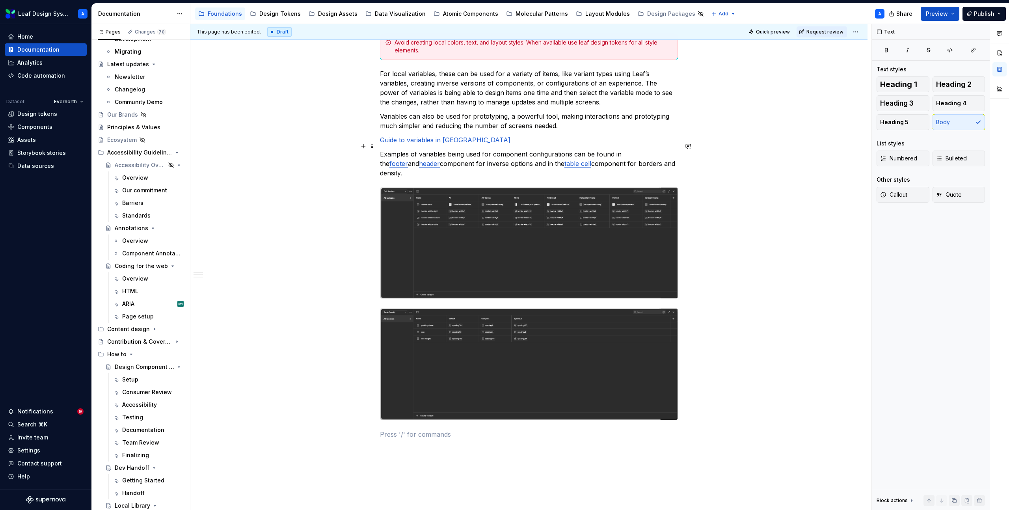
click at [668, 158] on p "Examples of variables being used for component configurations can be found in t…" at bounding box center [529, 163] width 298 height 28
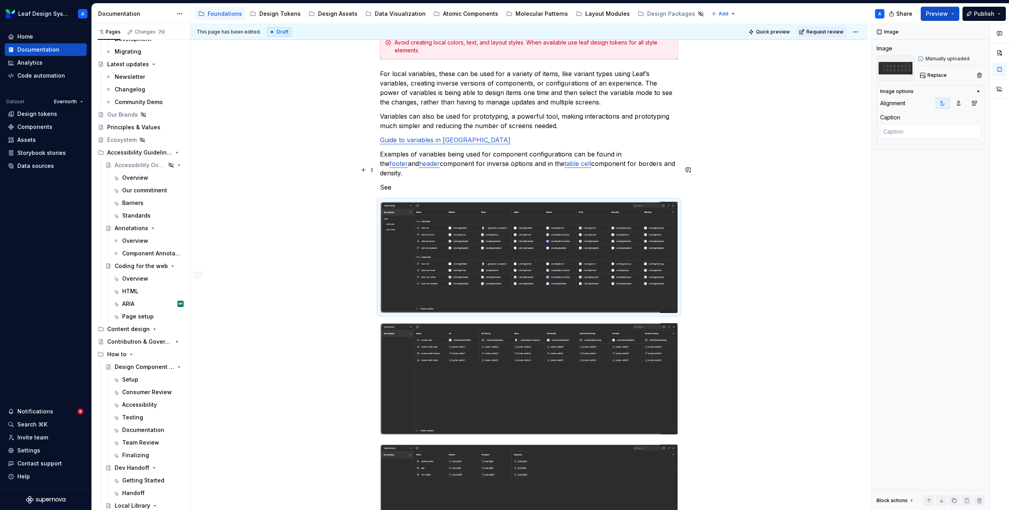
click at [387, 182] on p "See" at bounding box center [529, 186] width 298 height 9
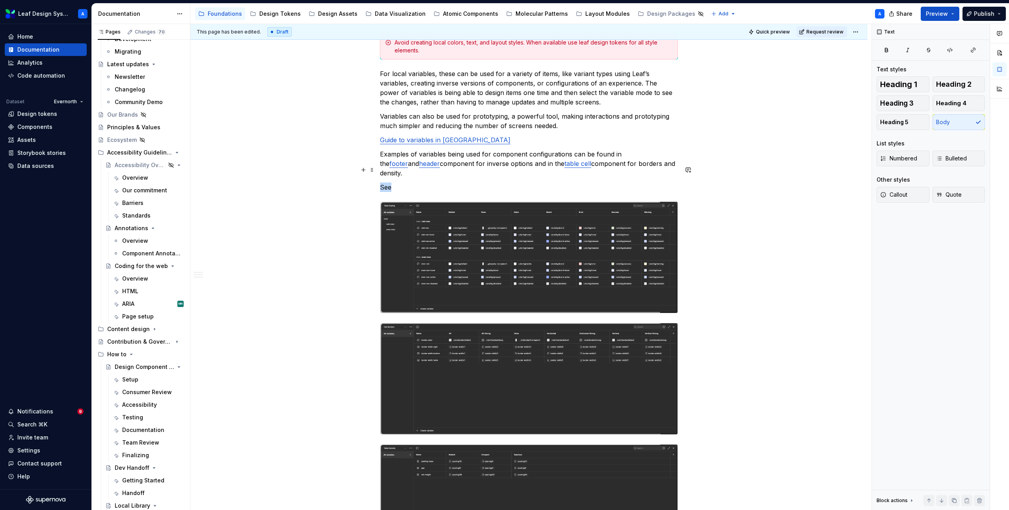
click at [387, 182] on p "See" at bounding box center [529, 186] width 298 height 9
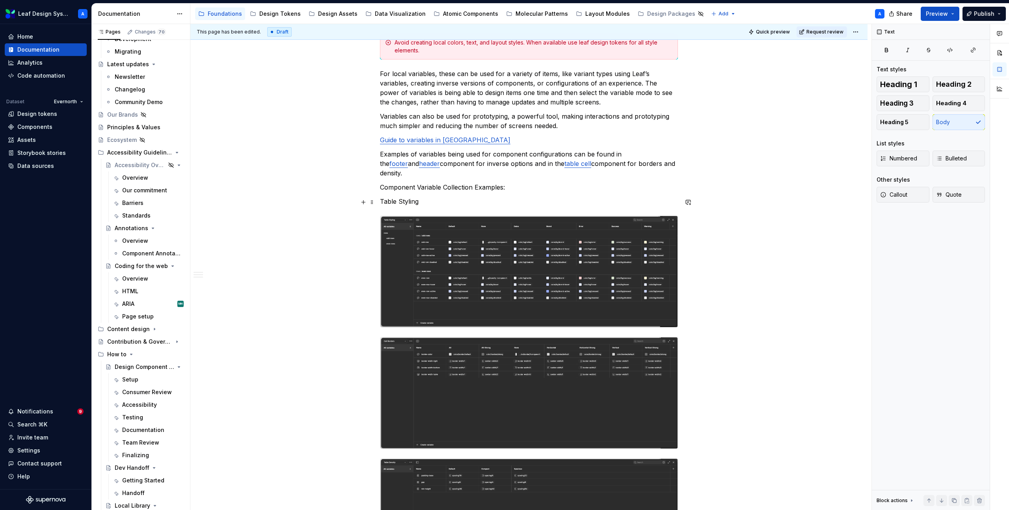
click at [699, 290] on div "When one of the use cases in the overview tab require designers to set up local…" at bounding box center [528, 103] width 677 height 1296
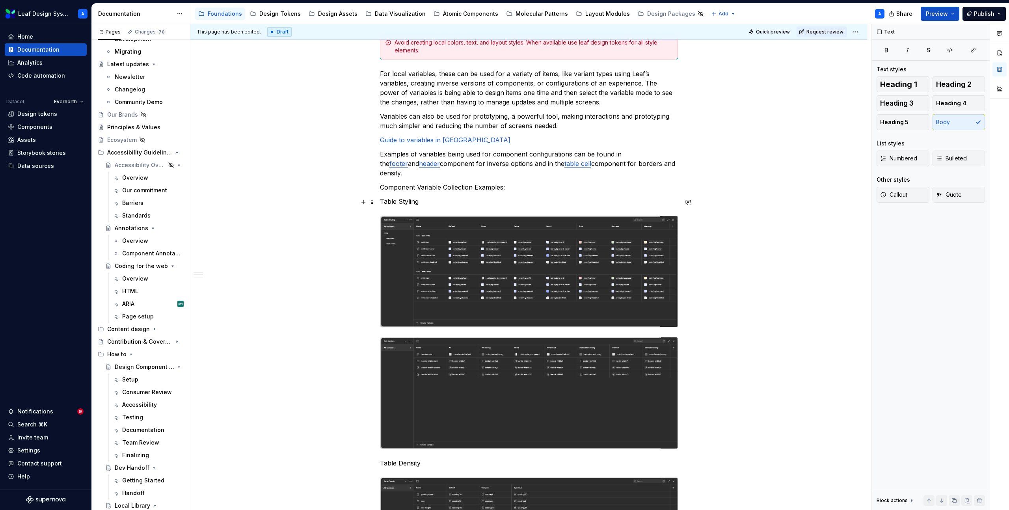
click at [702, 272] on div "When one of the use cases in the overview tab require designers to set up local…" at bounding box center [528, 112] width 677 height 1315
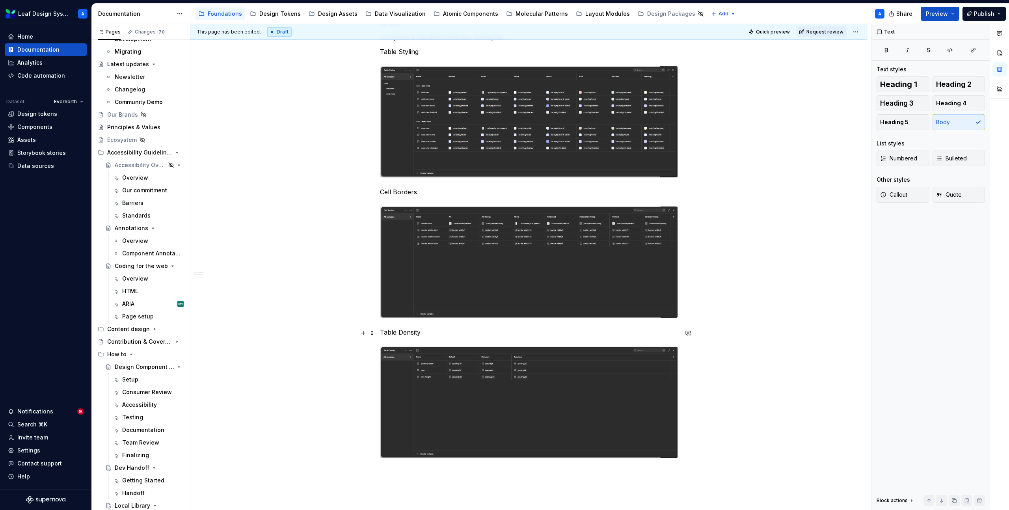
scroll to position [862, 0]
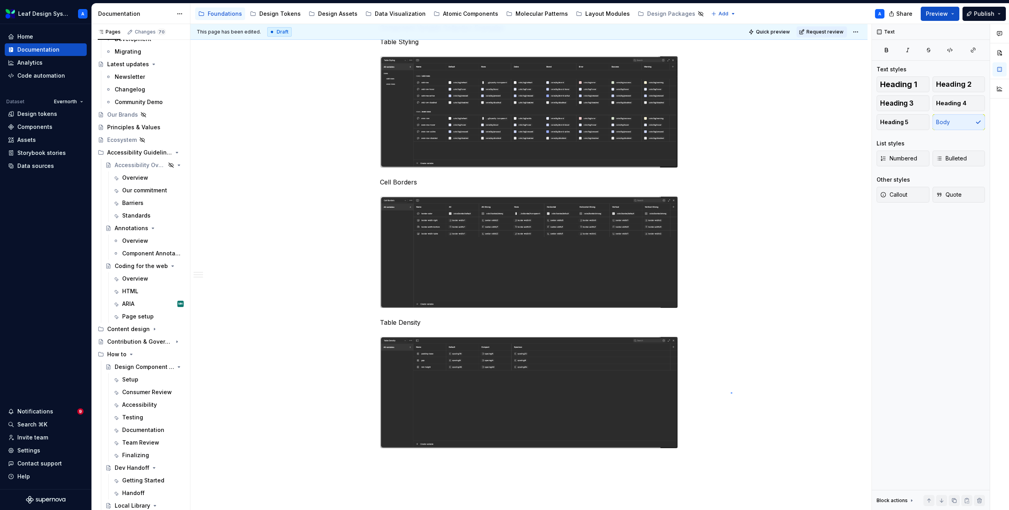
click at [731, 392] on div "This page has been edited. Draft Quick preview Request review Local Library Edi…" at bounding box center [530, 267] width 681 height 486
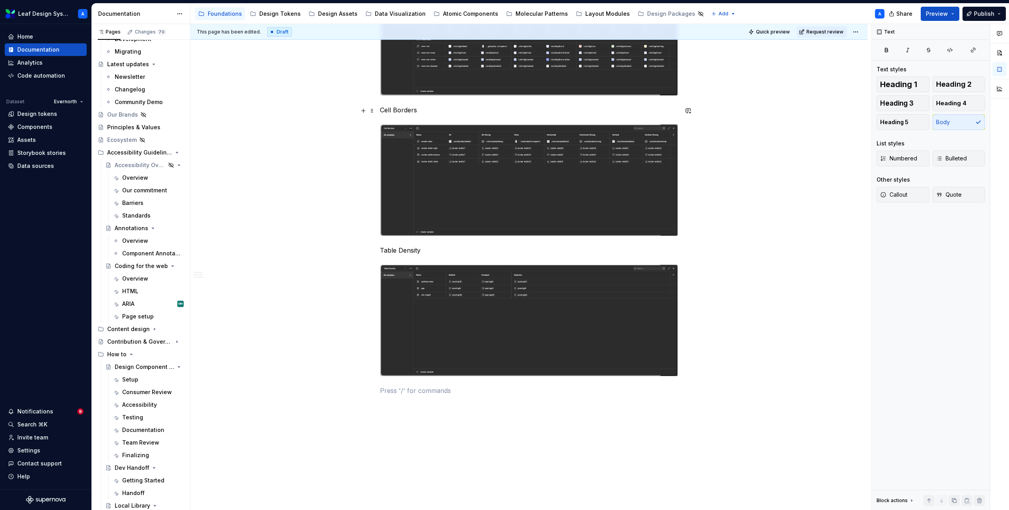
scroll to position [964, 0]
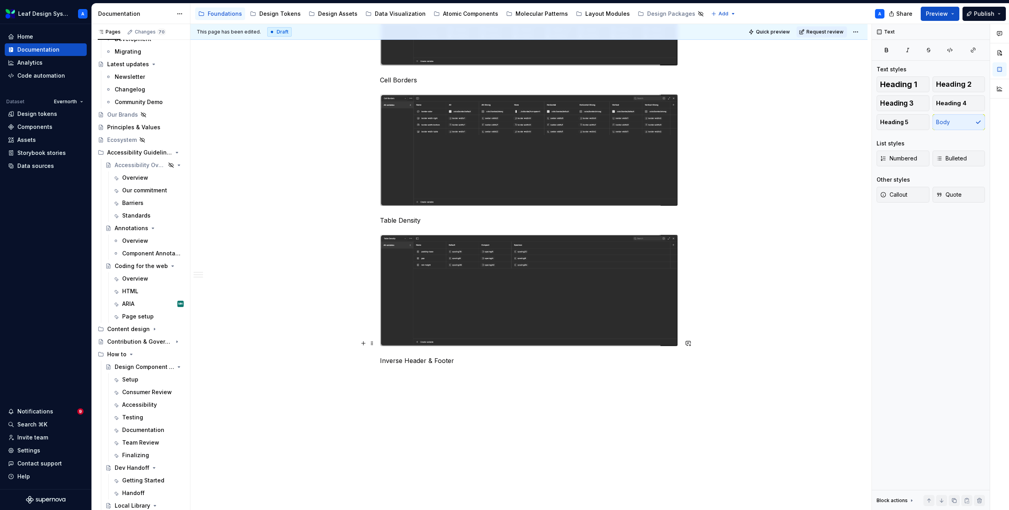
click at [464, 356] on p "Inverse Header & Footer" at bounding box center [529, 360] width 298 height 9
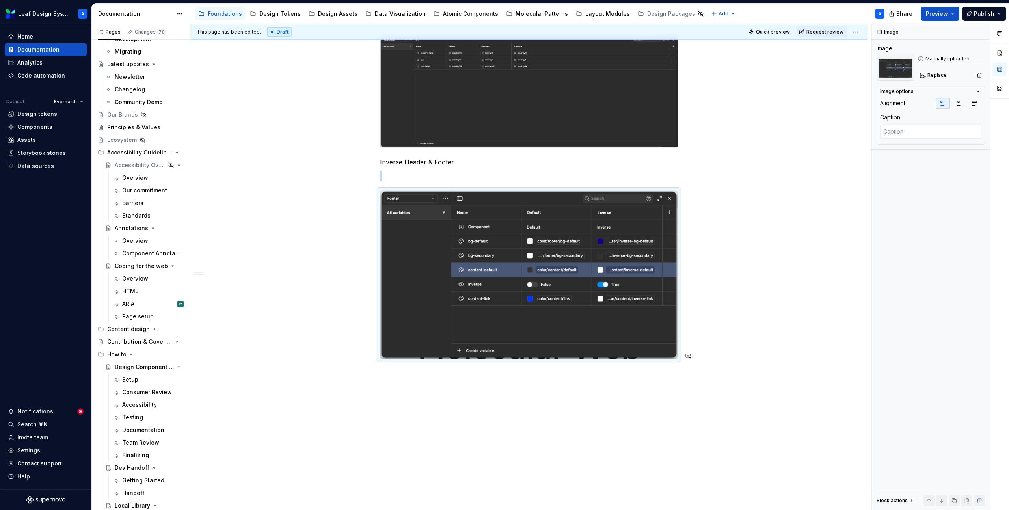
scroll to position [1175, 0]
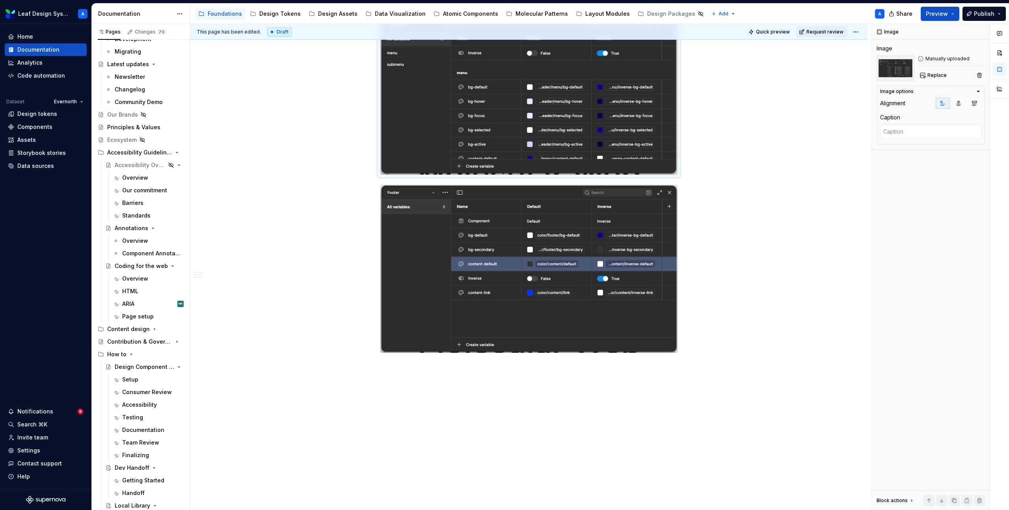
scroll to position [1329, 0]
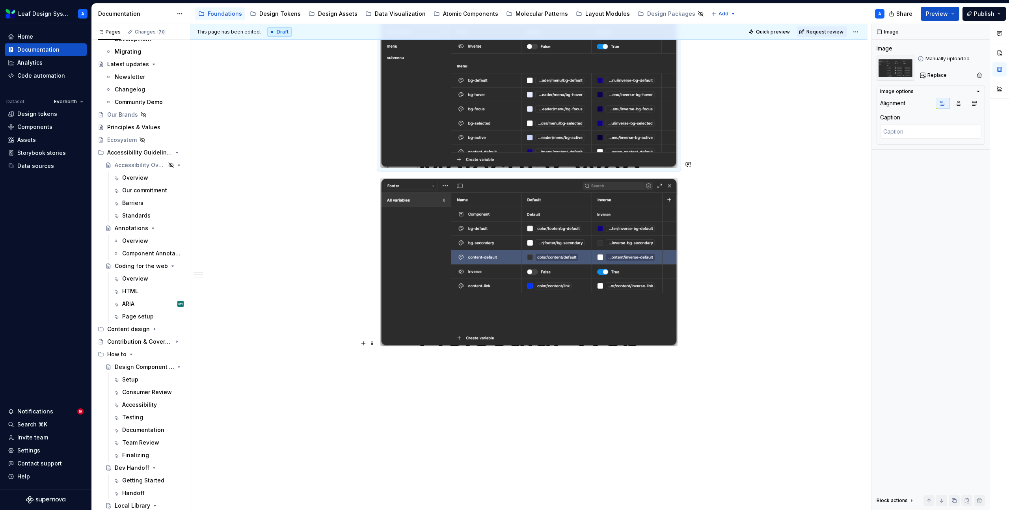
click at [633, 356] on p at bounding box center [529, 360] width 298 height 9
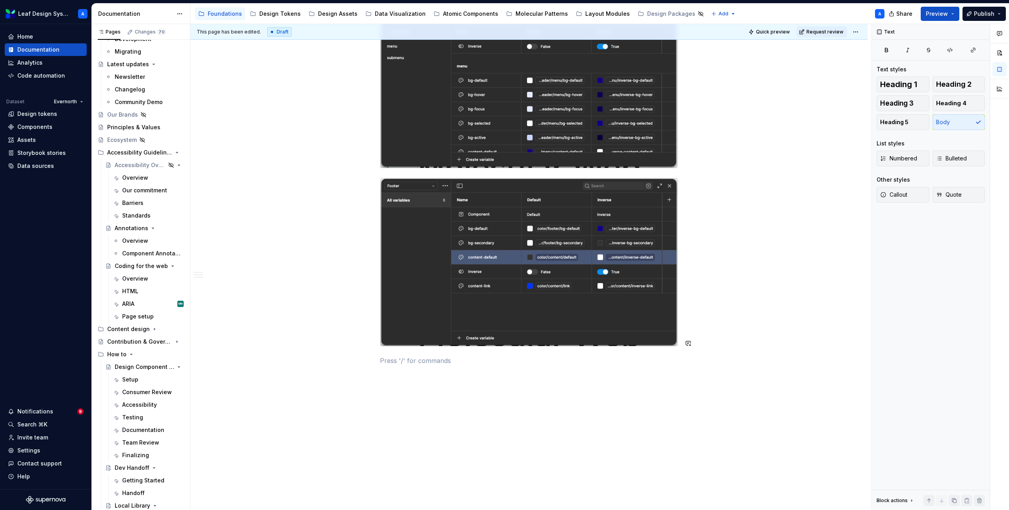
click at [426, 356] on p at bounding box center [529, 360] width 298 height 9
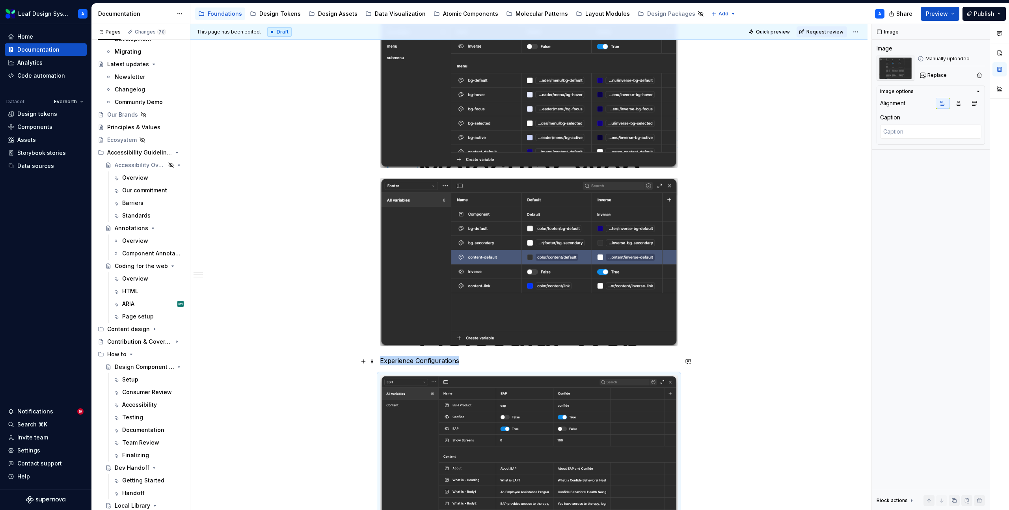
scroll to position [1533, 0]
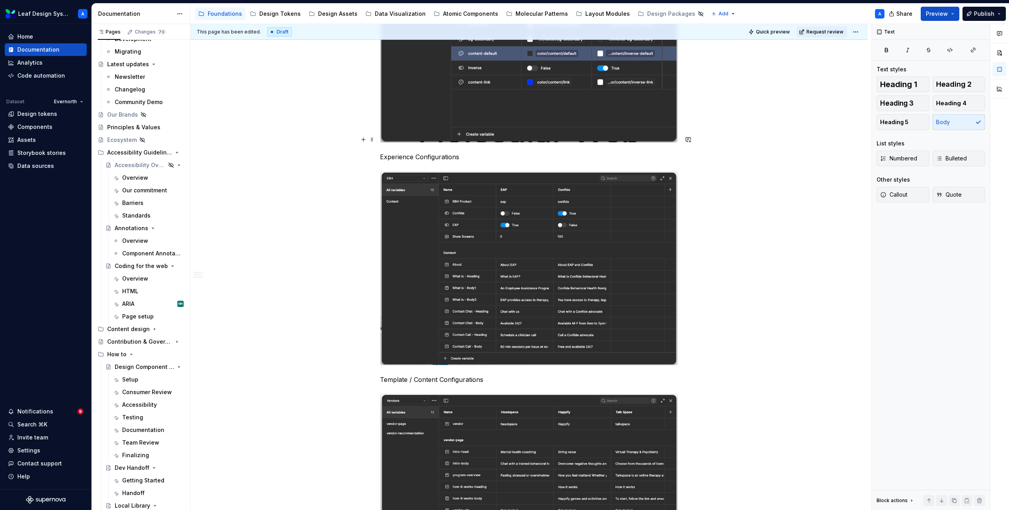
click at [382, 152] on p "Experience Configurations" at bounding box center [529, 156] width 298 height 9
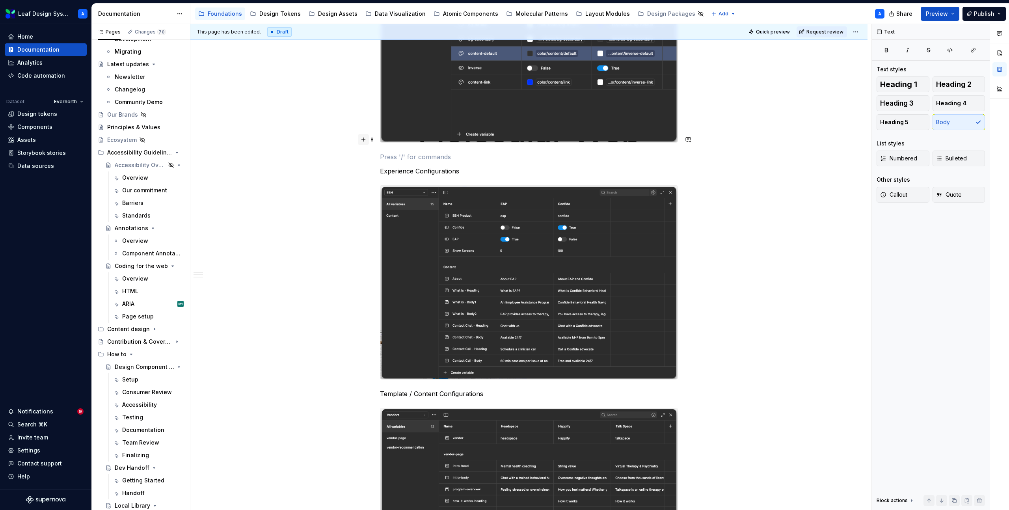
click at [364, 140] on button "button" at bounding box center [363, 139] width 11 height 11
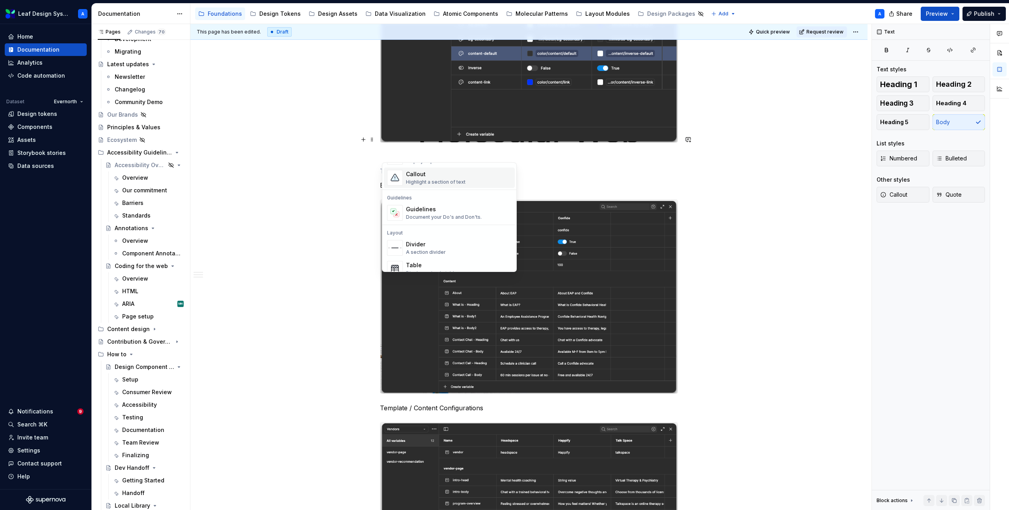
scroll to position [199, 0]
click at [417, 209] on div "Guidelines" at bounding box center [444, 207] width 76 height 8
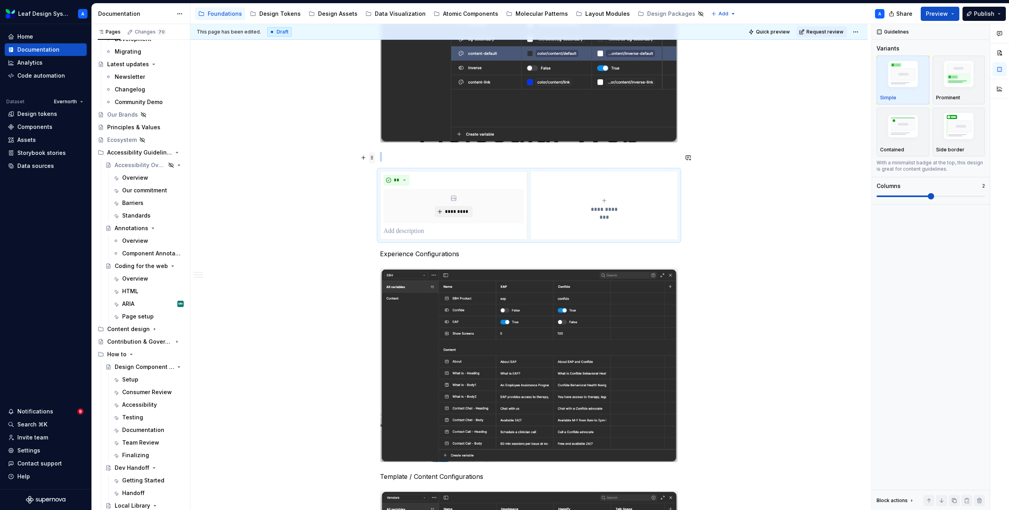
click at [375, 156] on span at bounding box center [372, 157] width 6 height 11
click at [402, 222] on div "Delete" at bounding box center [406, 227] width 67 height 13
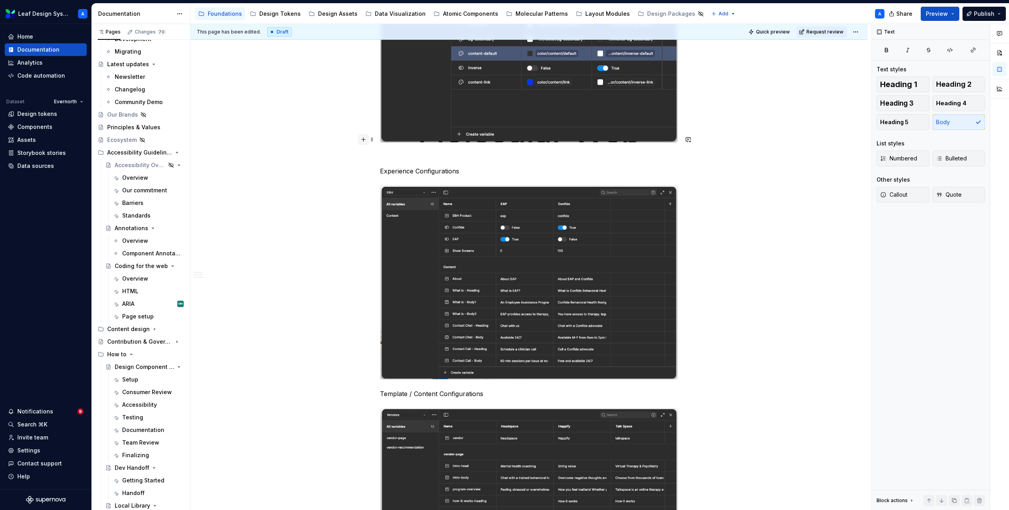
click at [364, 140] on button "button" at bounding box center [363, 139] width 11 height 11
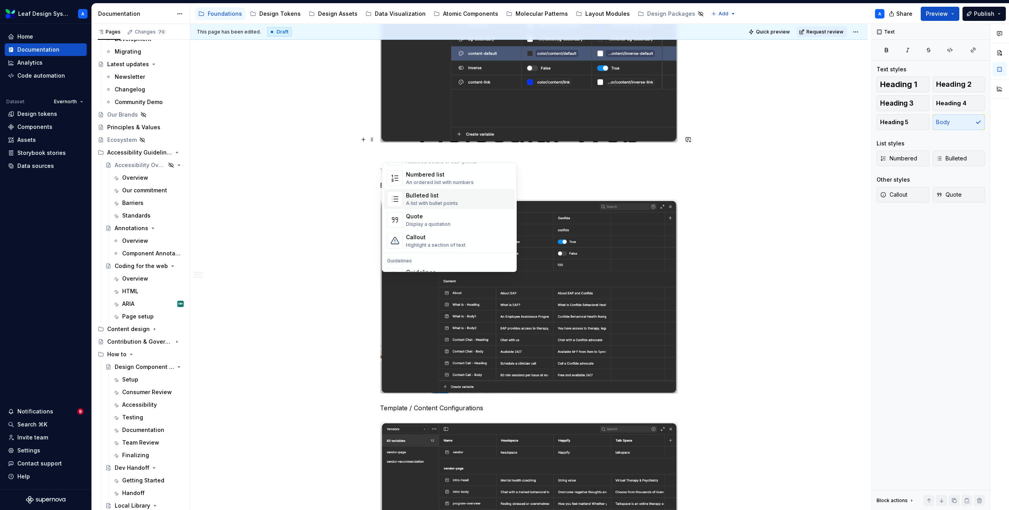
scroll to position [126, 0]
click at [425, 242] on div "Callout" at bounding box center [436, 244] width 60 height 8
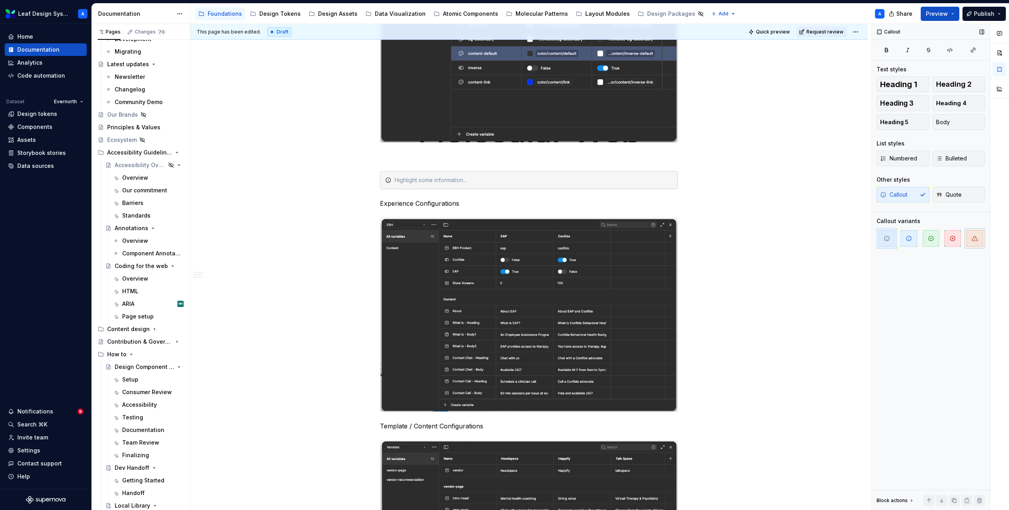
click at [972, 236] on icon "button" at bounding box center [975, 238] width 6 height 6
click at [392, 152] on p at bounding box center [529, 156] width 298 height 9
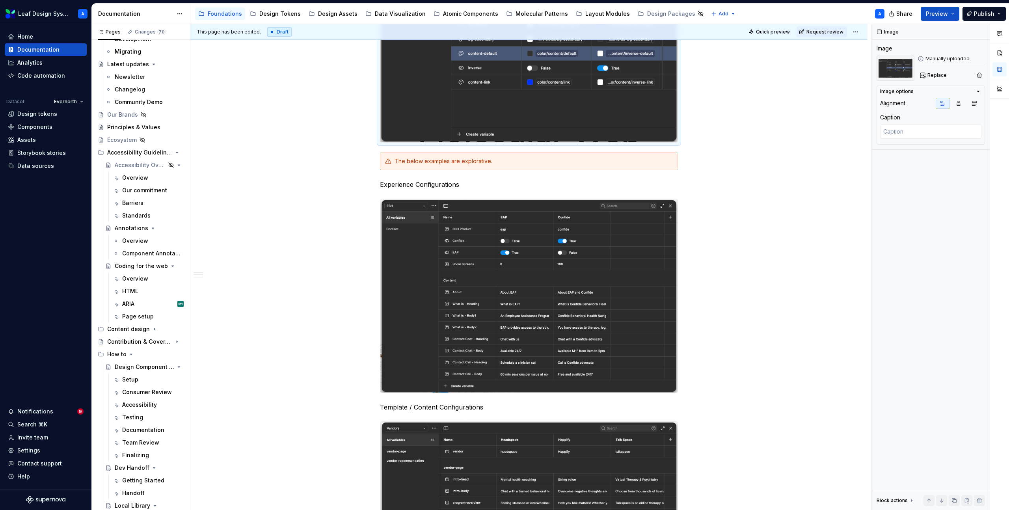
scroll to position [1465, 0]
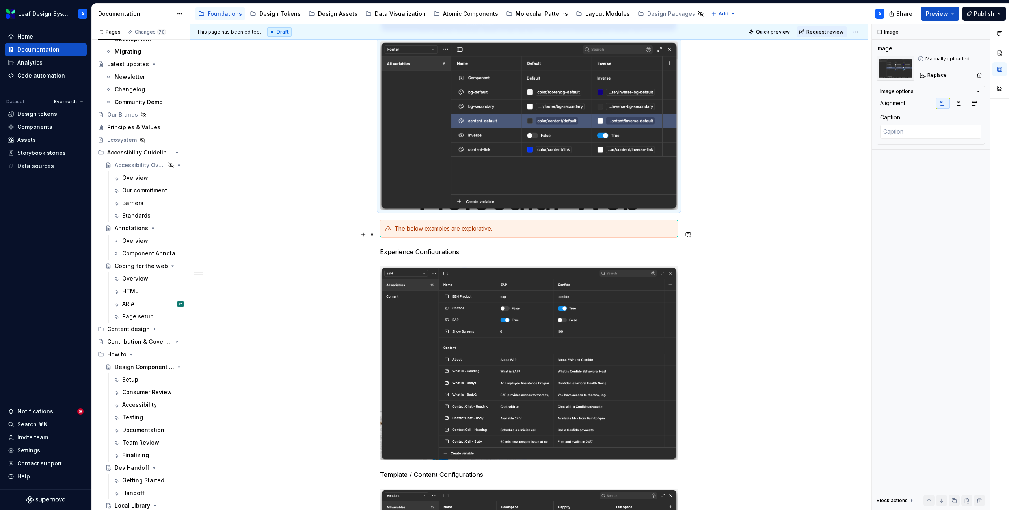
click at [415, 247] on p "Experience Configurations" at bounding box center [529, 251] width 298 height 9
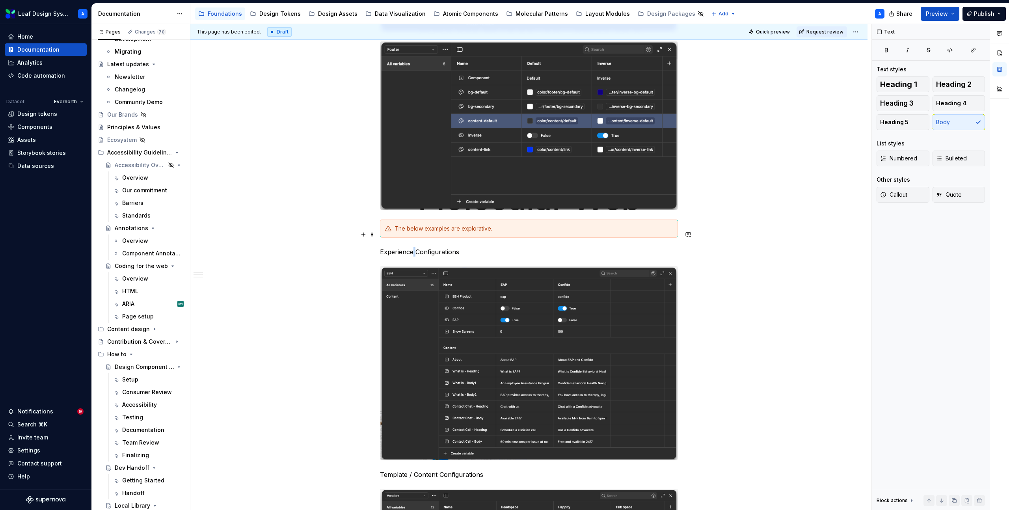
click at [415, 247] on p "Experience Configurations" at bounding box center [529, 251] width 298 height 9
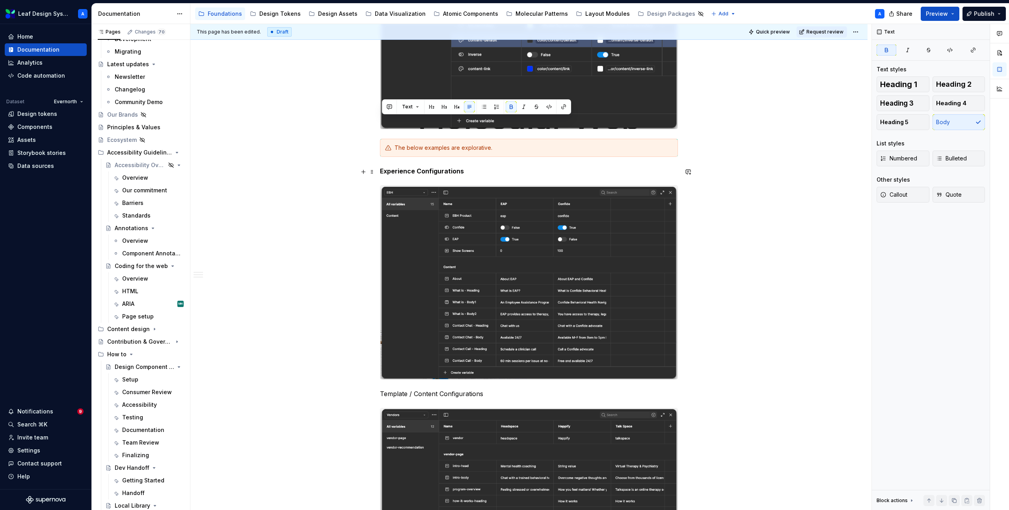
scroll to position [1593, 0]
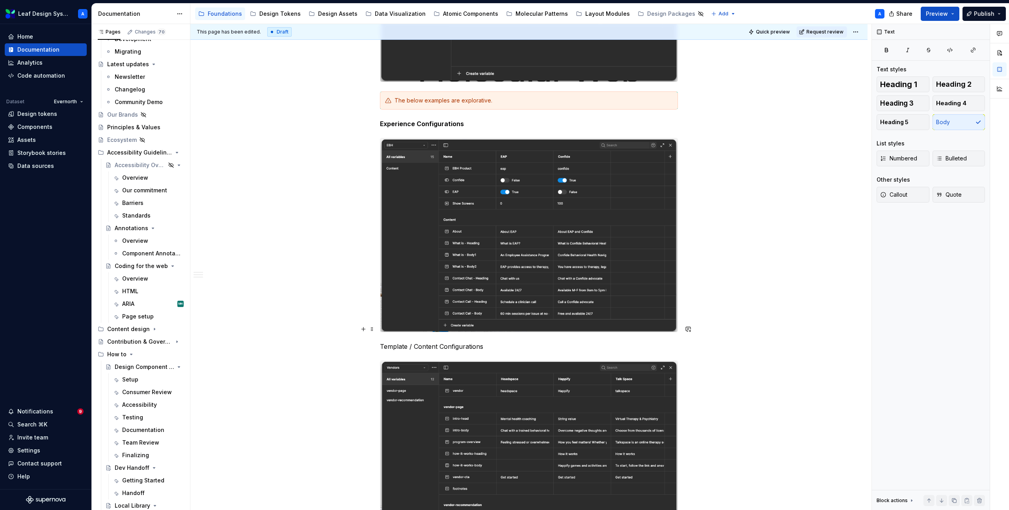
click at [436, 342] on p "Template / Content Configurations" at bounding box center [529, 346] width 298 height 9
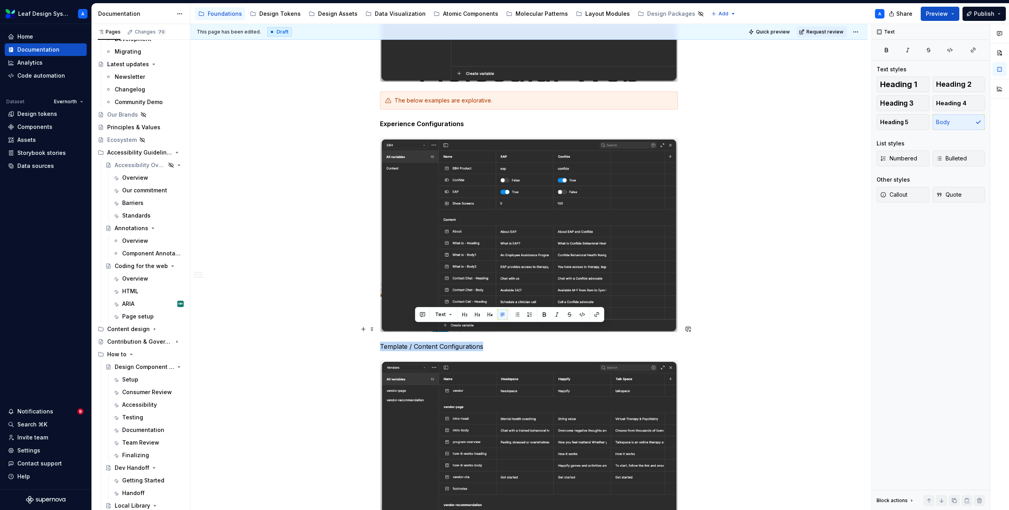
click at [436, 342] on p "Template / Content Configurations" at bounding box center [529, 346] width 298 height 9
click at [424, 120] on strong "Experience Configurations" at bounding box center [422, 124] width 84 height 8
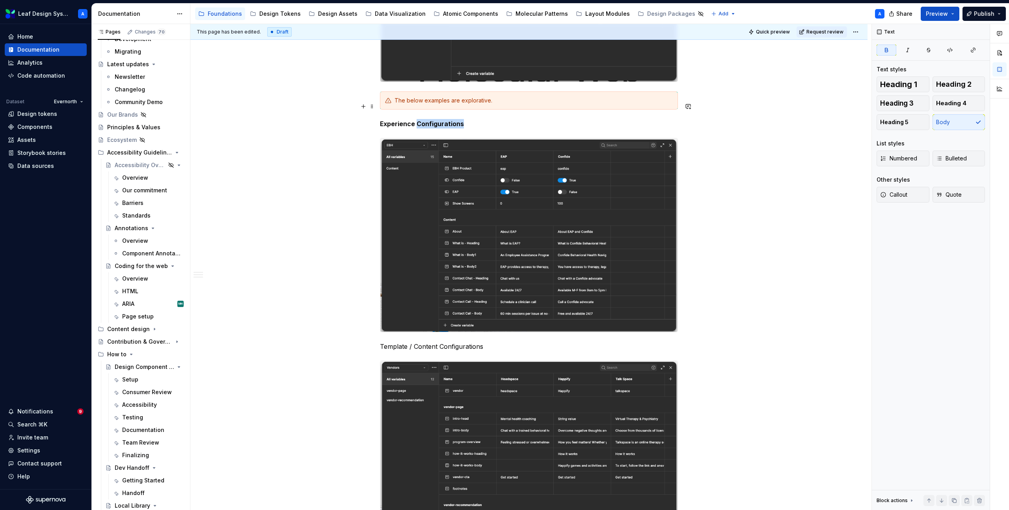
click at [424, 120] on strong "Experience Configurations" at bounding box center [422, 124] width 84 height 8
click at [457, 95] on button "button" at bounding box center [456, 91] width 11 height 11
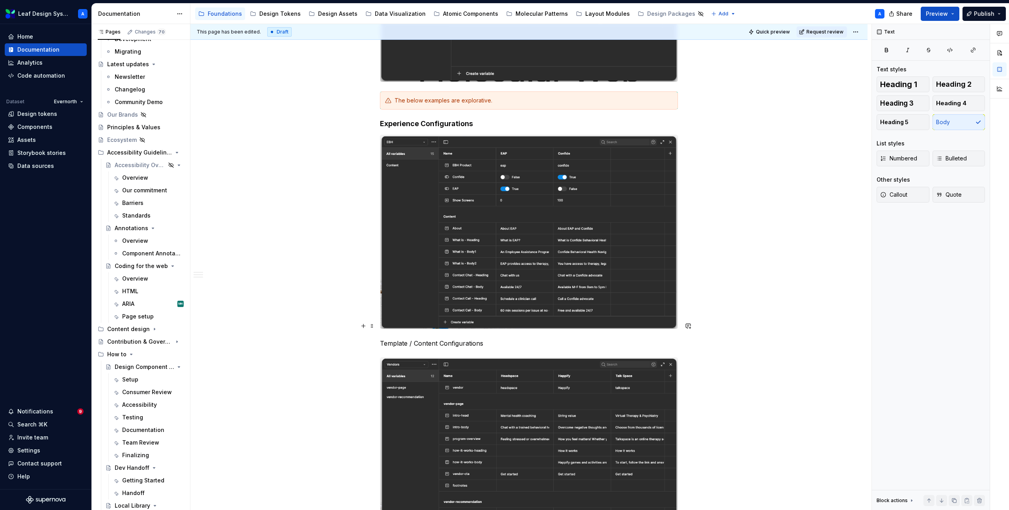
click at [416, 339] on p "Template / Content Configurations" at bounding box center [529, 343] width 298 height 9
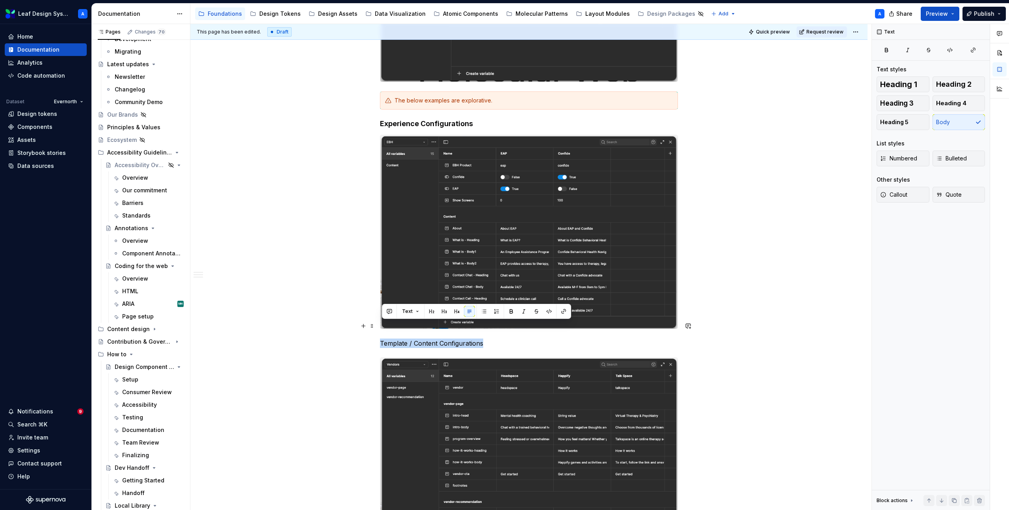
click at [416, 339] on p "Template / Content Configurations" at bounding box center [529, 343] width 298 height 9
click at [458, 313] on button "button" at bounding box center [456, 311] width 11 height 11
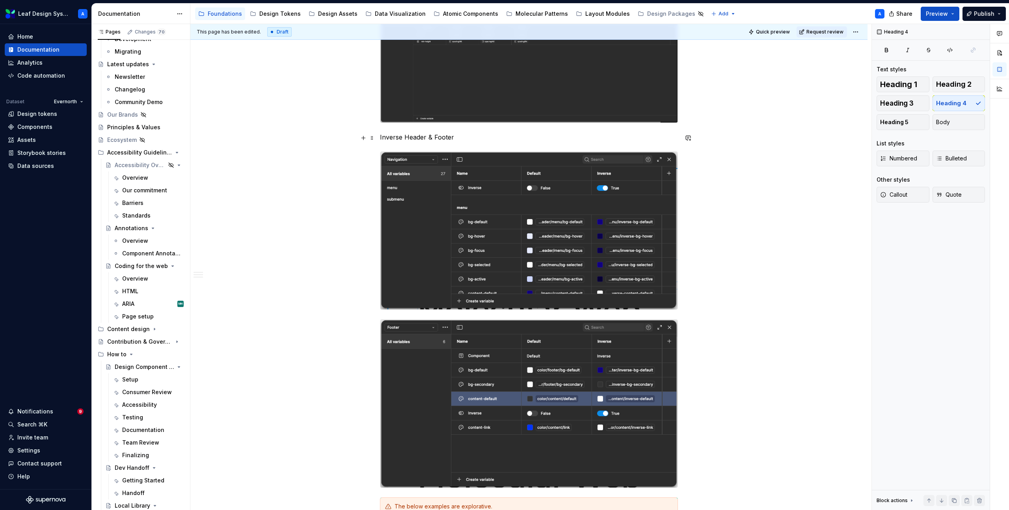
scroll to position [1124, 0]
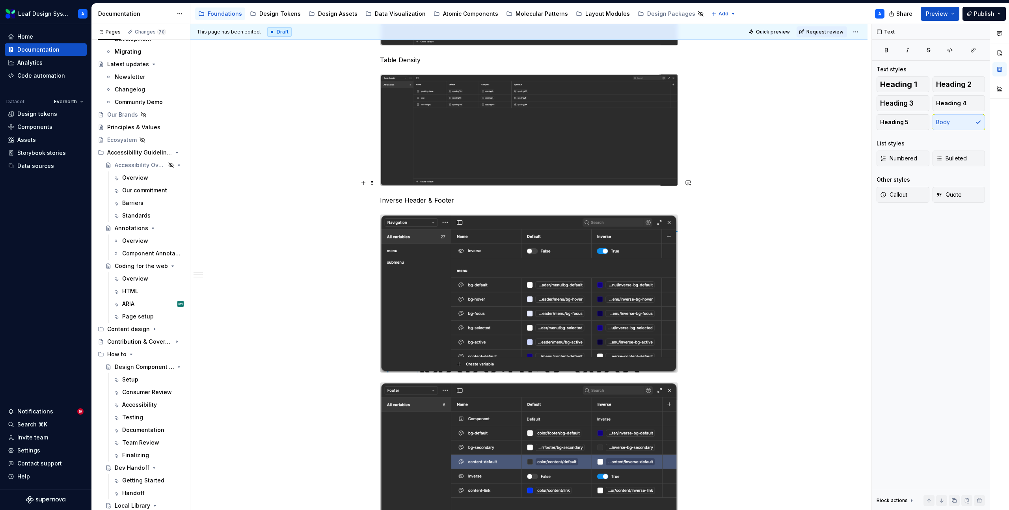
click at [421, 195] on p "Inverse Header & Footer" at bounding box center [529, 199] width 298 height 9
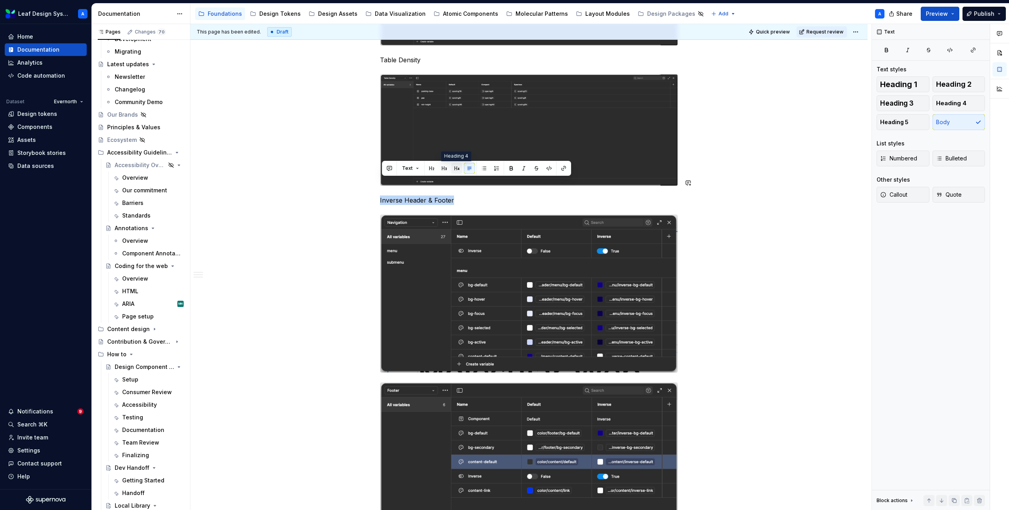
click at [458, 168] on button "button" at bounding box center [456, 168] width 11 height 11
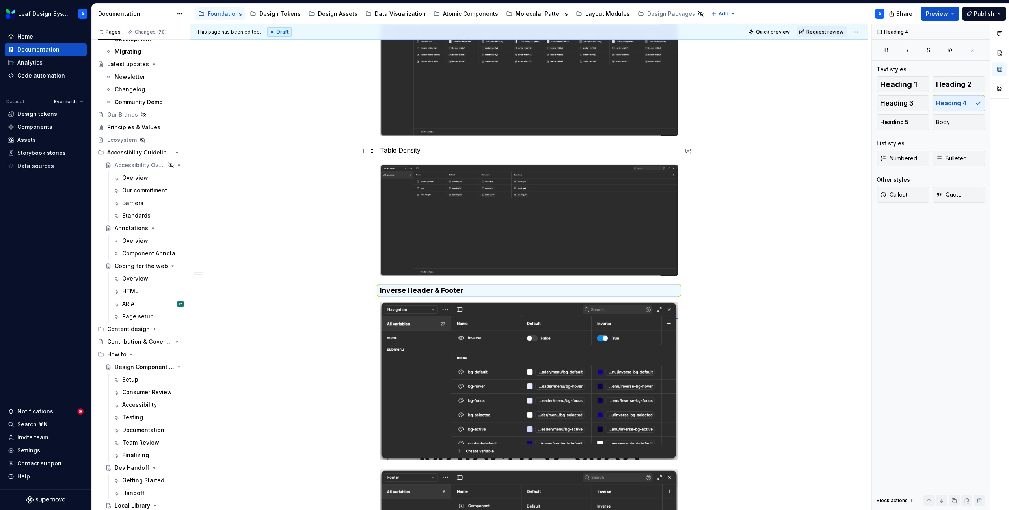
scroll to position [989, 0]
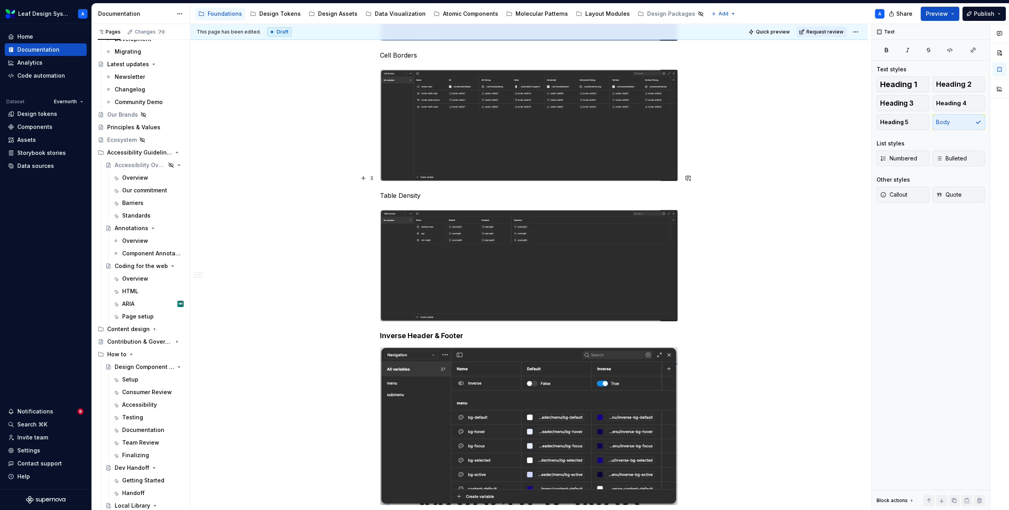
click at [411, 191] on p "Table Density" at bounding box center [529, 195] width 298 height 9
click at [456, 163] on button "button" at bounding box center [456, 163] width 11 height 11
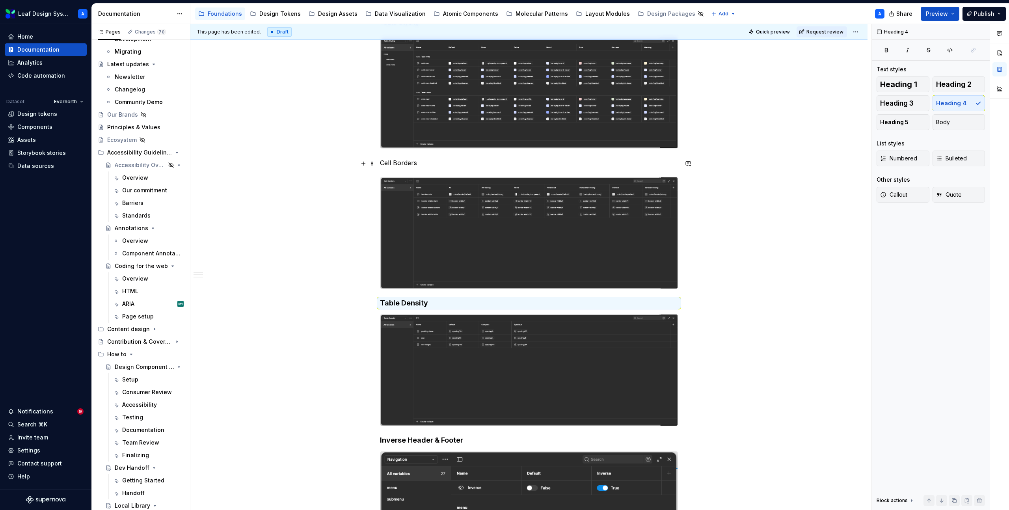
scroll to position [828, 0]
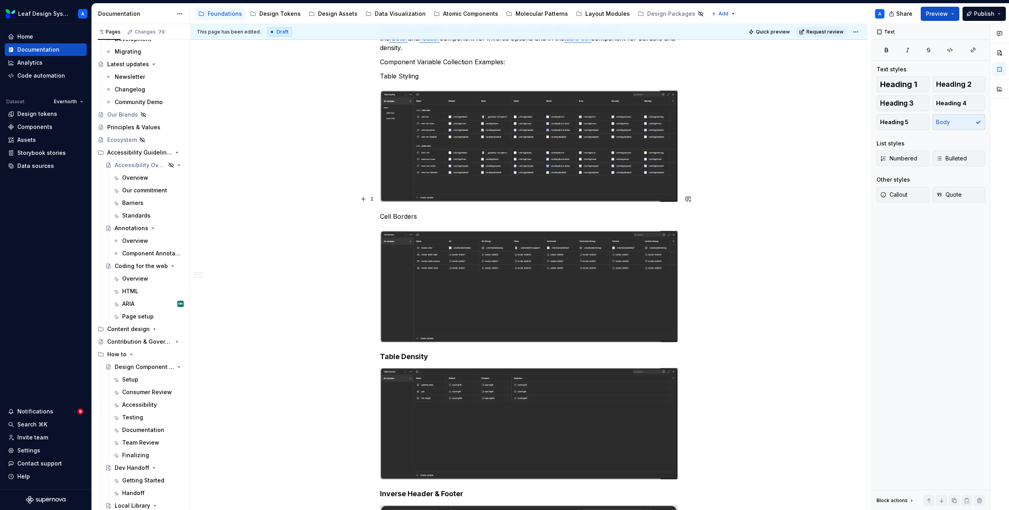
click at [401, 212] on p "Cell Borders" at bounding box center [529, 216] width 298 height 9
click at [455, 186] on button "button" at bounding box center [456, 184] width 11 height 11
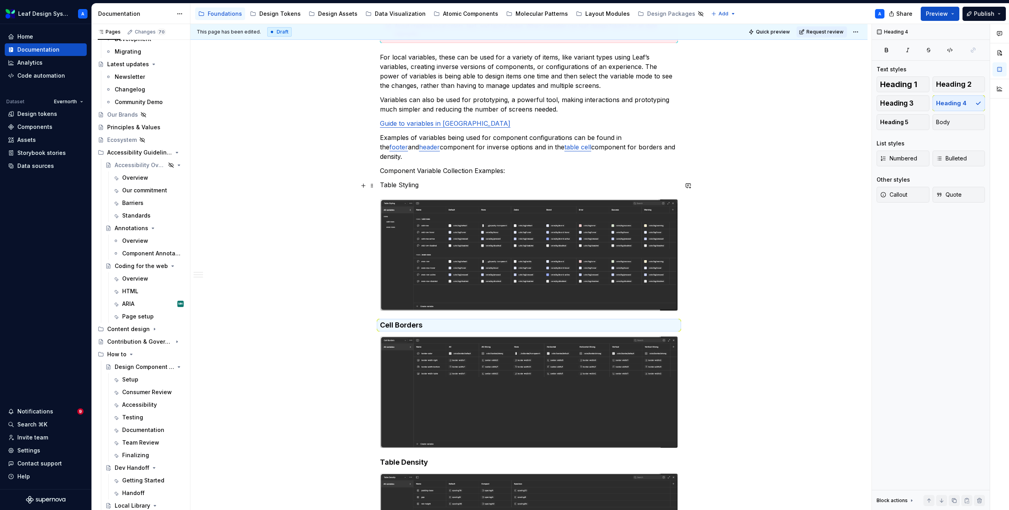
scroll to position [672, 0]
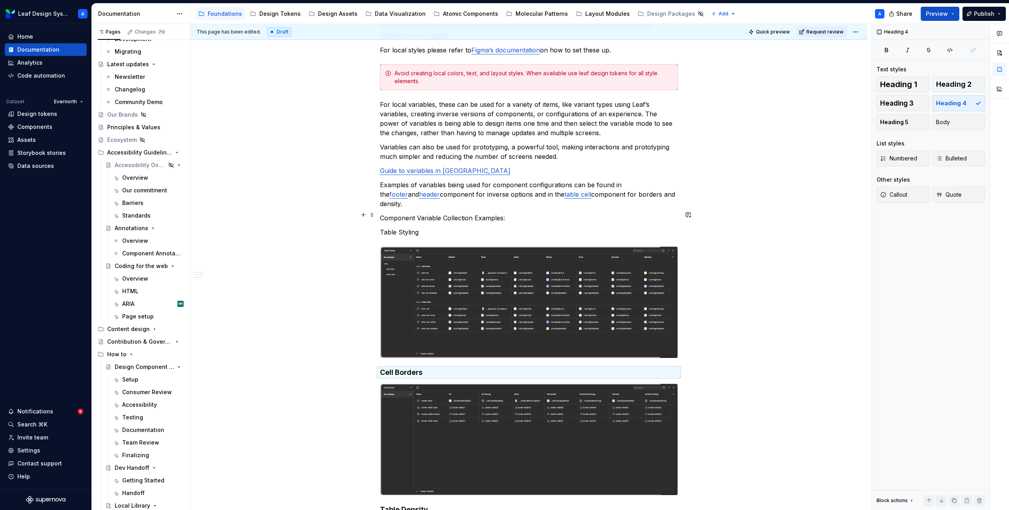
click at [398, 227] on p "Table Styling" at bounding box center [529, 231] width 298 height 9
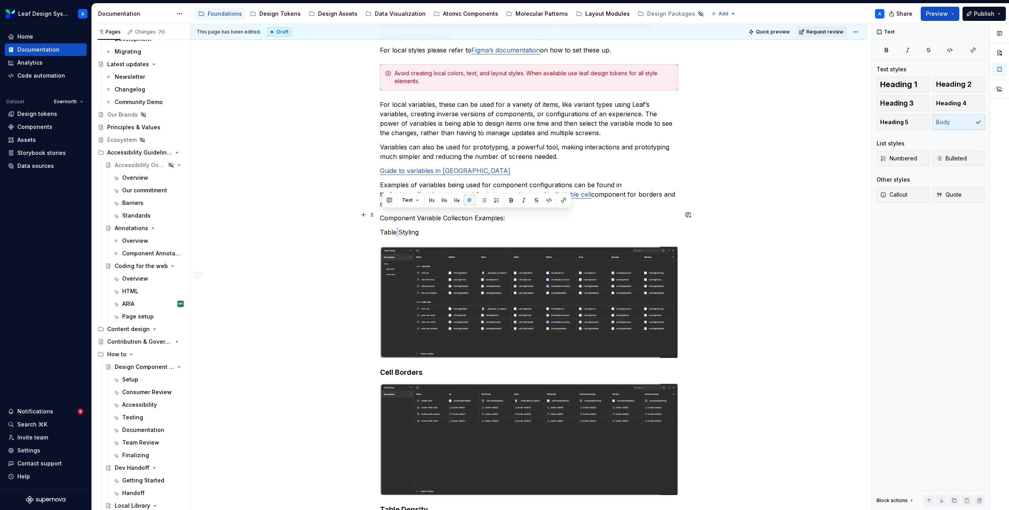
click at [398, 227] on p "Table Styling" at bounding box center [529, 231] width 298 height 9
click at [458, 202] on button "button" at bounding box center [456, 200] width 11 height 11
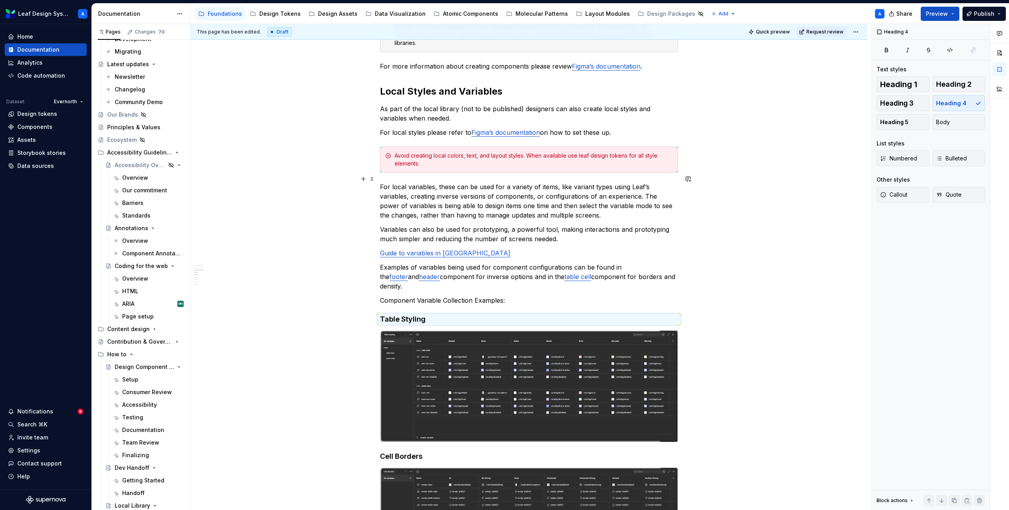
scroll to position [584, 0]
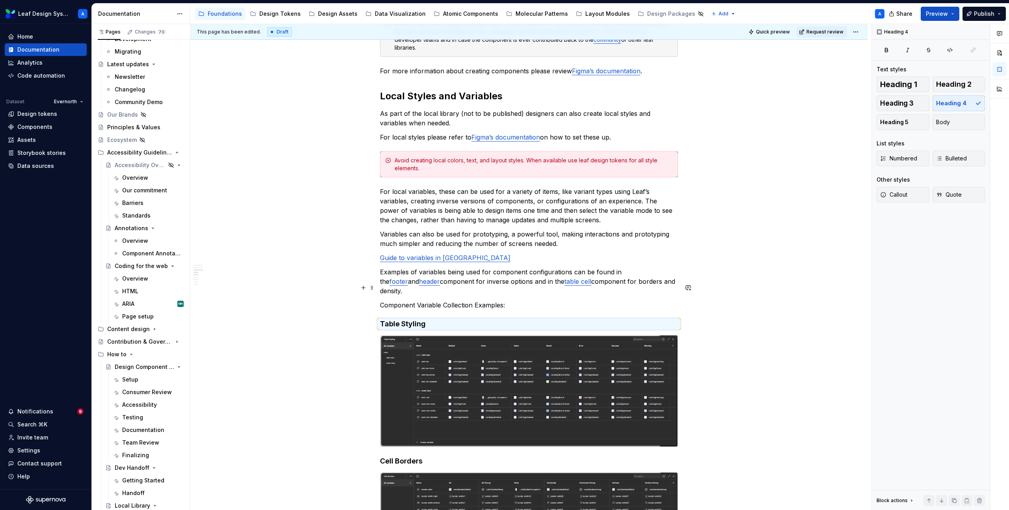
click at [436, 300] on p "Component Variable Collection Examples:" at bounding box center [529, 304] width 298 height 9
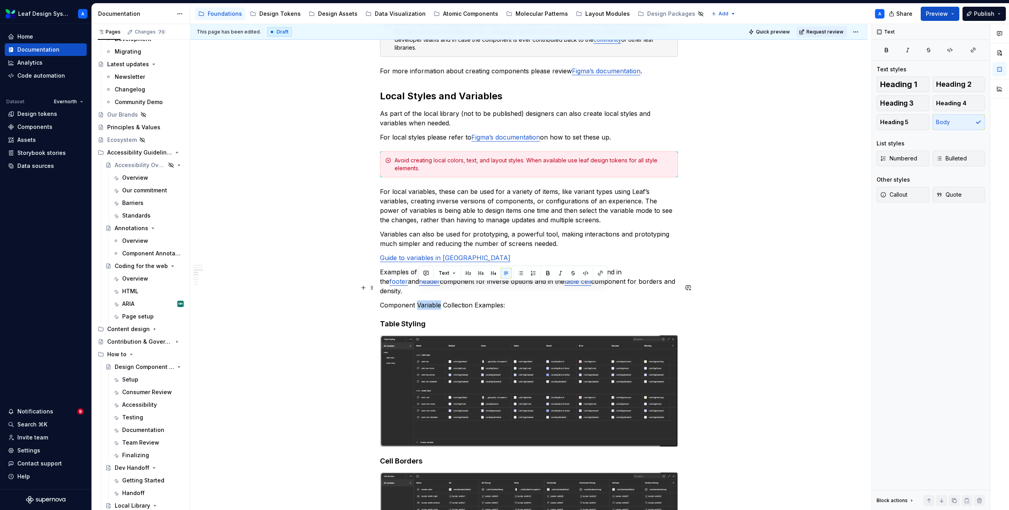
click at [436, 300] on p "Component Variable Collection Examples:" at bounding box center [529, 304] width 298 height 9
click at [446, 274] on button "button" at bounding box center [444, 273] width 11 height 11
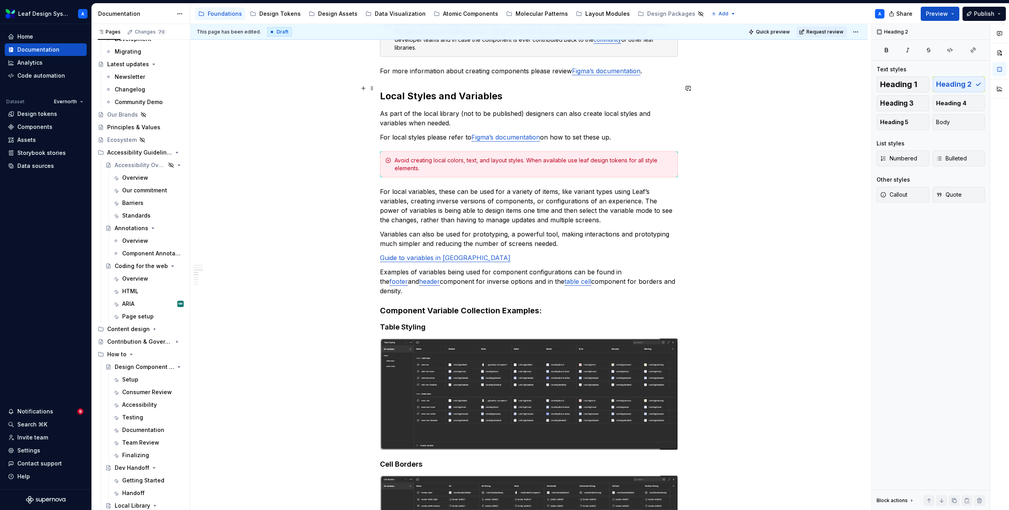
click at [416, 90] on h2 "Local Styles and Variables" at bounding box center [529, 96] width 298 height 13
click at [404, 305] on h3 "Component Variable Collection Examples:" at bounding box center [529, 310] width 298 height 11
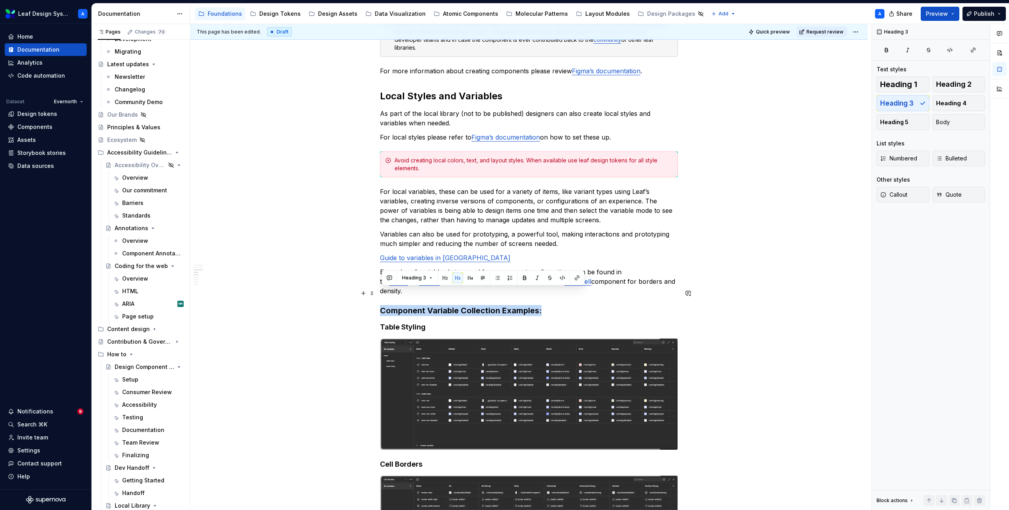
click at [404, 305] on h3 "Component Variable Collection Examples:" at bounding box center [529, 310] width 298 height 11
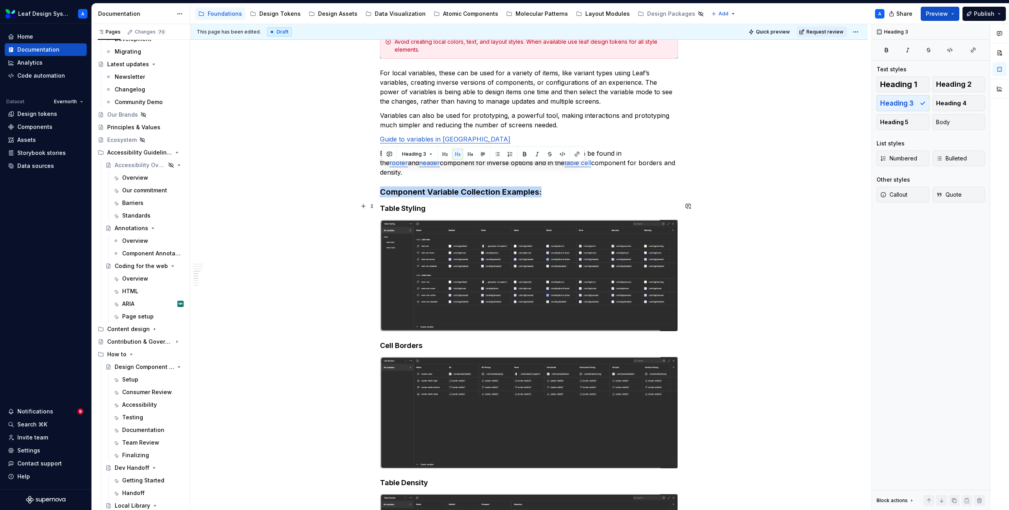
scroll to position [708, 0]
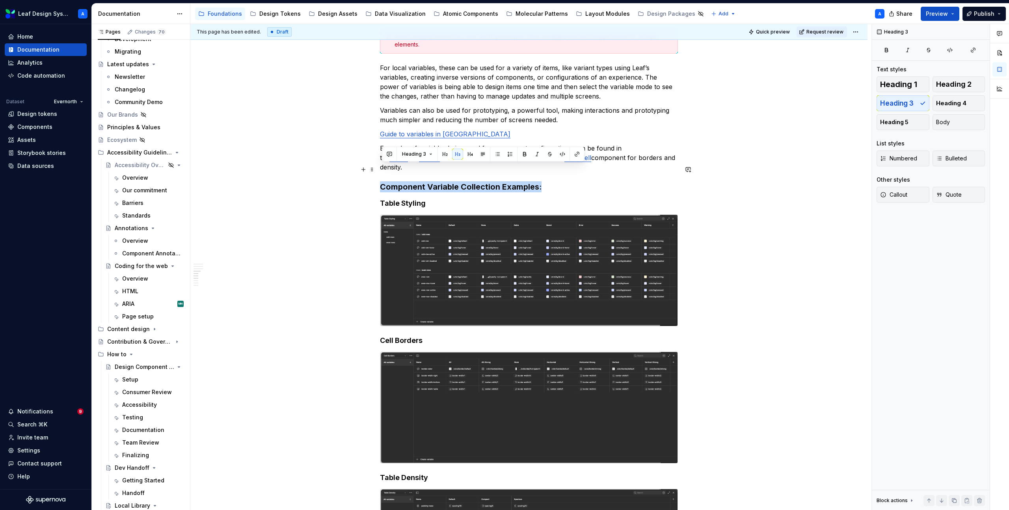
click at [456, 181] on h3 "Component Variable Collection Examples:" at bounding box center [529, 186] width 298 height 11
drag, startPoint x: 430, startPoint y: 169, endPoint x: 383, endPoint y: 168, distance: 46.5
click at [383, 181] on h3 "Component Variable Collection Examples:" at bounding box center [529, 186] width 298 height 11
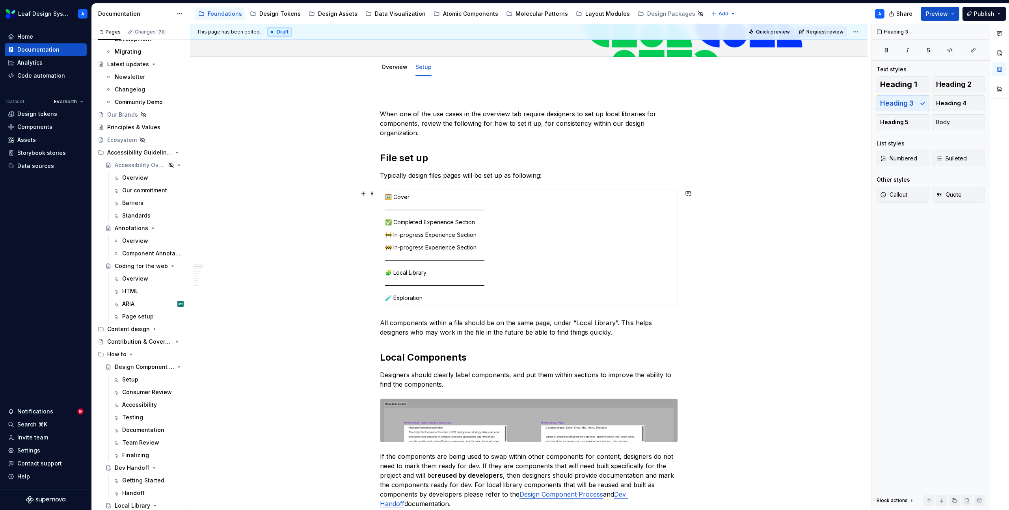
scroll to position [0, 0]
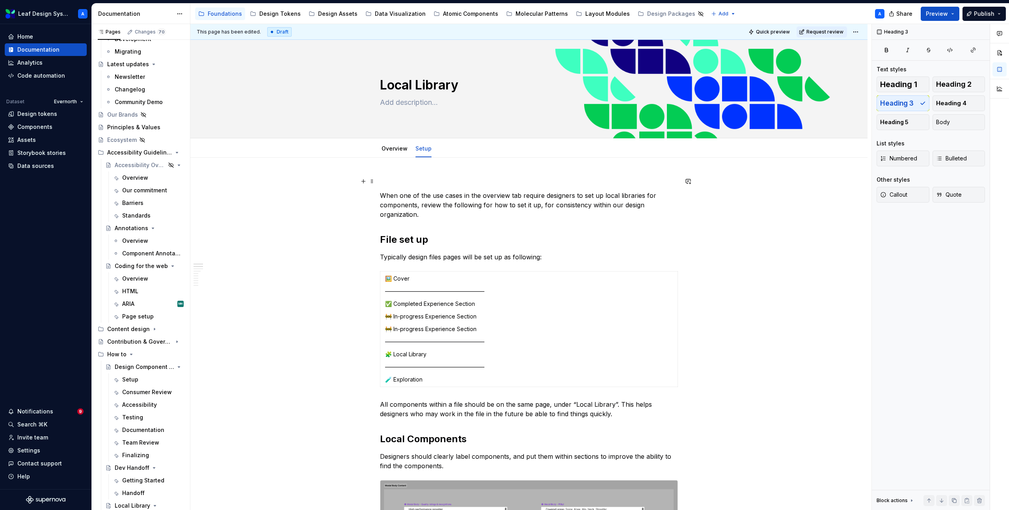
click at [391, 184] on p at bounding box center [529, 181] width 298 height 9
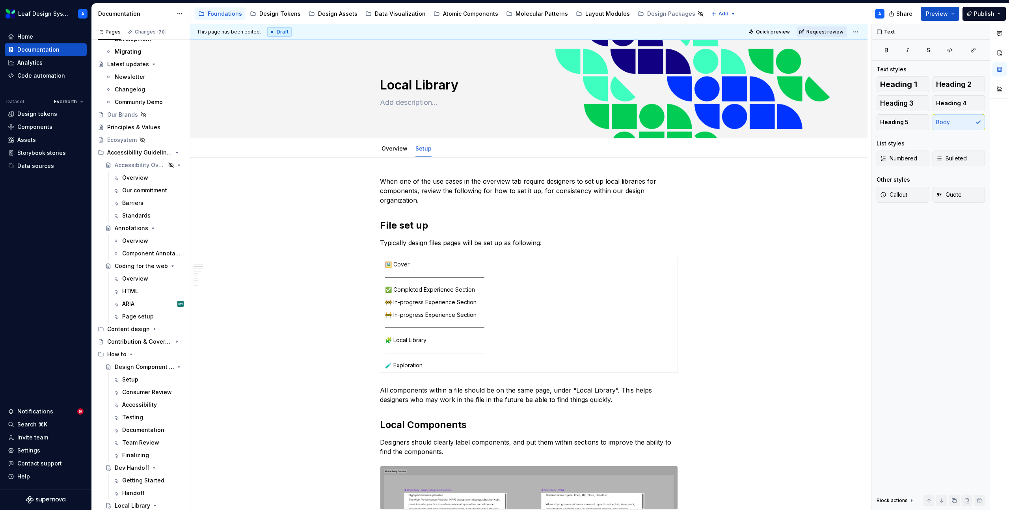
click at [815, 32] on span "Request review" at bounding box center [824, 32] width 37 height 6
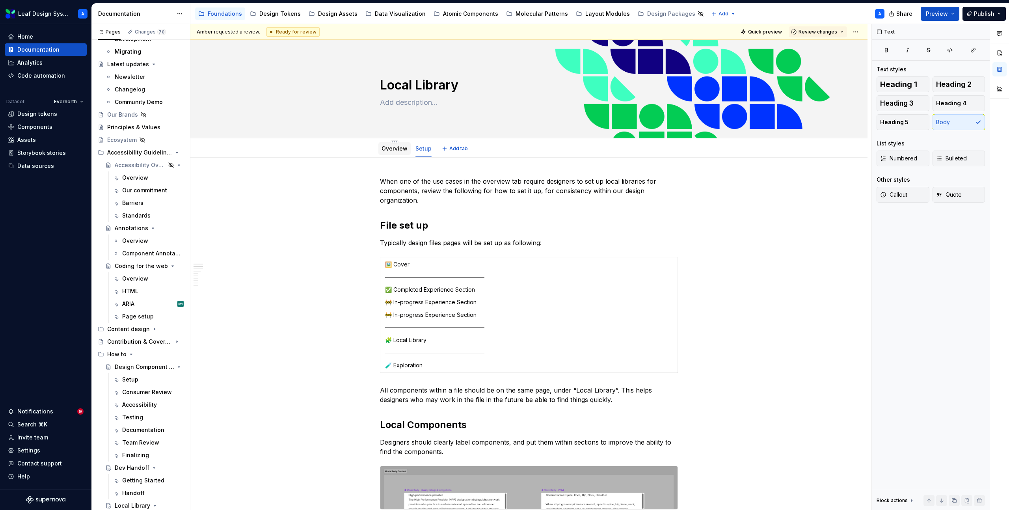
click at [389, 149] on link "Overview" at bounding box center [395, 148] width 26 height 7
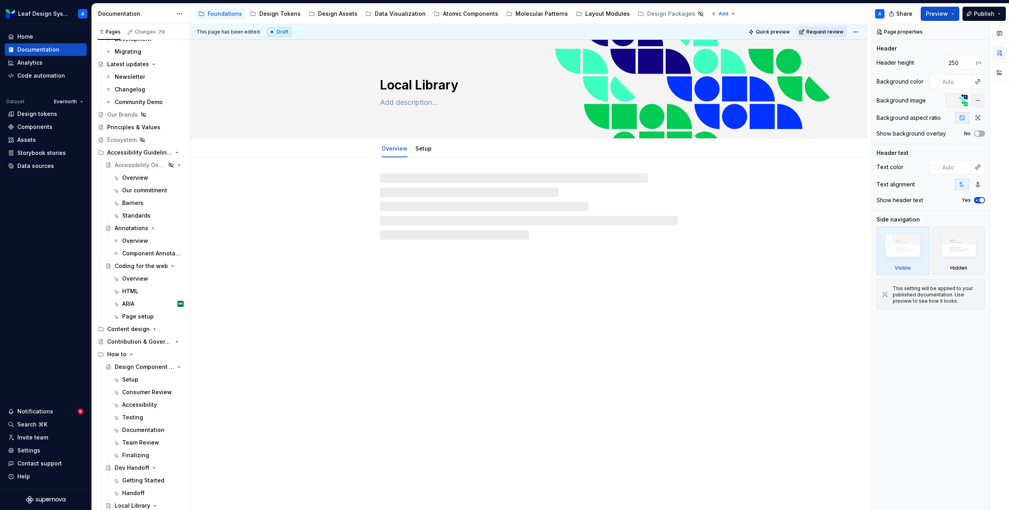
click at [821, 30] on span "Request review" at bounding box center [824, 32] width 37 height 6
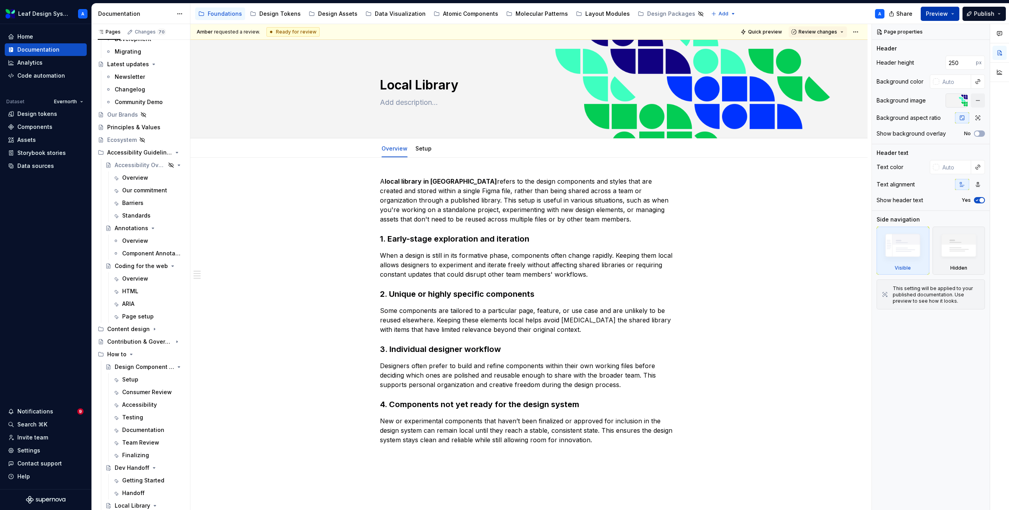
click at [954, 13] on button "Preview" at bounding box center [940, 14] width 39 height 14
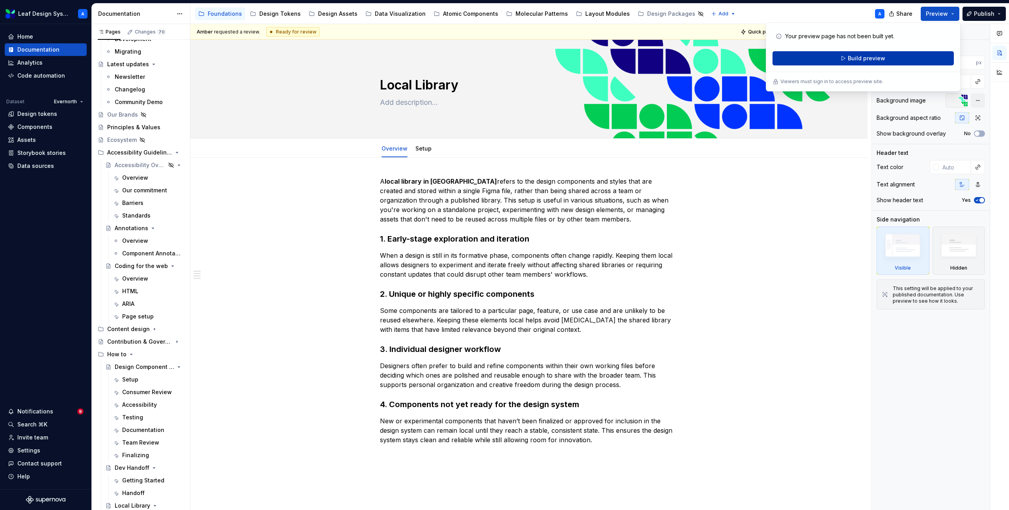
click at [861, 60] on span "Build preview" at bounding box center [866, 58] width 37 height 8
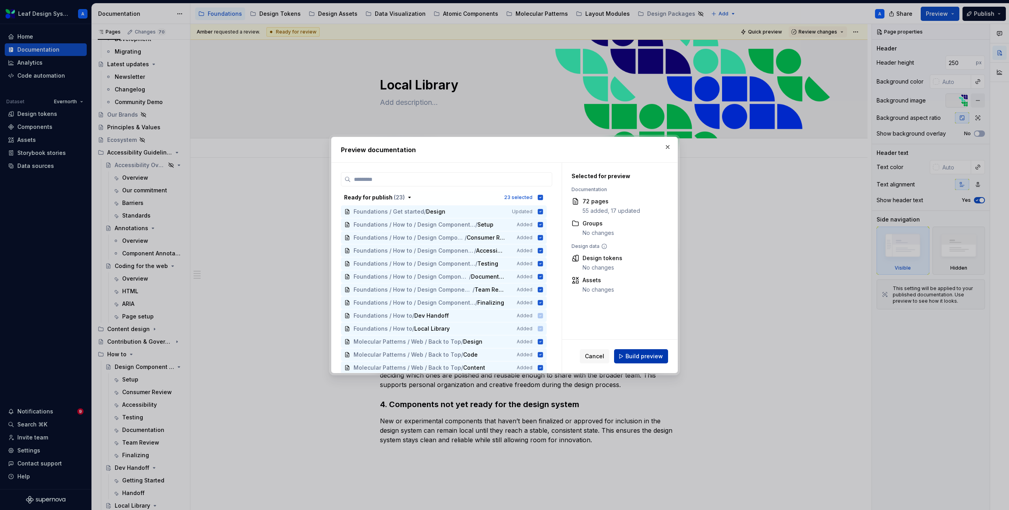
click at [644, 354] on span "Build preview" at bounding box center [643, 356] width 37 height 8
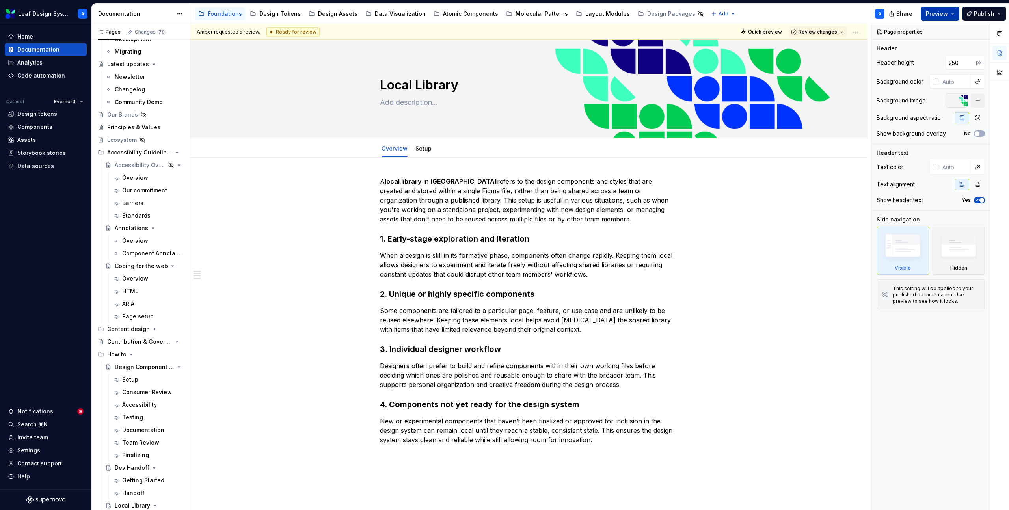
click at [955, 14] on button "Preview" at bounding box center [940, 14] width 39 height 14
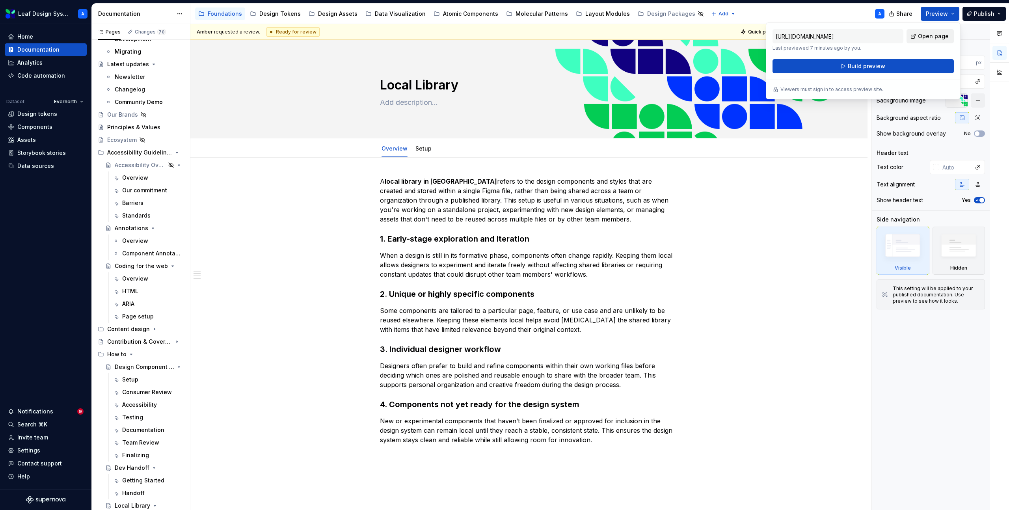
click at [942, 41] on link "Open page" at bounding box center [930, 36] width 47 height 14
type textarea "*"
